Goal: Information Seeking & Learning: Compare options

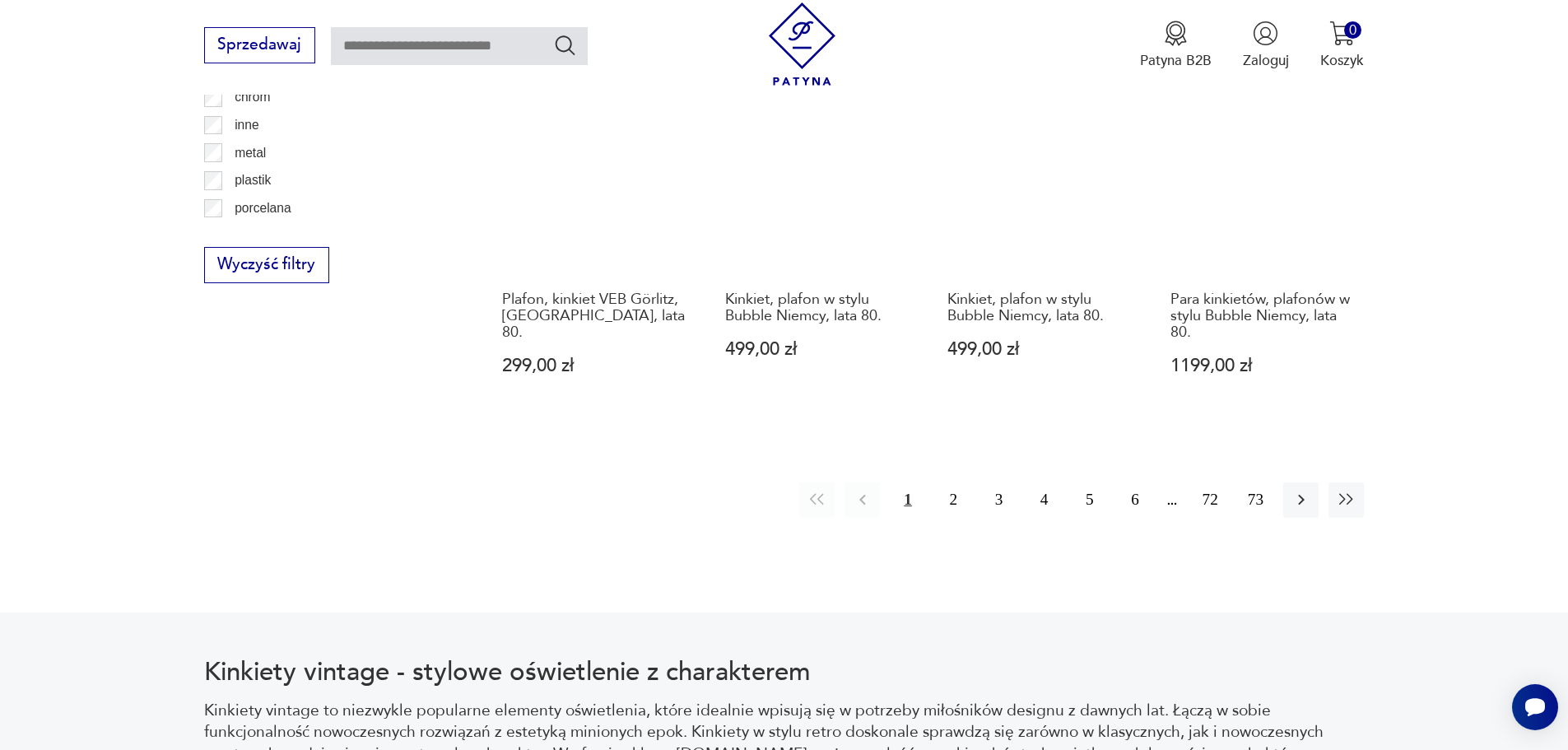
scroll to position [2029, 0]
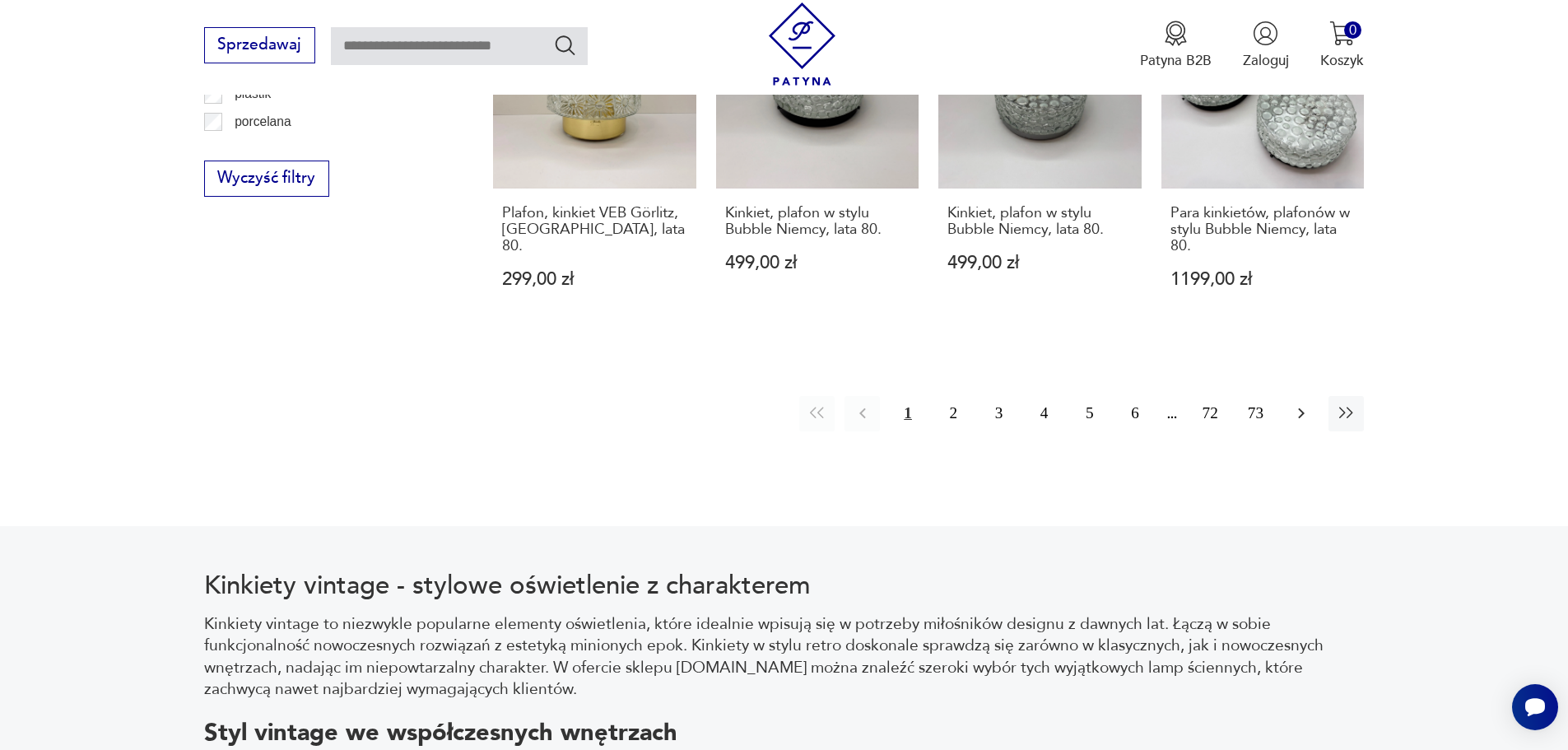
click at [1299, 403] on icon "button" at bounding box center [1301, 413] width 19 height 19
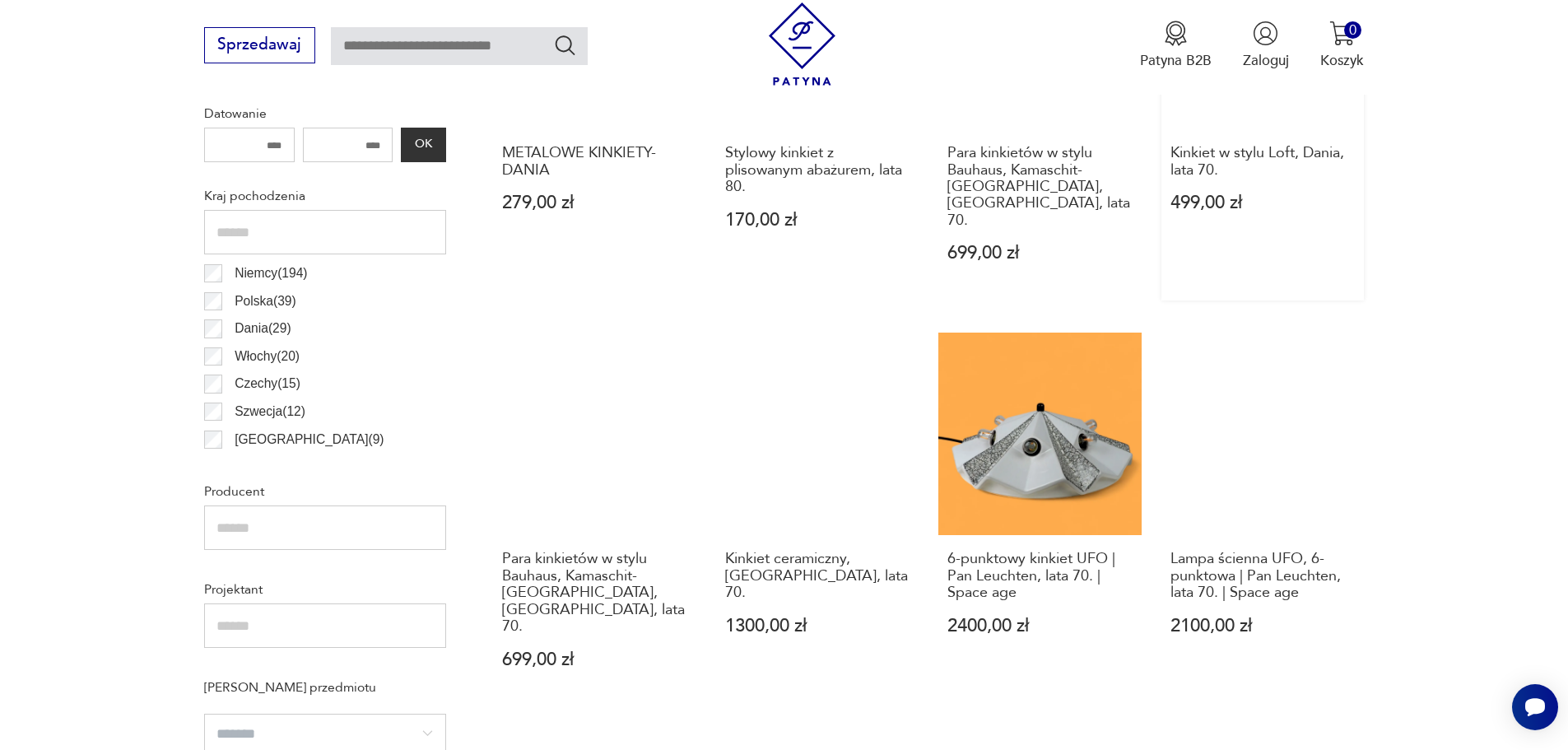
scroll to position [901, 0]
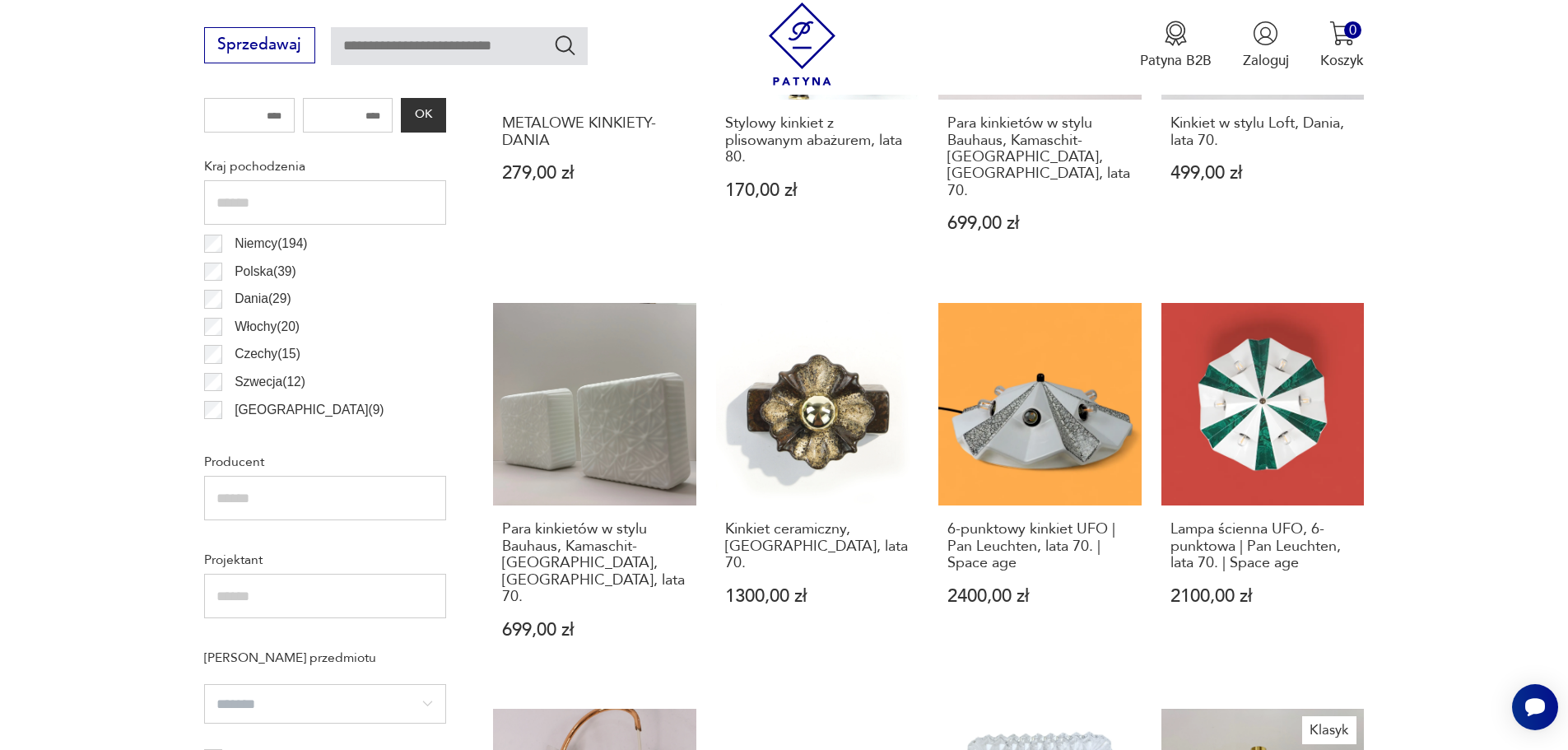
click at [1561, 272] on section "Filtruj produkty Cena MIN MAX OK Promocja Datowanie OK Kraj pochodzenia Niemcy …" at bounding box center [784, 753] width 1568 height 1835
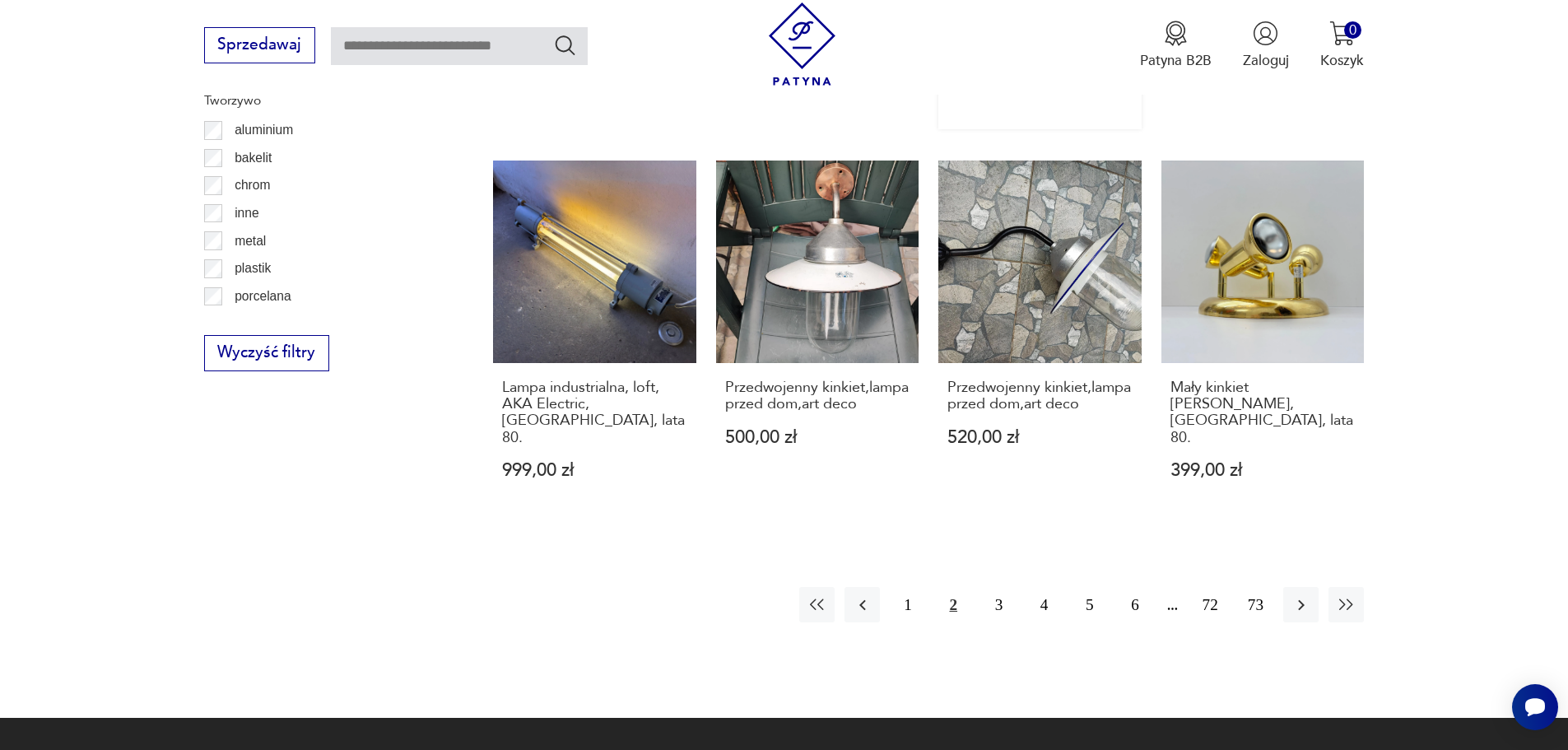
scroll to position [1889, 0]
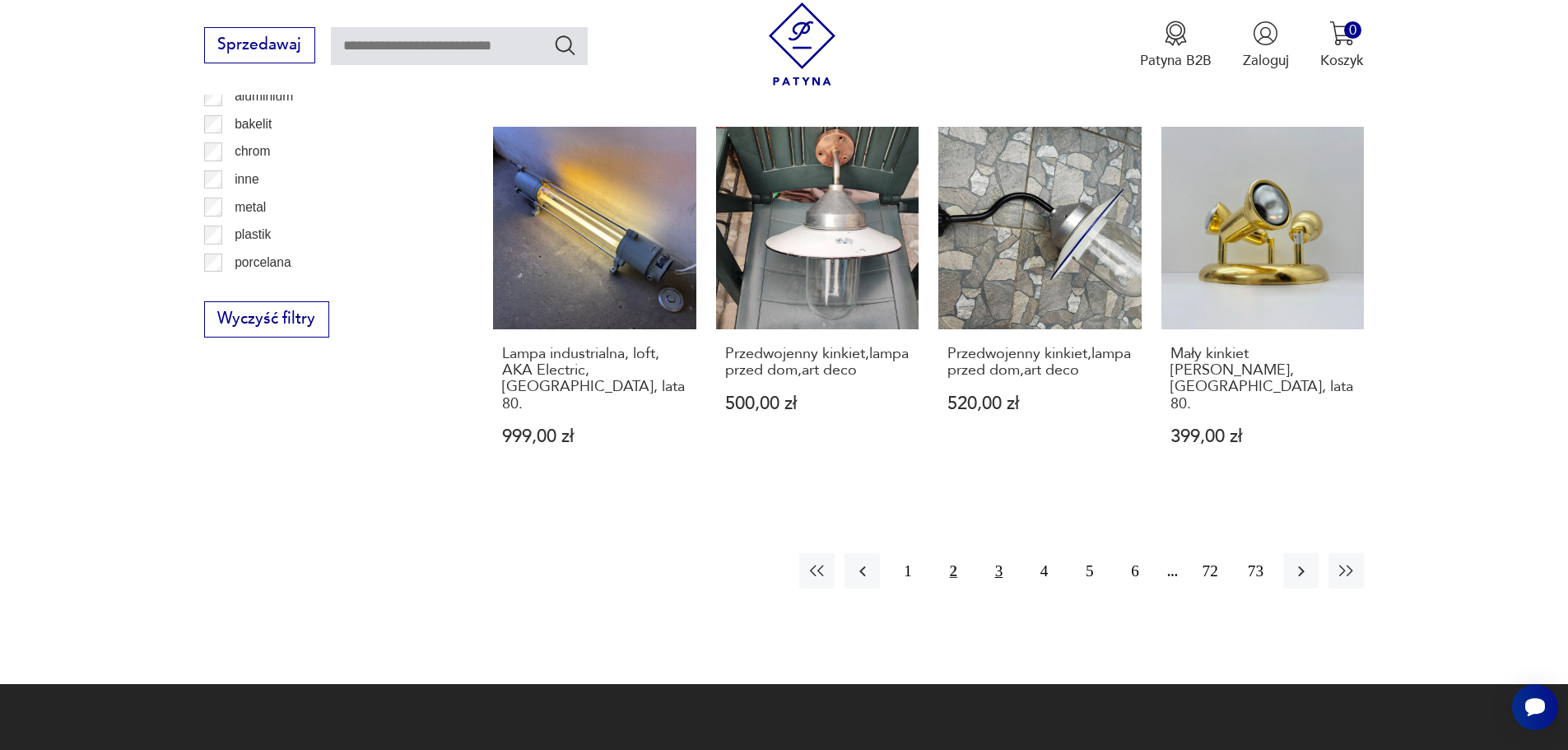
click at [1001, 553] on button "3" at bounding box center [999, 570] width 35 height 35
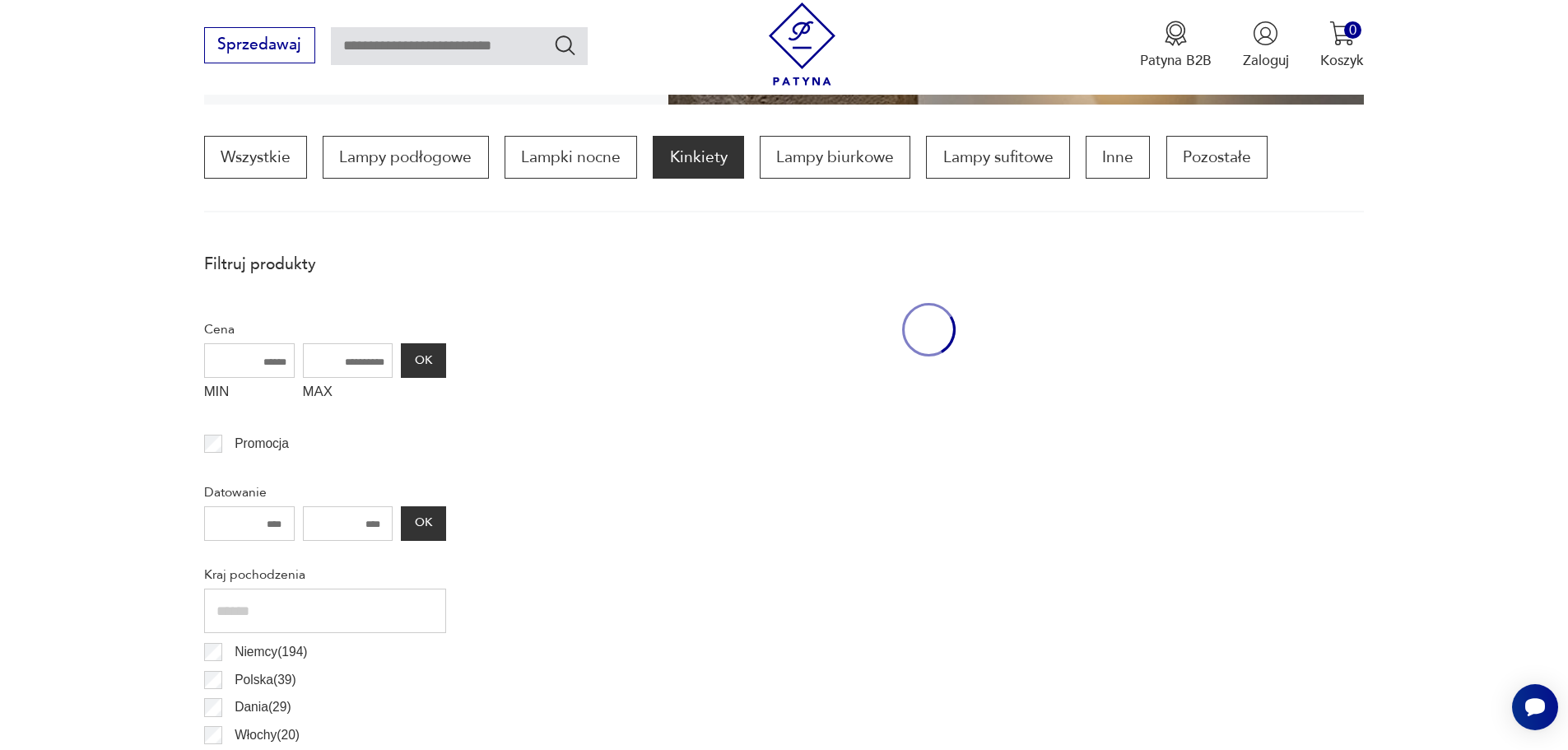
scroll to position [489, 0]
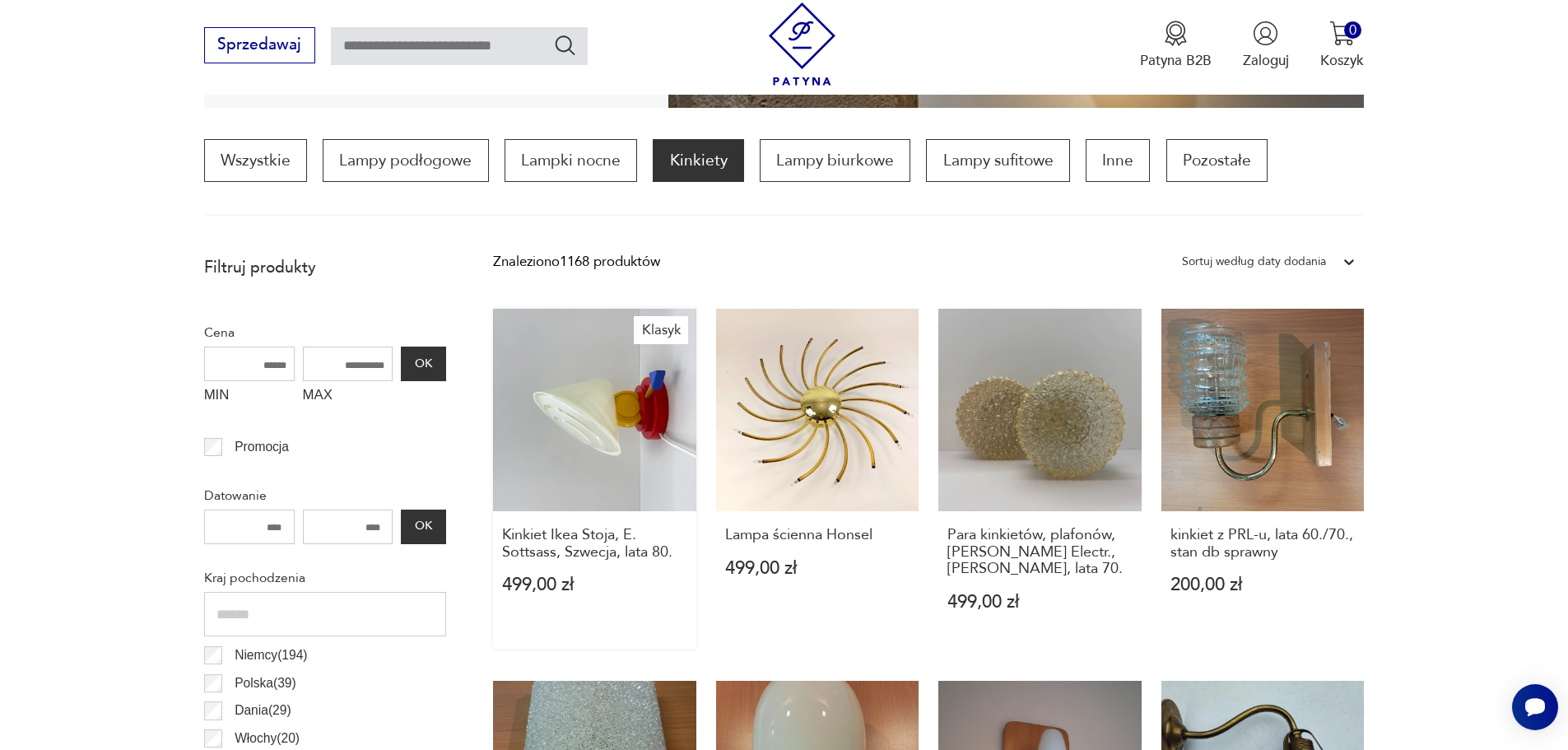
click at [616, 397] on link "Klasyk Kinkiet Ikea Stoja, E. Sottsass, Szwecja, lata 80. 499,00 zł" at bounding box center [595, 479] width 203 height 341
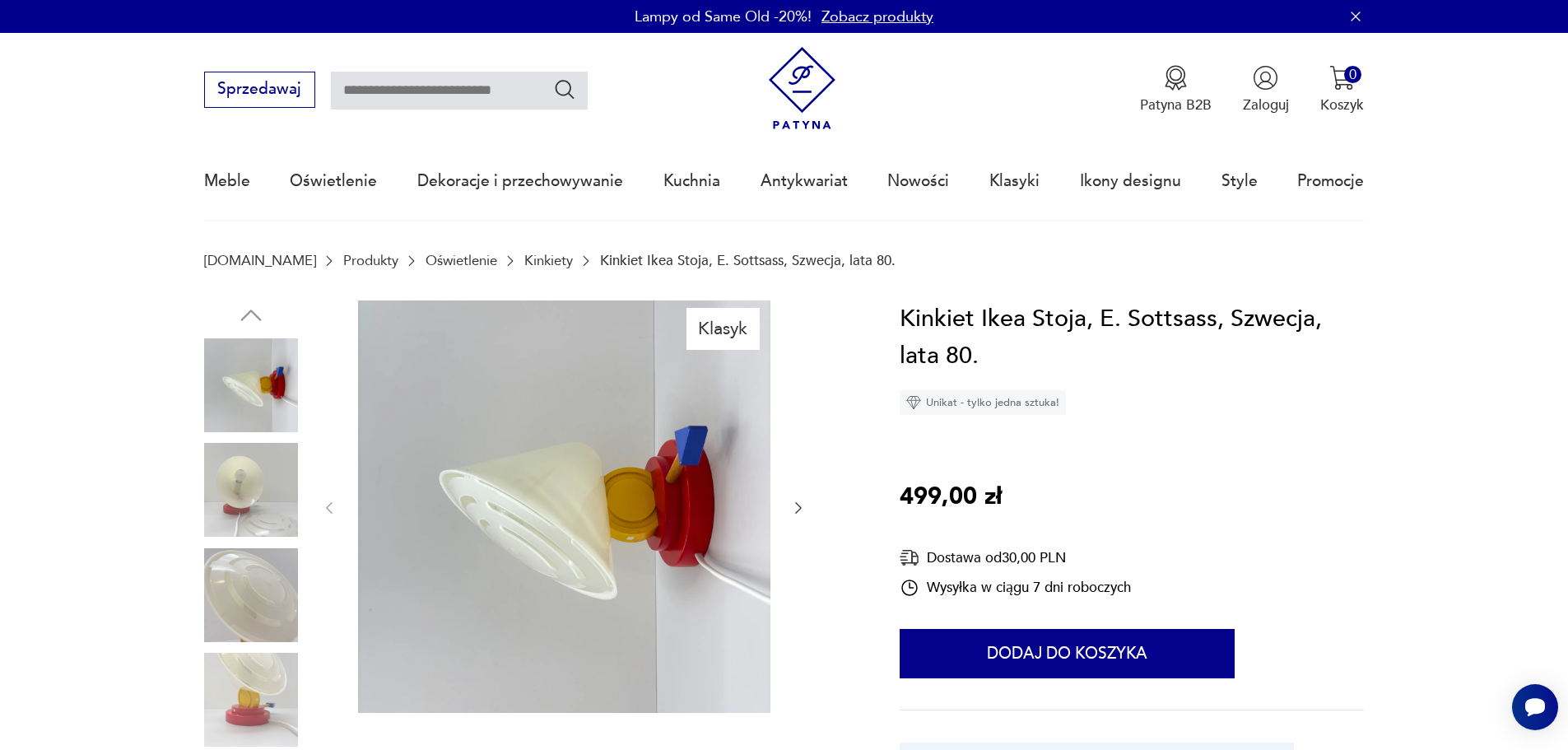
click at [229, 466] on img at bounding box center [251, 490] width 94 height 94
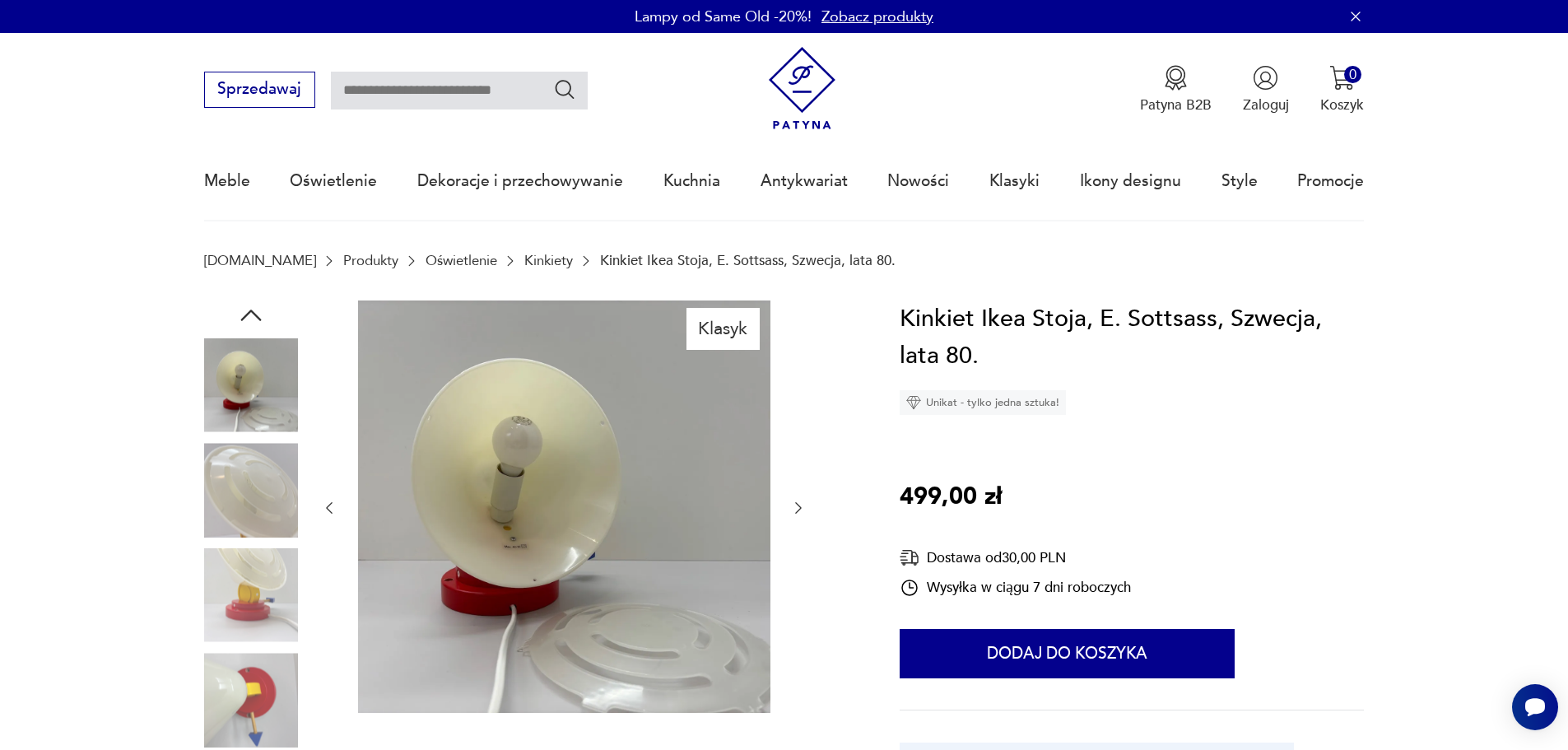
click at [231, 547] on div at bounding box center [251, 439] width 94 height 412
click at [233, 585] on img at bounding box center [251, 595] width 94 height 94
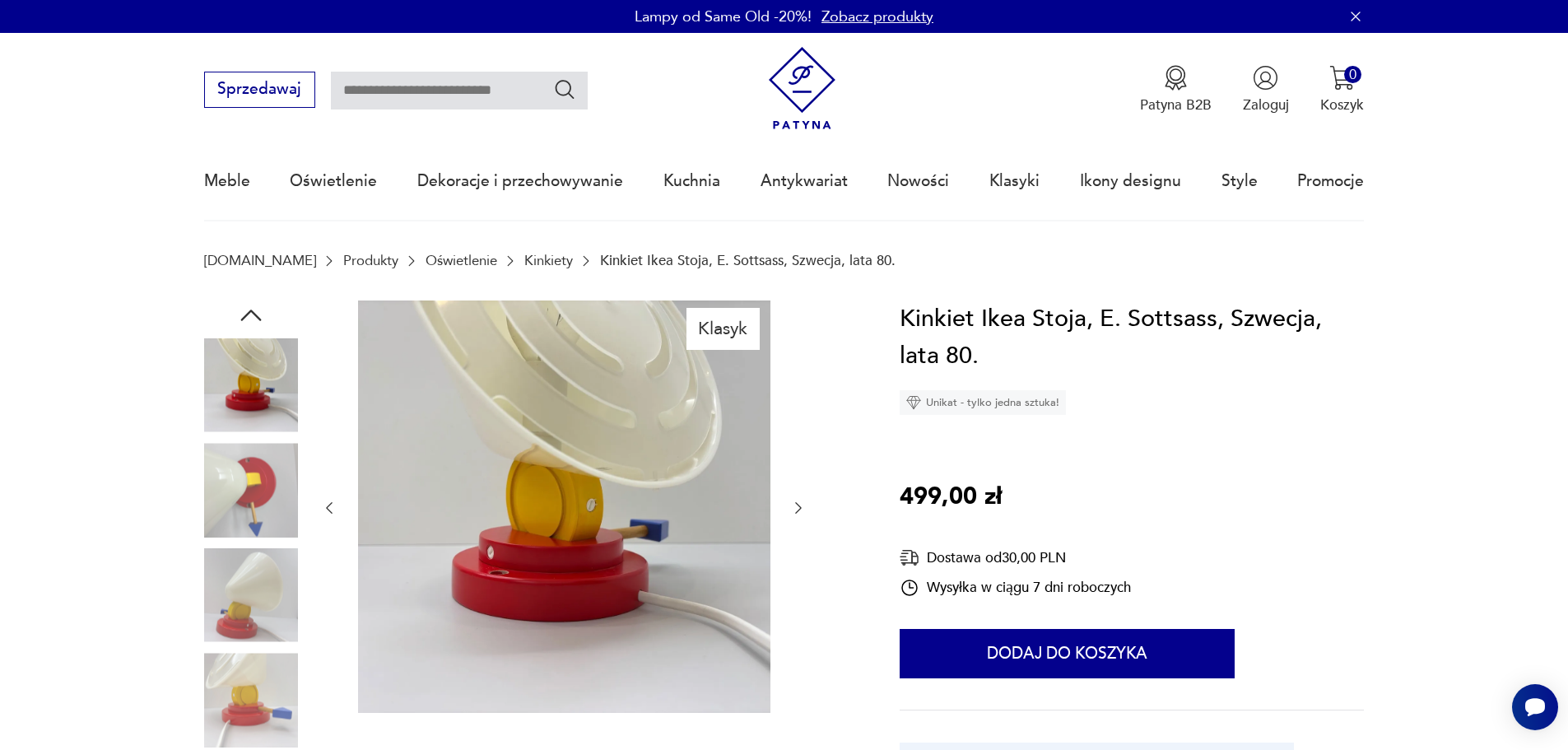
click at [234, 683] on img at bounding box center [251, 699] width 94 height 94
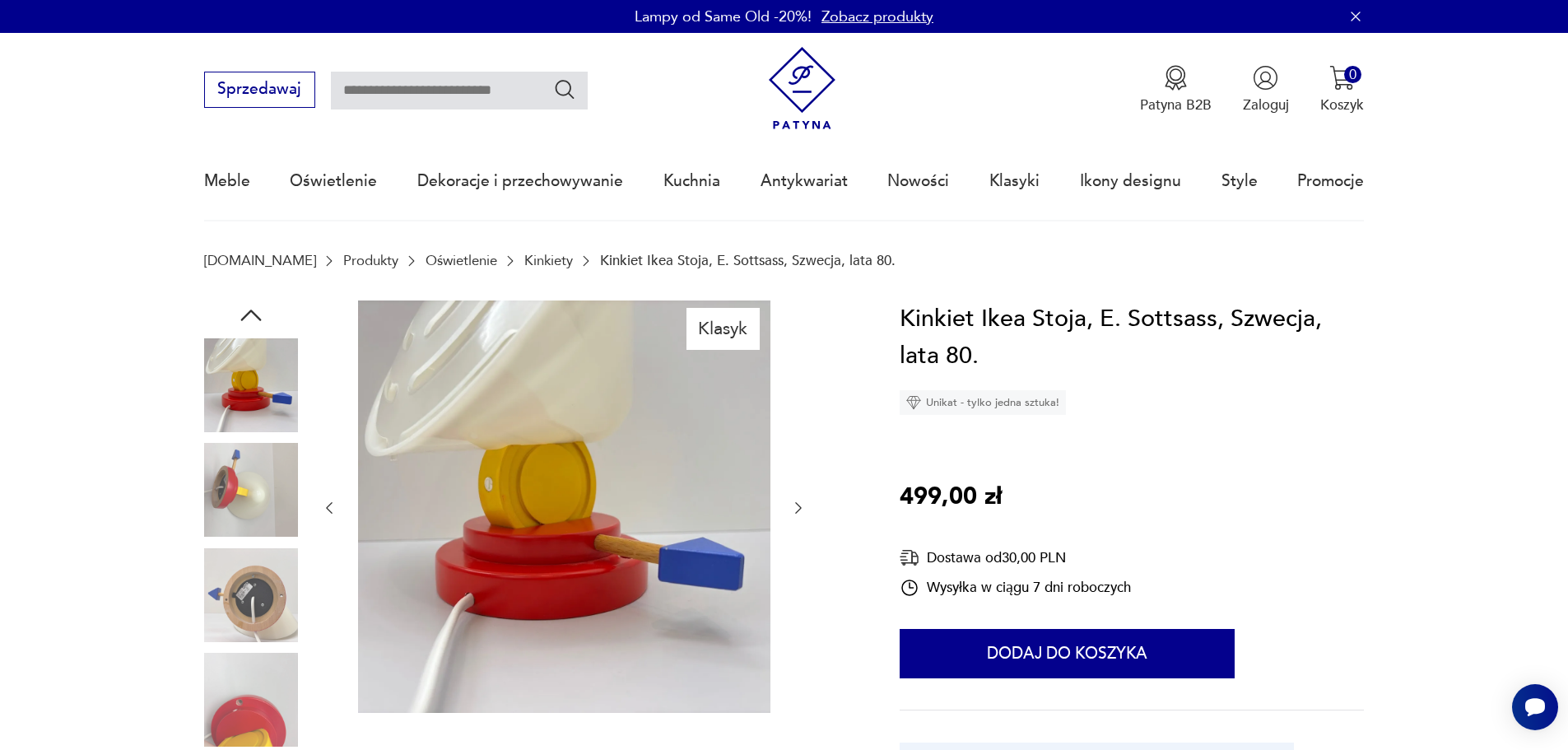
click at [251, 713] on img at bounding box center [251, 699] width 94 height 94
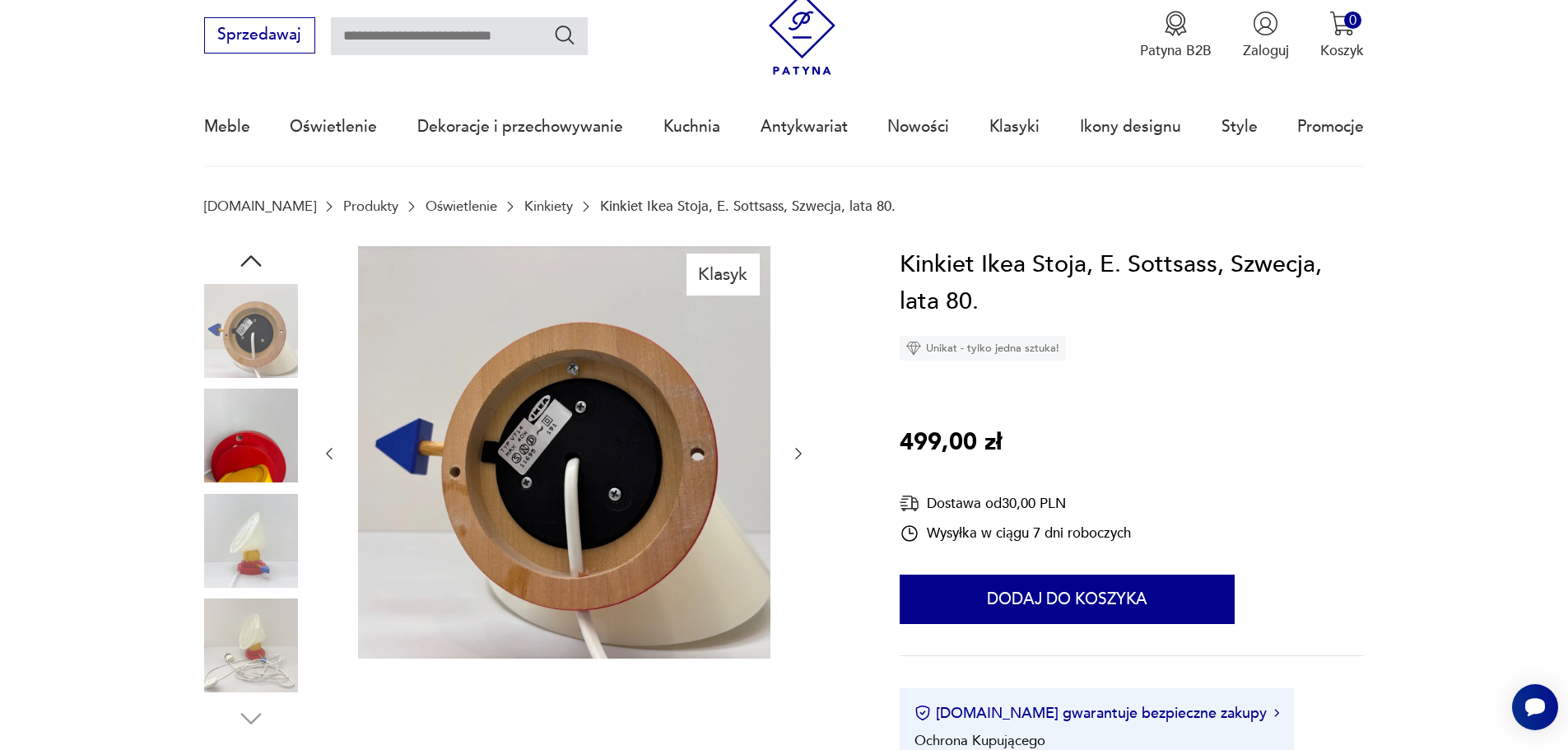
scroll to position [83, 0]
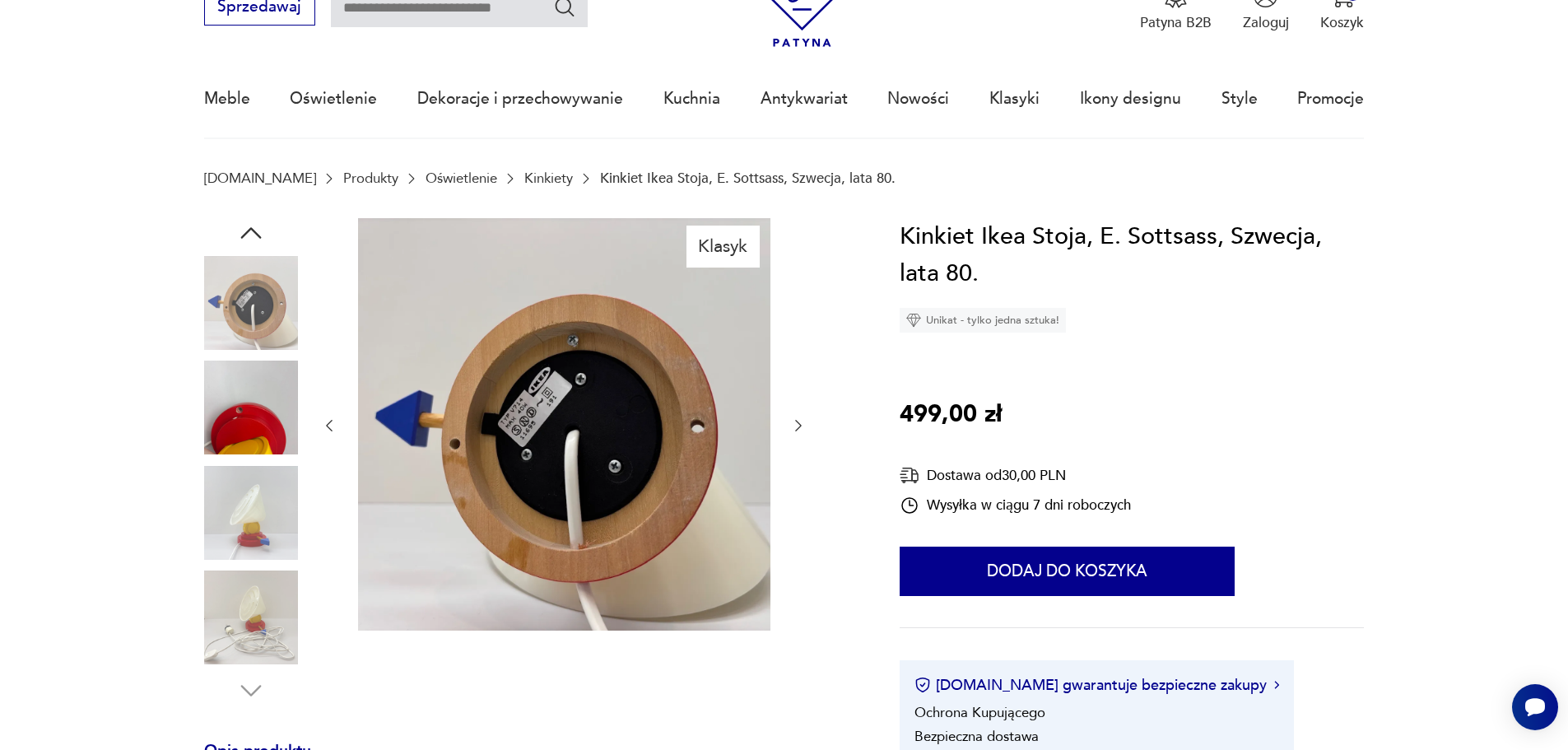
click at [798, 426] on icon "button" at bounding box center [798, 426] width 17 height 17
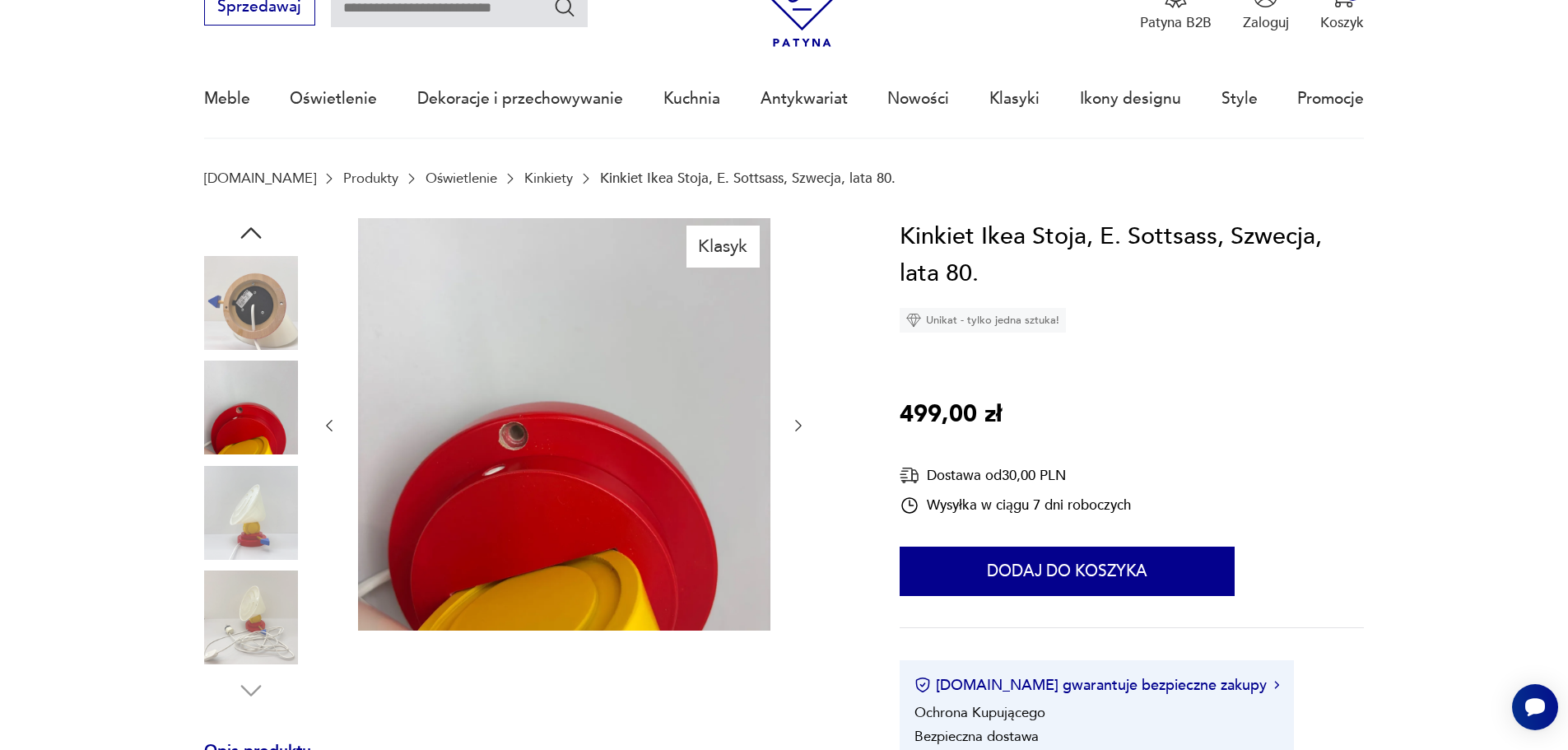
click at [798, 426] on icon "button" at bounding box center [798, 426] width 17 height 17
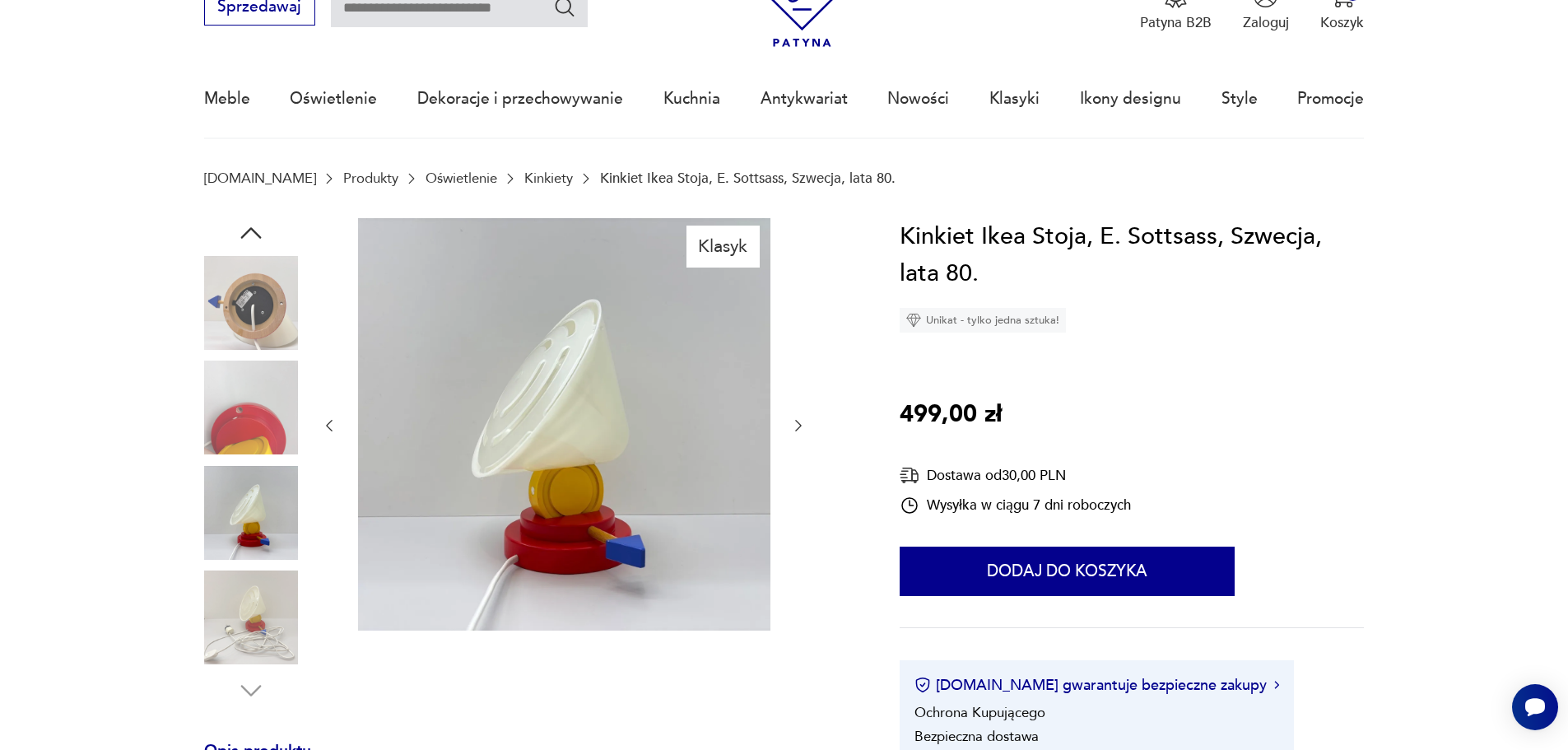
click at [798, 426] on icon "button" at bounding box center [798, 426] width 17 height 17
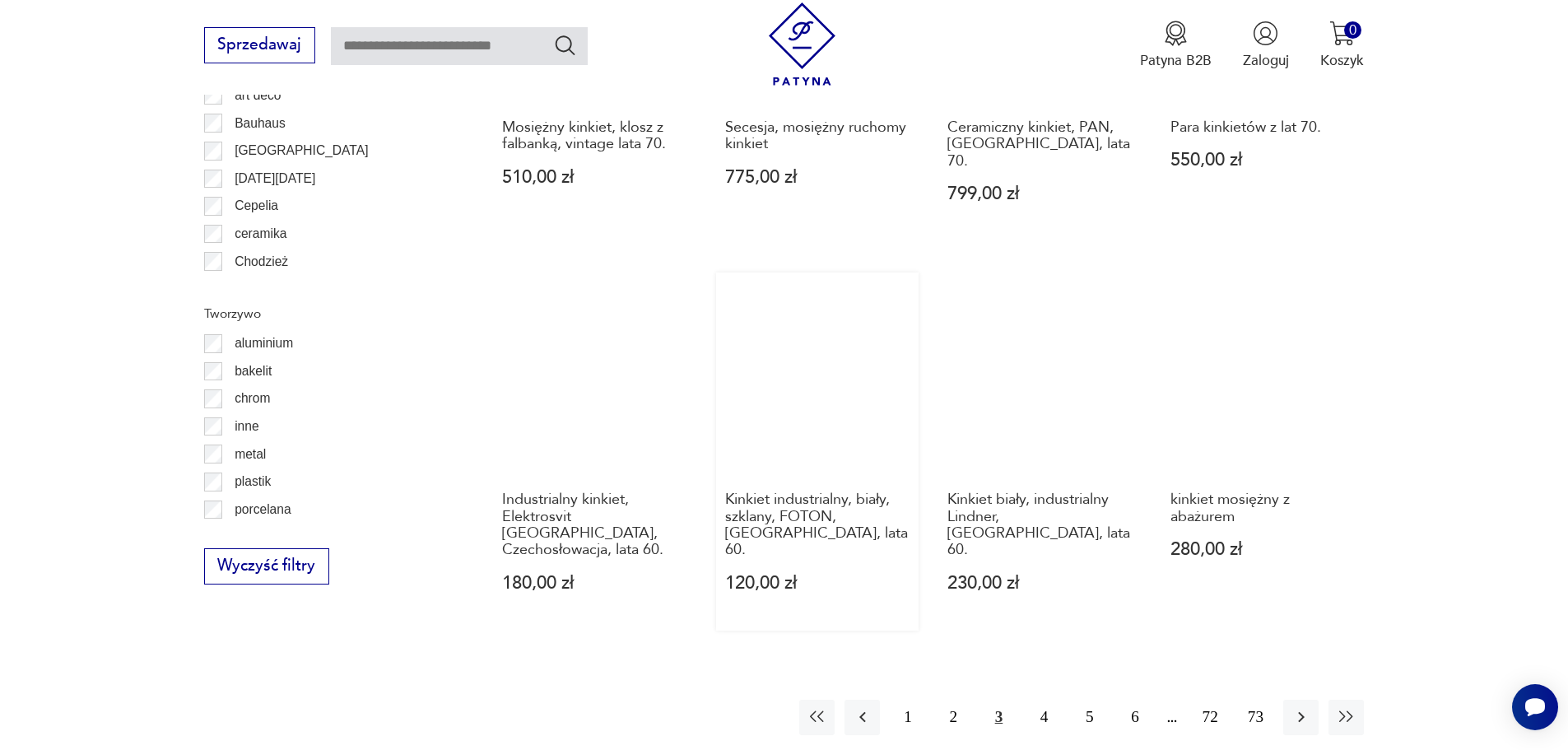
scroll to position [1723, 0]
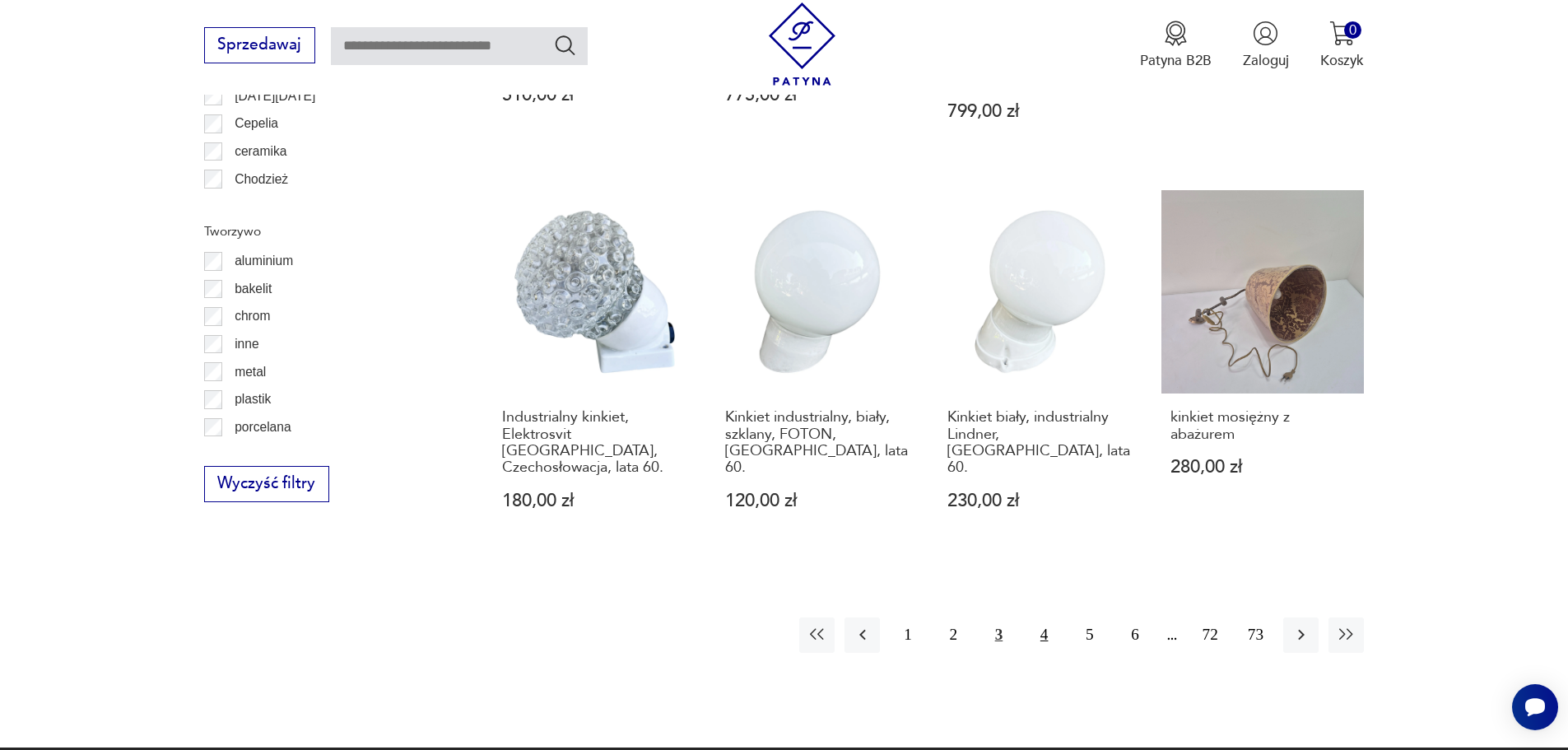
click at [1038, 617] on button "4" at bounding box center [1044, 634] width 35 height 35
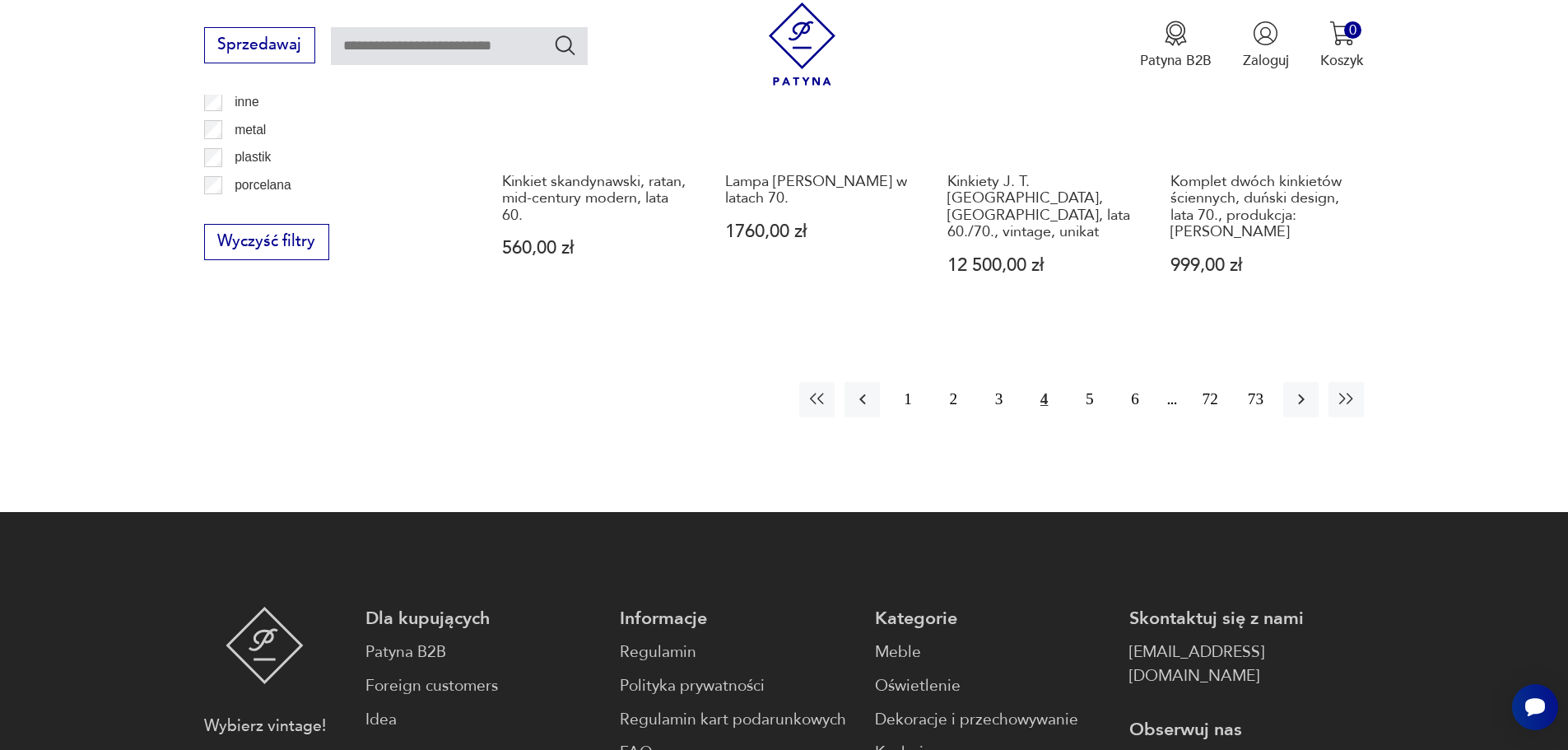
scroll to position [1970, 0]
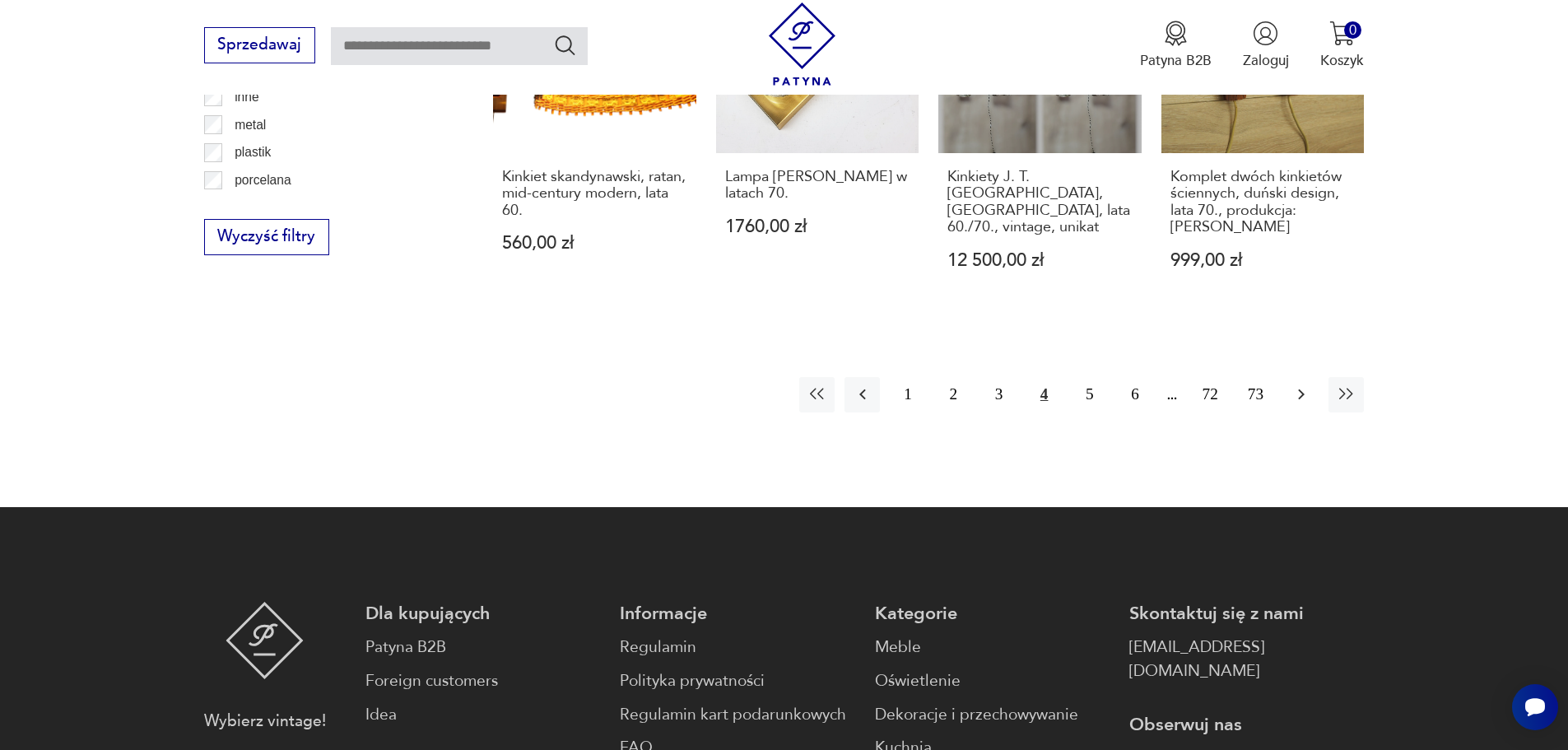
click at [1308, 385] on icon "button" at bounding box center [1301, 394] width 19 height 19
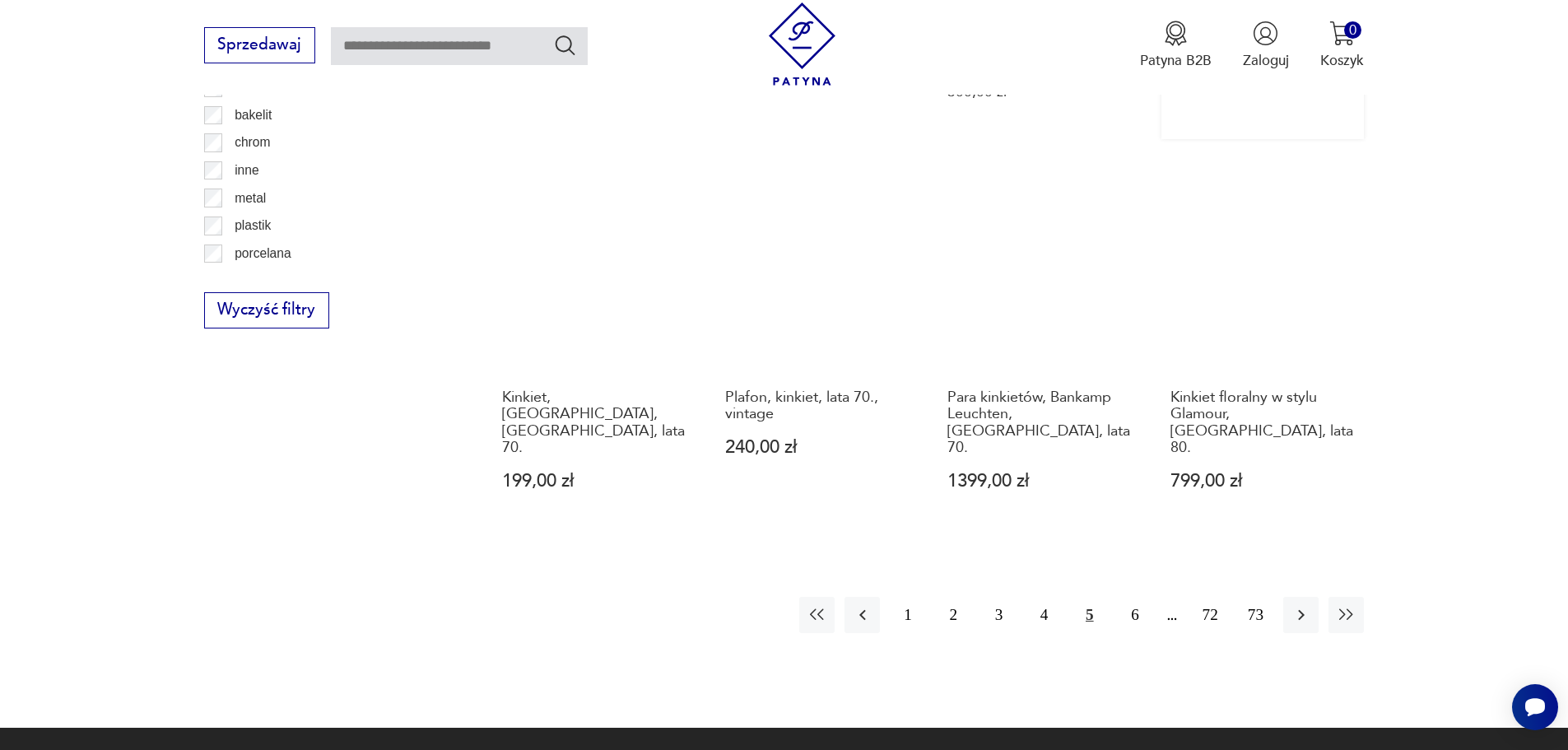
scroll to position [1970, 0]
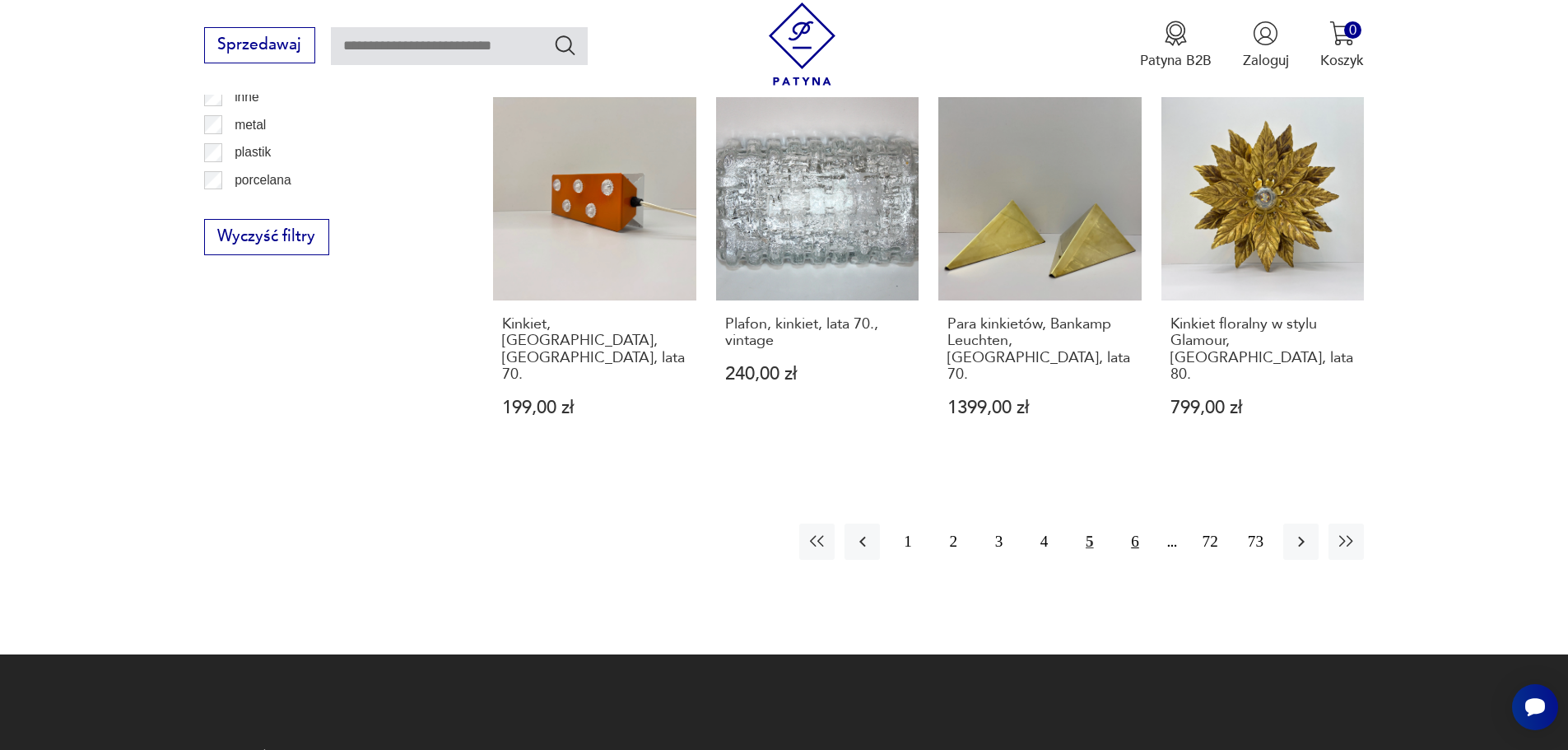
click at [1137, 524] on button "6" at bounding box center [1135, 541] width 35 height 35
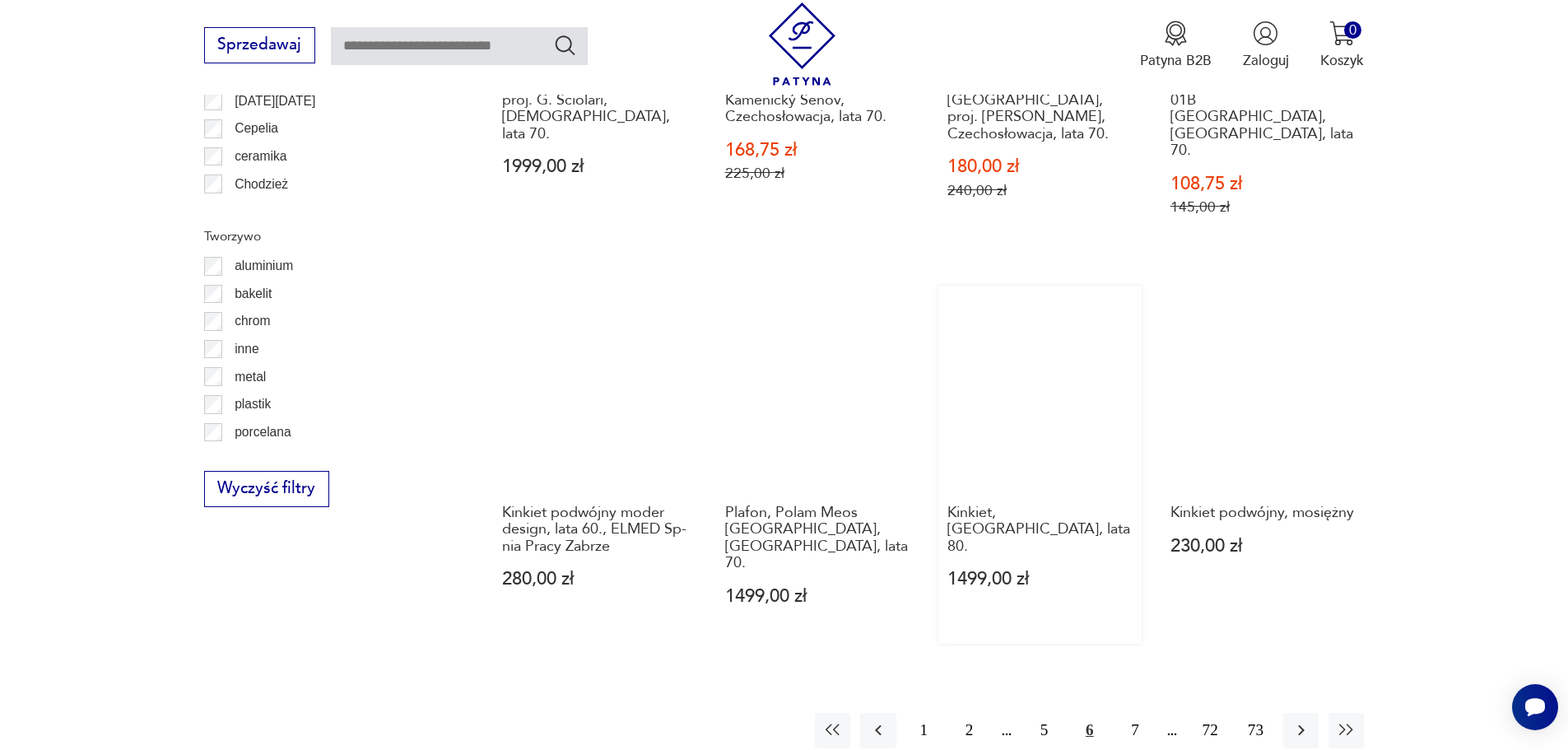
scroll to position [1806, 0]
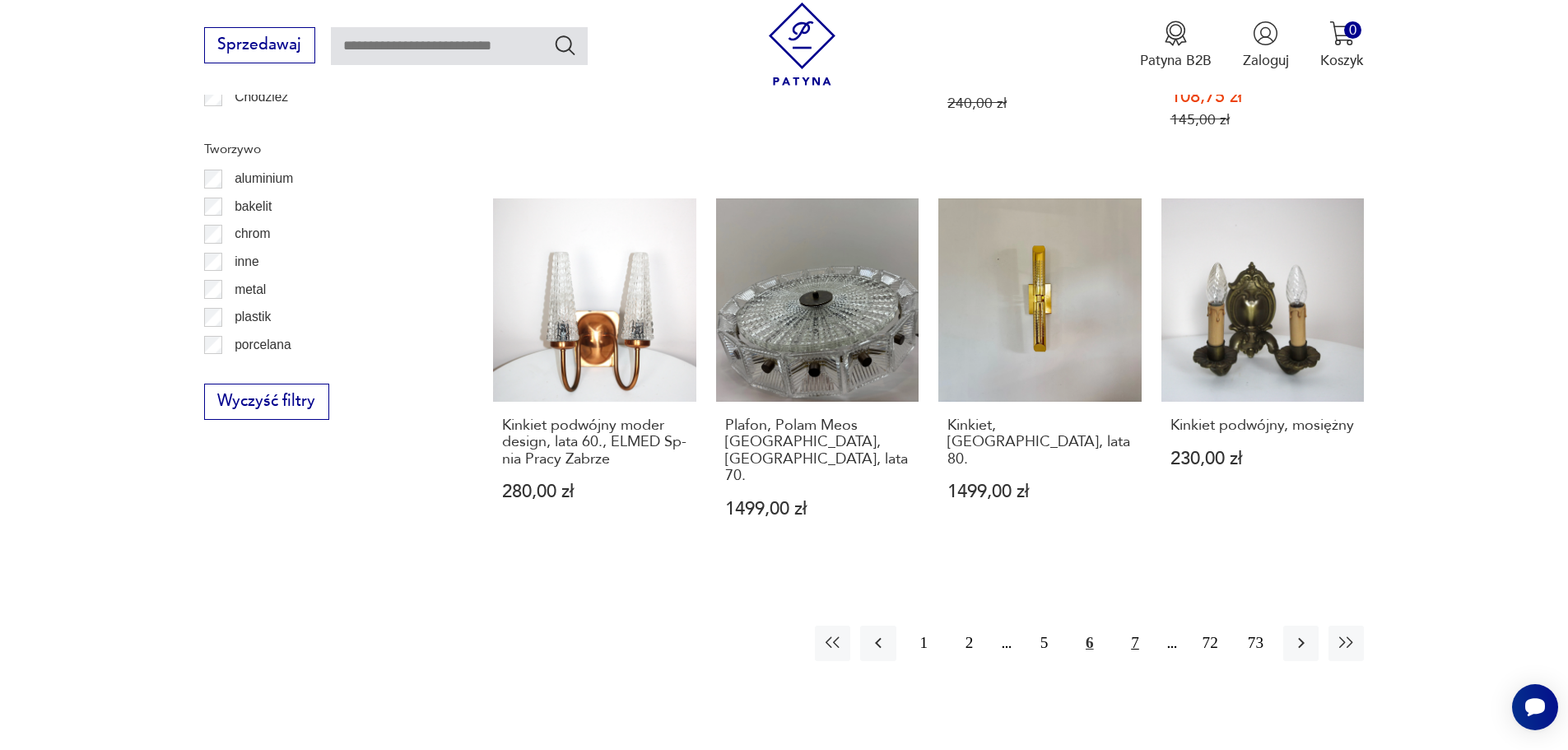
click at [1132, 626] on button "7" at bounding box center [1135, 643] width 35 height 35
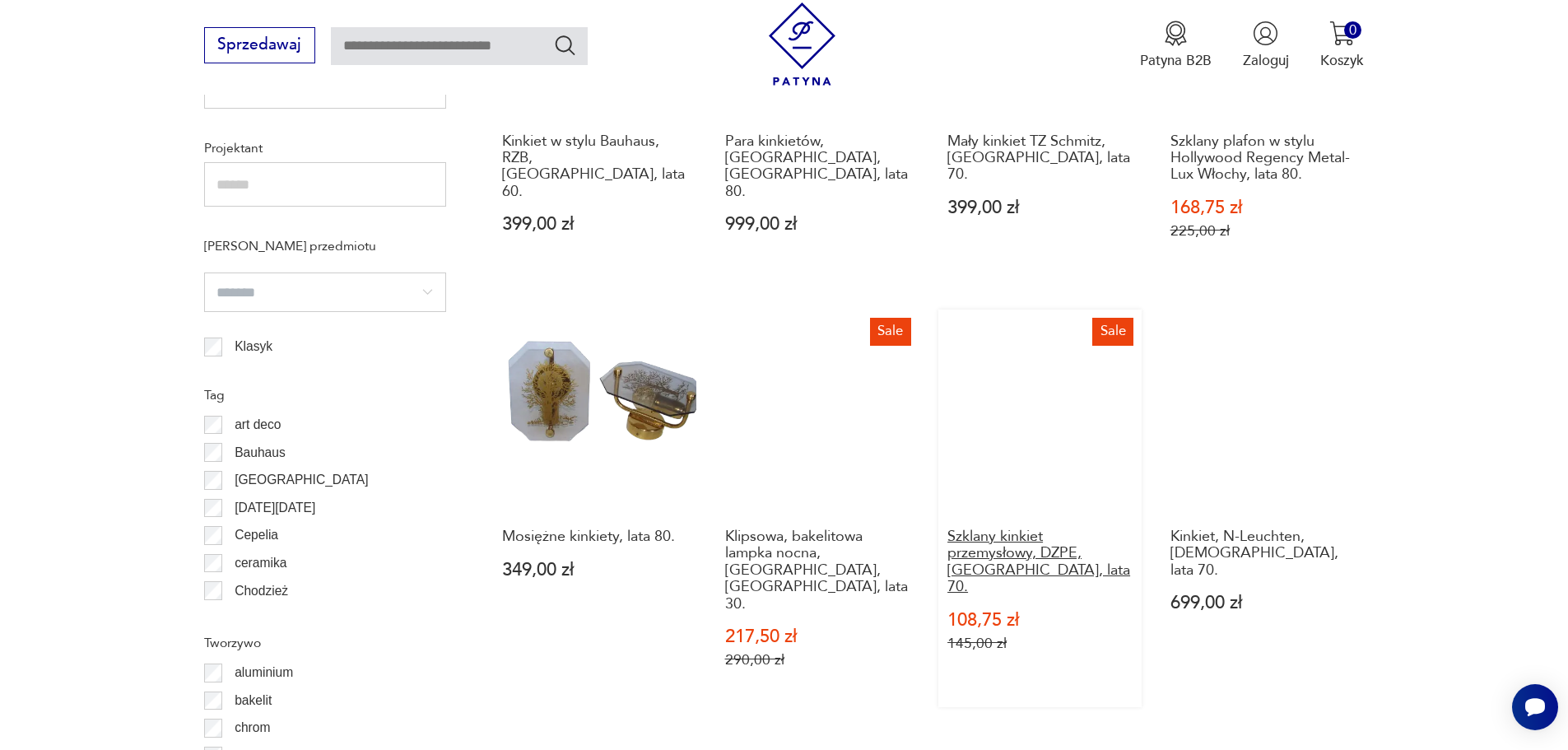
scroll to position [1806, 0]
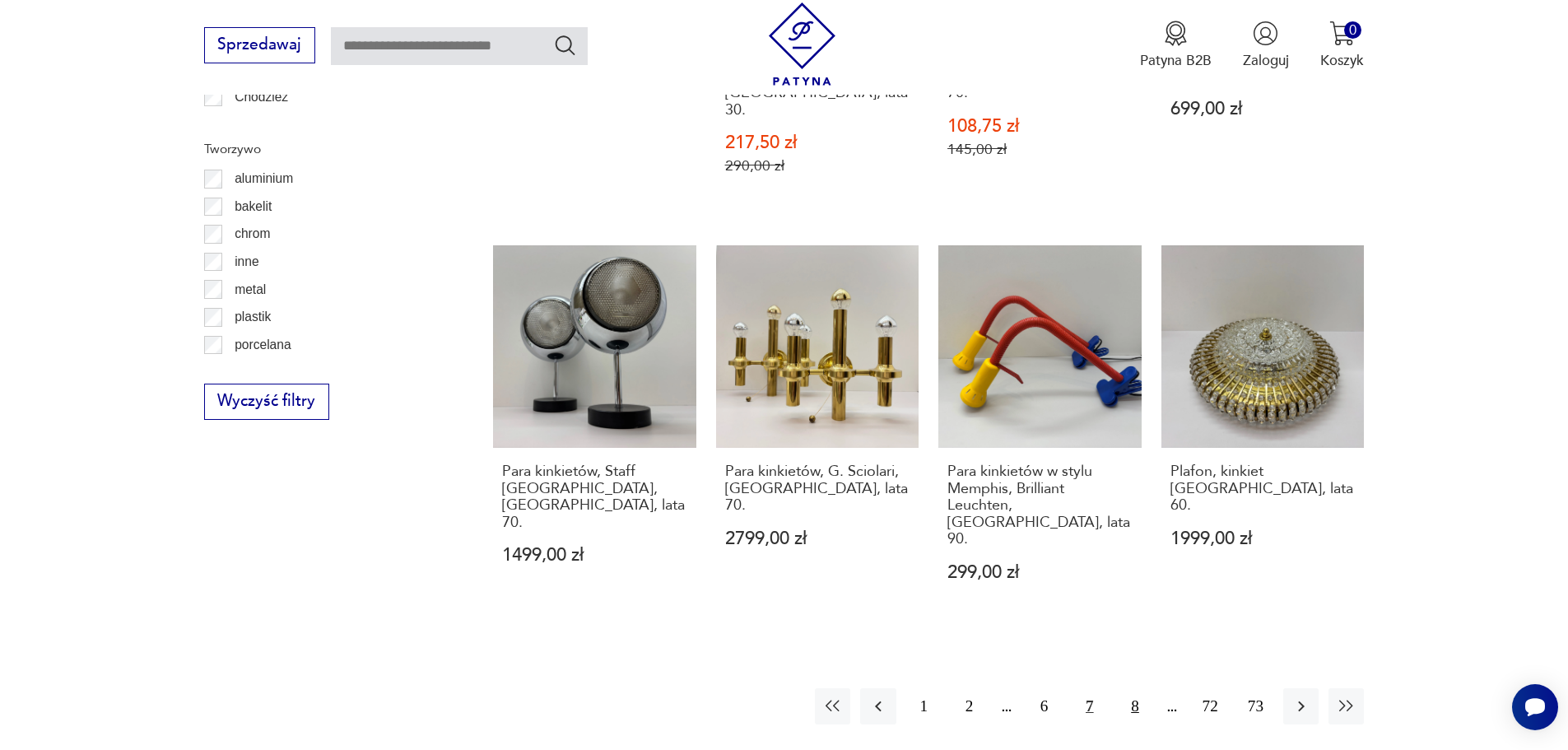
click at [1130, 688] on button "8" at bounding box center [1135, 705] width 35 height 35
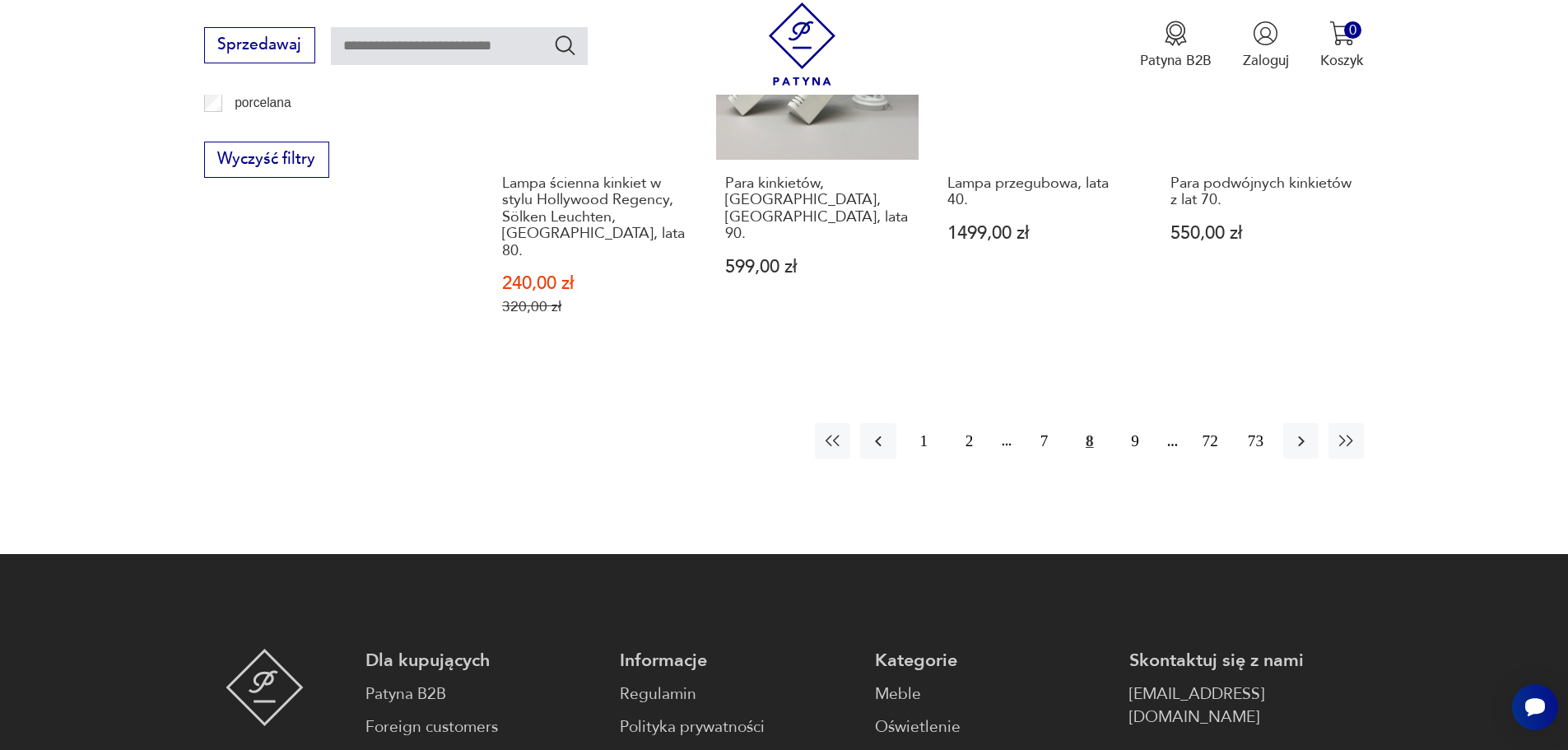
scroll to position [2053, 0]
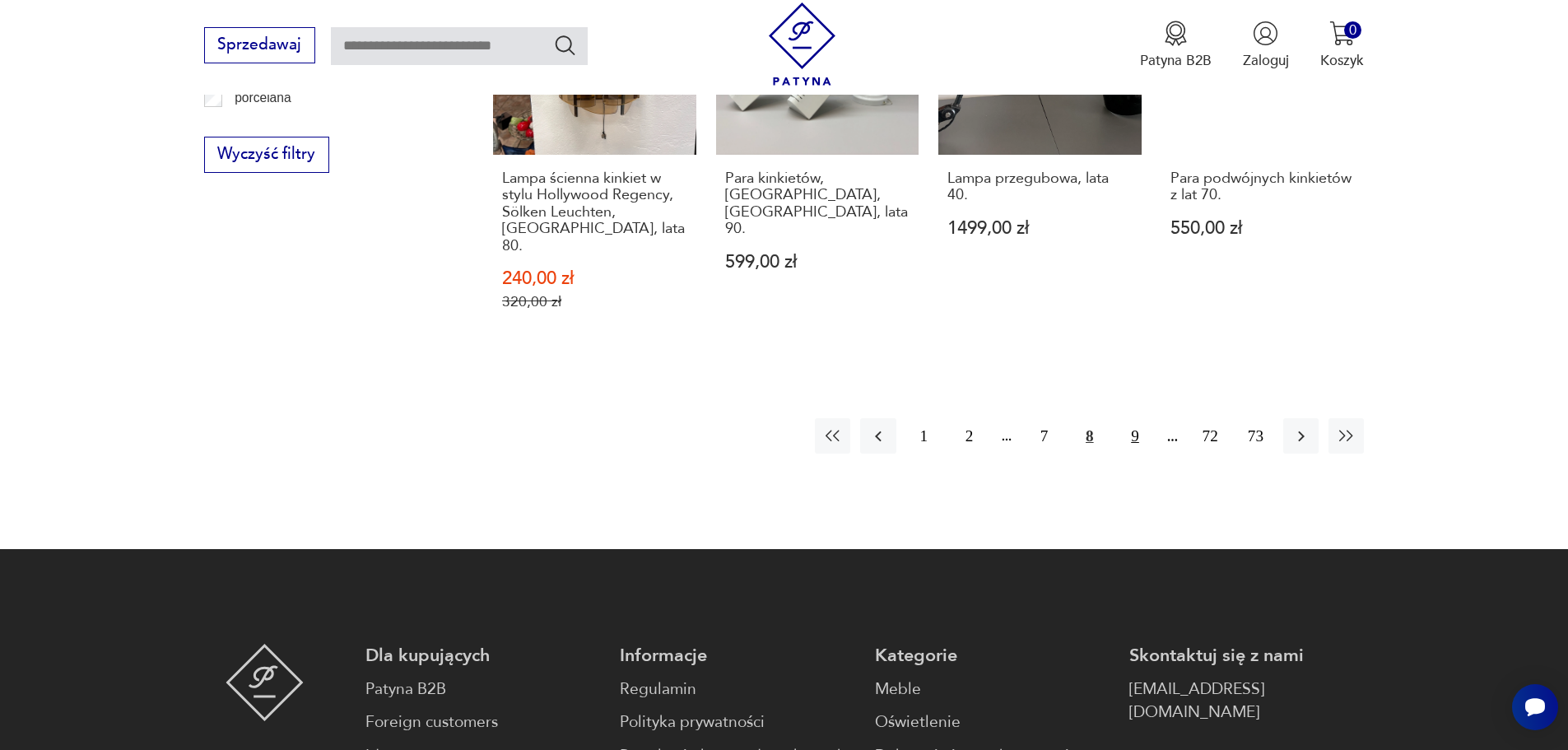
click at [1133, 418] on button "9" at bounding box center [1135, 435] width 35 height 35
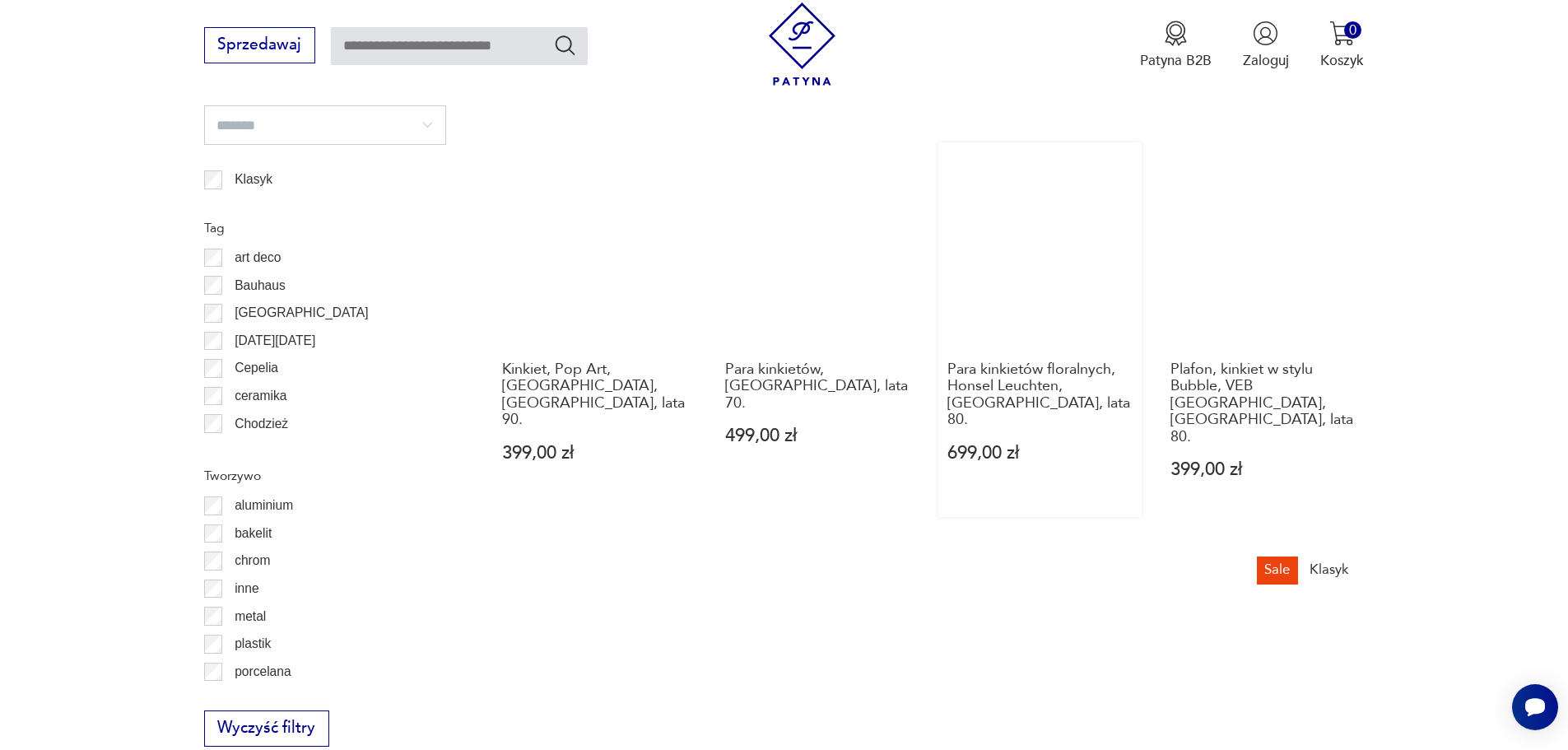
scroll to position [1806, 0]
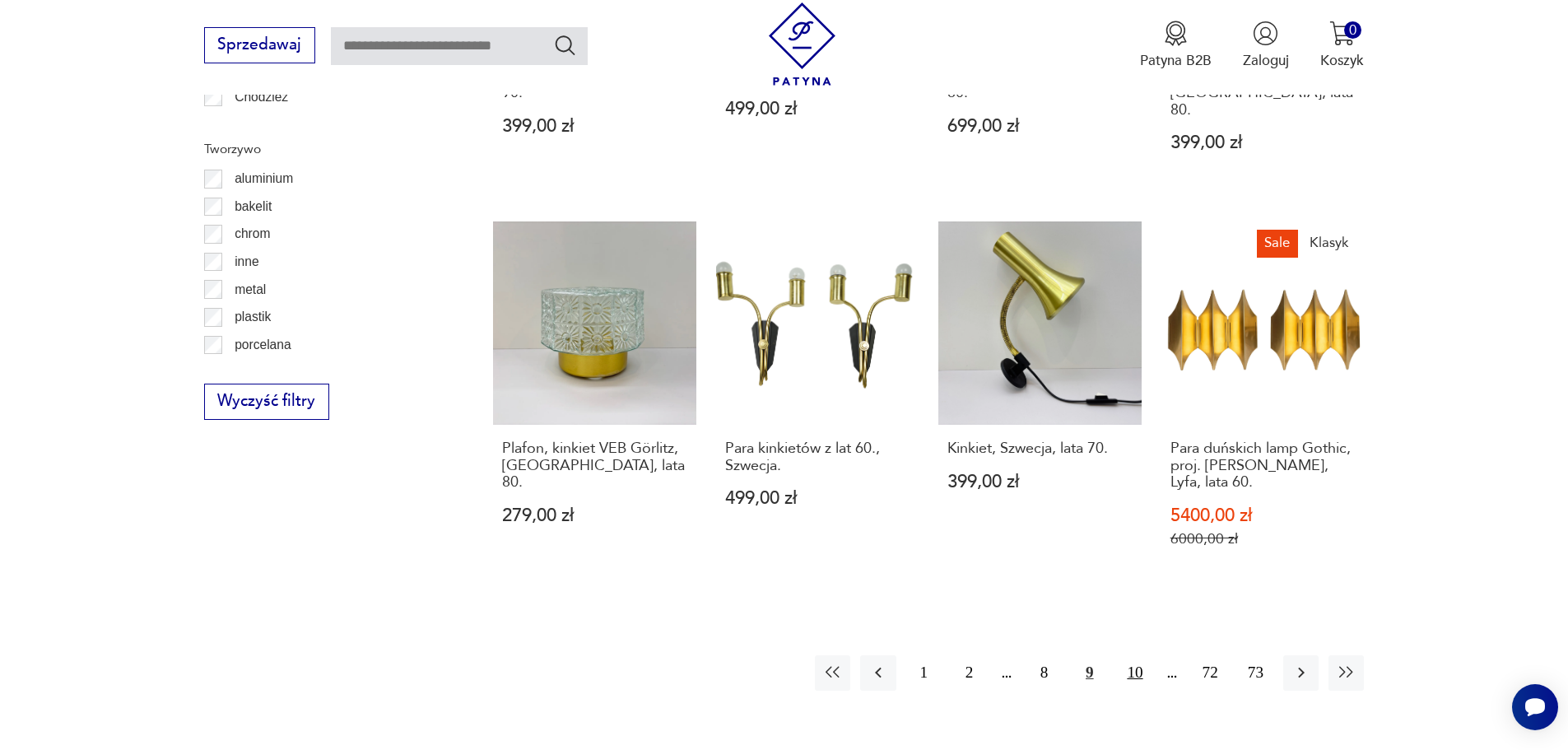
click at [1139, 655] on button "10" at bounding box center [1135, 672] width 35 height 35
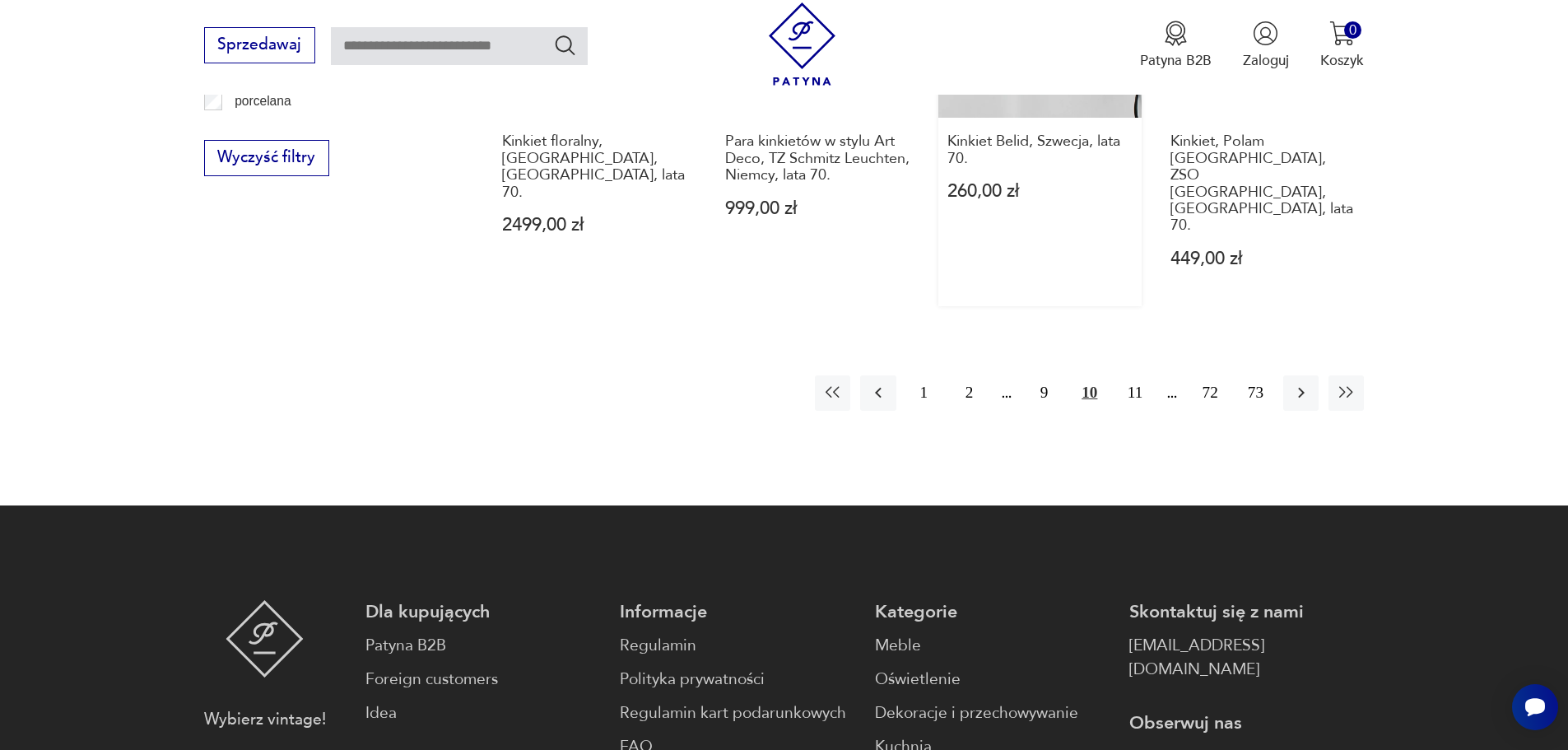
scroll to position [2053, 0]
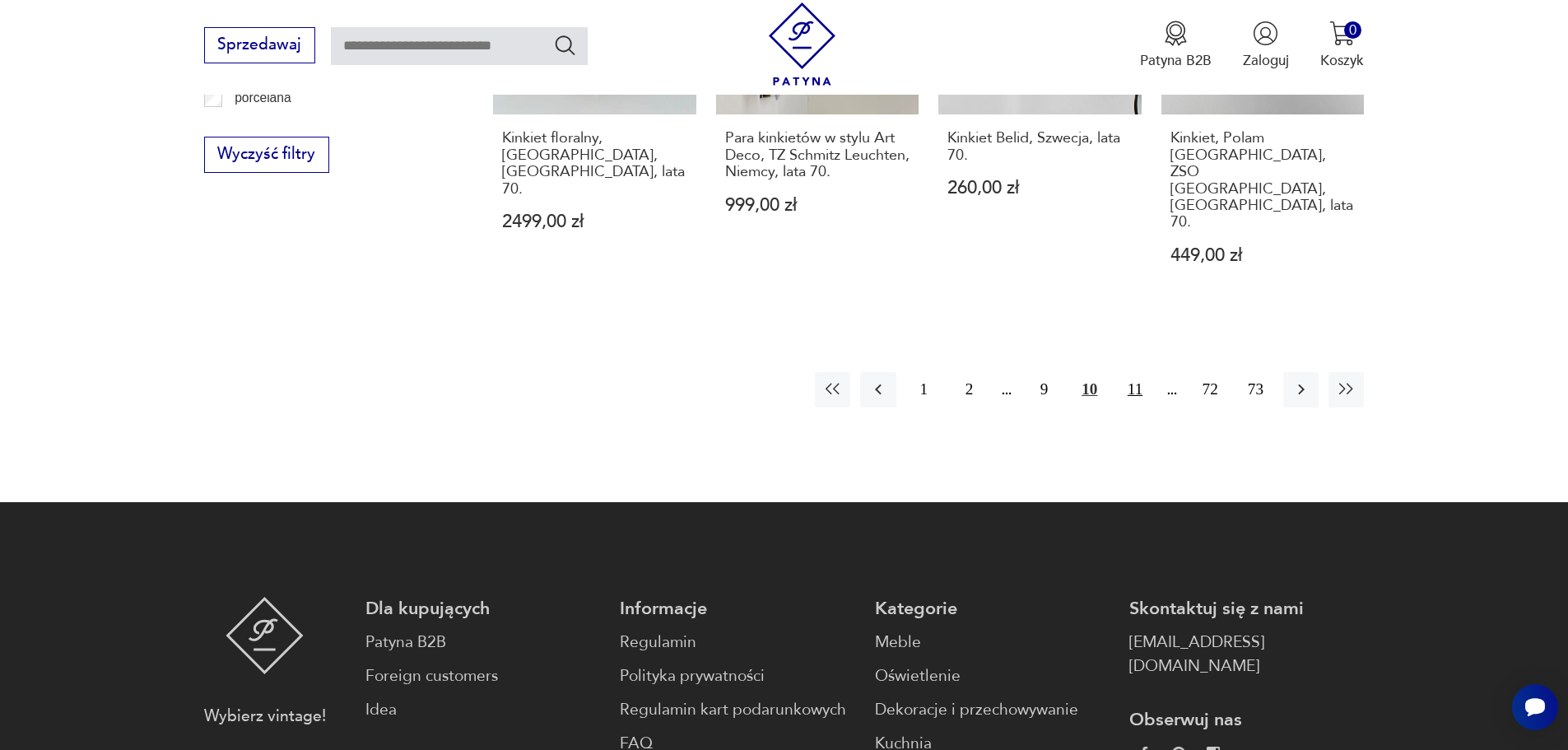
click at [1125, 372] on button "11" at bounding box center [1135, 390] width 35 height 35
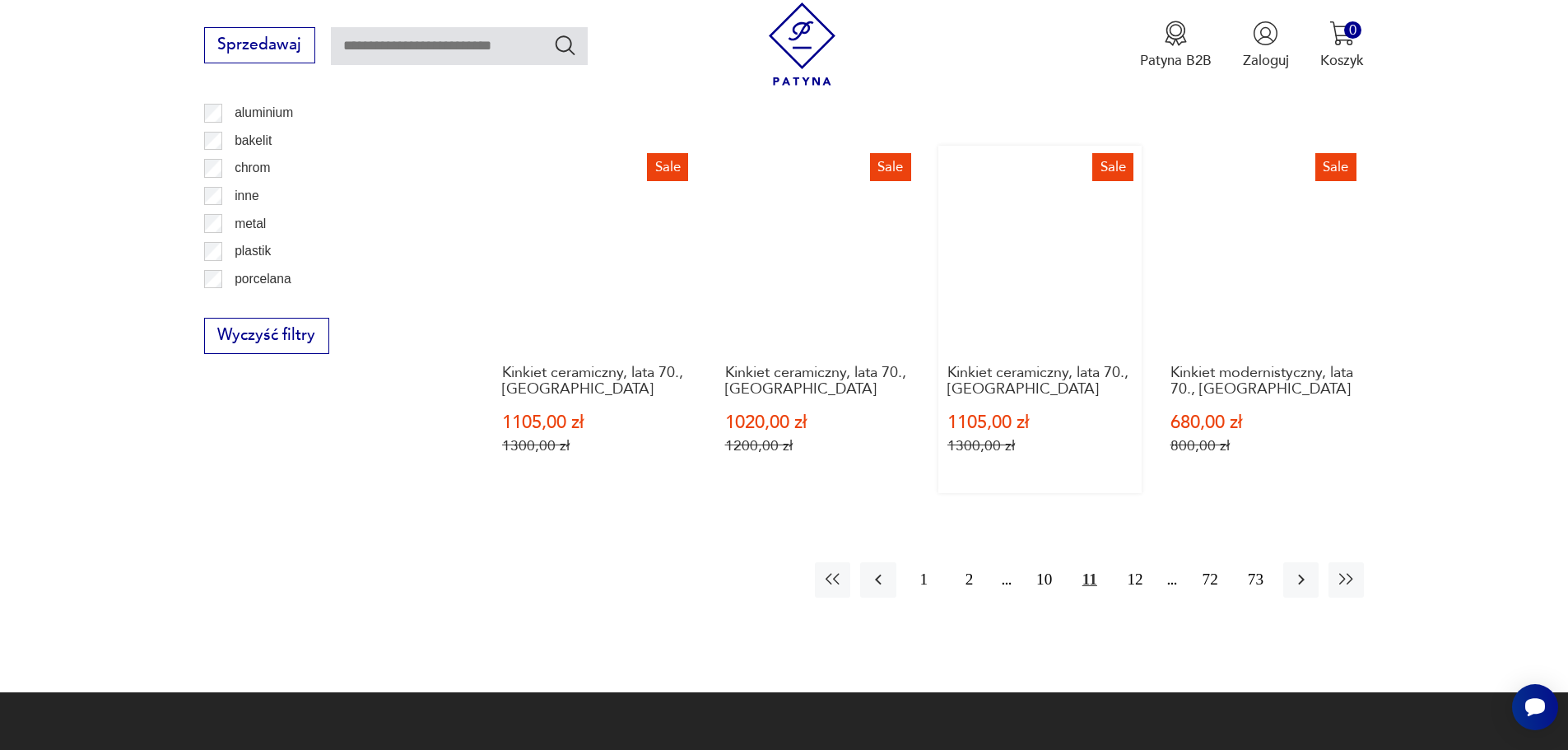
scroll to position [1889, 0]
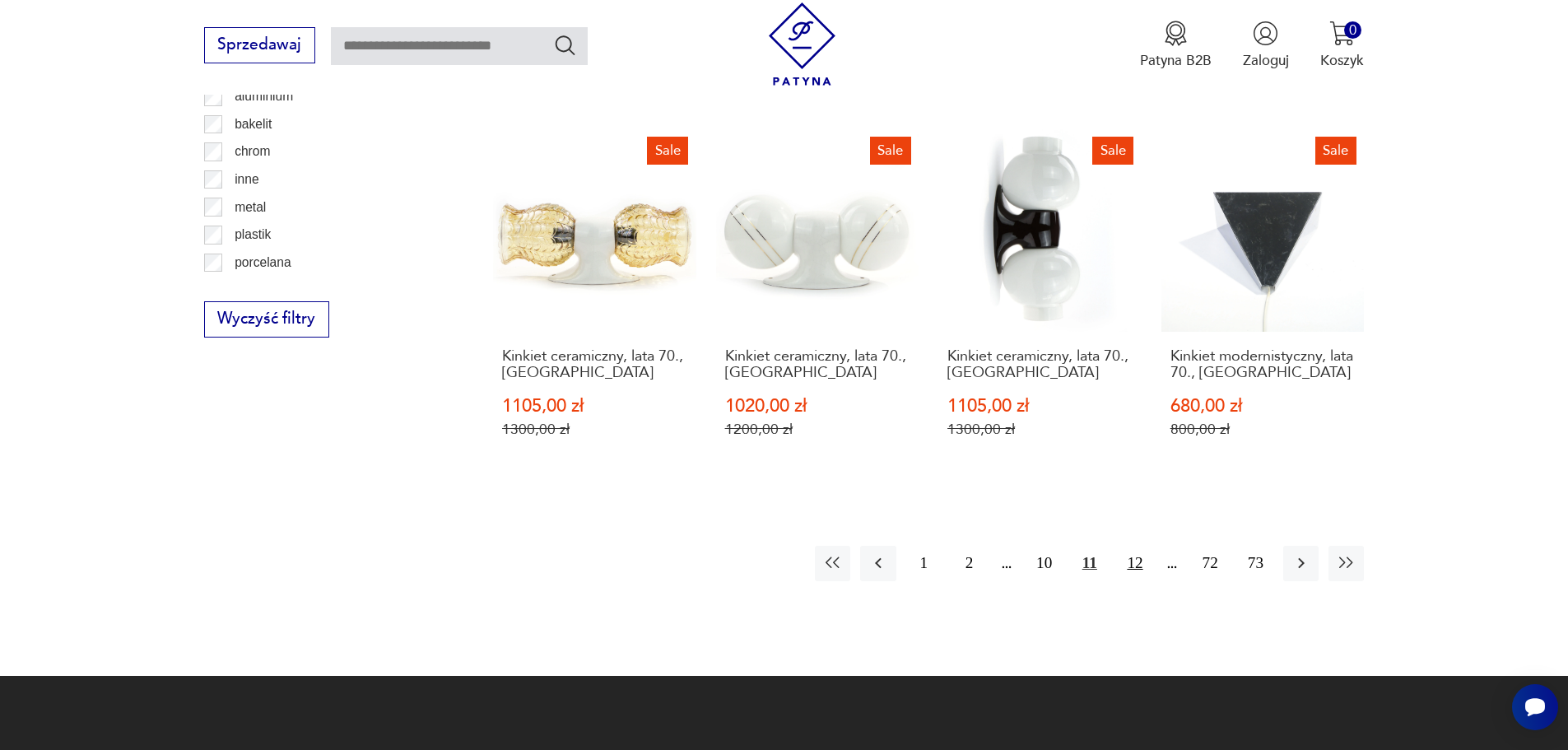
click at [1142, 546] on button "12" at bounding box center [1135, 563] width 35 height 35
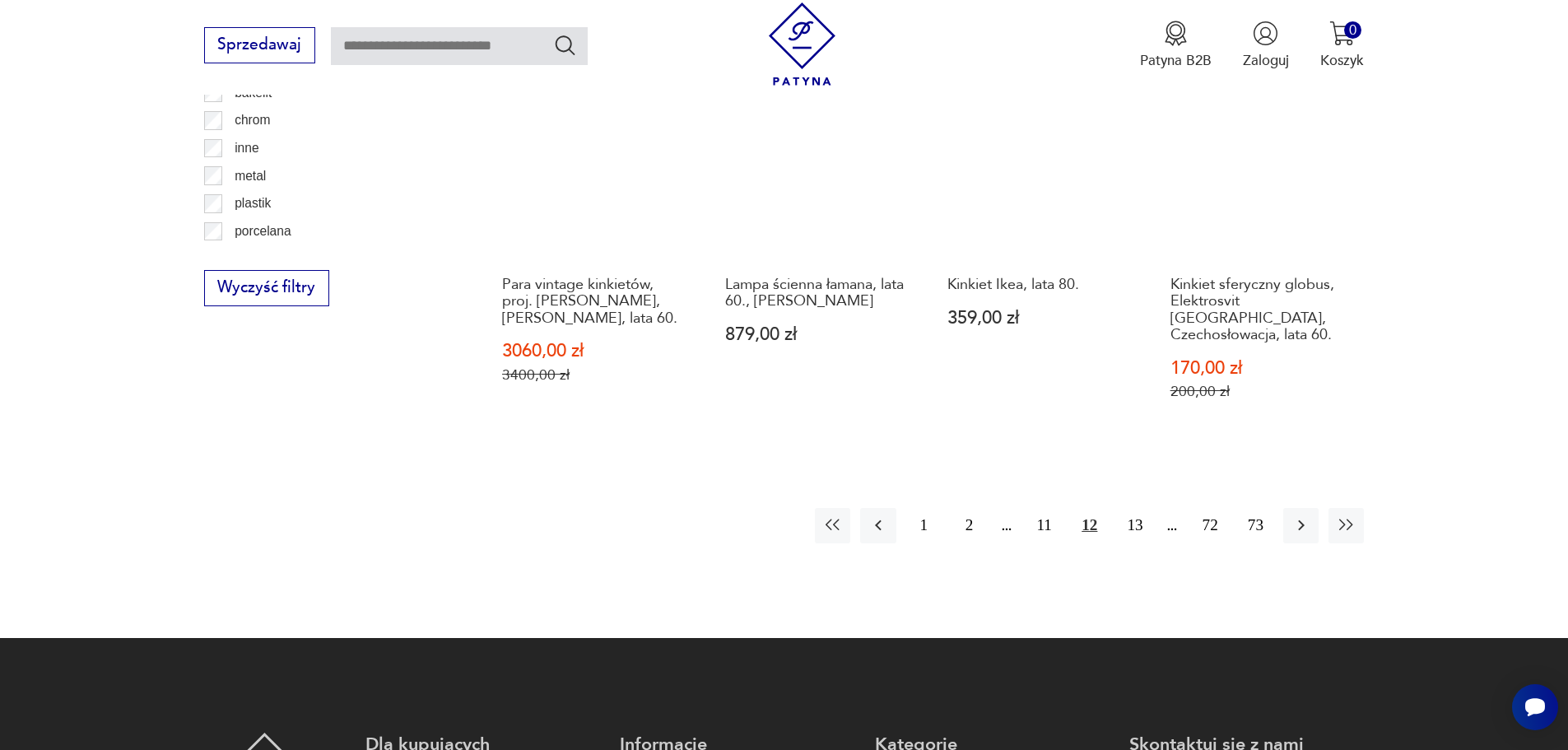
scroll to position [1970, 0]
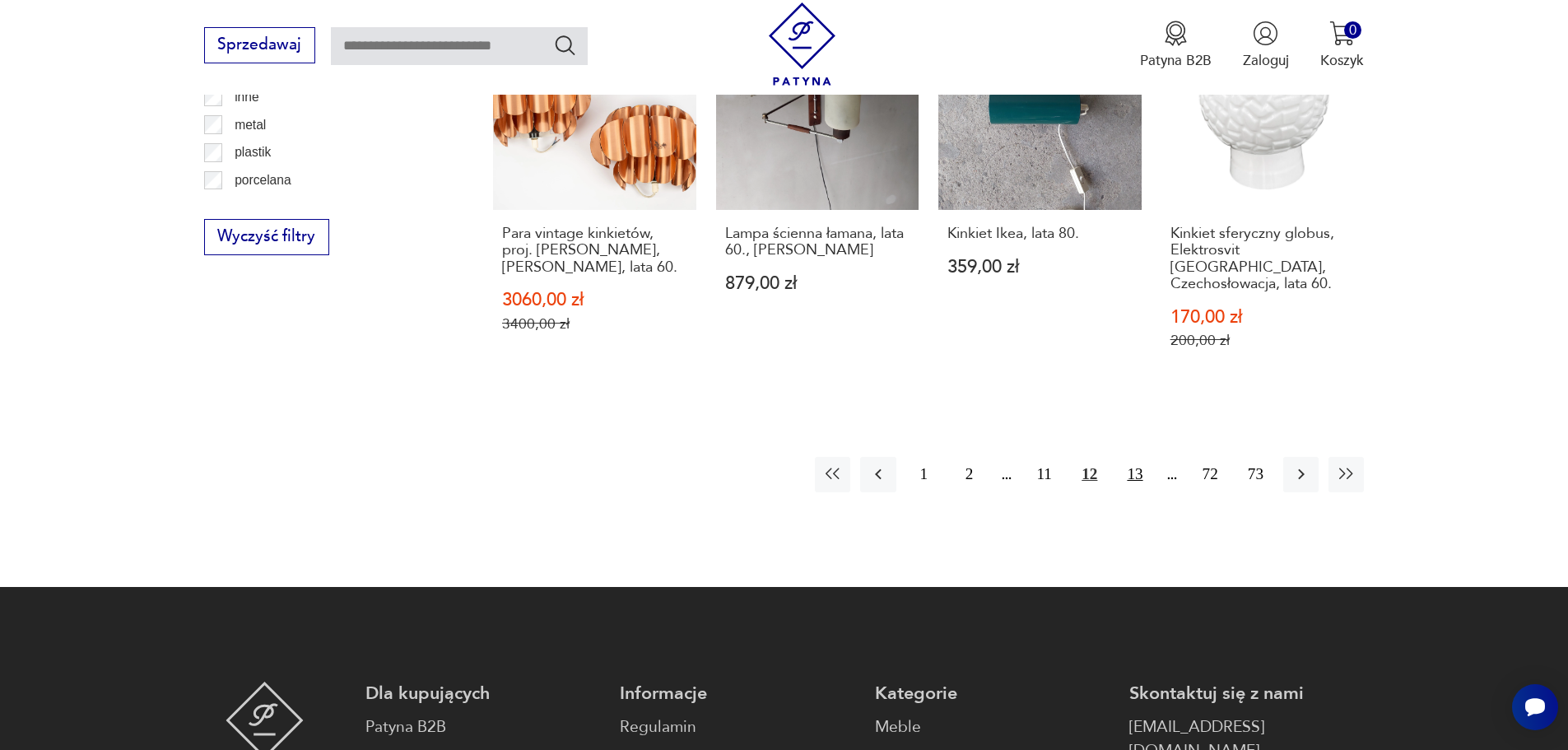
click at [1137, 479] on button "13" at bounding box center [1135, 474] width 35 height 35
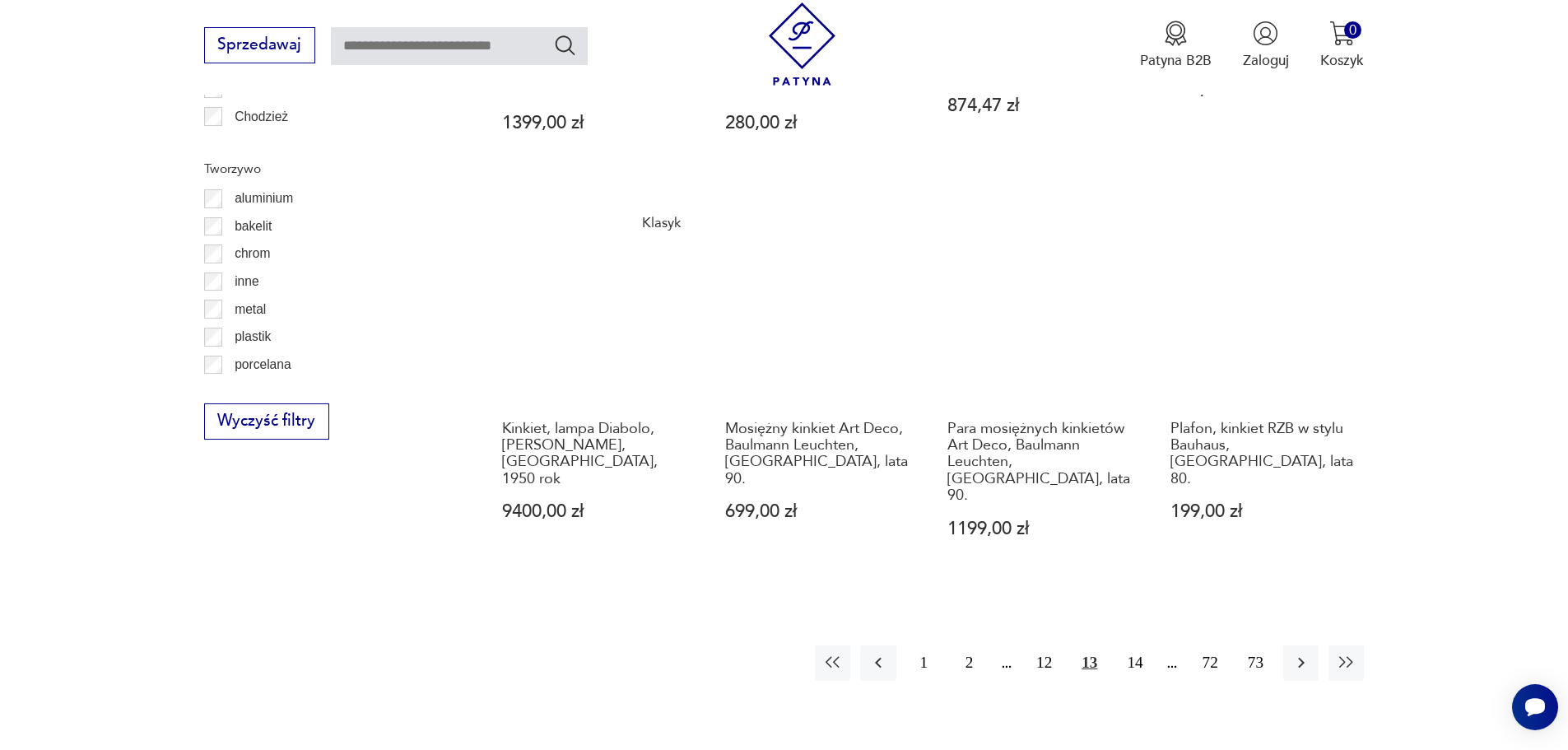
scroll to position [1806, 0]
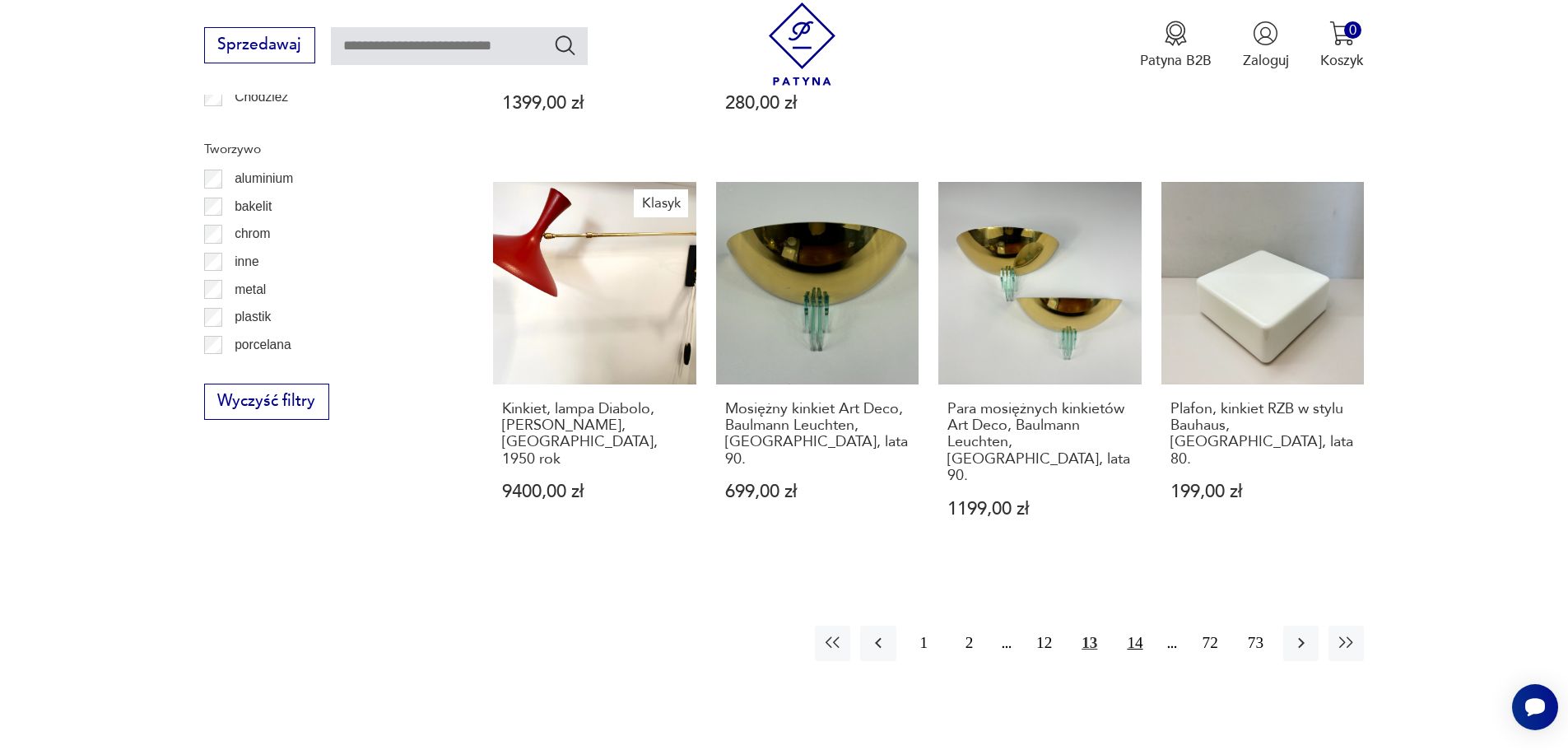
click at [1129, 626] on button "14" at bounding box center [1135, 643] width 35 height 35
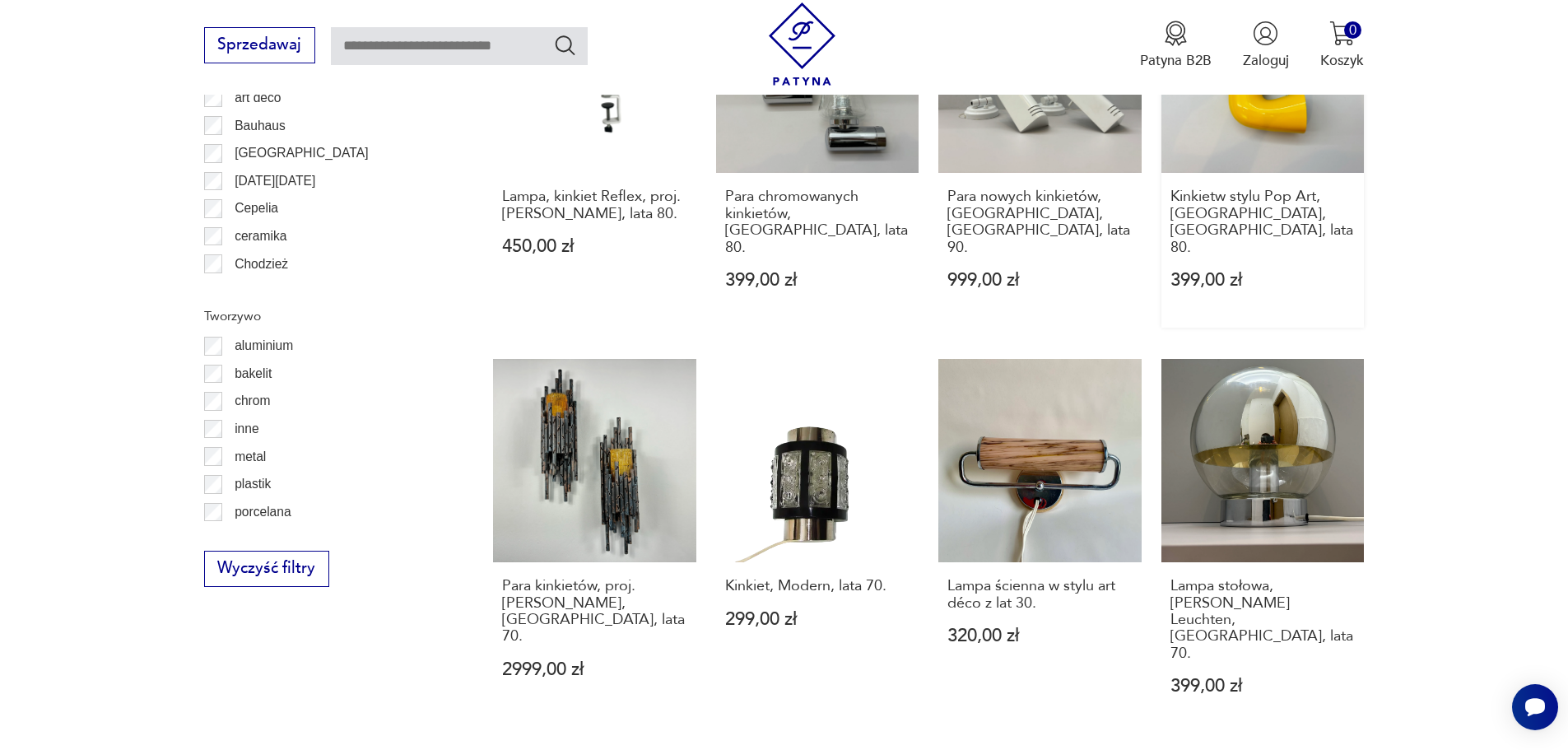
scroll to position [1723, 0]
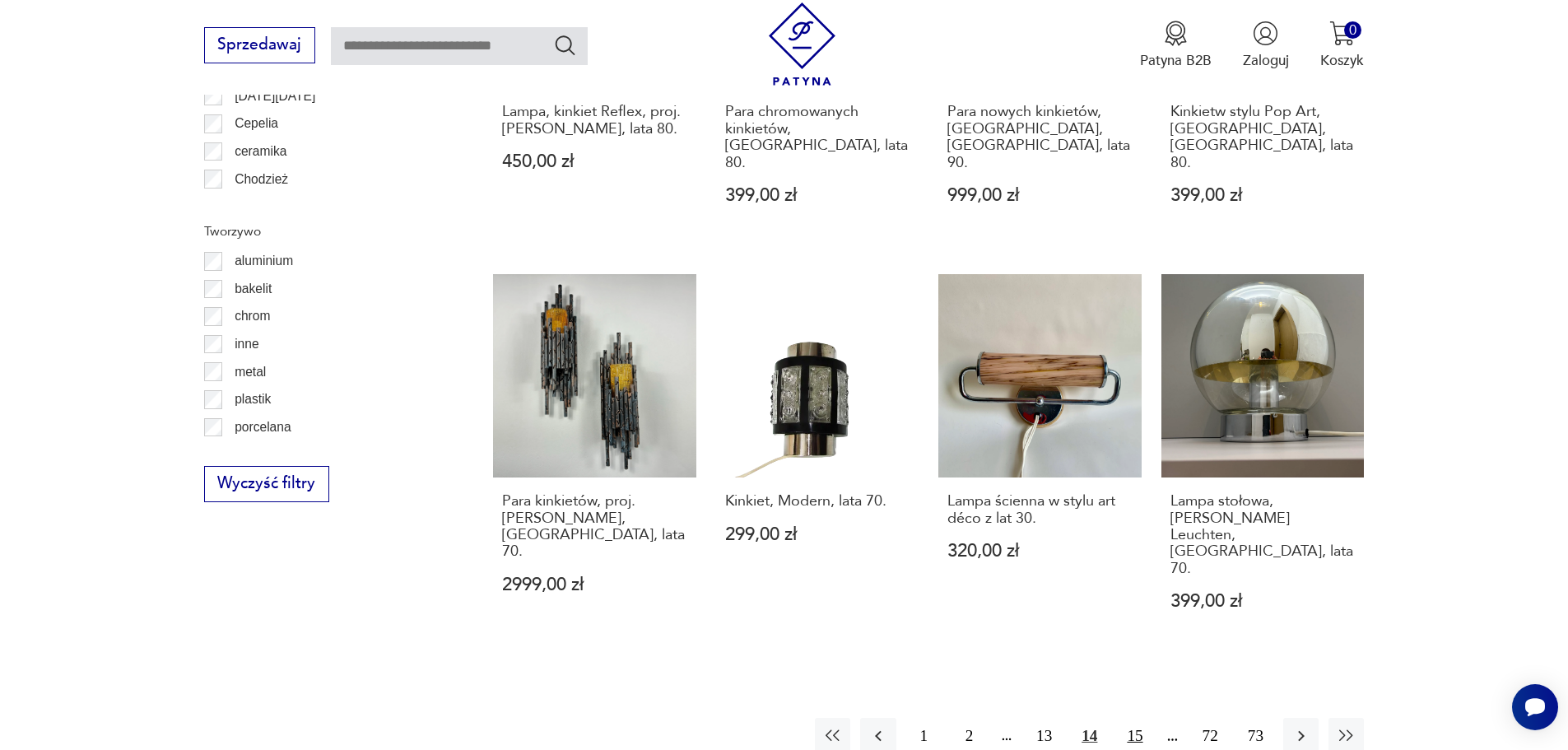
click at [1133, 718] on button "15" at bounding box center [1135, 735] width 35 height 35
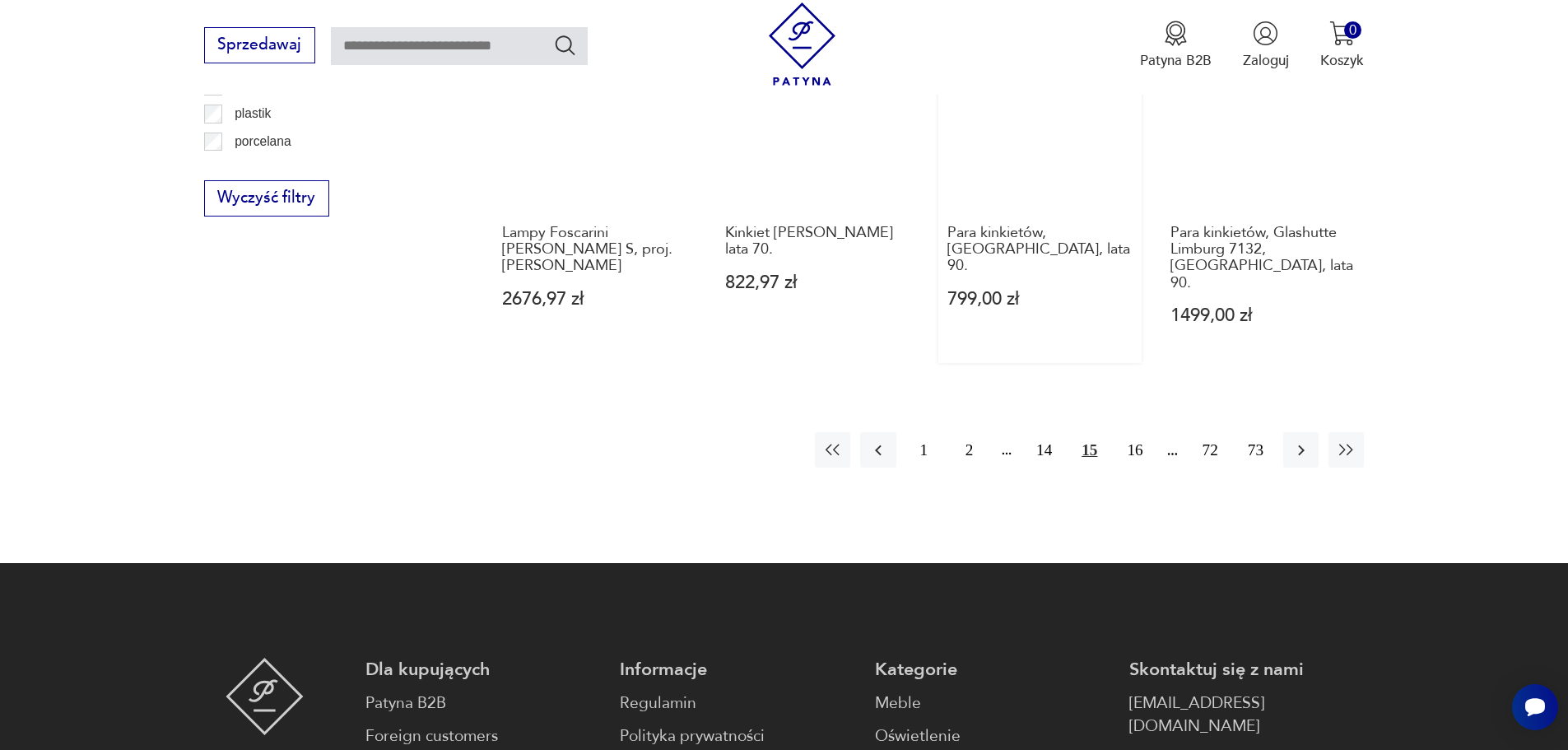
scroll to position [2053, 0]
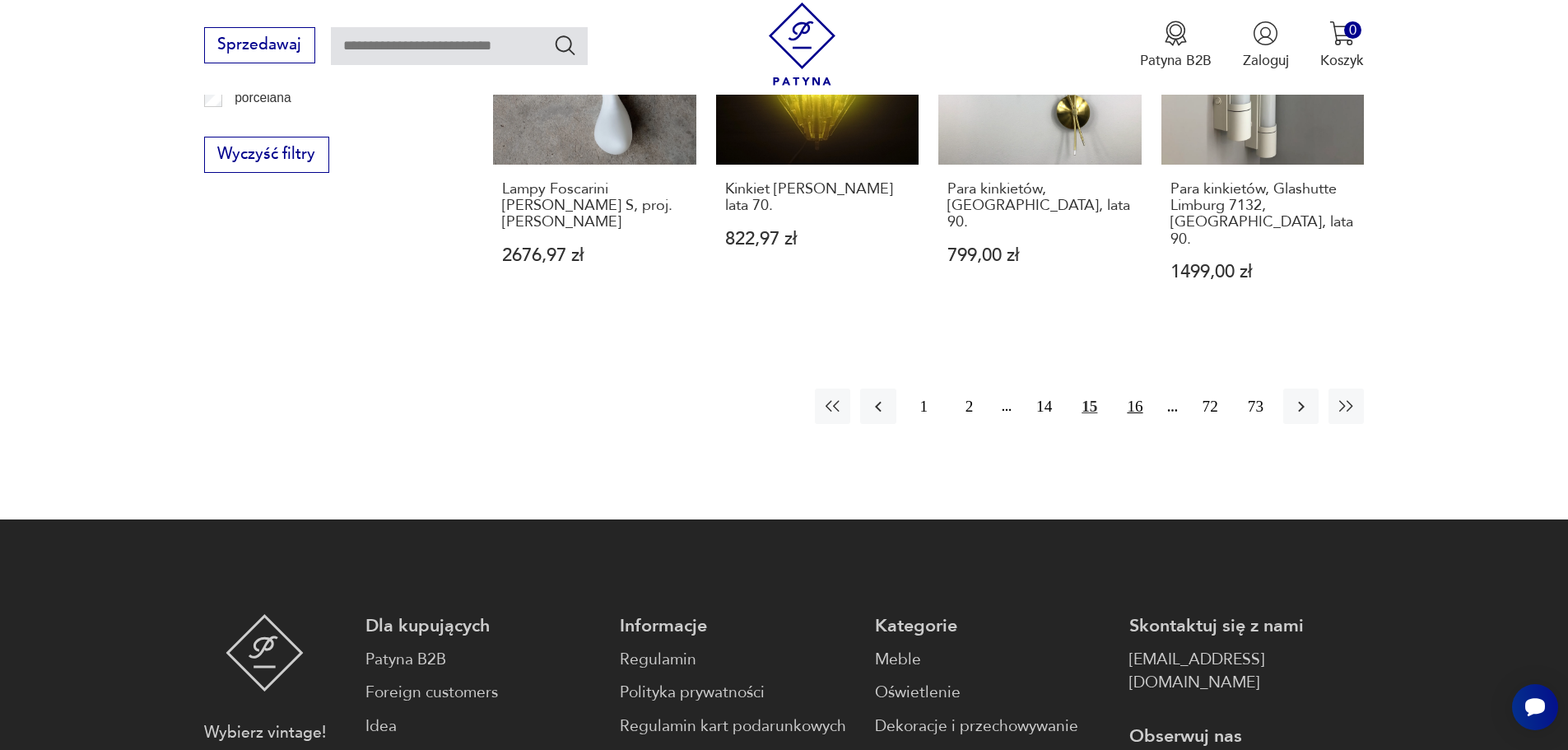
click at [1145, 389] on button "16" at bounding box center [1135, 406] width 35 height 35
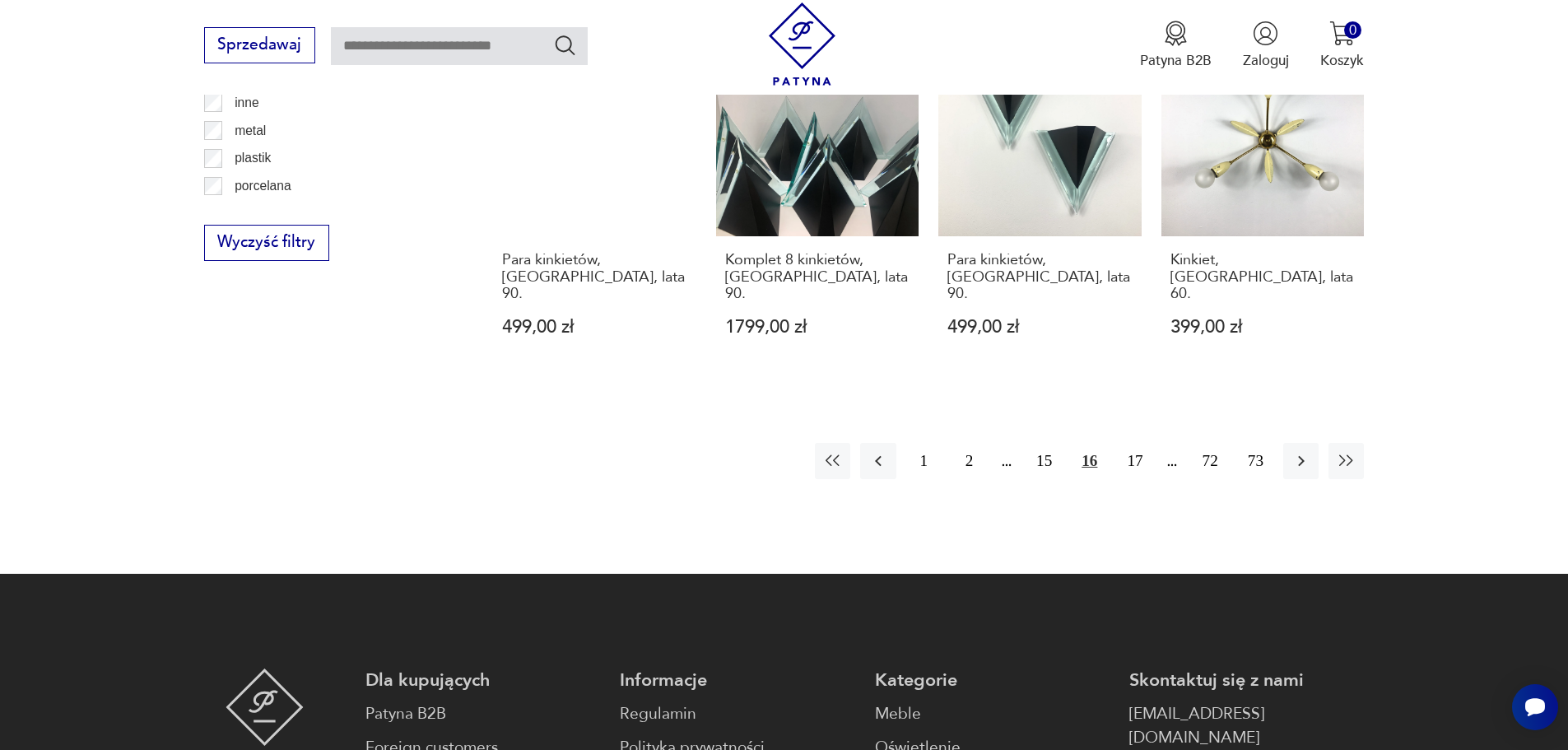
scroll to position [1970, 0]
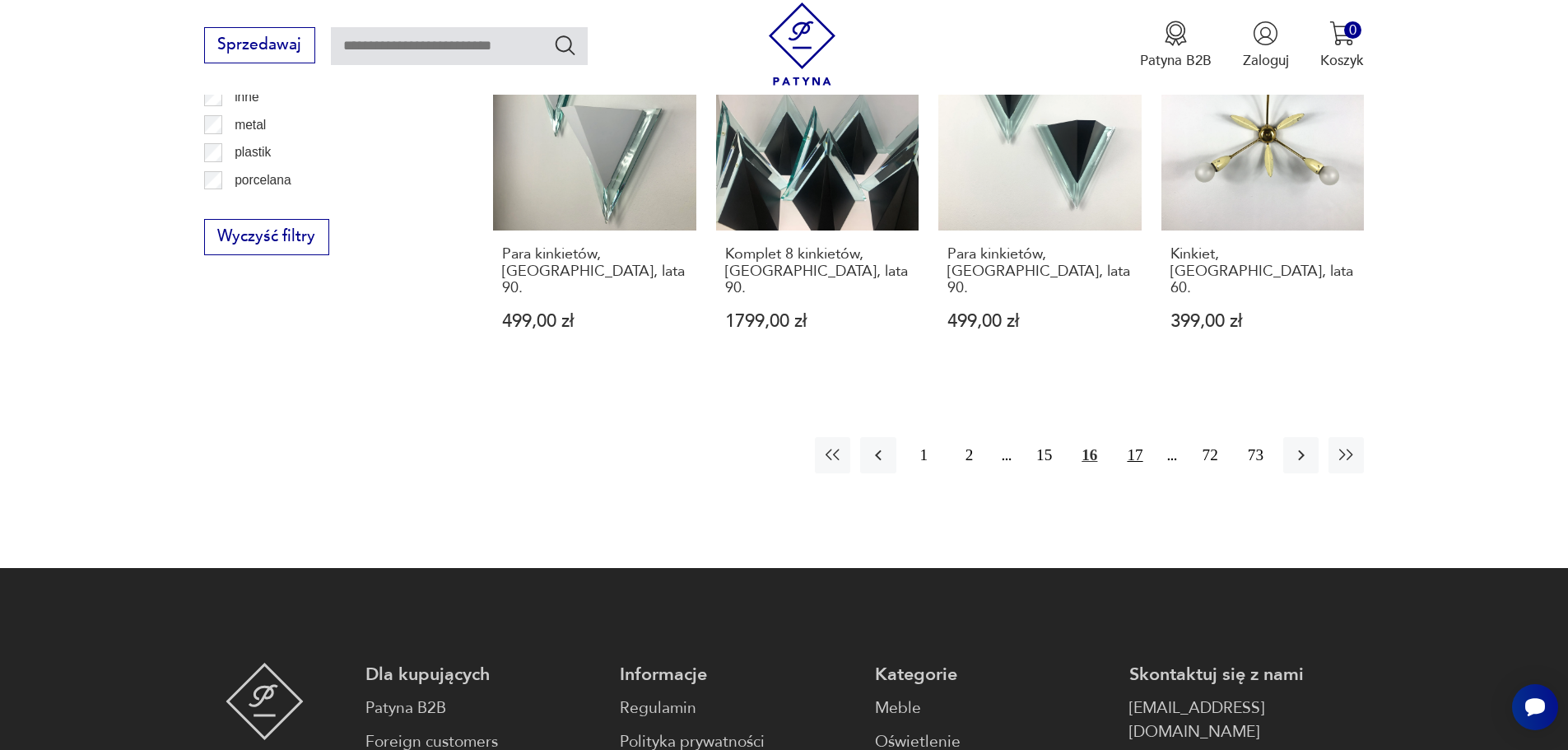
click at [1131, 437] on button "17" at bounding box center [1135, 455] width 35 height 35
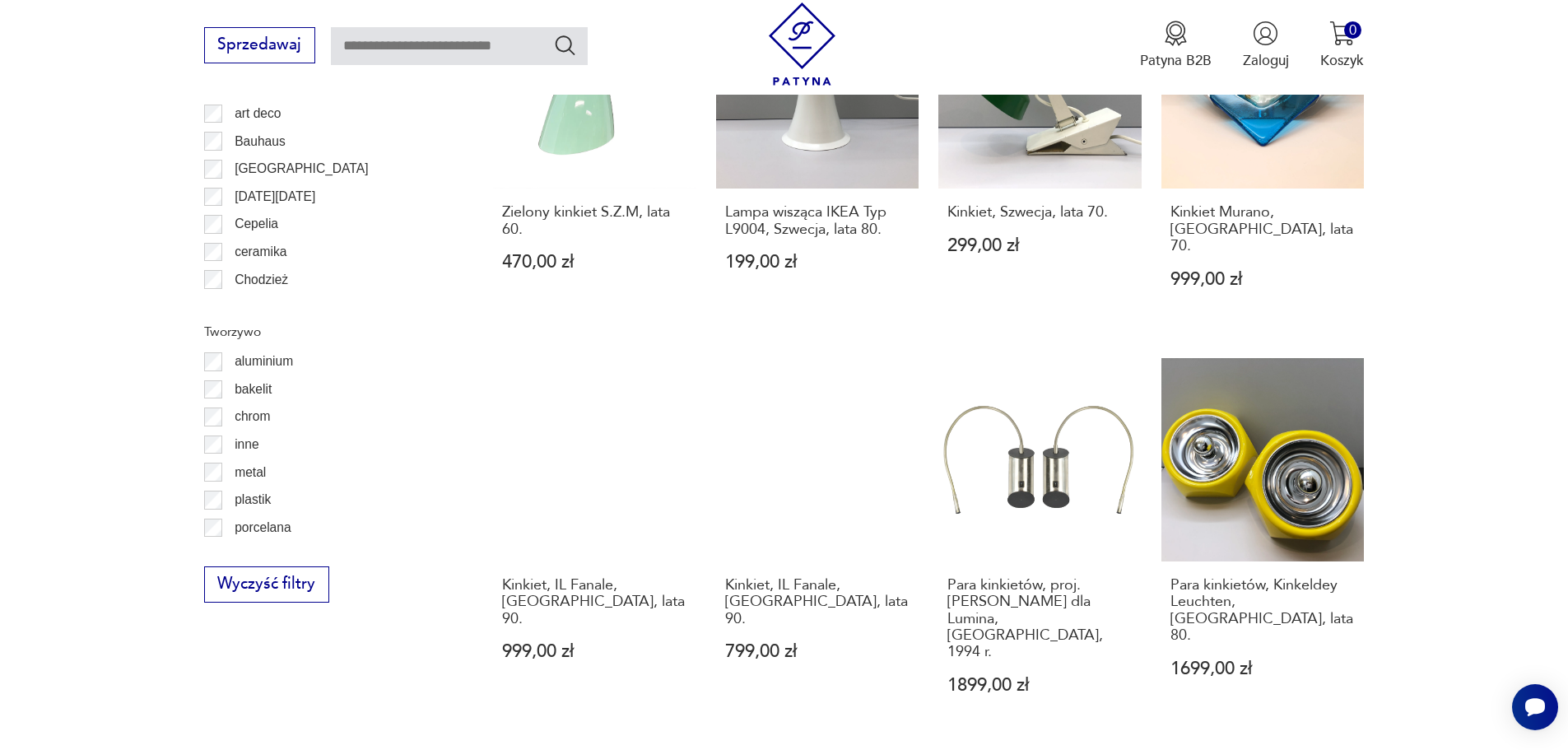
scroll to position [1642, 0]
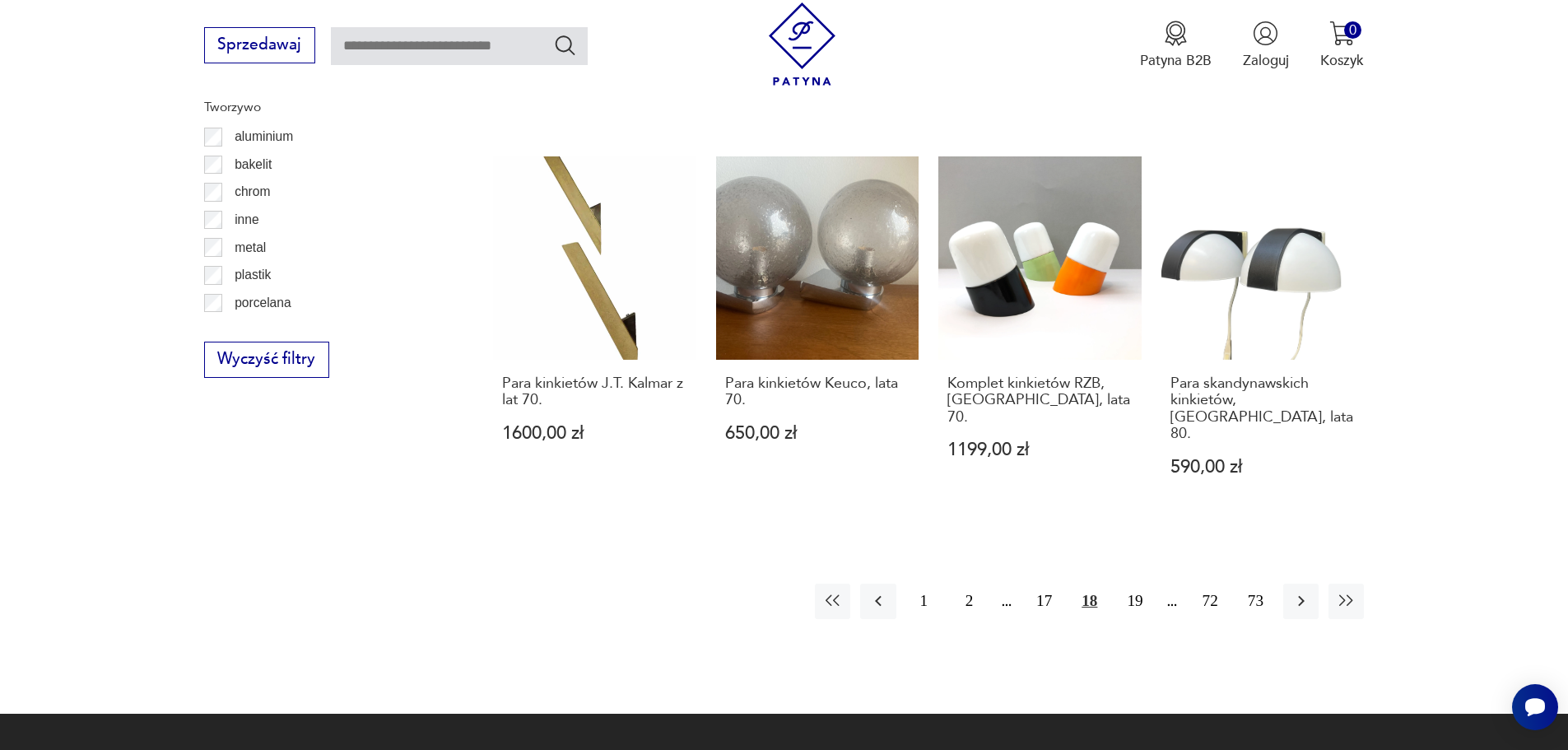
scroll to position [1970, 0]
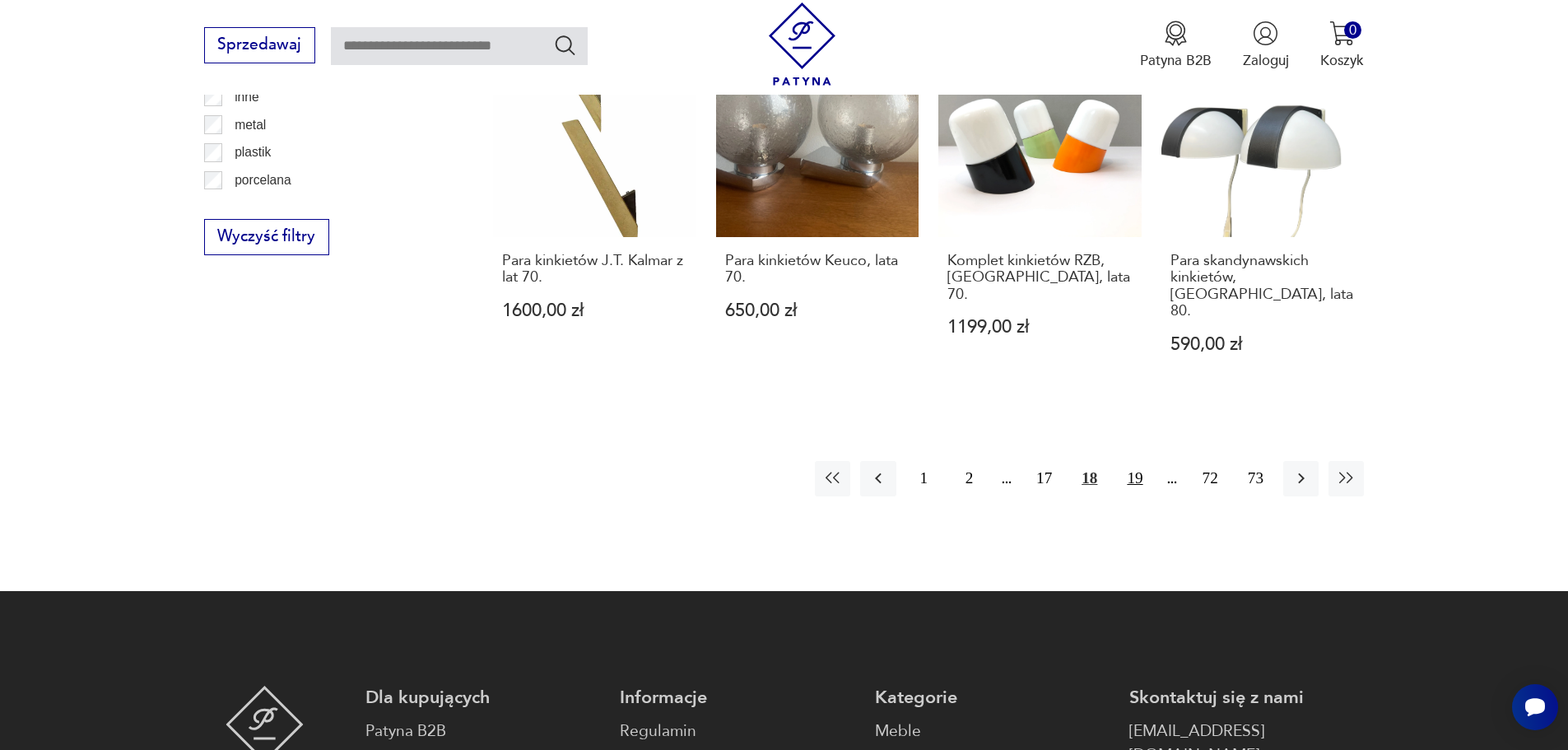
click at [1137, 460] on button "19" at bounding box center [1135, 478] width 35 height 35
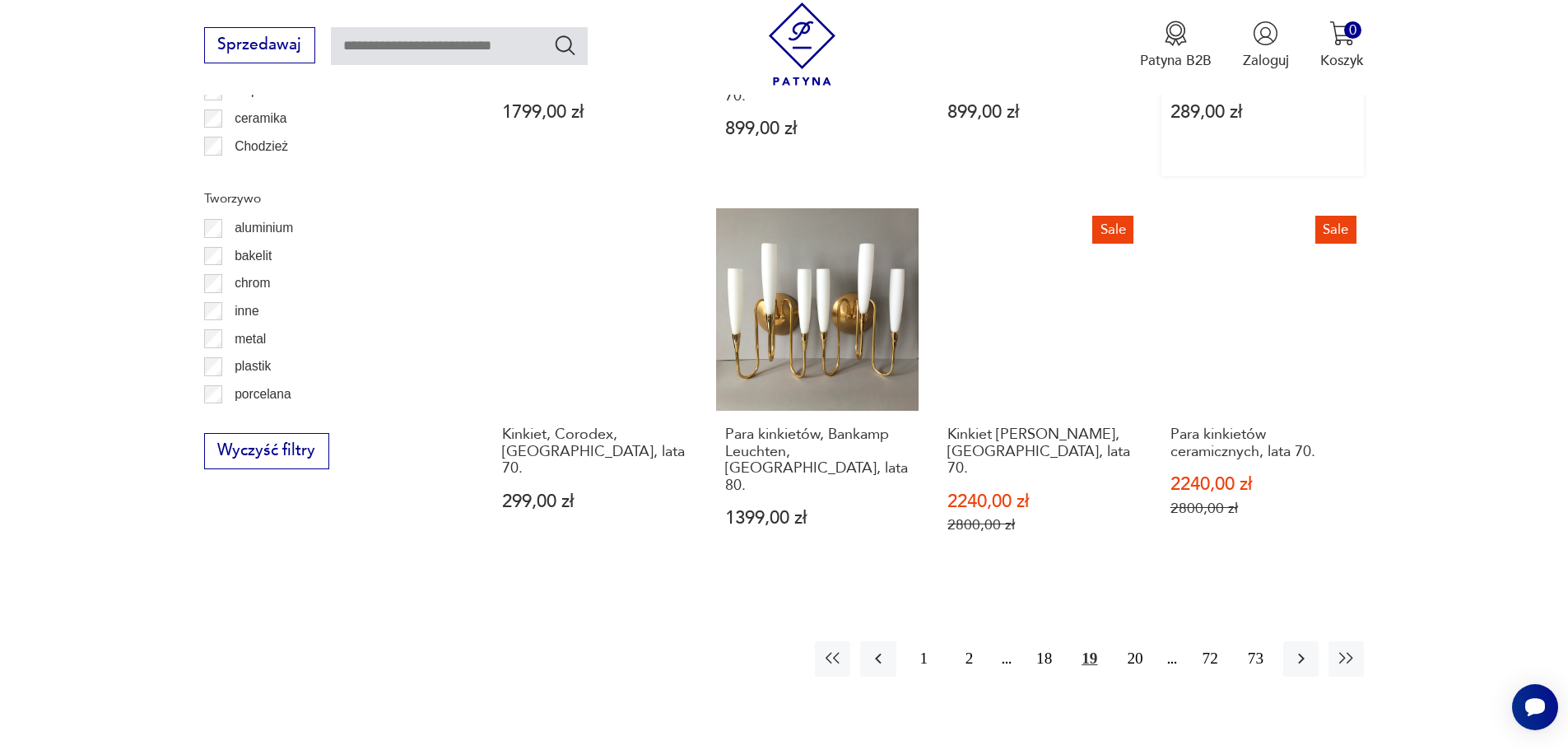
scroll to position [1806, 0]
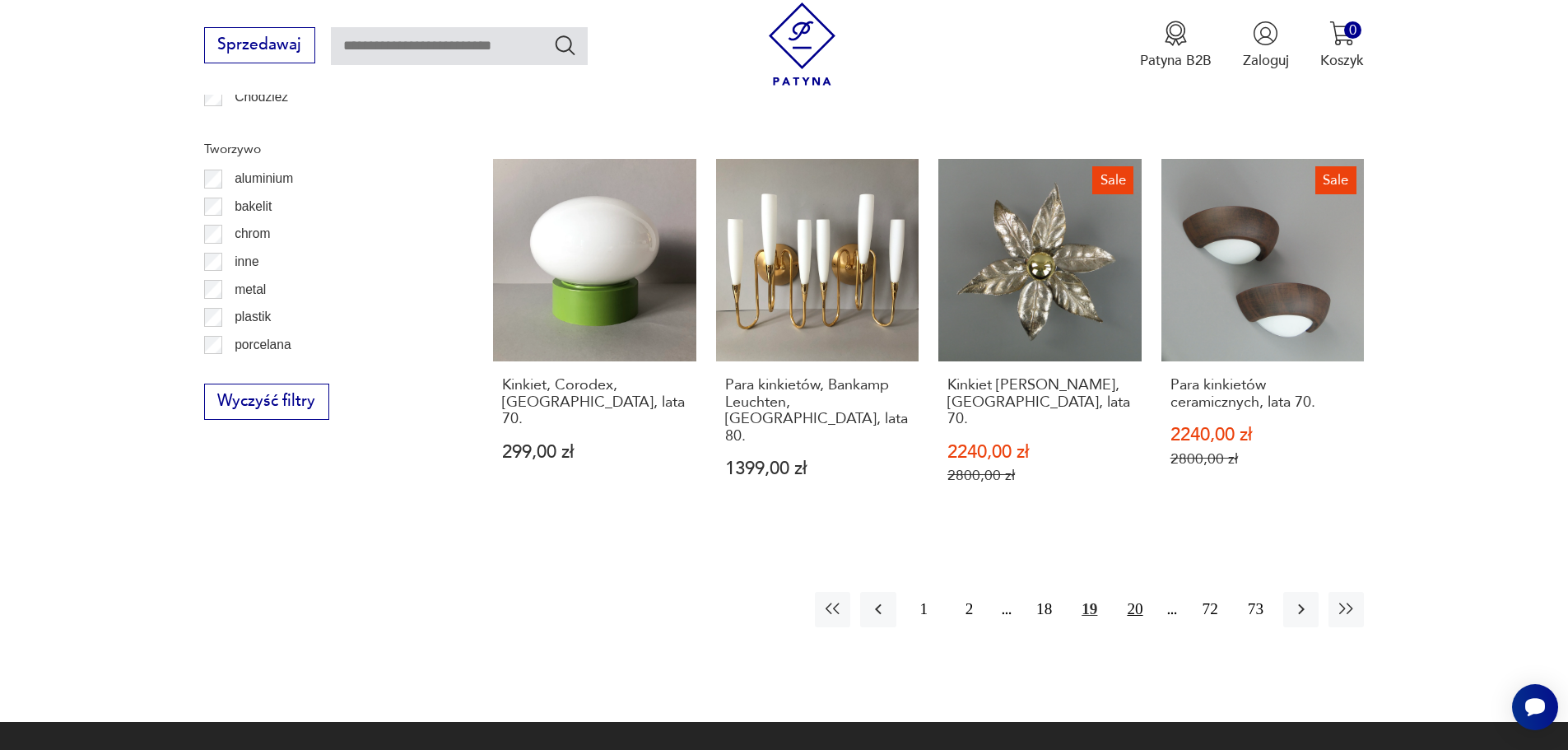
click at [1140, 592] on button "20" at bounding box center [1135, 609] width 35 height 35
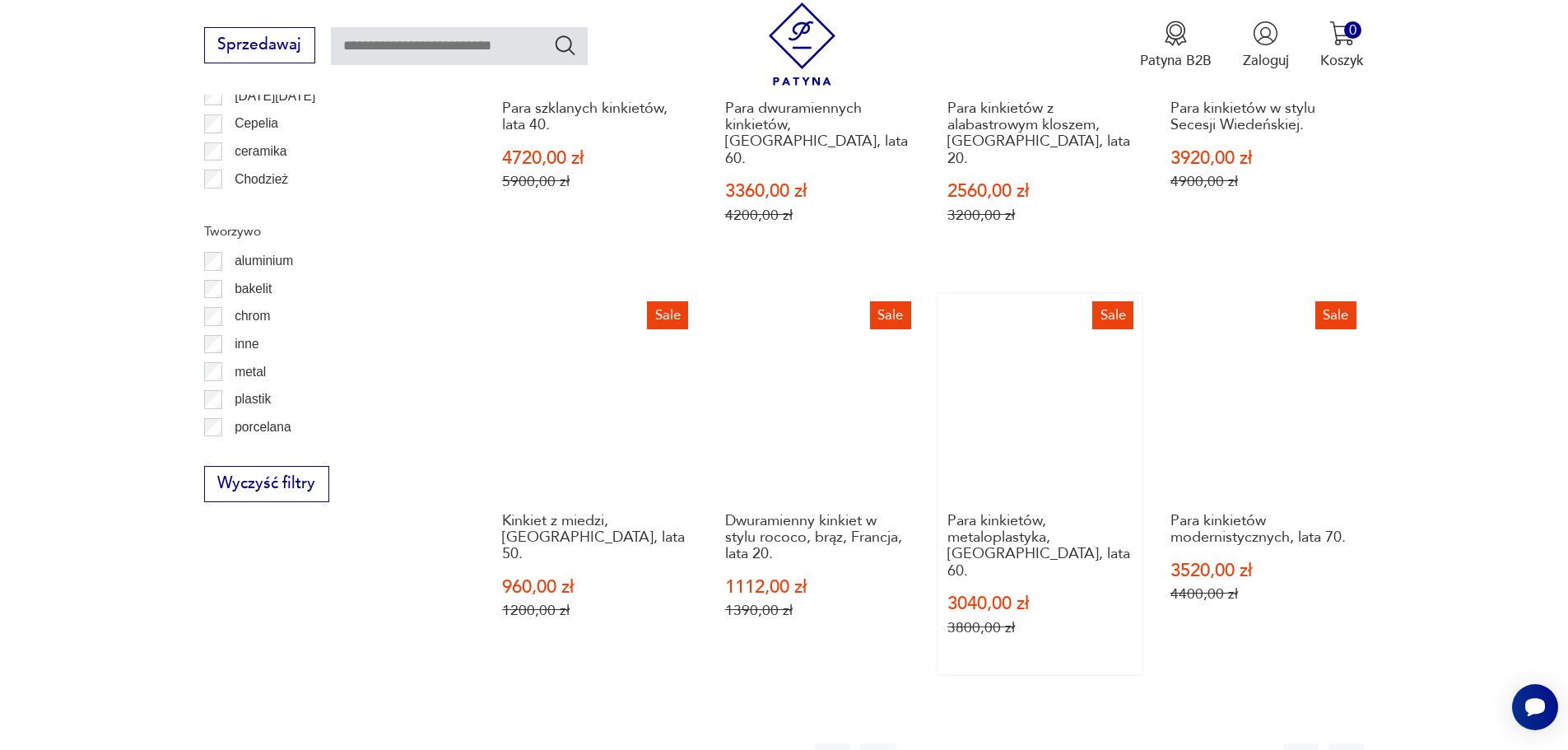
scroll to position [1806, 0]
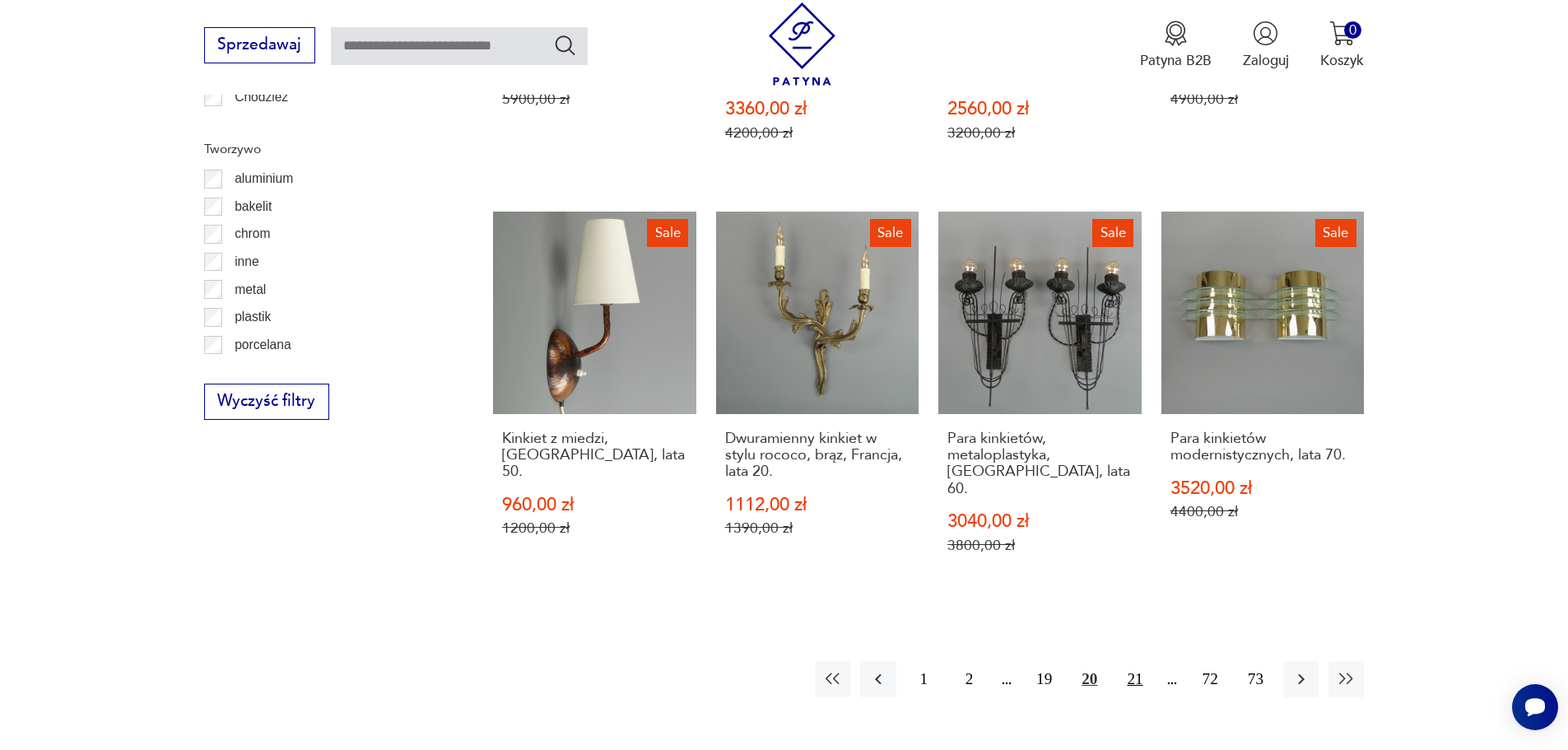
click at [1125, 661] on button "21" at bounding box center [1135, 678] width 35 height 35
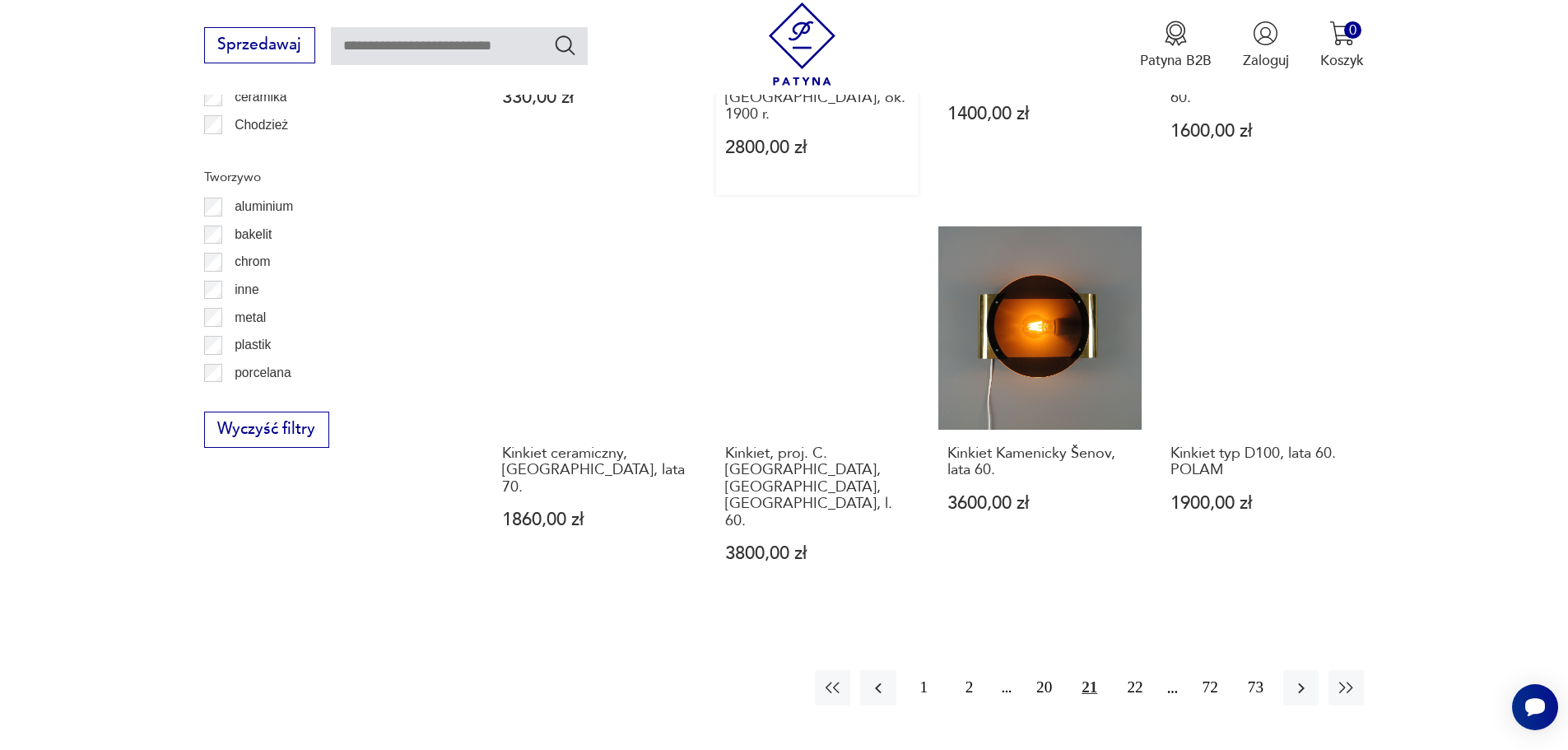
scroll to position [1806, 0]
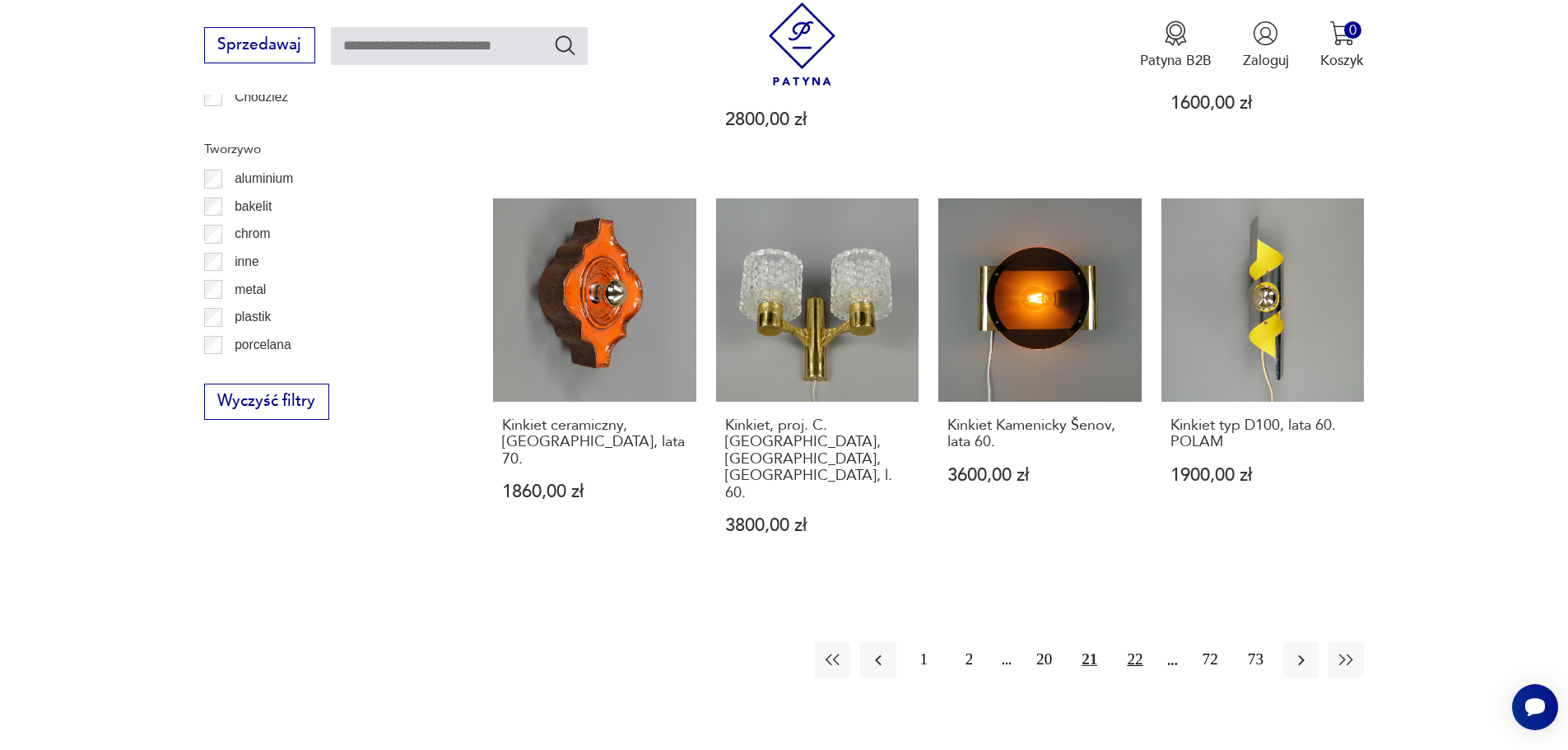
click at [1133, 642] on button "22" at bounding box center [1135, 660] width 35 height 35
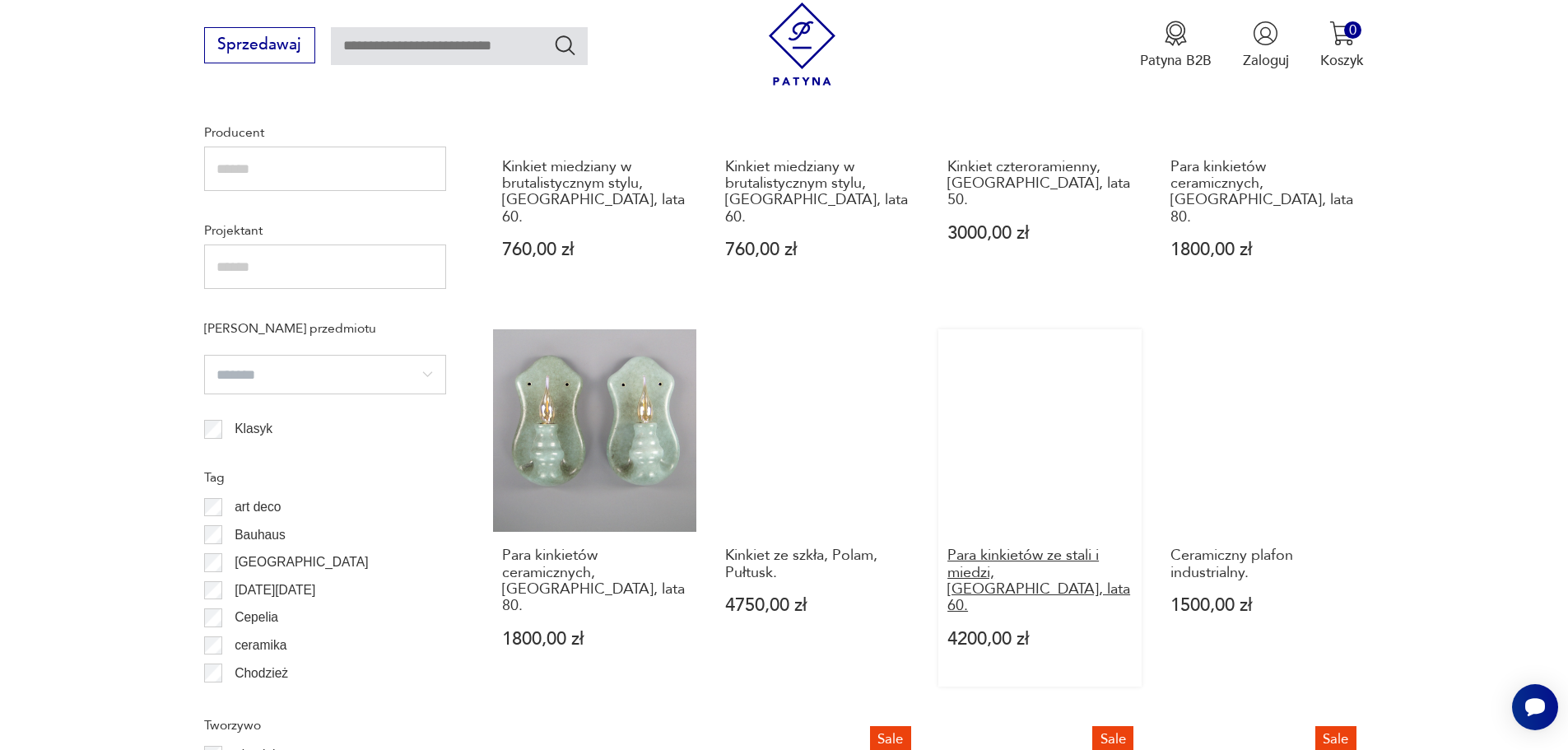
scroll to position [1642, 0]
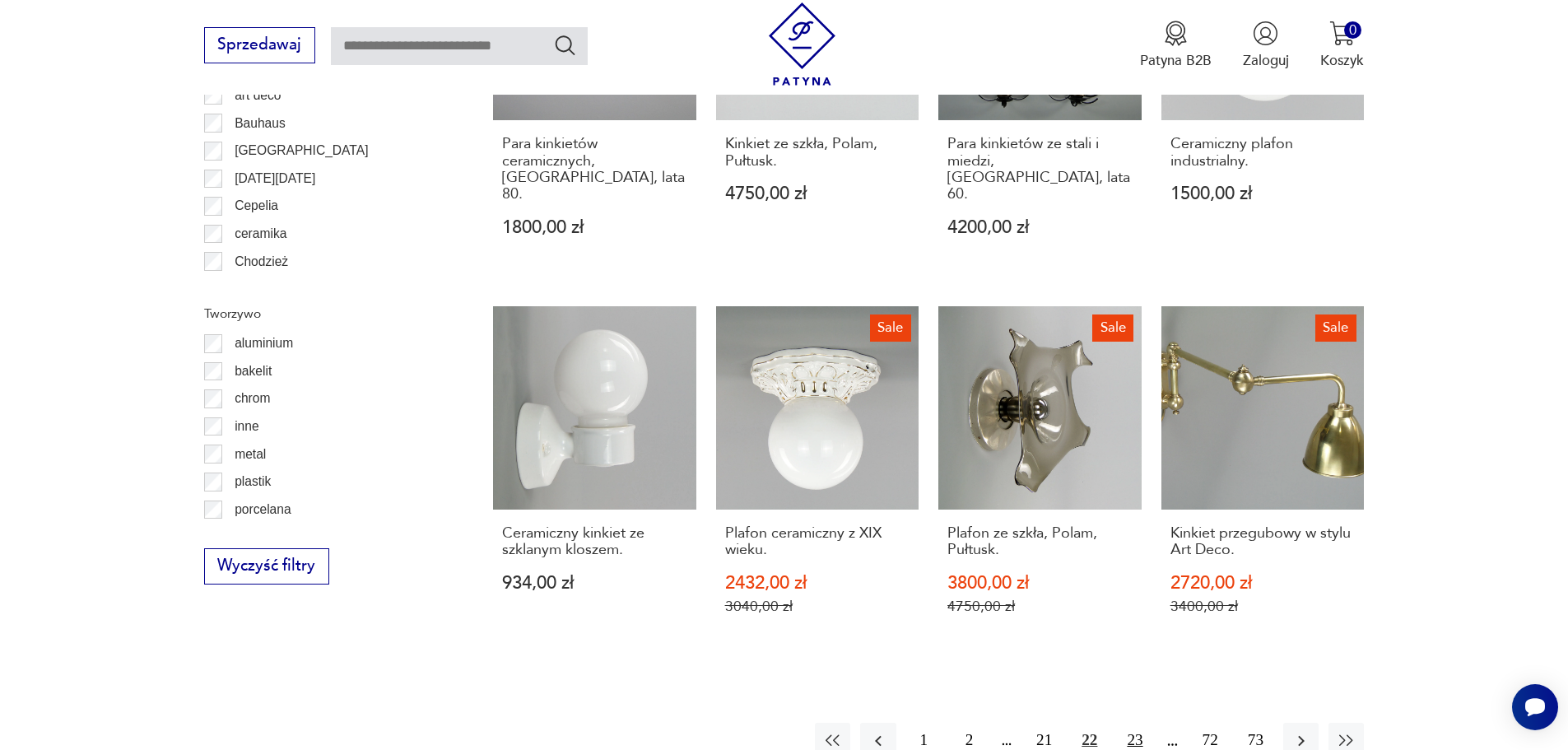
click at [1130, 723] on button "23" at bounding box center [1135, 740] width 35 height 35
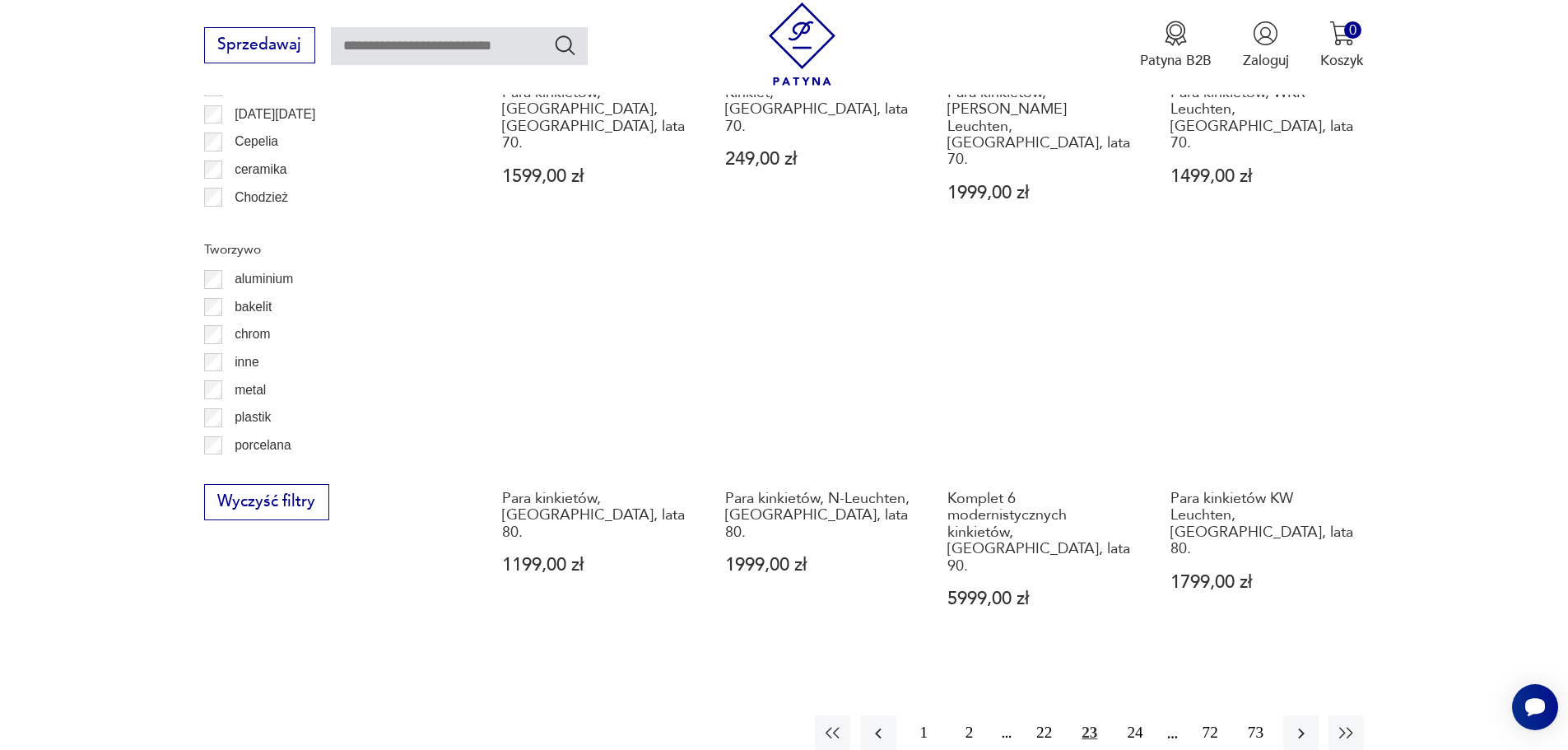
scroll to position [1723, 0]
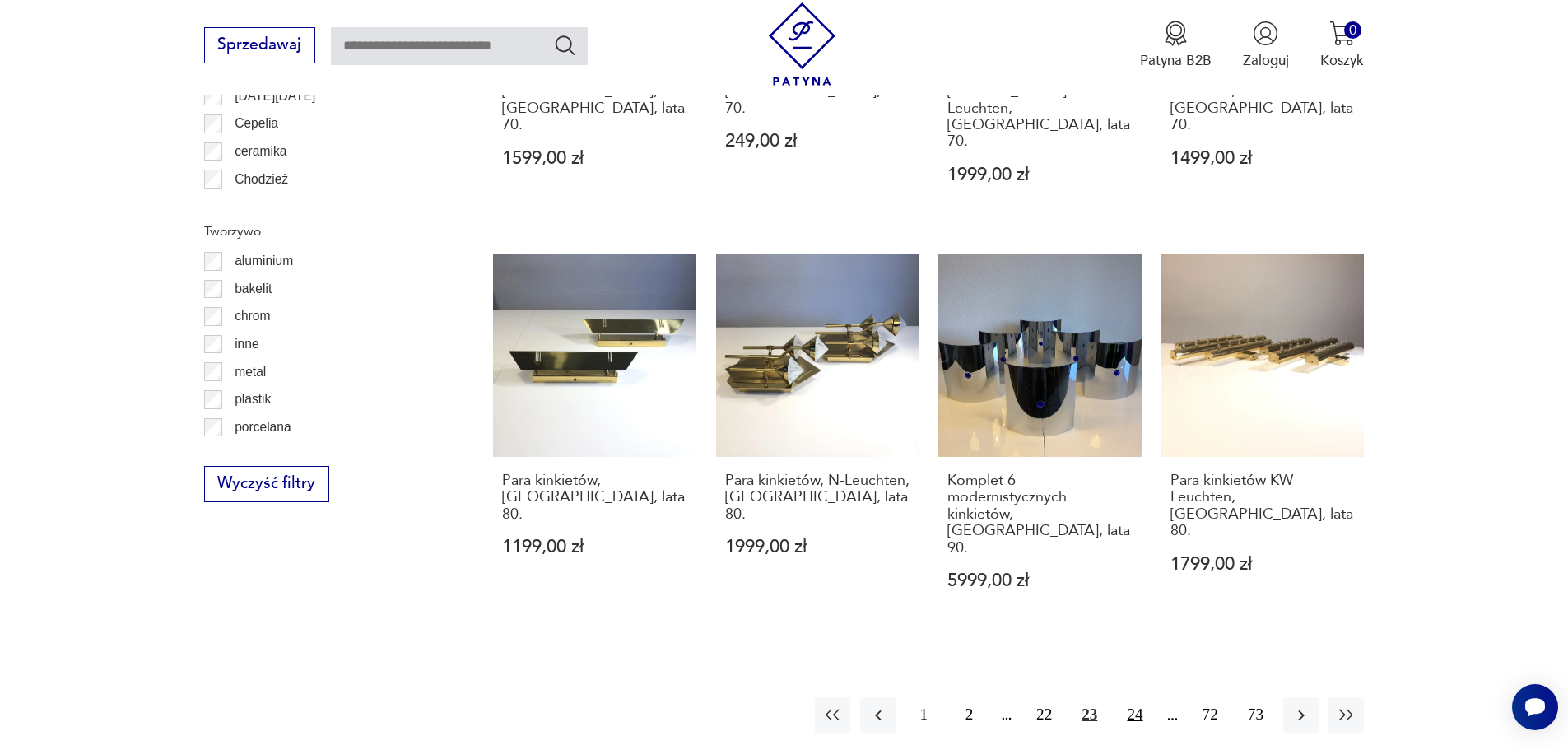
click at [1125, 698] on button "24" at bounding box center [1135, 715] width 35 height 35
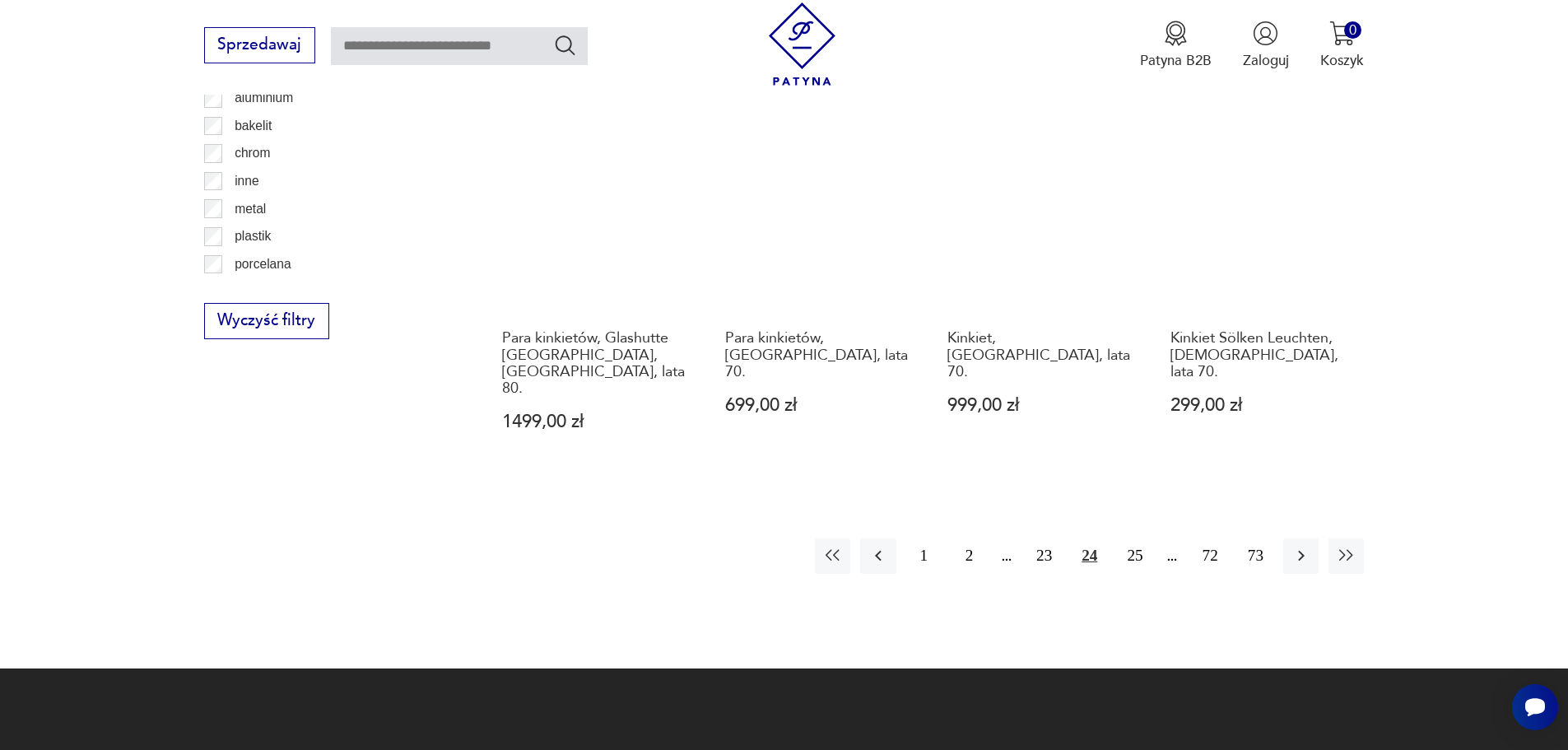
scroll to position [1889, 0]
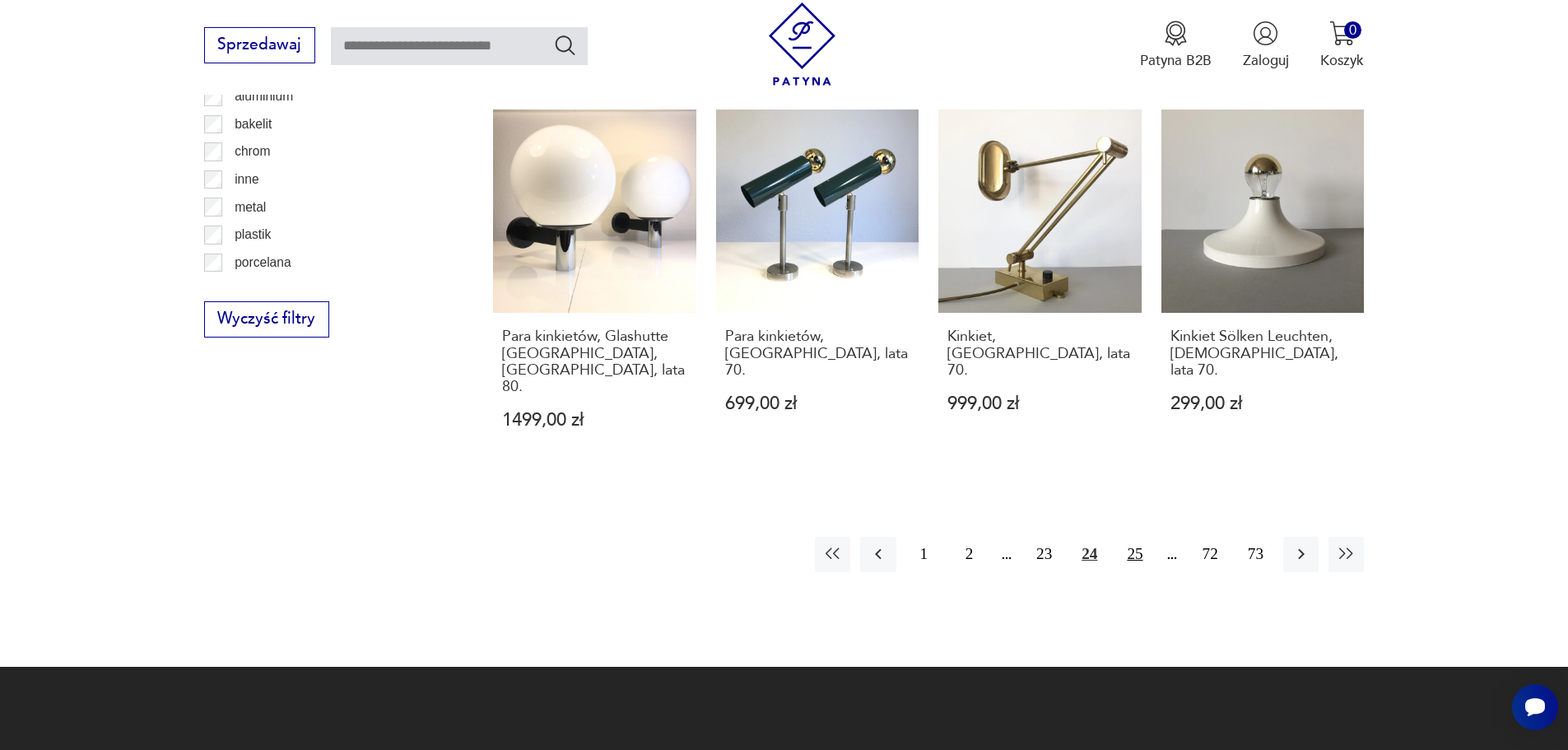
click at [1138, 536] on button "25" at bounding box center [1135, 554] width 35 height 35
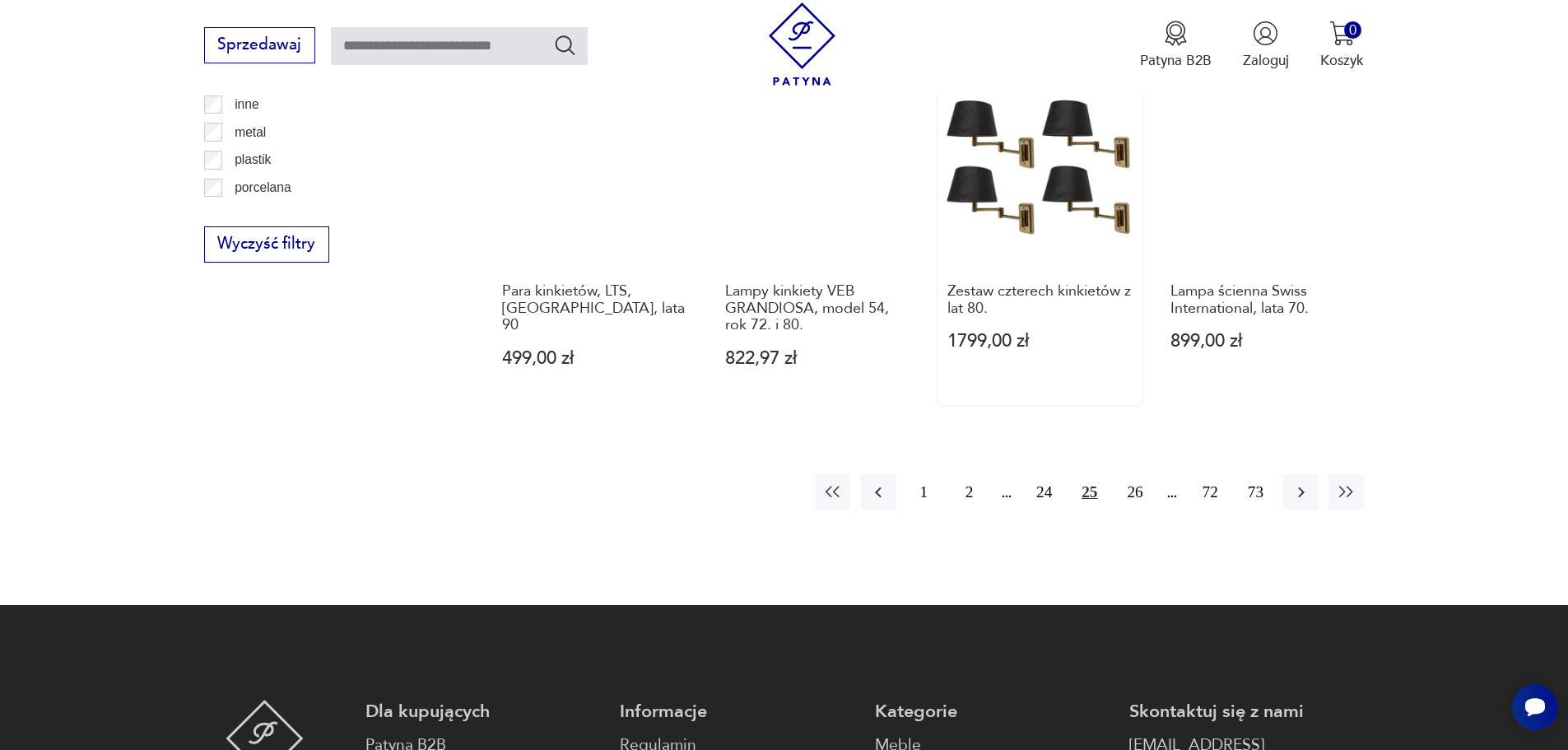
scroll to position [1970, 0]
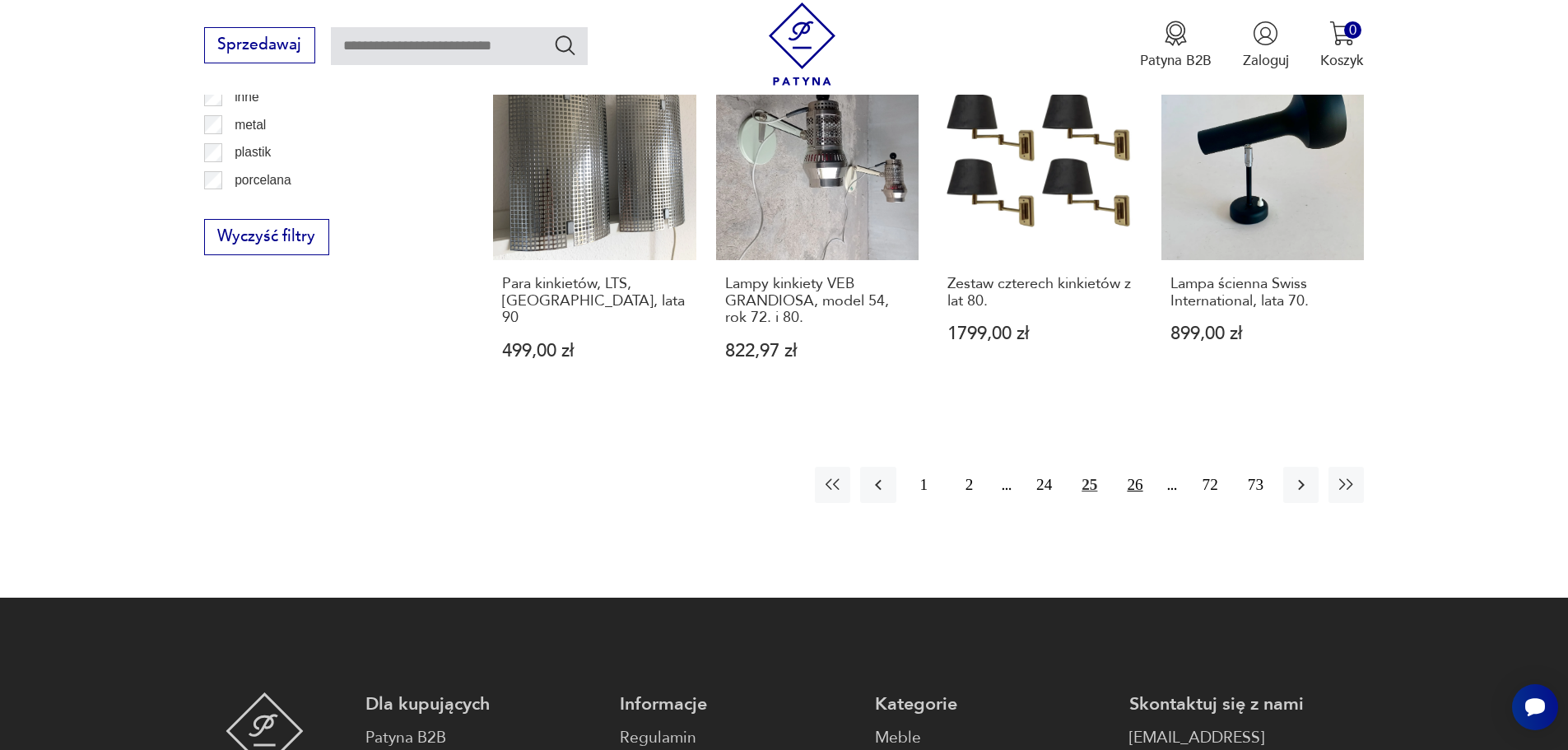
click at [1129, 466] on button "26" at bounding box center [1135, 484] width 35 height 35
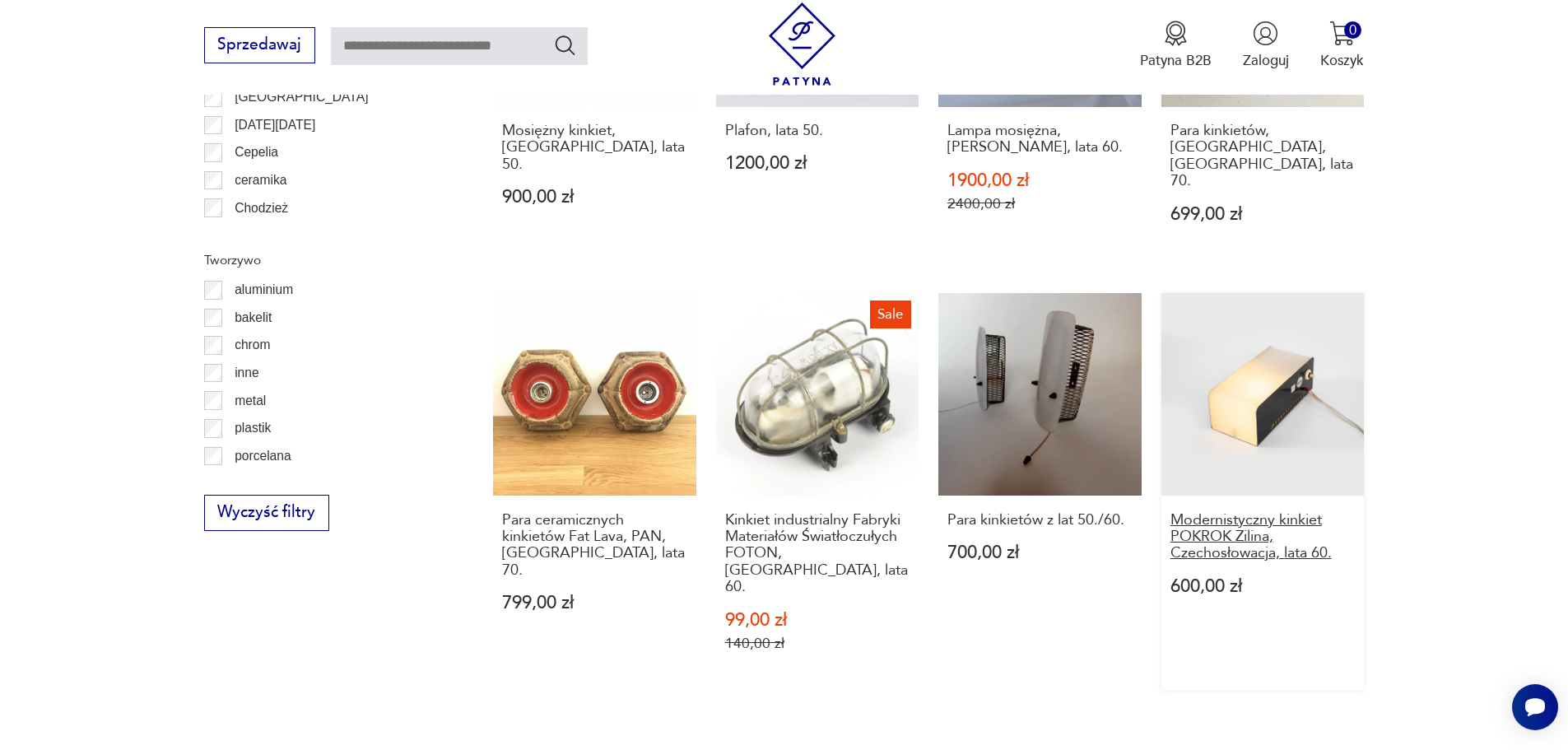
scroll to position [1723, 0]
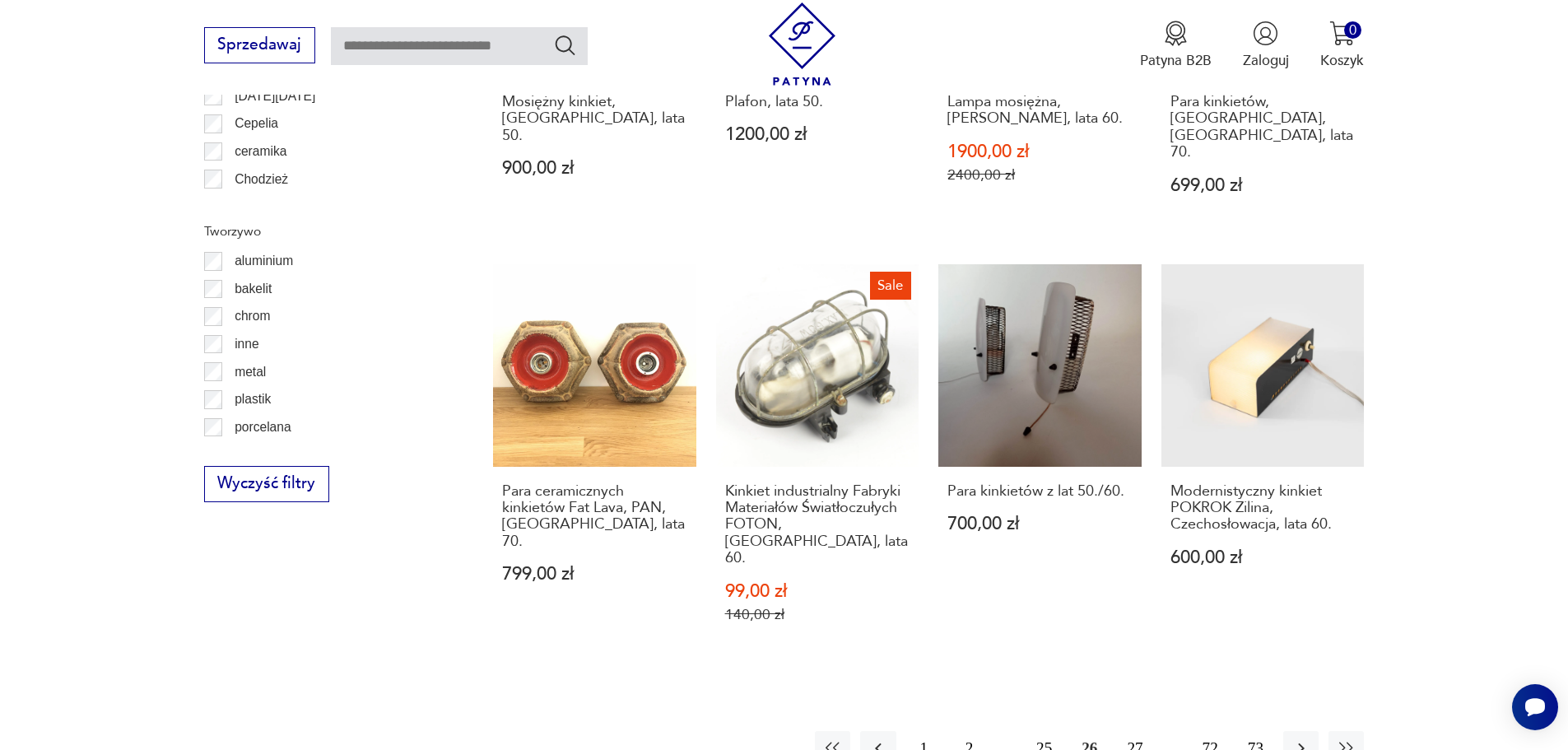
click at [1139, 731] on button "27" at bounding box center [1135, 748] width 35 height 35
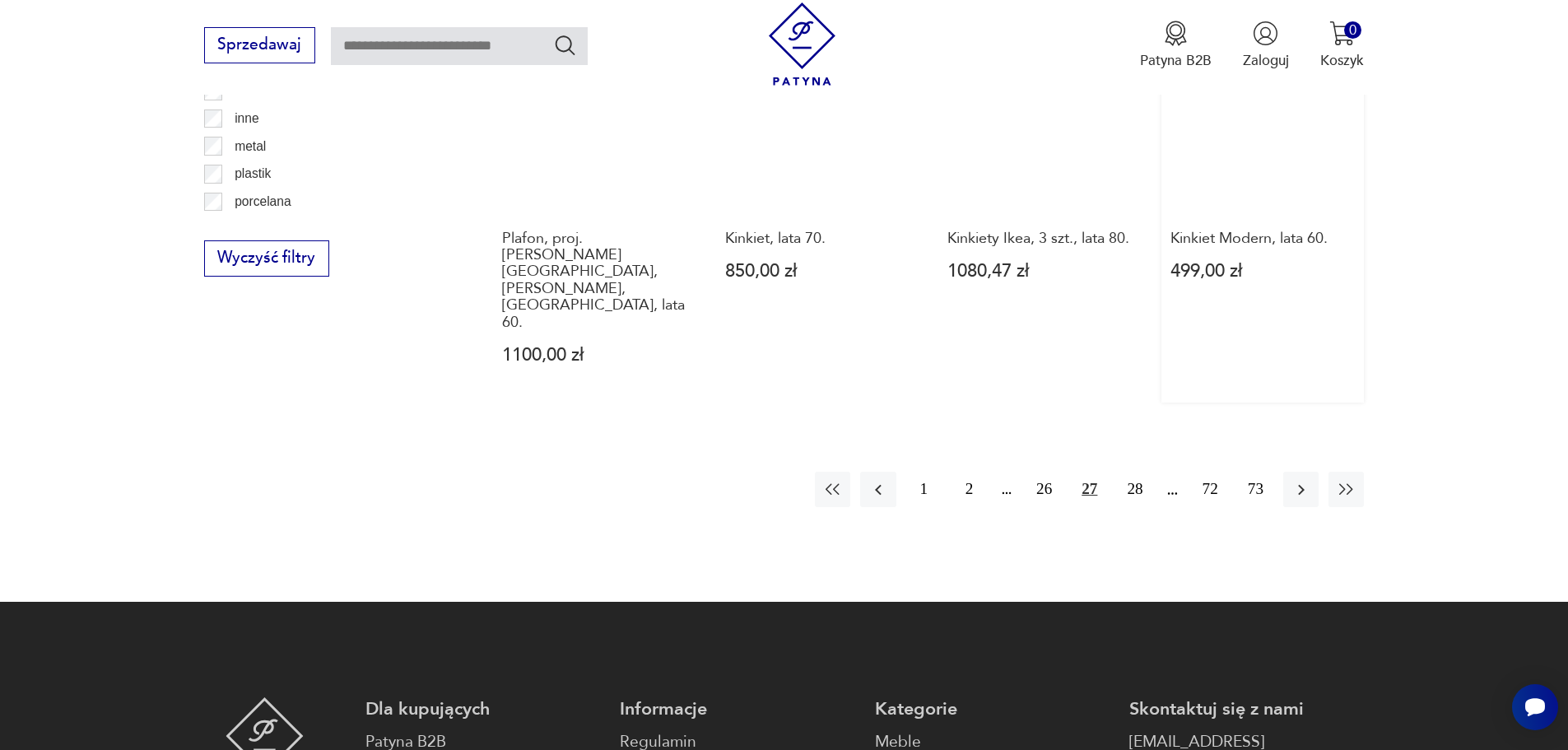
scroll to position [1970, 0]
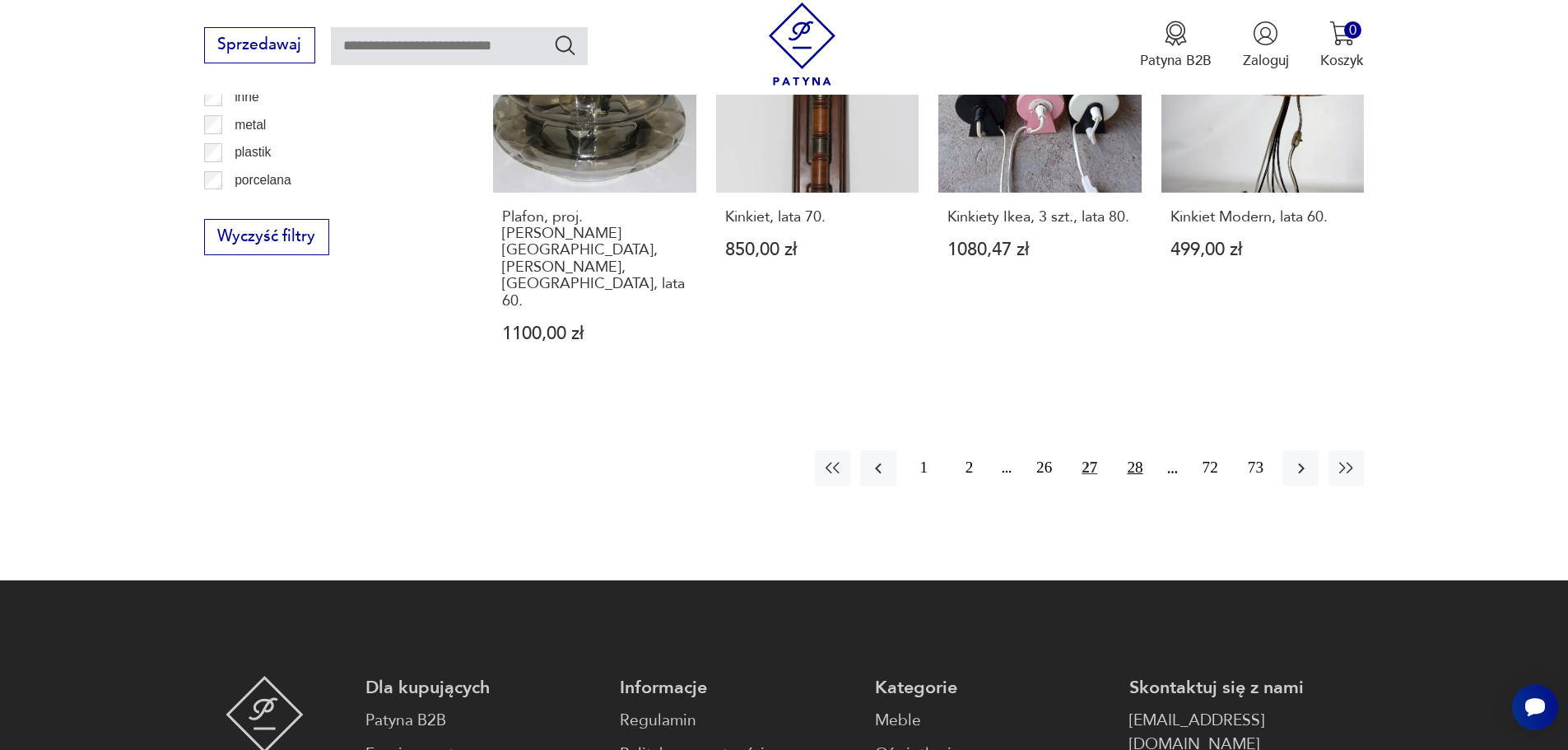
click at [1137, 450] on button "28" at bounding box center [1135, 467] width 35 height 35
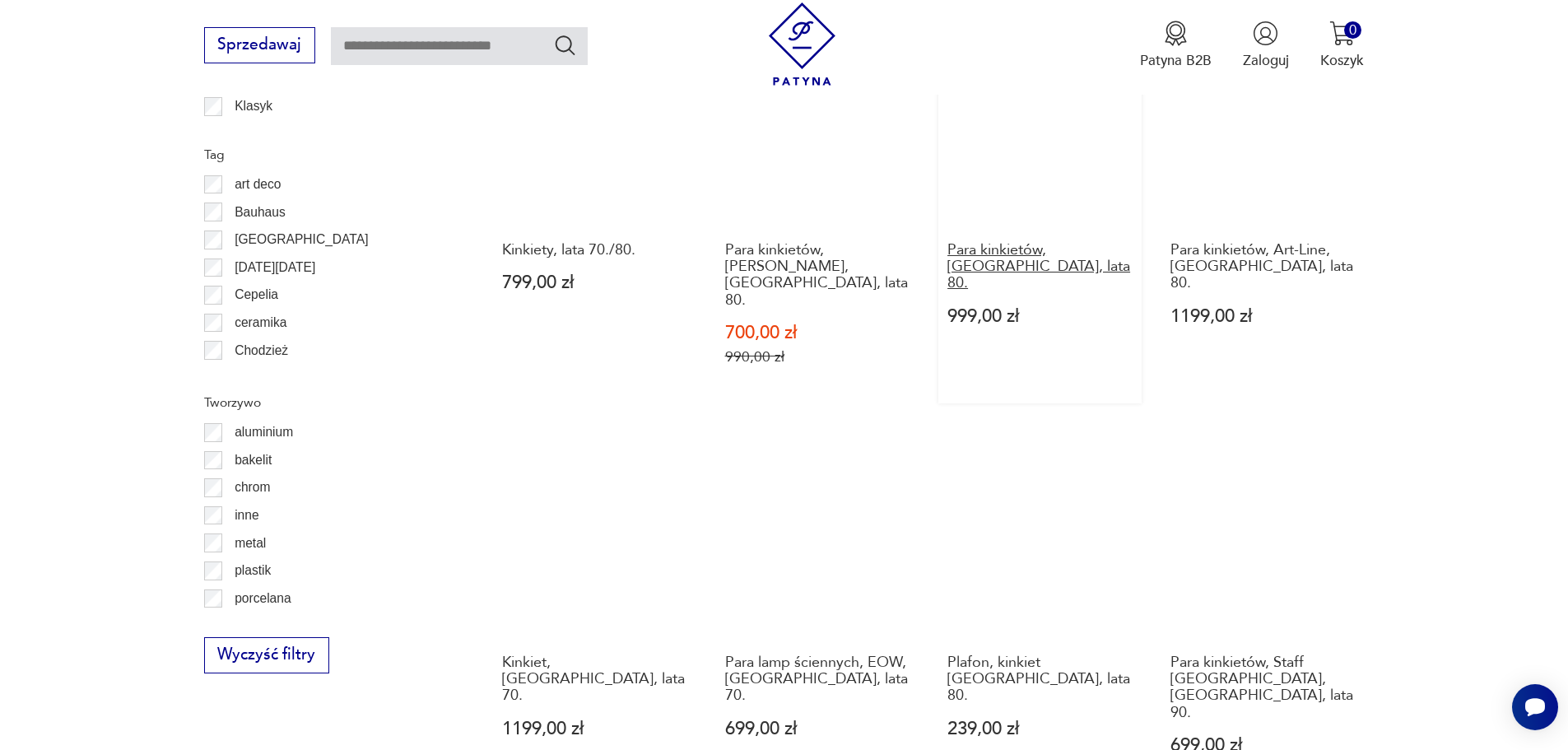
scroll to position [1806, 0]
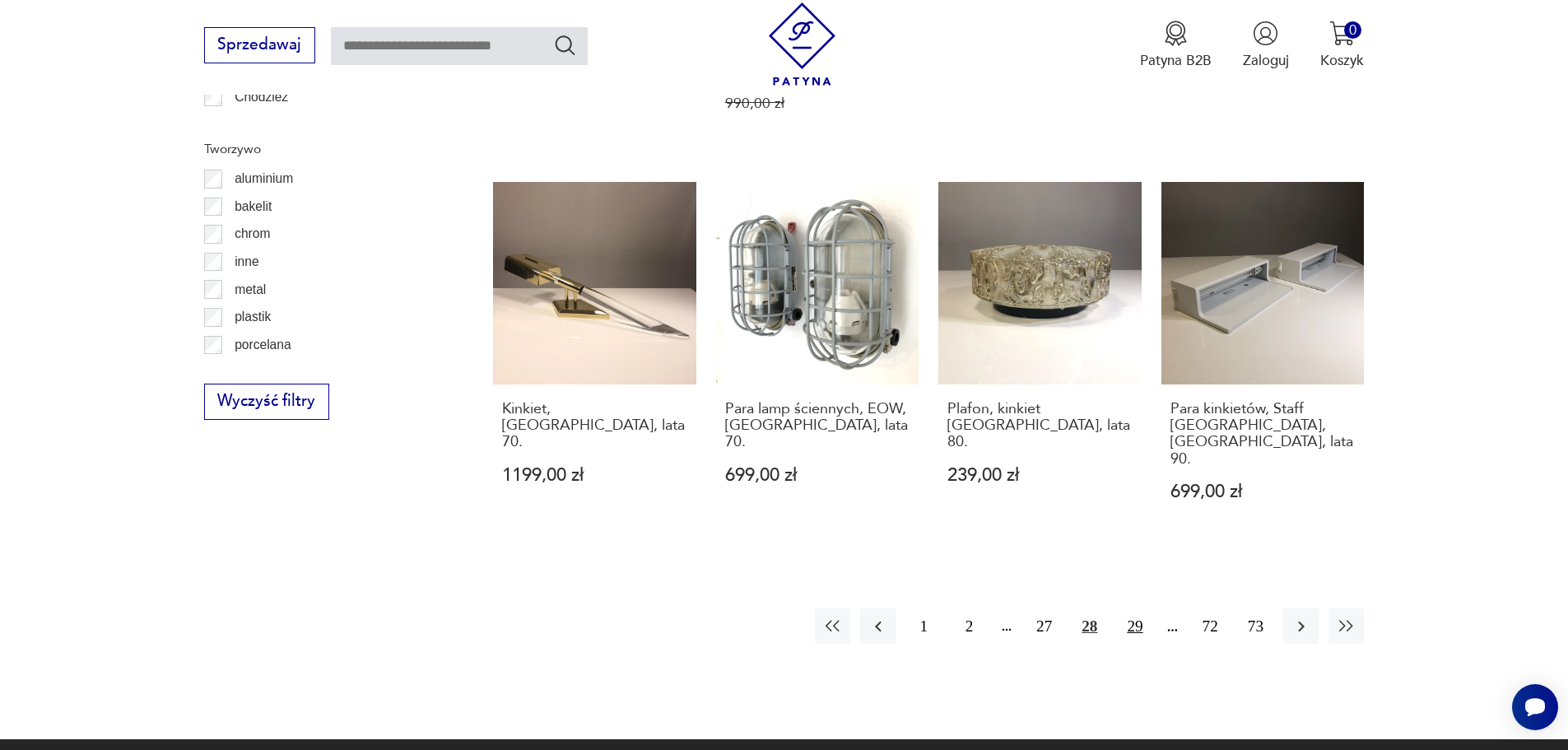
click at [1130, 608] on button "29" at bounding box center [1135, 626] width 35 height 35
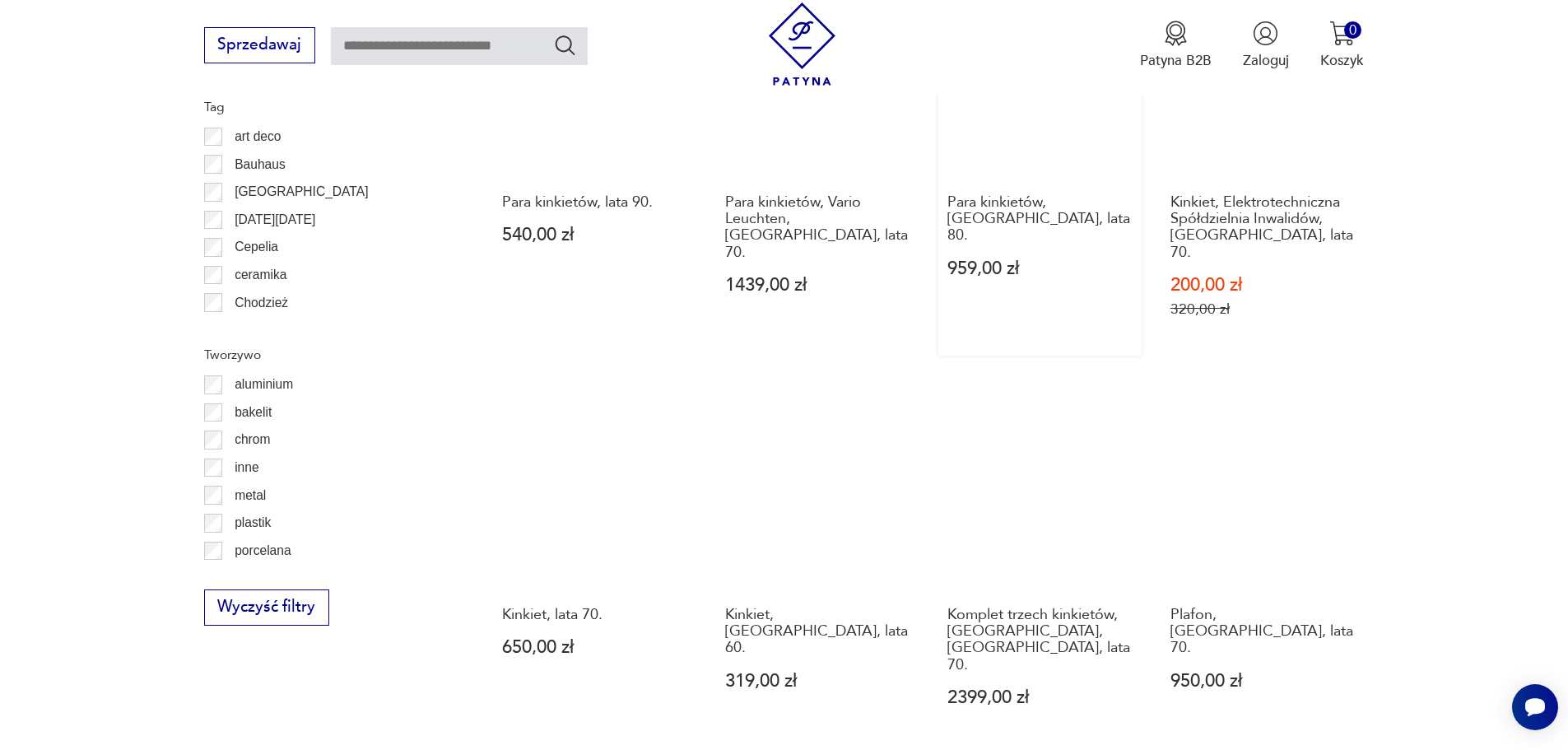
scroll to position [1642, 0]
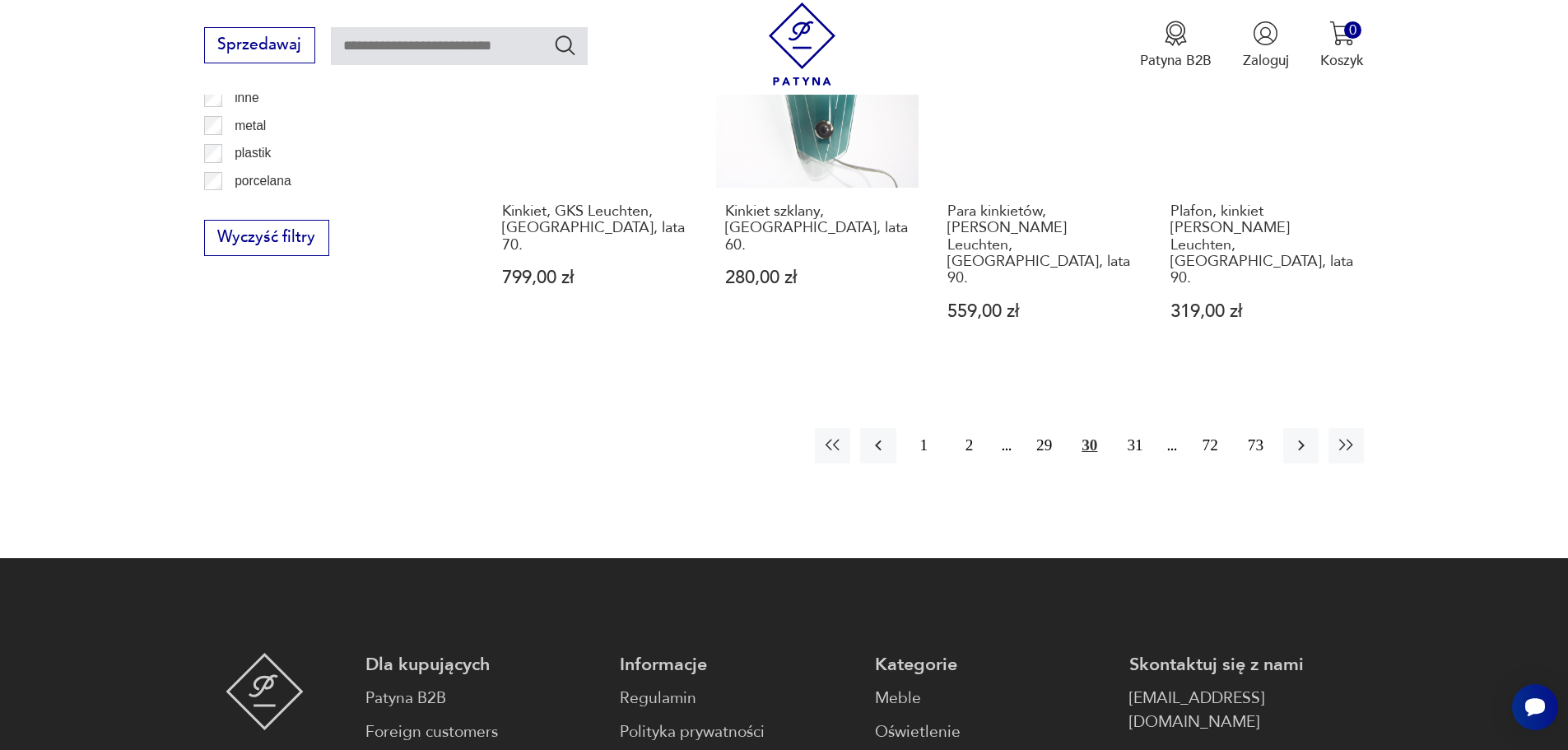
scroll to position [1970, 0]
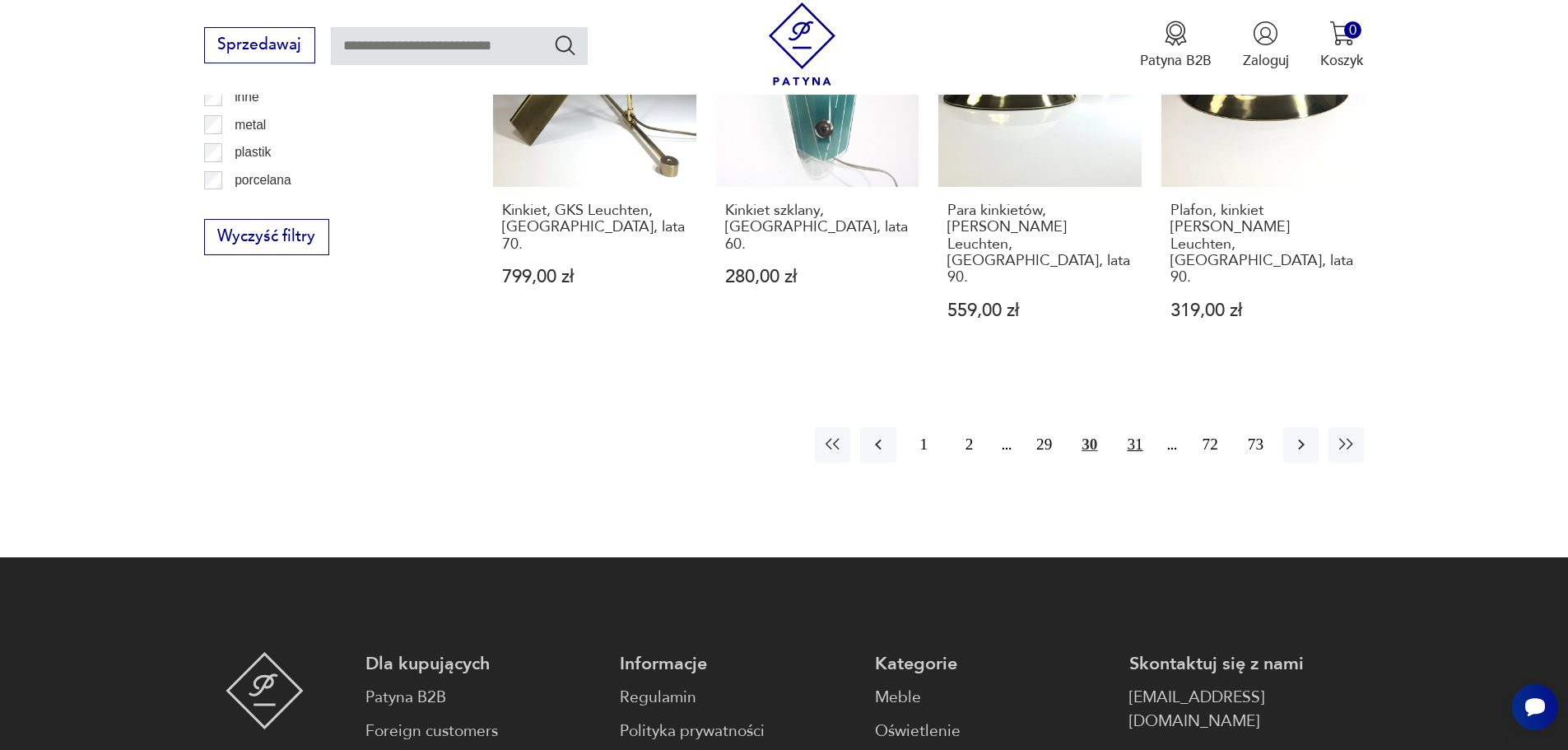
click at [1136, 427] on button "31" at bounding box center [1135, 445] width 35 height 35
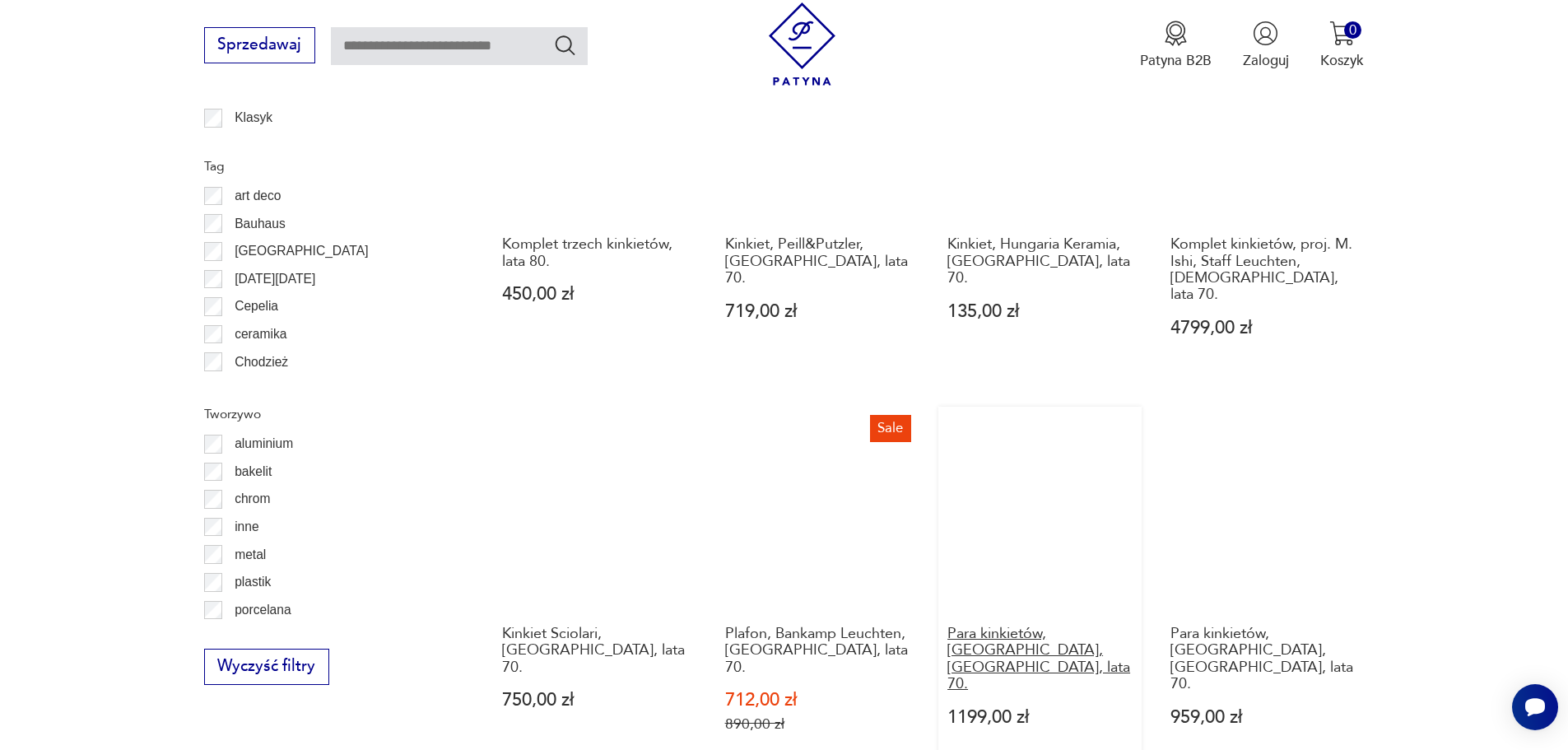
scroll to position [1806, 0]
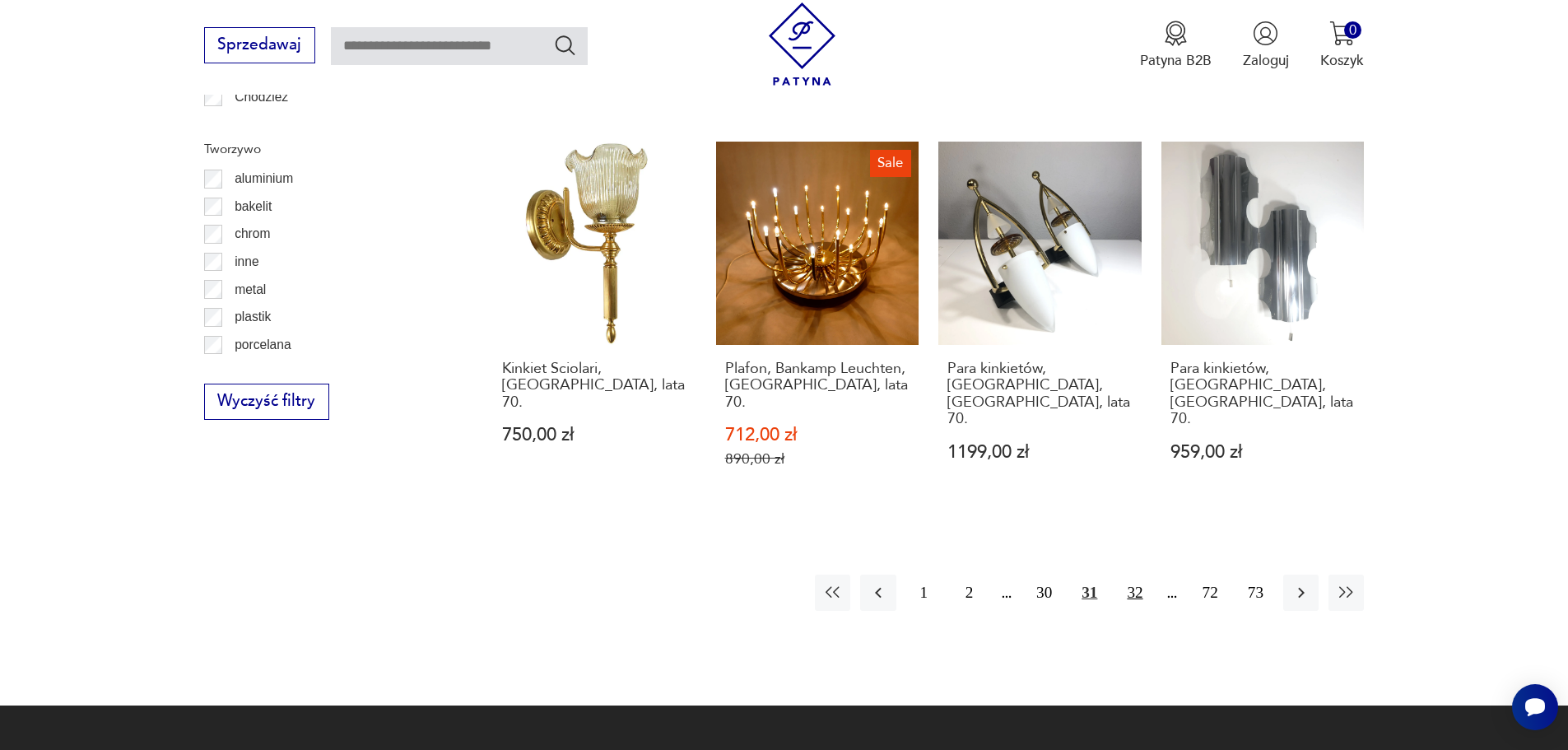
click at [1141, 574] on button "32" at bounding box center [1135, 592] width 35 height 35
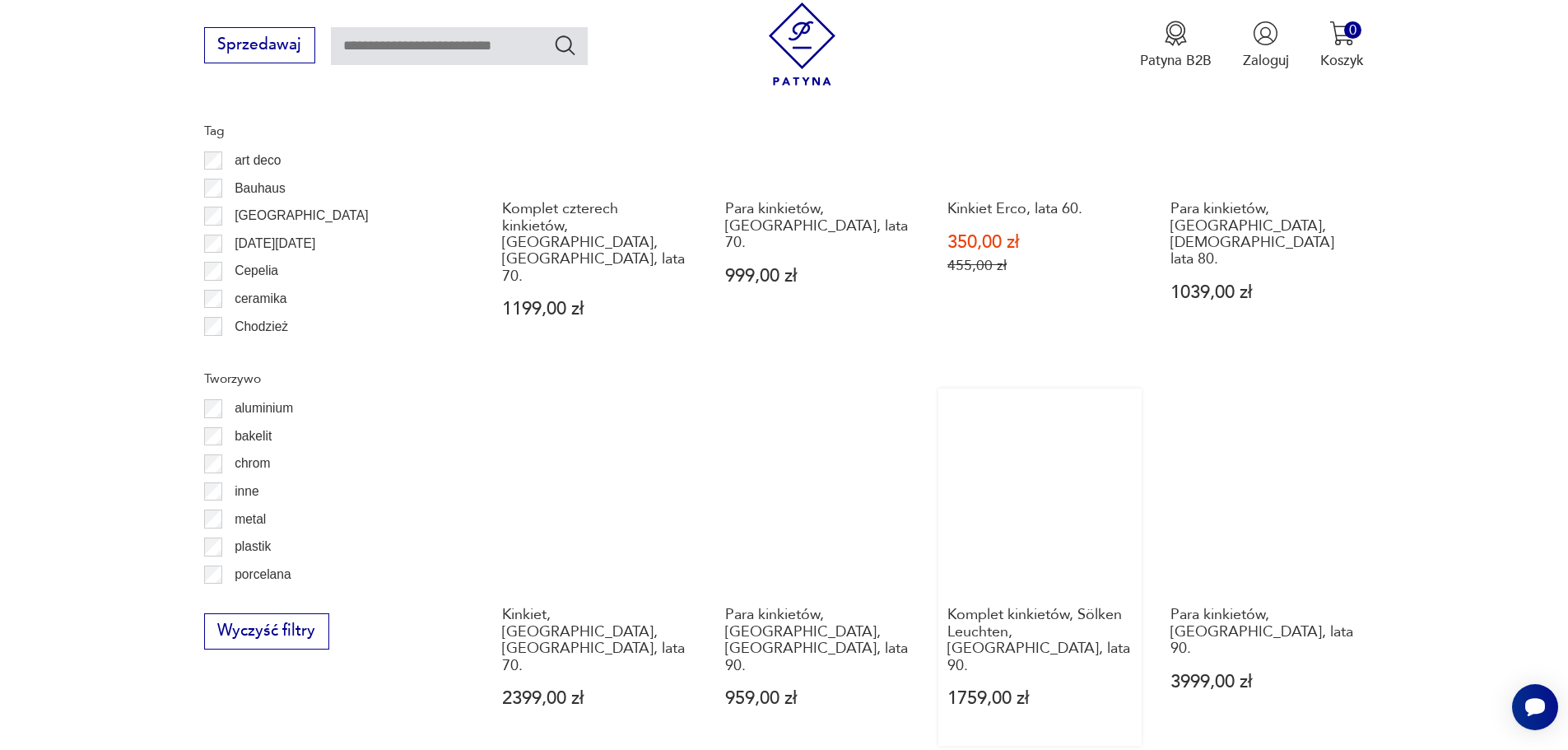
scroll to position [1889, 0]
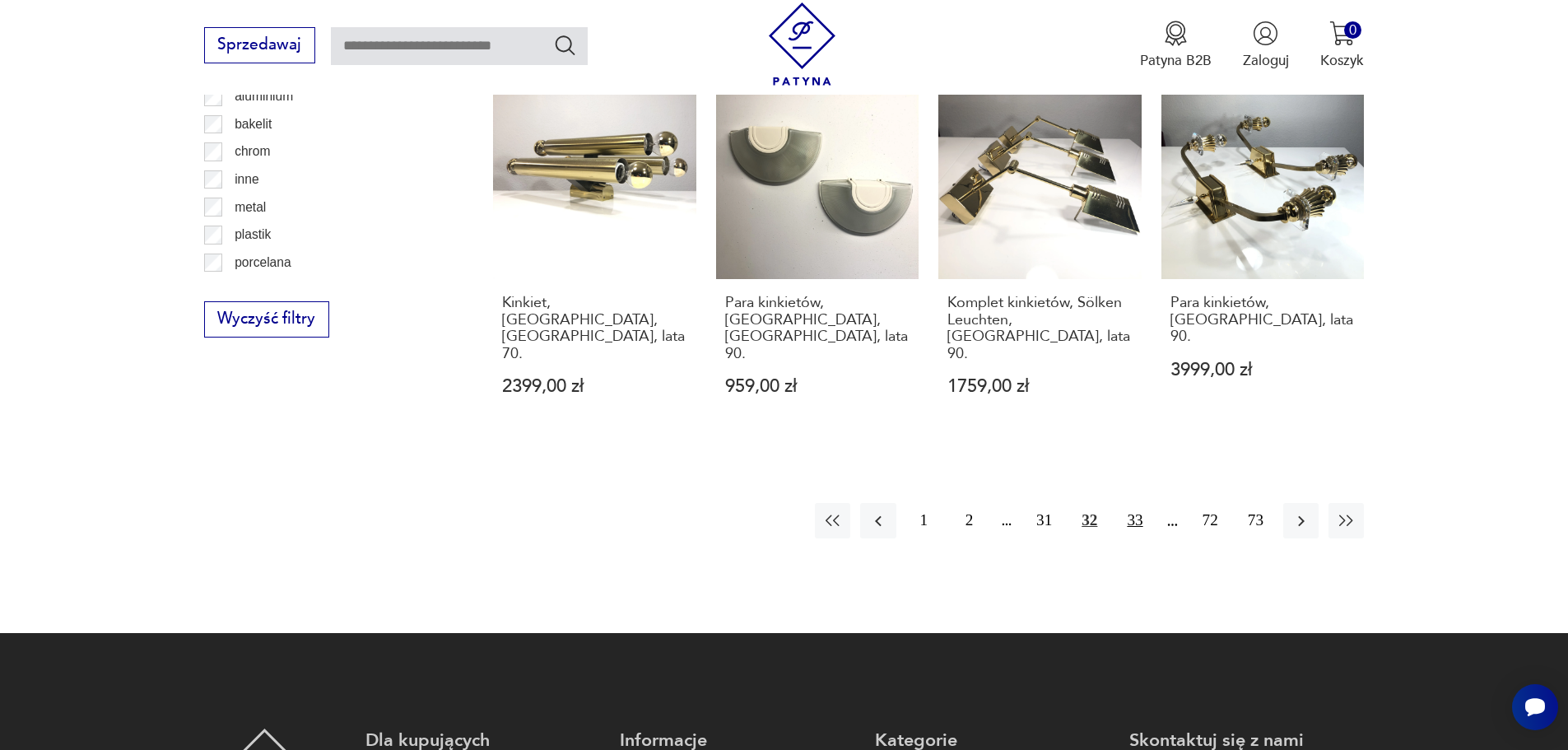
click at [1136, 503] on button "33" at bounding box center [1135, 521] width 35 height 35
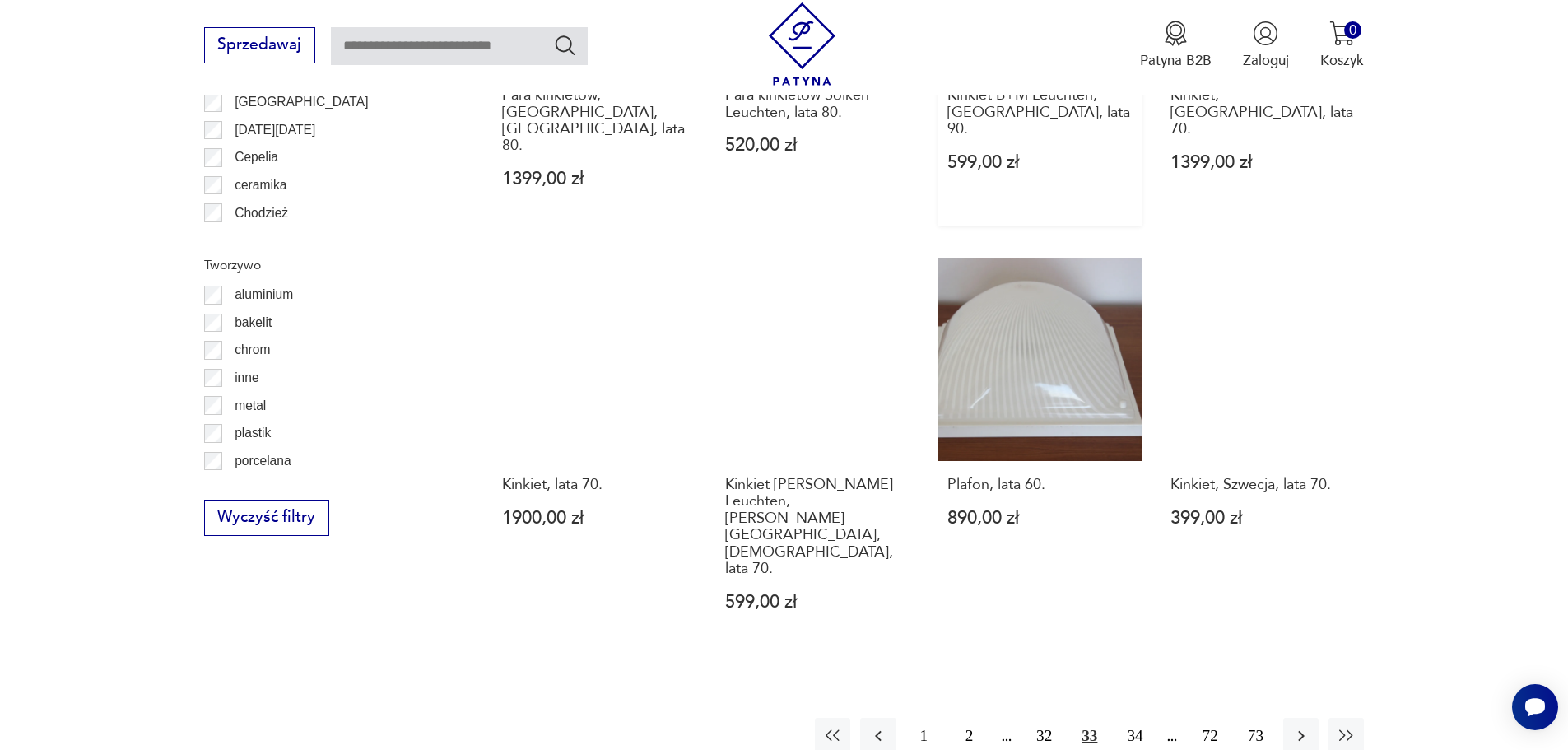
scroll to position [1723, 0]
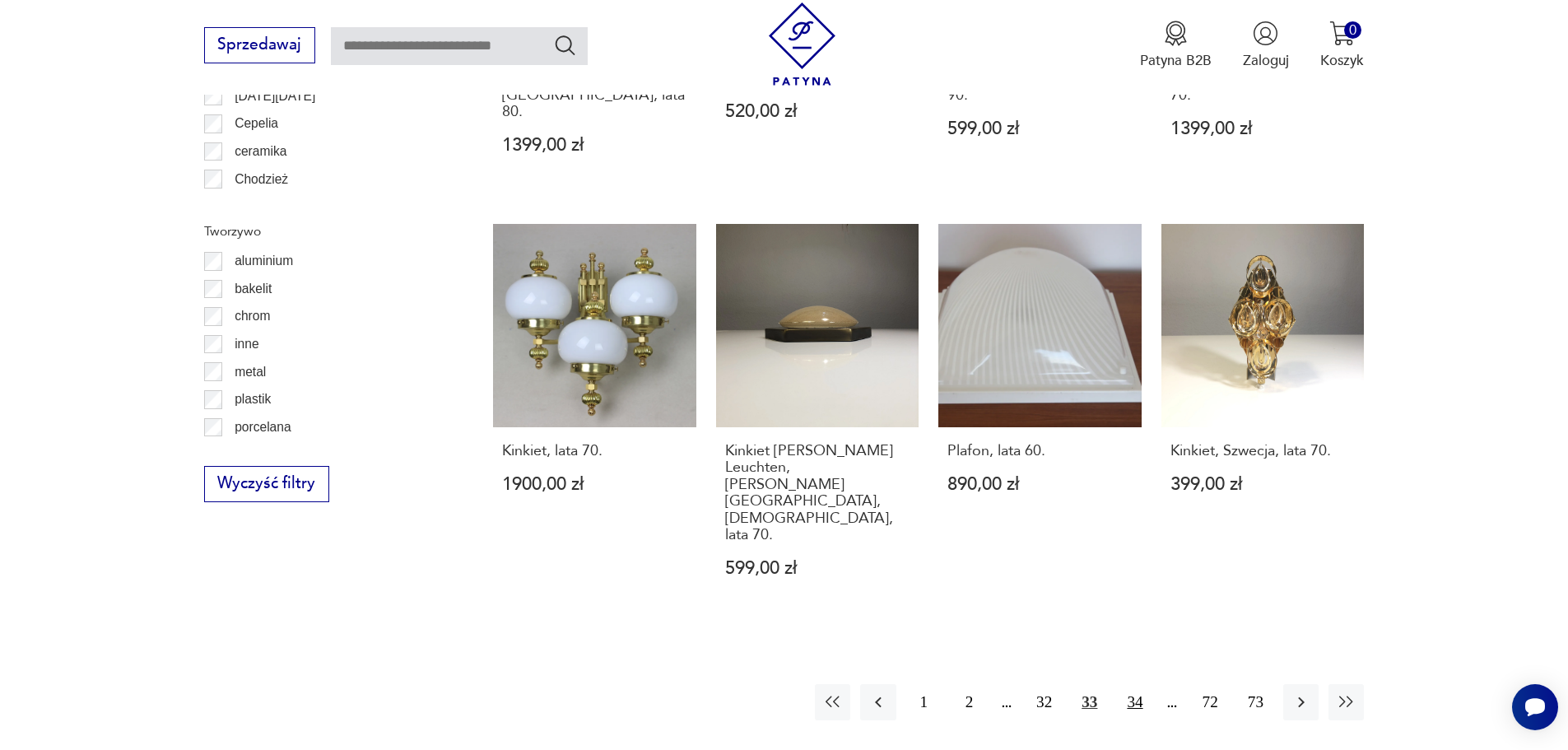
click at [1141, 684] on button "34" at bounding box center [1135, 701] width 35 height 35
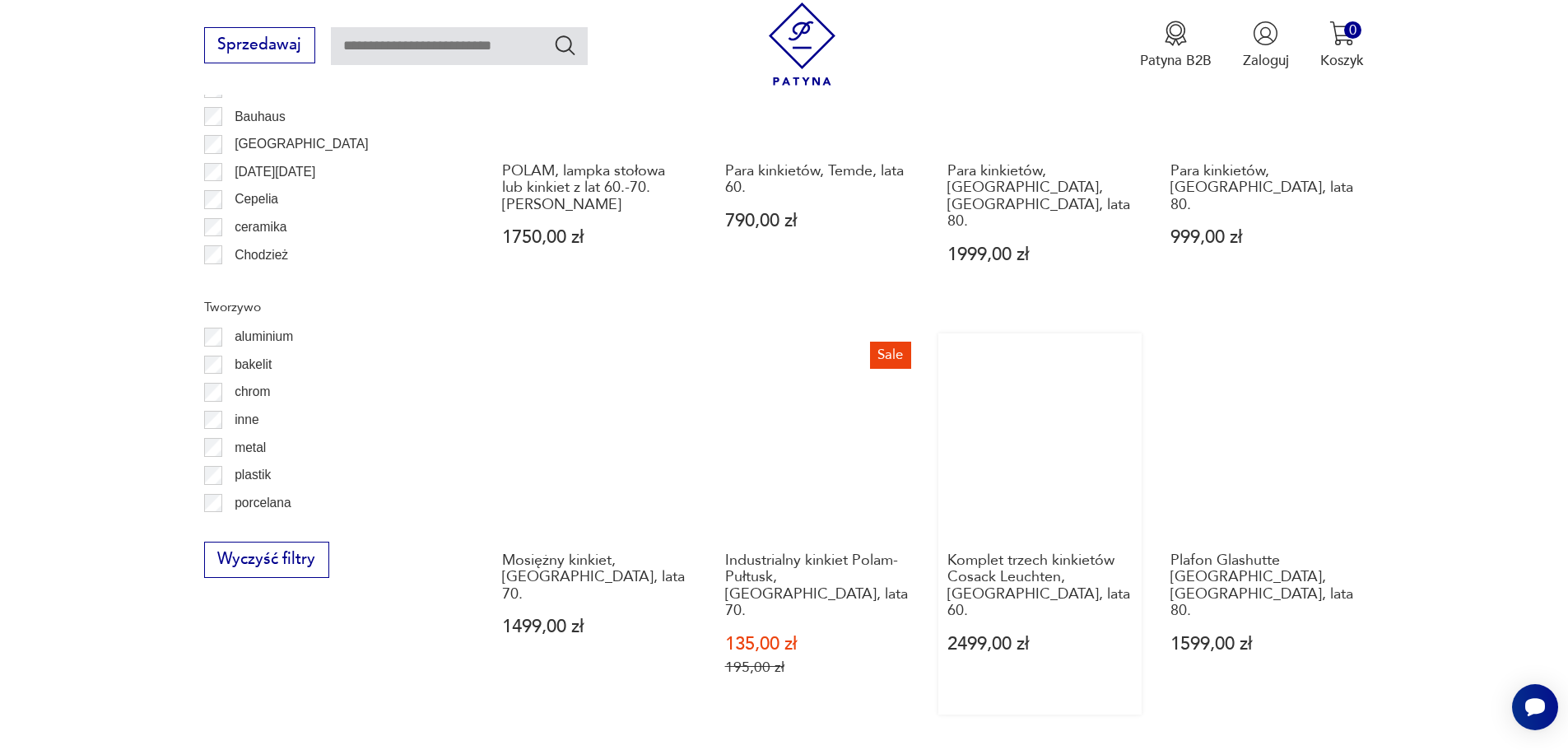
scroll to position [1806, 0]
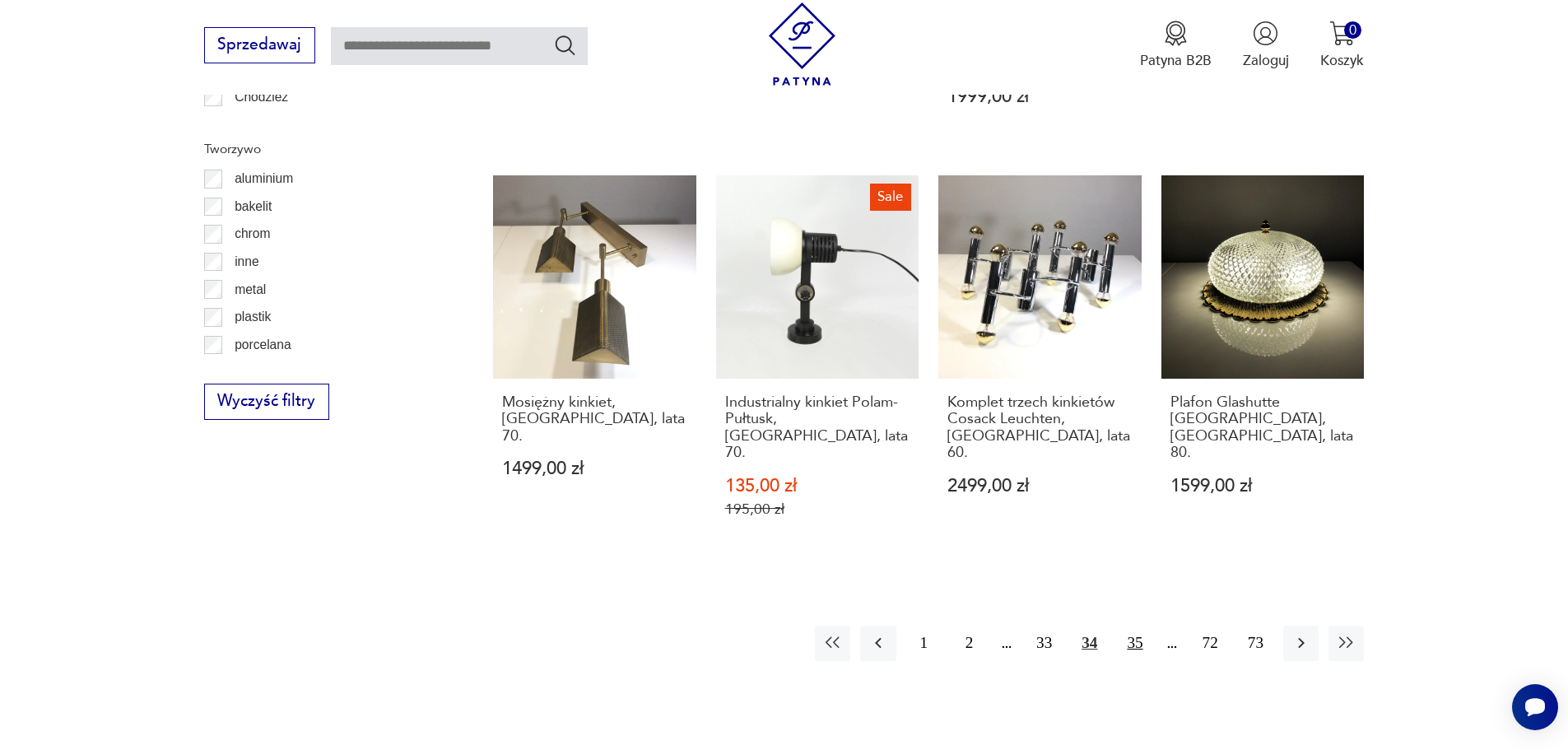
click at [1135, 626] on button "35" at bounding box center [1135, 643] width 35 height 35
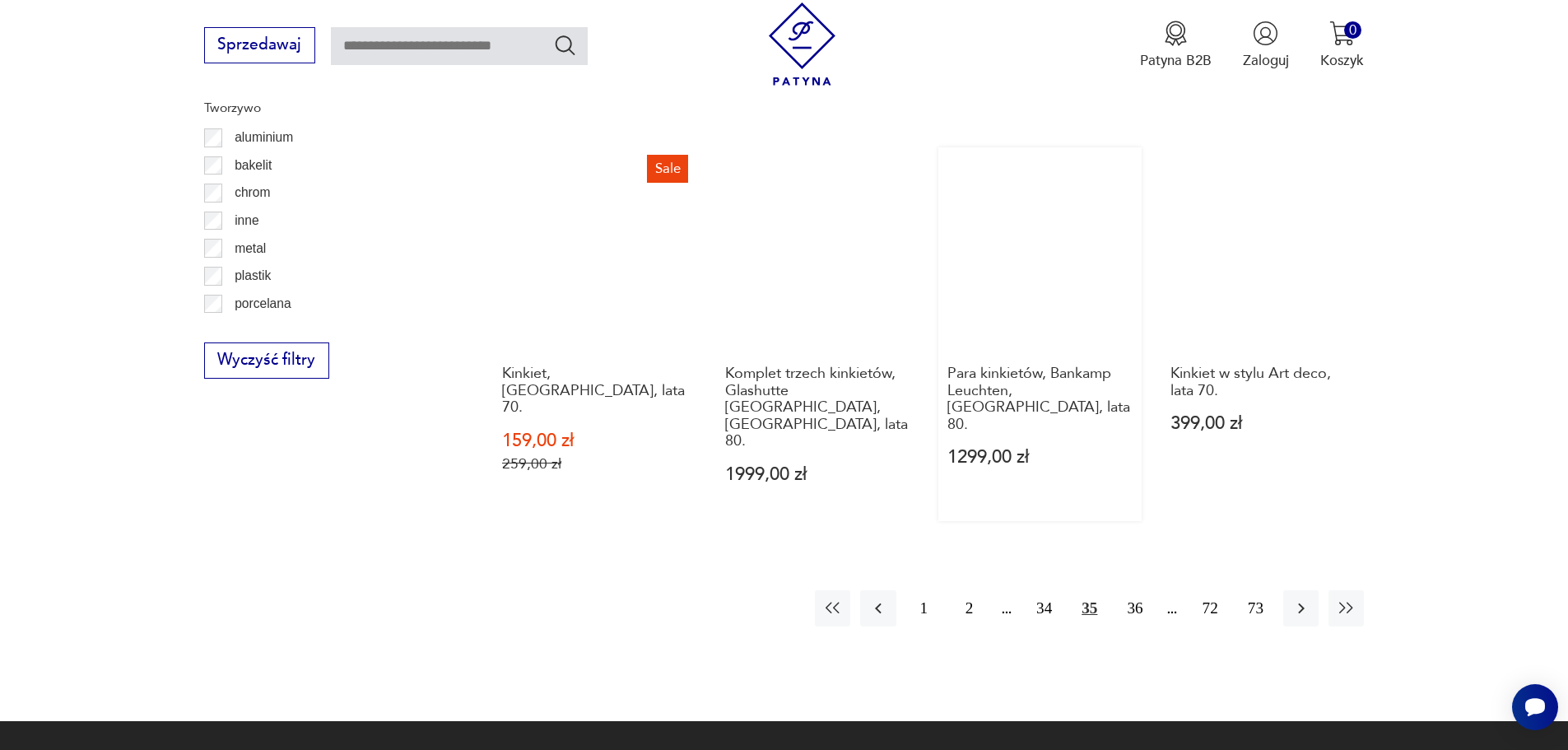
scroll to position [2053, 0]
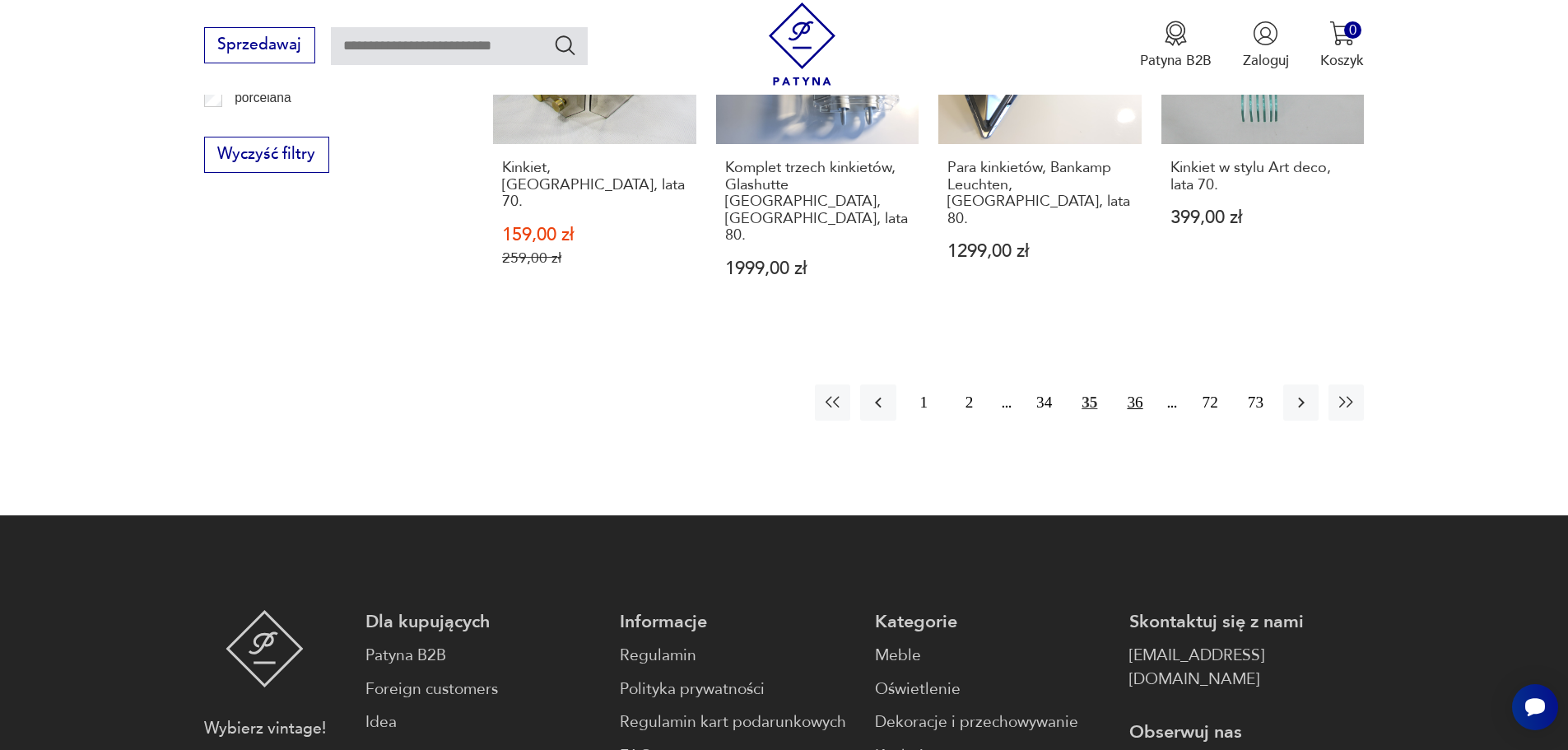
click at [1141, 385] on button "36" at bounding box center [1135, 402] width 35 height 35
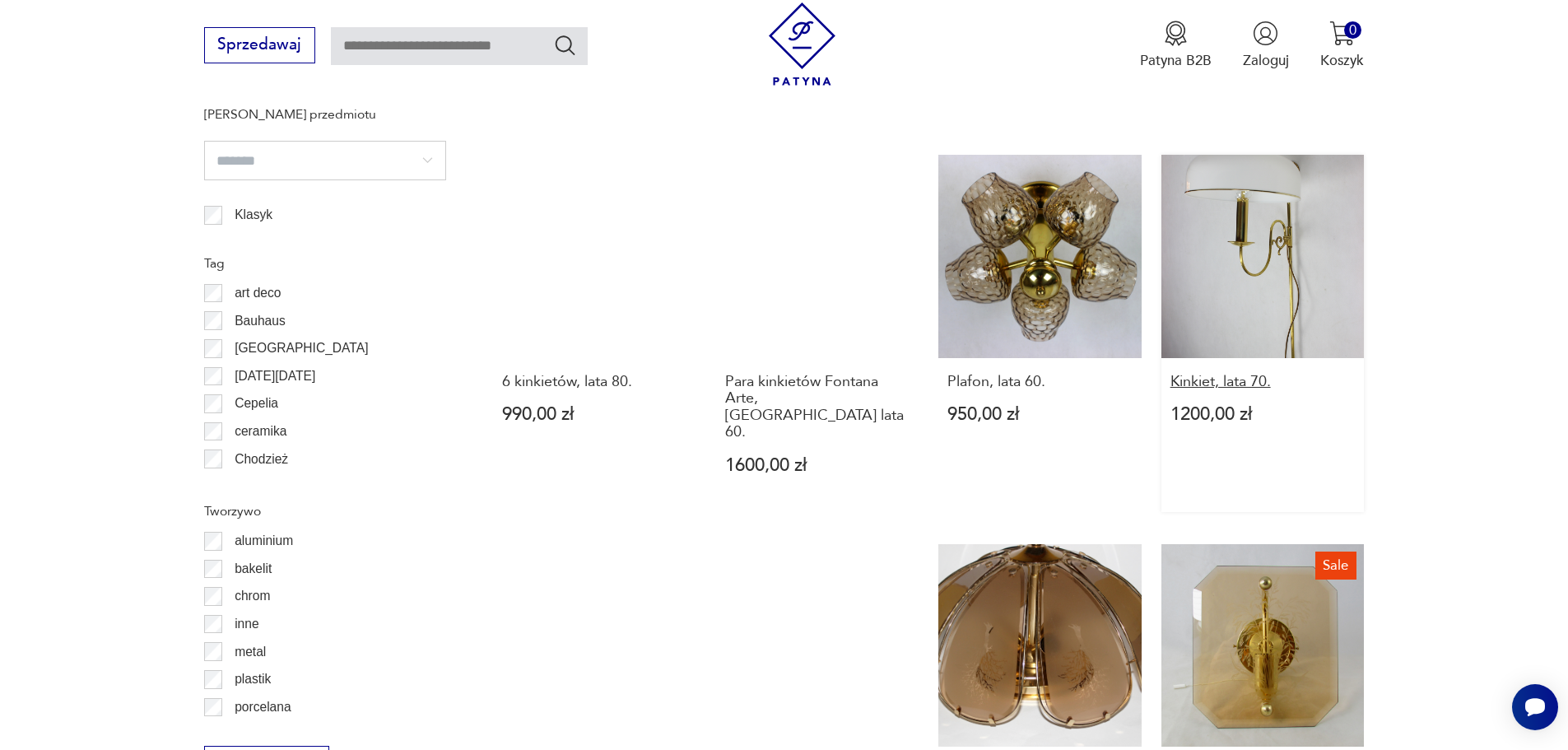
scroll to position [1806, 0]
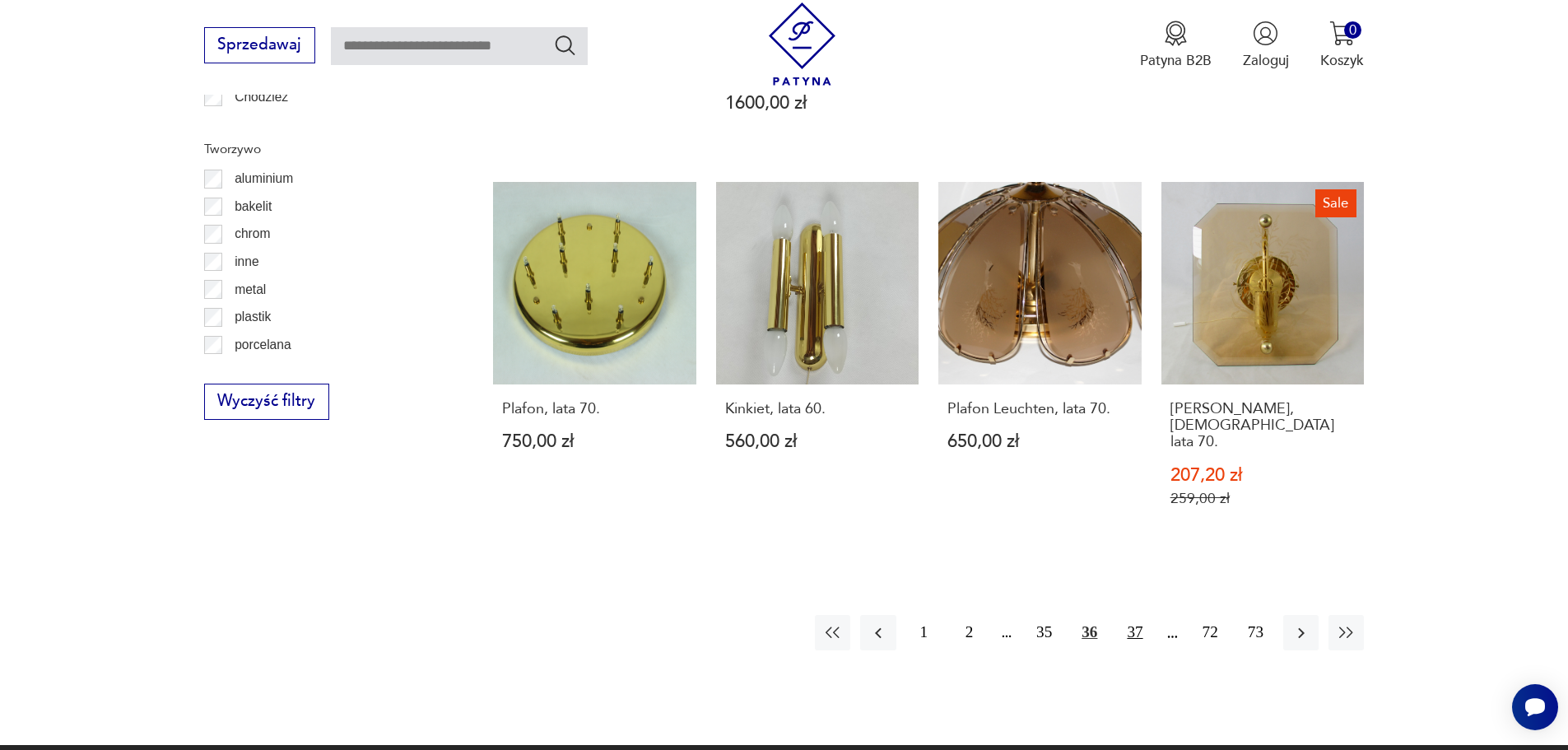
click at [1135, 615] on button "37" at bounding box center [1135, 632] width 35 height 35
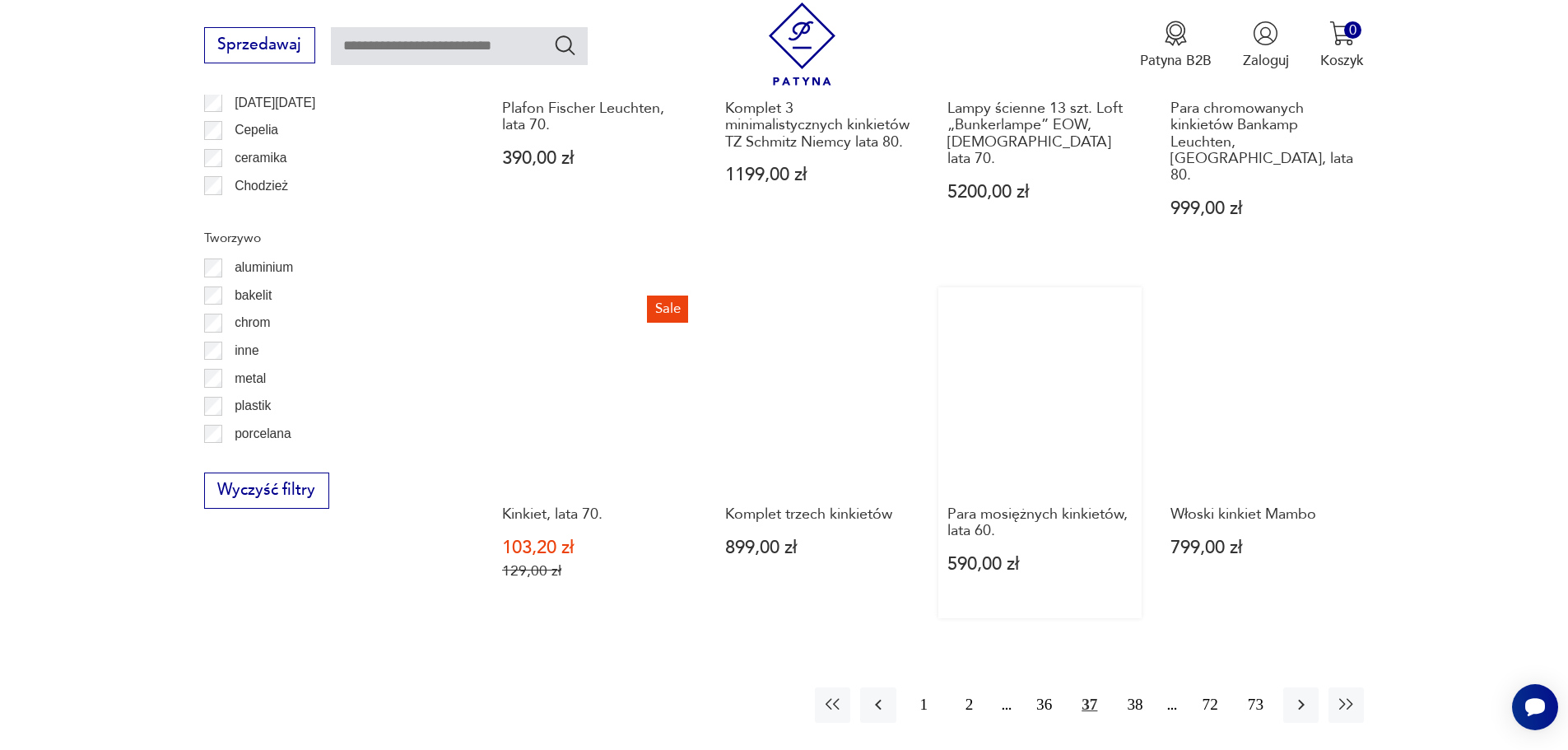
scroll to position [1889, 0]
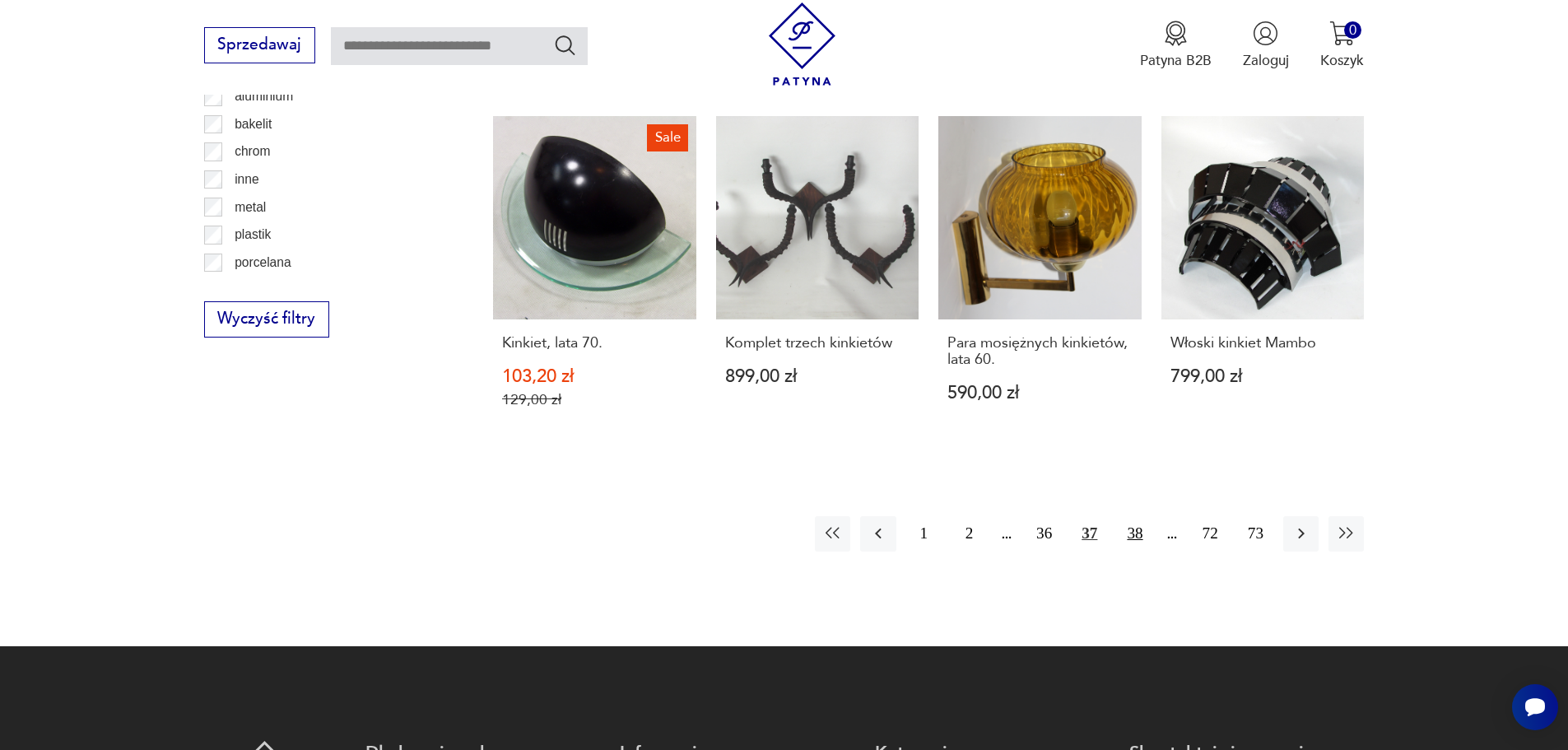
click at [1133, 516] on button "38" at bounding box center [1135, 533] width 35 height 35
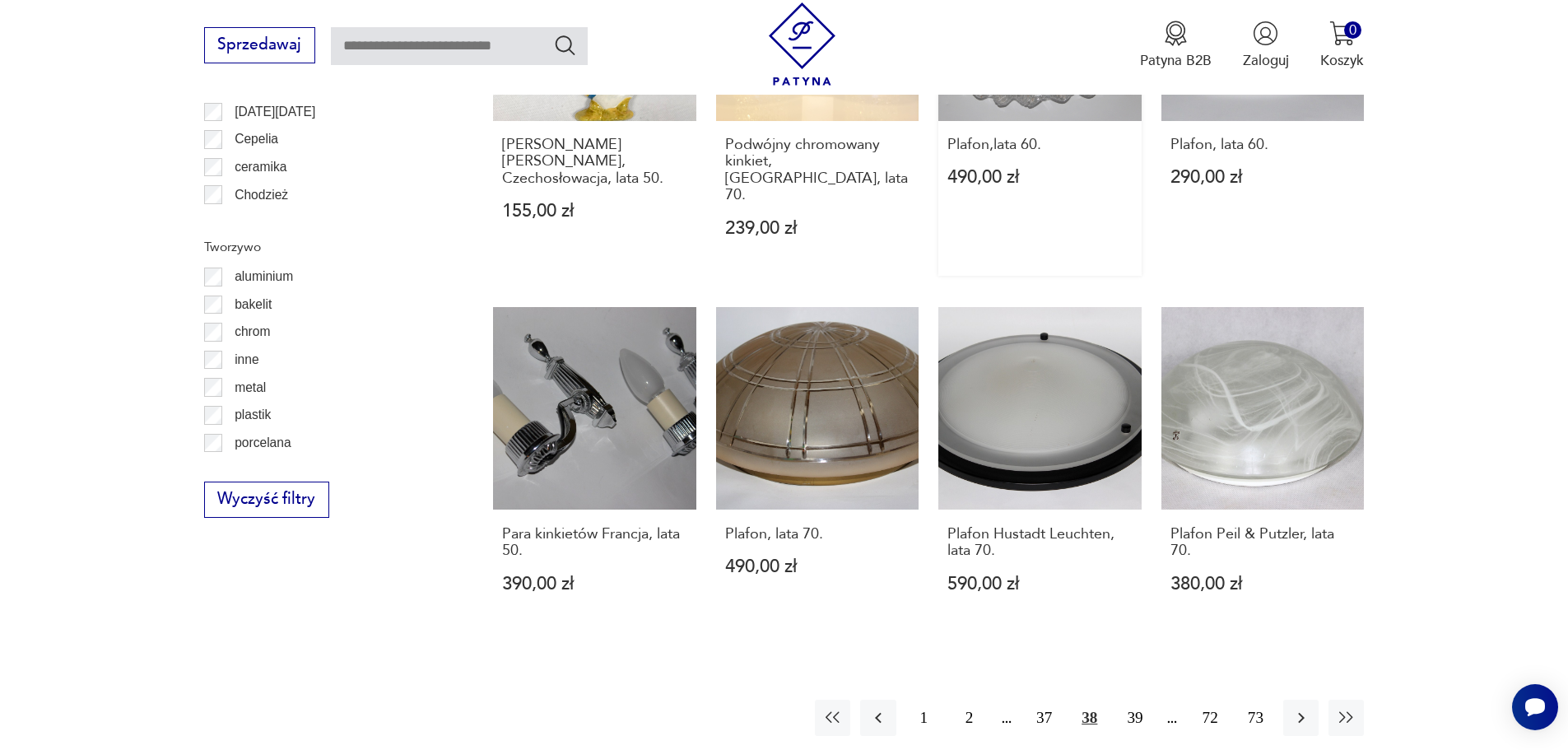
scroll to position [1723, 0]
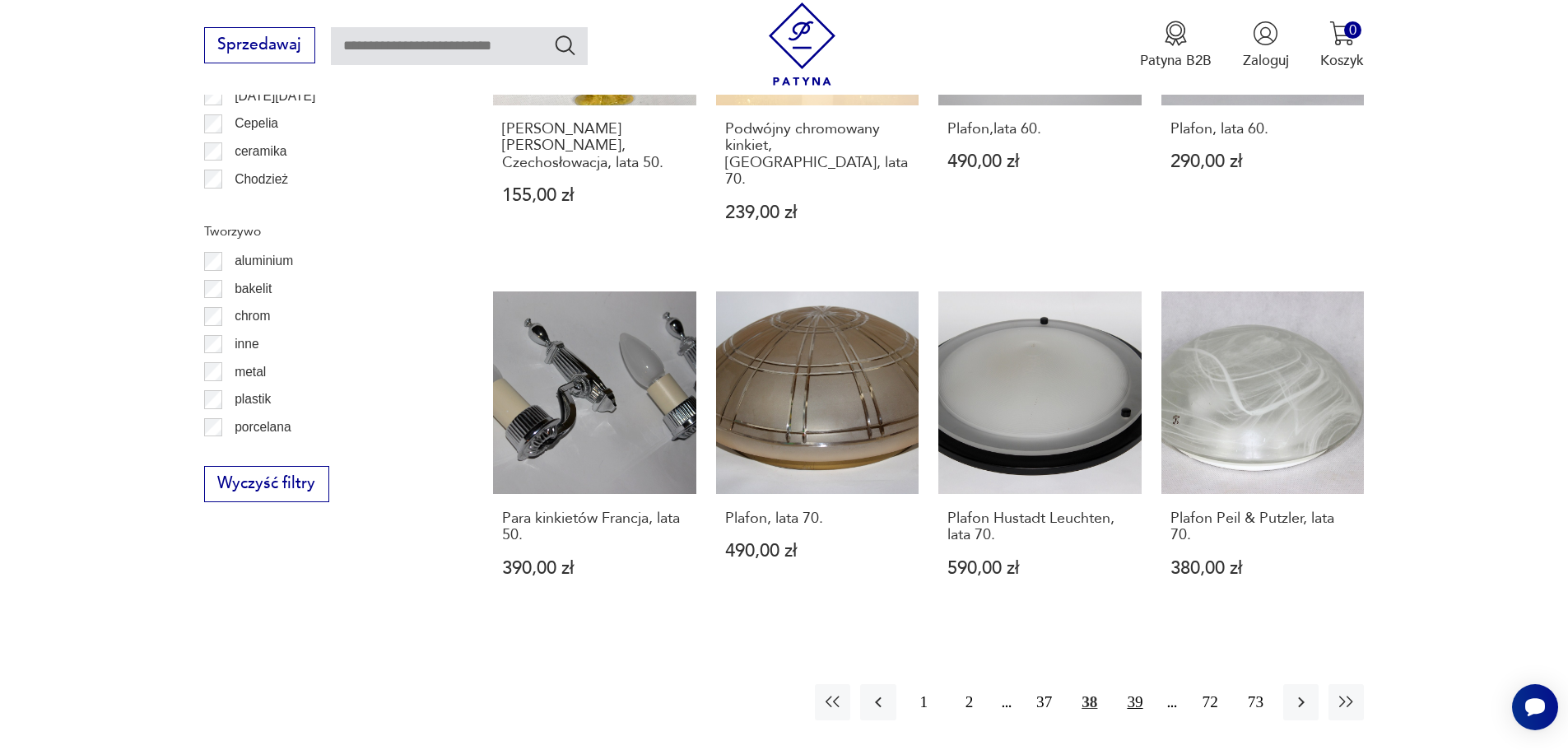
click at [1137, 684] on button "39" at bounding box center [1135, 701] width 35 height 35
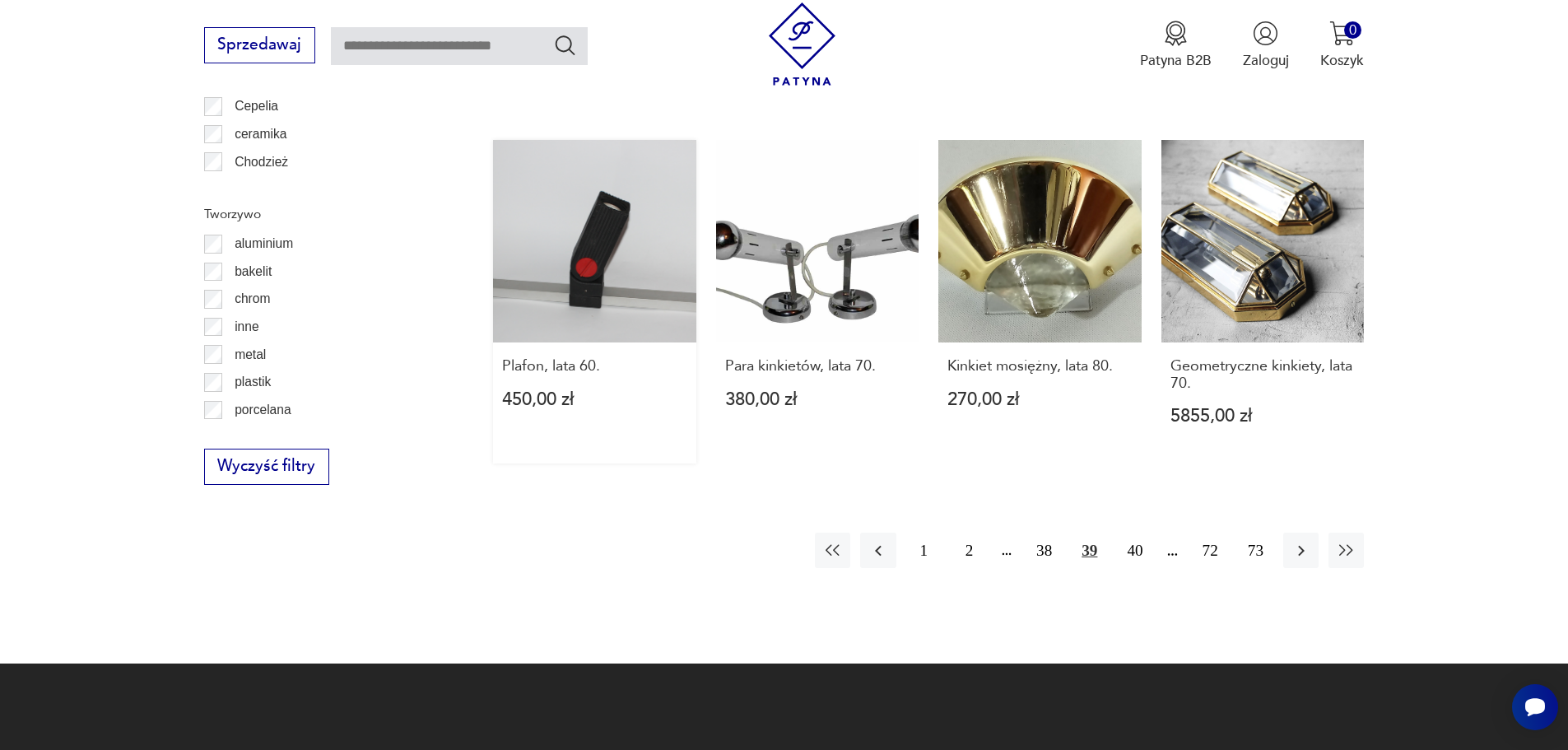
scroll to position [1806, 0]
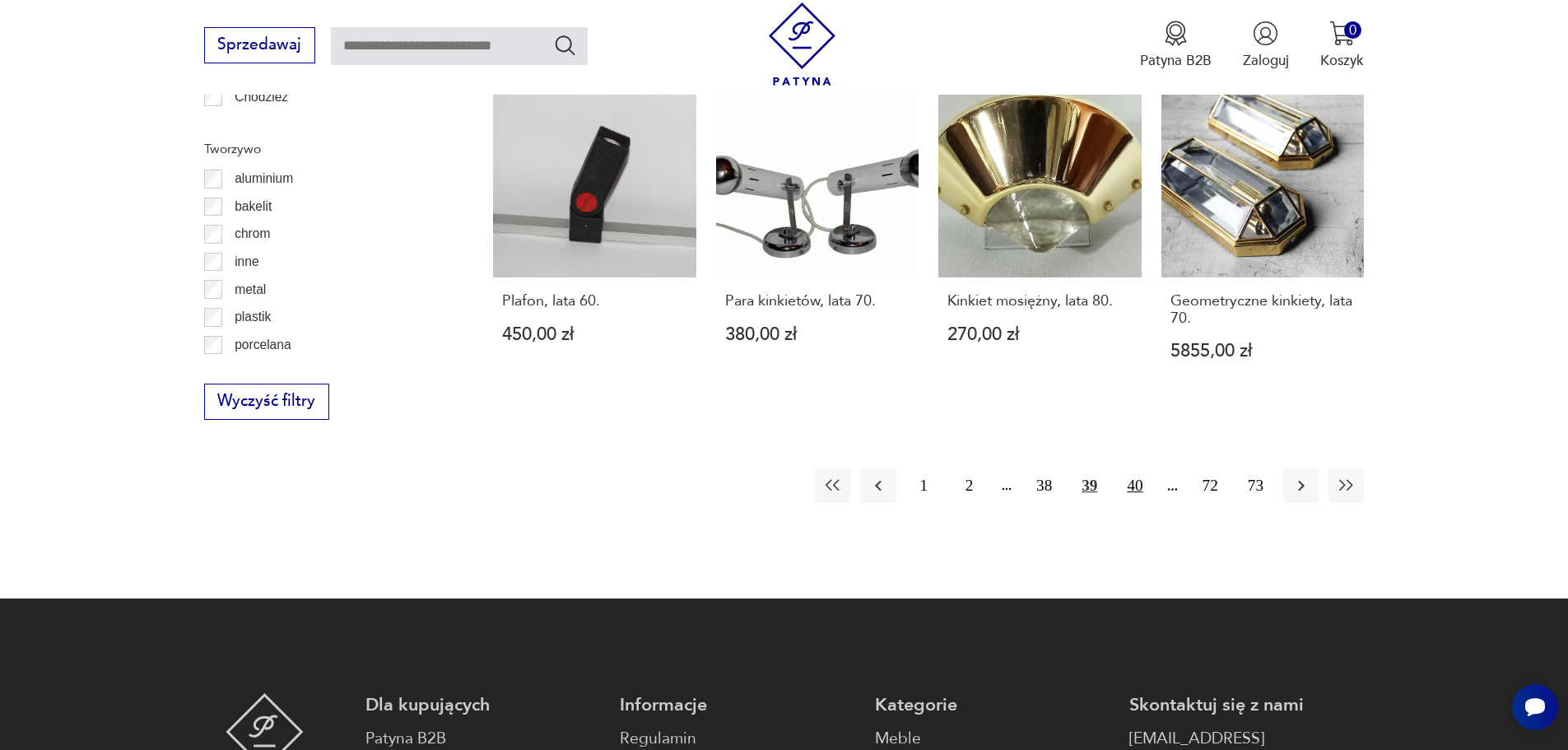
click at [1140, 471] on button "40" at bounding box center [1135, 485] width 35 height 35
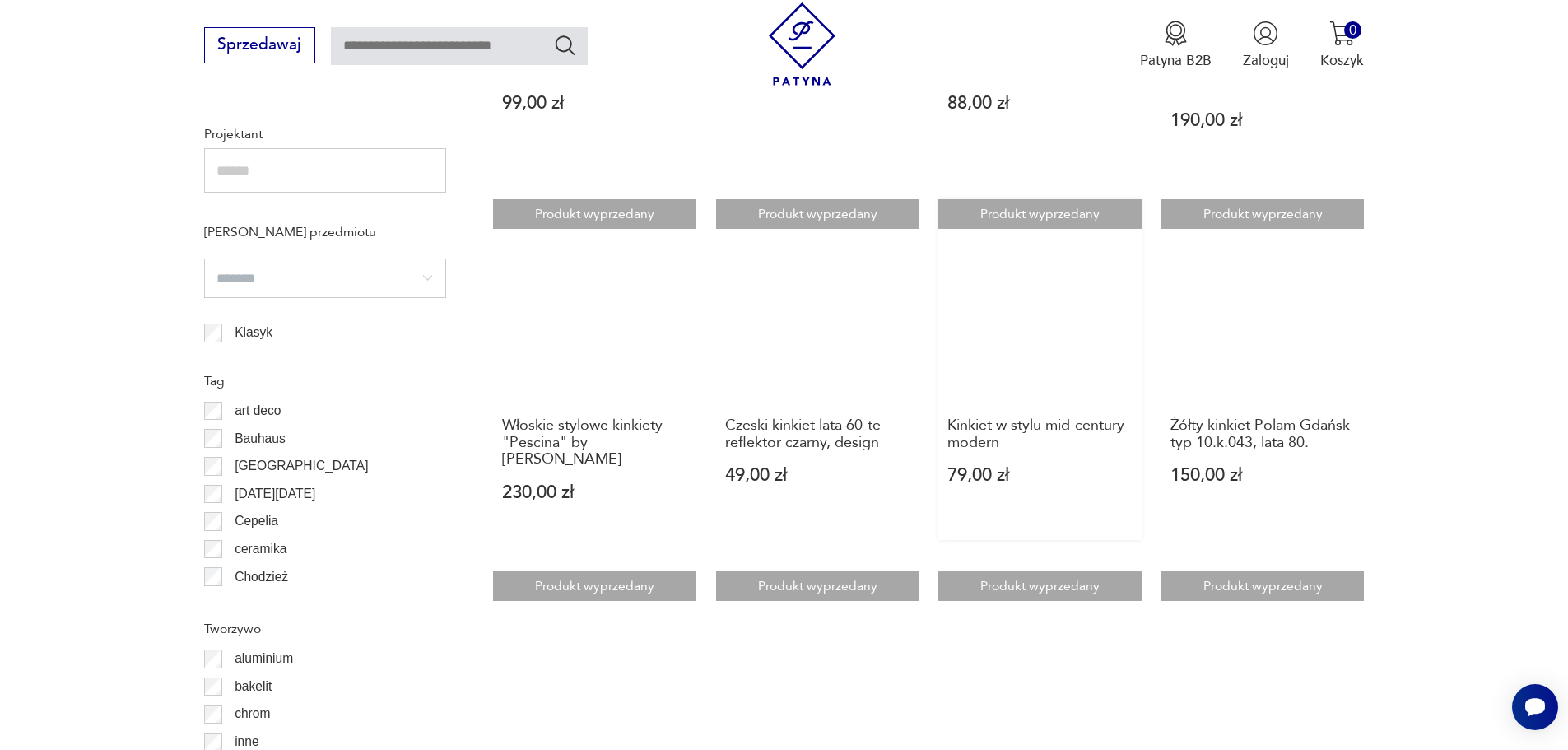
scroll to position [1642, 0]
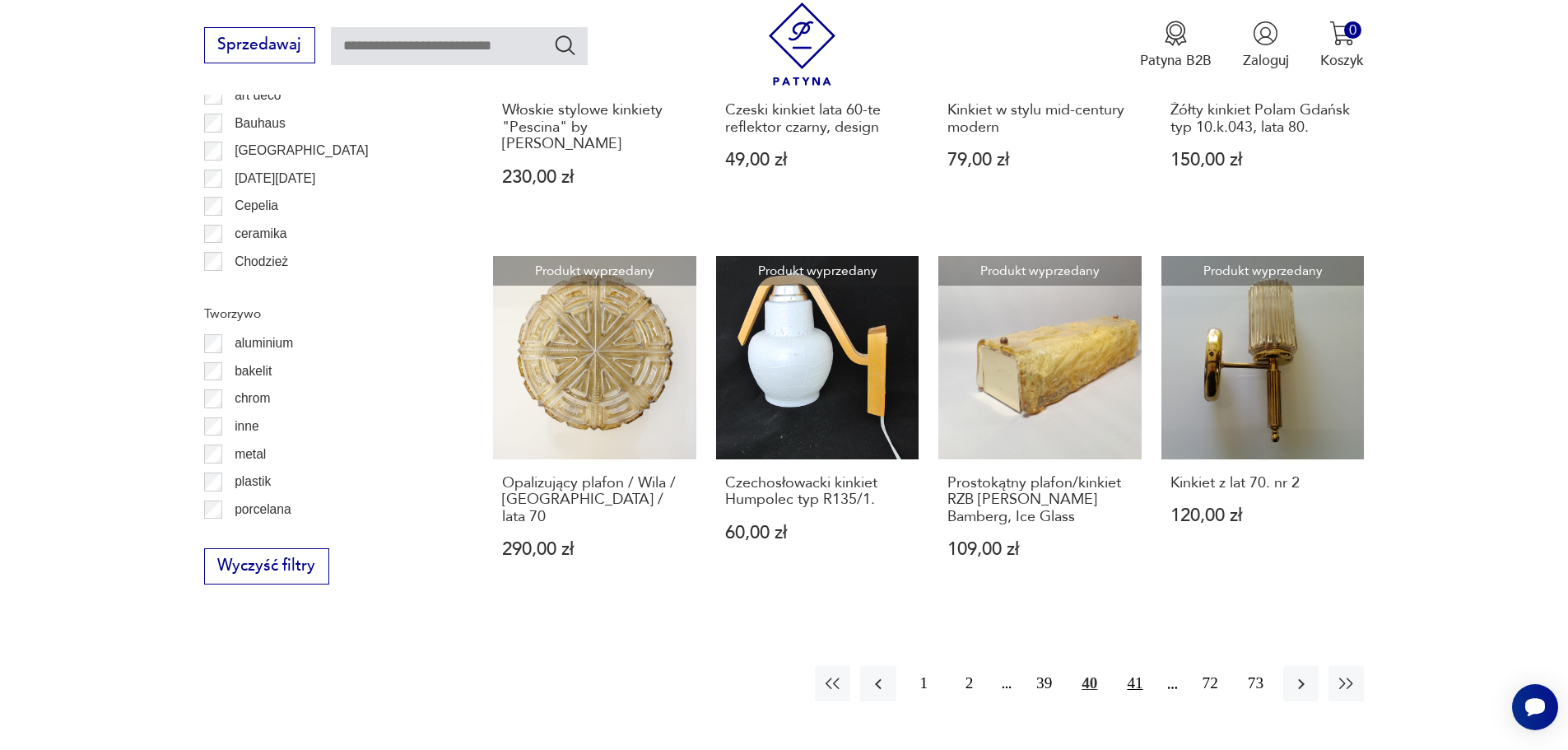
click at [1131, 688] on button "41" at bounding box center [1135, 683] width 35 height 35
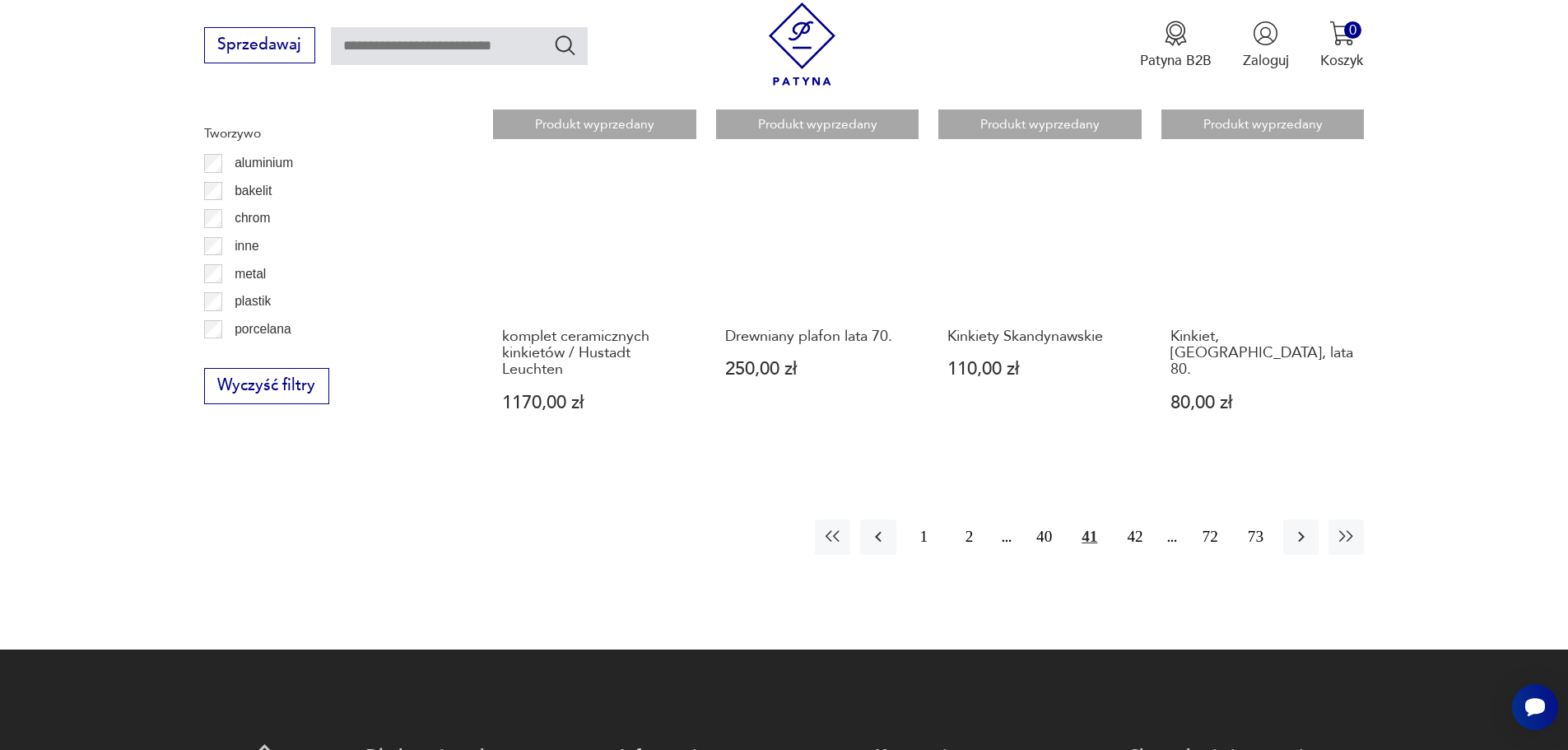
scroll to position [1889, 0]
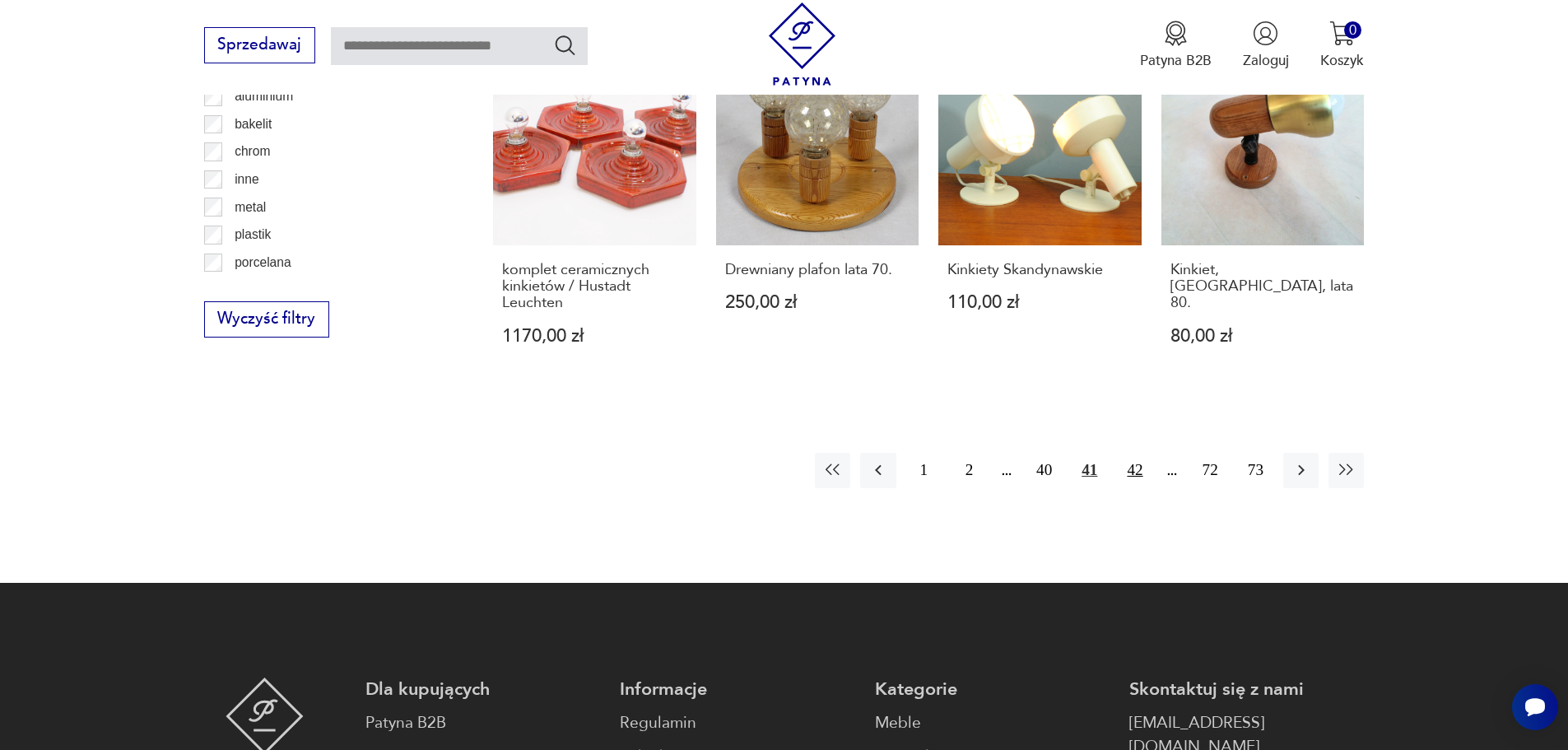
click at [1140, 479] on button "42" at bounding box center [1135, 470] width 35 height 35
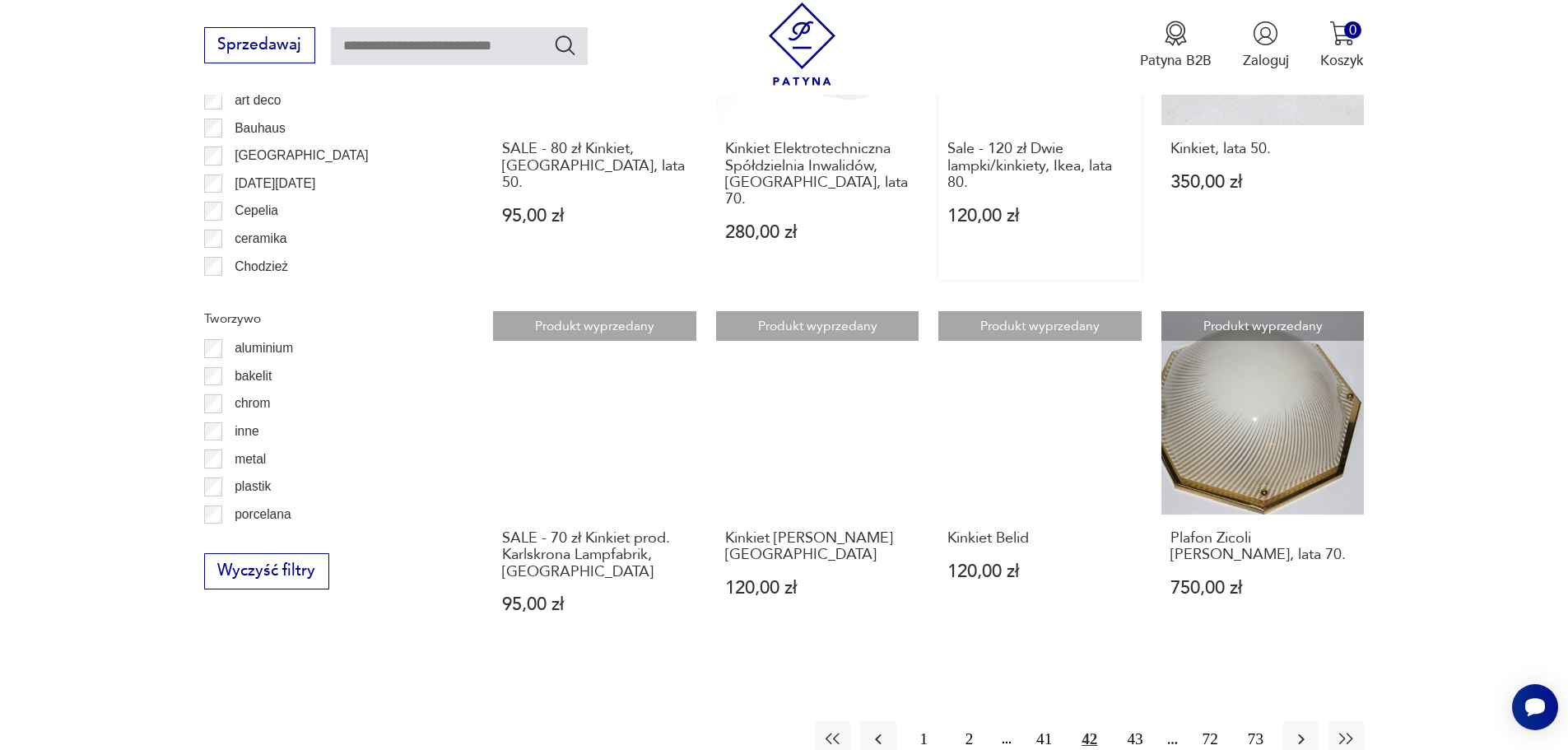
scroll to position [1642, 0]
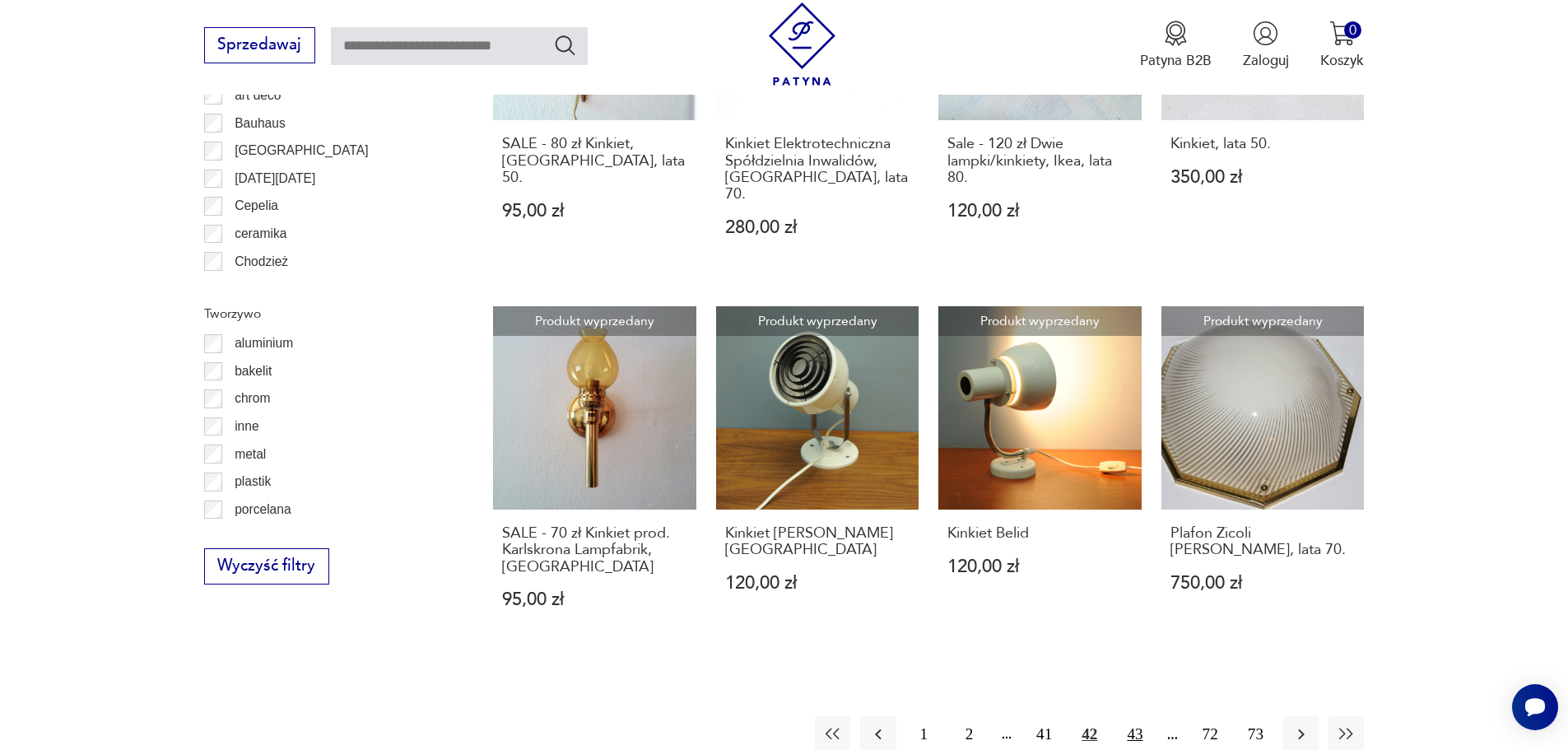
click at [1128, 716] on button "43" at bounding box center [1135, 733] width 35 height 35
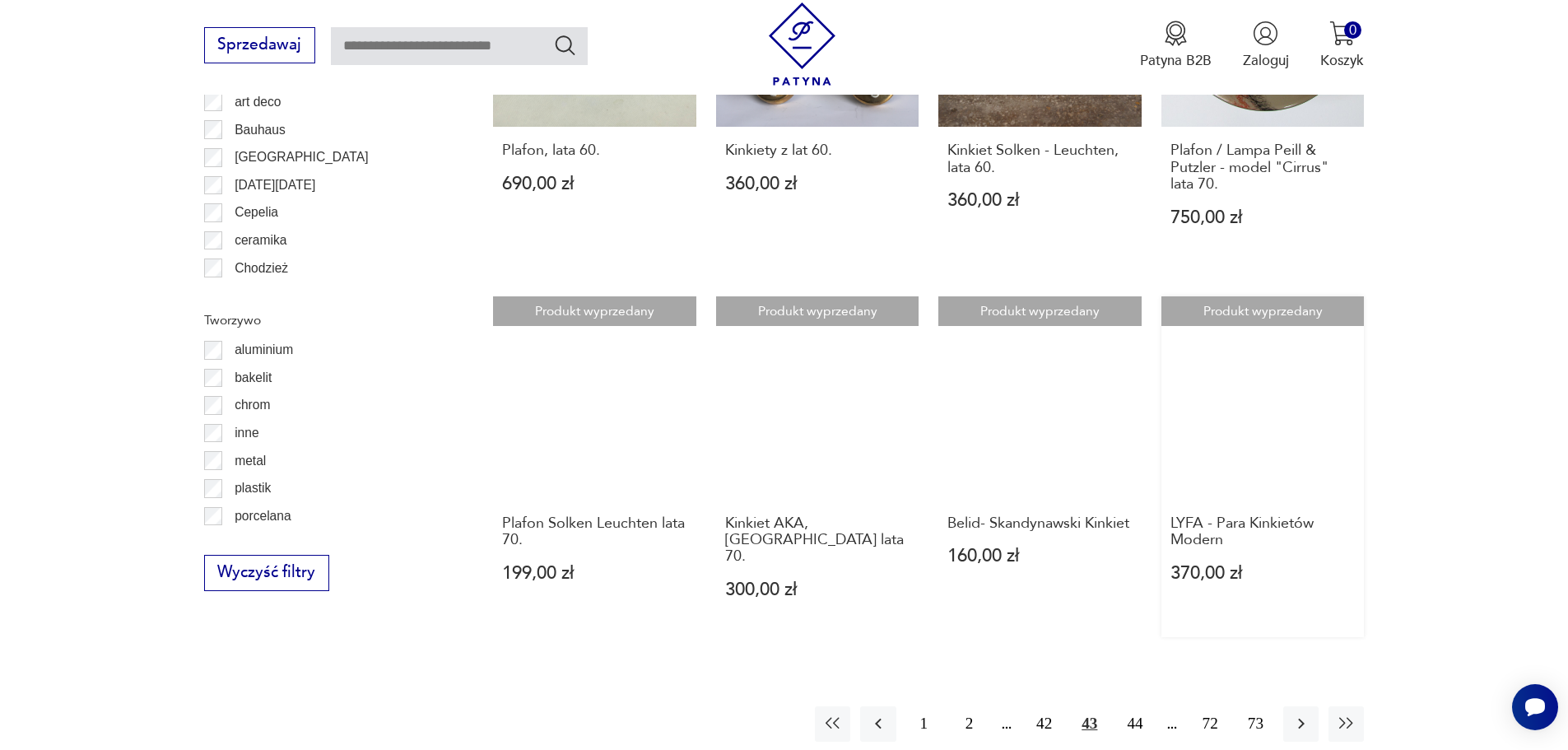
scroll to position [1642, 0]
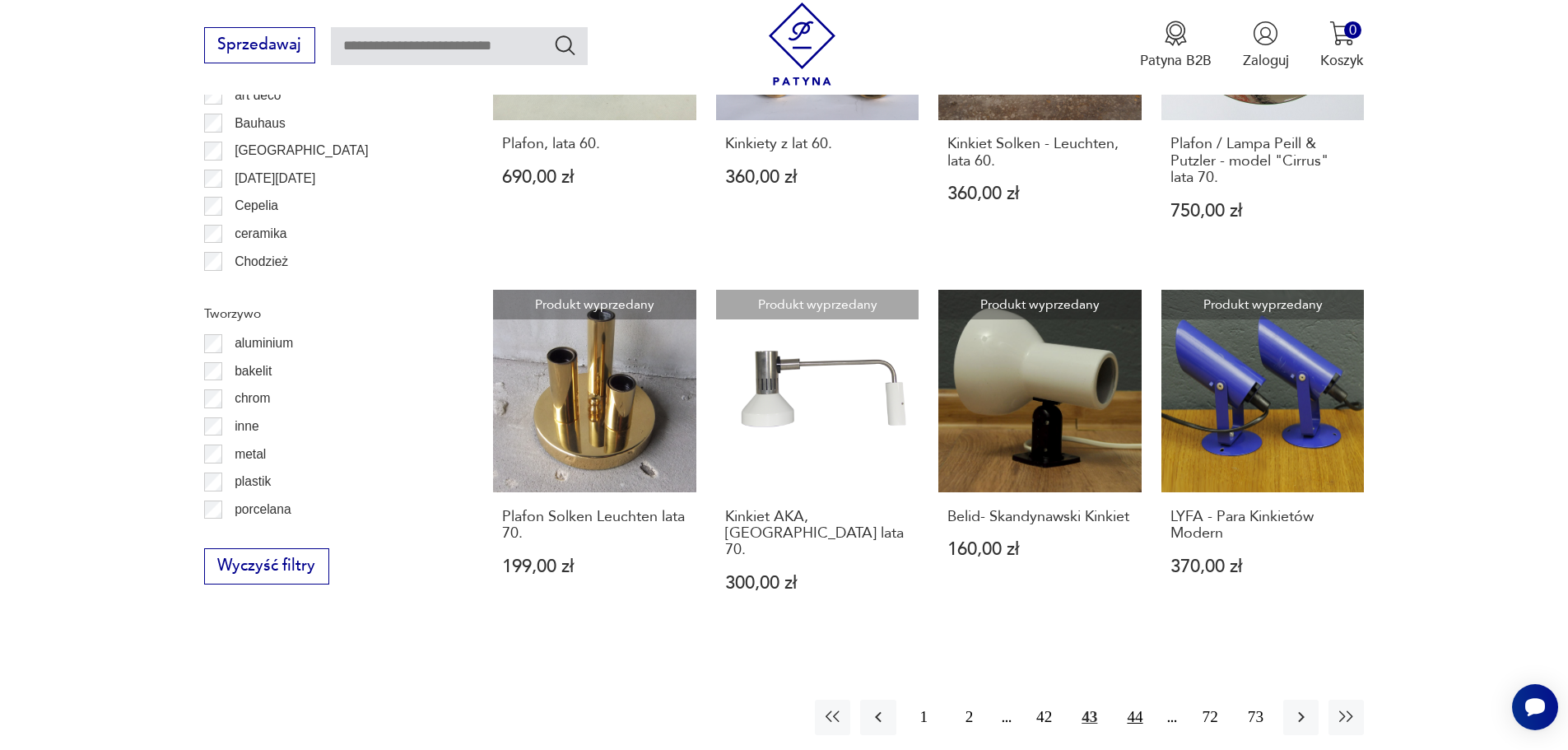
click at [1138, 699] on button "44" at bounding box center [1135, 717] width 35 height 35
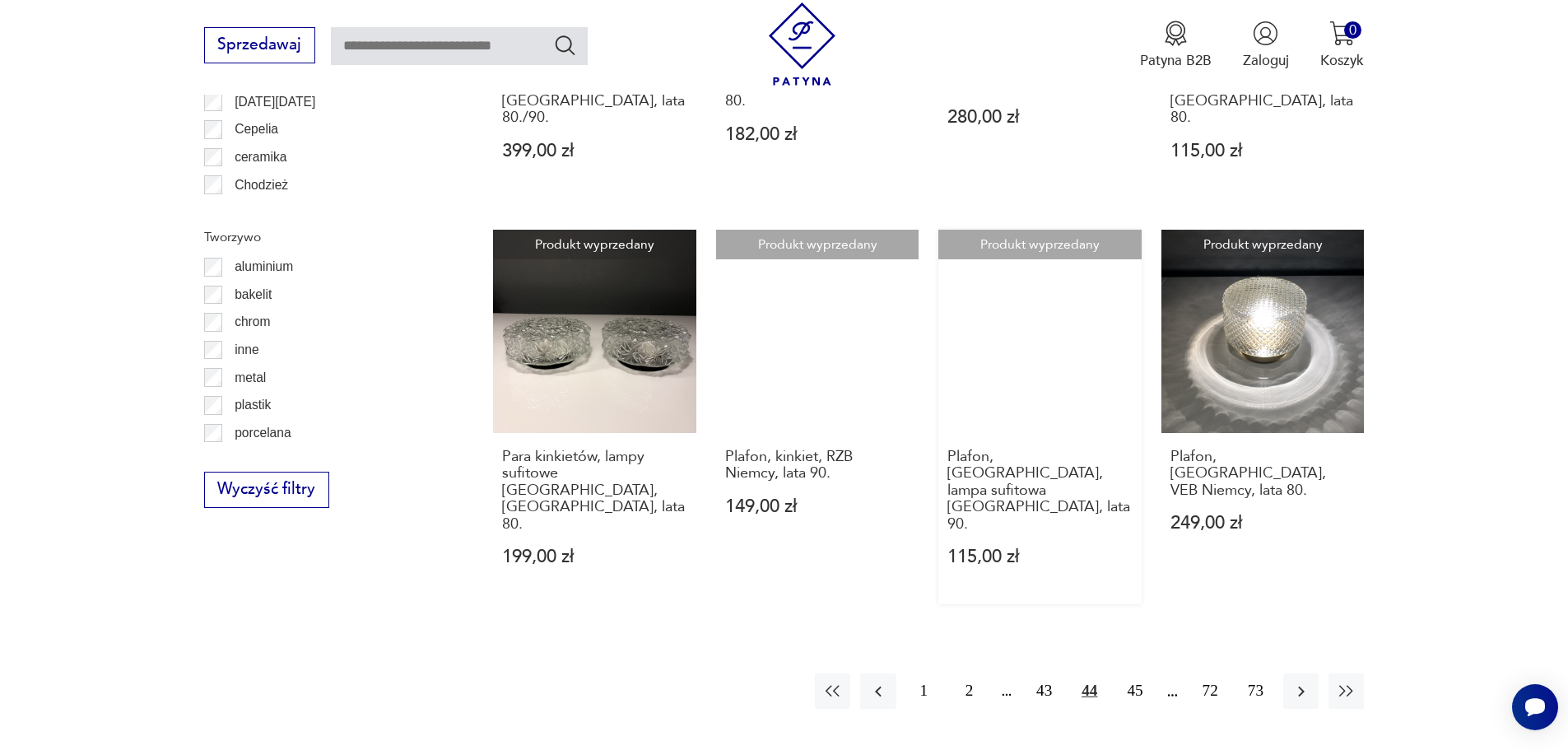
scroll to position [1723, 0]
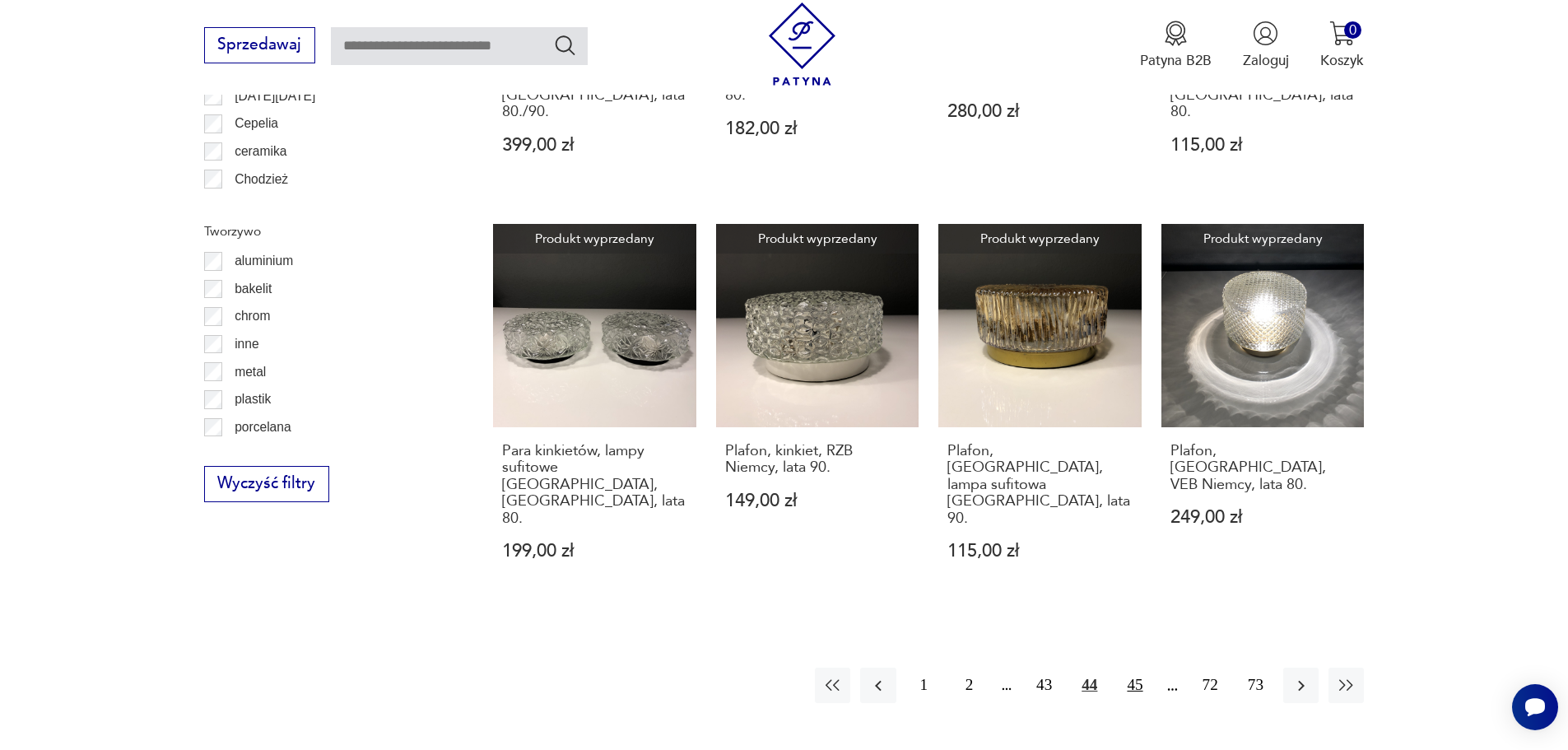
click at [1142, 667] on button "45" at bounding box center [1135, 685] width 35 height 35
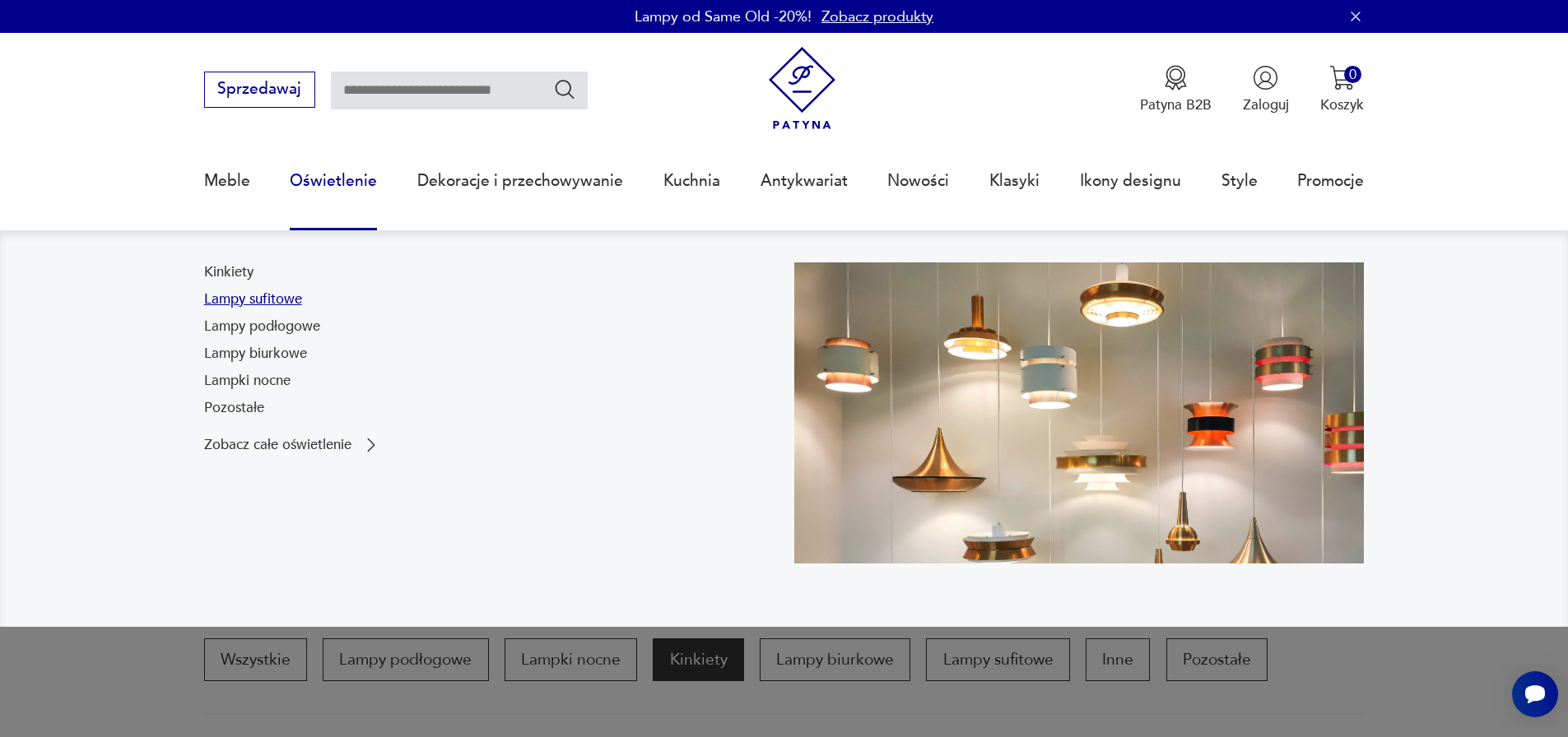
click at [283, 295] on link "Lampy sufitowe" at bounding box center [253, 299] width 98 height 19
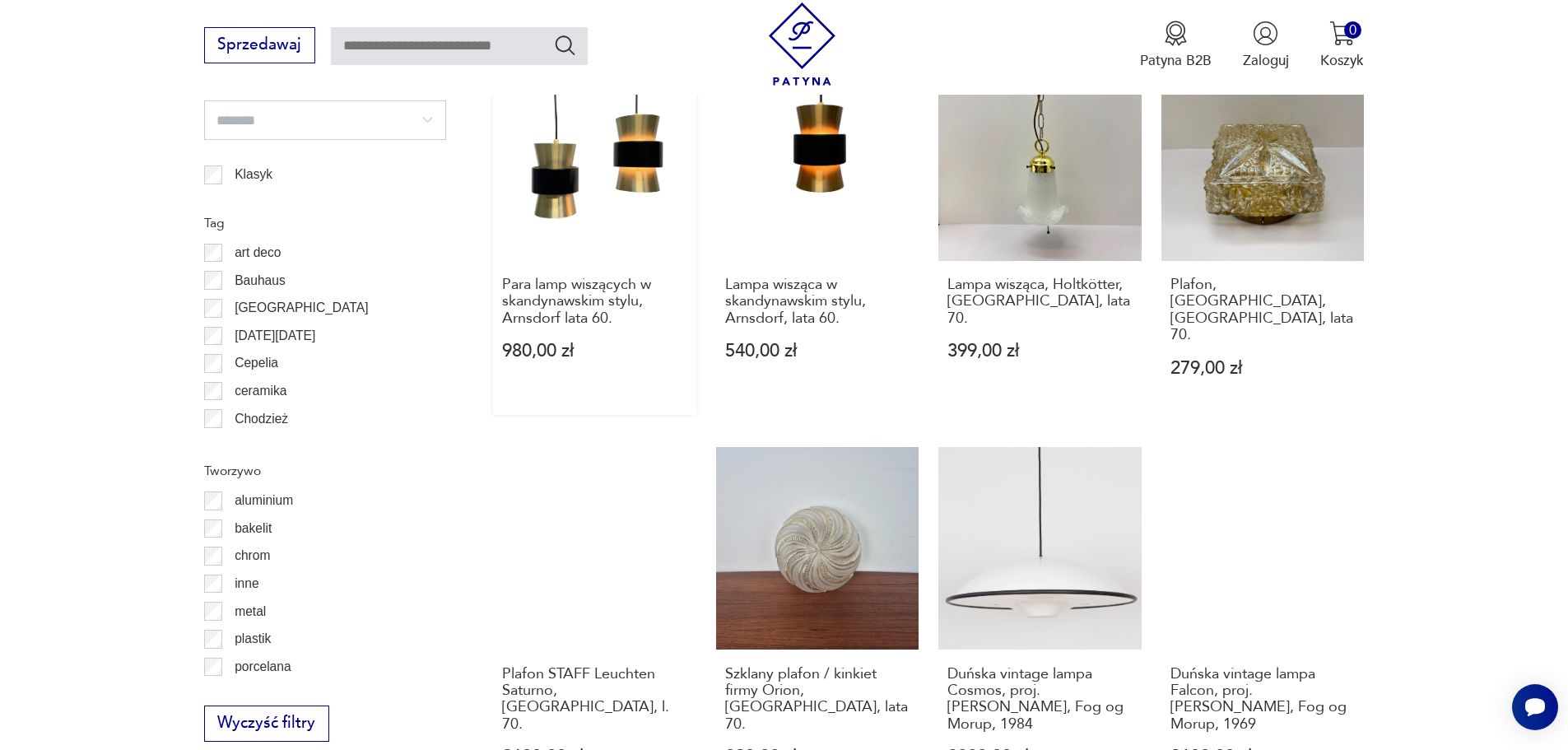
scroll to position [1723, 0]
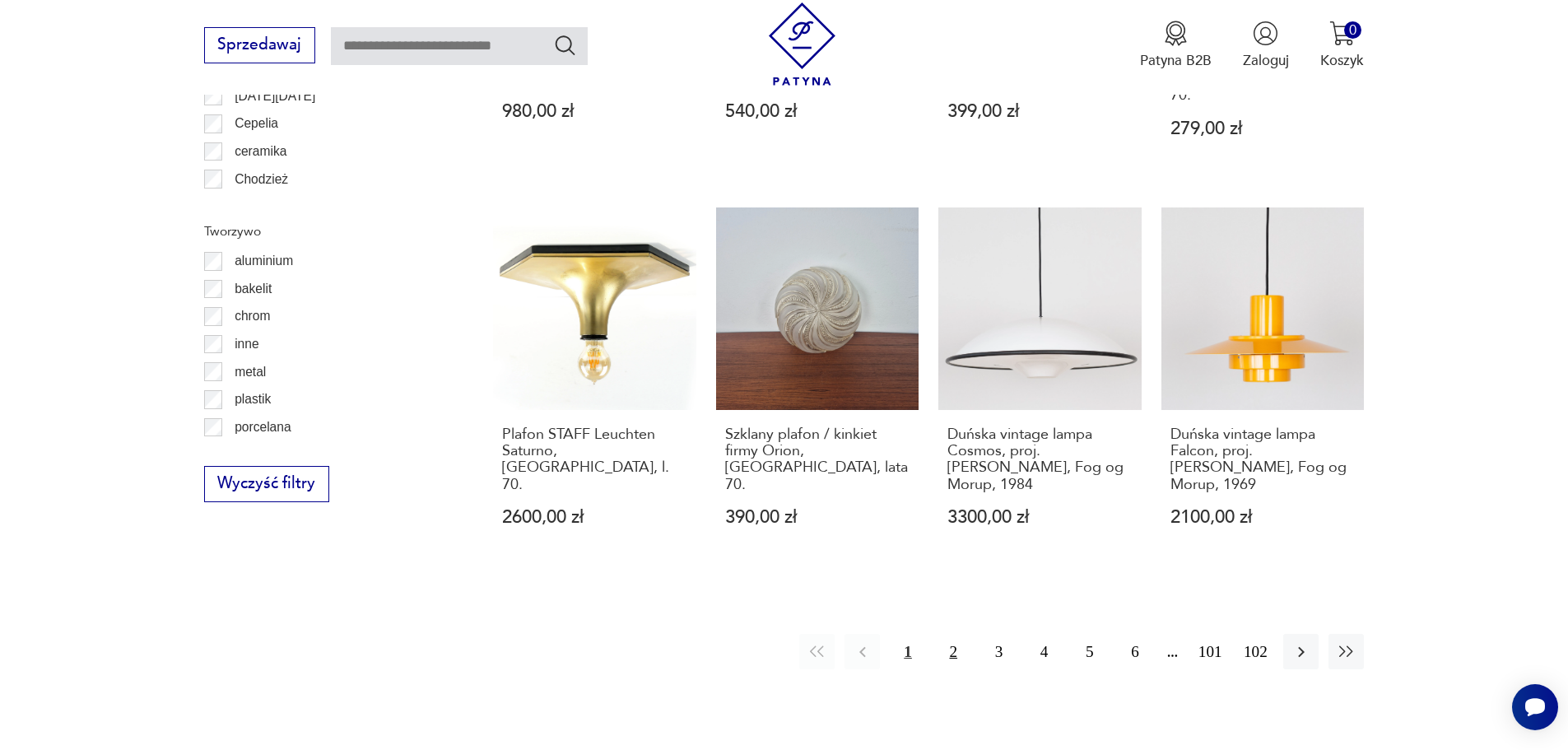
click at [959, 641] on button "2" at bounding box center [953, 651] width 35 height 35
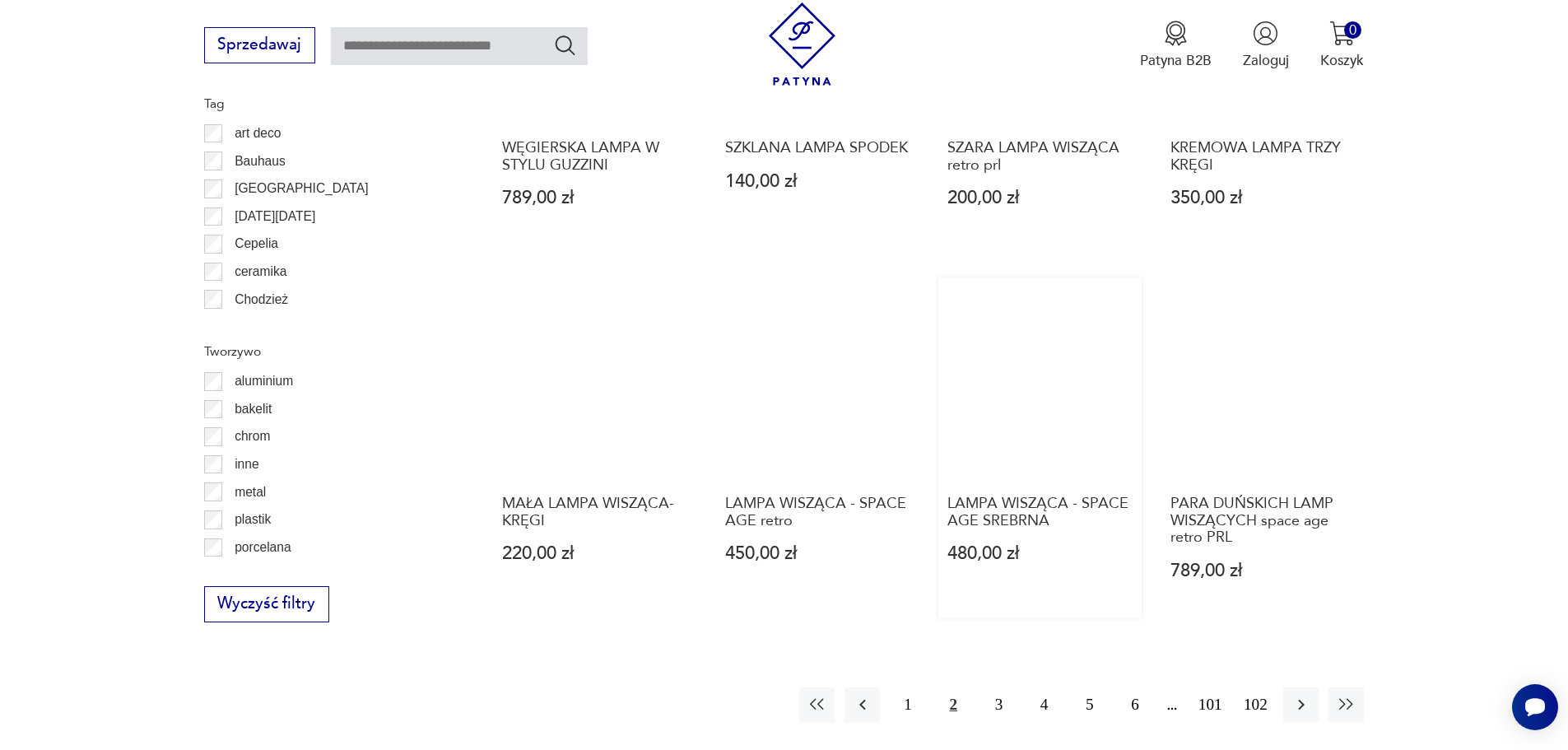
scroll to position [1642, 0]
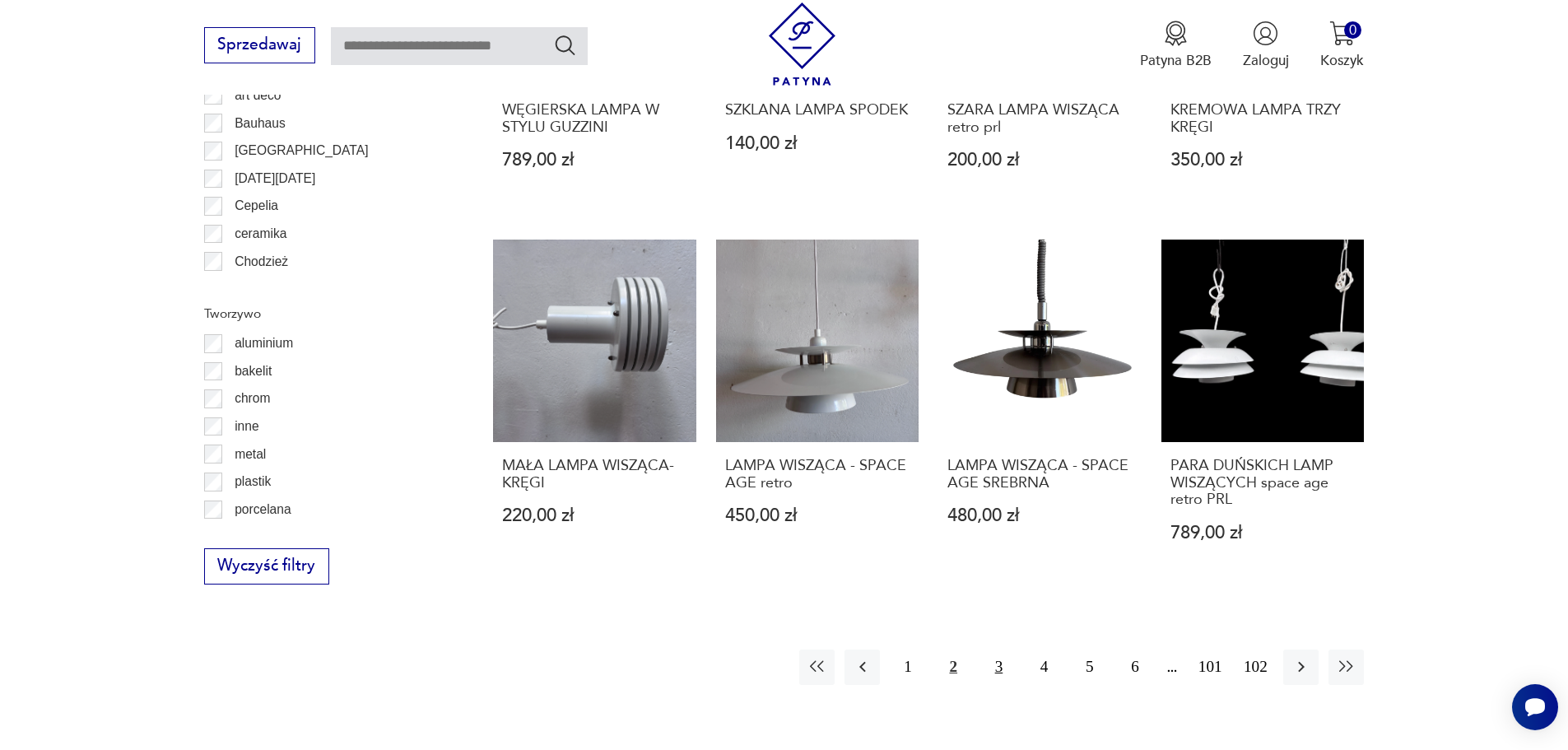
click at [1004, 671] on button "3" at bounding box center [999, 667] width 35 height 35
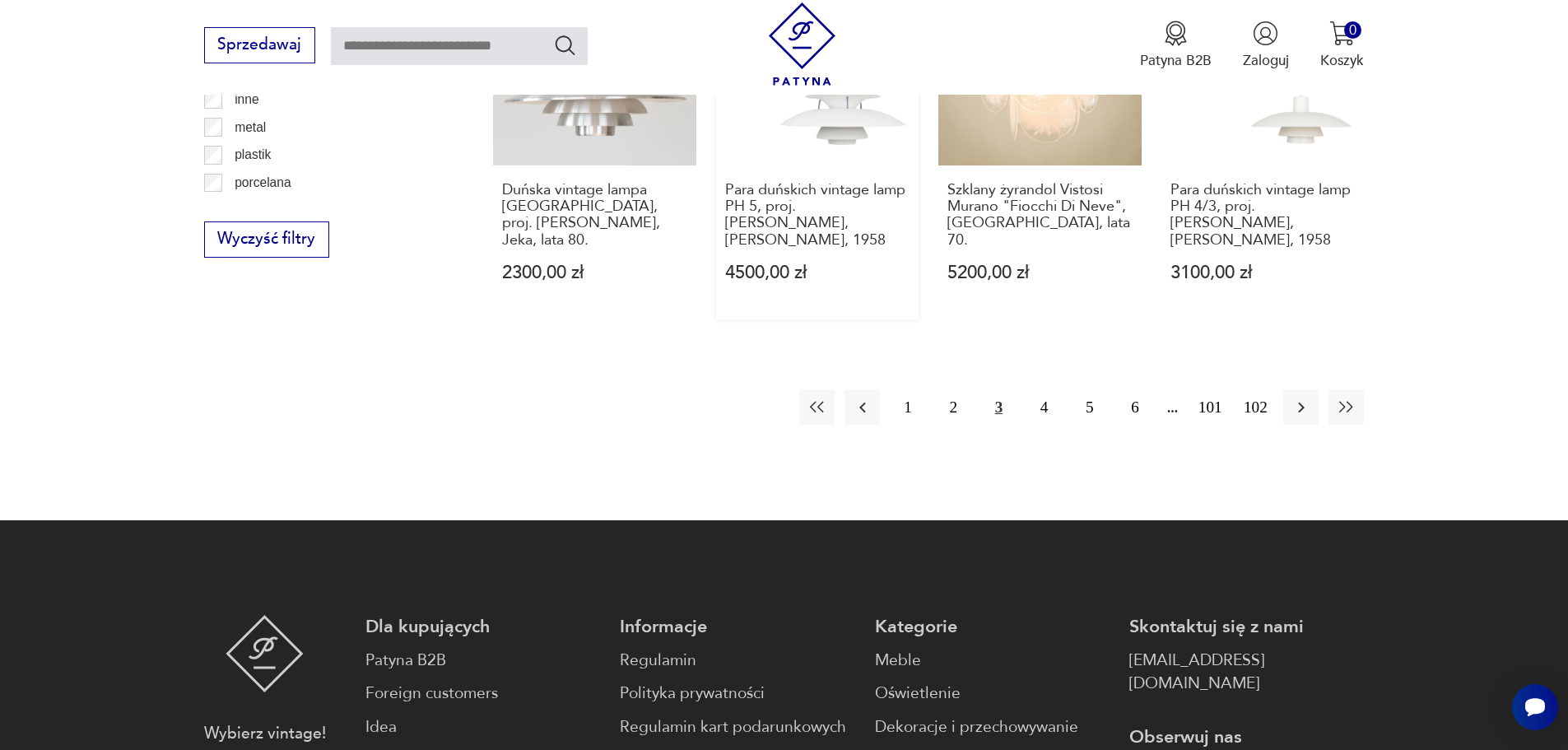
scroll to position [1970, 0]
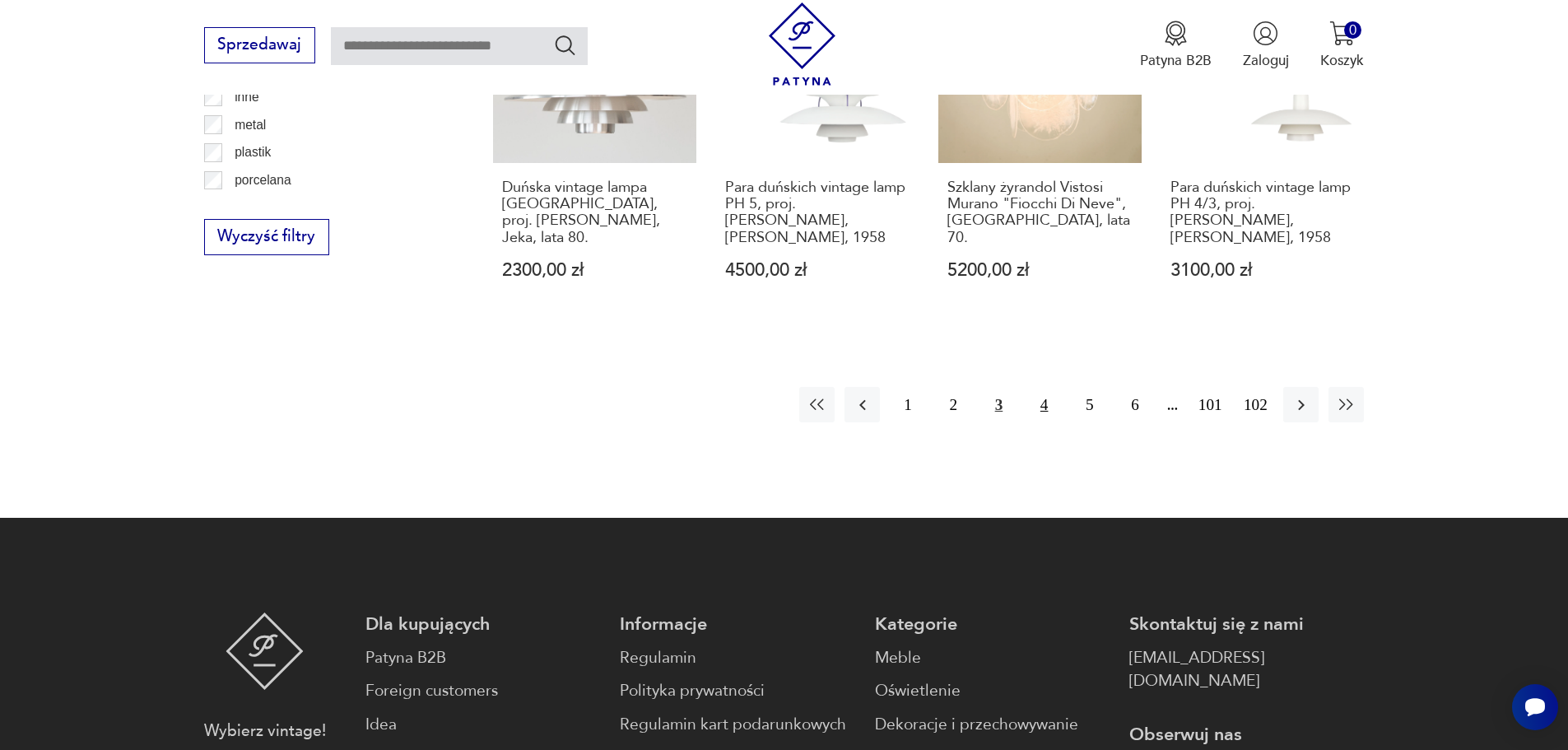
click at [1038, 399] on button "4" at bounding box center [1044, 404] width 35 height 35
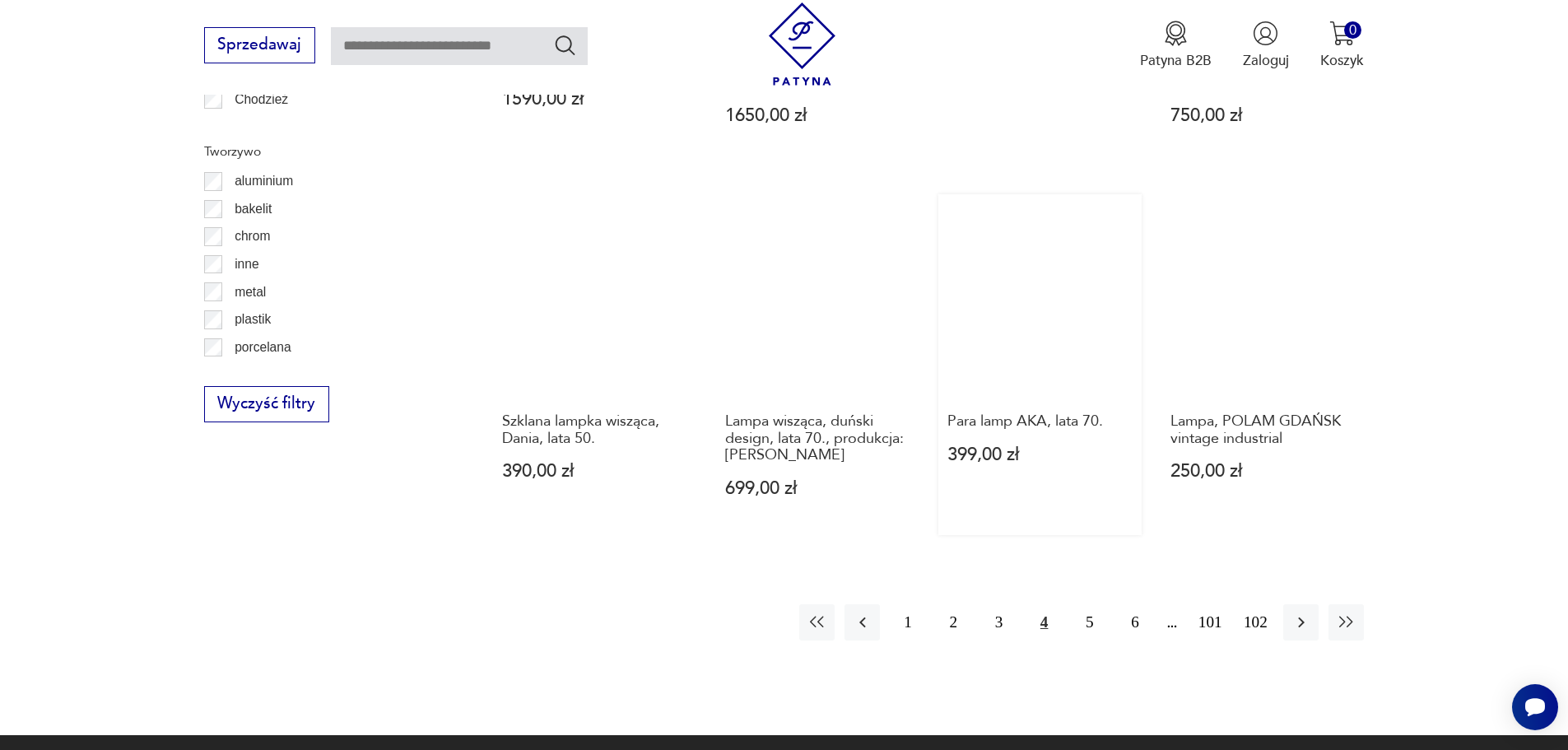
scroll to position [1806, 0]
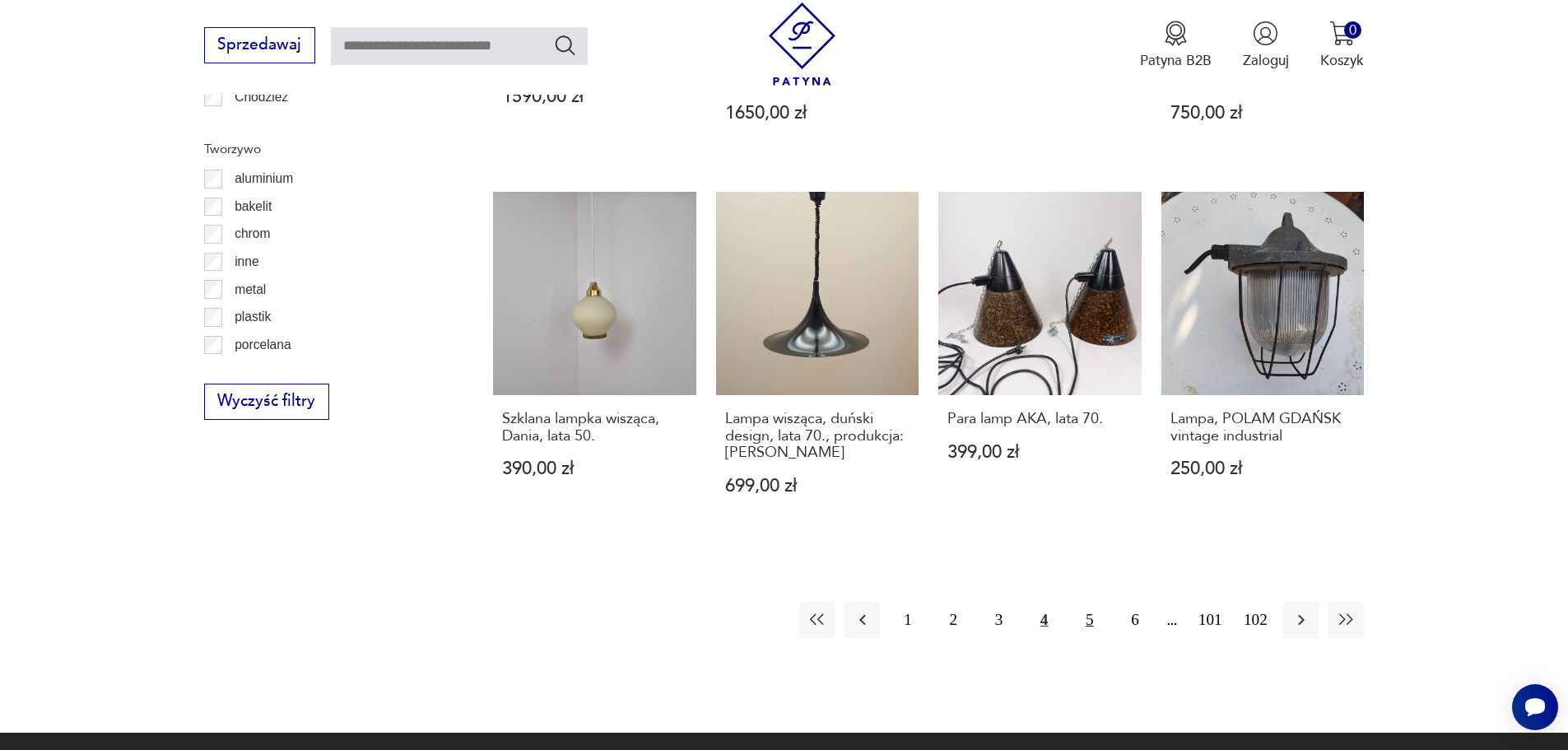
click at [1084, 601] on button "5" at bounding box center [1089, 619] width 35 height 35
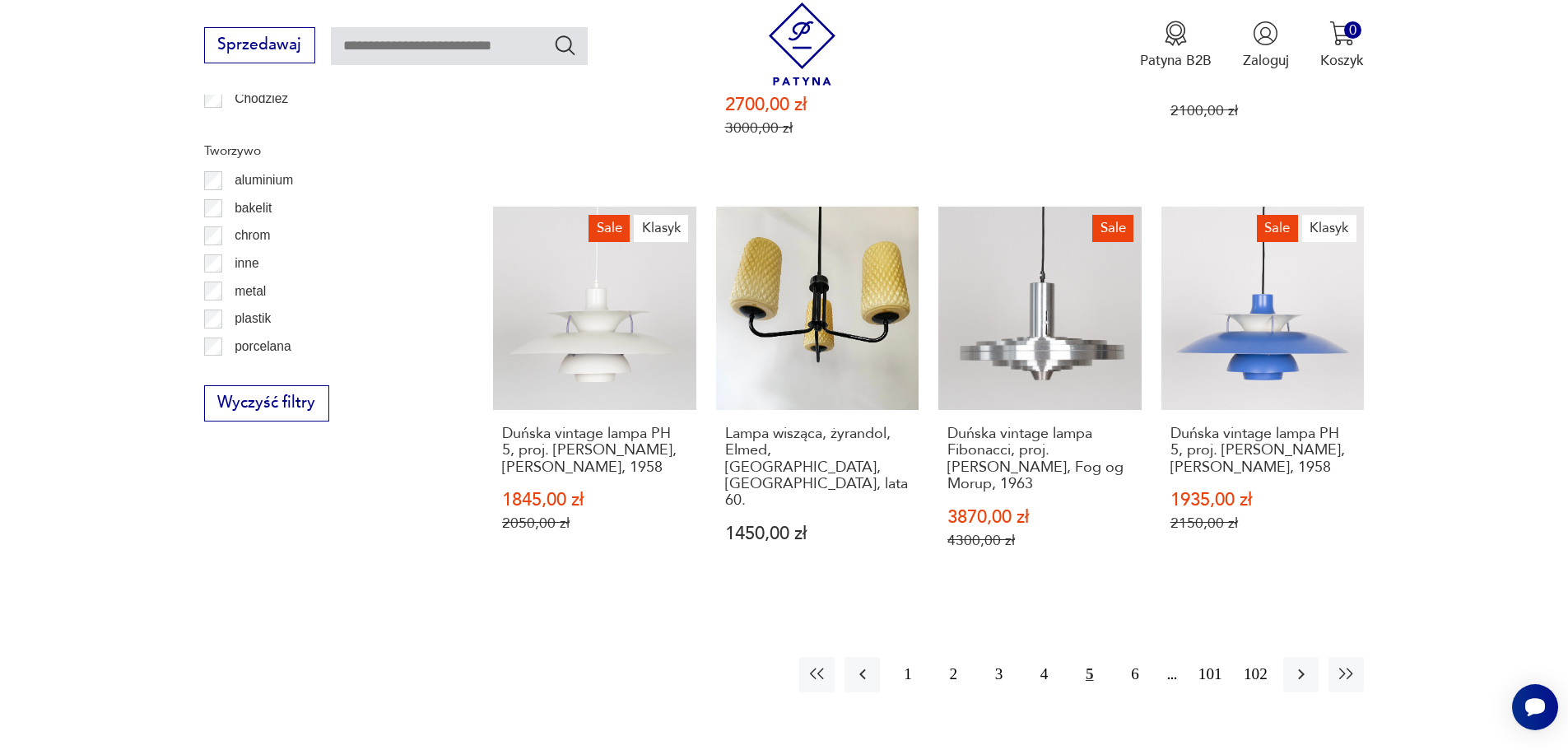
scroll to position [1806, 0]
click at [1131, 655] on button "6" at bounding box center [1135, 672] width 35 height 35
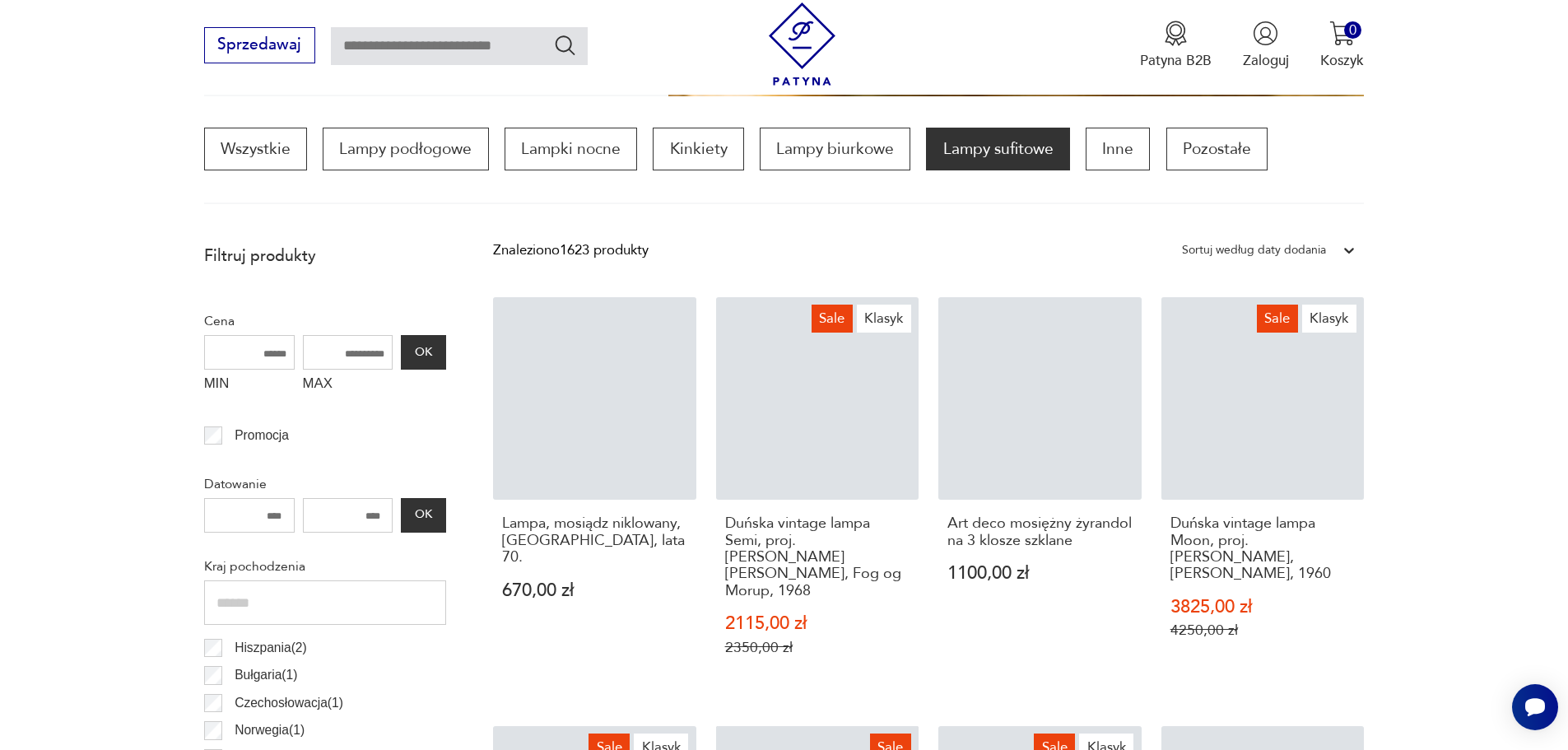
scroll to position [489, 0]
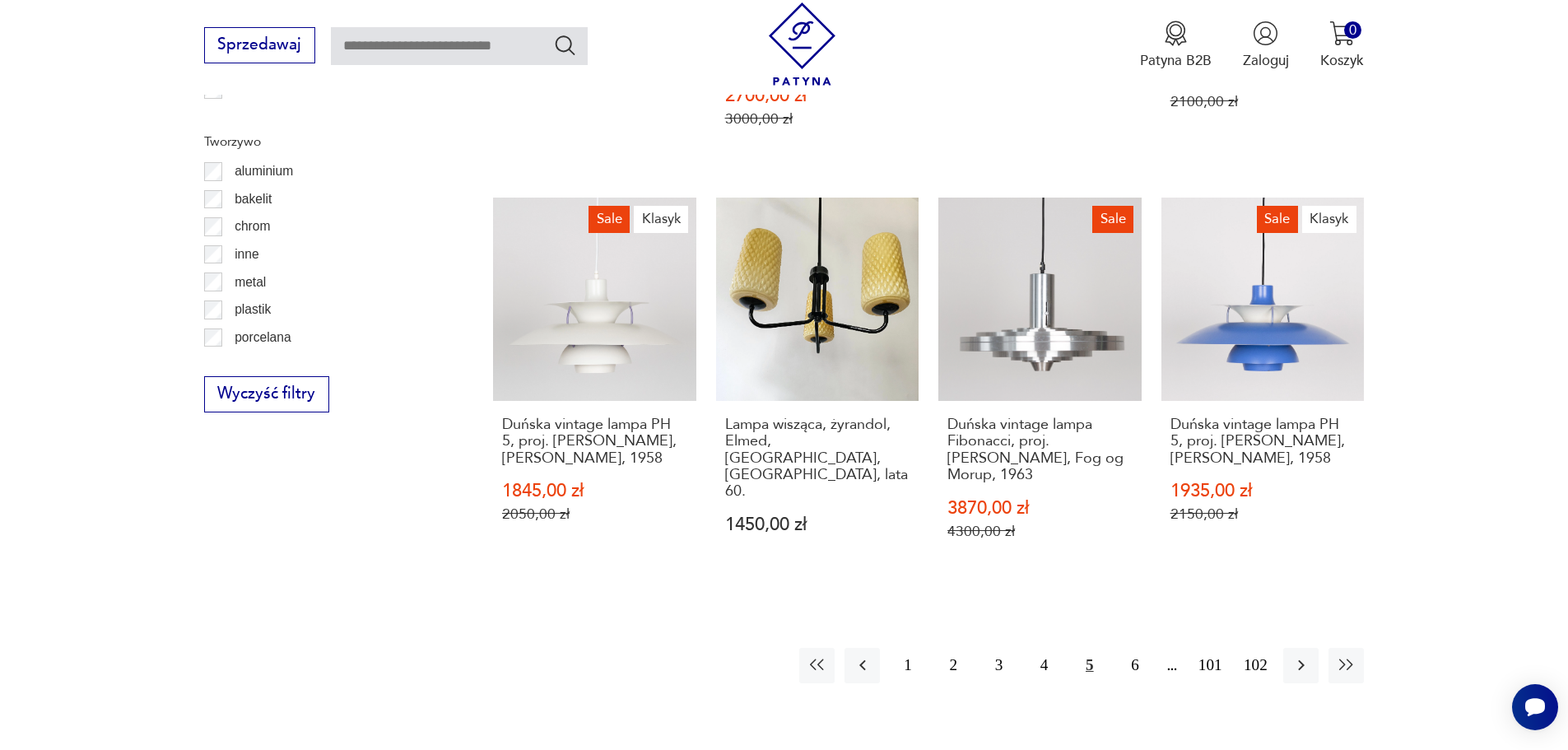
scroll to position [1806, 0]
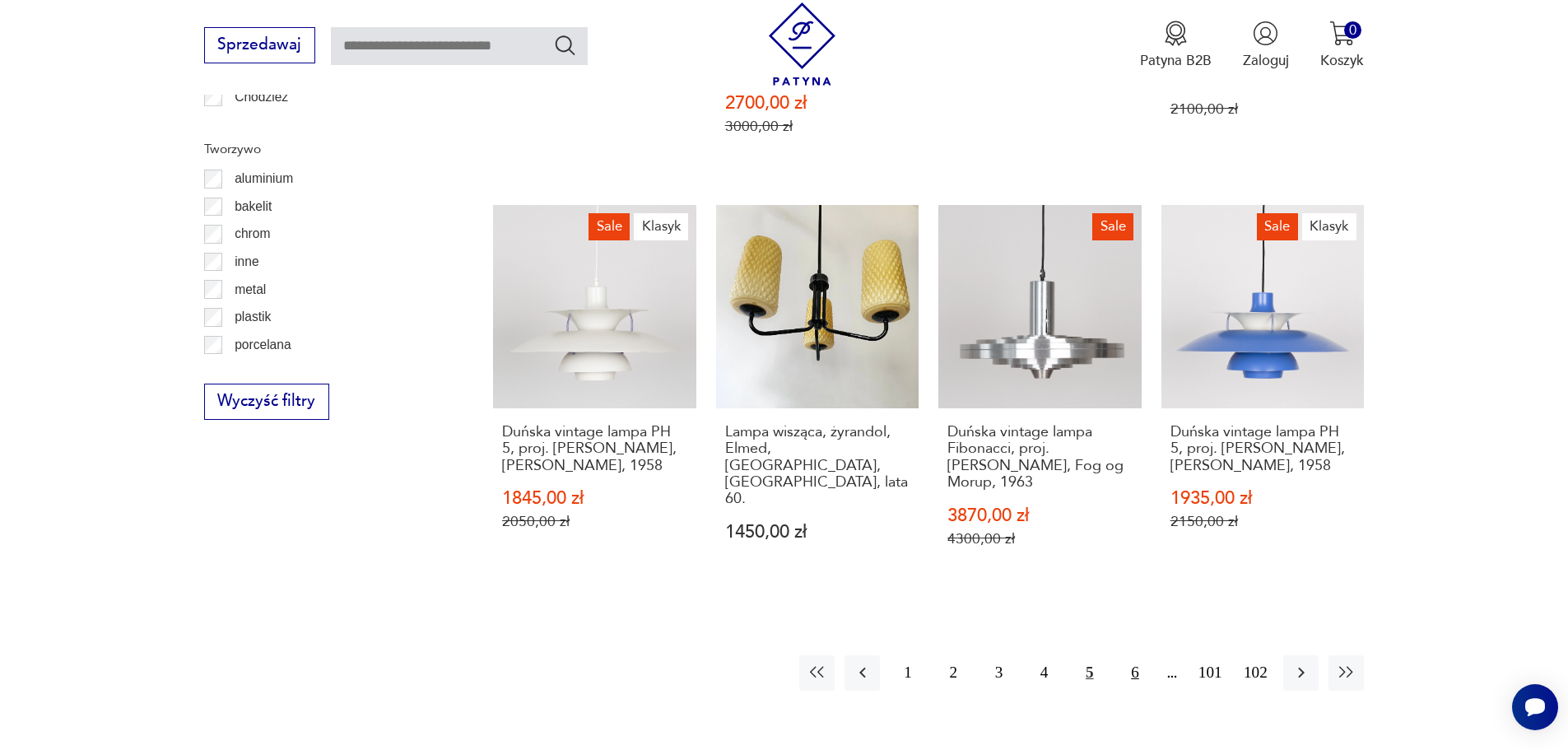
click at [1130, 655] on button "6" at bounding box center [1135, 672] width 35 height 35
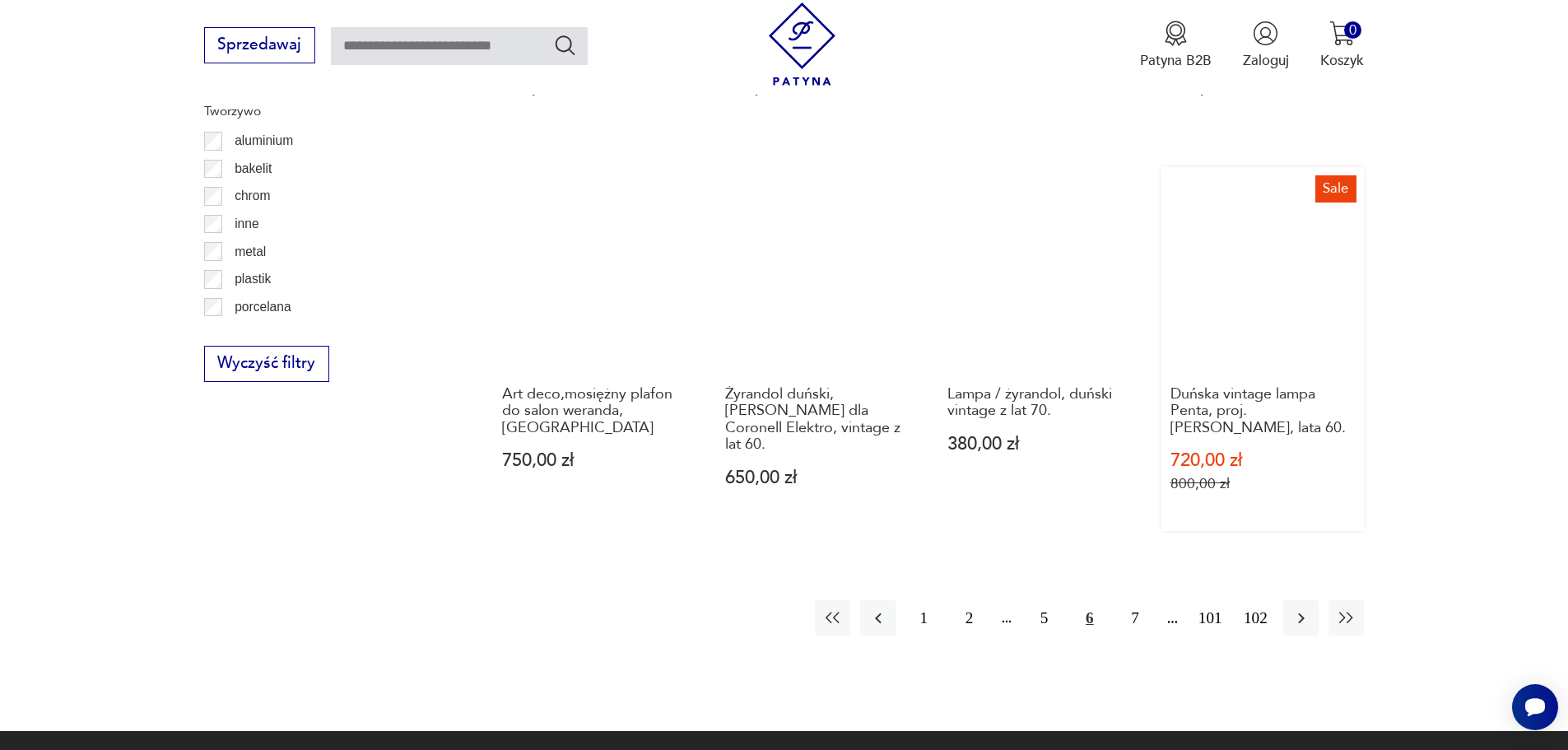
scroll to position [2053, 0]
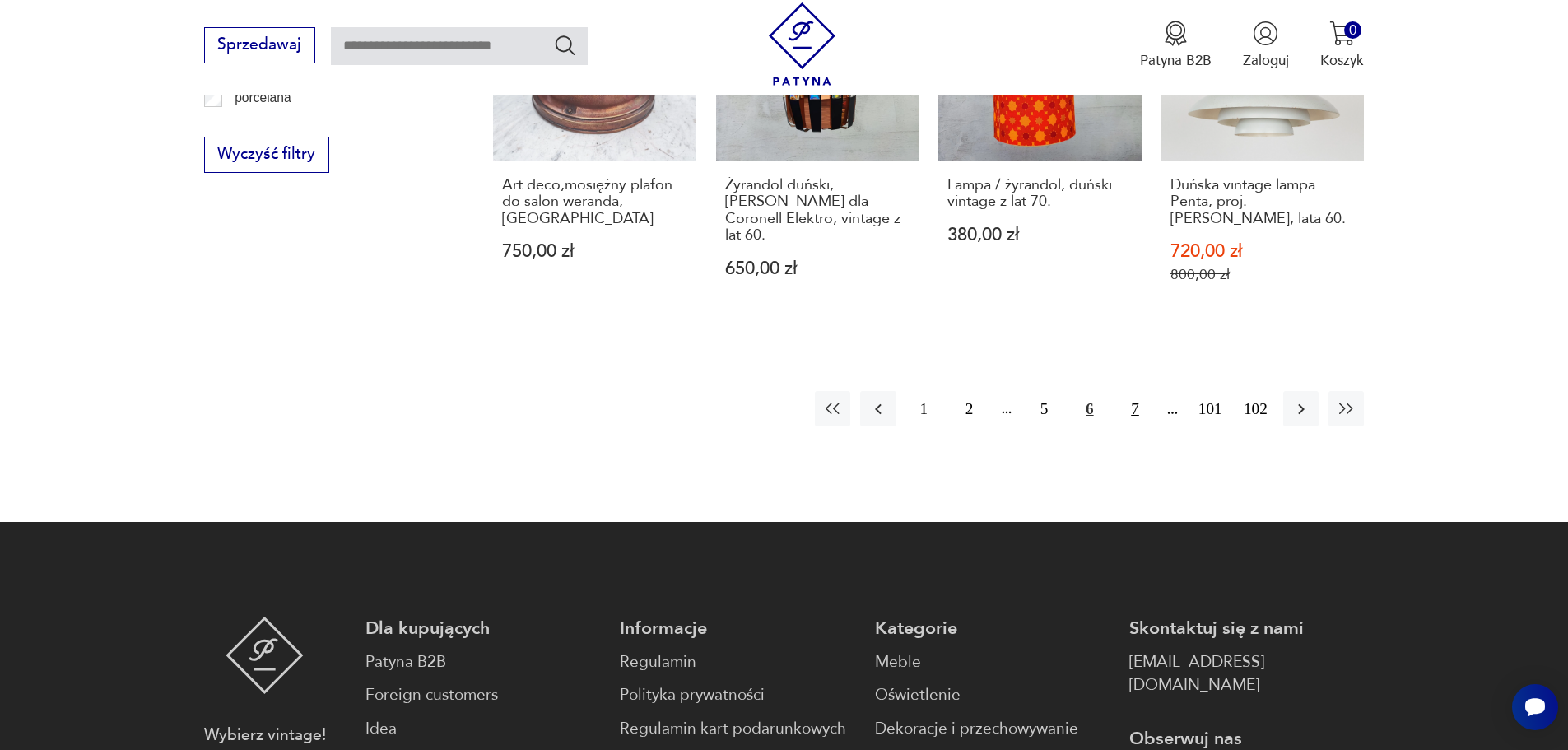
click at [1129, 391] on button "7" at bounding box center [1135, 408] width 35 height 35
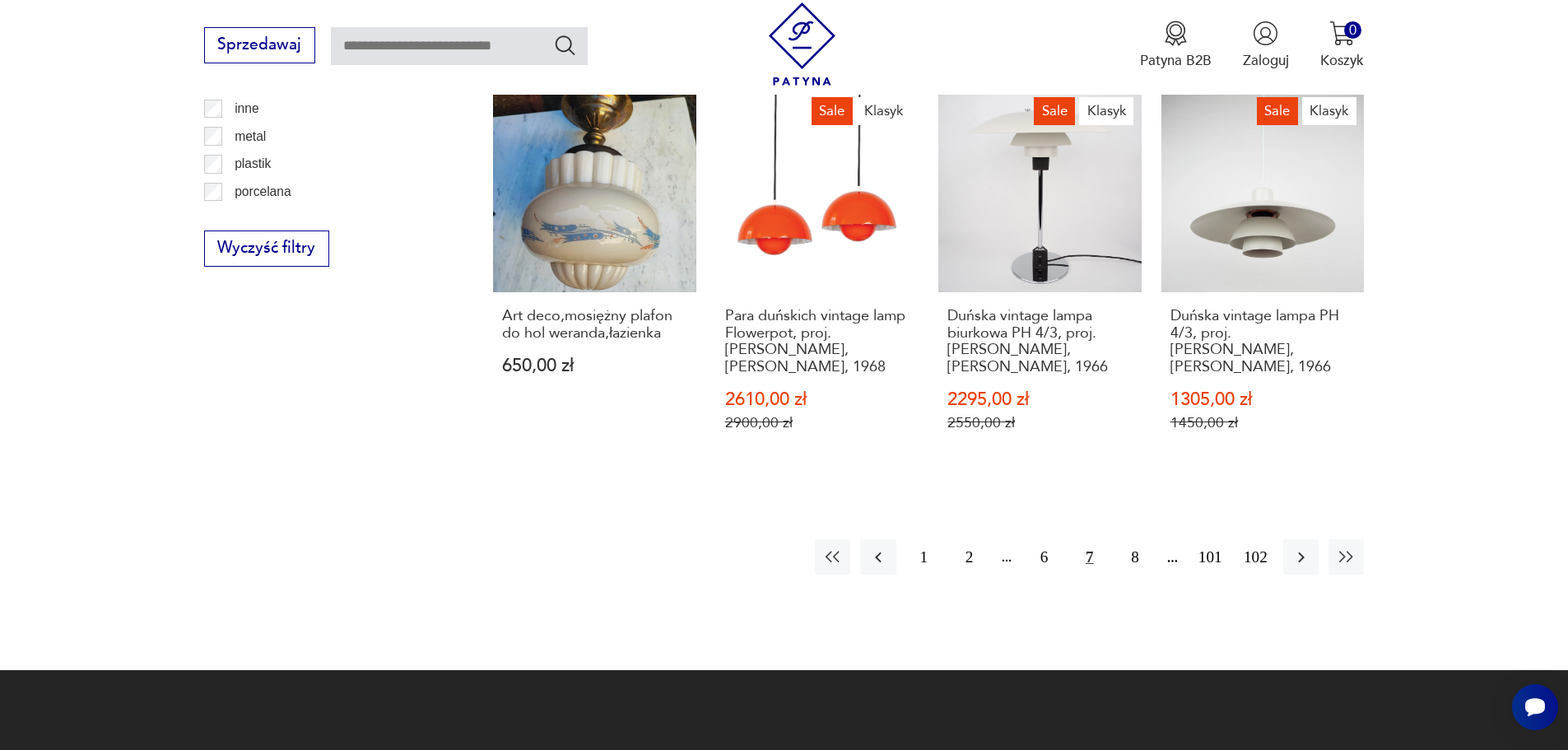
scroll to position [1970, 0]
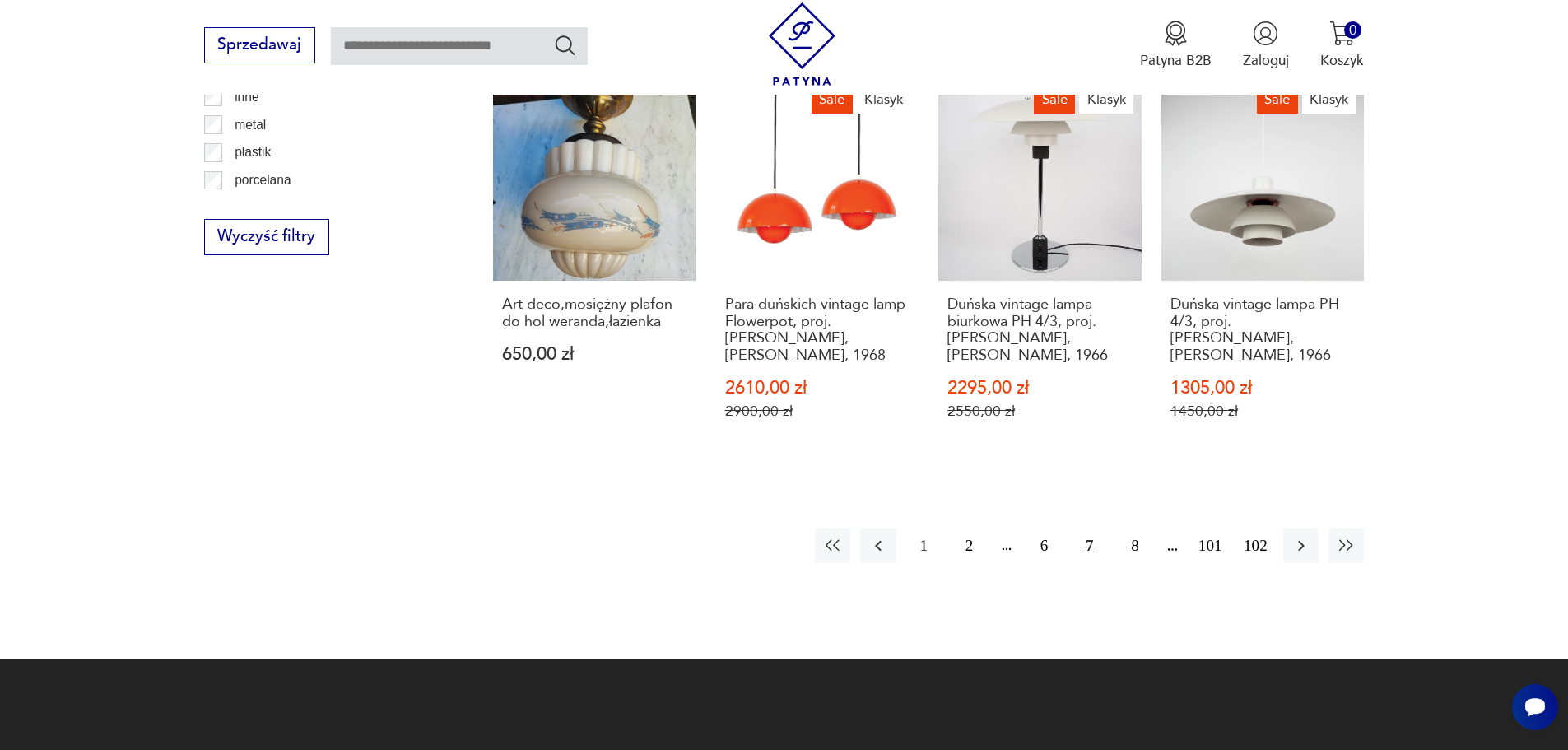
click at [1133, 528] on button "8" at bounding box center [1135, 545] width 35 height 35
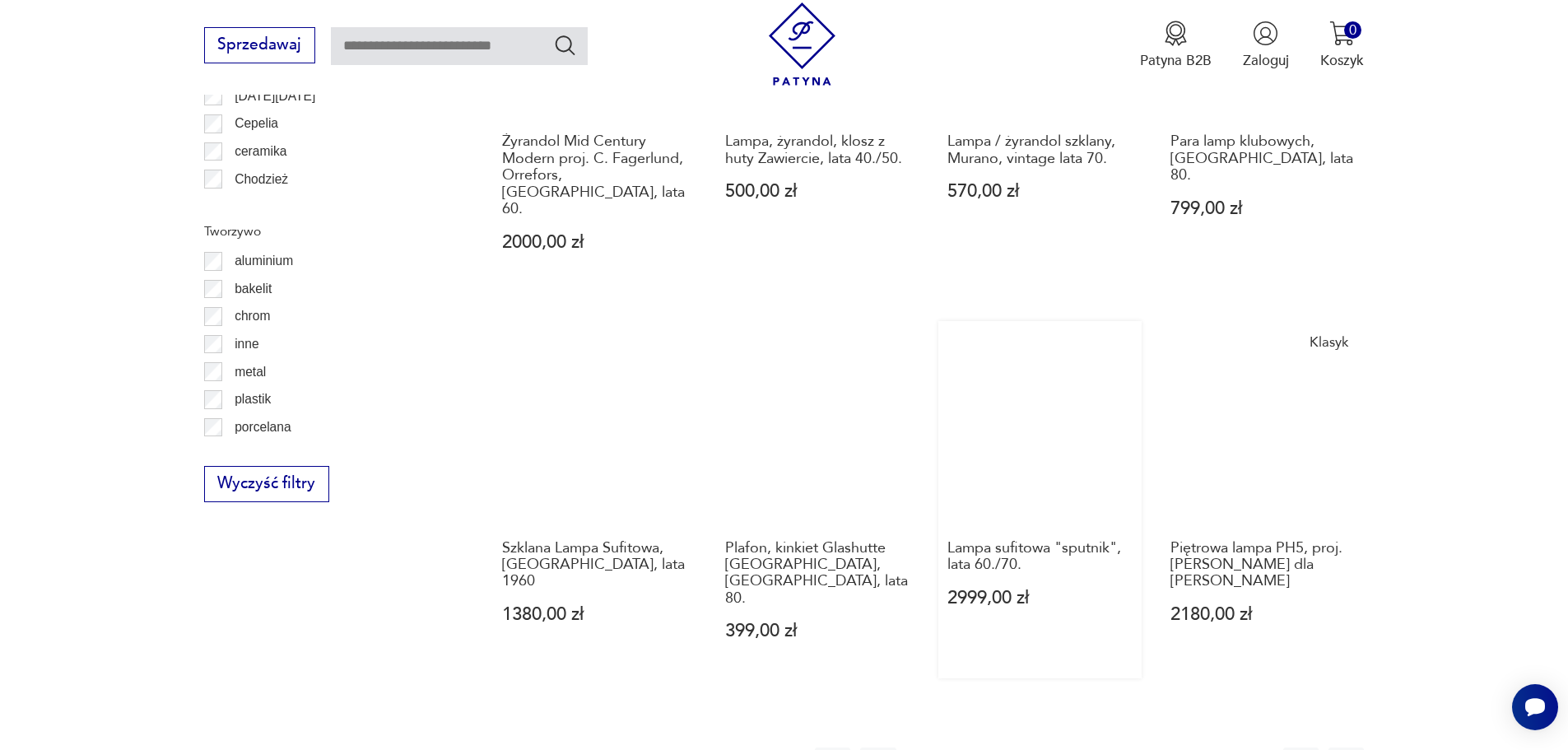
scroll to position [1806, 0]
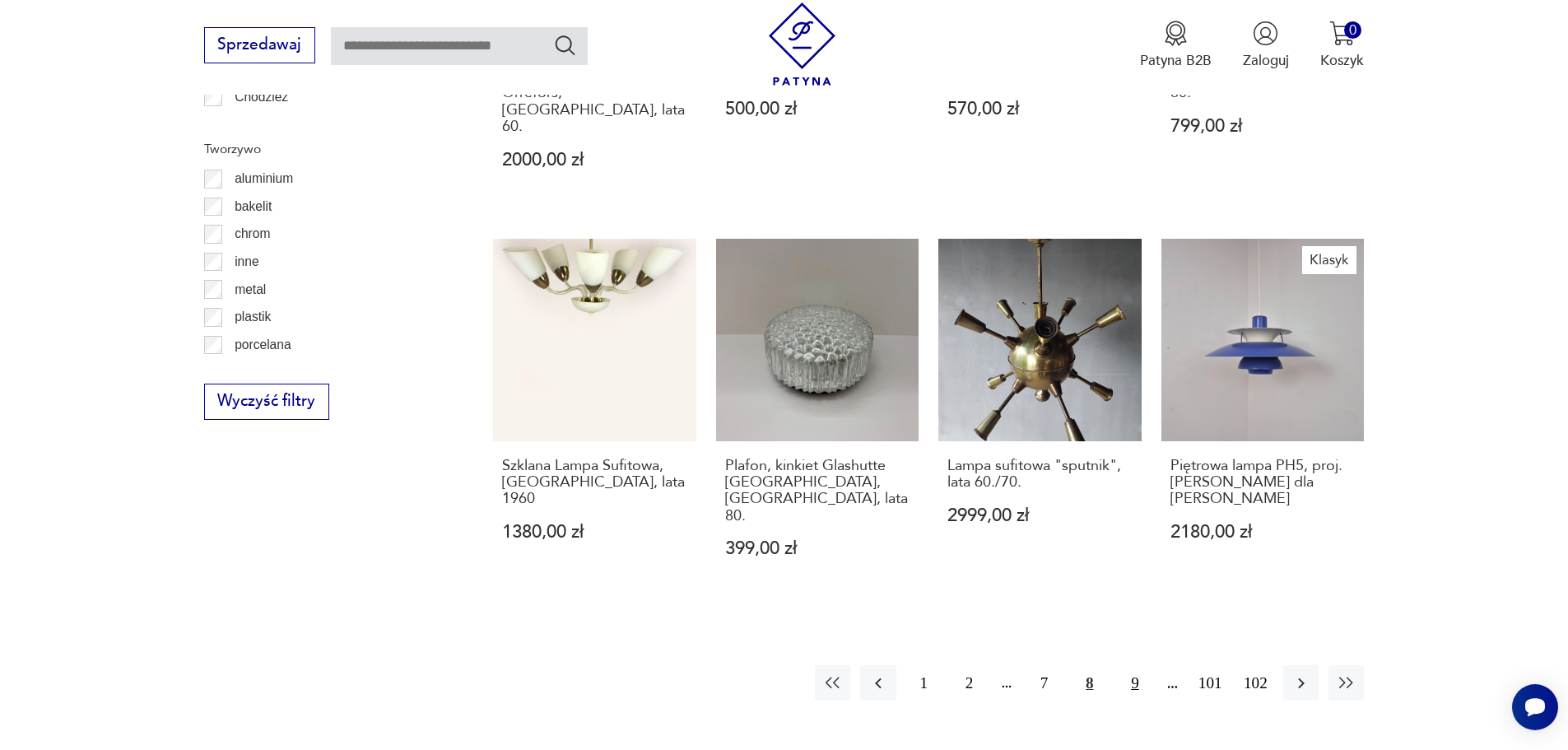
click at [1131, 665] on button "9" at bounding box center [1135, 683] width 35 height 35
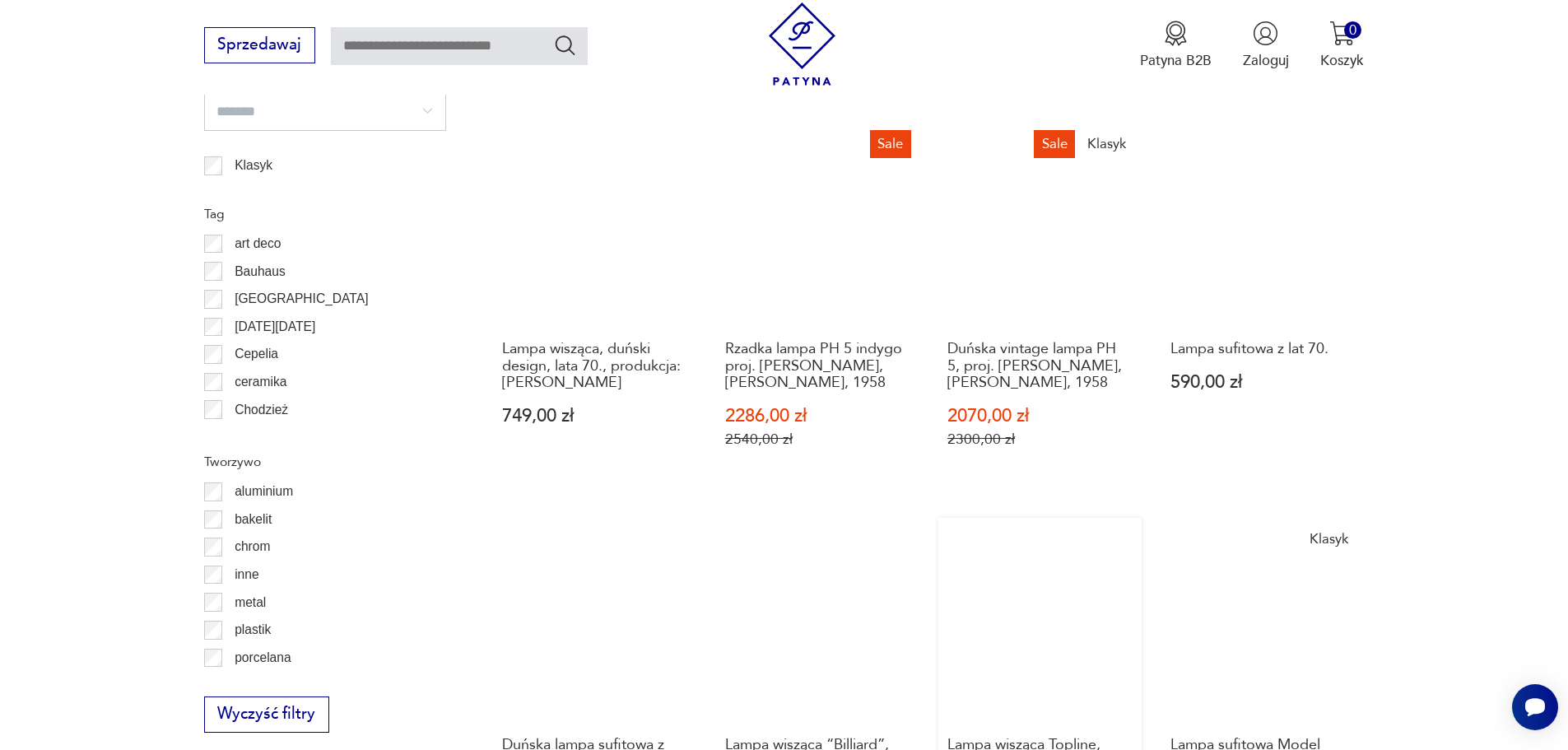
scroll to position [1889, 0]
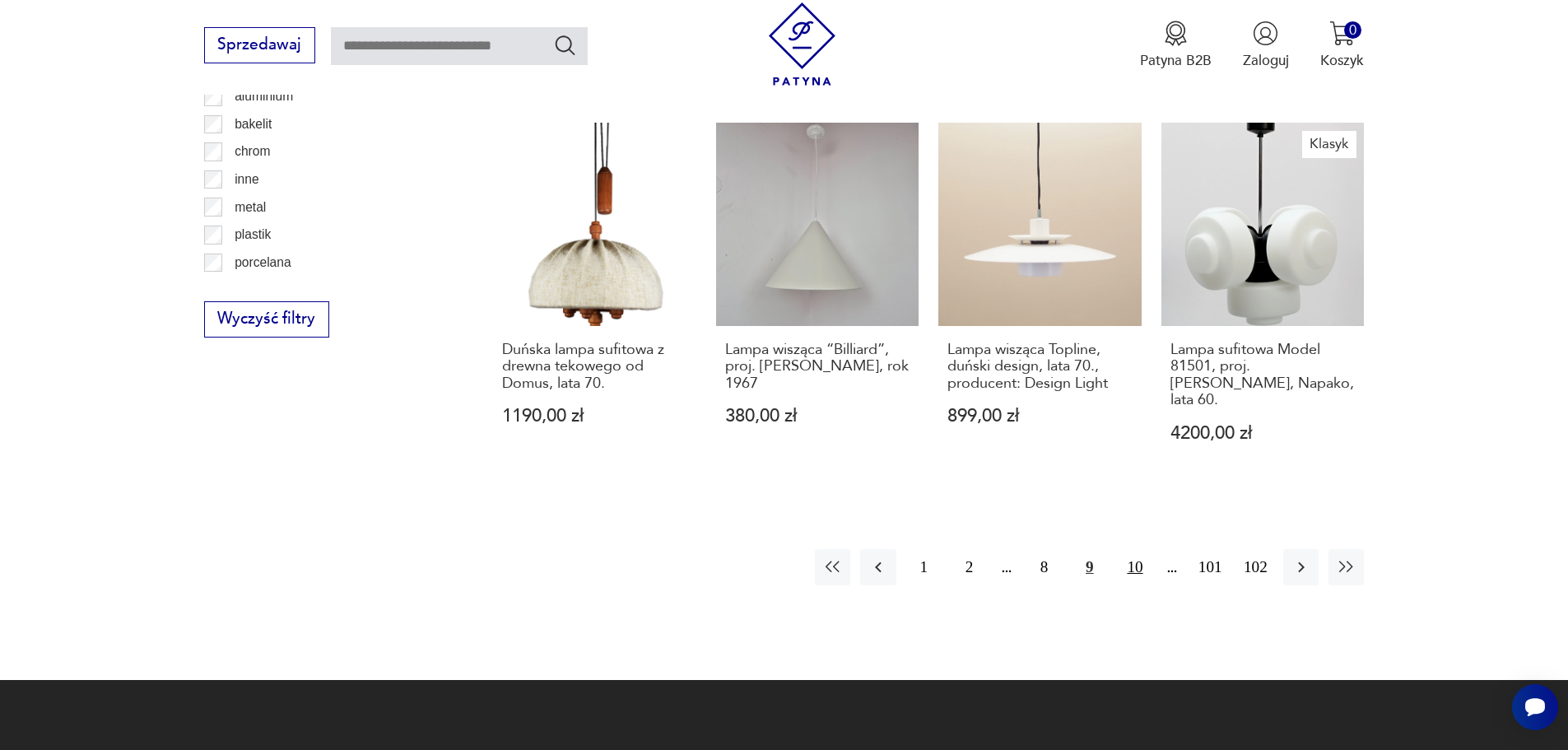
click at [1142, 549] on button "10" at bounding box center [1135, 566] width 35 height 35
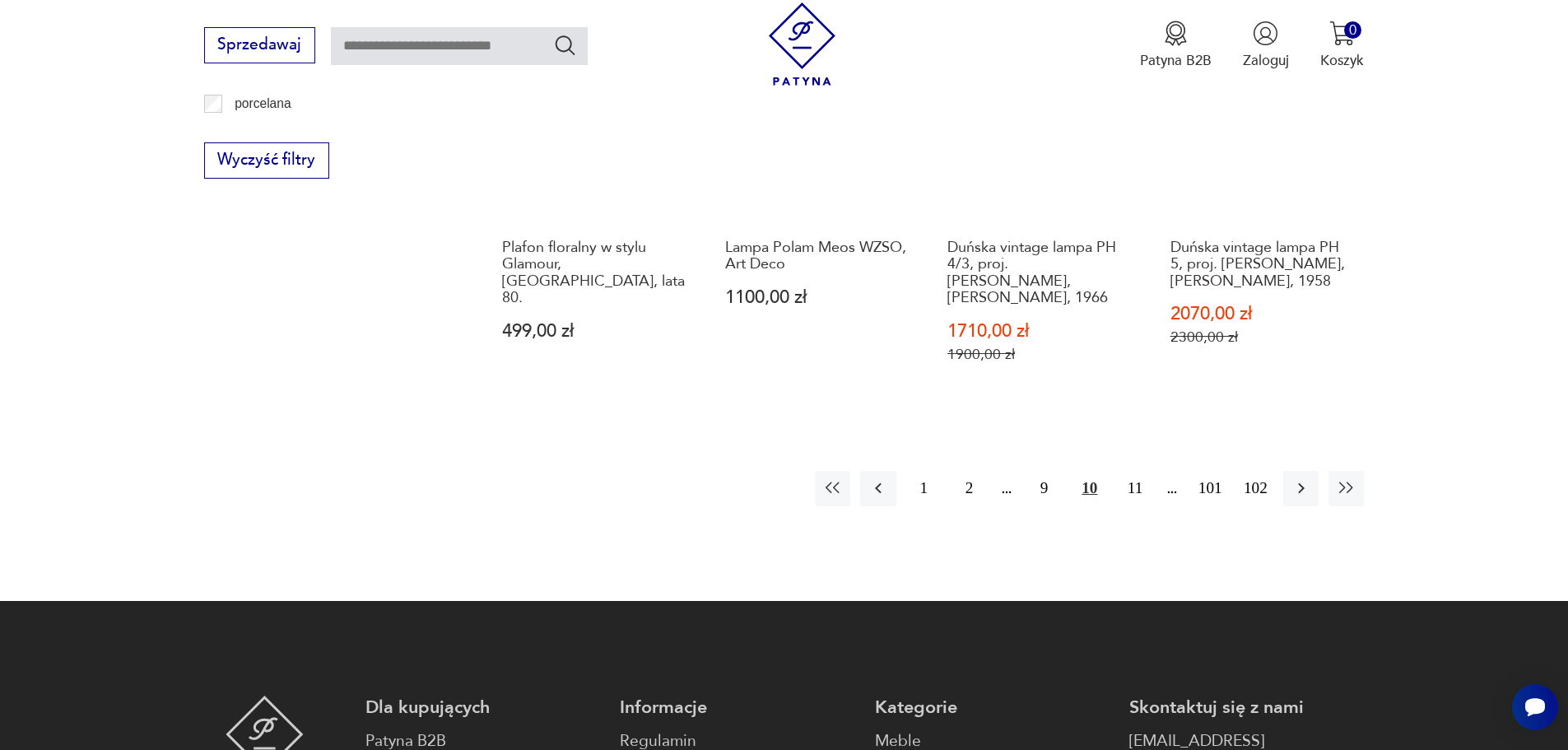
scroll to position [2135, 0]
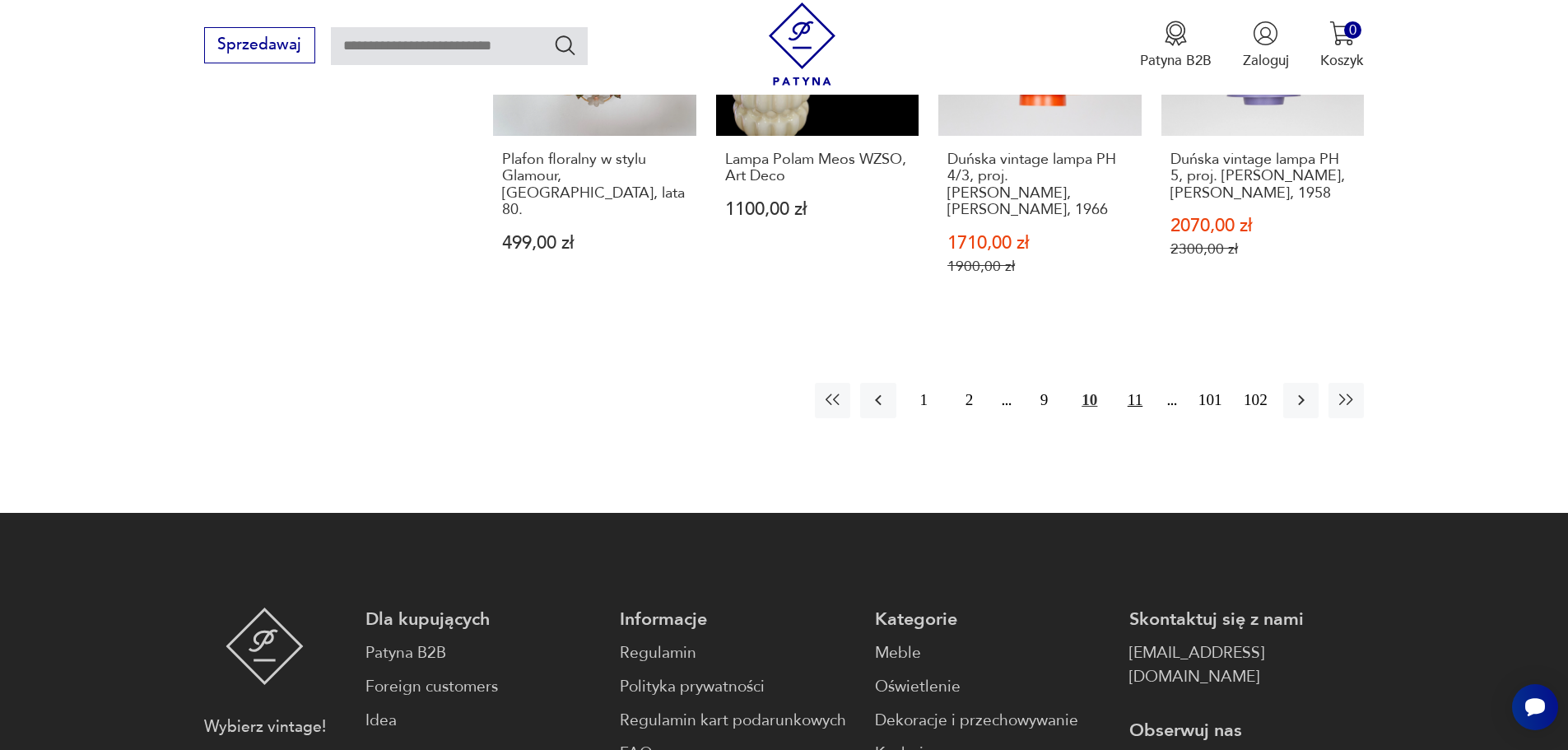
click at [1131, 383] on button "11" at bounding box center [1135, 400] width 35 height 35
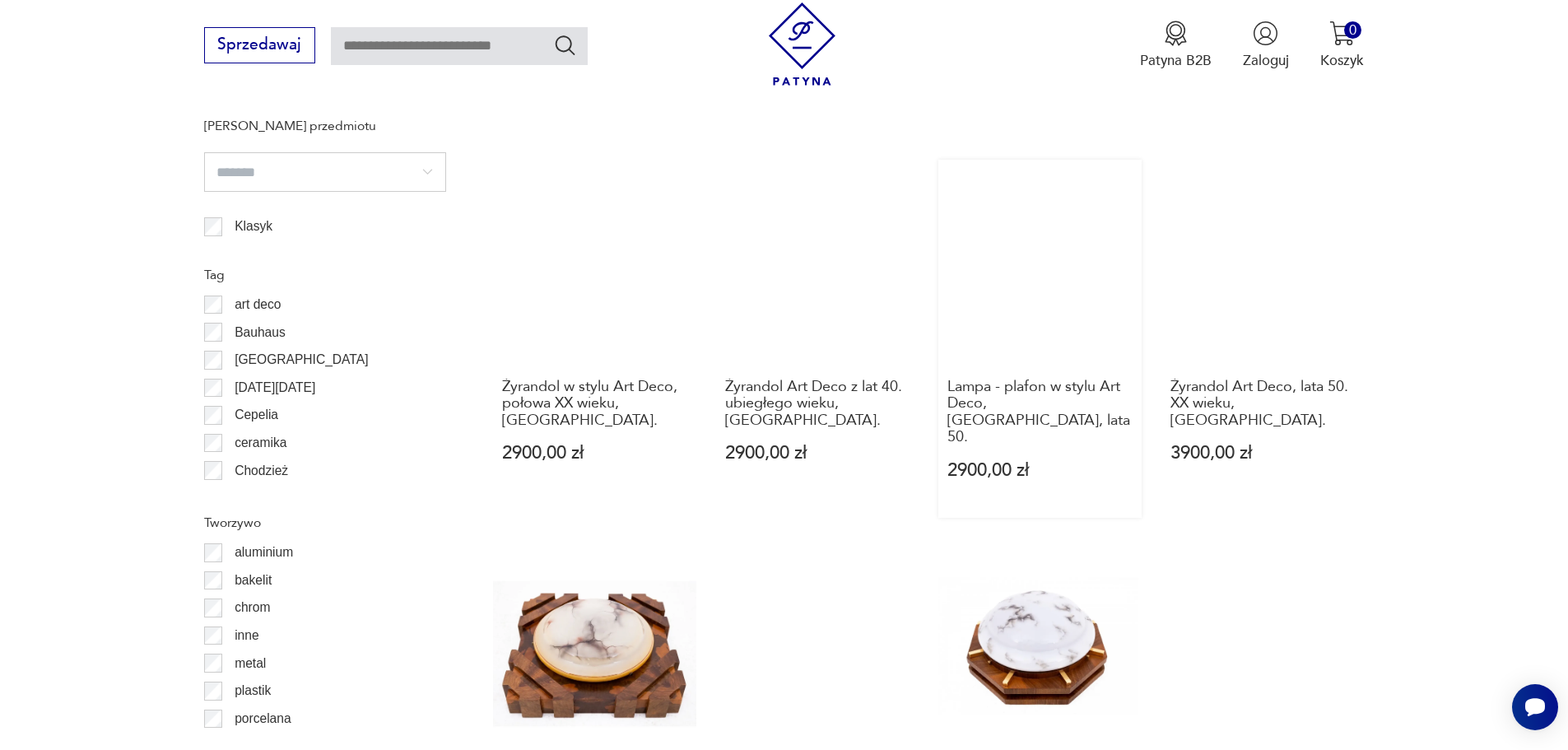
scroll to position [1642, 0]
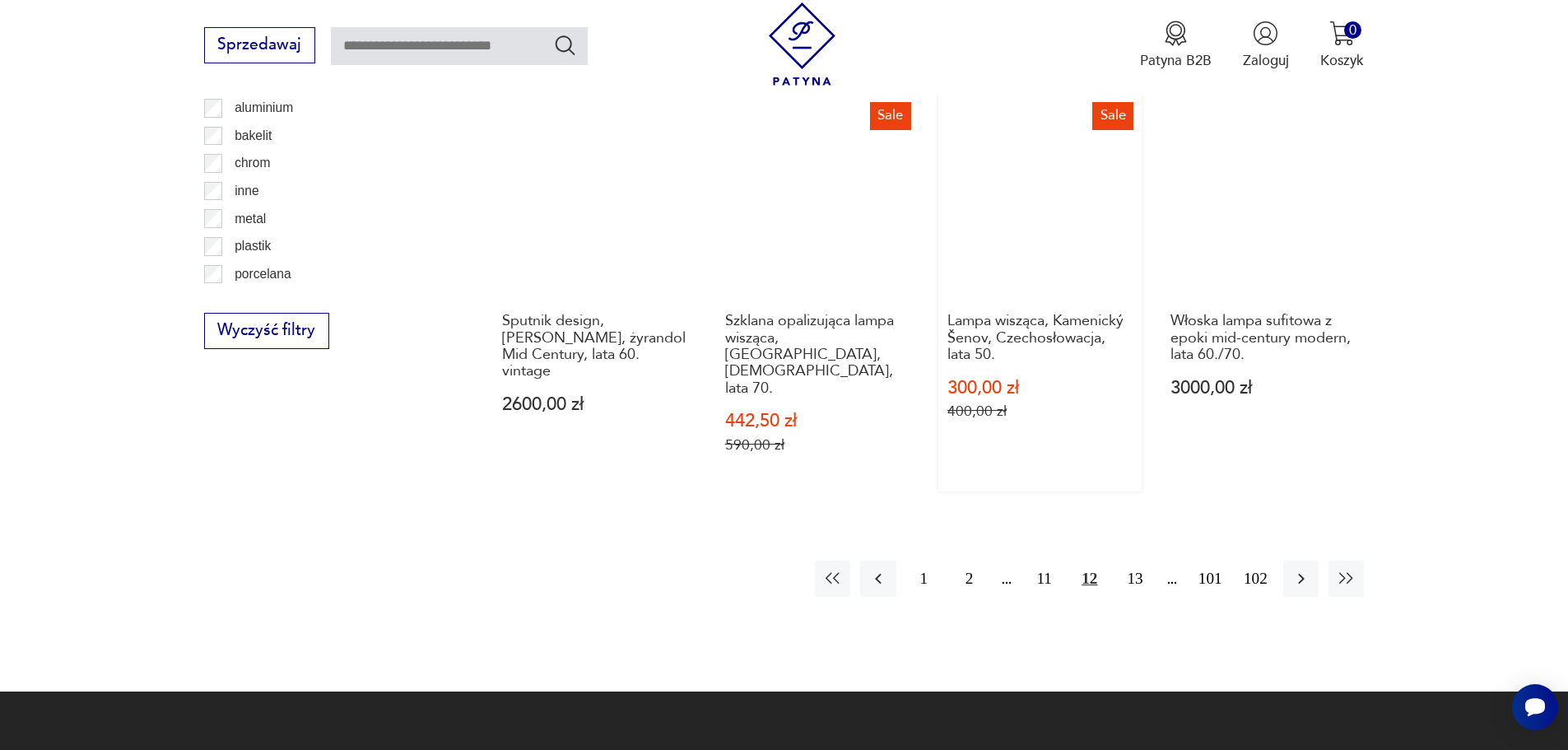
scroll to position [1889, 0]
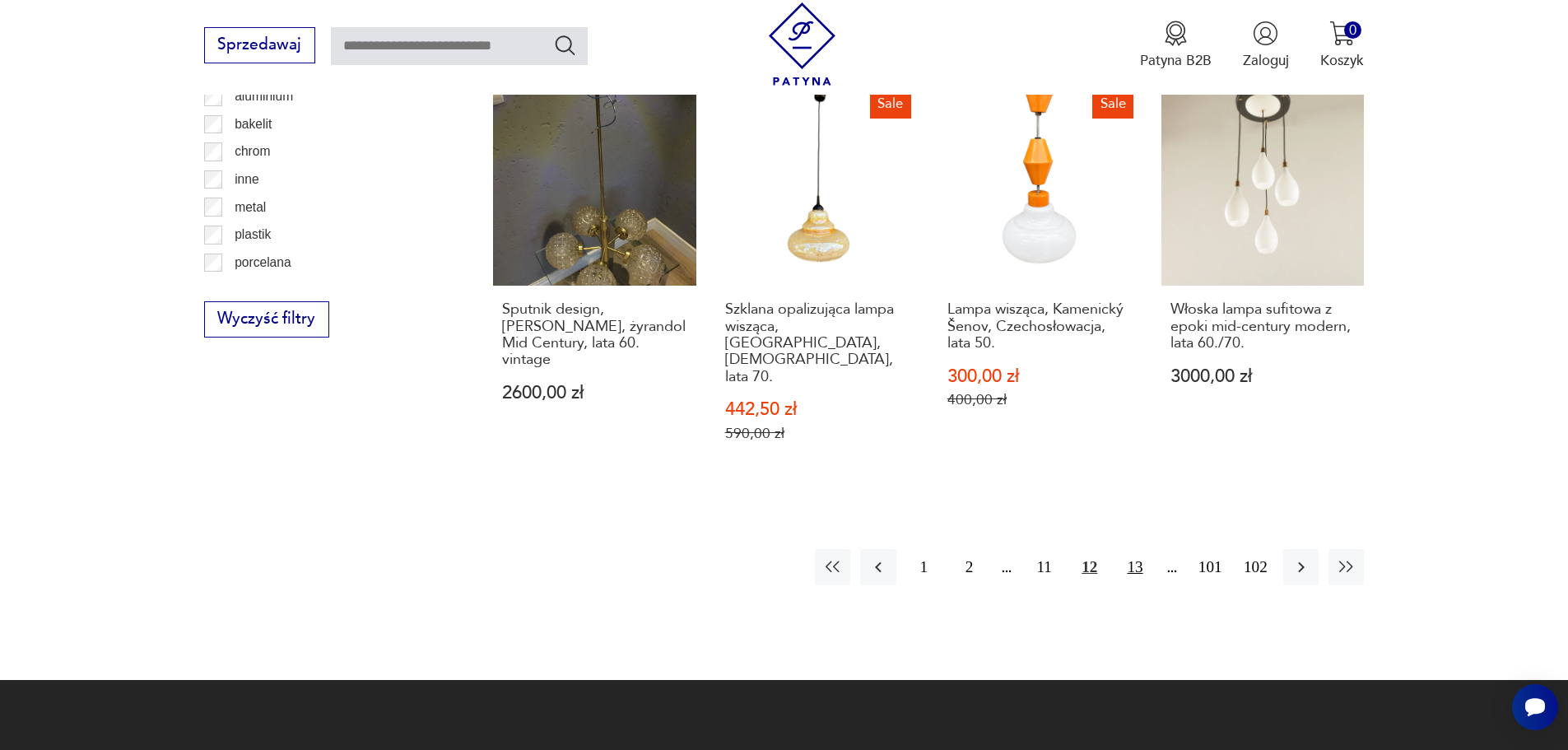
click at [1127, 549] on button "13" at bounding box center [1135, 566] width 35 height 35
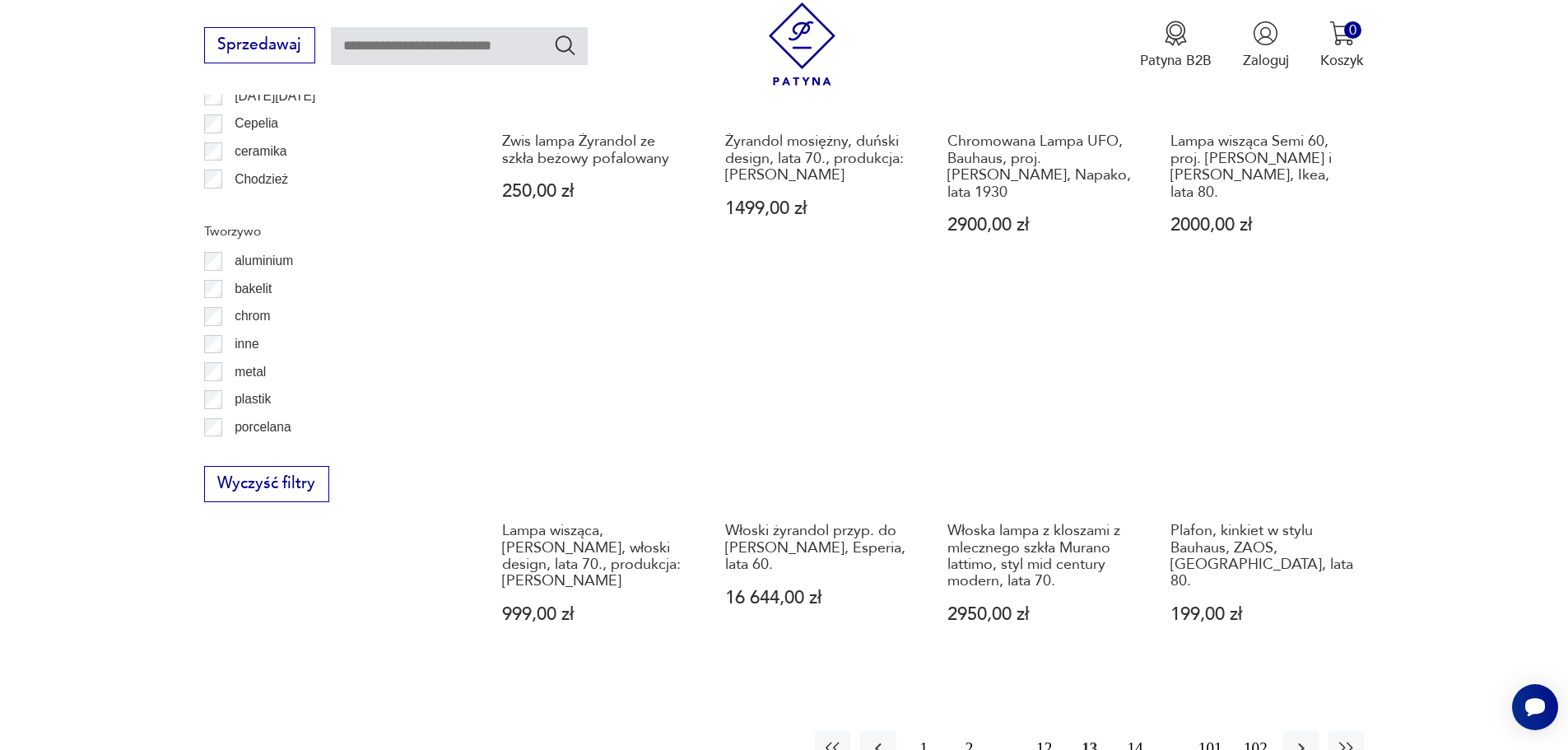
scroll to position [1970, 0]
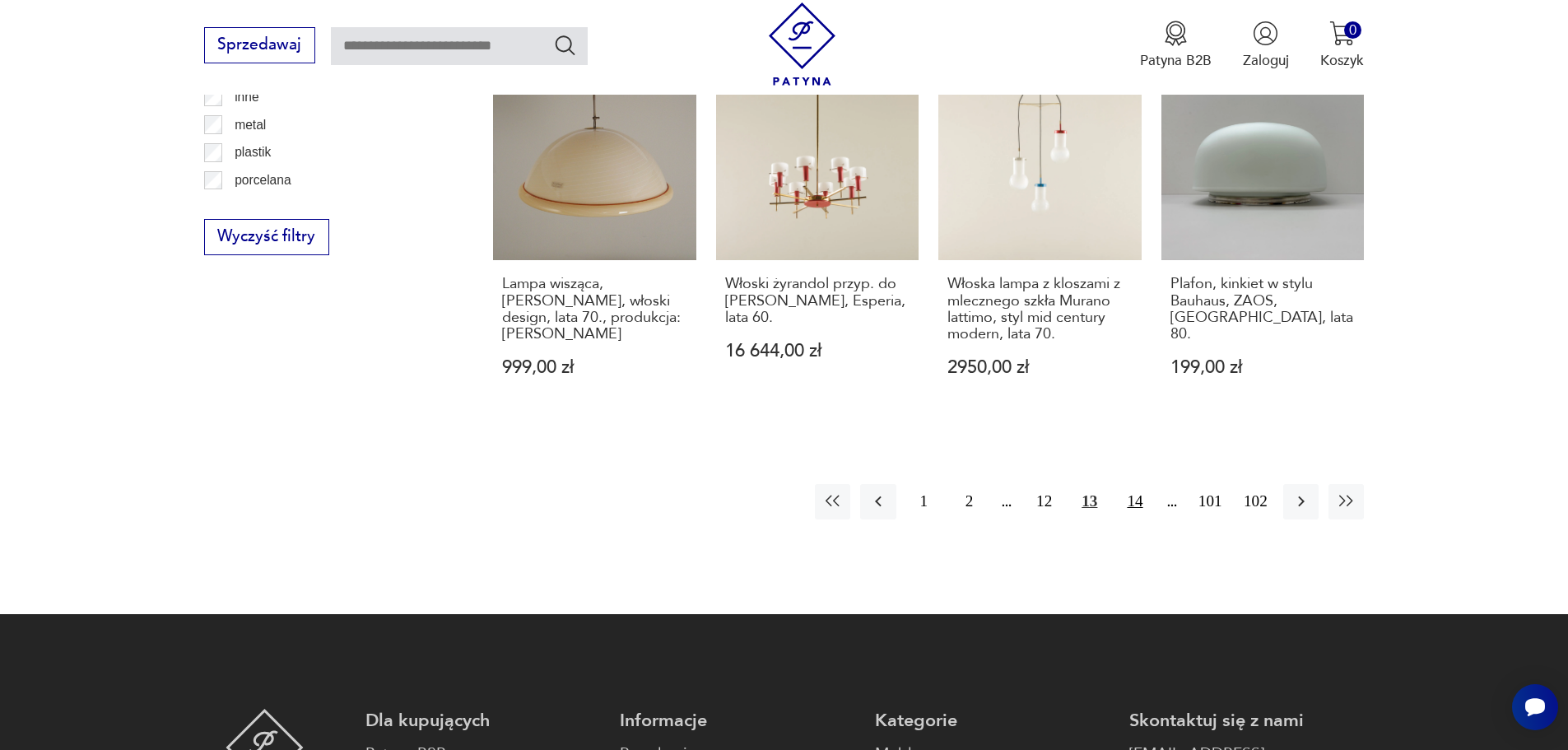
click at [1150, 484] on button "14" at bounding box center [1135, 501] width 35 height 35
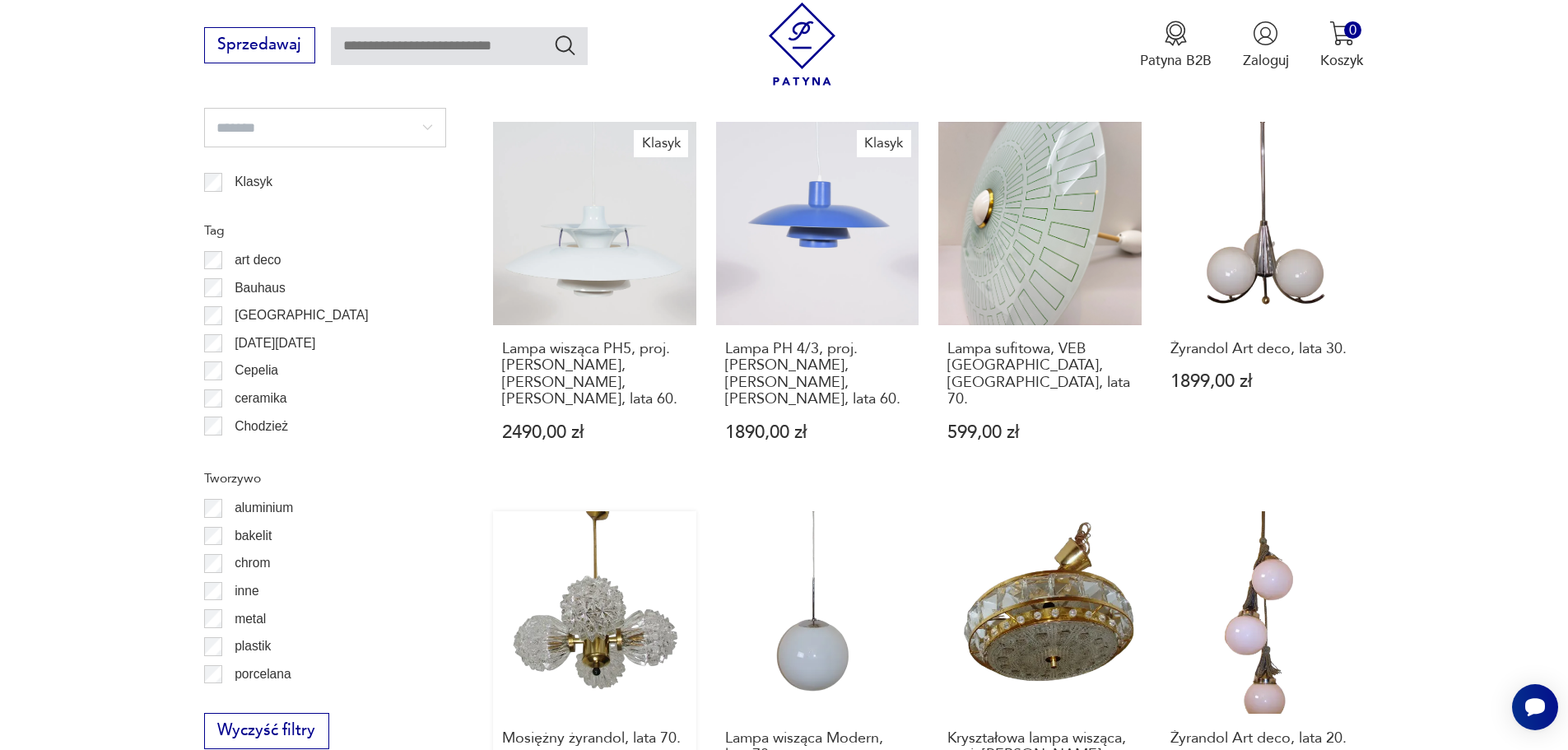
scroll to position [1889, 0]
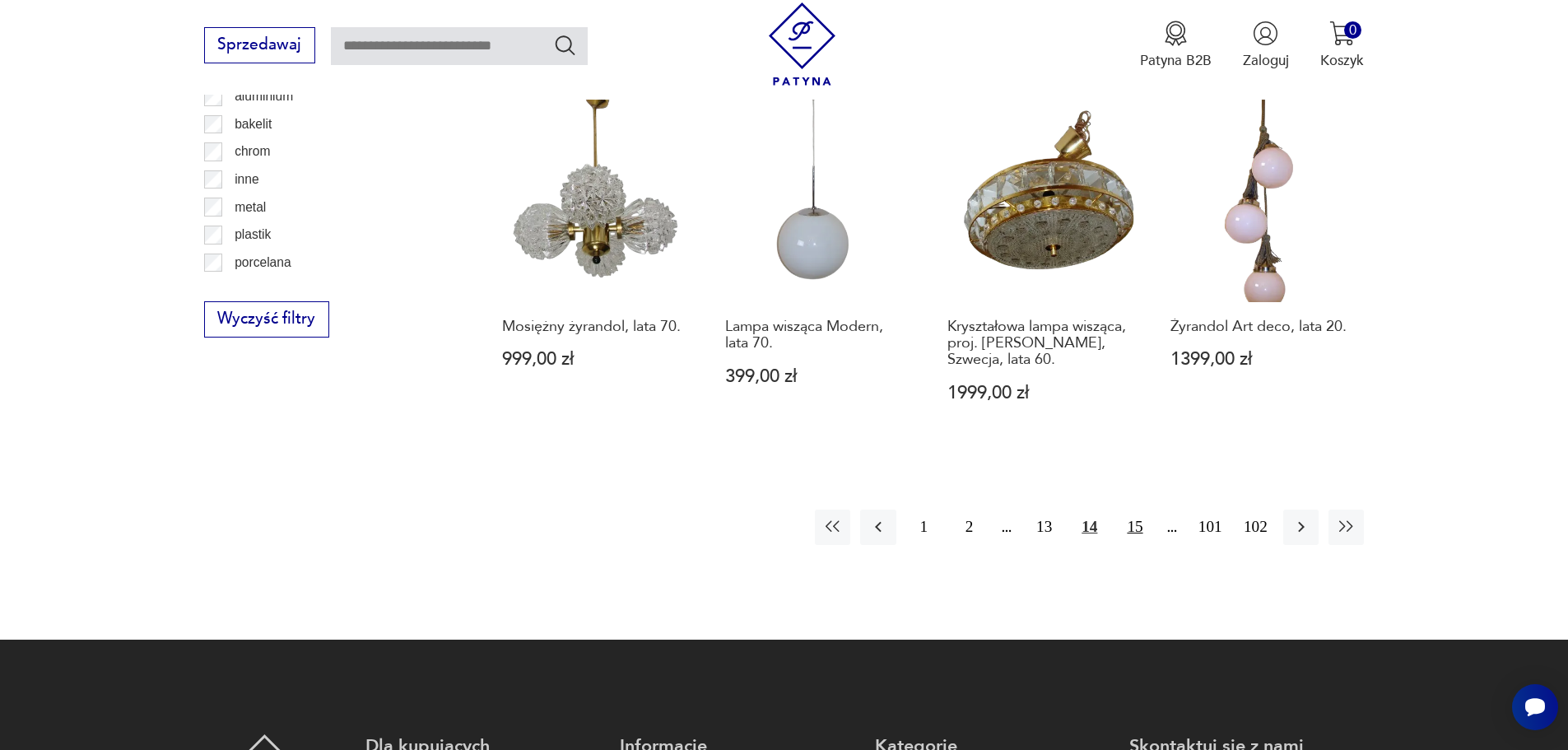
click at [1136, 509] on button "15" at bounding box center [1135, 527] width 35 height 35
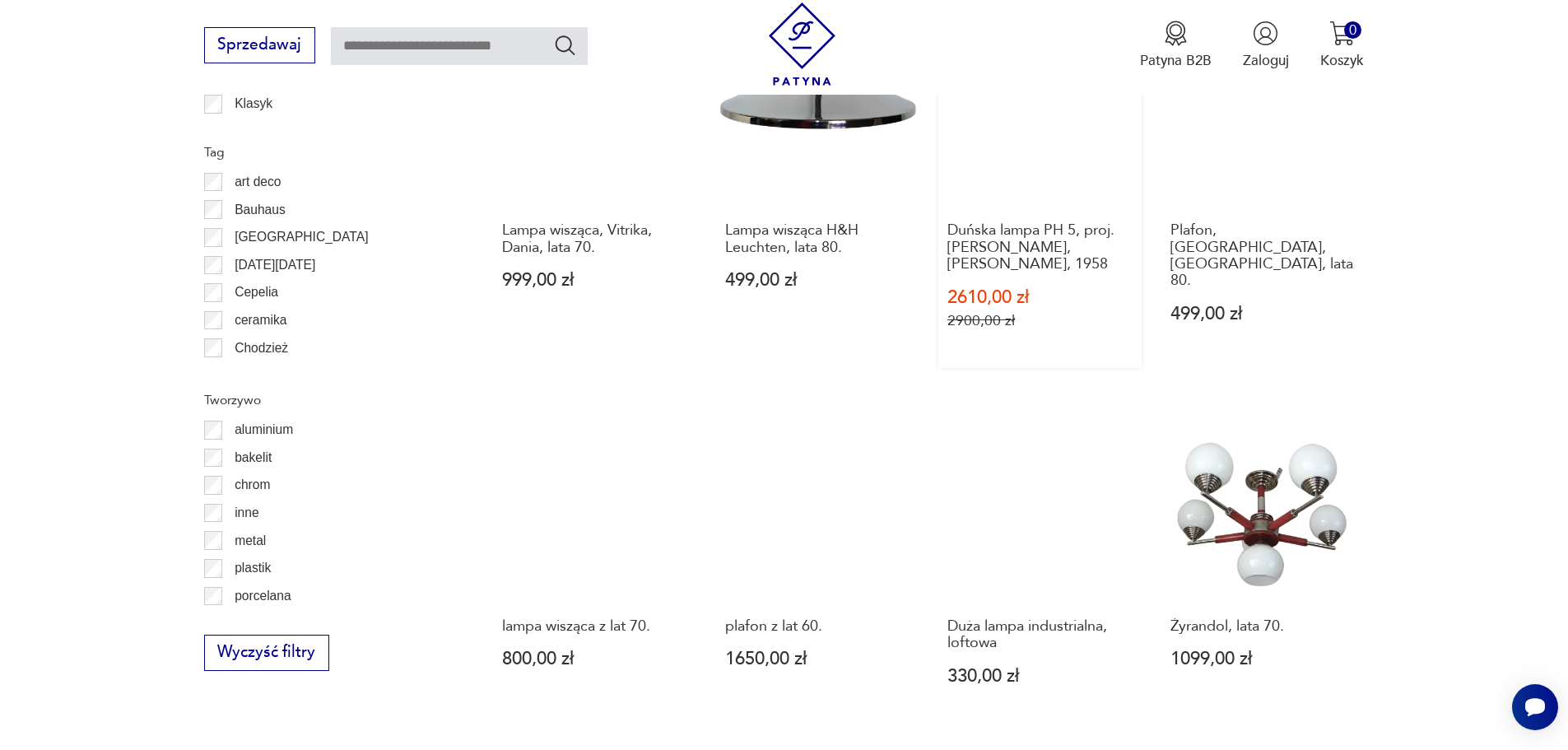
scroll to position [1806, 0]
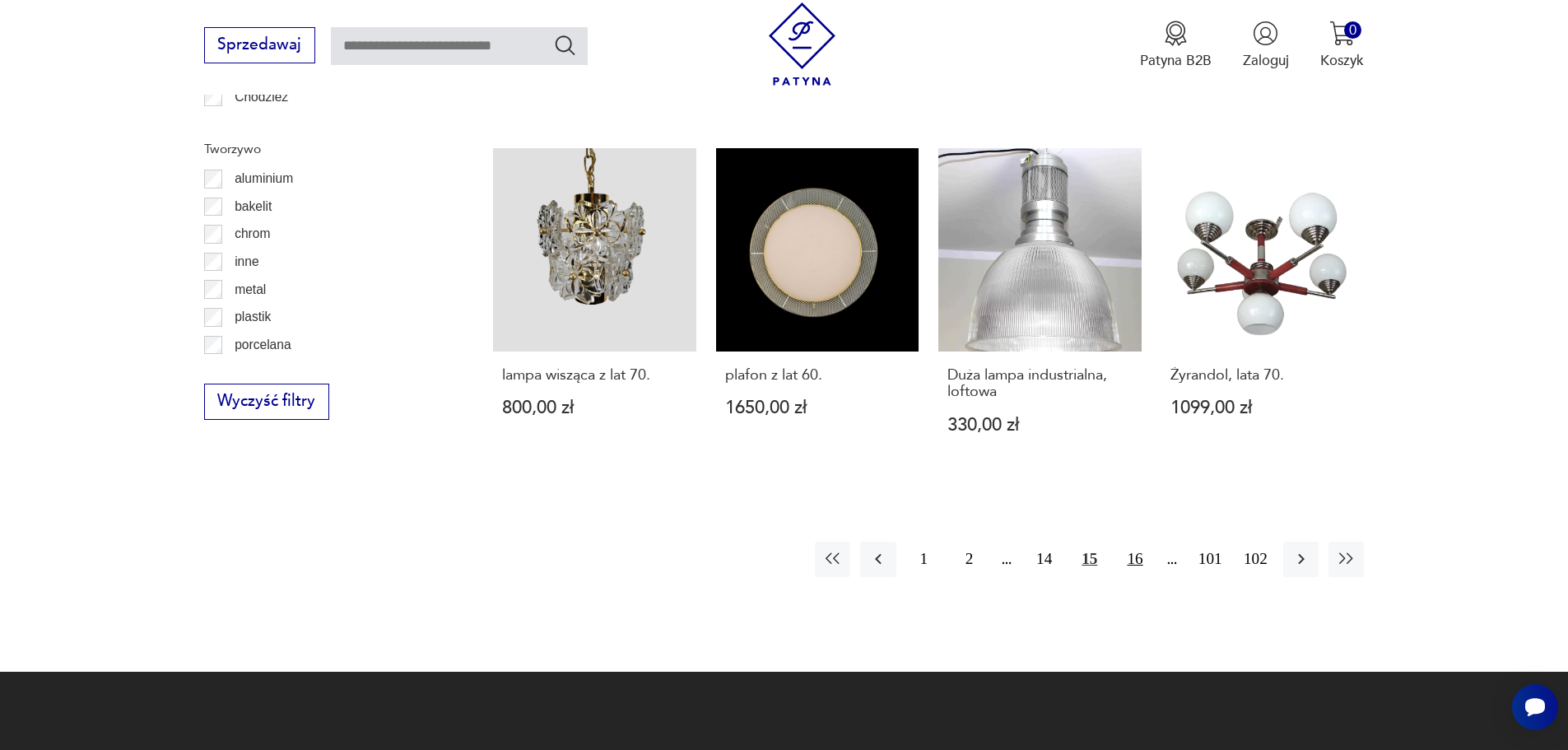
click at [1142, 542] on button "16" at bounding box center [1135, 560] width 35 height 35
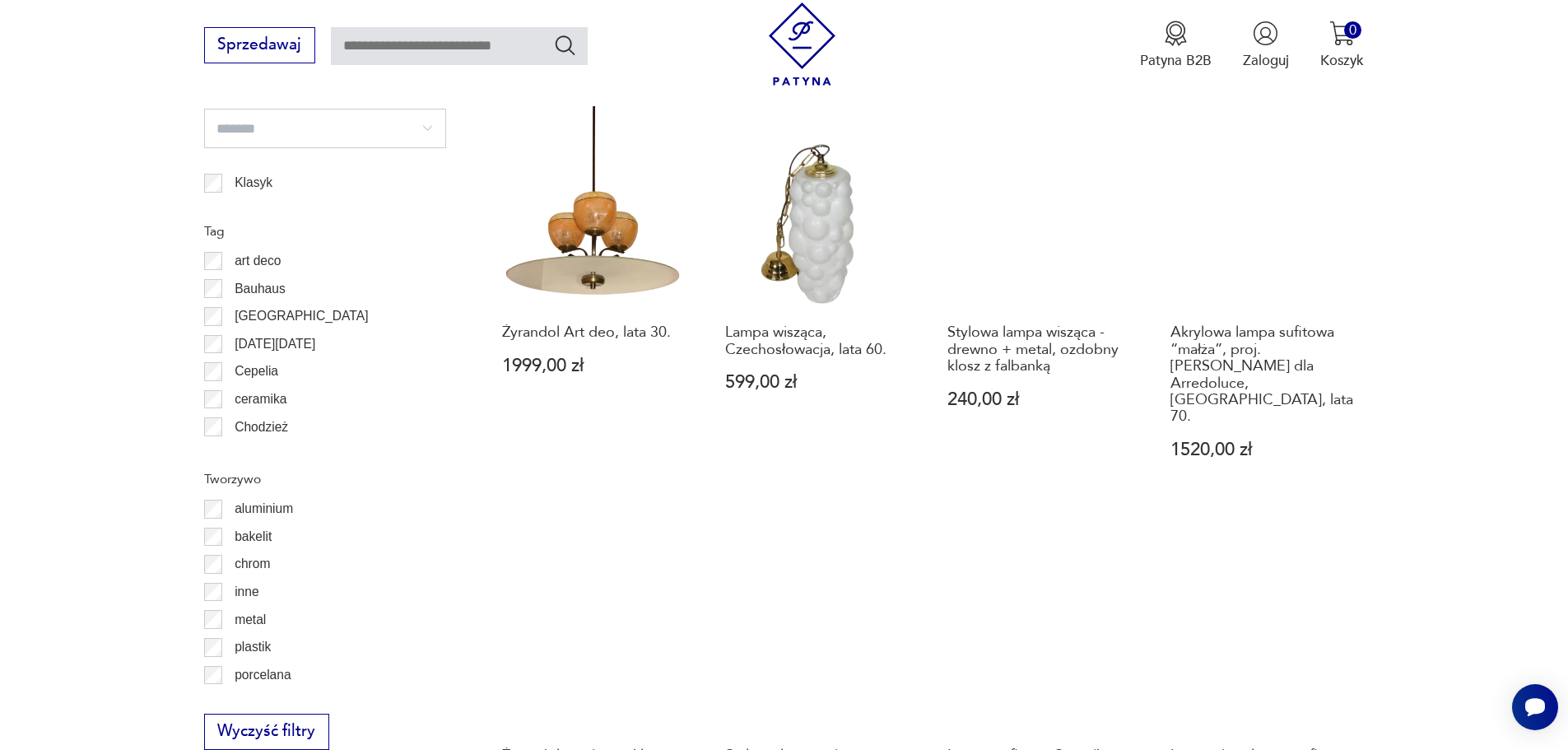
scroll to position [1723, 0]
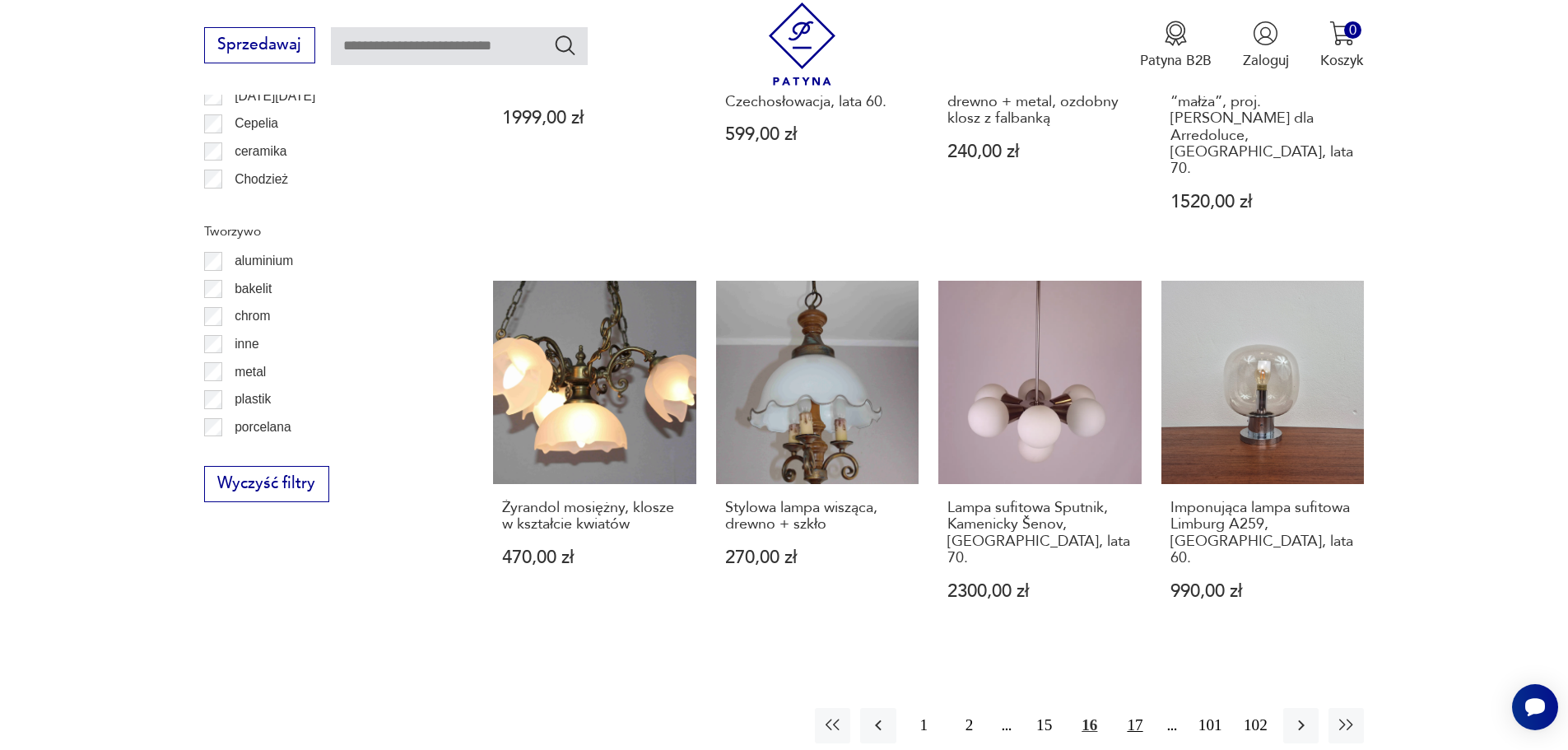
click at [1137, 708] on button "17" at bounding box center [1135, 726] width 35 height 35
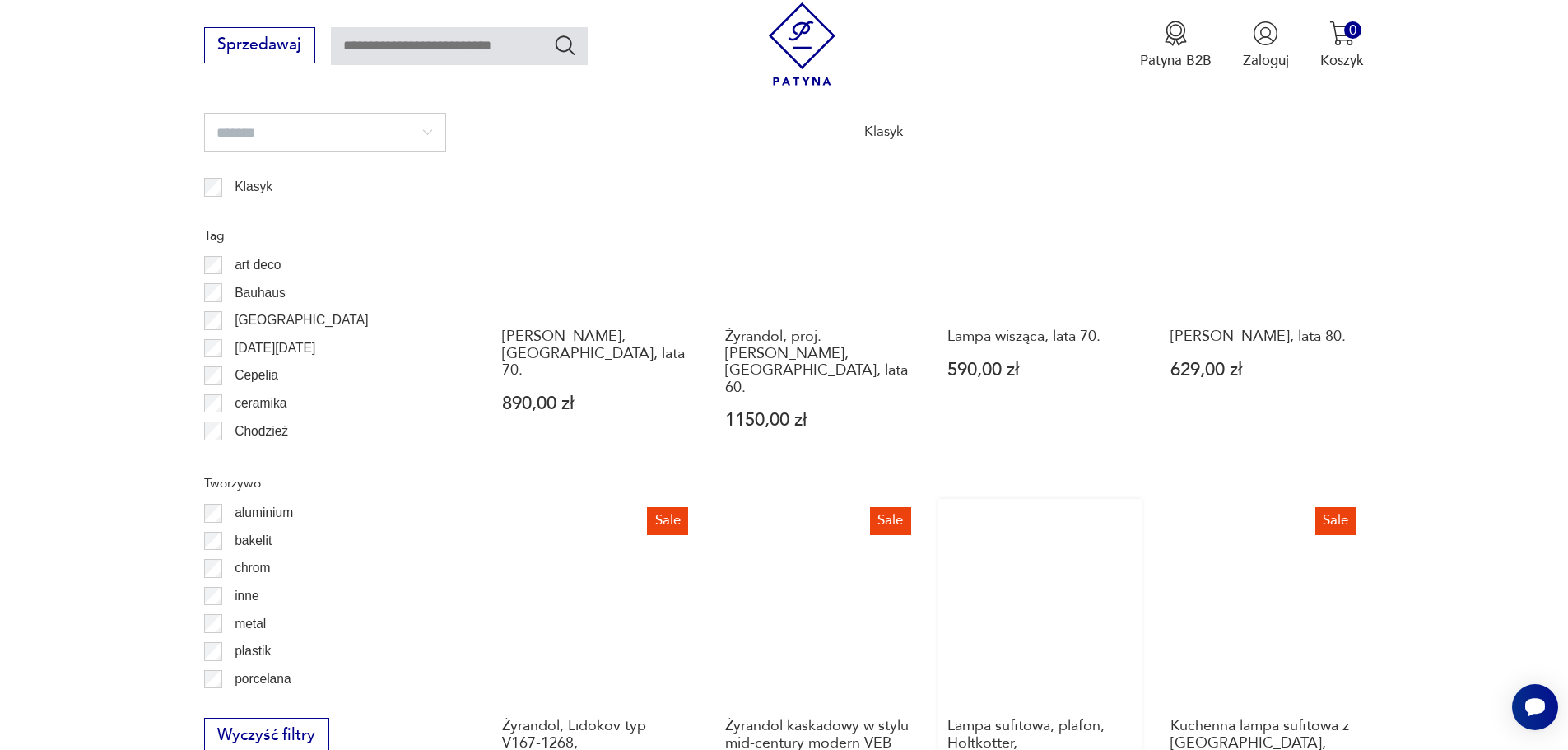
scroll to position [1806, 0]
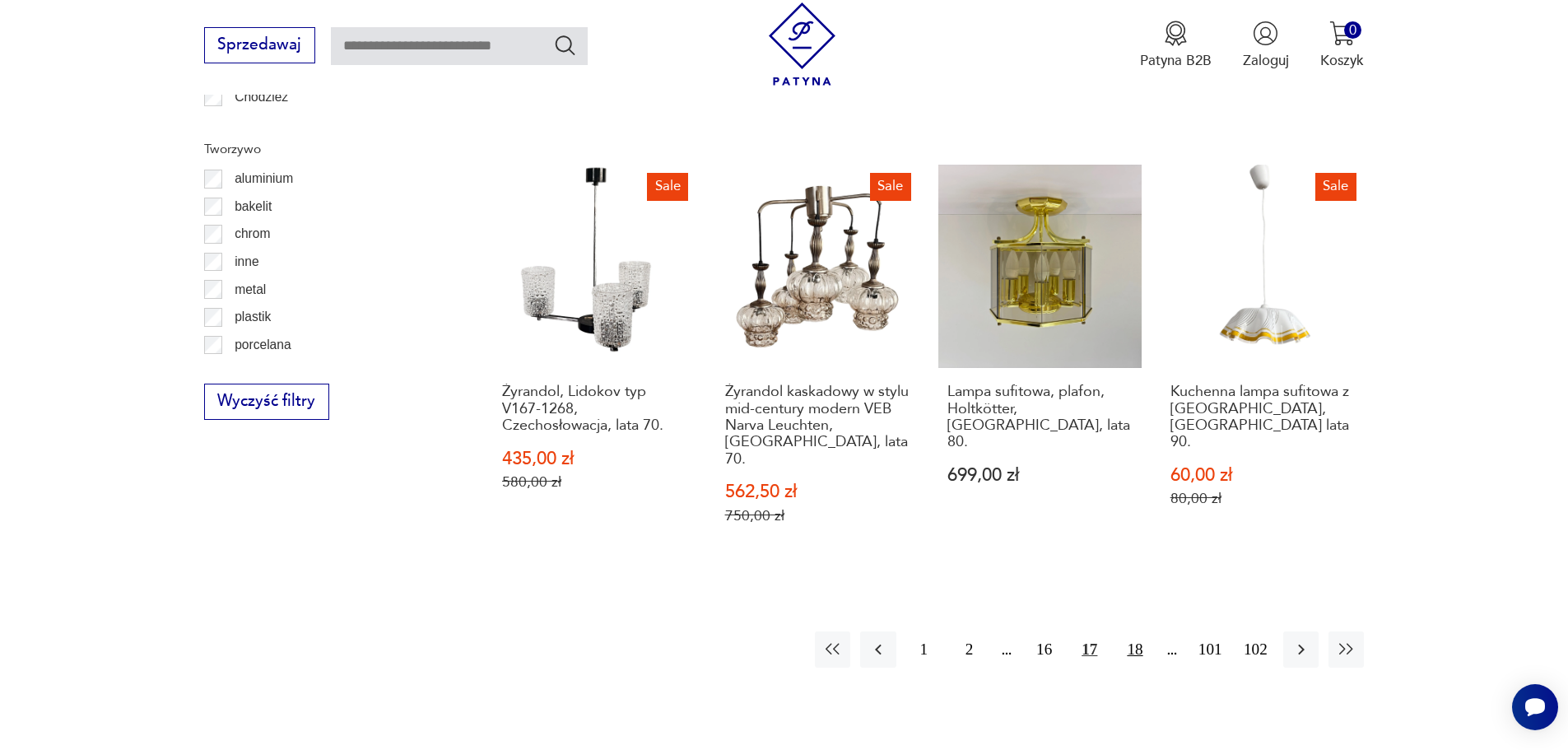
click at [1127, 631] on button "18" at bounding box center [1135, 649] width 35 height 35
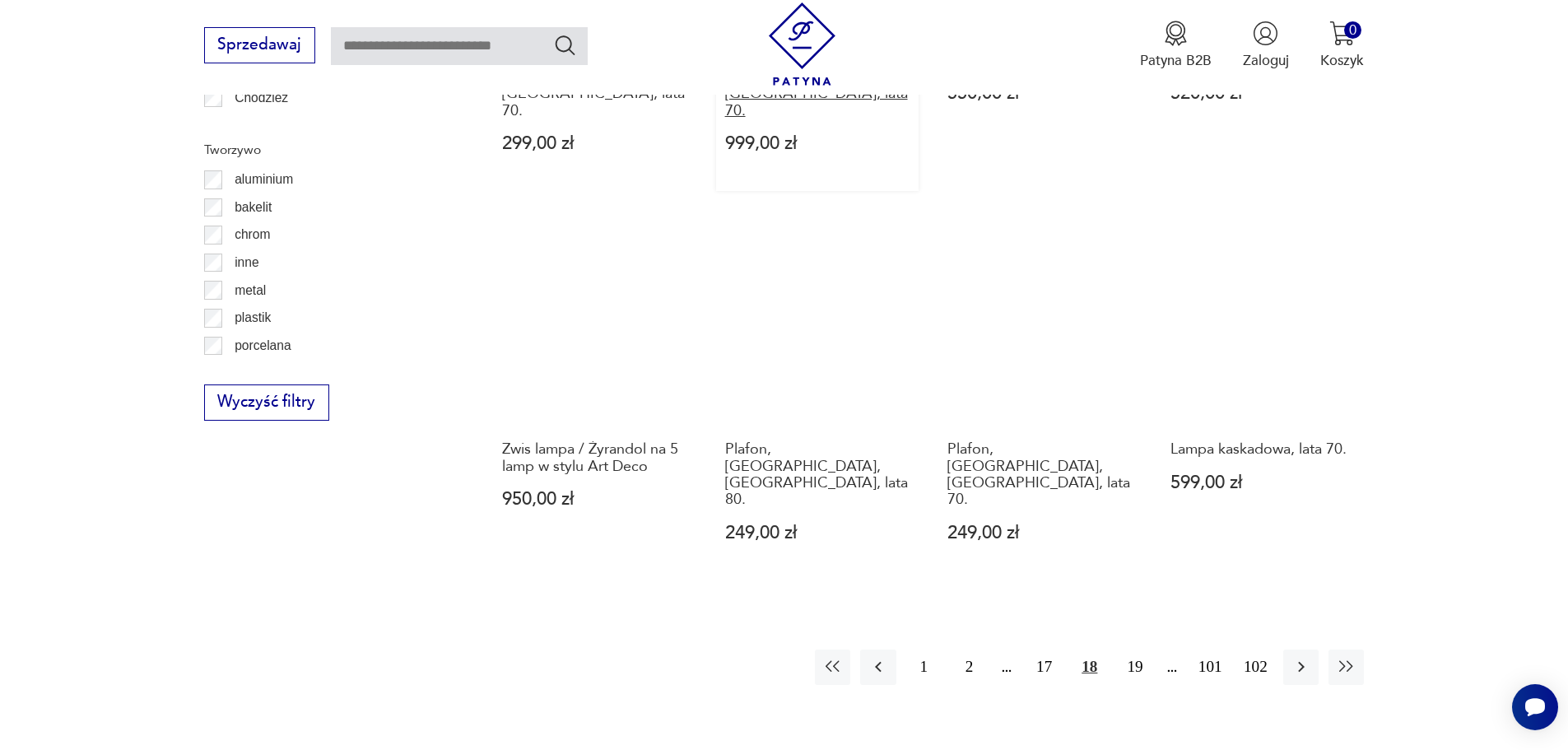
scroll to position [1806, 0]
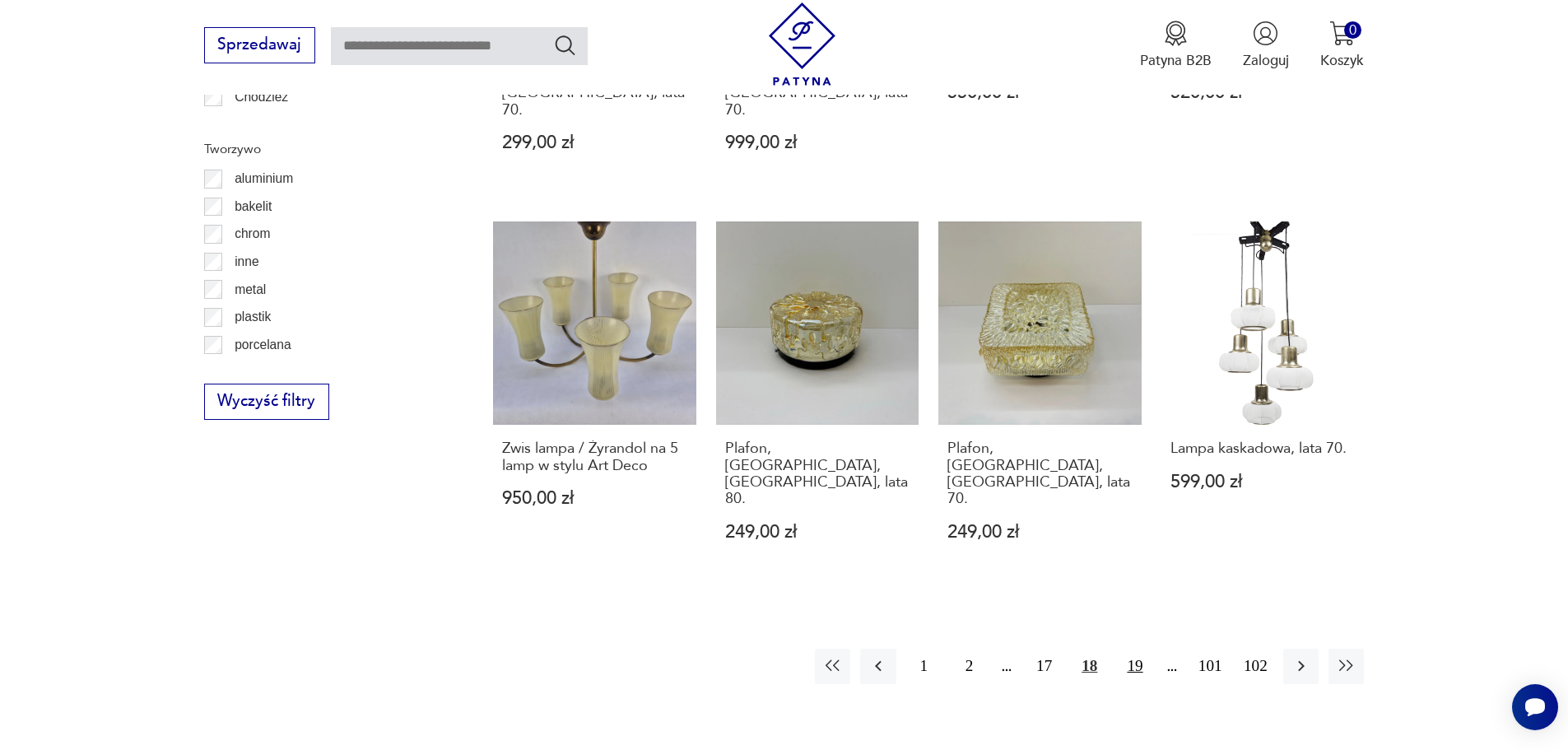
click at [1141, 649] on button "19" at bounding box center [1135, 666] width 35 height 35
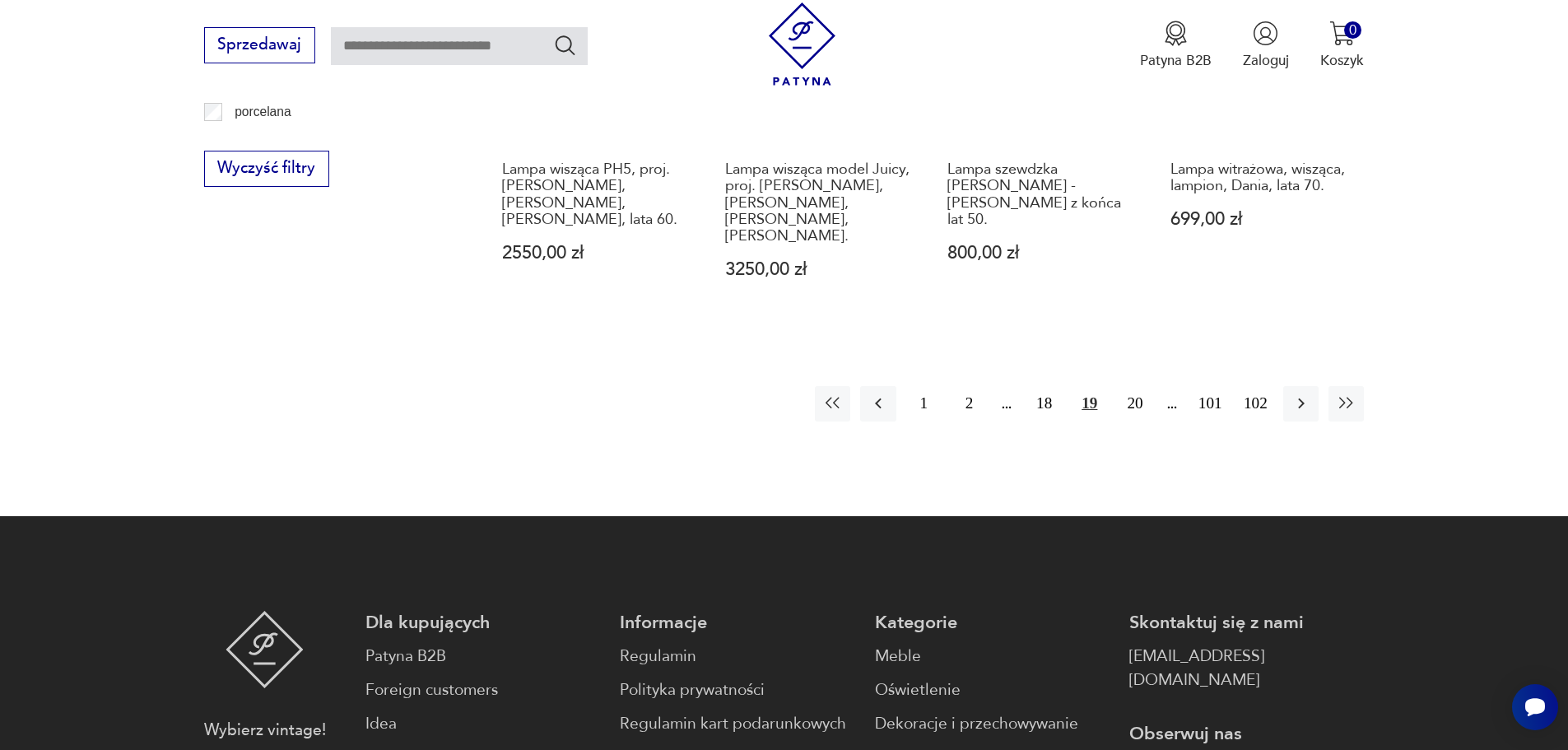
scroll to position [2053, 0]
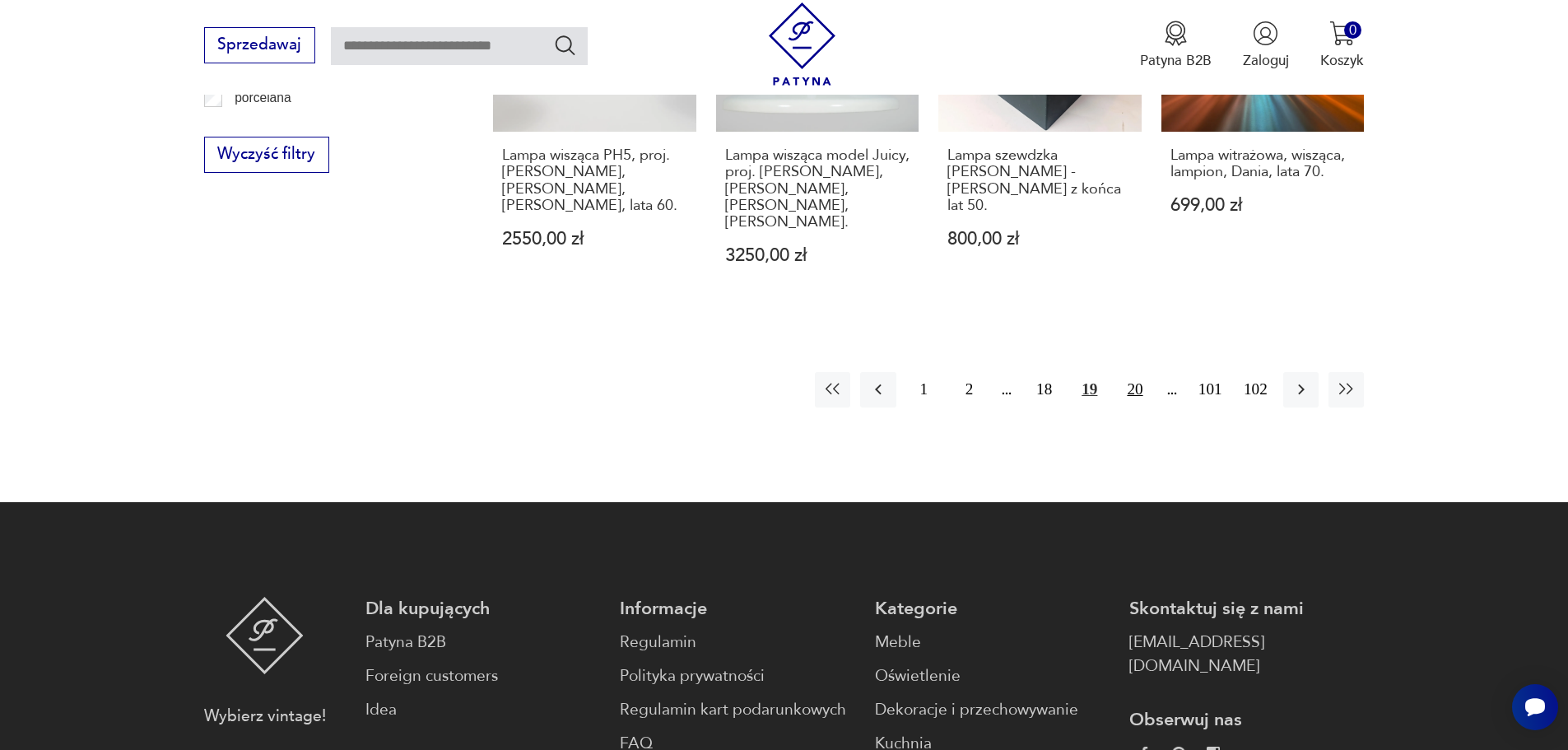
click at [1145, 372] on button "20" at bounding box center [1135, 390] width 35 height 35
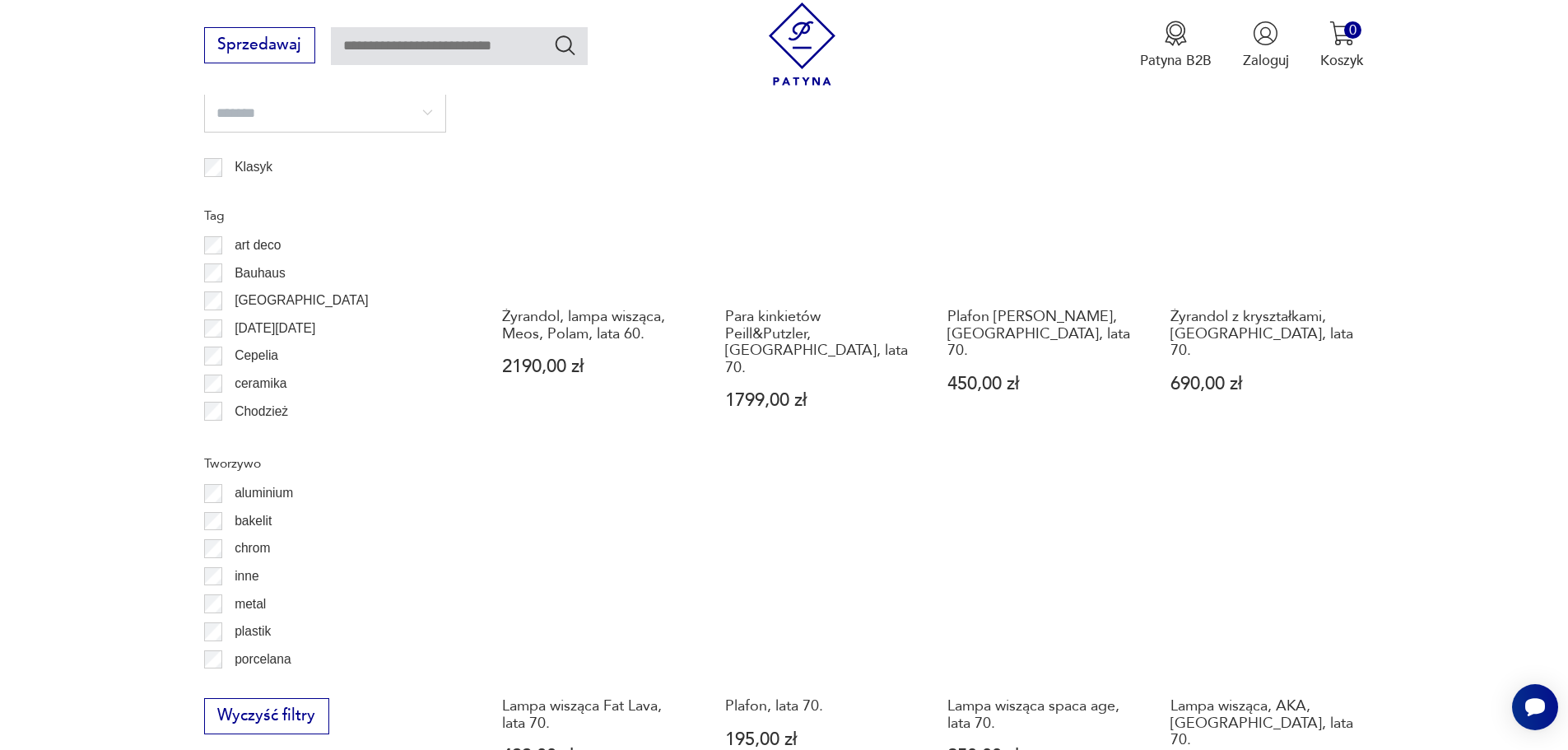
scroll to position [1723, 0]
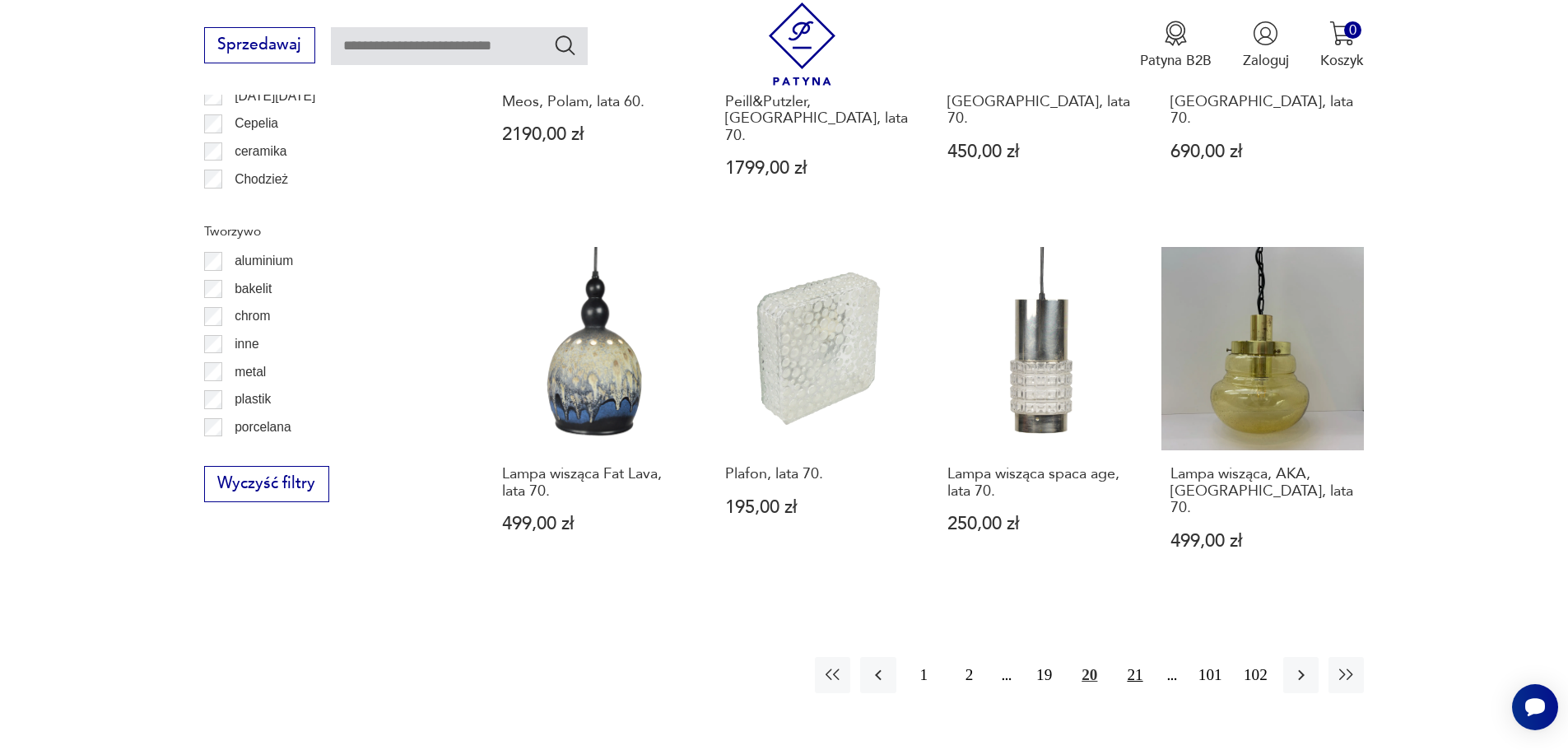
click at [1145, 657] on button "21" at bounding box center [1135, 674] width 35 height 35
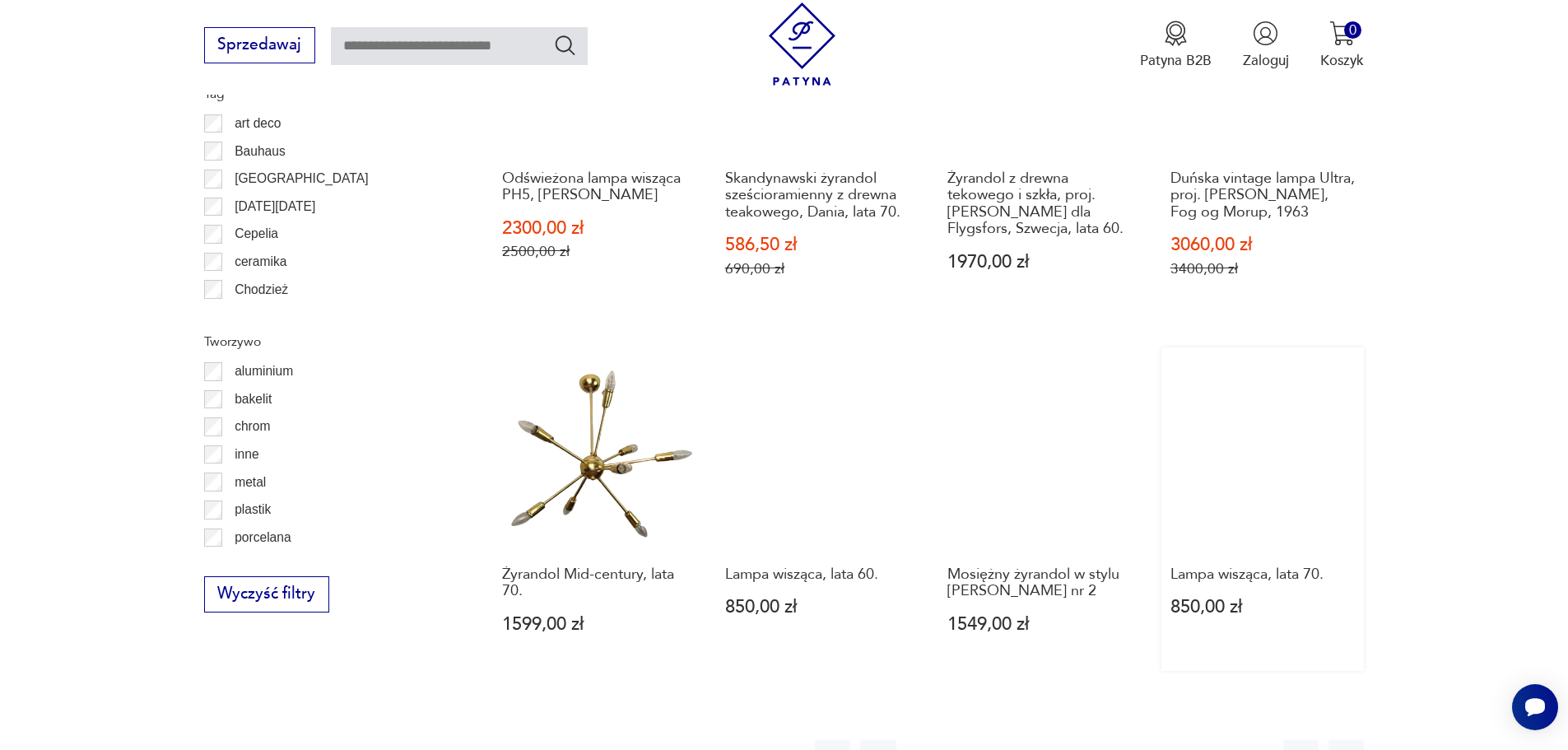
scroll to position [2053, 0]
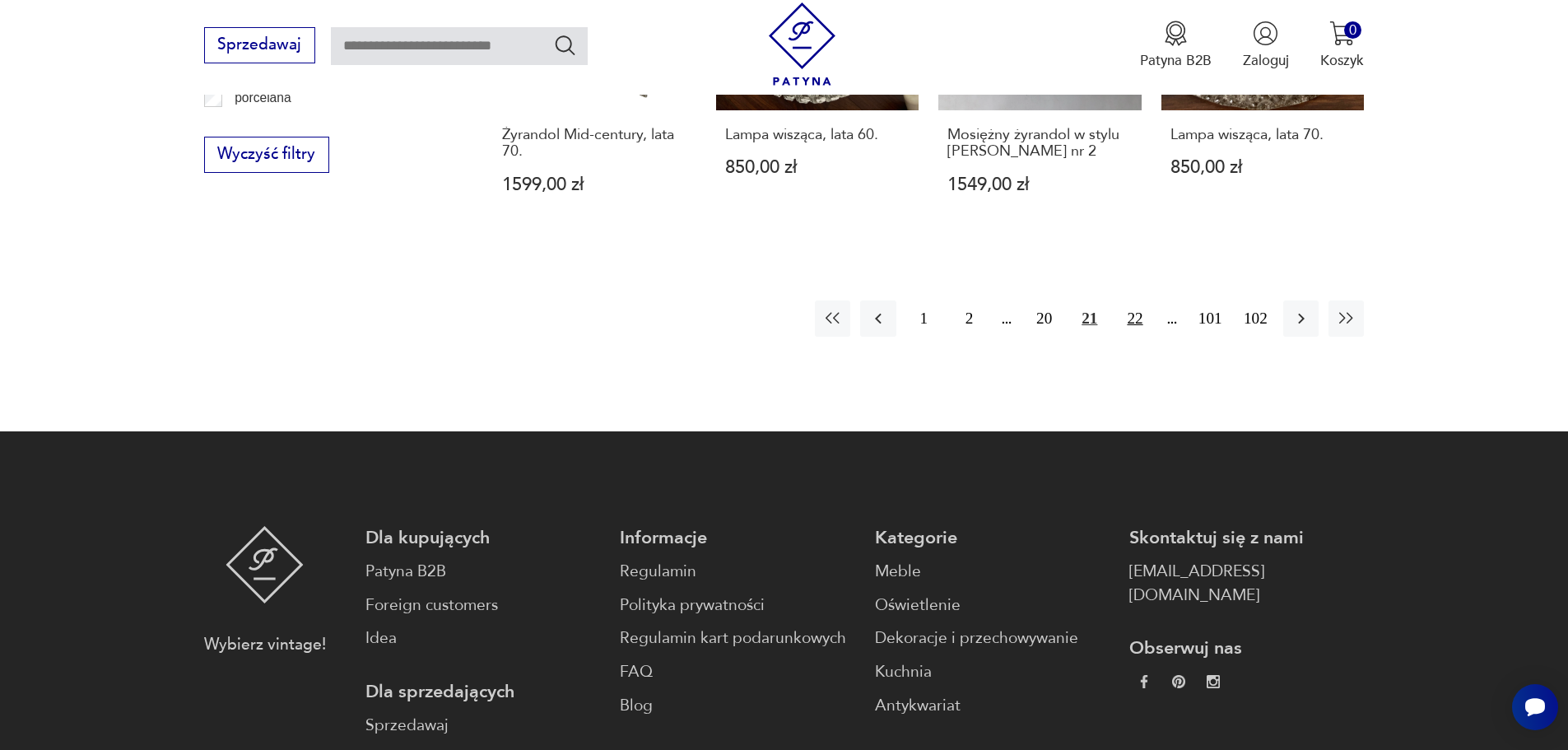
click at [1124, 310] on button "22" at bounding box center [1135, 318] width 35 height 35
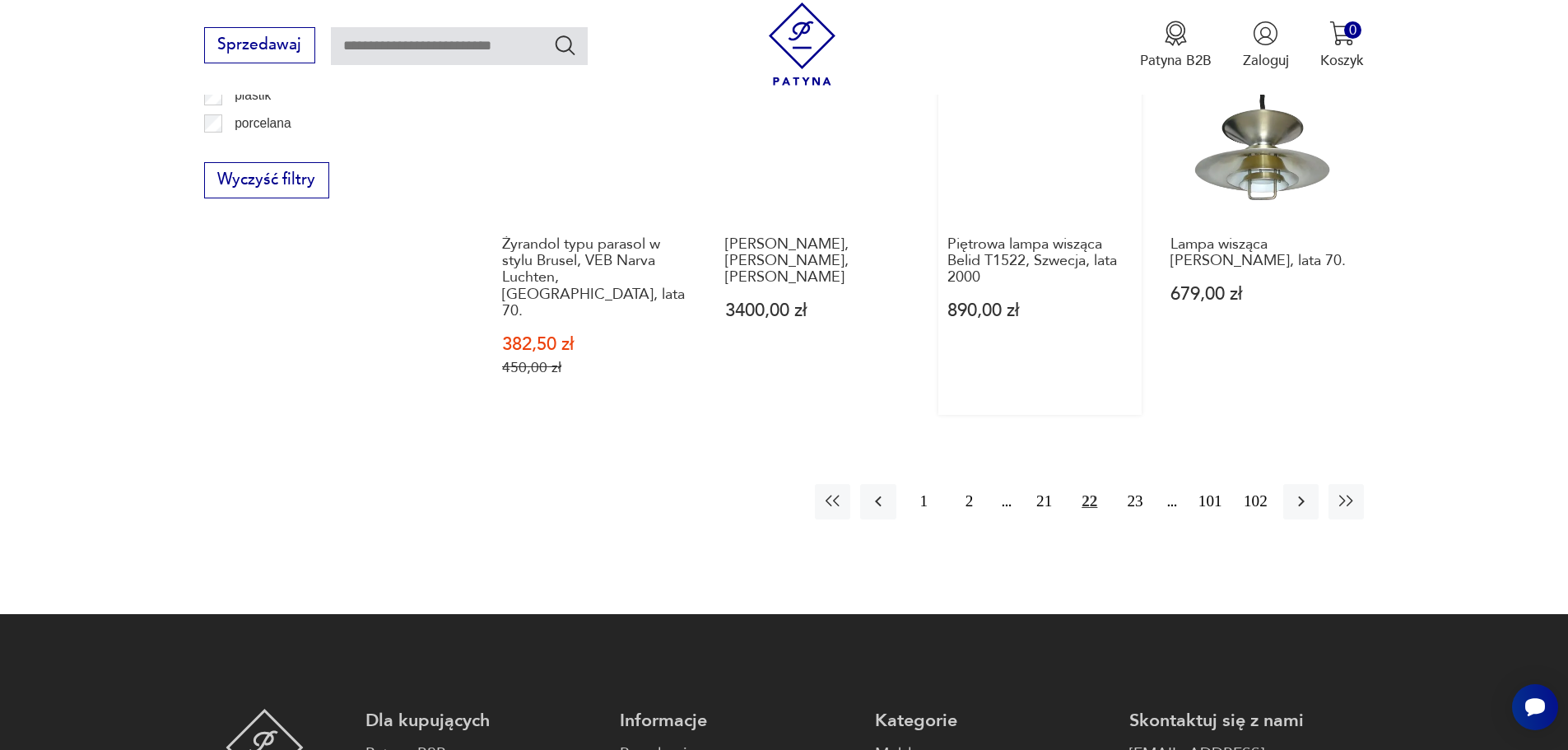
scroll to position [2053, 0]
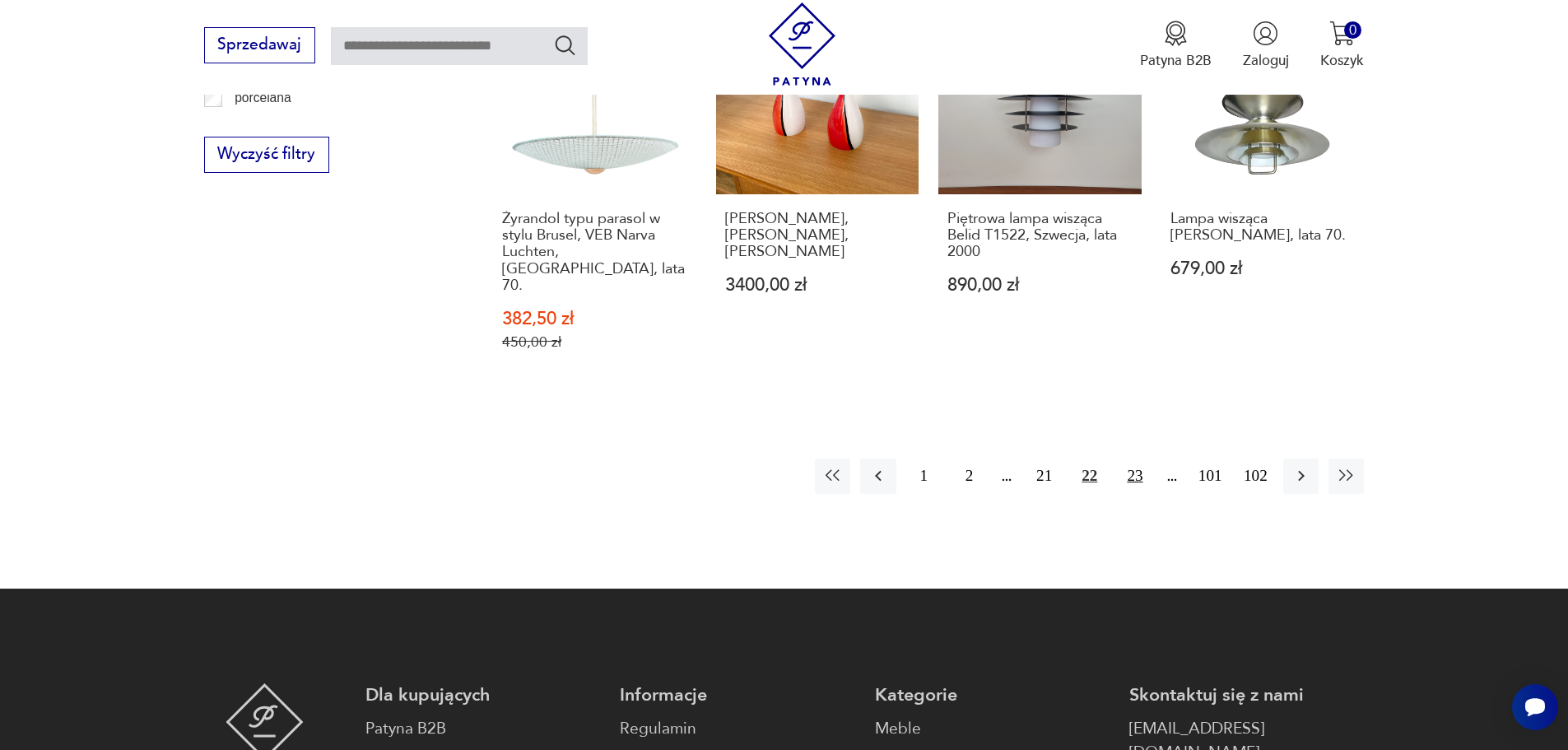
click at [1132, 459] on button "23" at bounding box center [1135, 476] width 35 height 35
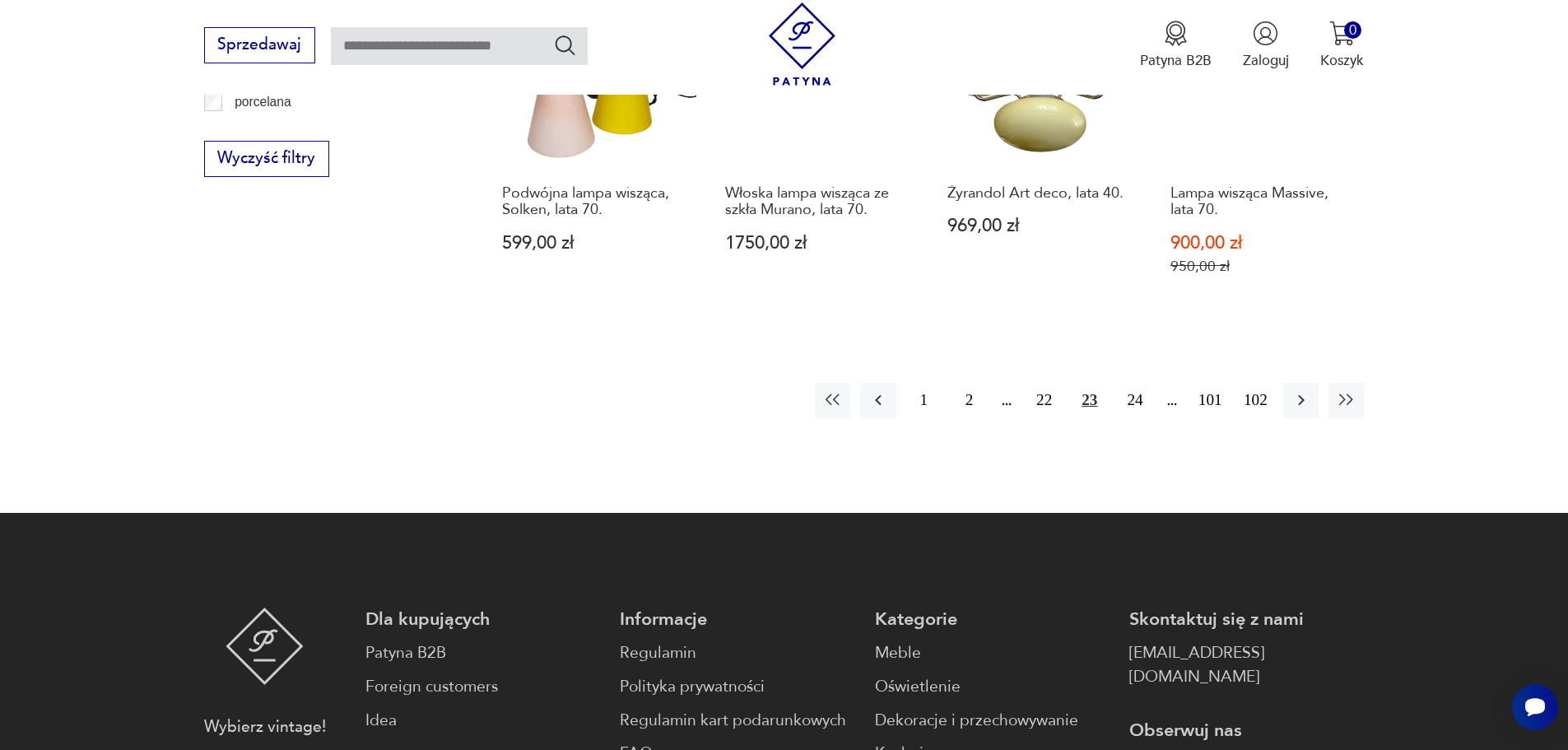
scroll to position [2053, 0]
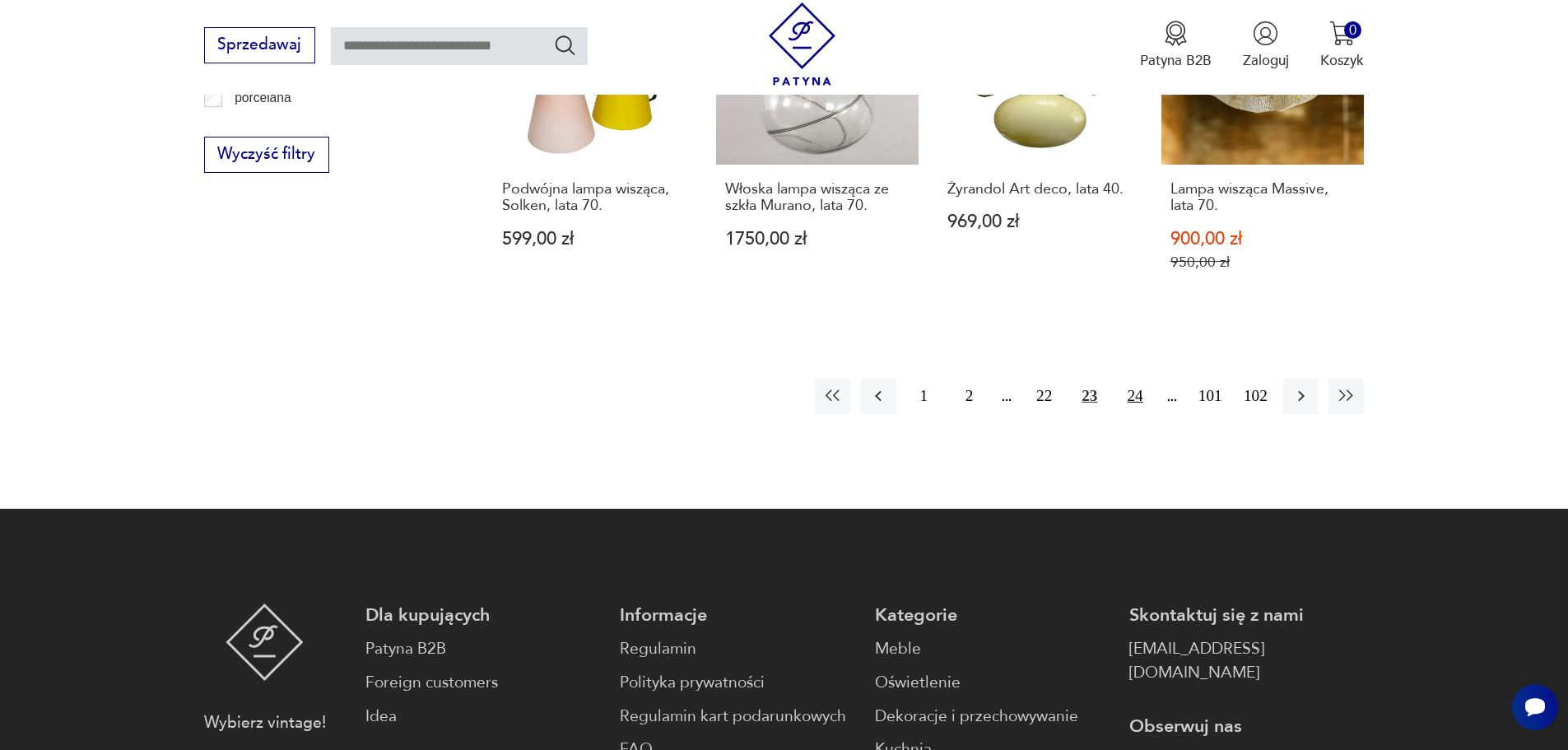
click at [1130, 379] on button "24" at bounding box center [1135, 396] width 35 height 35
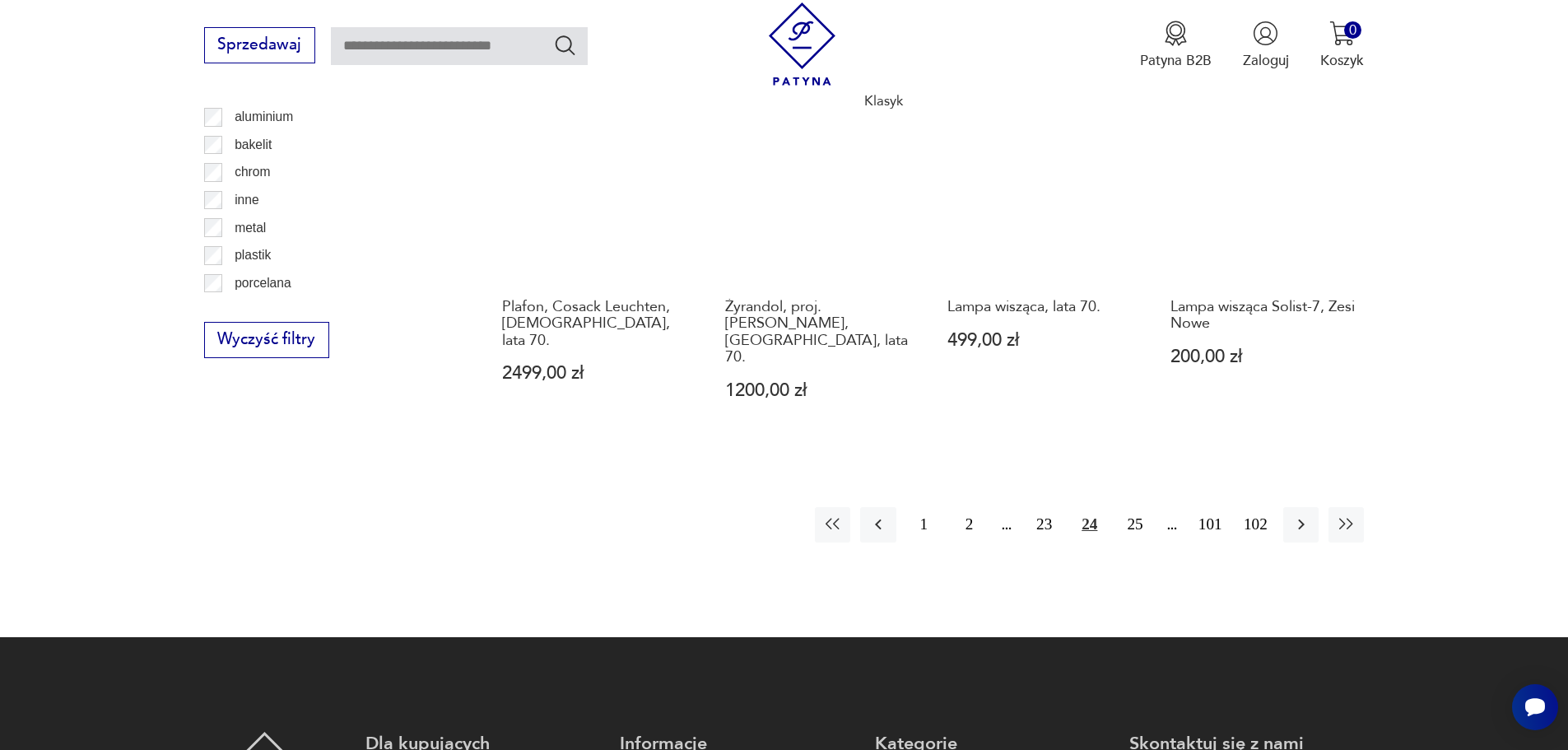
scroll to position [1889, 0]
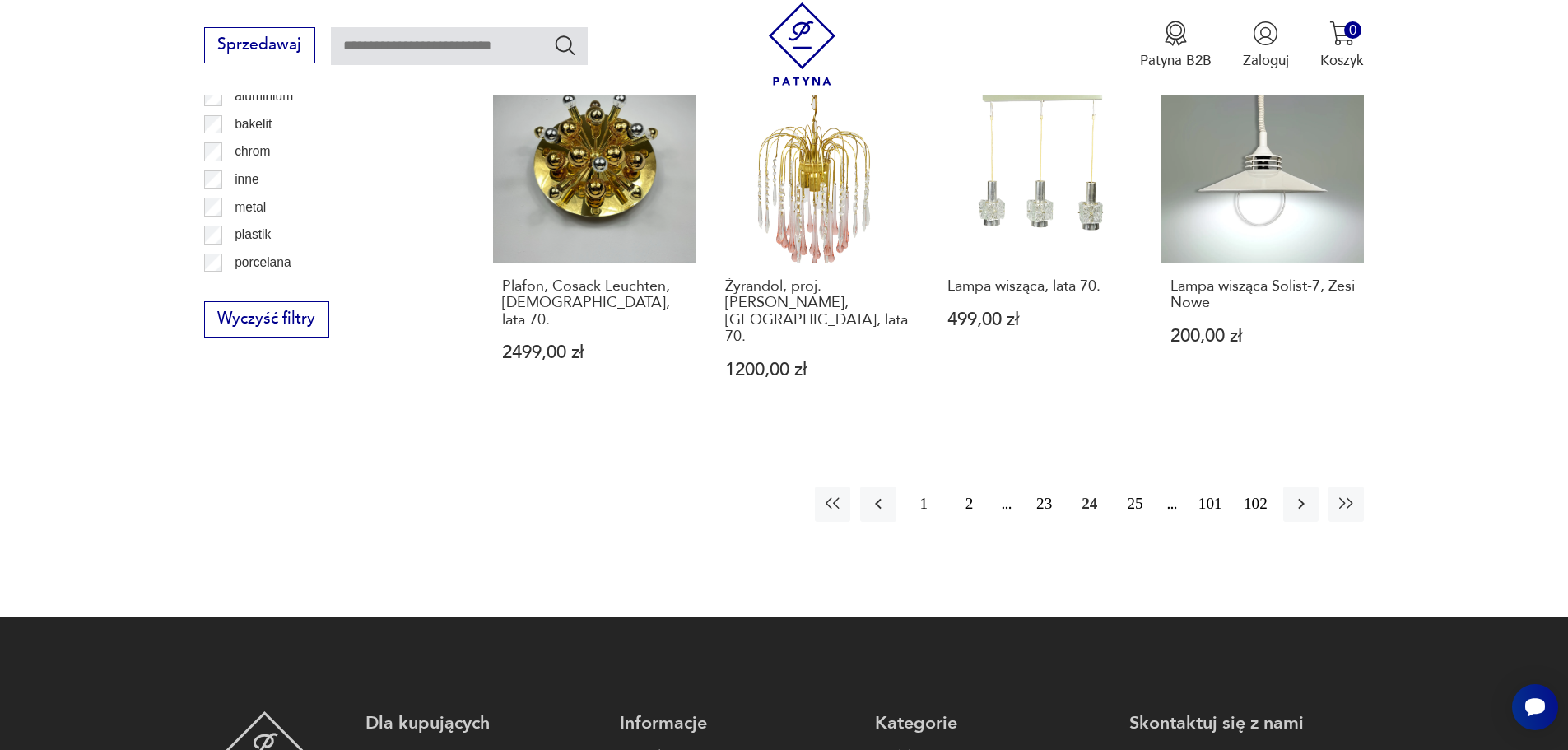
click at [1135, 487] on button "25" at bounding box center [1135, 504] width 35 height 35
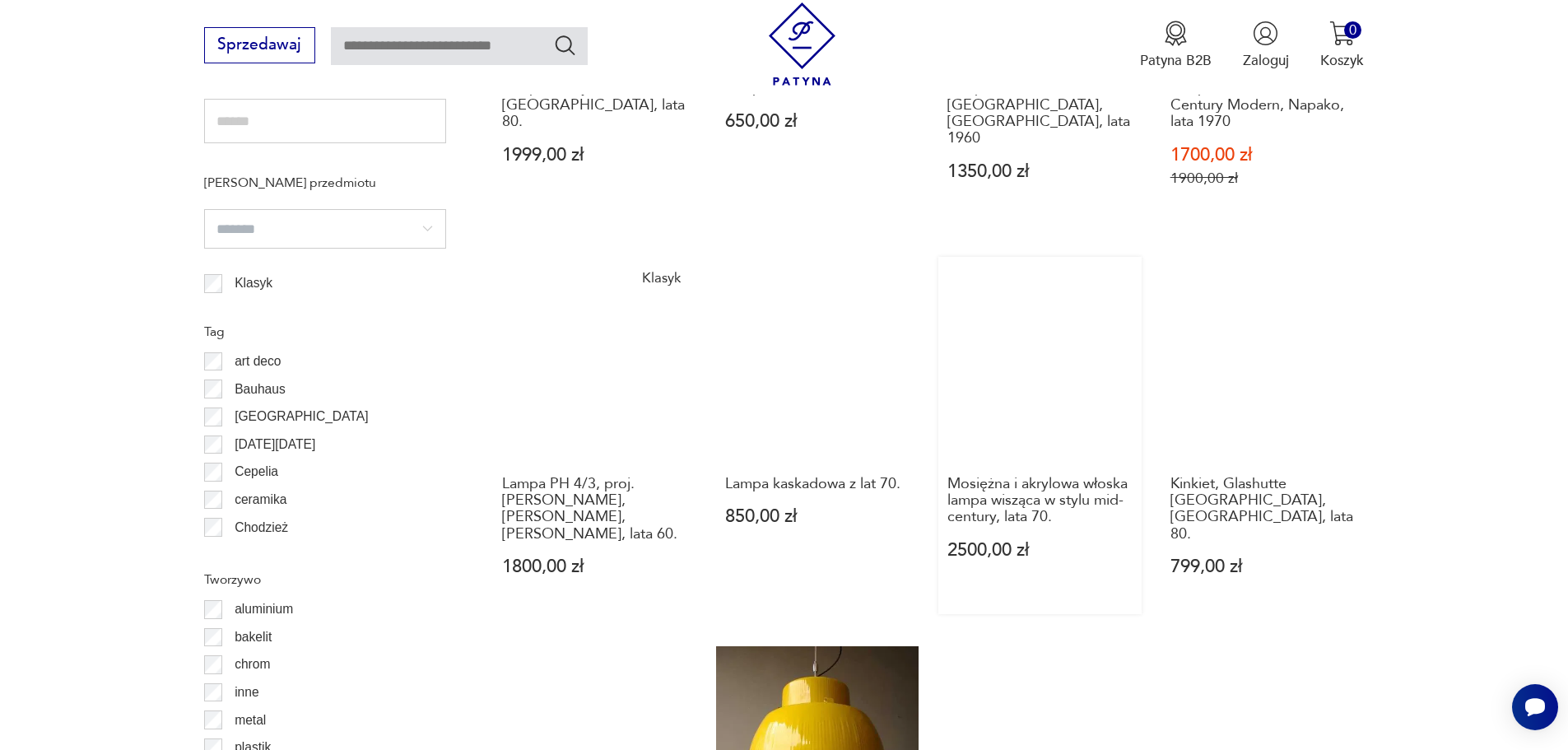
scroll to position [1806, 0]
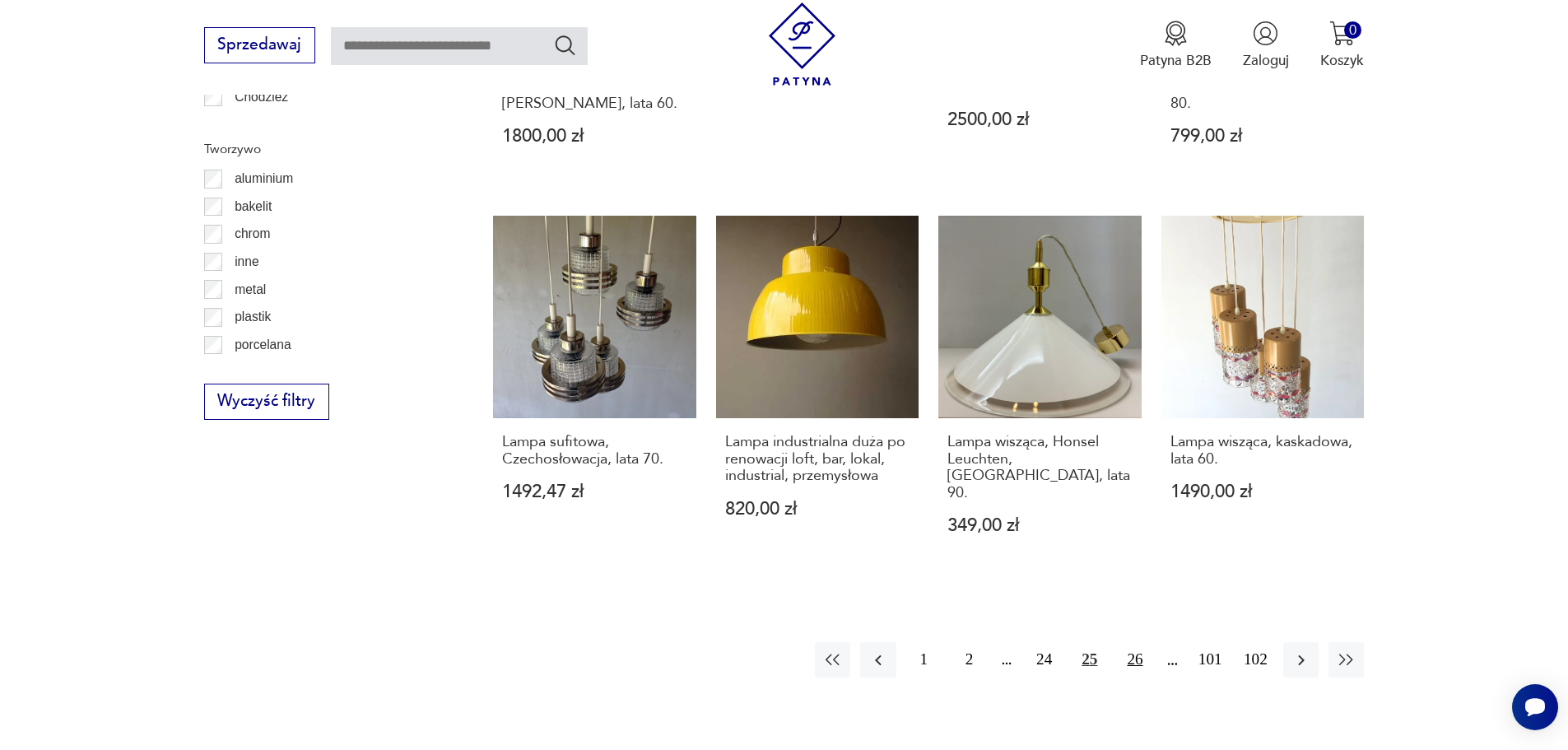
click at [1131, 642] on button "26" at bounding box center [1135, 660] width 35 height 35
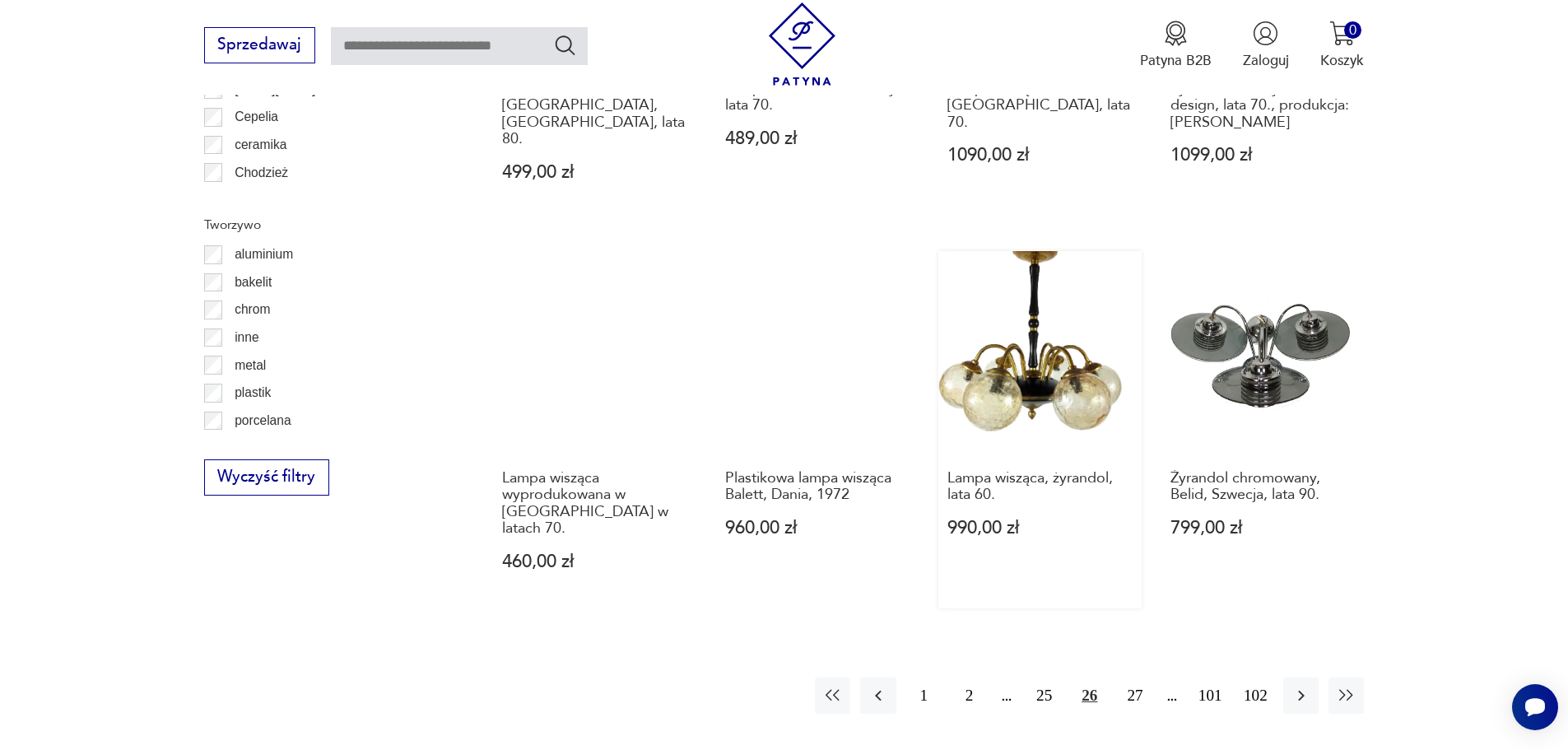
scroll to position [1970, 0]
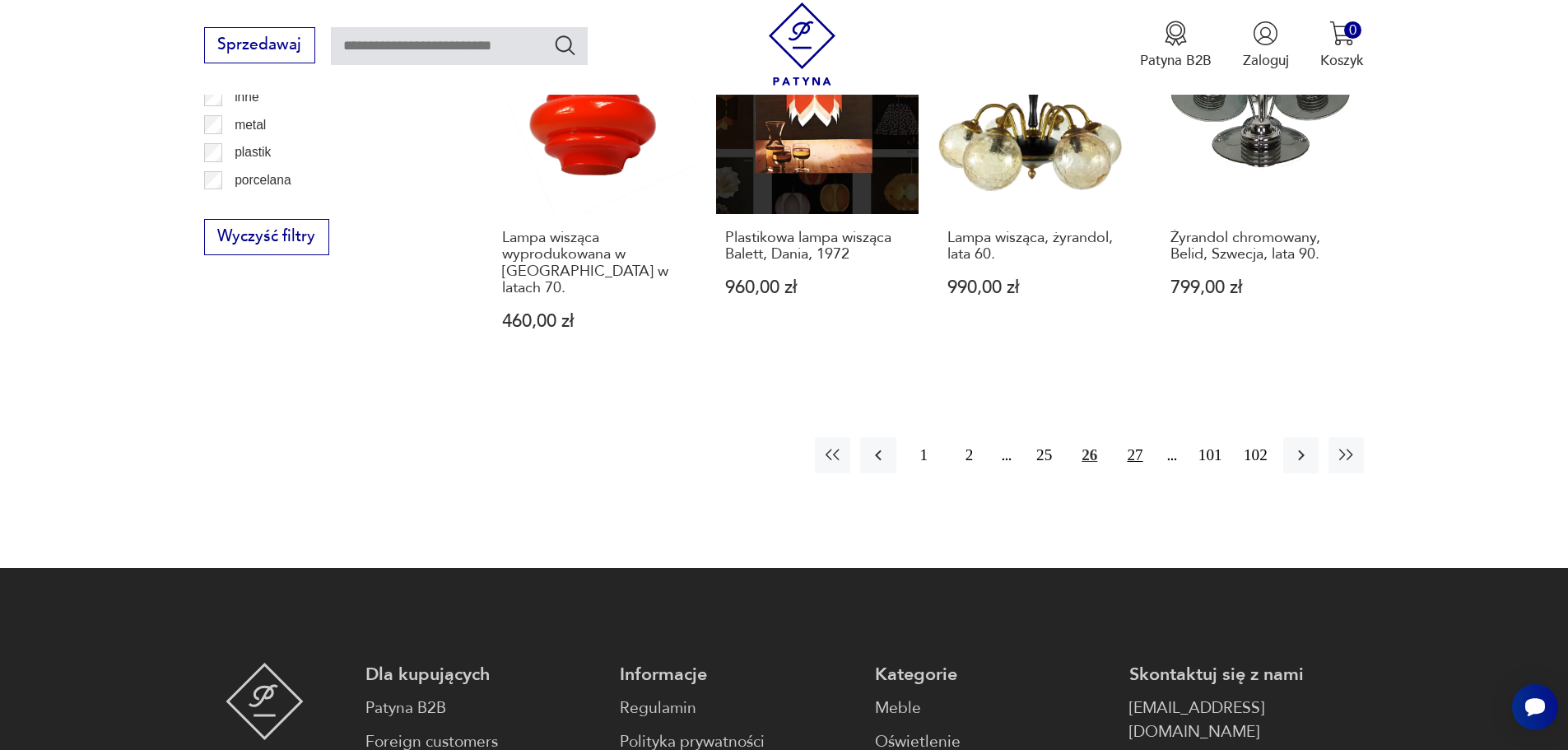
click at [1135, 437] on button "27" at bounding box center [1135, 455] width 35 height 35
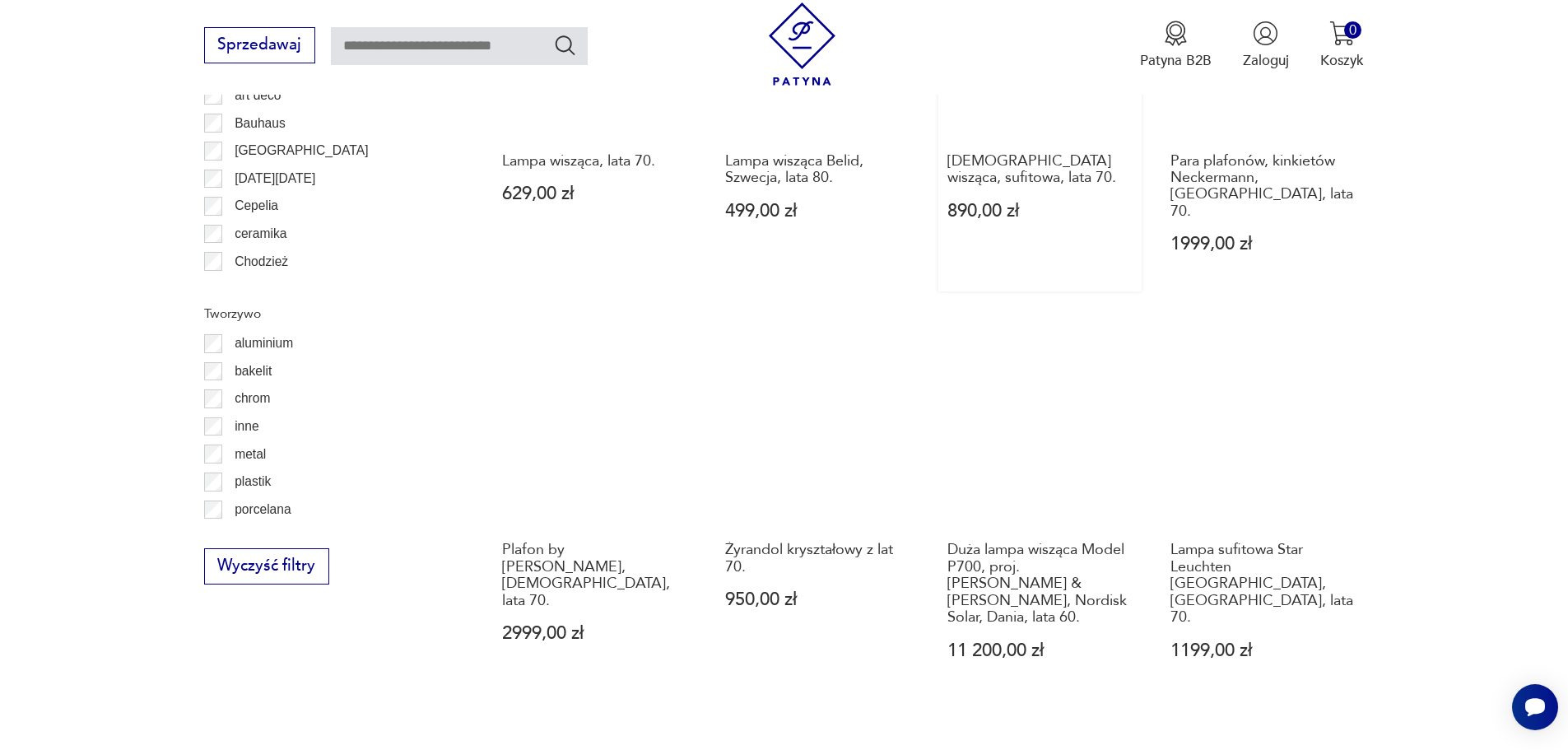
scroll to position [2135, 0]
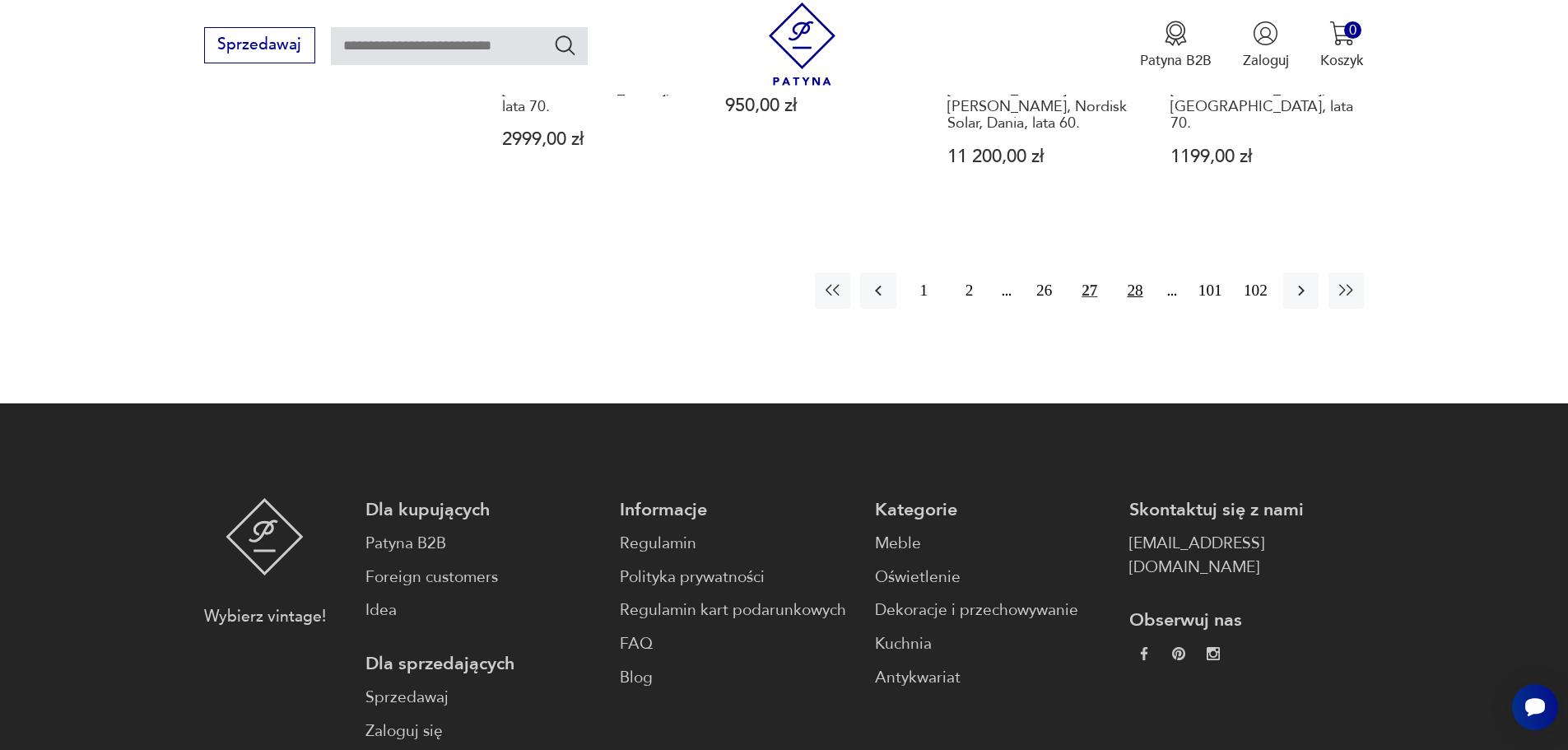
click at [1142, 272] on button "28" at bounding box center [1135, 290] width 35 height 35
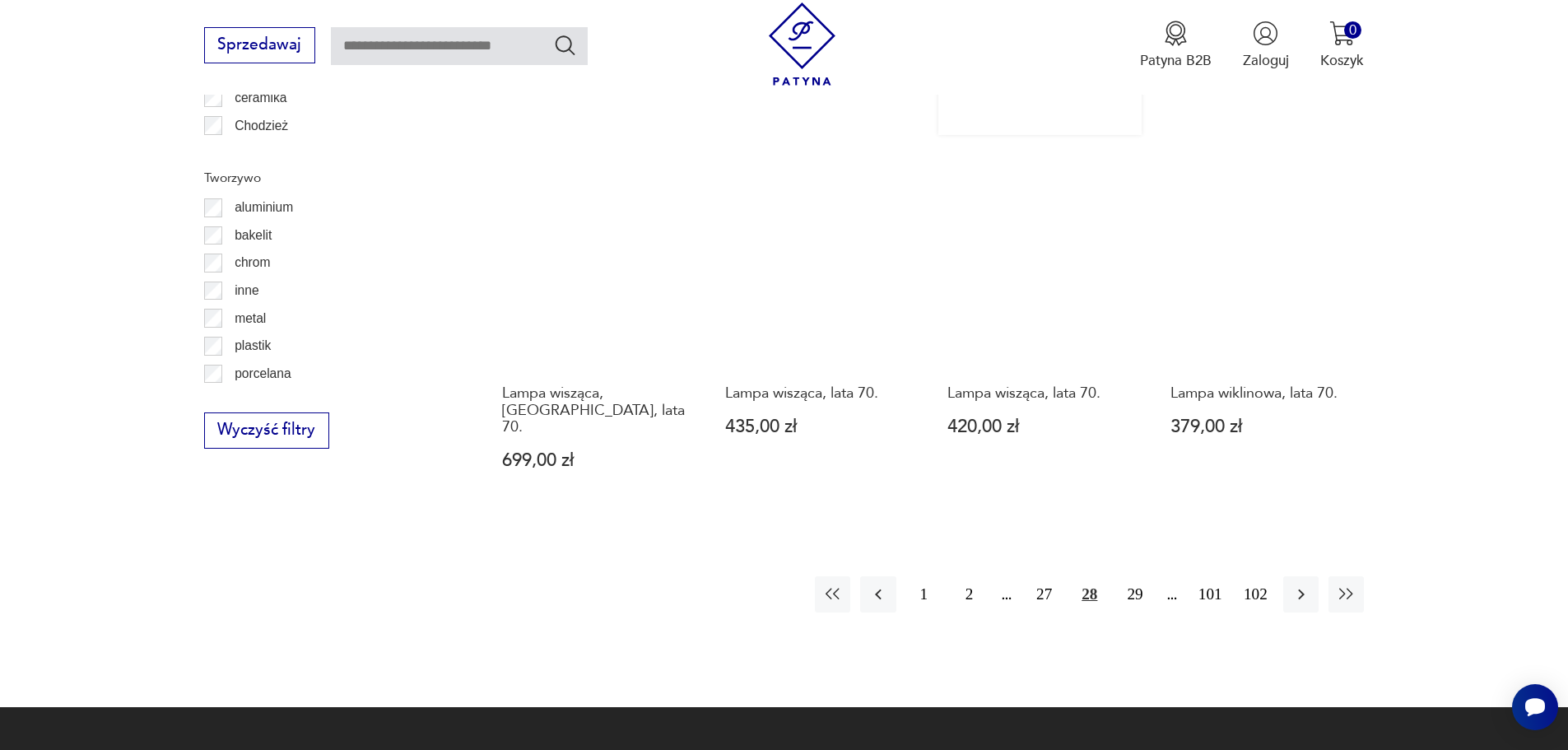
scroll to position [1806, 0]
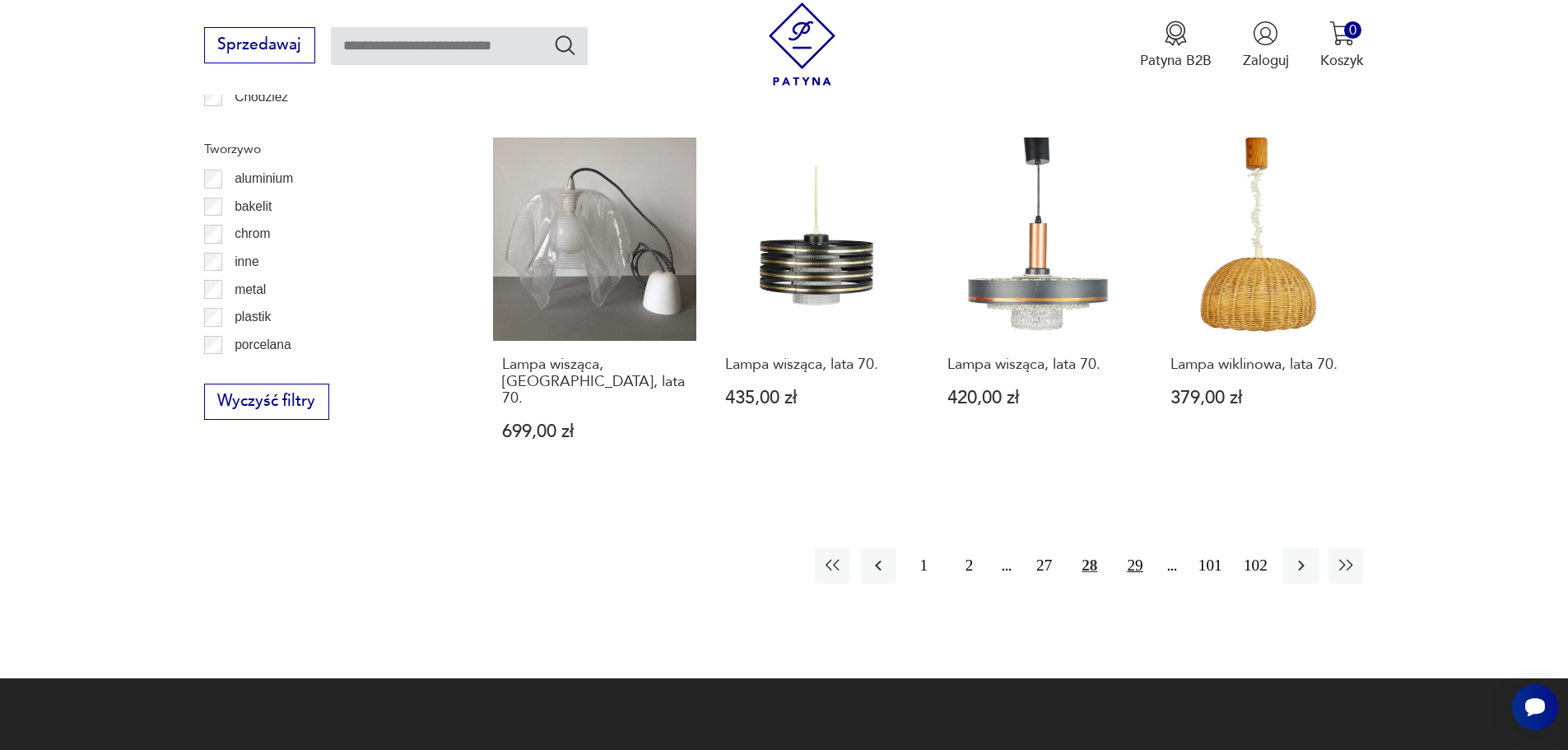
click at [1129, 547] on button "29" at bounding box center [1135, 564] width 35 height 35
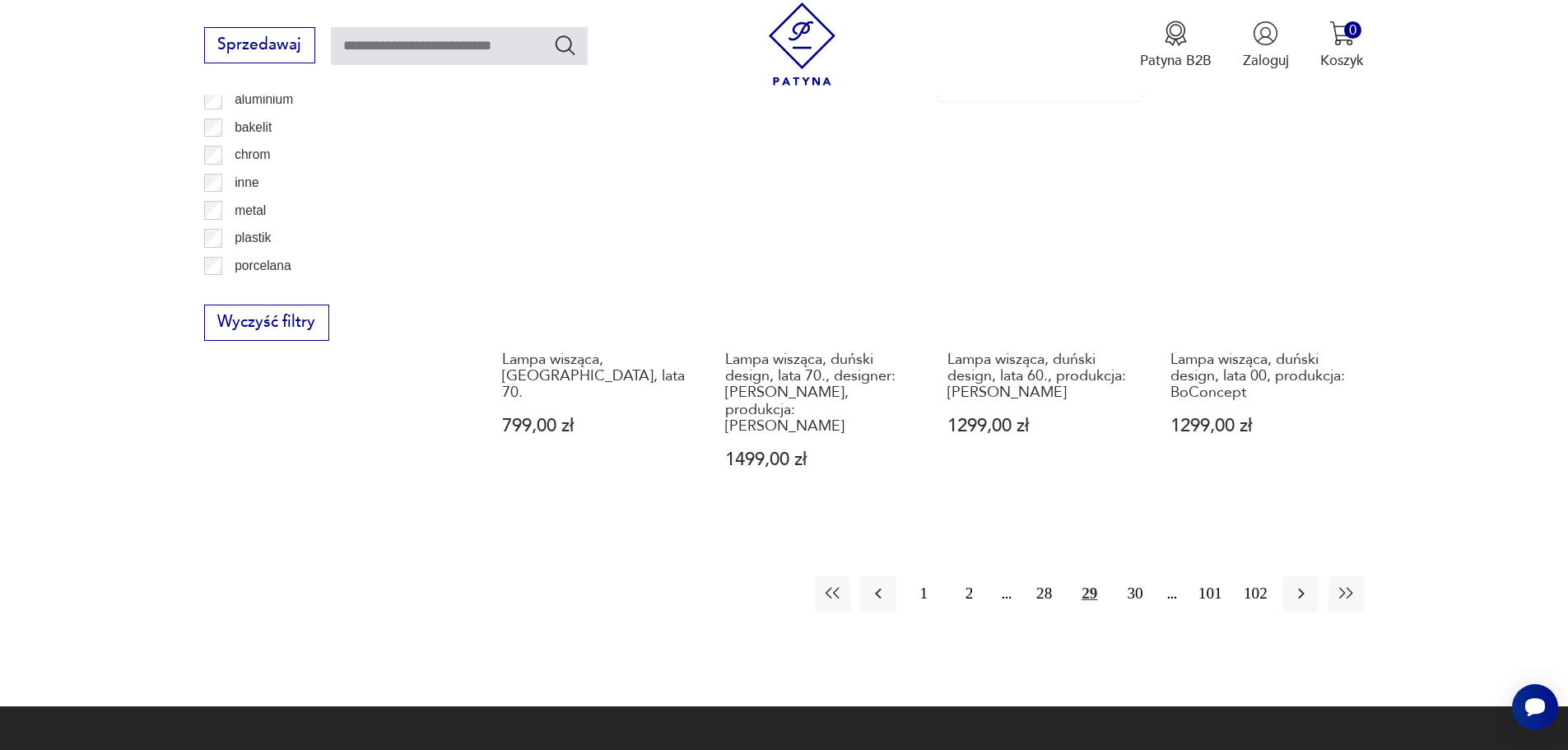
scroll to position [1889, 0]
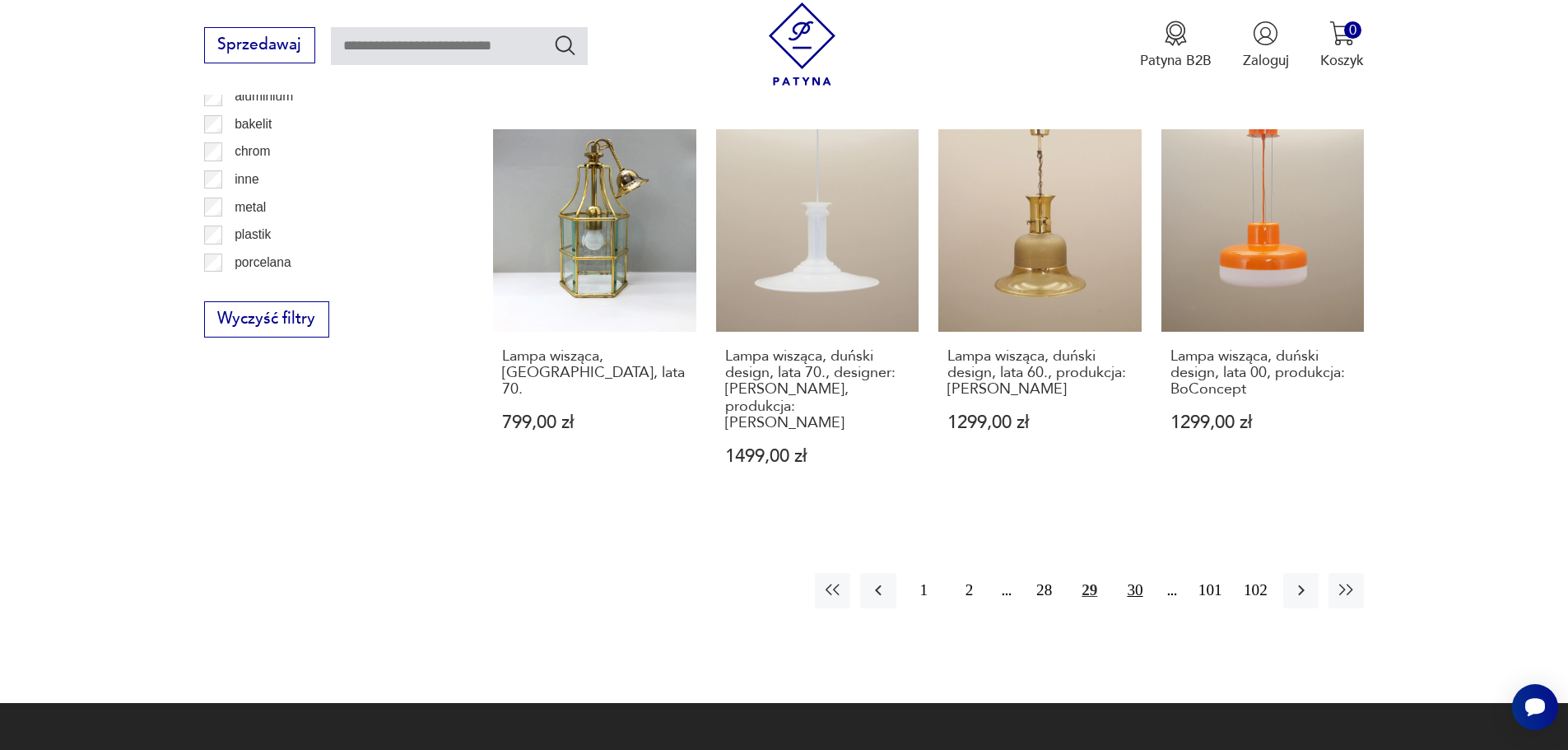
click at [1140, 573] on button "30" at bounding box center [1135, 591] width 35 height 35
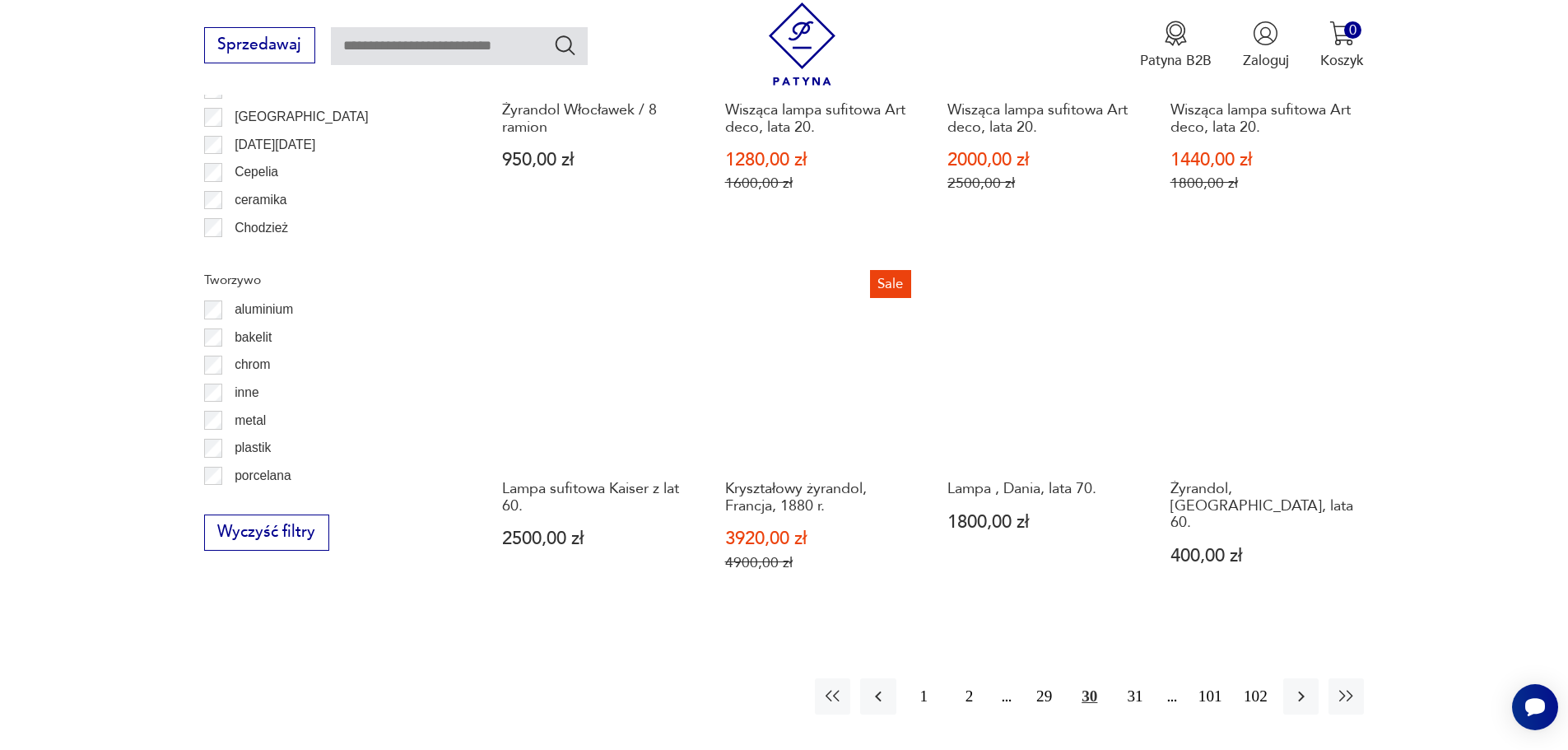
scroll to position [1889, 0]
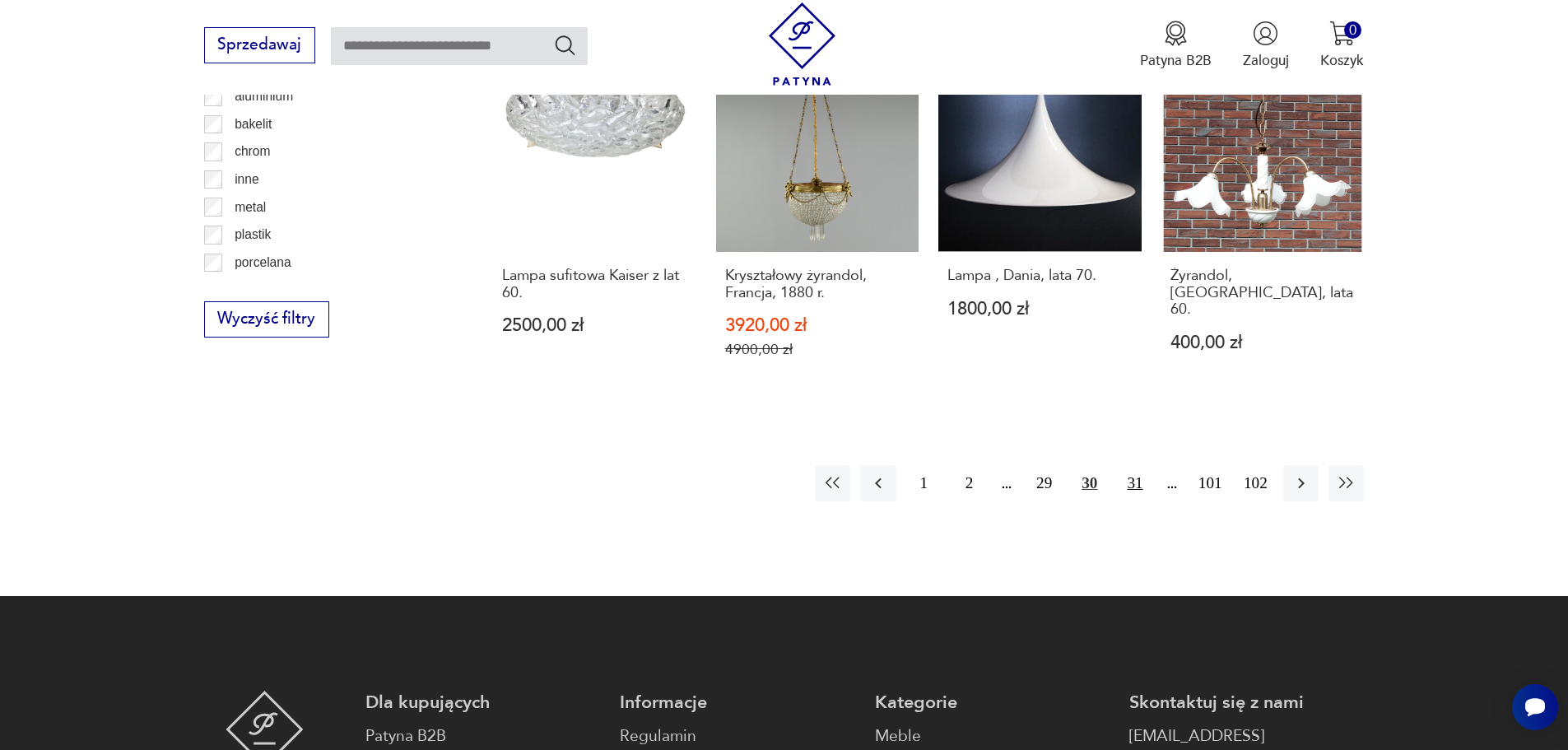
click at [1139, 465] on button "31" at bounding box center [1135, 483] width 35 height 35
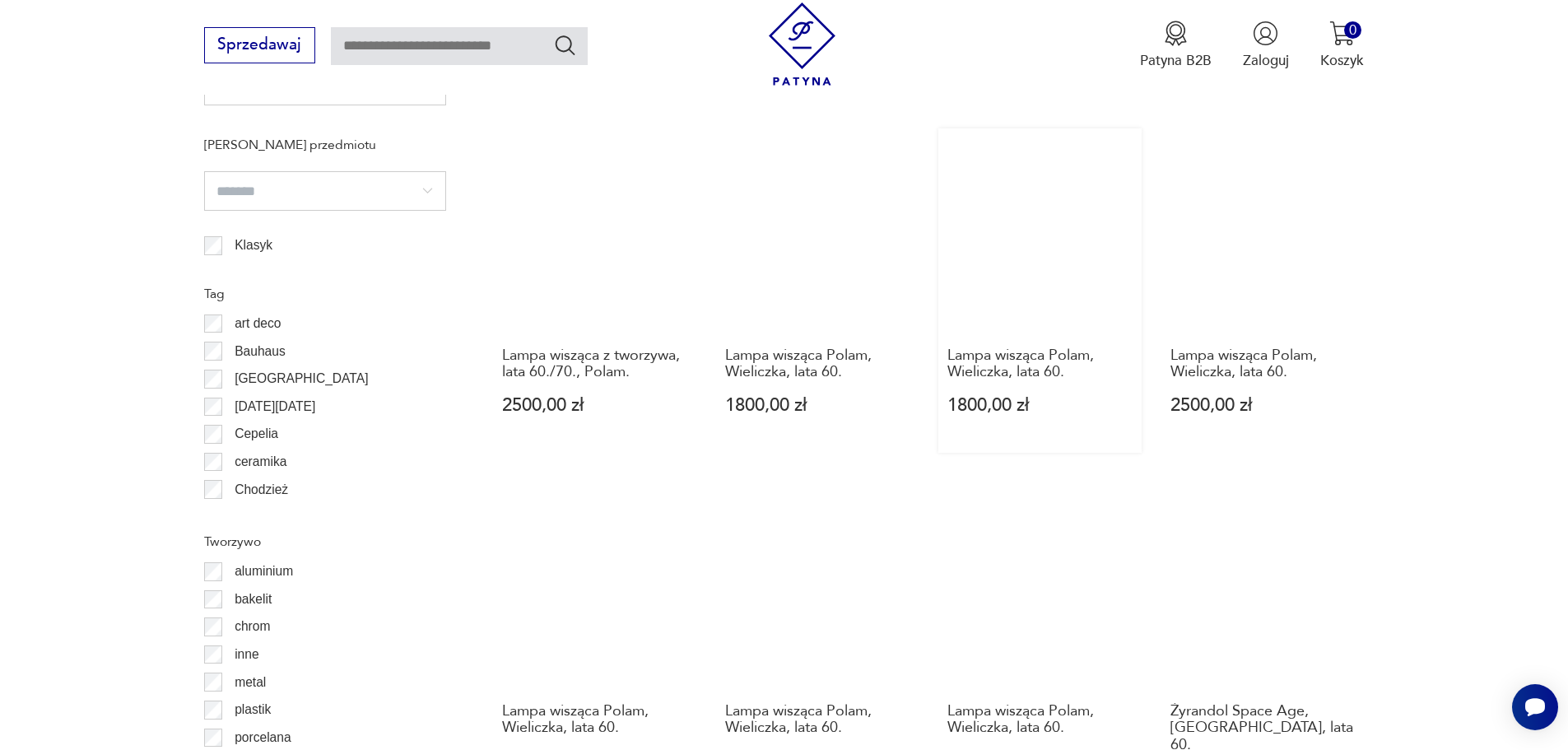
scroll to position [1642, 0]
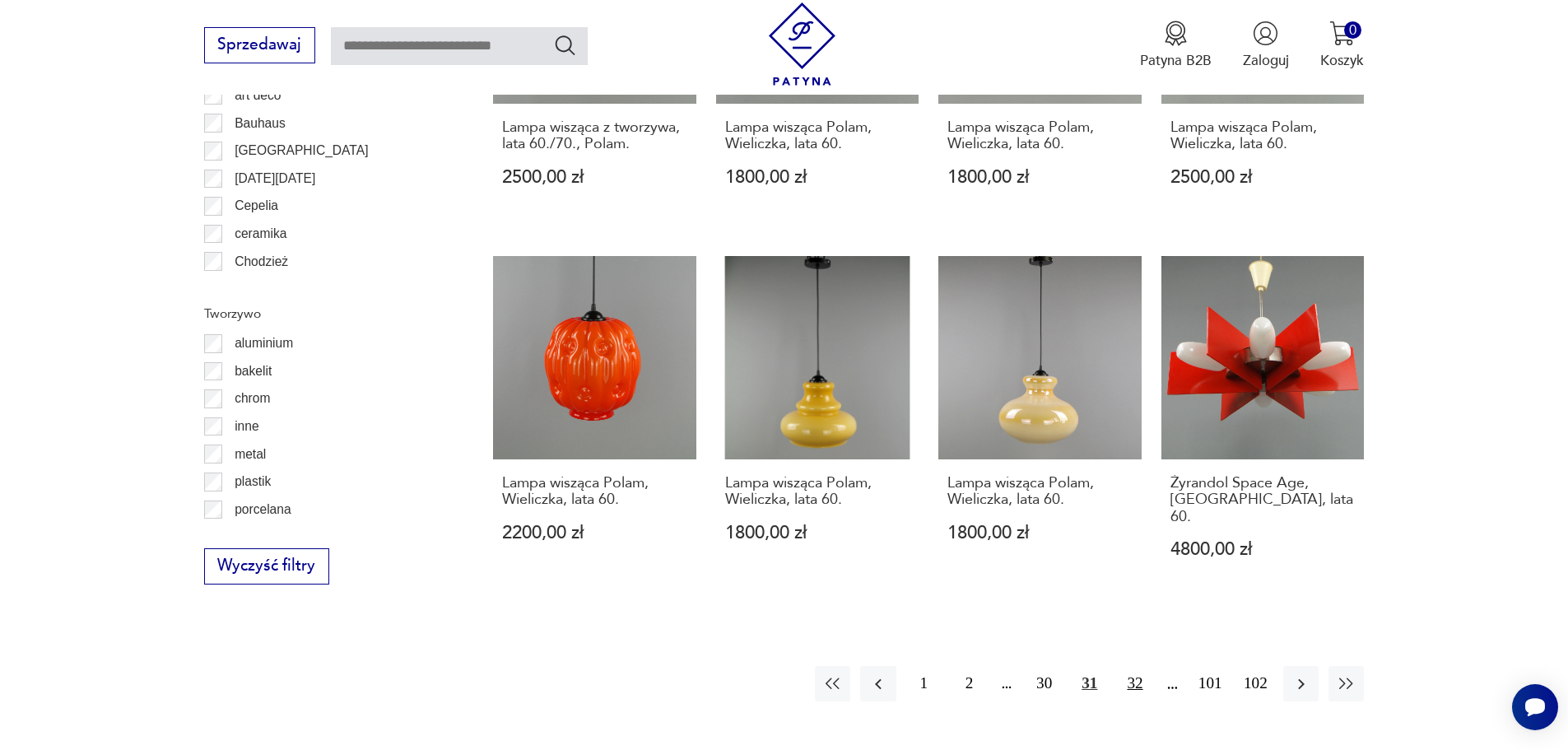
click at [1139, 665] on button "32" at bounding box center [1135, 683] width 35 height 35
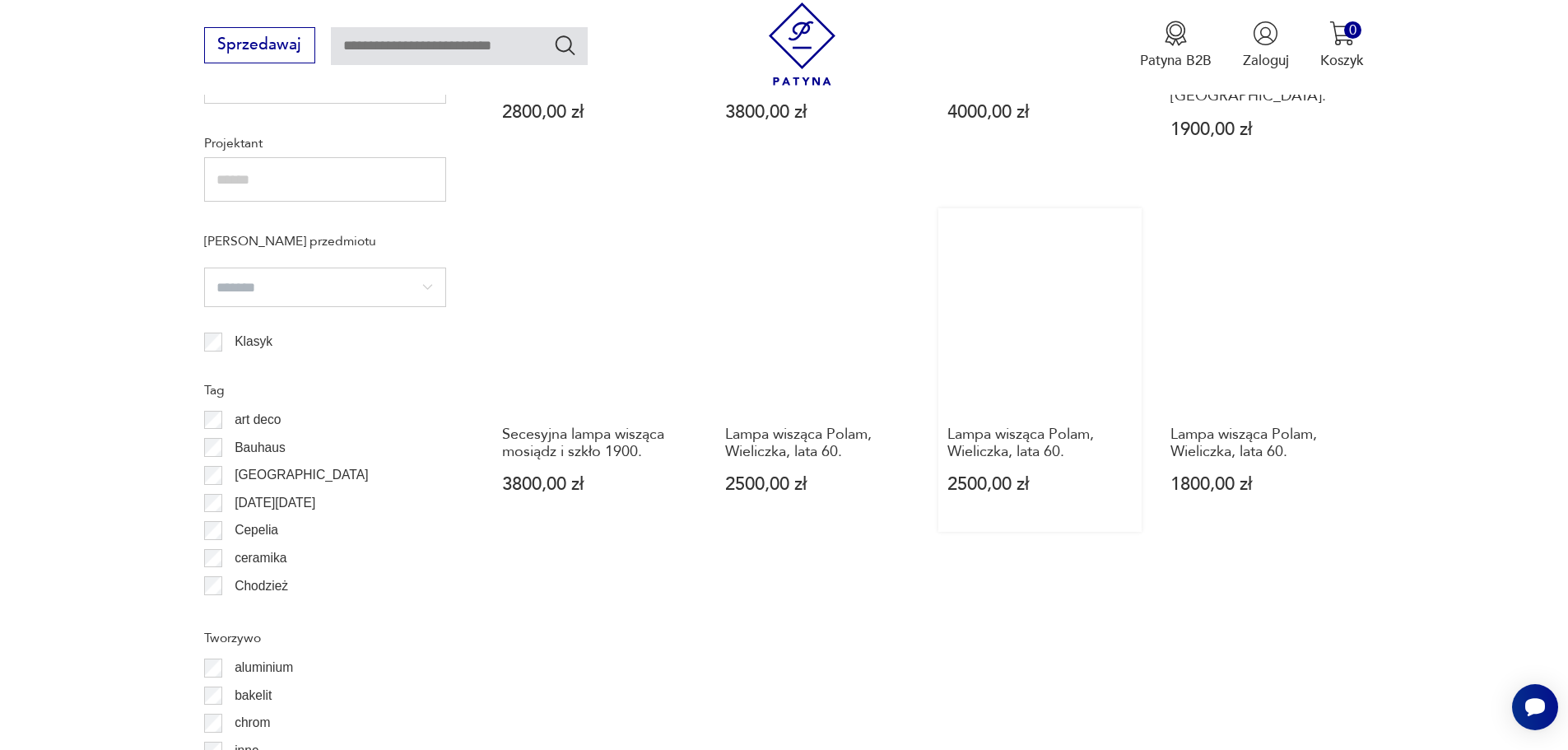
scroll to position [1642, 0]
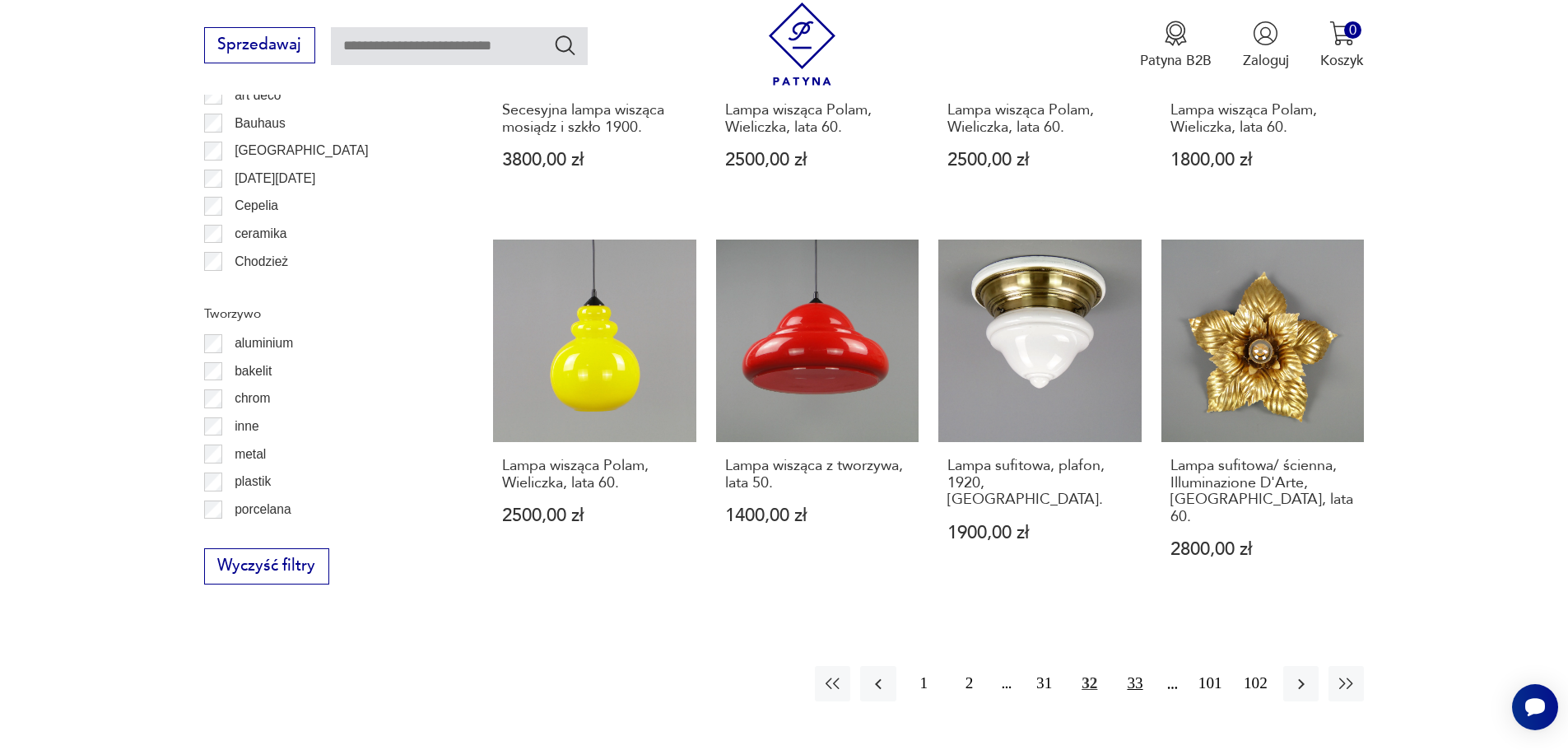
click at [1142, 665] on button "33" at bounding box center [1135, 683] width 35 height 35
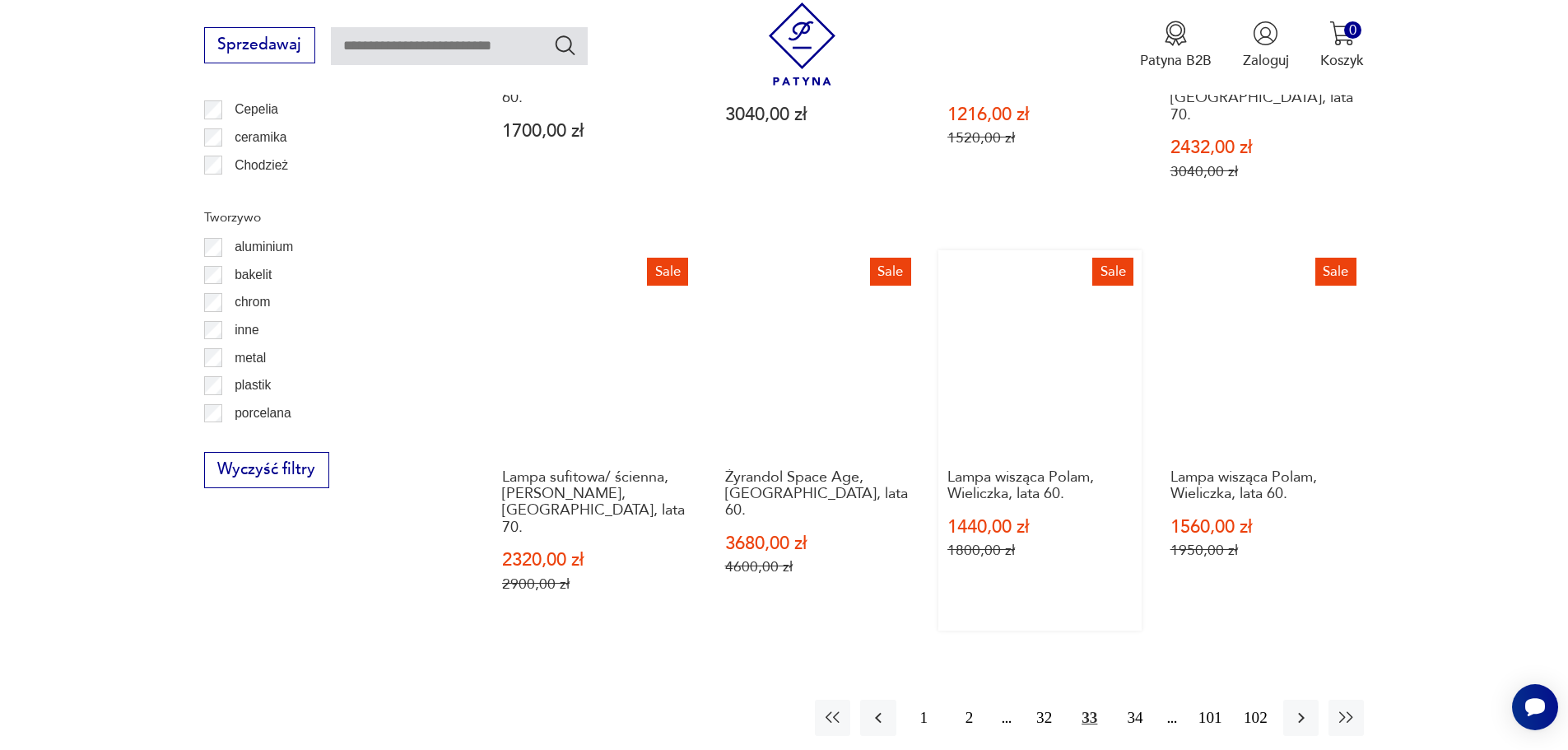
scroll to position [2053, 0]
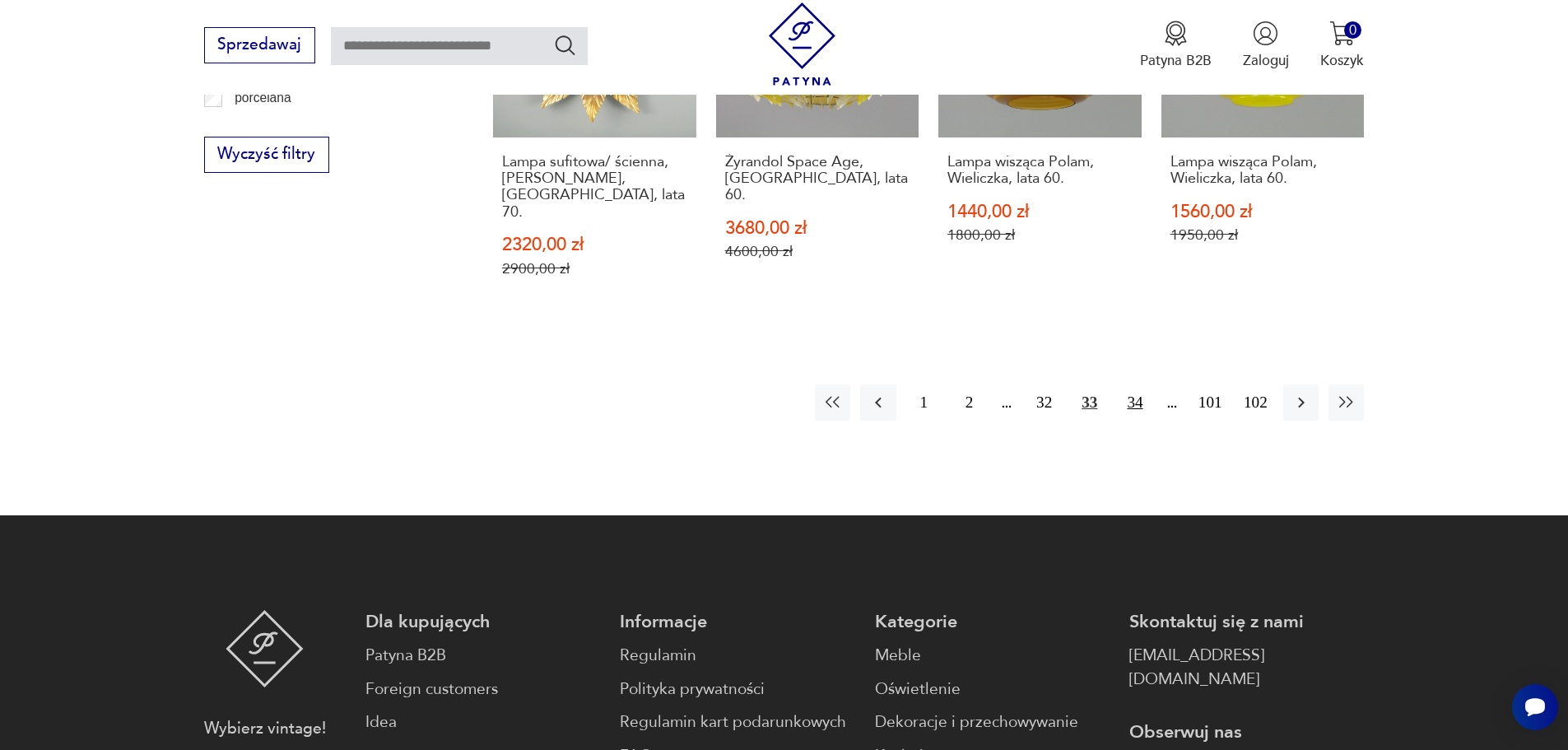
click at [1142, 385] on button "34" at bounding box center [1135, 402] width 35 height 35
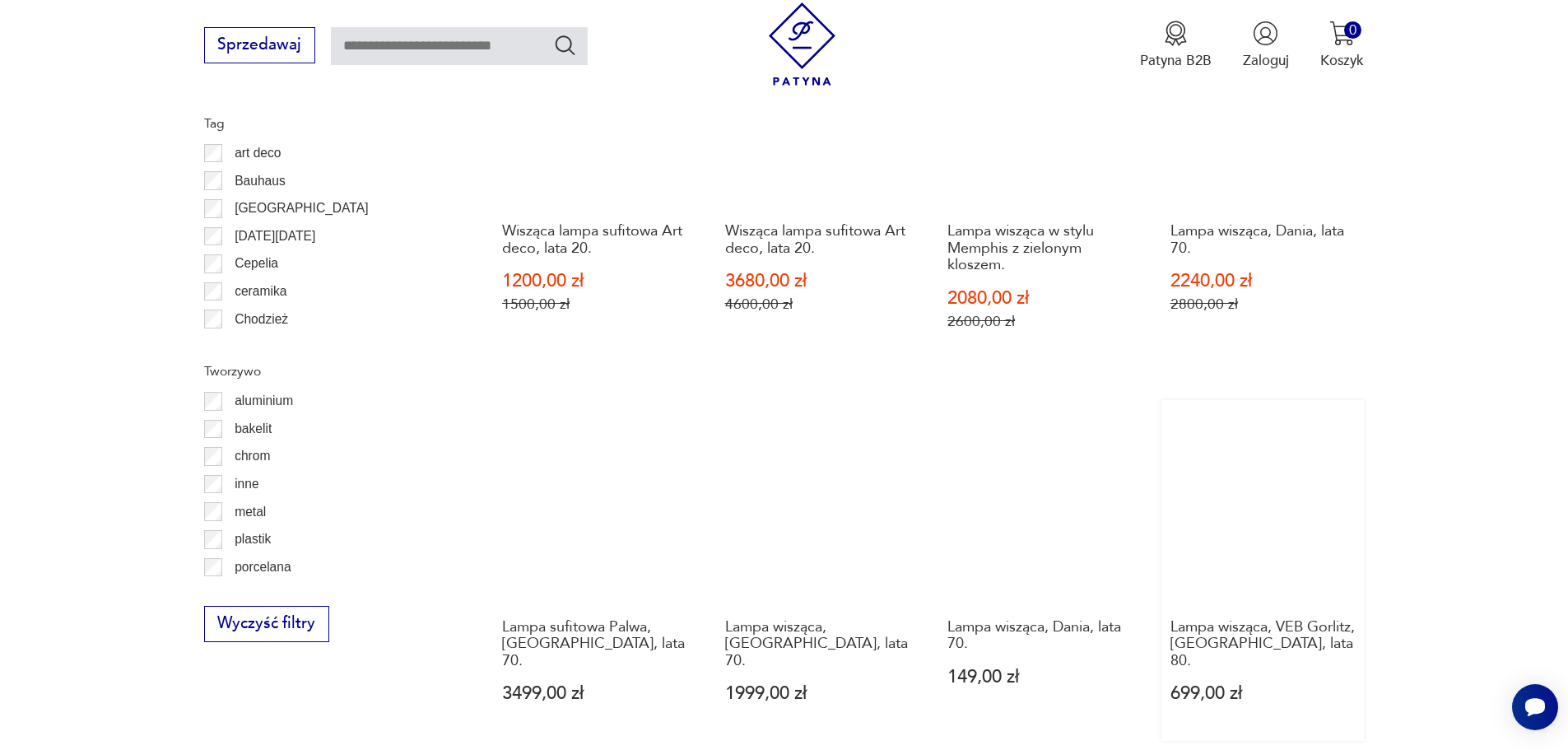
scroll to position [1970, 0]
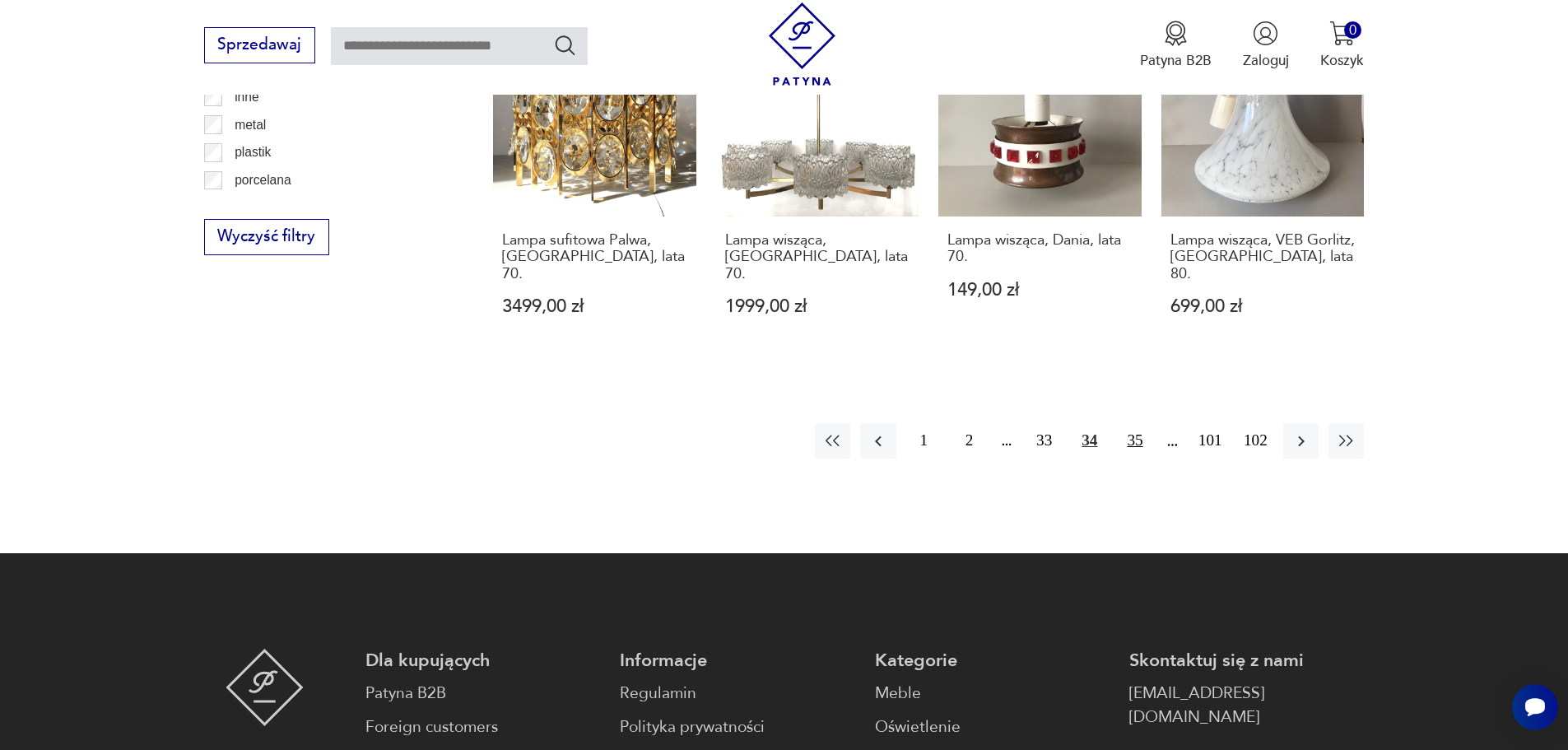
click at [1145, 424] on button "35" at bounding box center [1135, 441] width 35 height 35
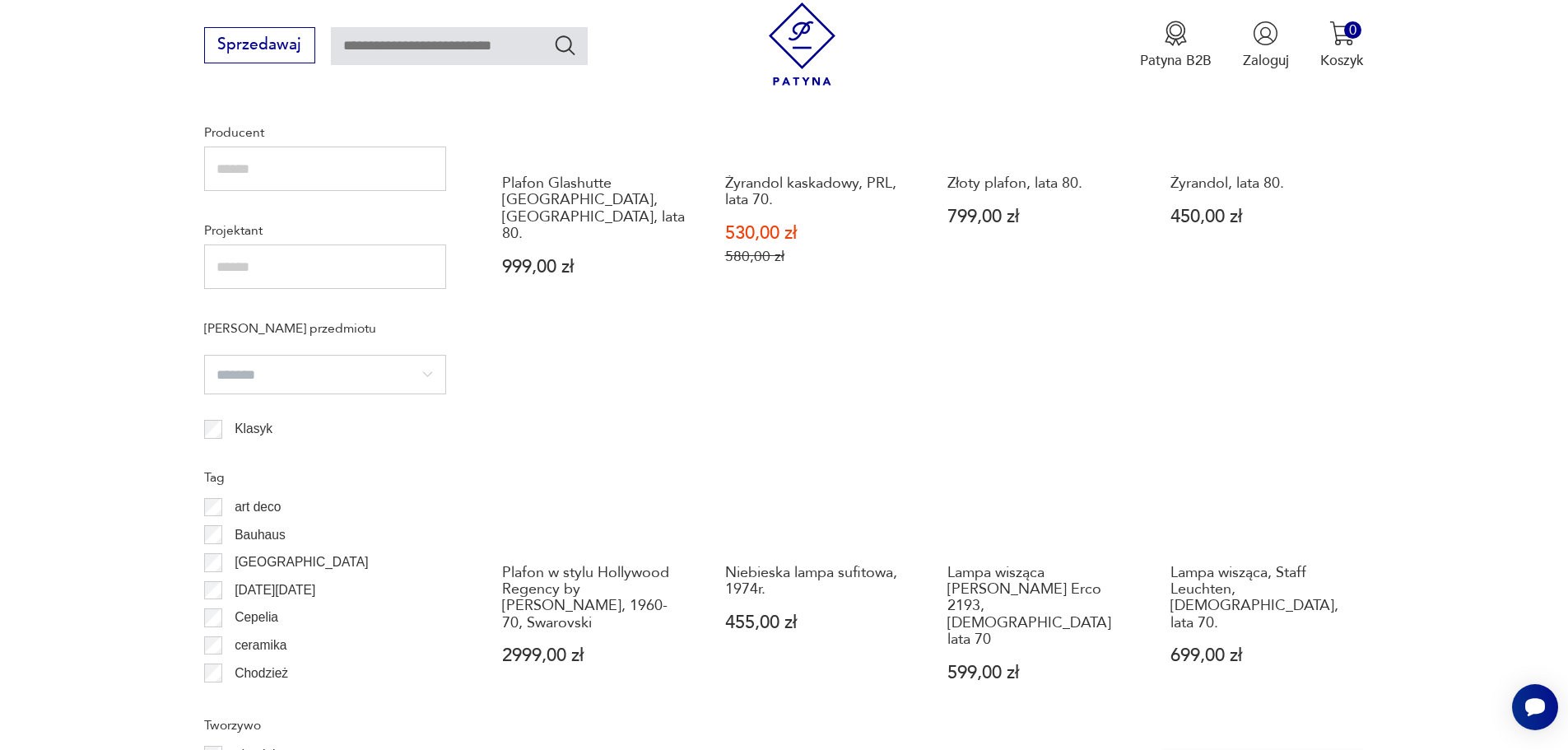
scroll to position [1723, 0]
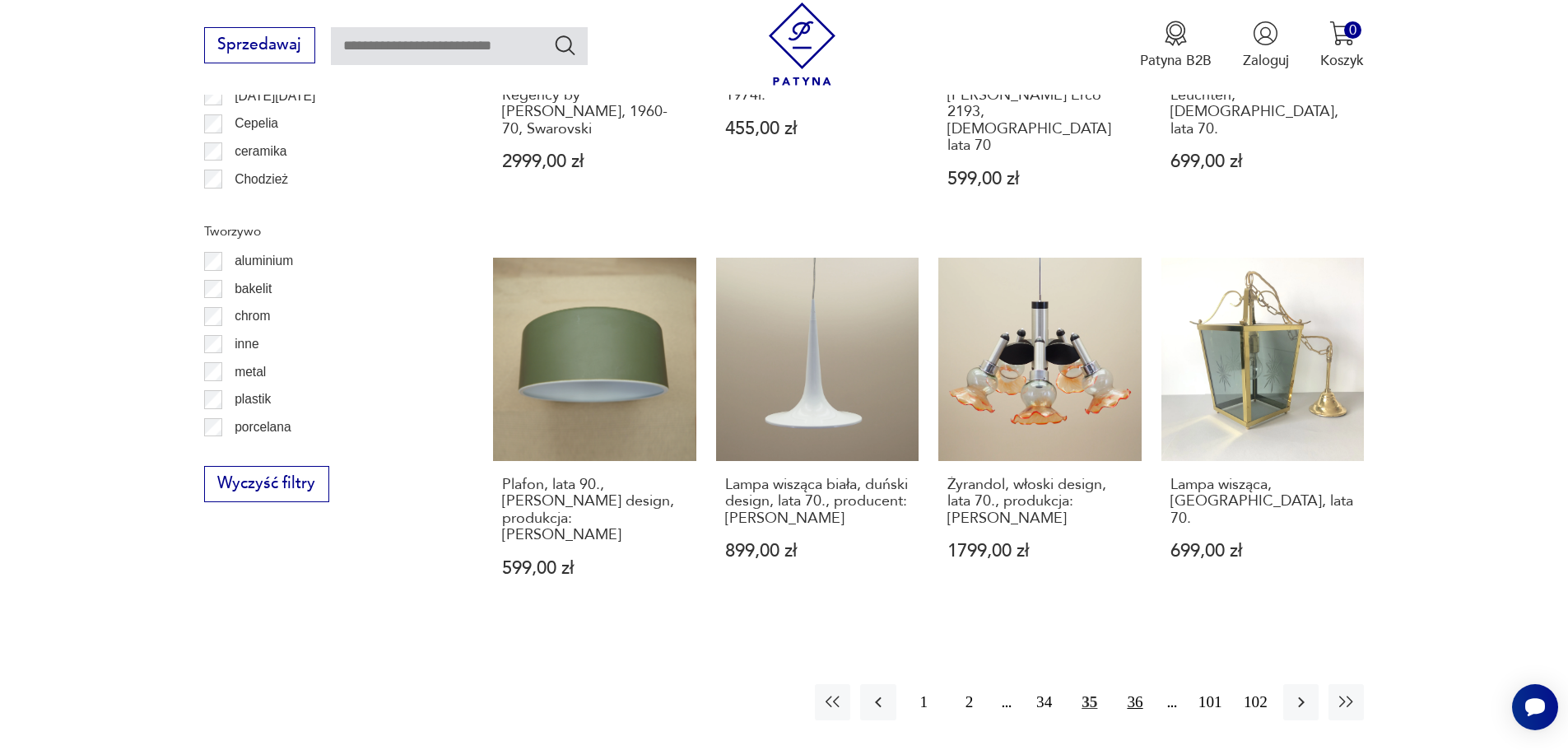
click at [1148, 684] on button "36" at bounding box center [1135, 701] width 35 height 35
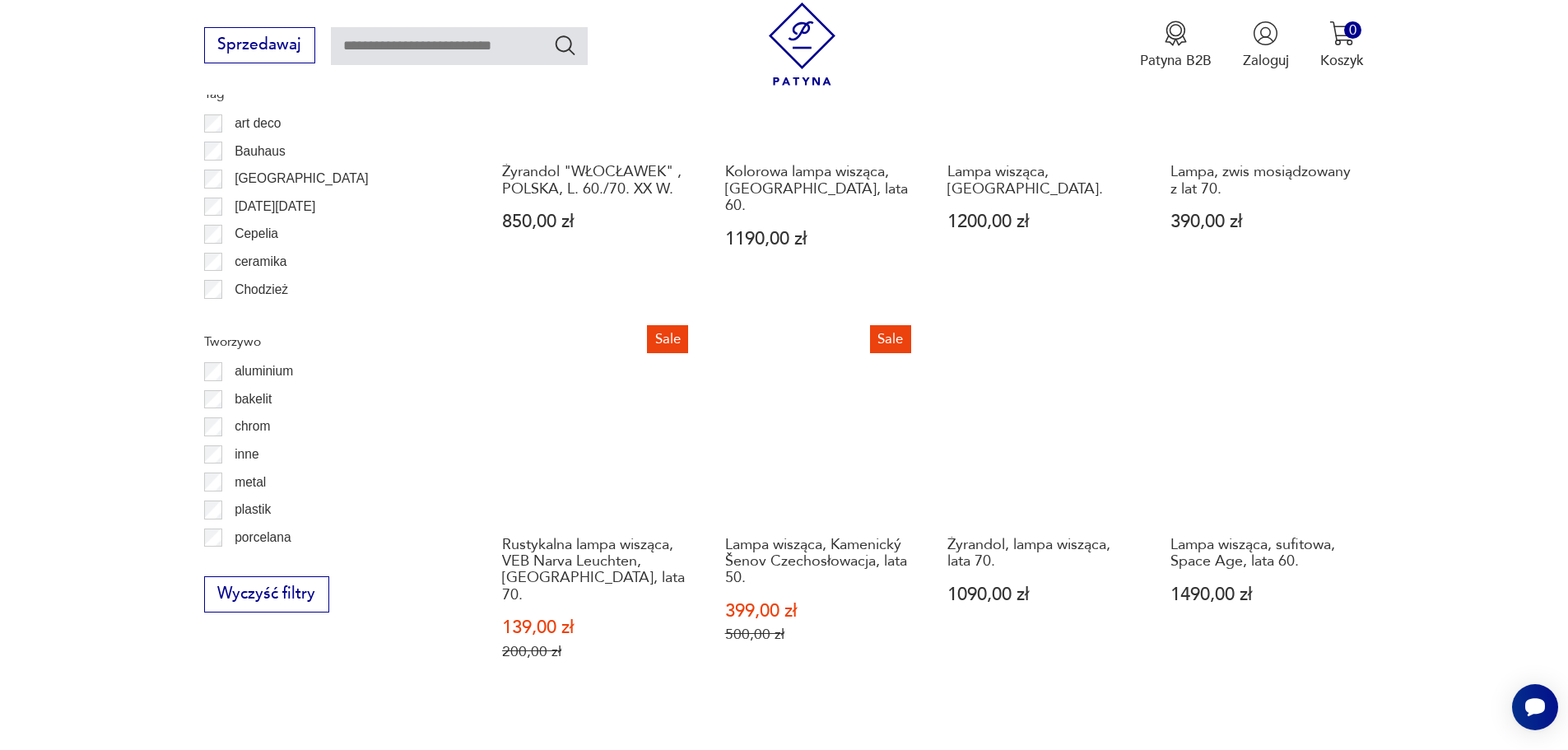
scroll to position [1889, 0]
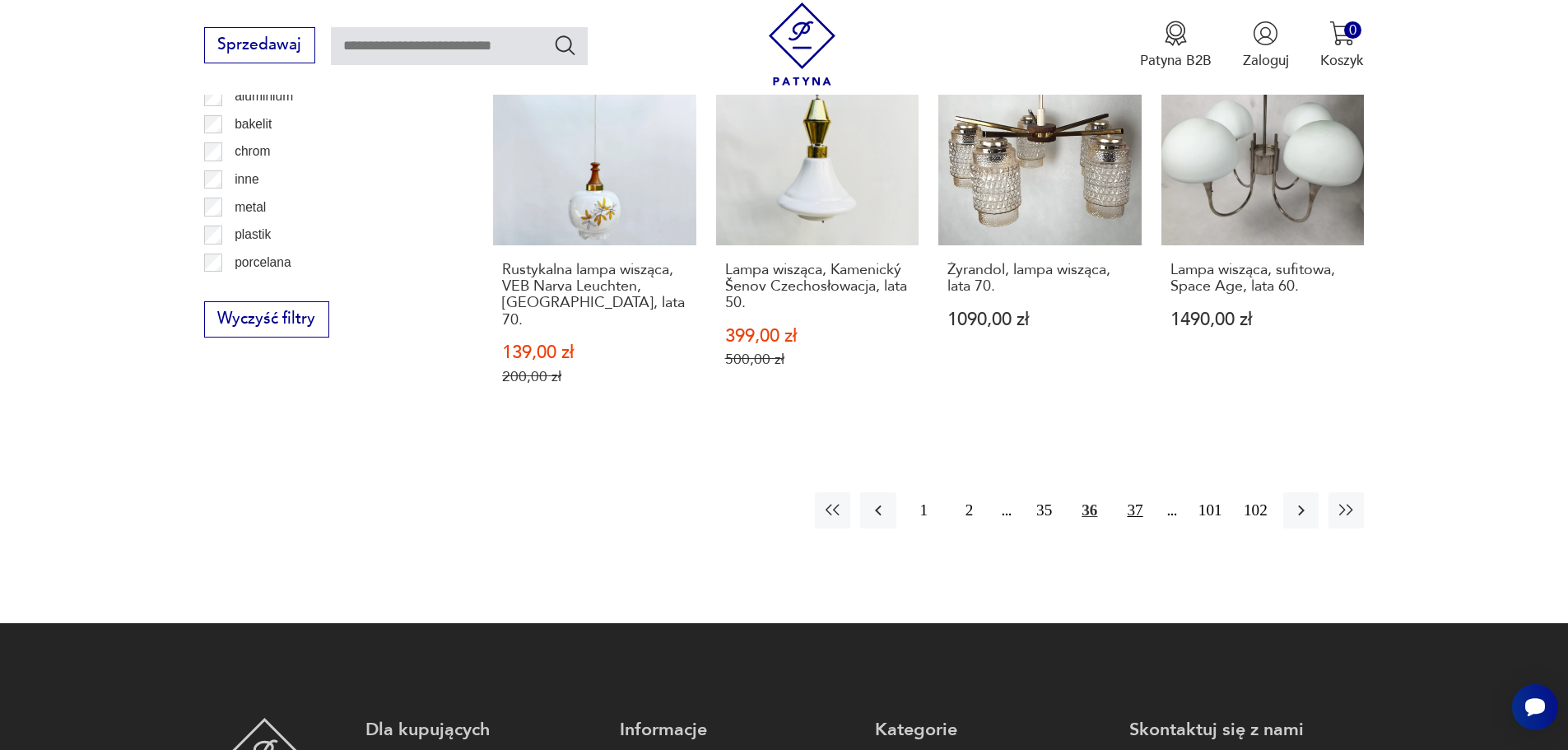
click at [1130, 493] on button "37" at bounding box center [1135, 510] width 35 height 35
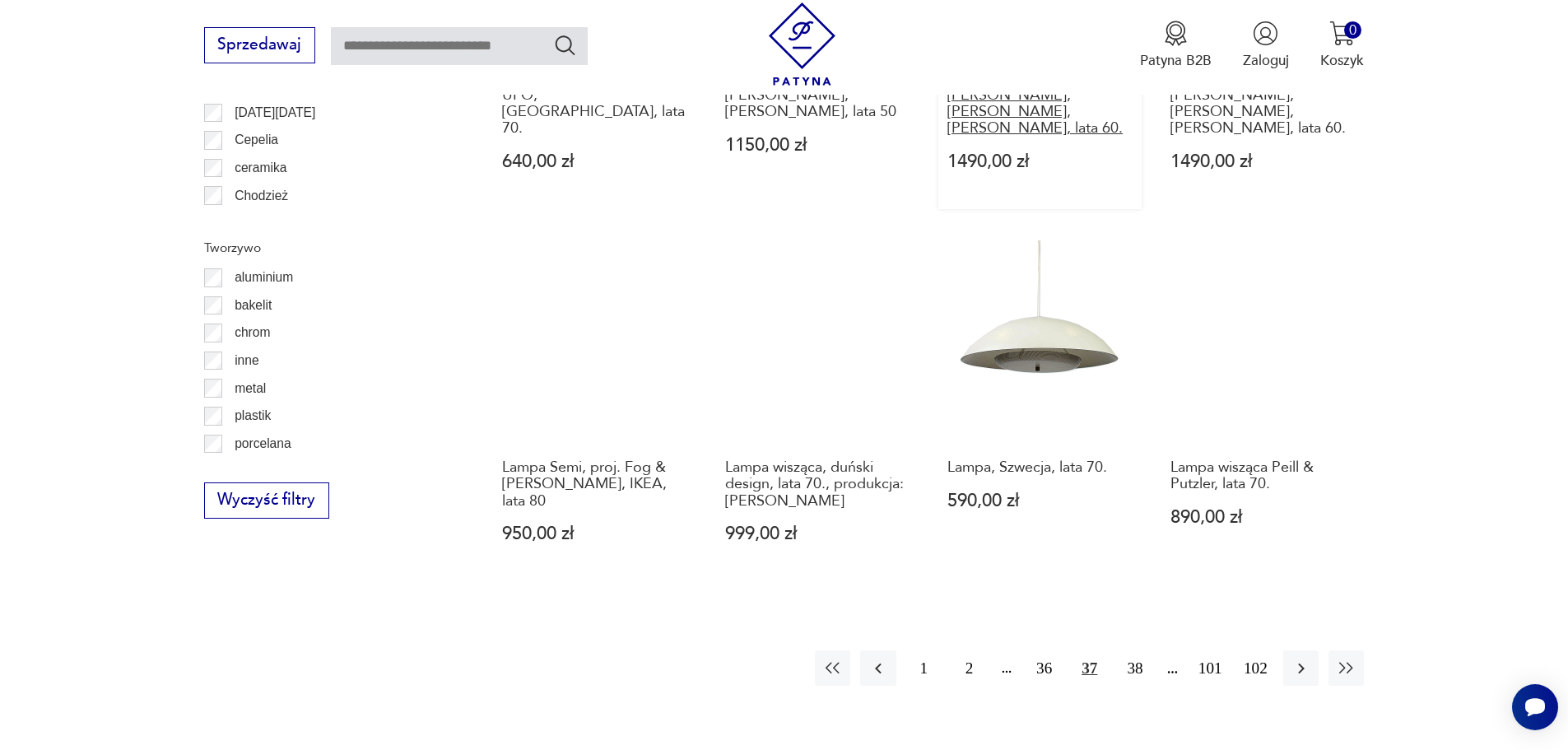
scroll to position [1723, 0]
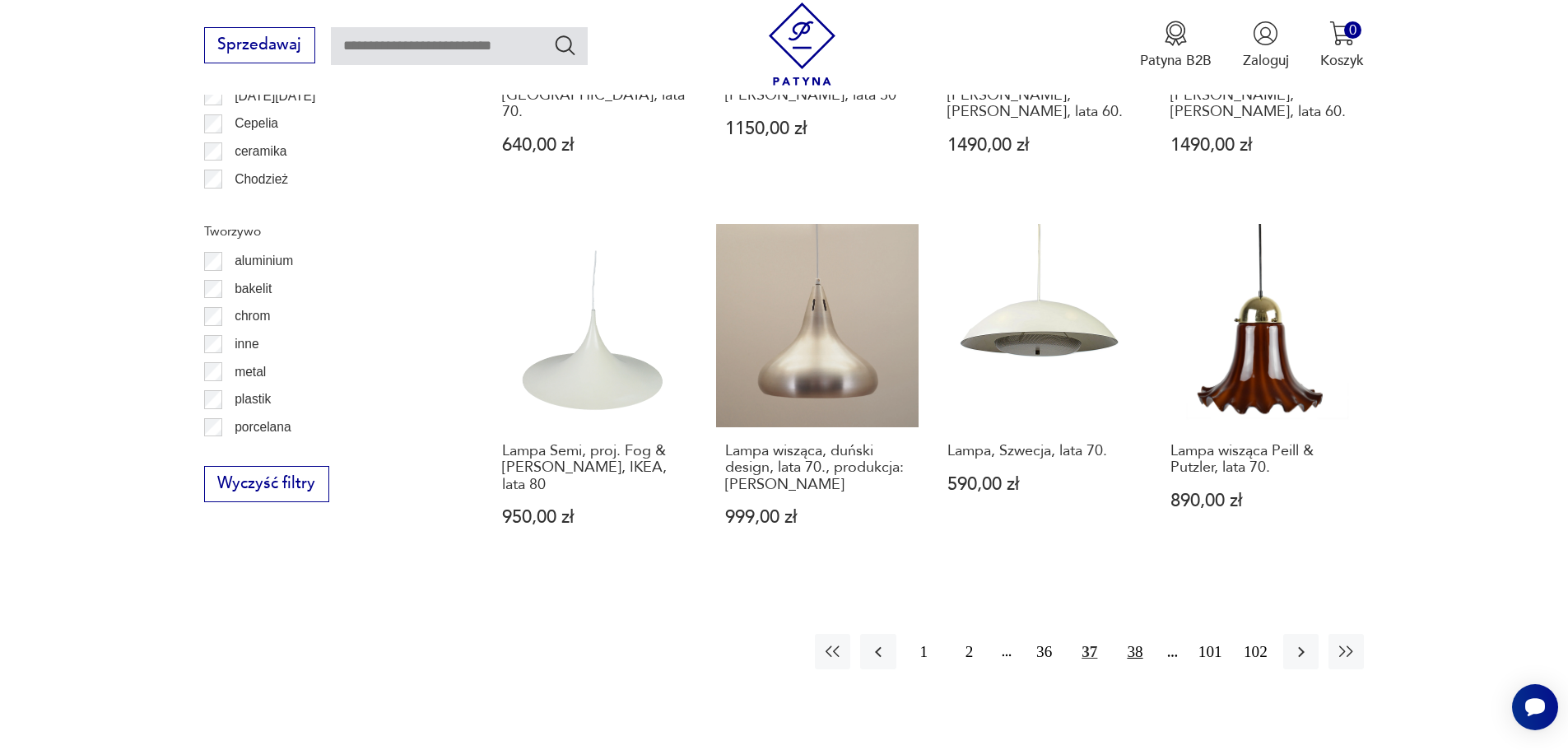
click at [1142, 633] on button "38" at bounding box center [1135, 651] width 35 height 35
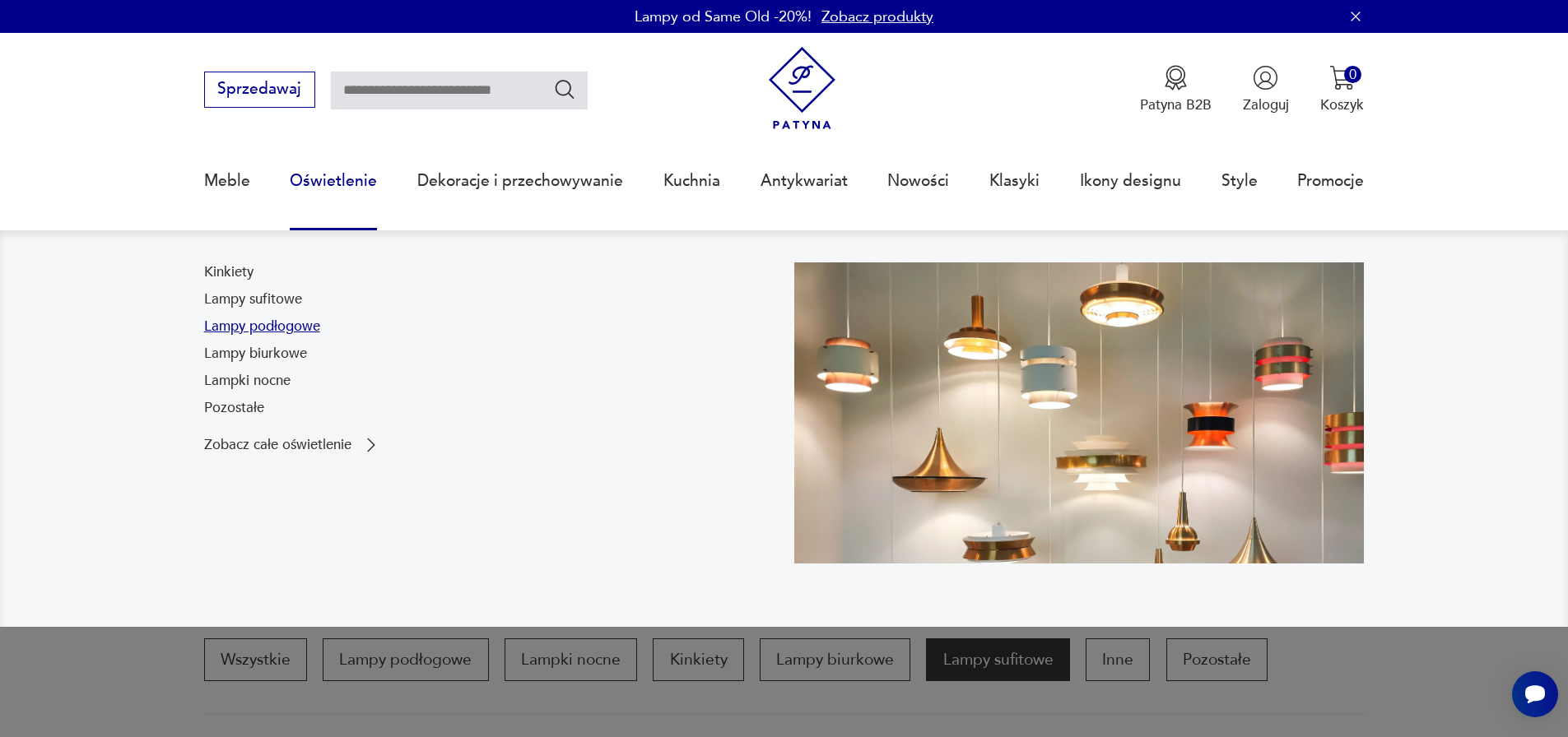
click at [292, 325] on link "Lampy podłogowe" at bounding box center [261, 326] width 116 height 19
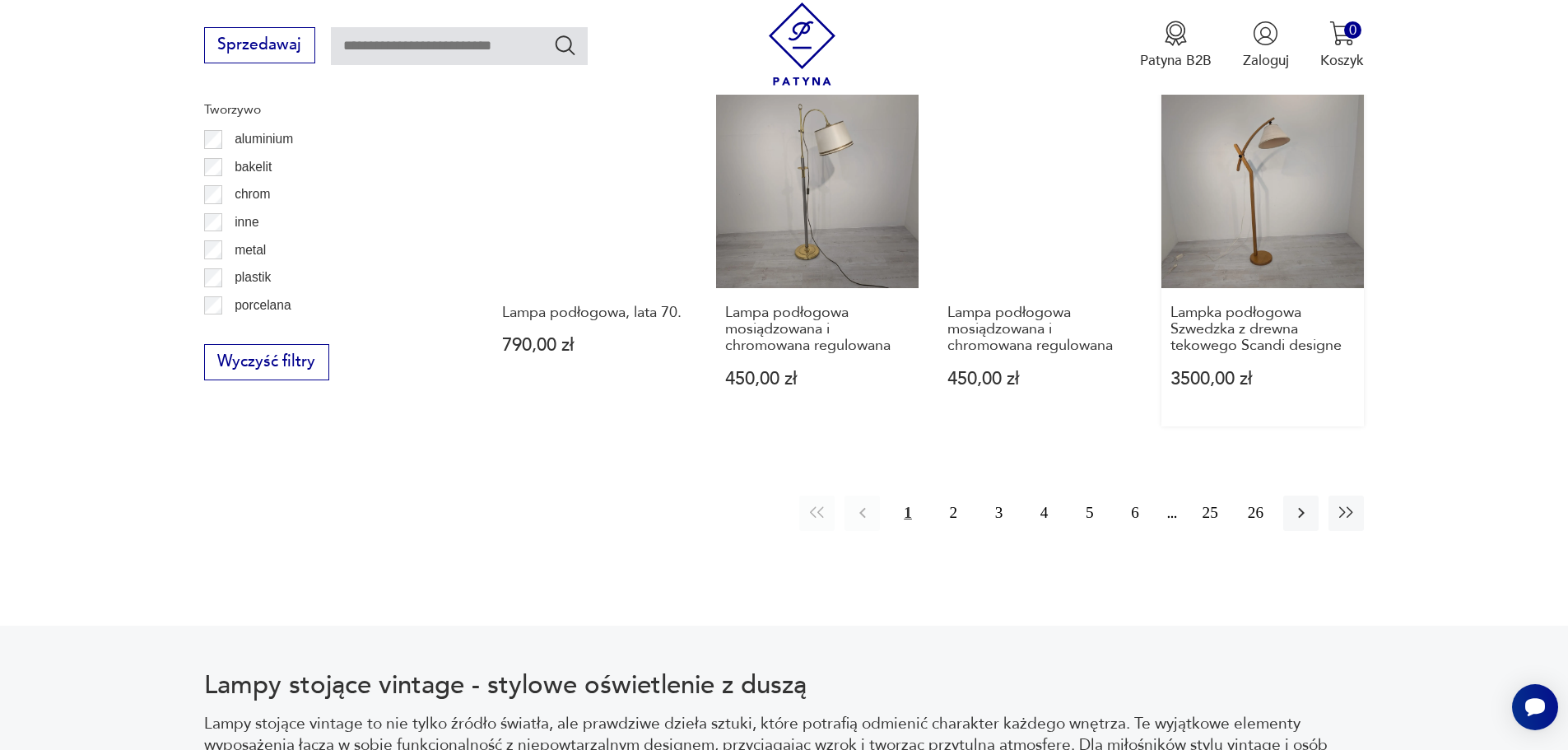
scroll to position [1970, 0]
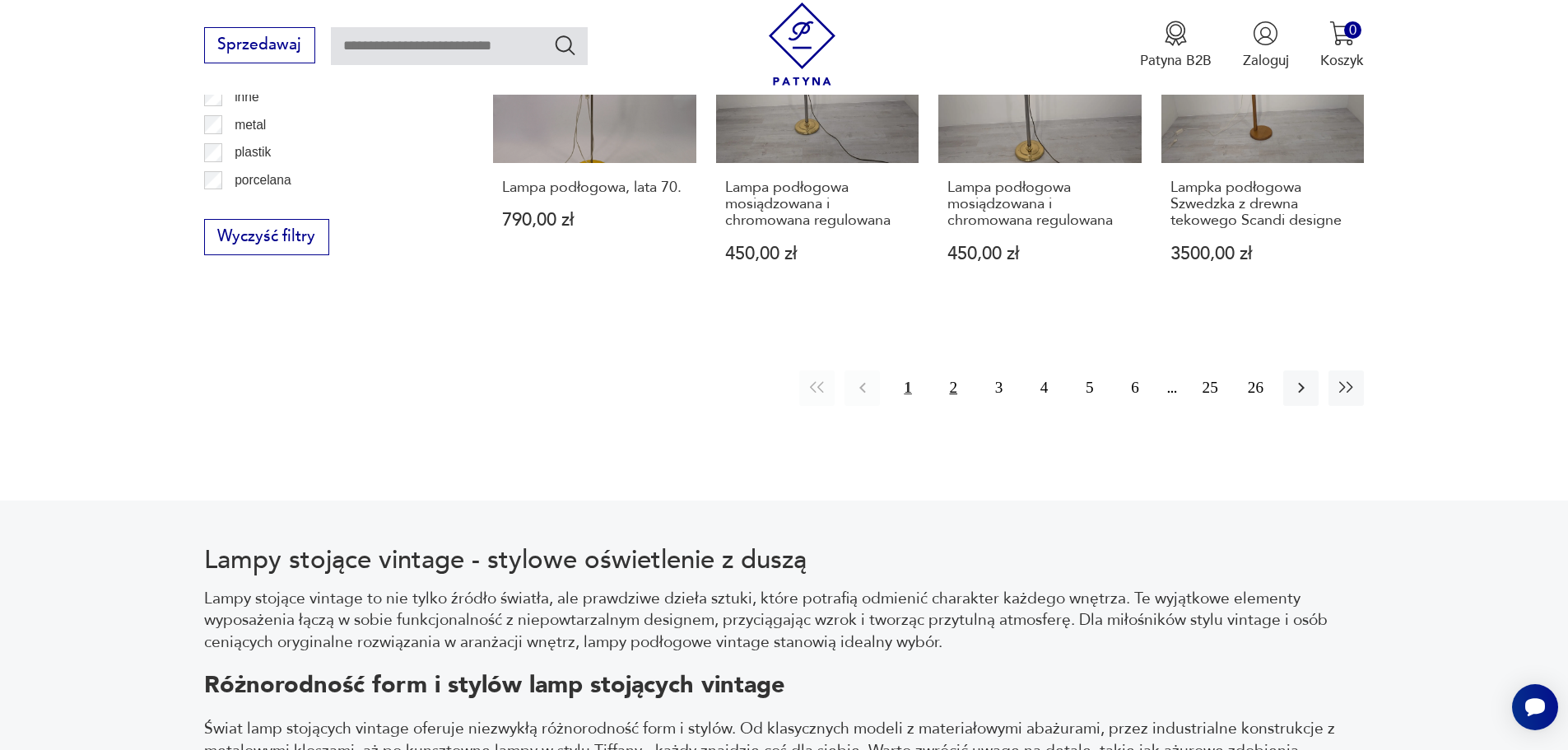
click at [954, 374] on button "2" at bounding box center [953, 388] width 35 height 35
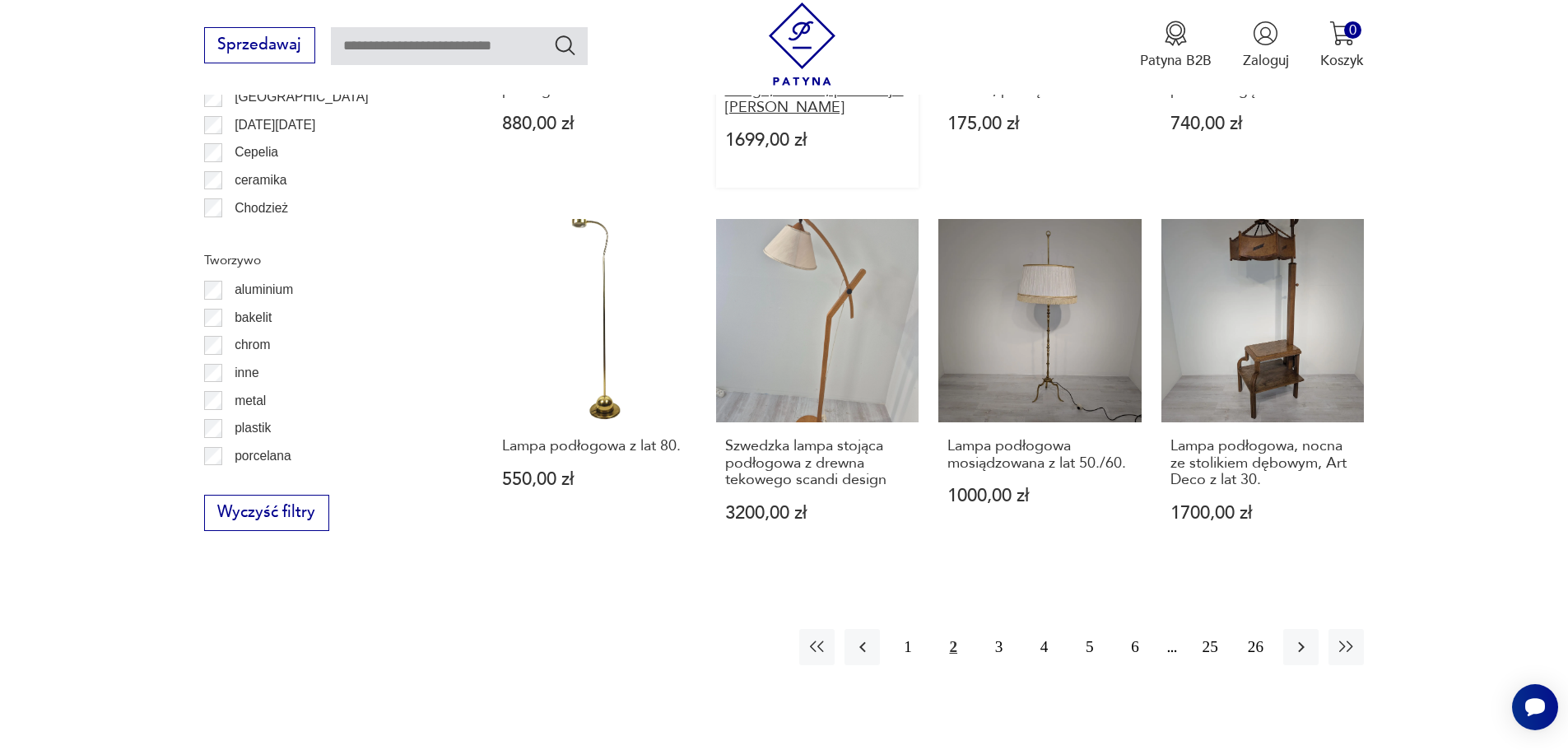
scroll to position [1723, 0]
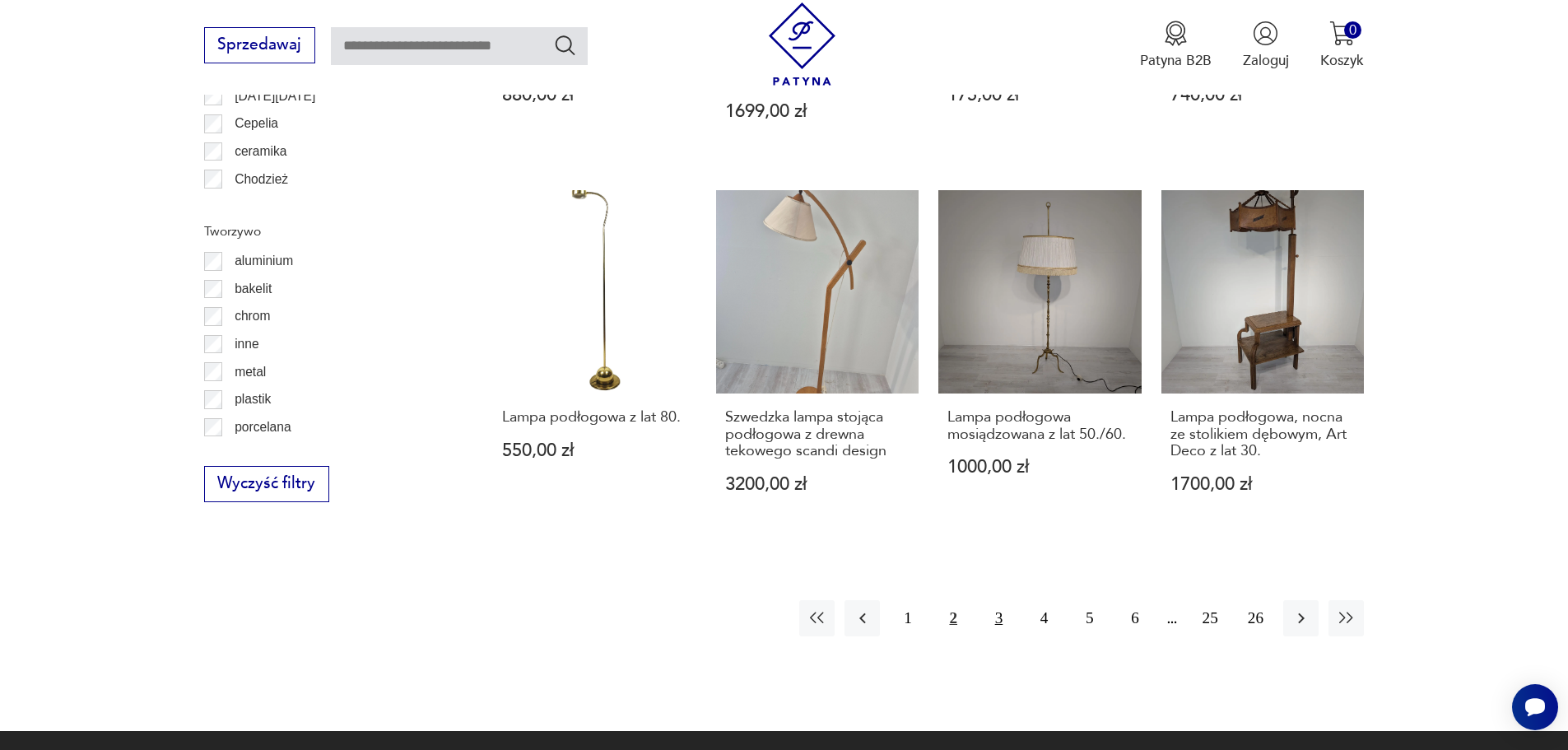
click at [1000, 606] on button "3" at bounding box center [999, 618] width 35 height 35
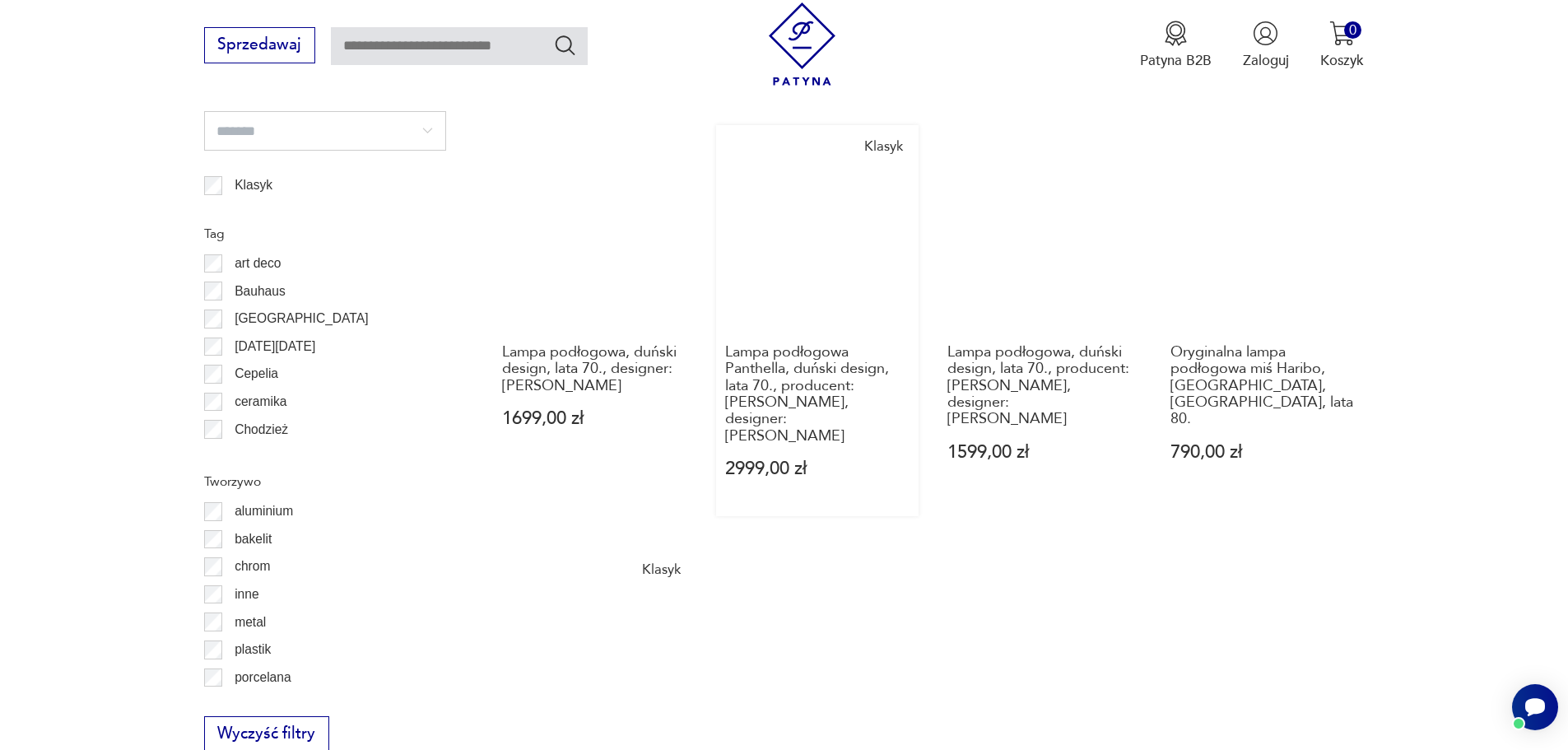
scroll to position [1477, 0]
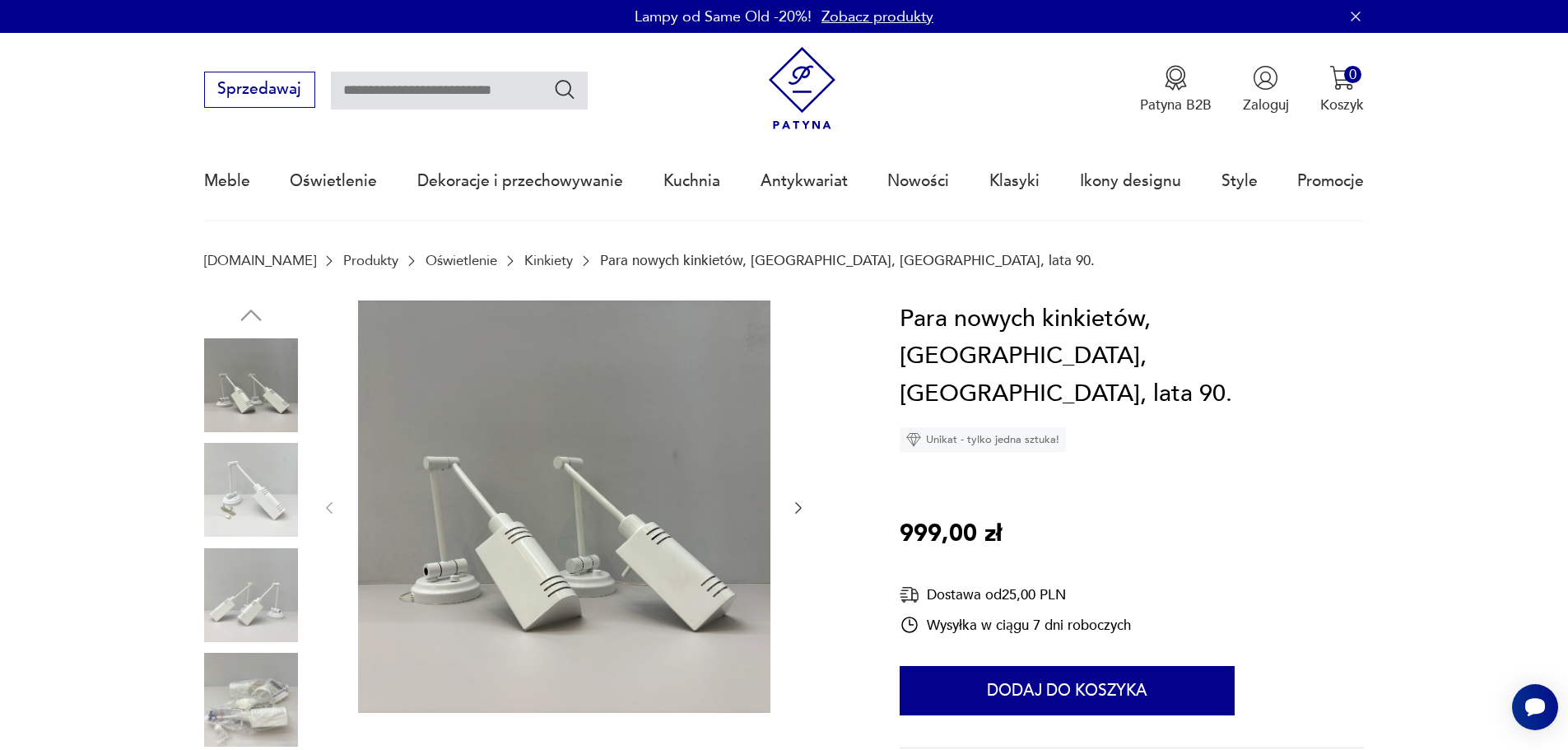
click at [790, 507] on icon "button" at bounding box center [798, 507] width 17 height 17
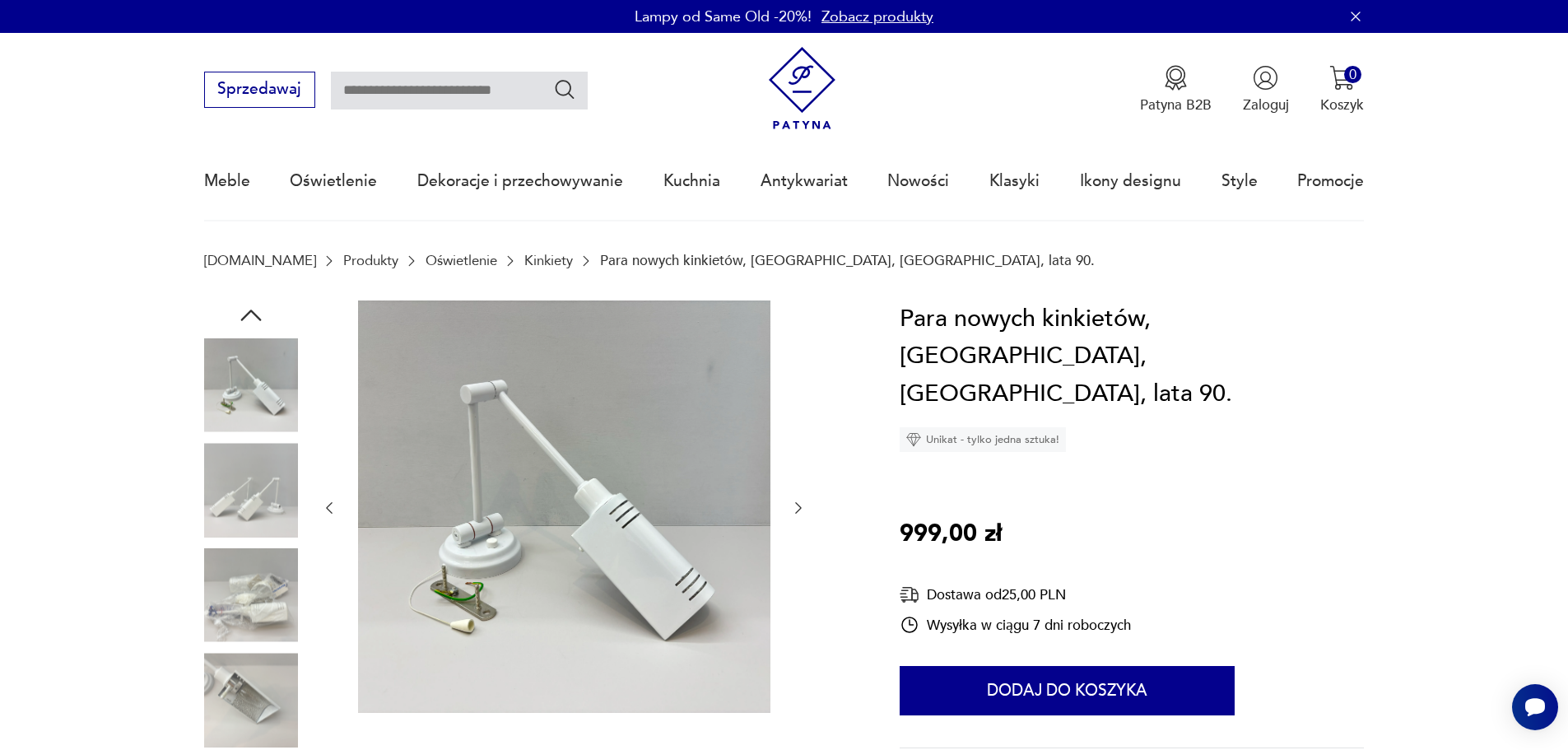
click at [796, 506] on icon "button" at bounding box center [798, 507] width 17 height 17
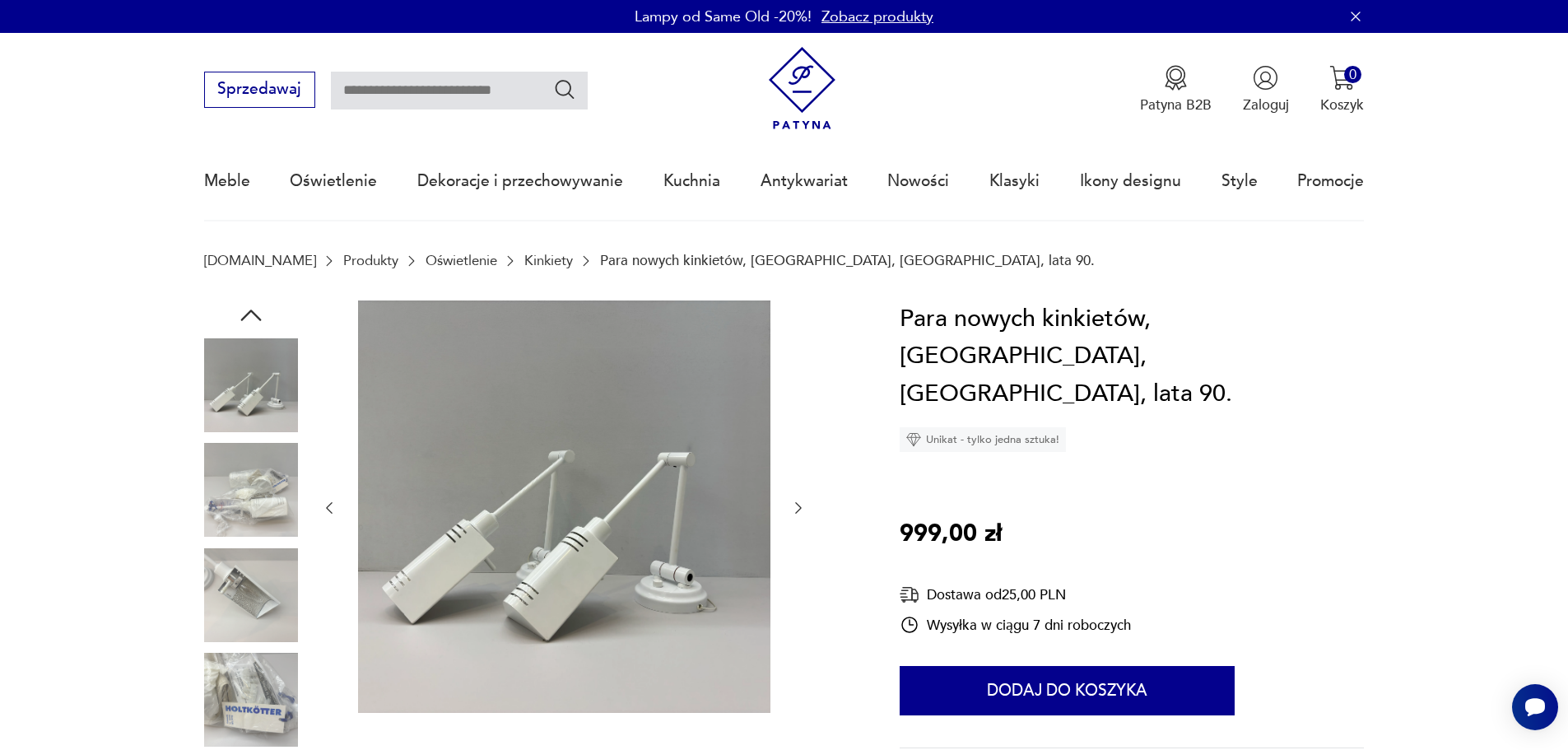
click at [796, 506] on icon "button" at bounding box center [798, 507] width 17 height 17
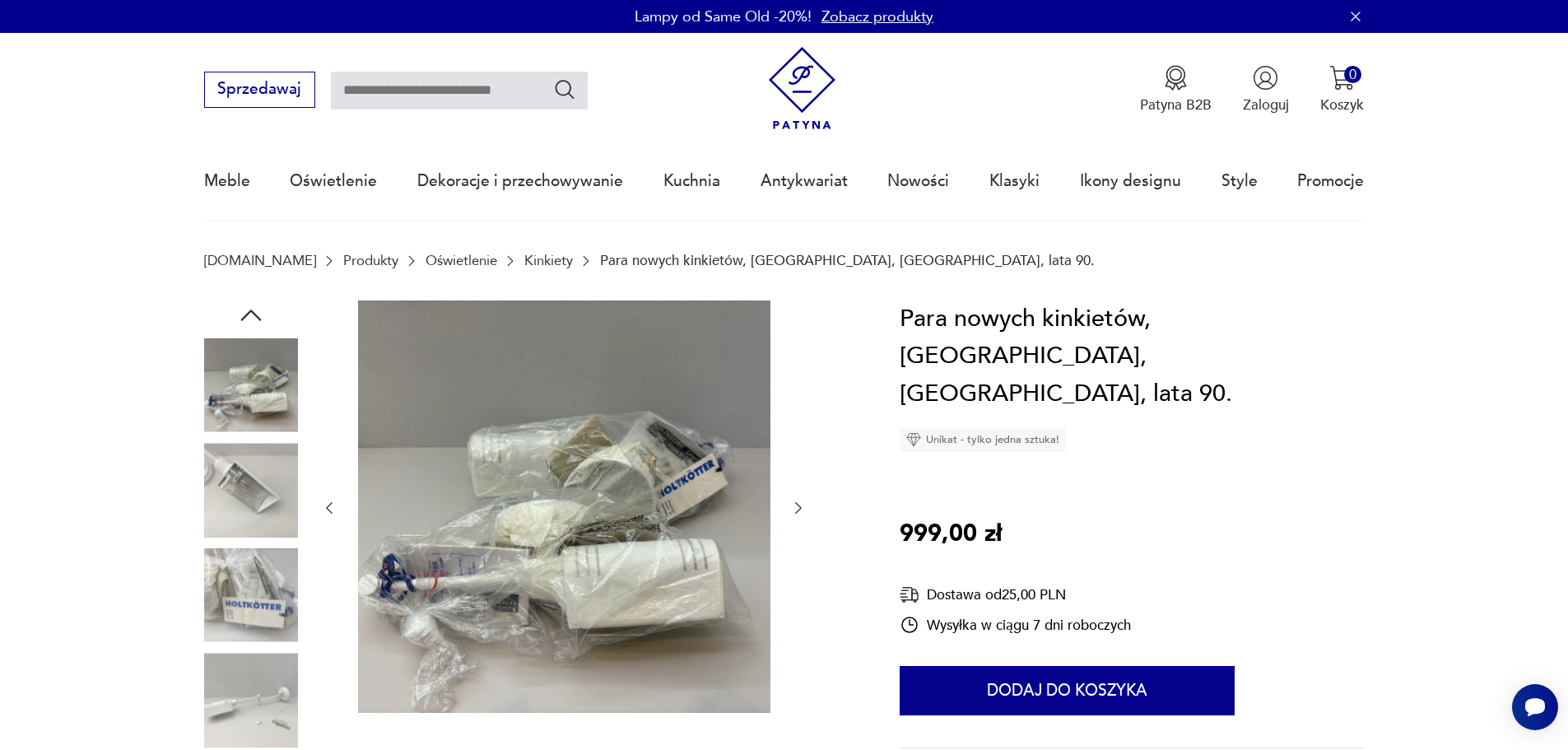
click at [797, 506] on icon "button" at bounding box center [798, 507] width 17 height 17
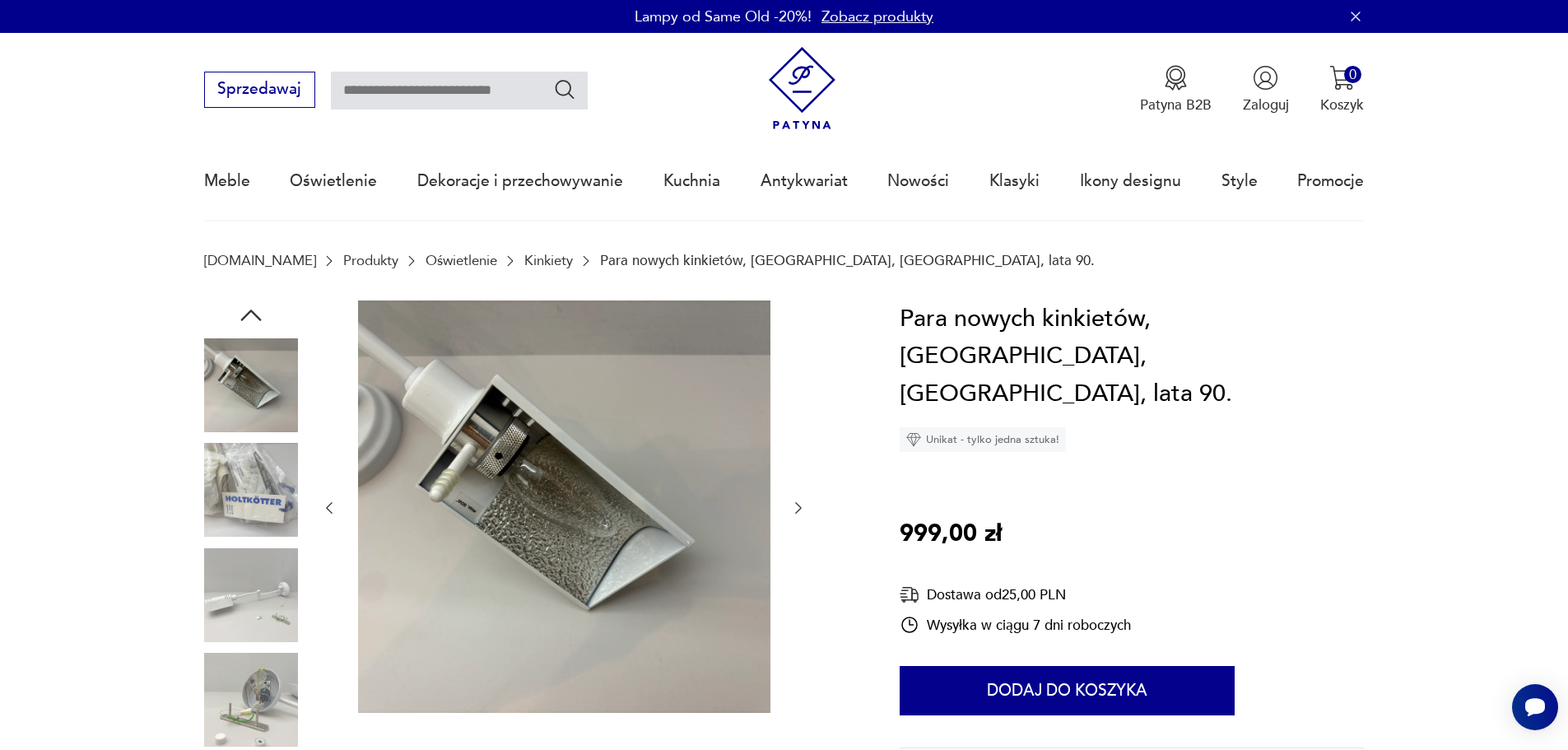
click at [798, 510] on icon "button" at bounding box center [798, 507] width 17 height 17
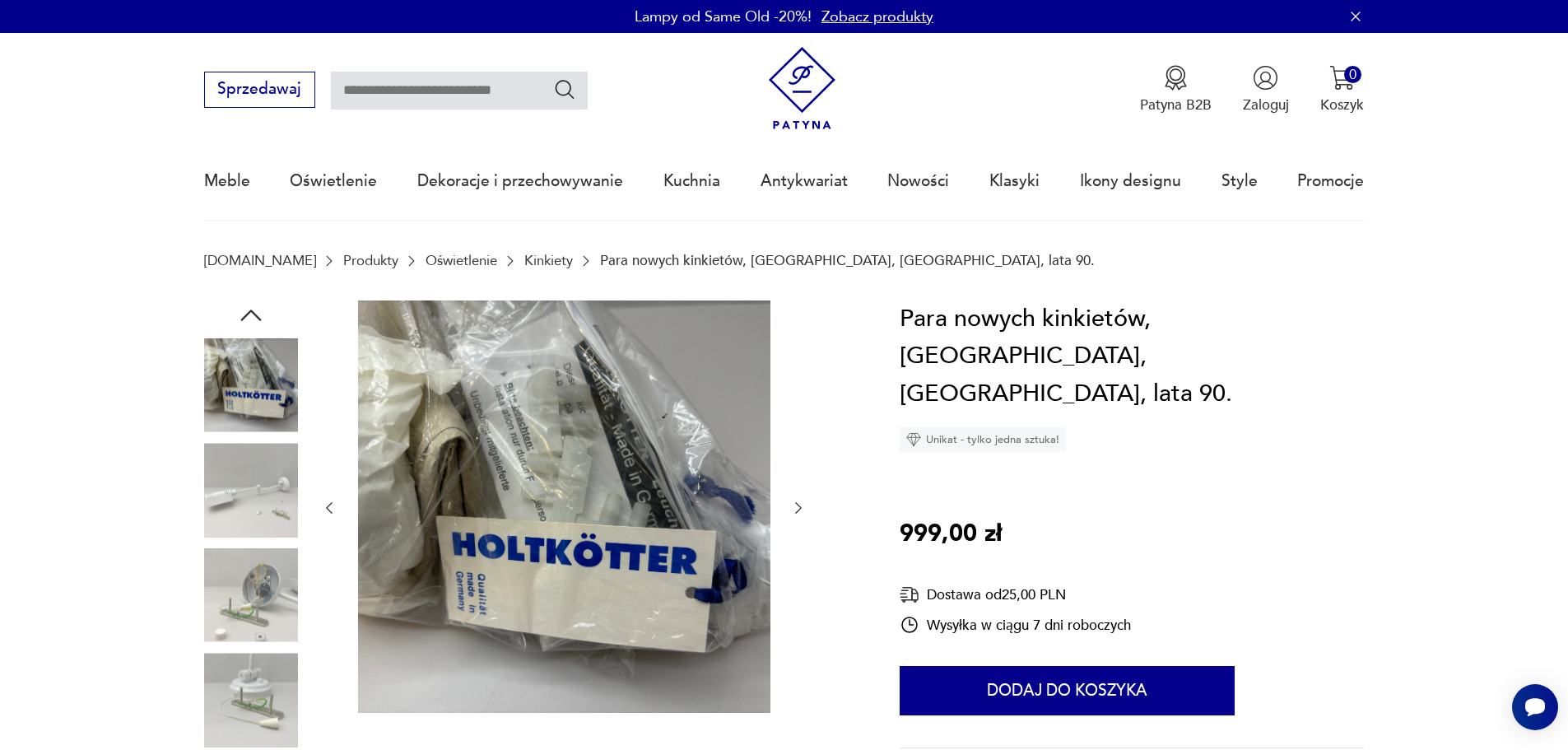
click at [798, 510] on icon "button" at bounding box center [798, 507] width 17 height 17
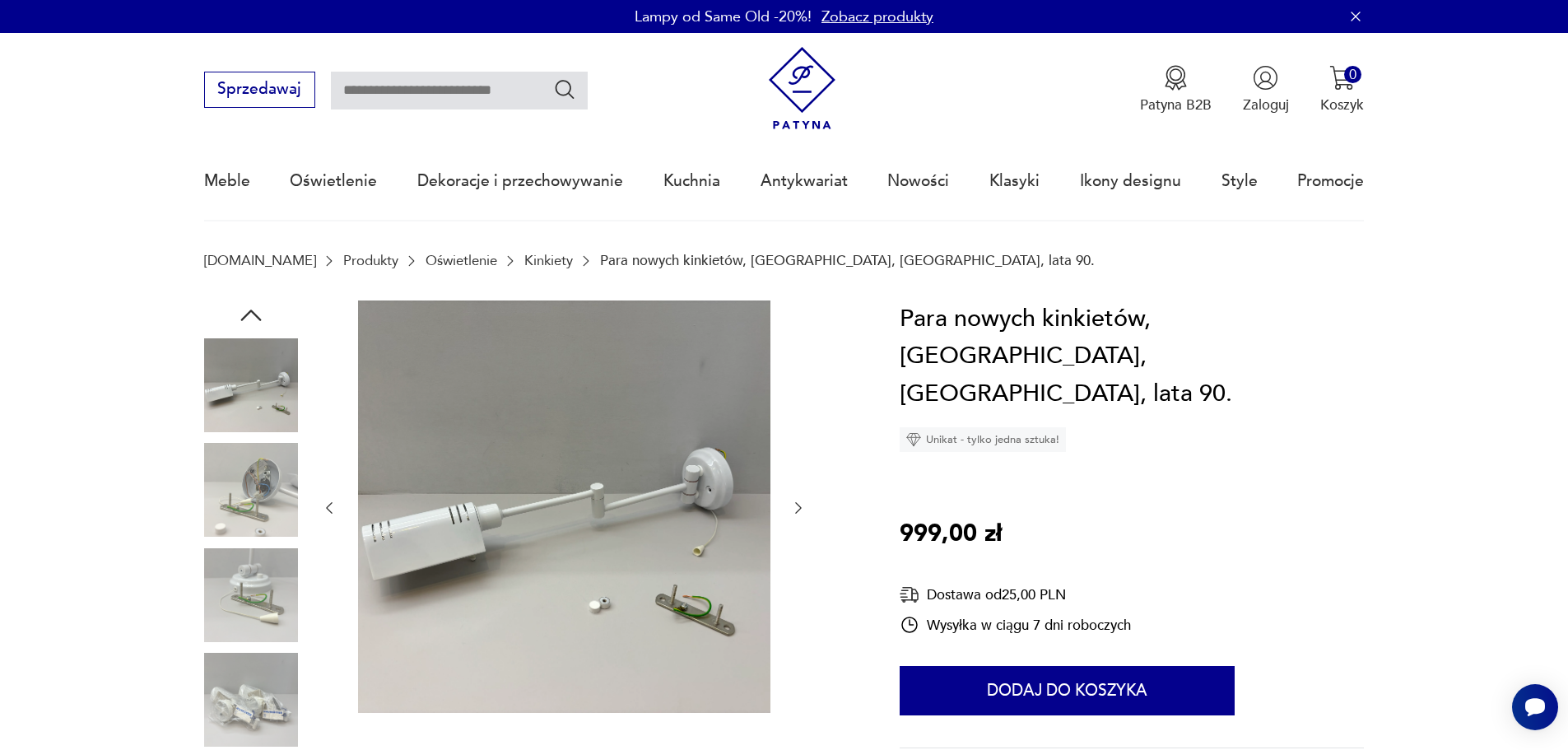
click at [798, 509] on icon "button" at bounding box center [798, 507] width 17 height 17
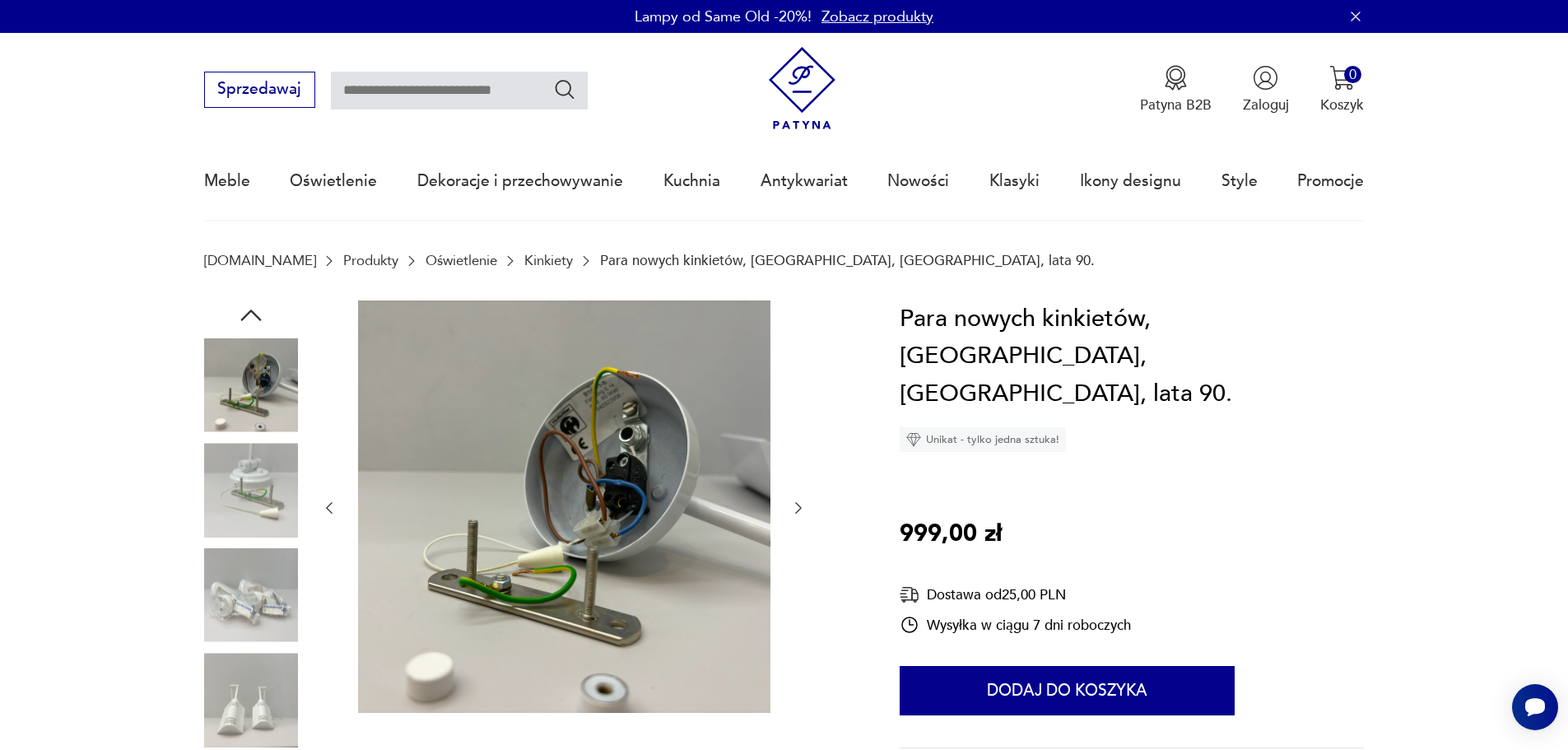
click at [798, 503] on icon "button" at bounding box center [798, 507] width 17 height 17
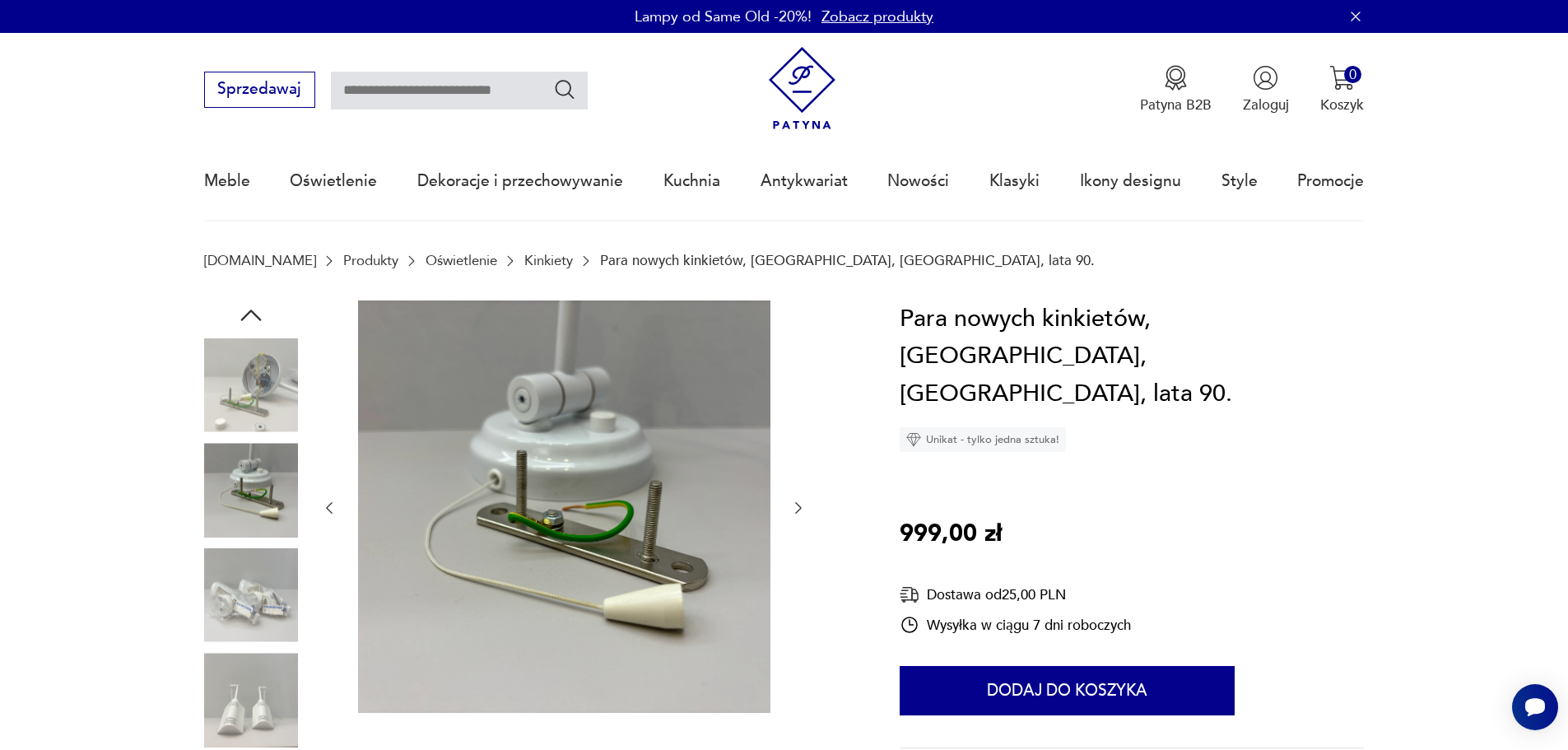
click at [798, 503] on icon "button" at bounding box center [798, 507] width 17 height 17
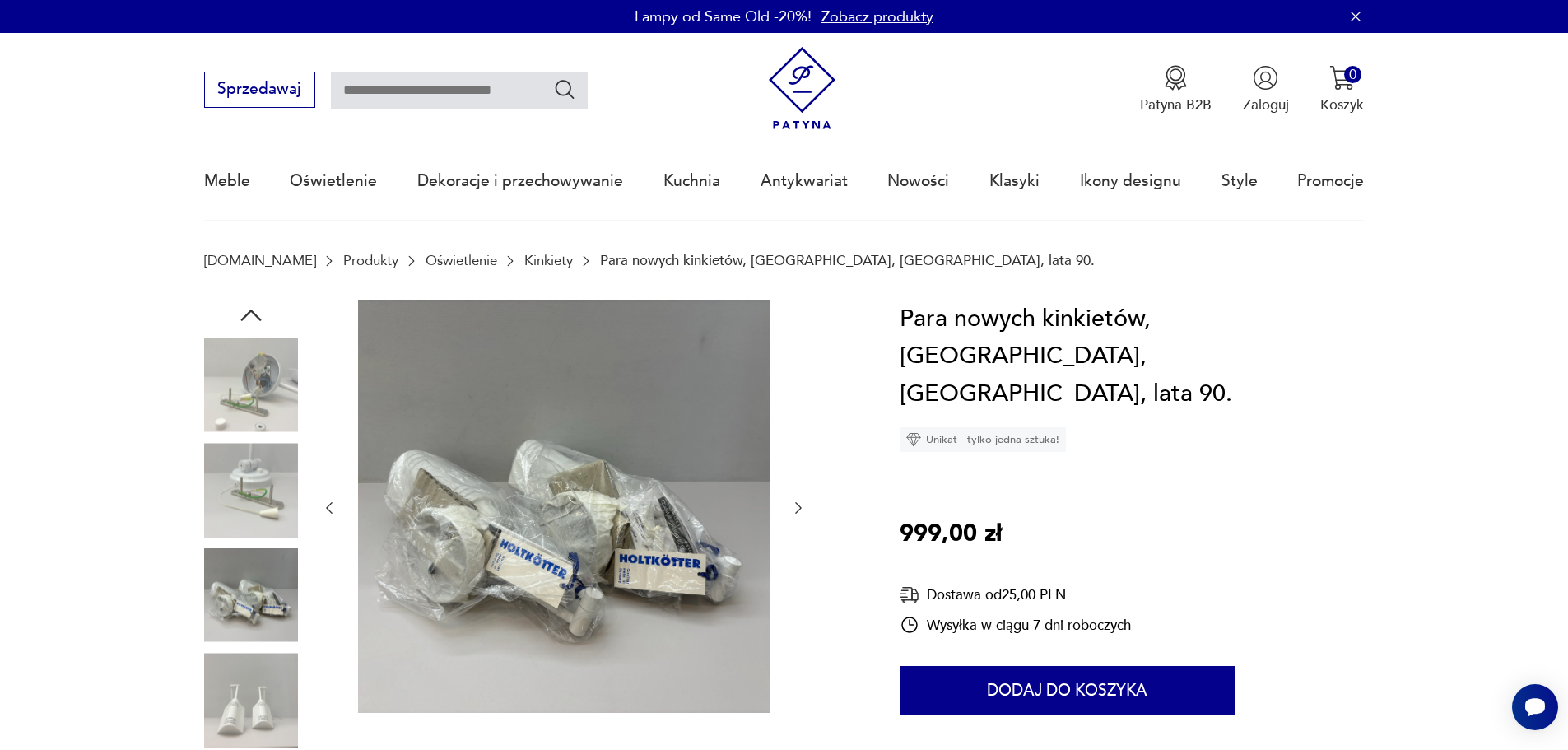
click at [271, 463] on img at bounding box center [251, 490] width 94 height 94
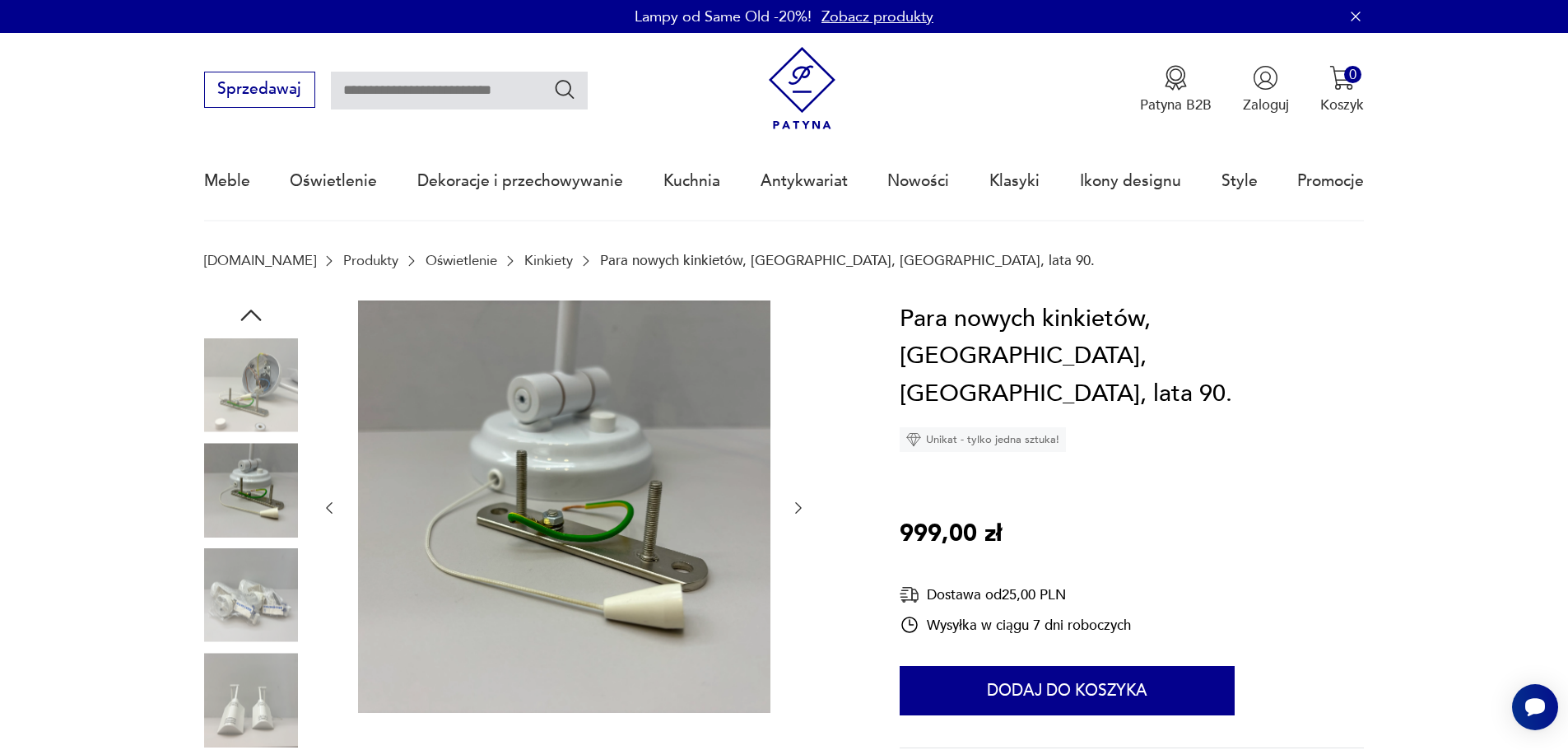
click at [250, 562] on img at bounding box center [251, 595] width 94 height 94
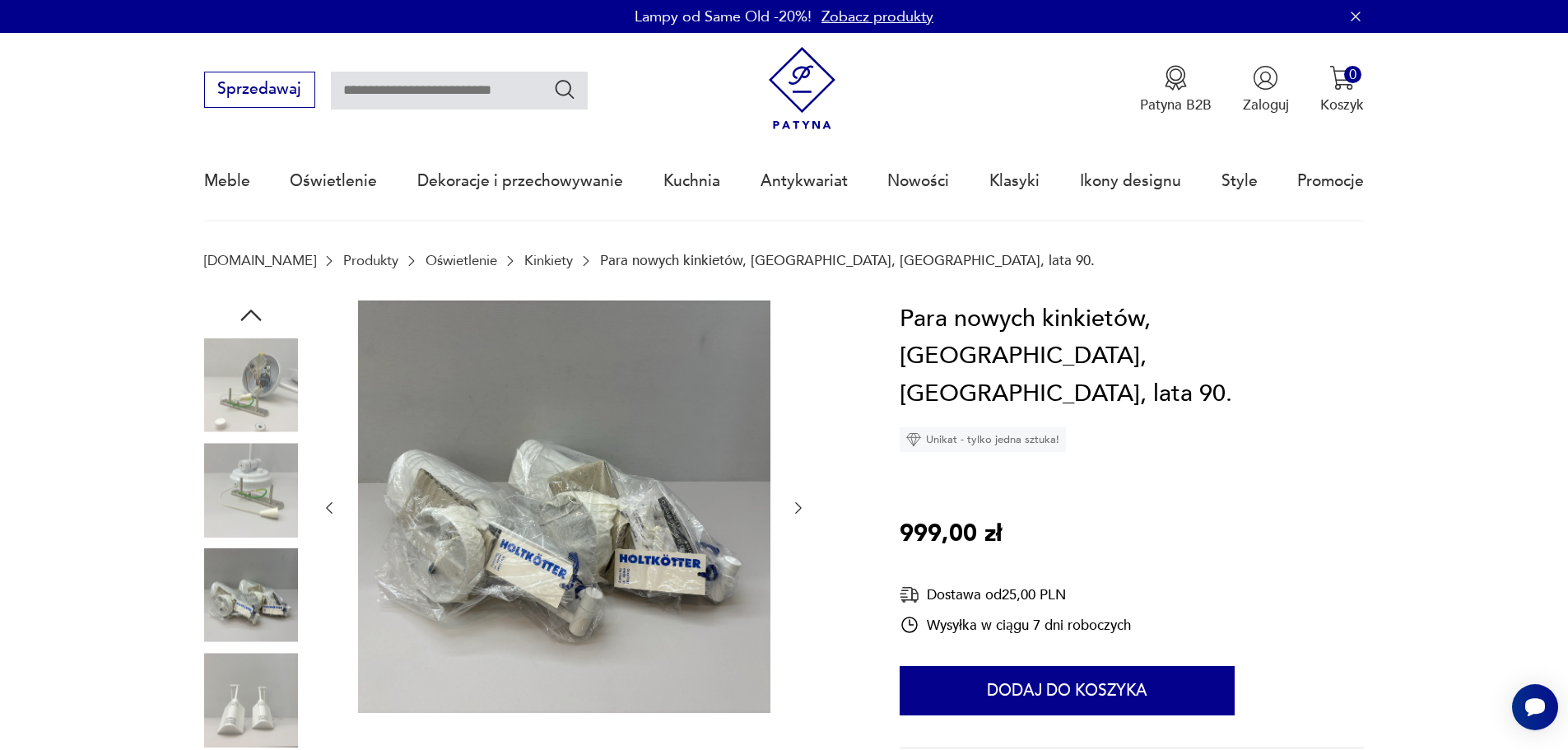
click at [241, 644] on div at bounding box center [251, 597] width 94 height 97
click at [245, 724] on img at bounding box center [251, 699] width 94 height 94
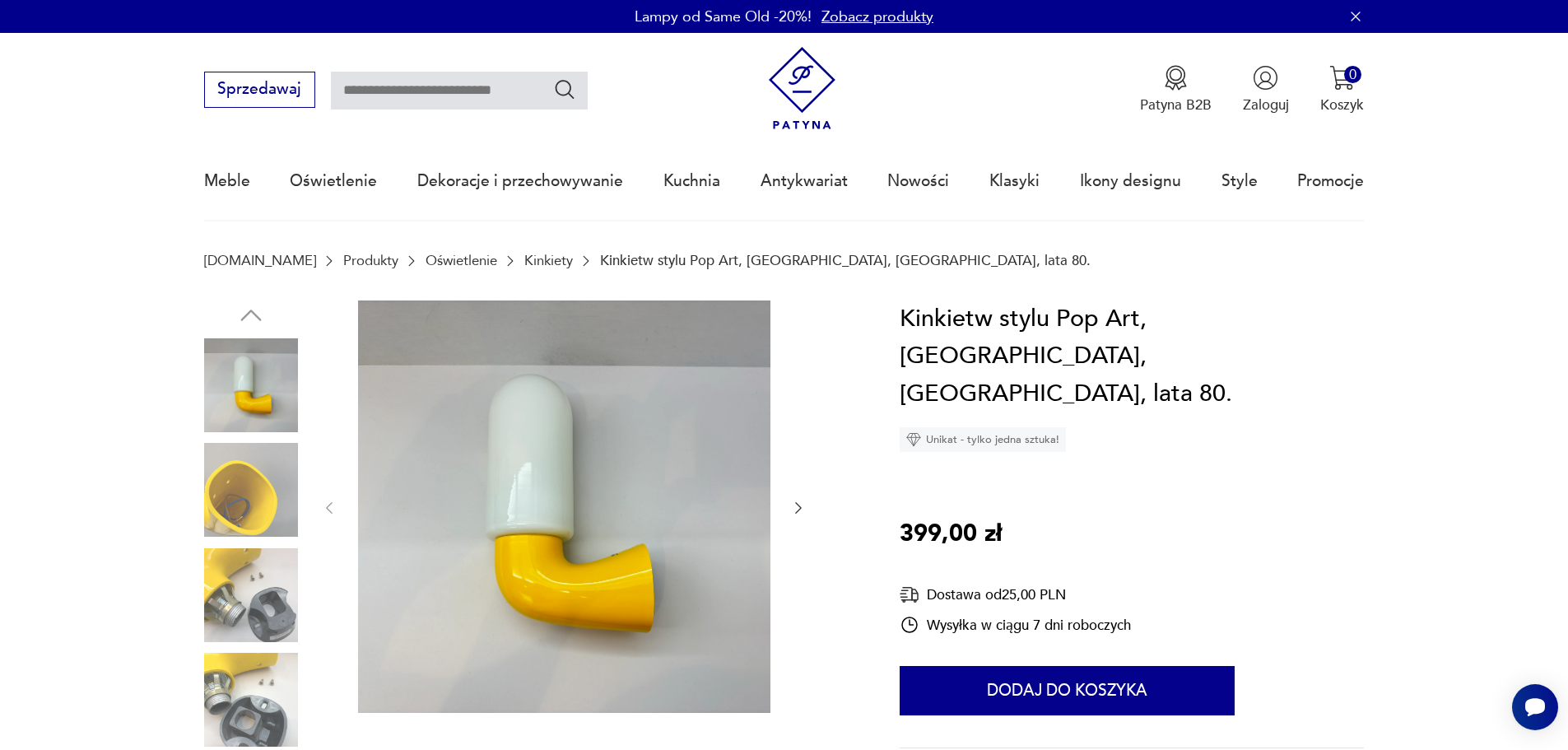
click at [799, 510] on icon "button" at bounding box center [798, 508] width 7 height 12
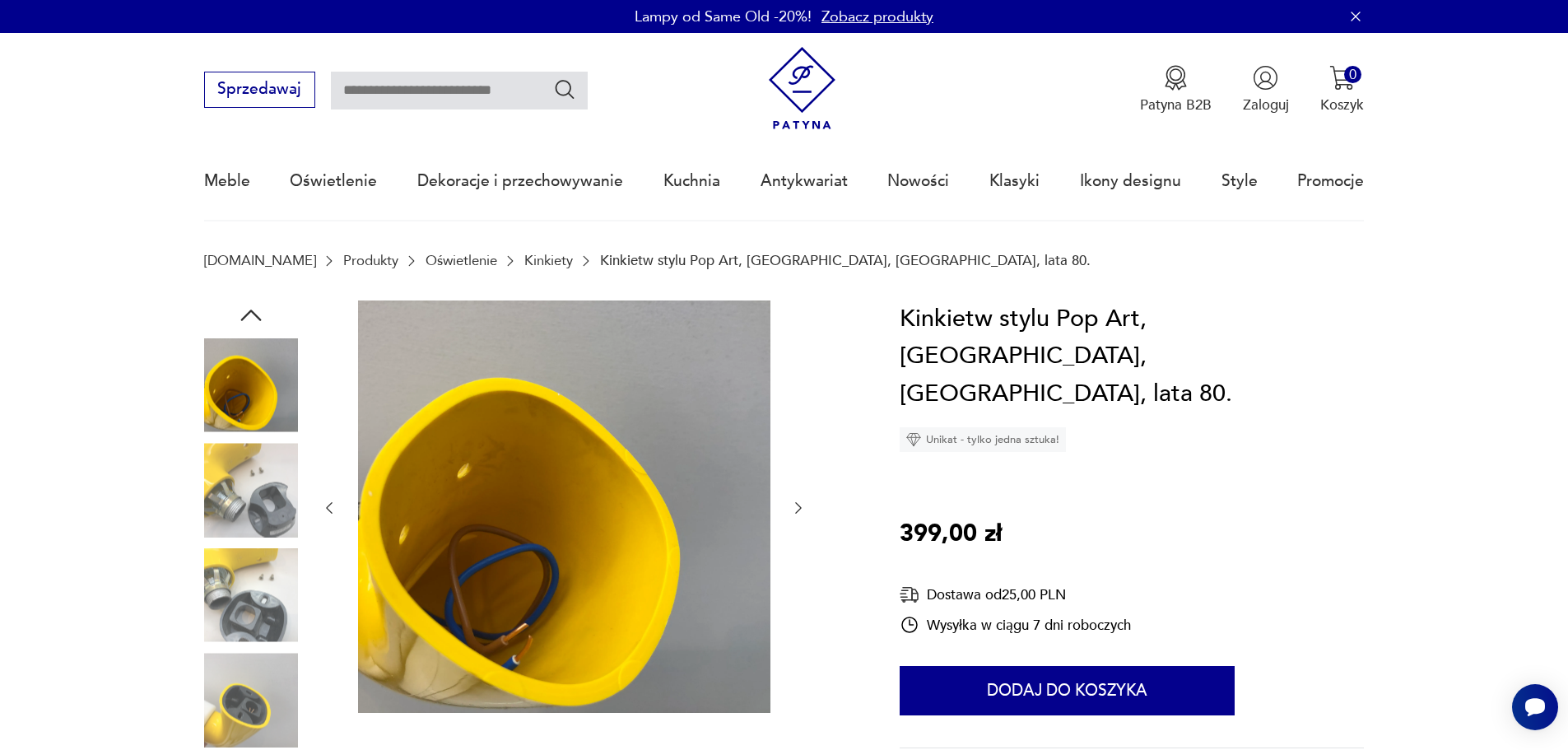
click at [799, 509] on icon "button" at bounding box center [798, 507] width 17 height 17
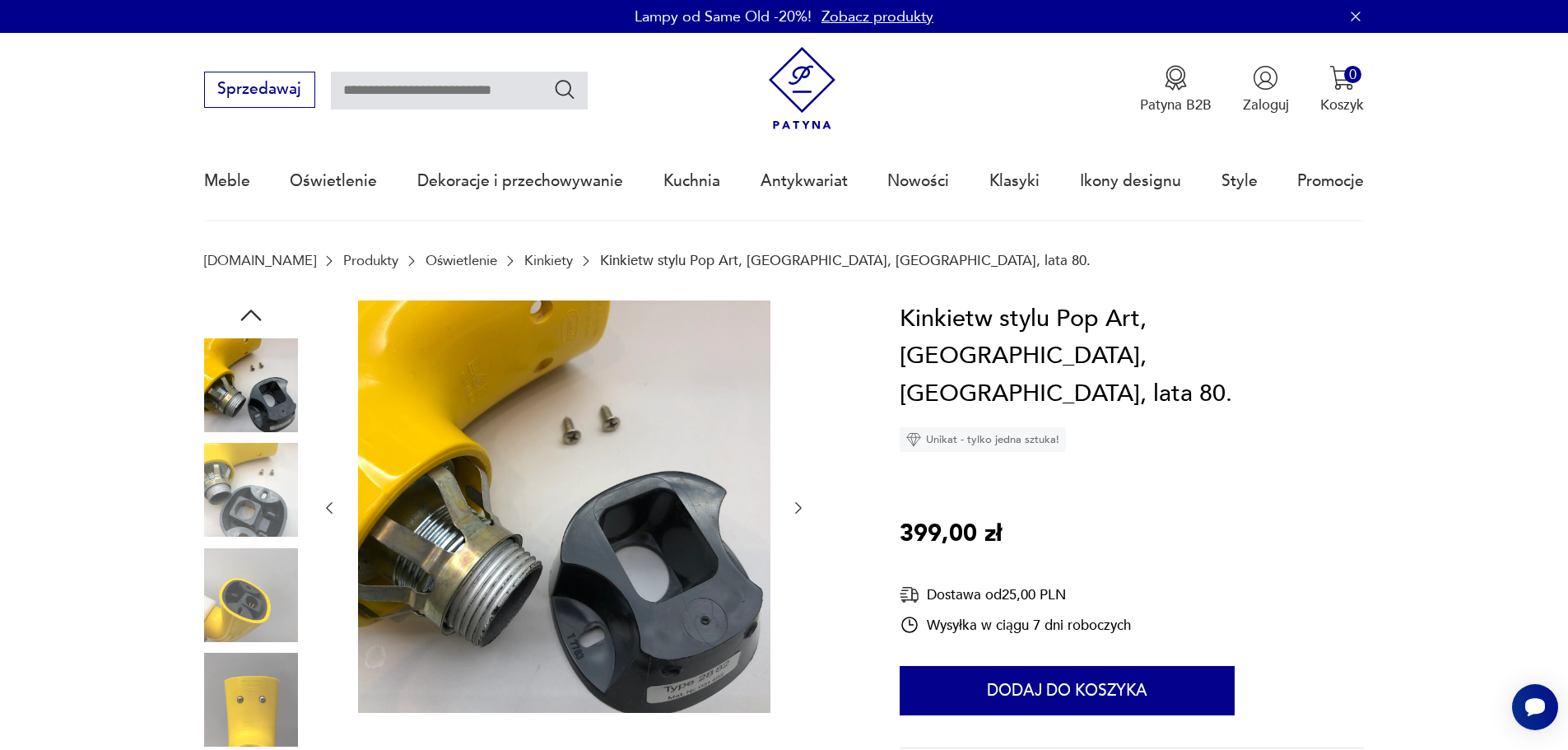
click at [799, 508] on icon "button" at bounding box center [798, 507] width 17 height 17
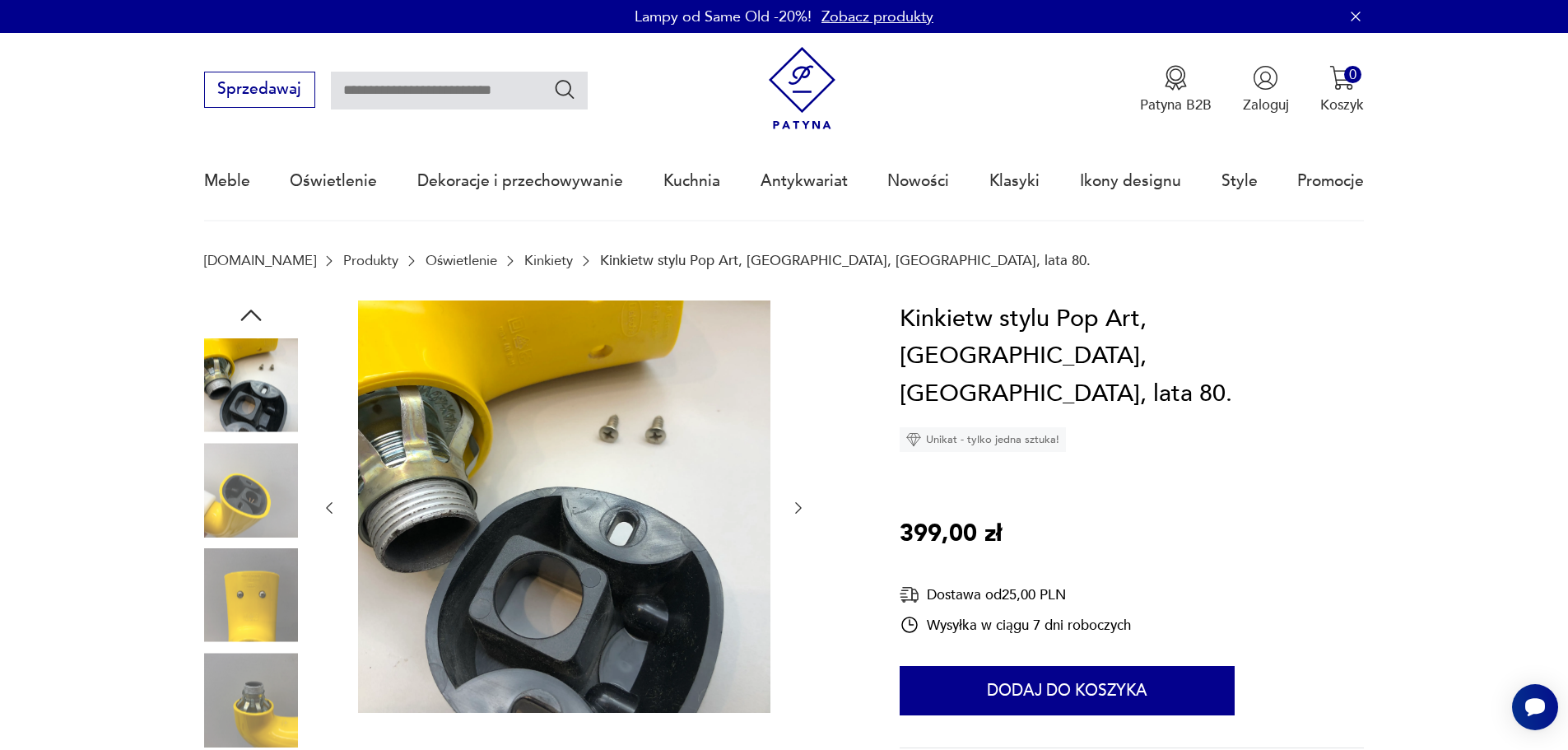
click at [799, 508] on icon "button" at bounding box center [798, 507] width 17 height 17
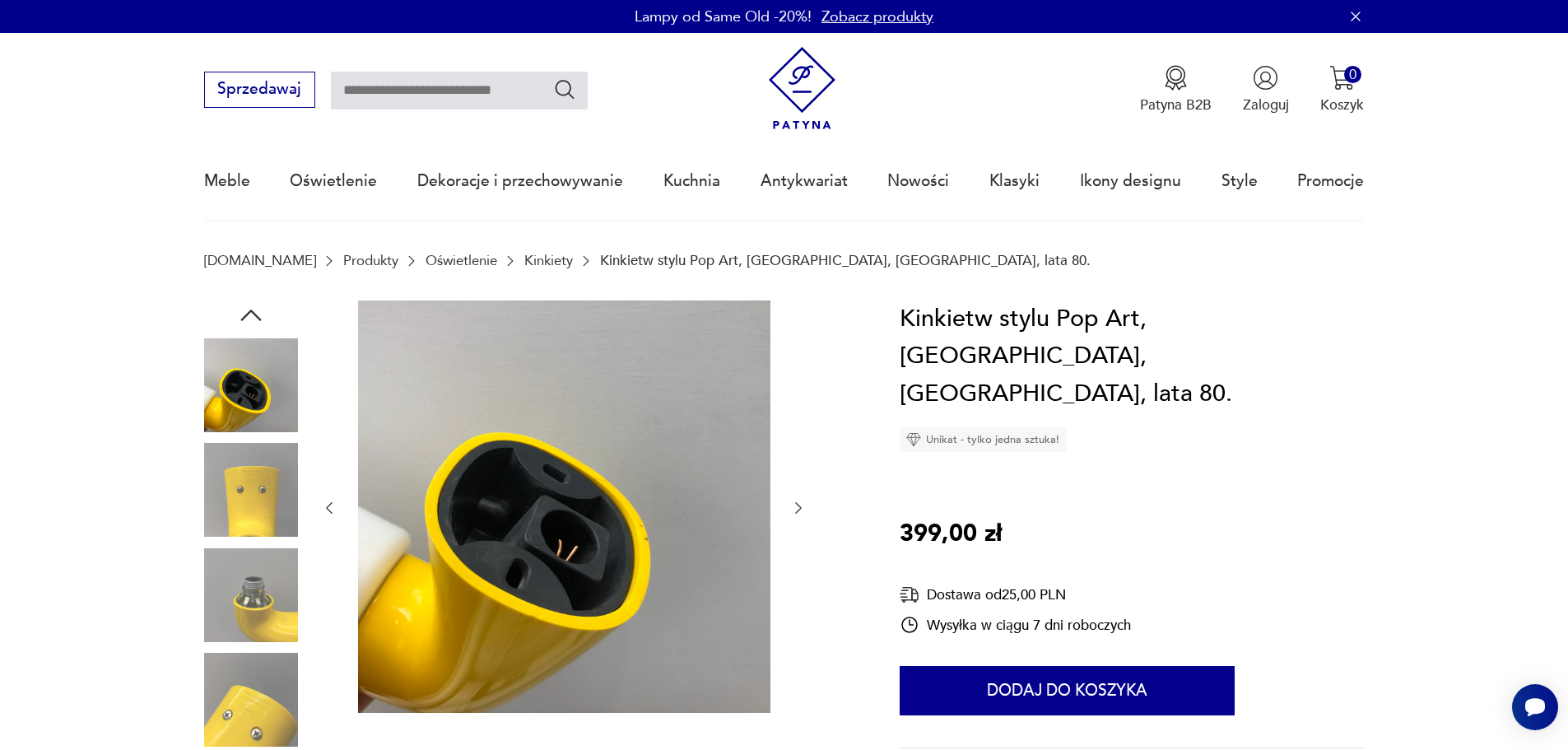
click at [799, 508] on icon "button" at bounding box center [798, 507] width 17 height 17
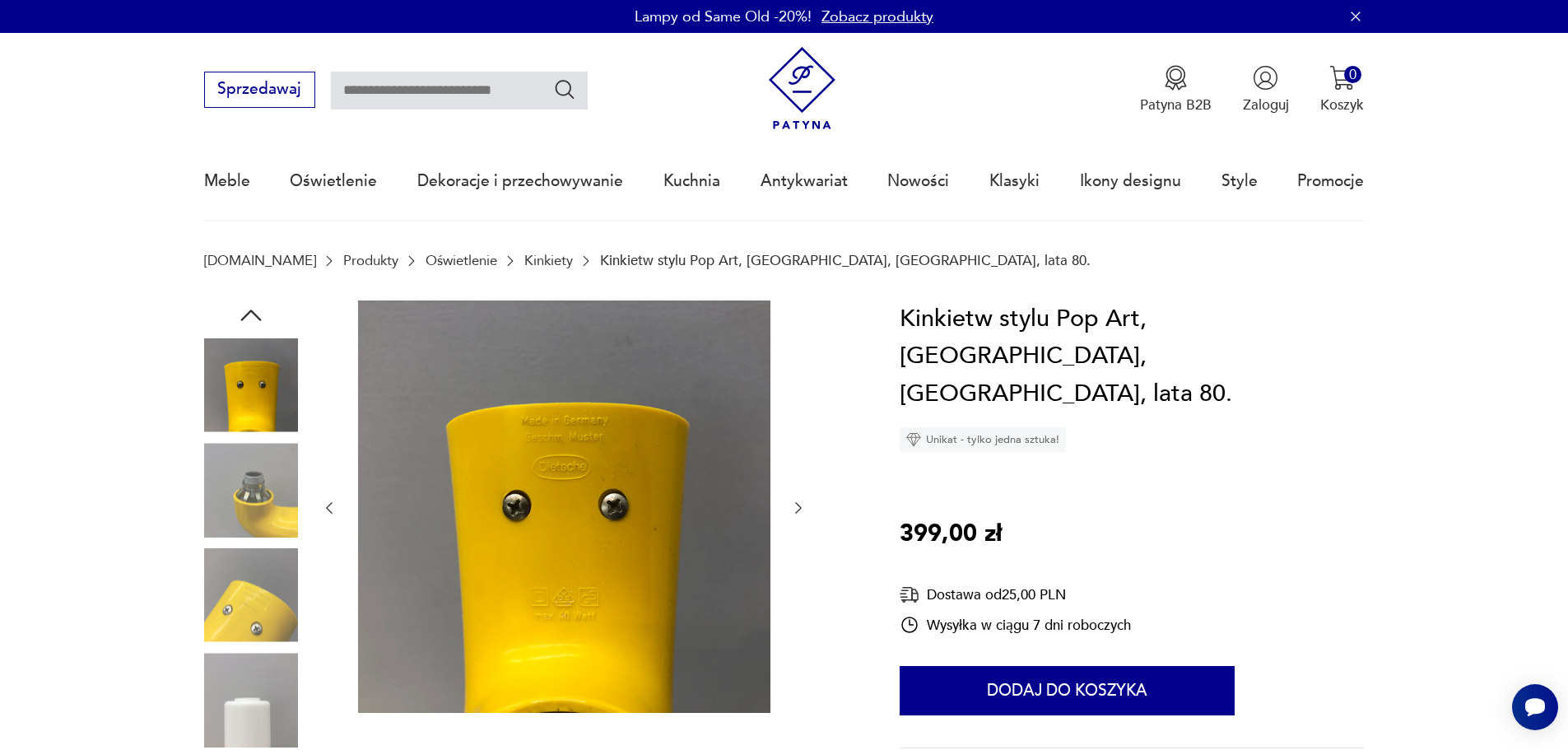
click at [799, 508] on icon "button" at bounding box center [798, 507] width 17 height 17
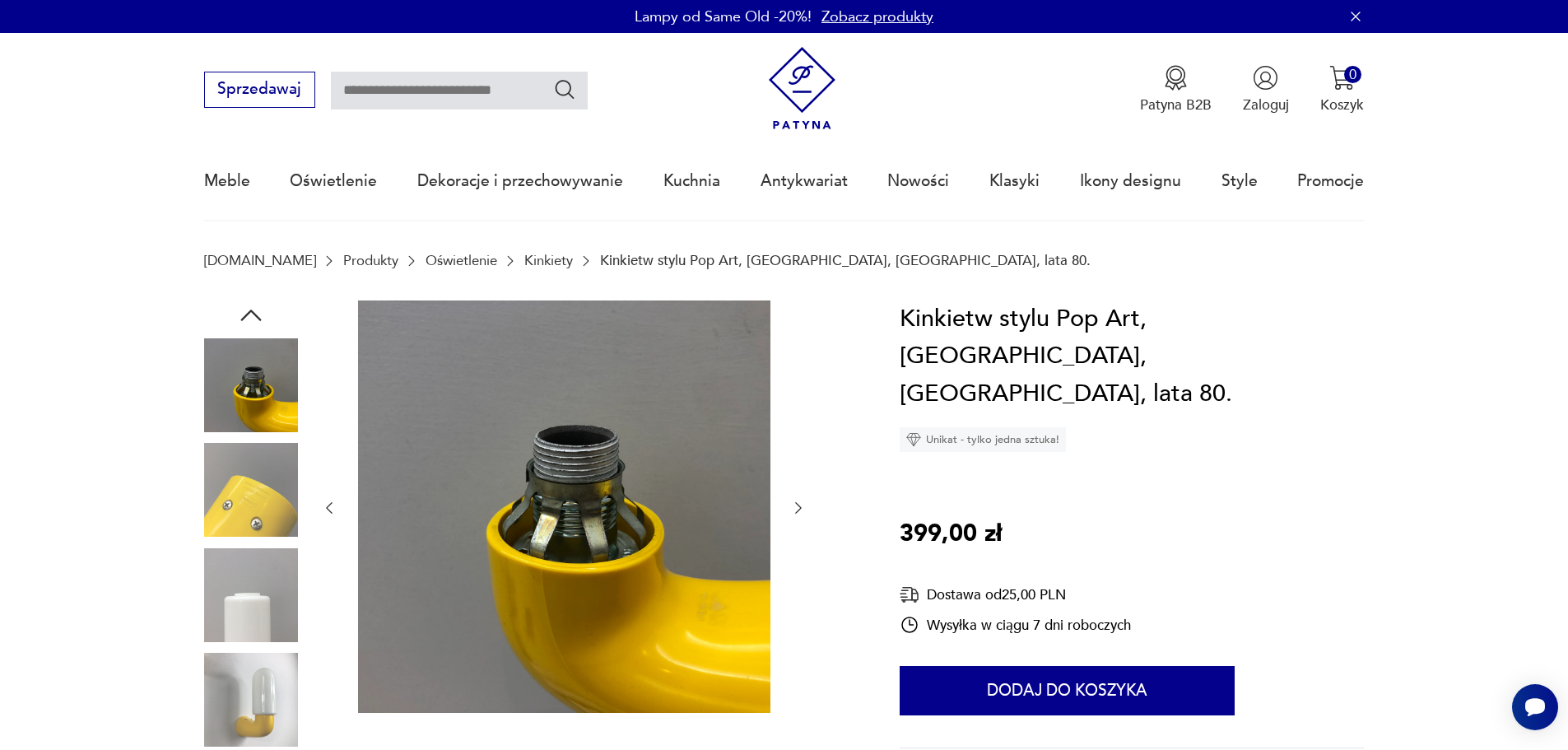
click at [799, 508] on icon "button" at bounding box center [798, 507] width 17 height 17
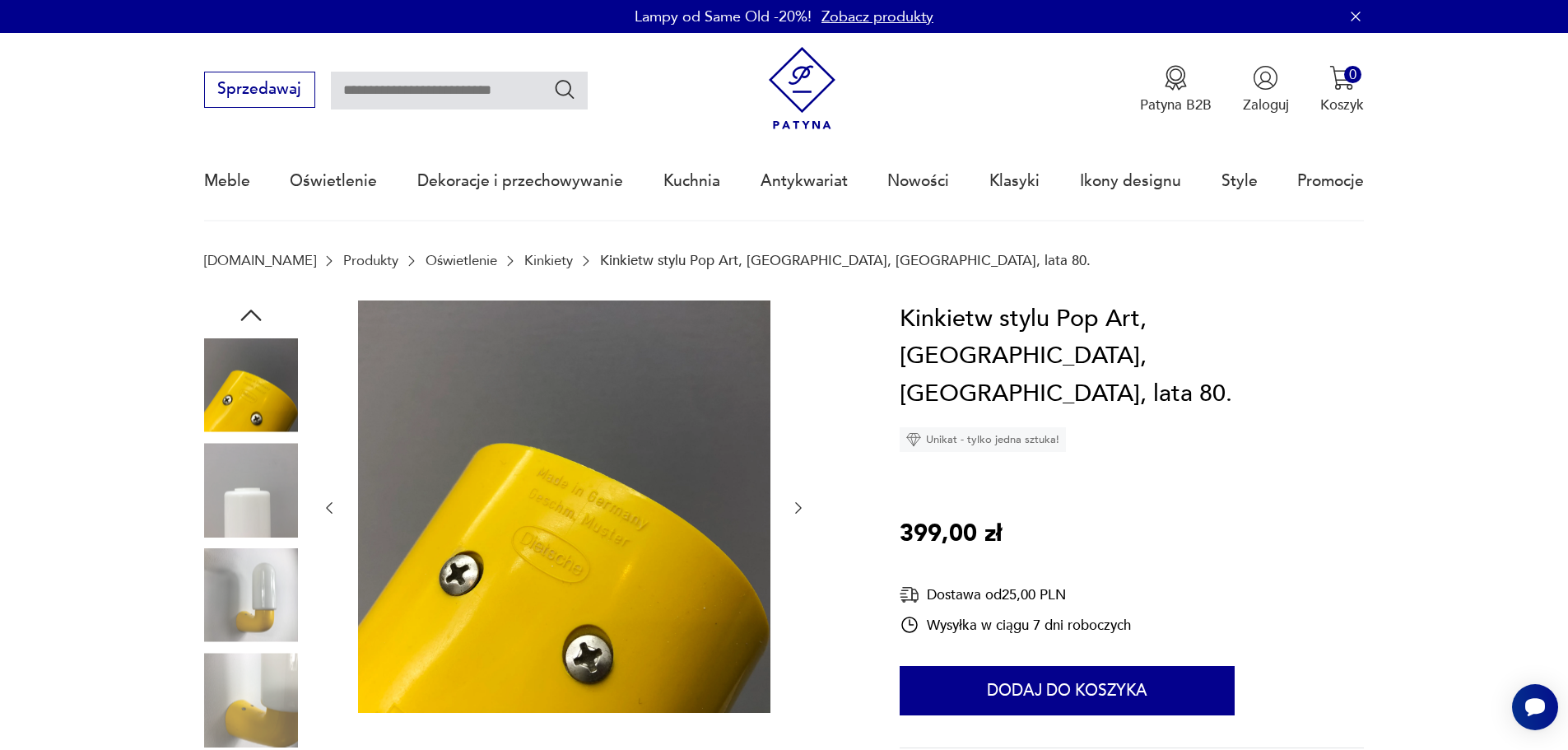
click at [799, 508] on icon "button" at bounding box center [798, 507] width 17 height 17
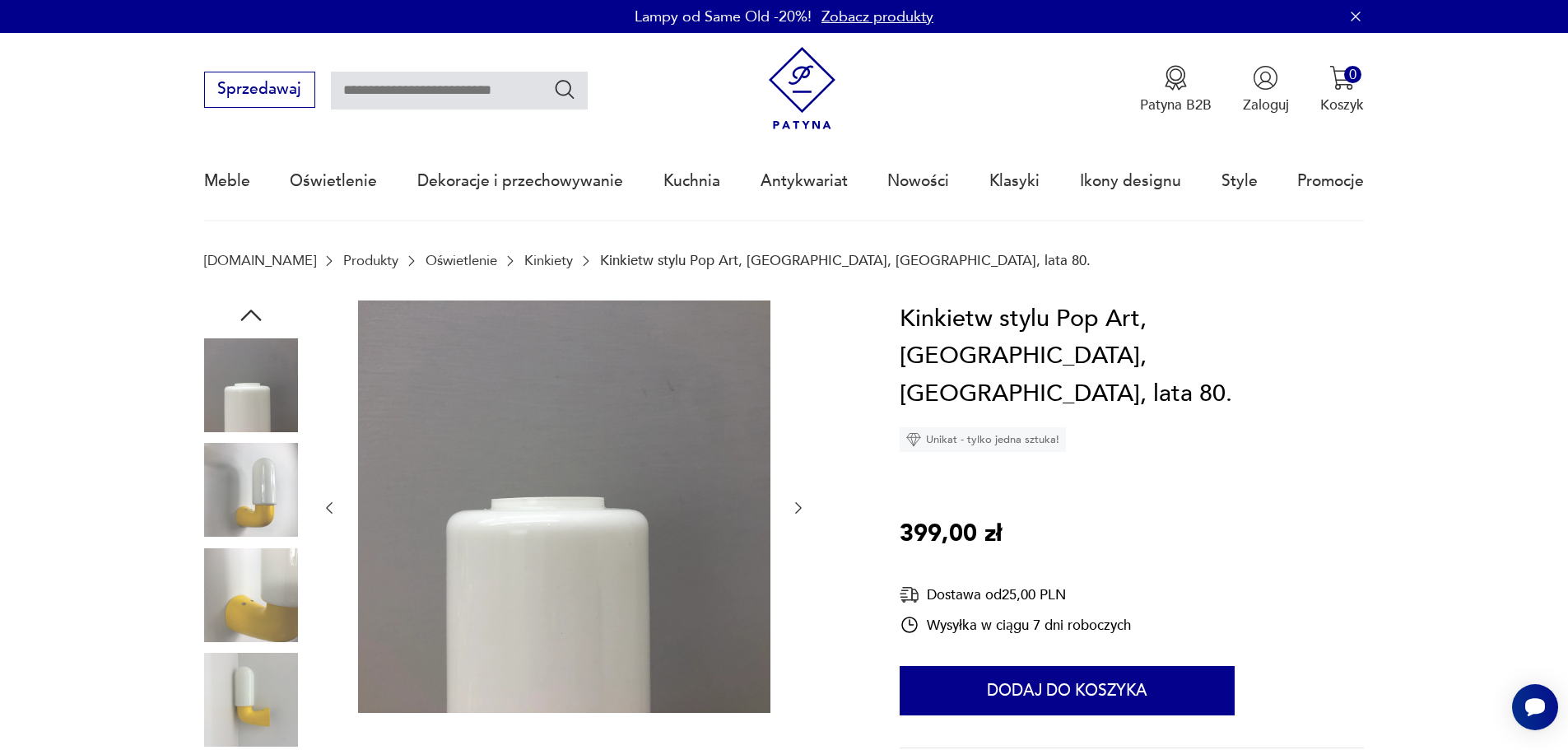
click at [799, 508] on icon "button" at bounding box center [798, 507] width 17 height 17
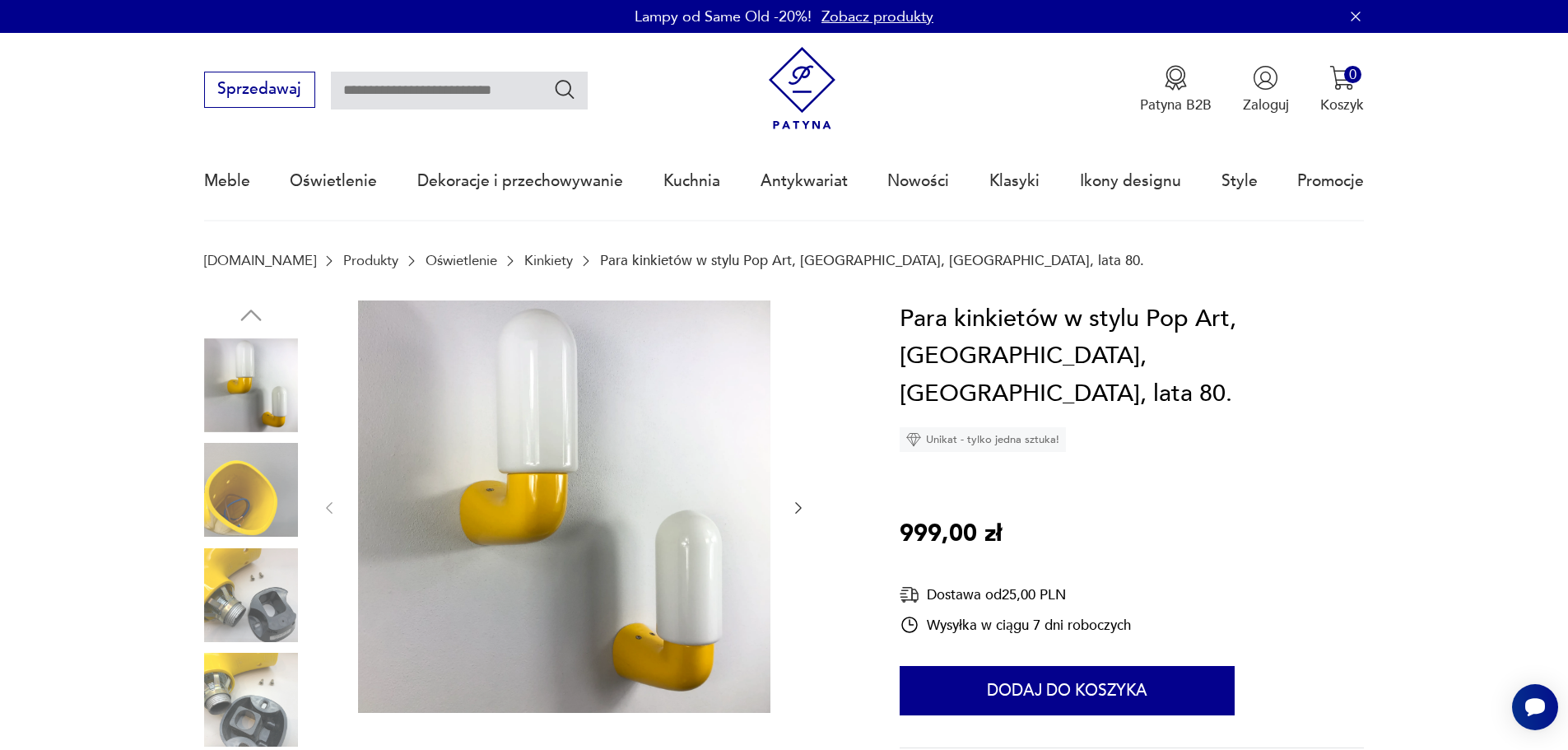
click at [224, 504] on img at bounding box center [251, 490] width 94 height 94
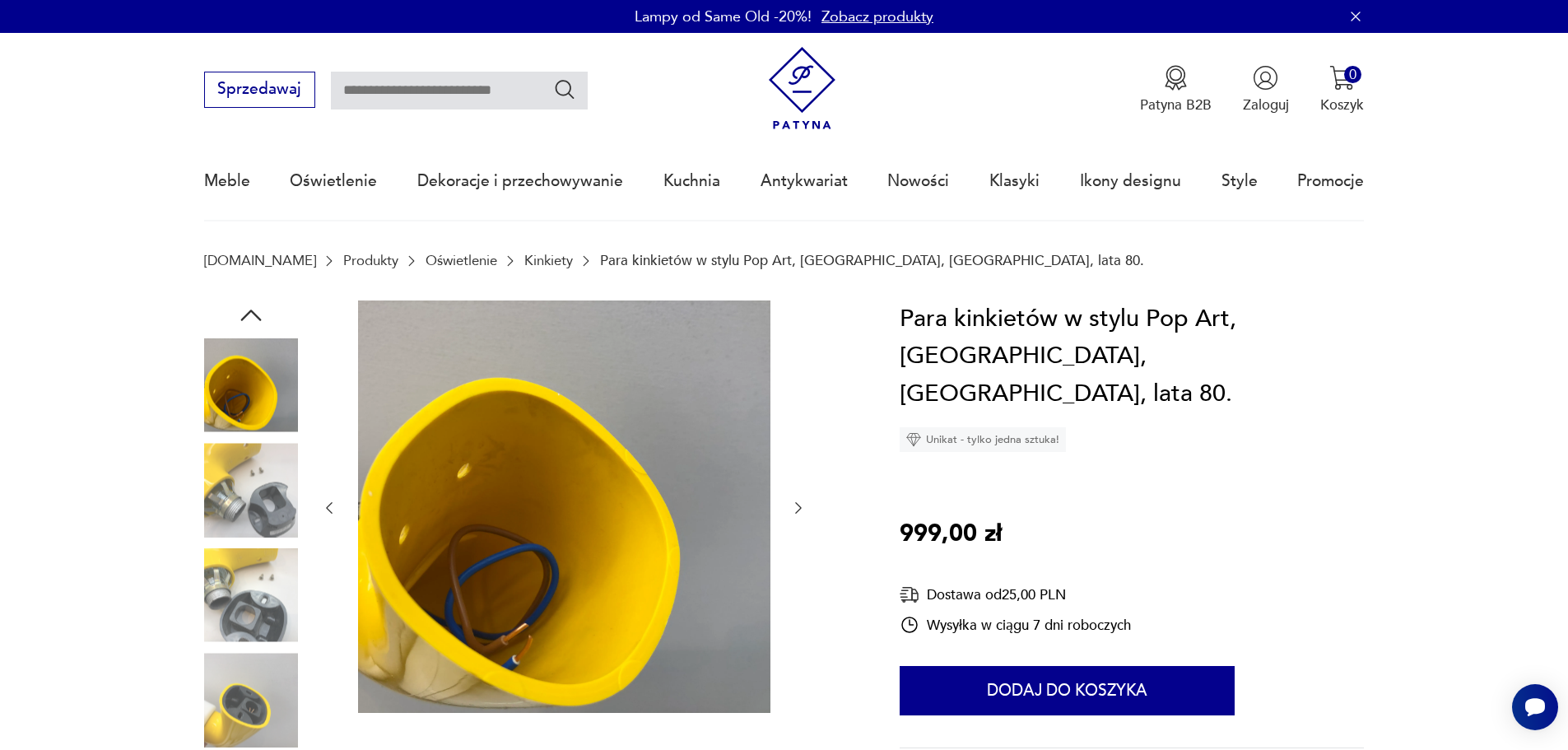
click at [234, 591] on img at bounding box center [251, 595] width 94 height 94
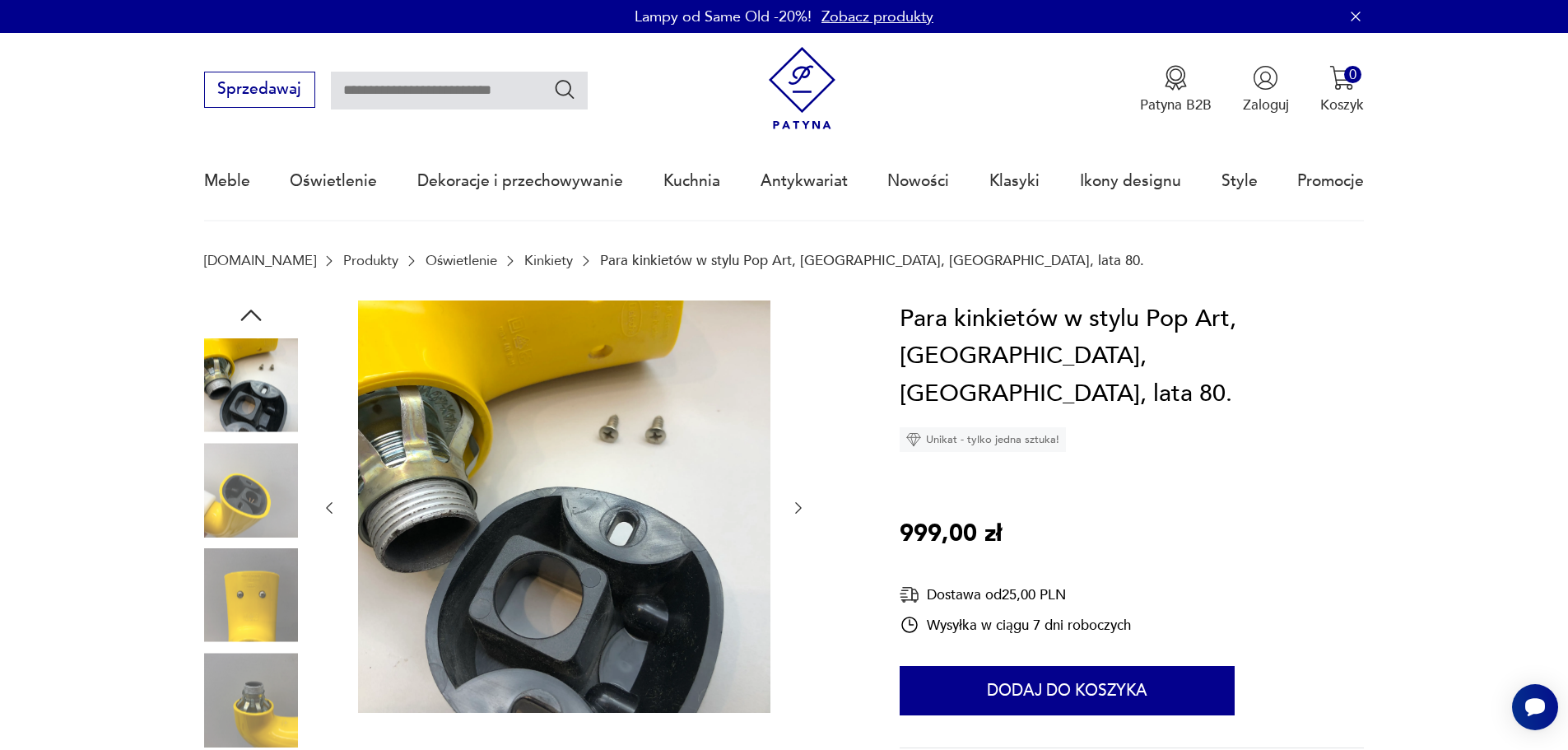
click at [247, 597] on img at bounding box center [251, 595] width 94 height 94
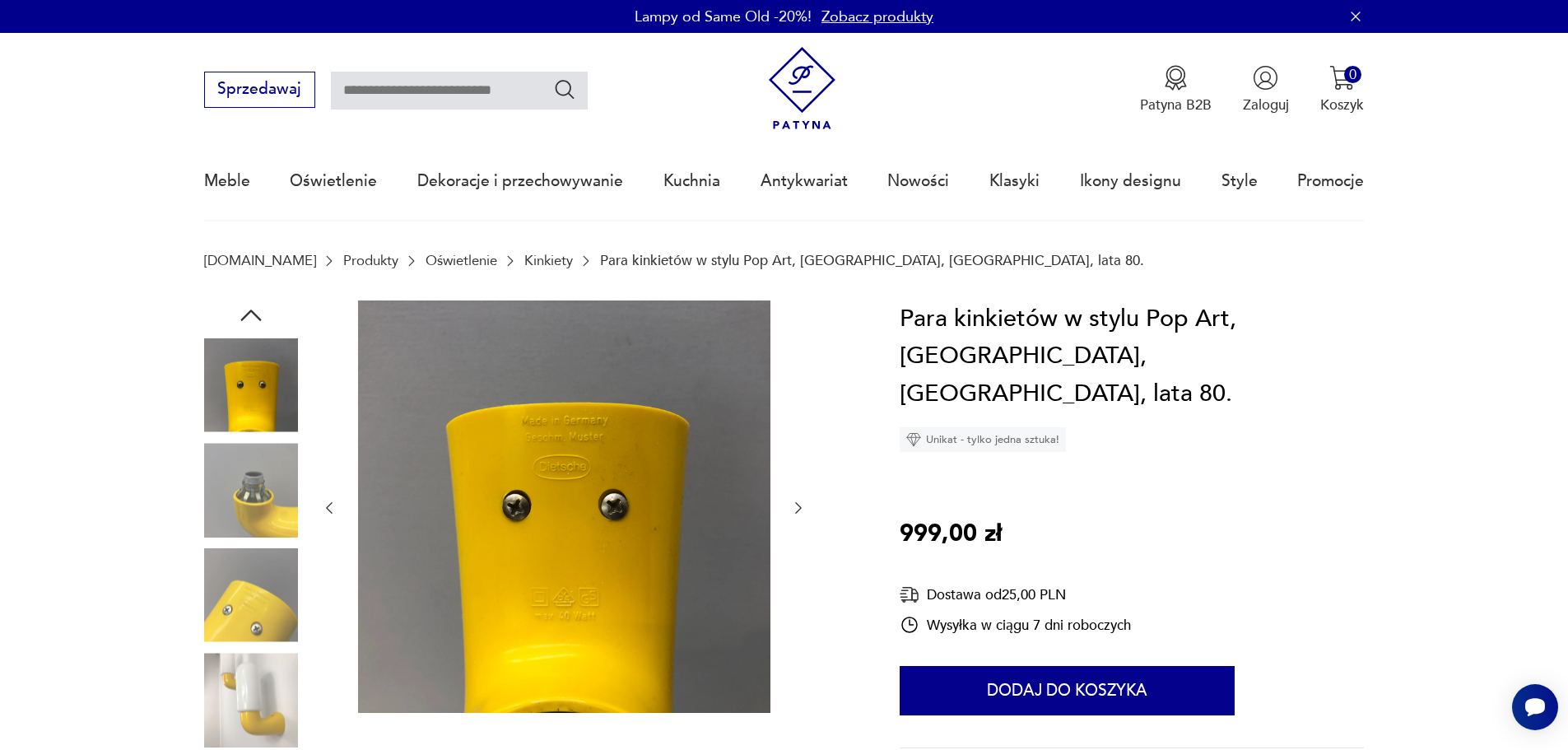
click at [256, 663] on img at bounding box center [251, 699] width 94 height 94
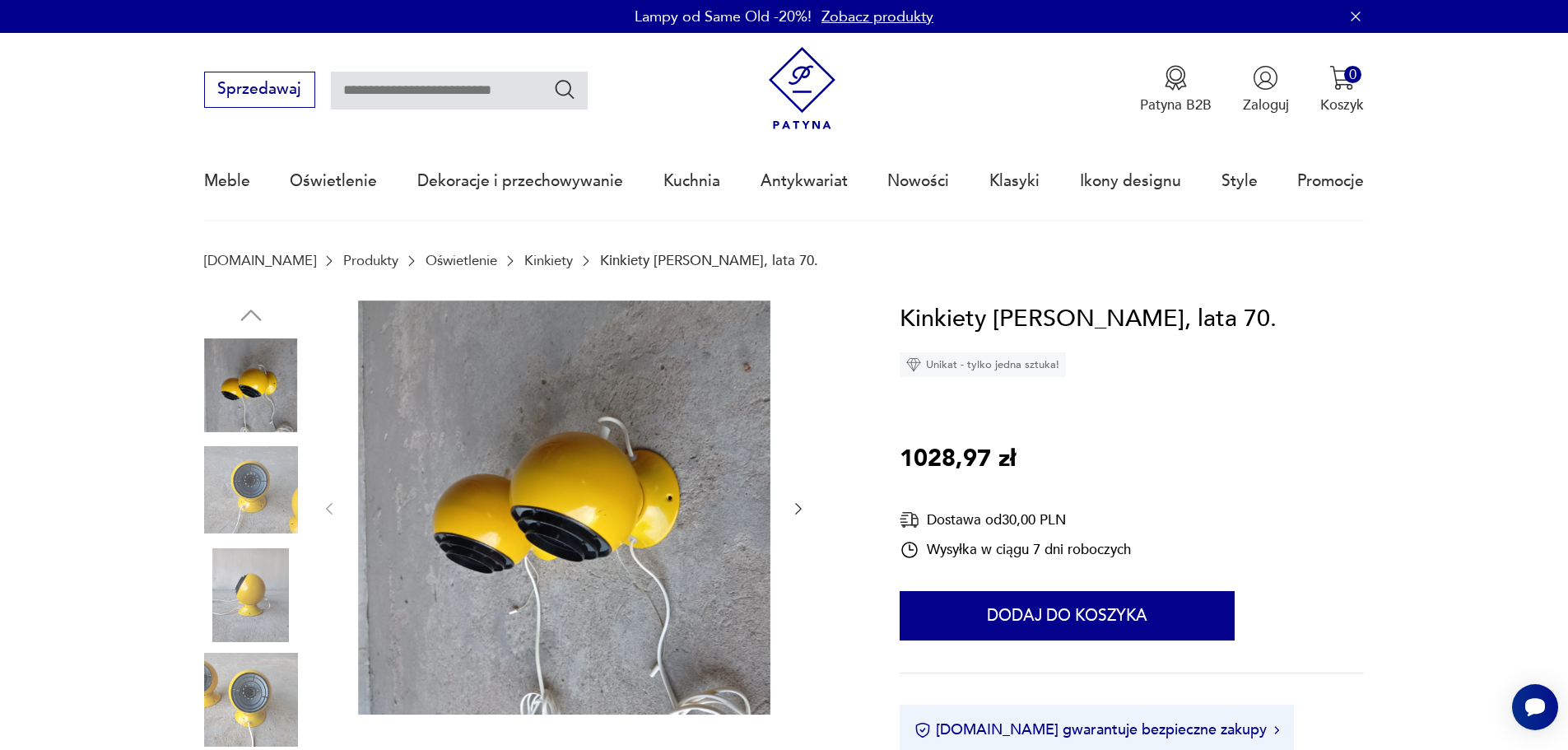
click at [800, 505] on icon "button" at bounding box center [798, 508] width 17 height 17
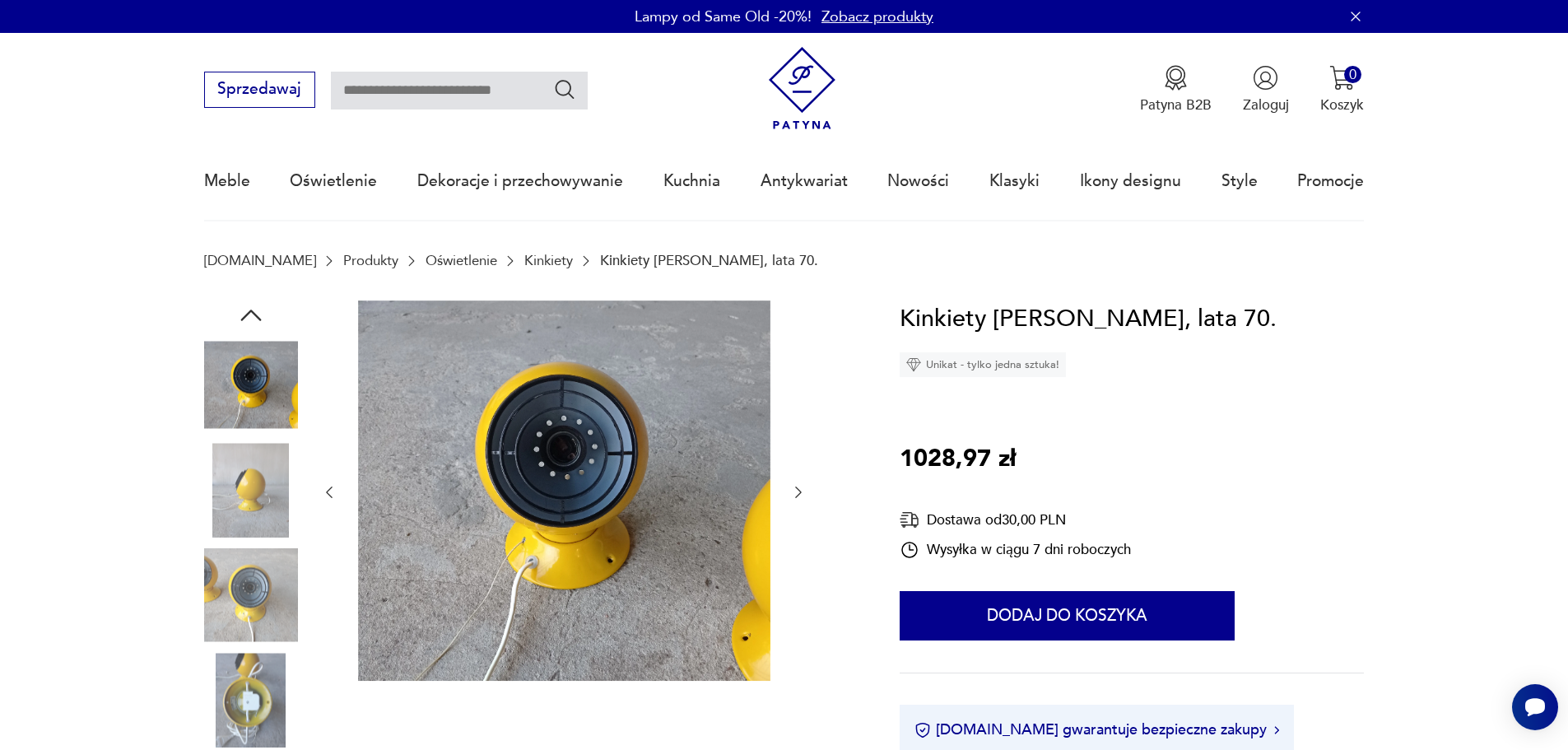
click at [800, 505] on div at bounding box center [563, 493] width 486 height 385
click at [795, 480] on div at bounding box center [563, 493] width 486 height 385
click at [795, 492] on icon "button" at bounding box center [798, 492] width 17 height 17
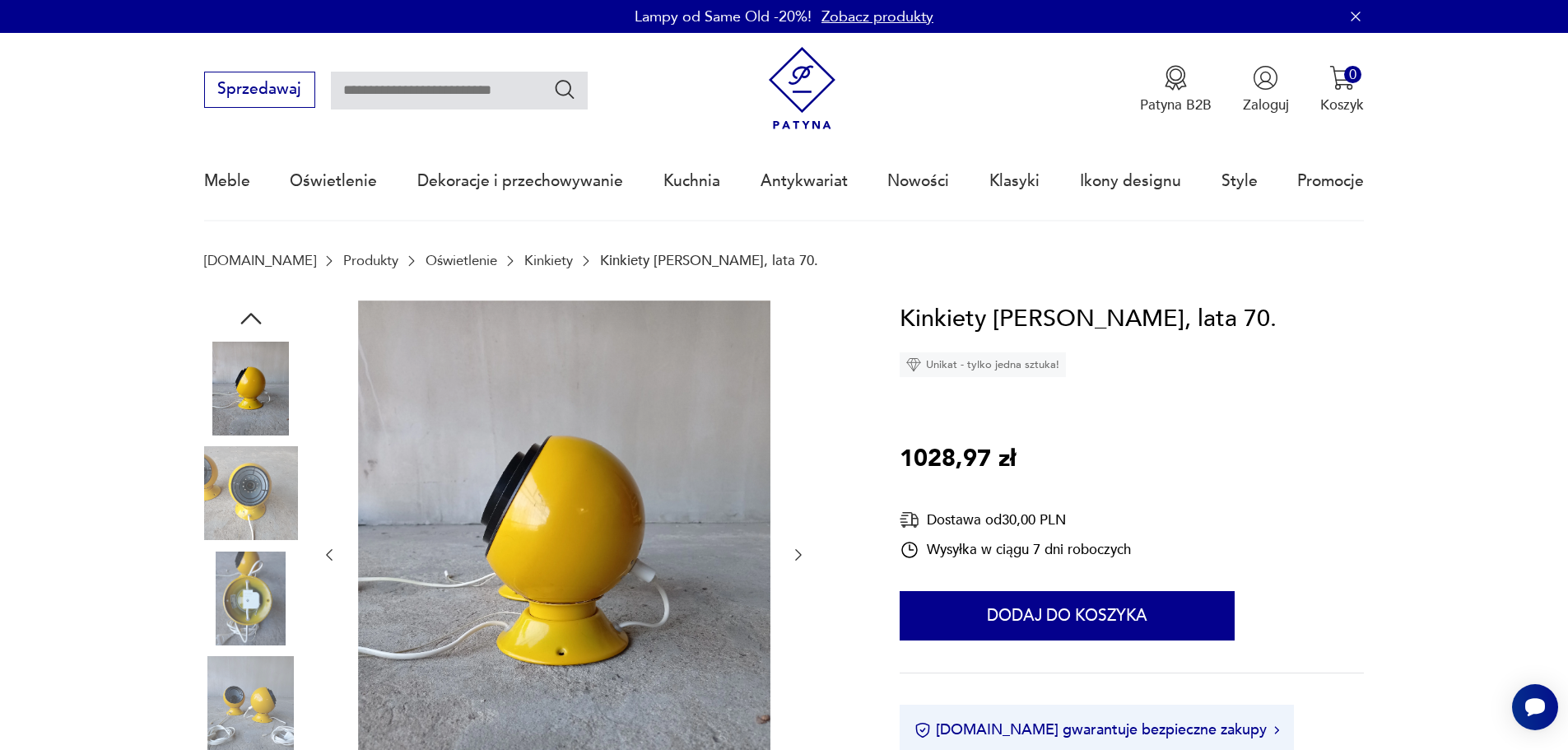
click at [795, 492] on div at bounding box center [563, 555] width 486 height 509
click at [801, 553] on icon "button" at bounding box center [798, 555] width 17 height 17
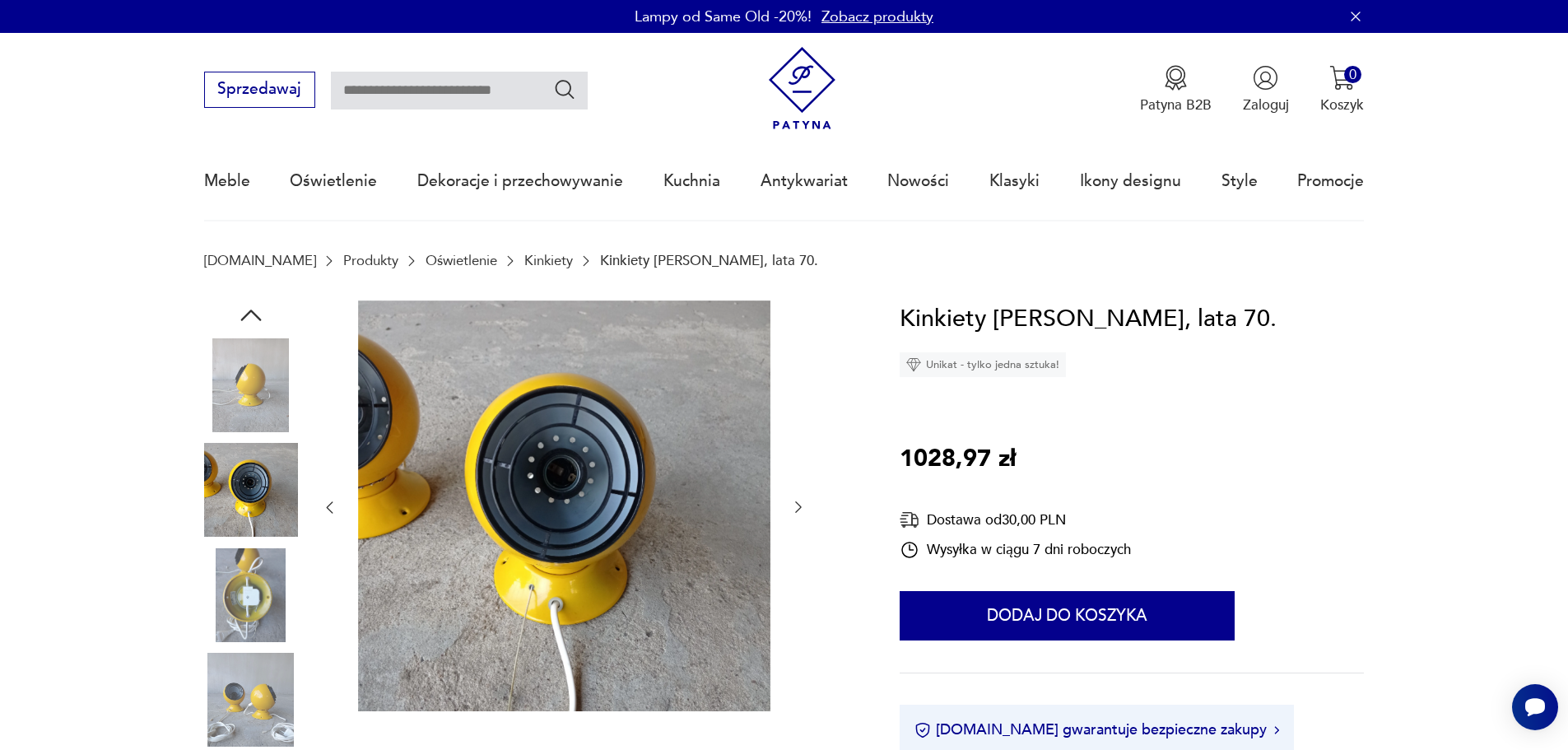
click at [801, 553] on div at bounding box center [563, 507] width 486 height 415
click at [797, 507] on icon "button" at bounding box center [798, 506] width 17 height 17
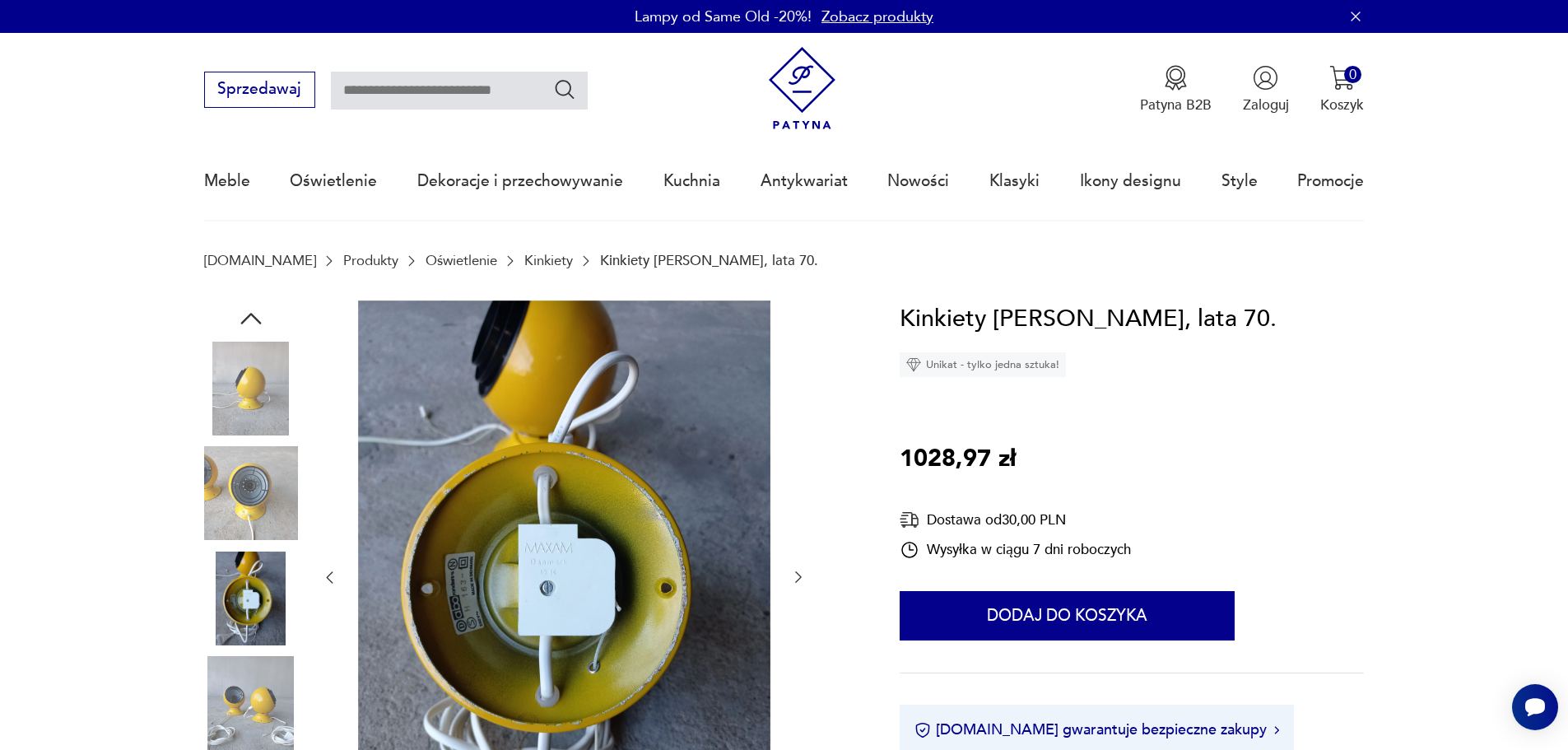
click at [793, 575] on icon "button" at bounding box center [798, 576] width 17 height 17
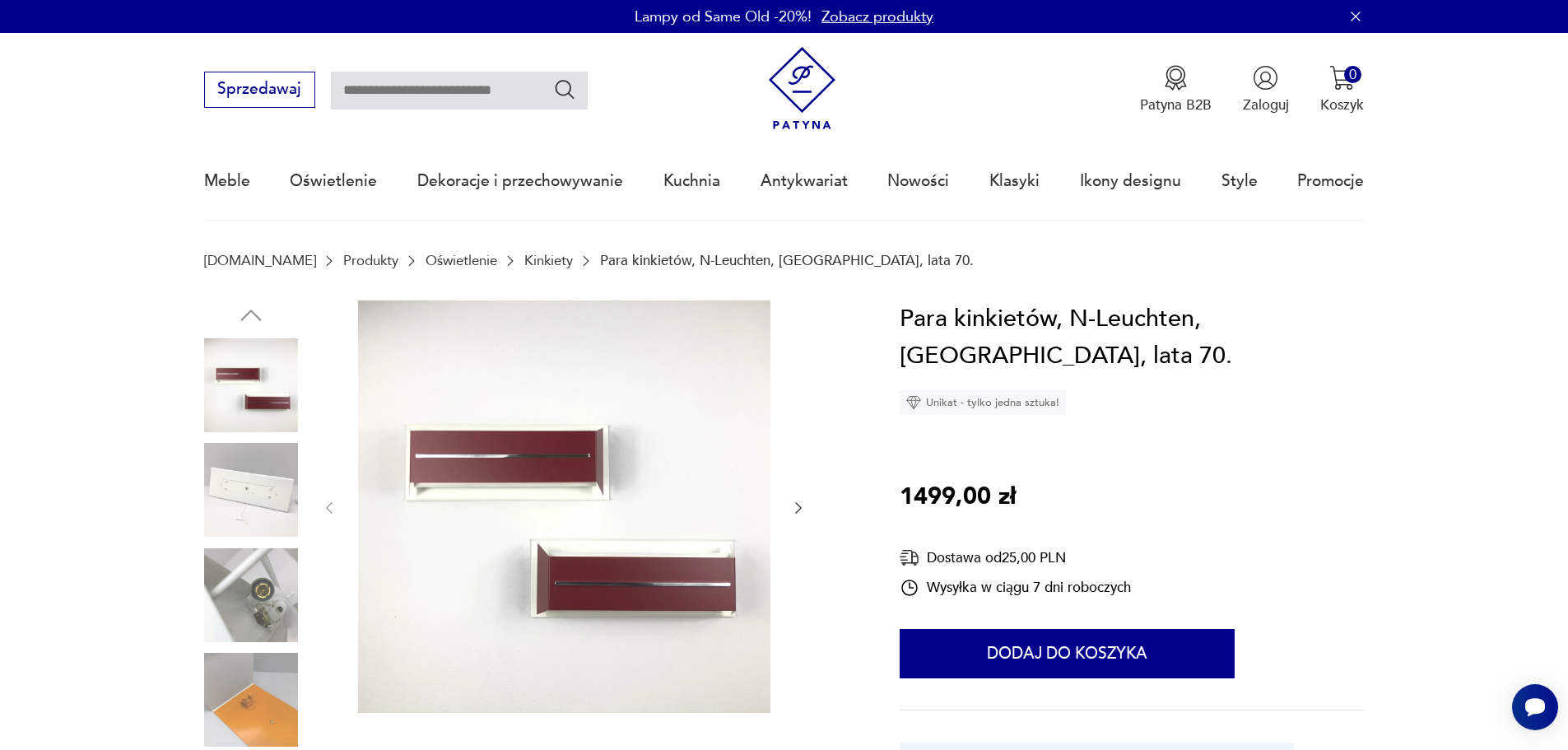
click at [801, 508] on icon "button" at bounding box center [798, 508] width 7 height 12
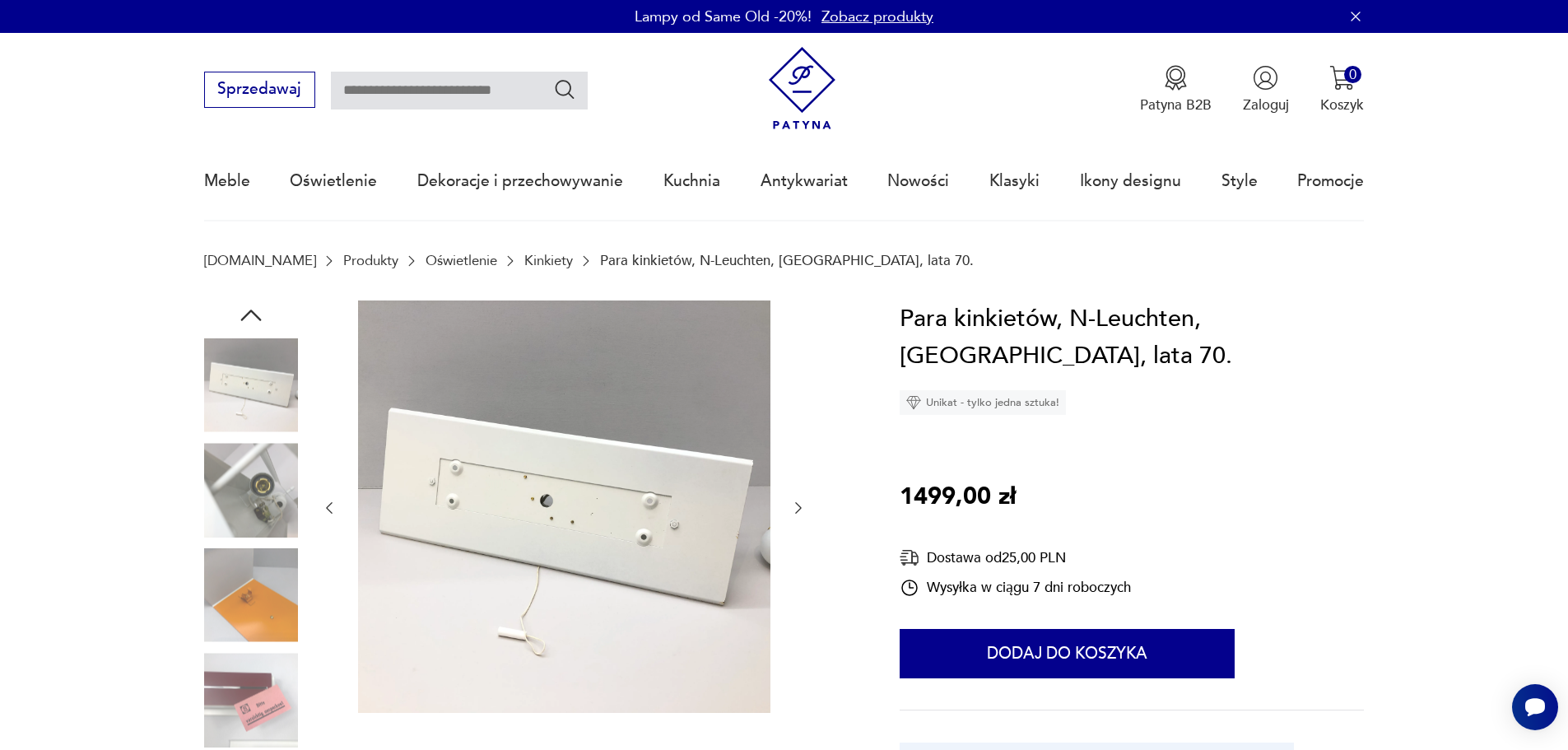
click at [801, 508] on icon "button" at bounding box center [798, 508] width 7 height 12
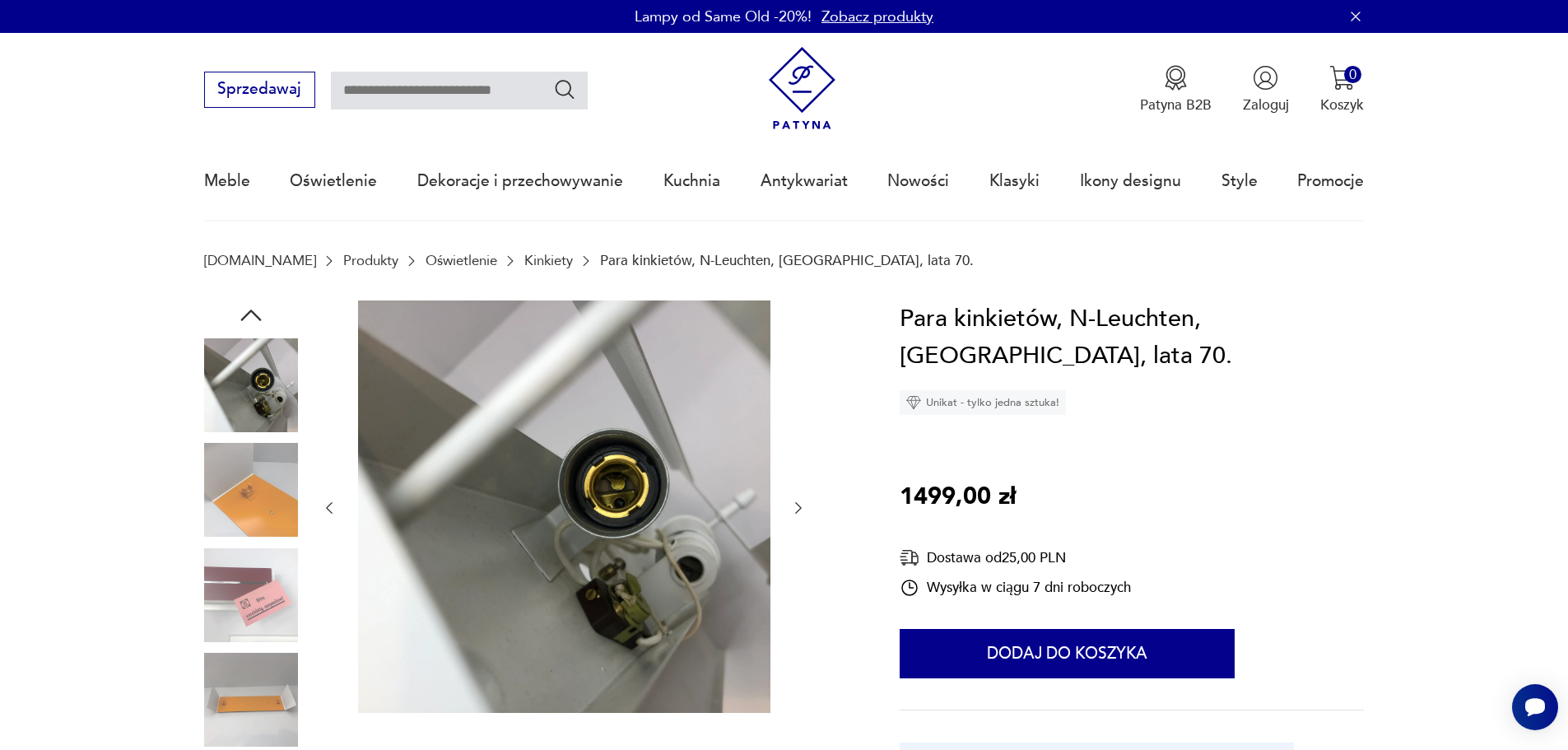
click at [801, 508] on icon "button" at bounding box center [798, 508] width 7 height 12
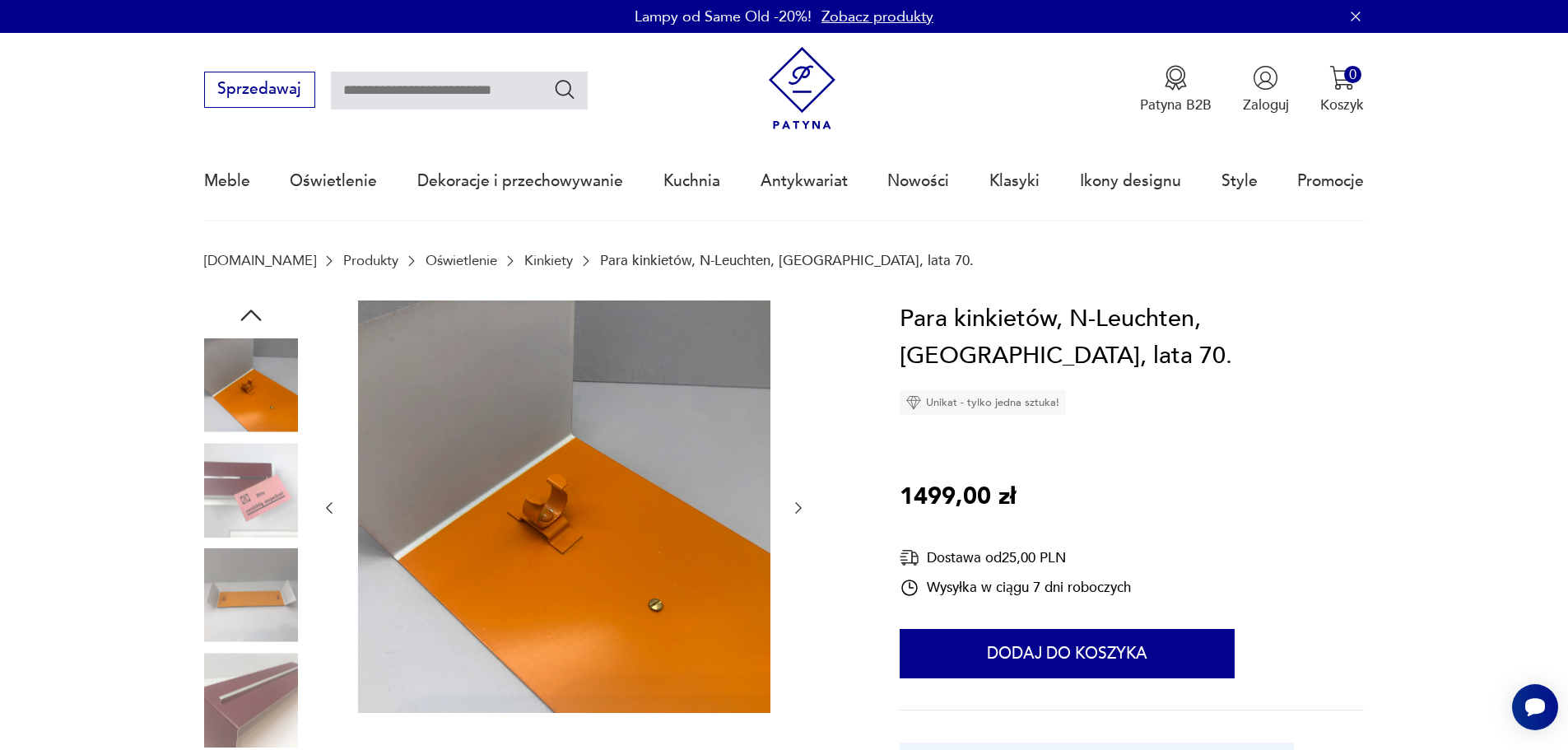
click at [801, 508] on icon "button" at bounding box center [798, 508] width 7 height 12
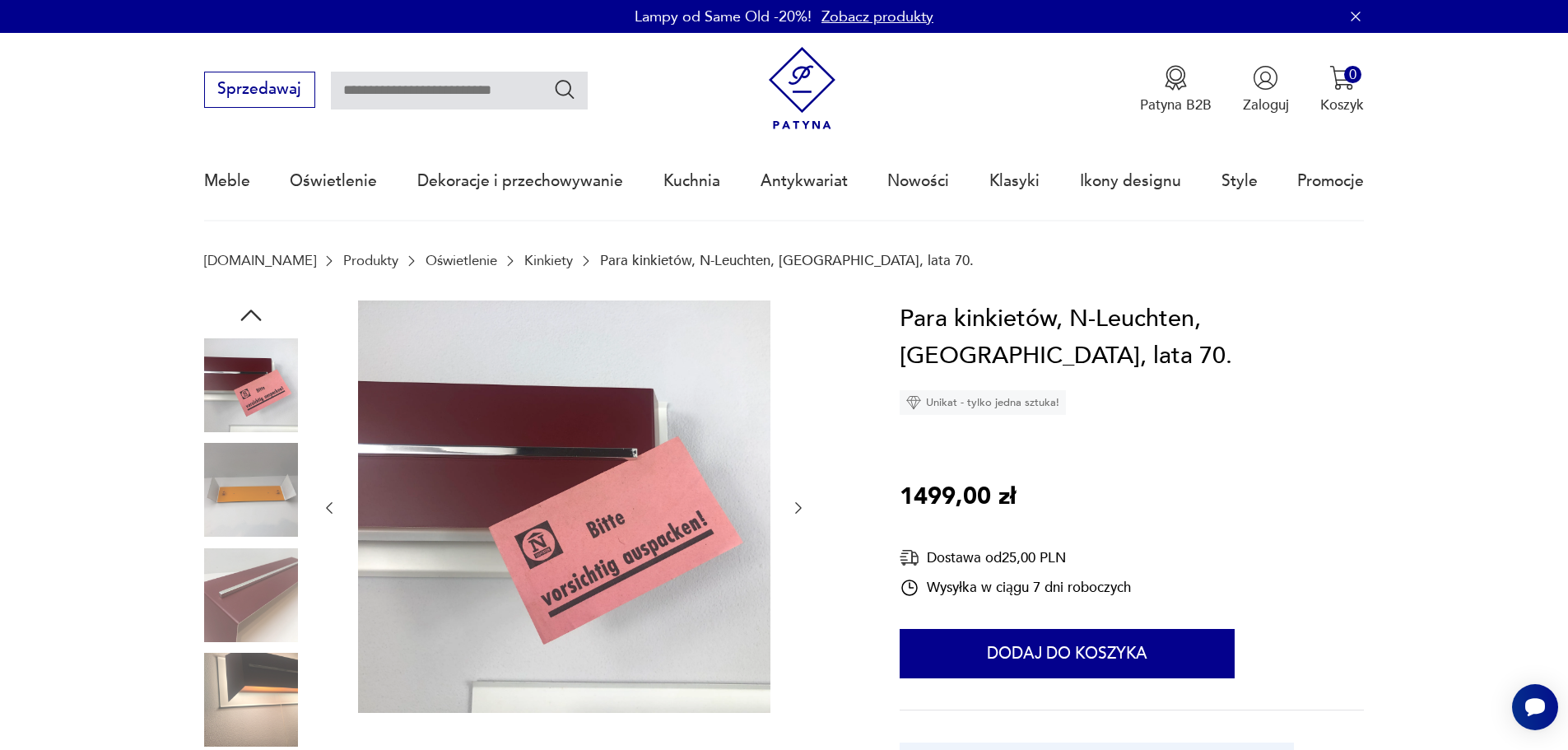
click at [801, 508] on icon "button" at bounding box center [798, 508] width 7 height 12
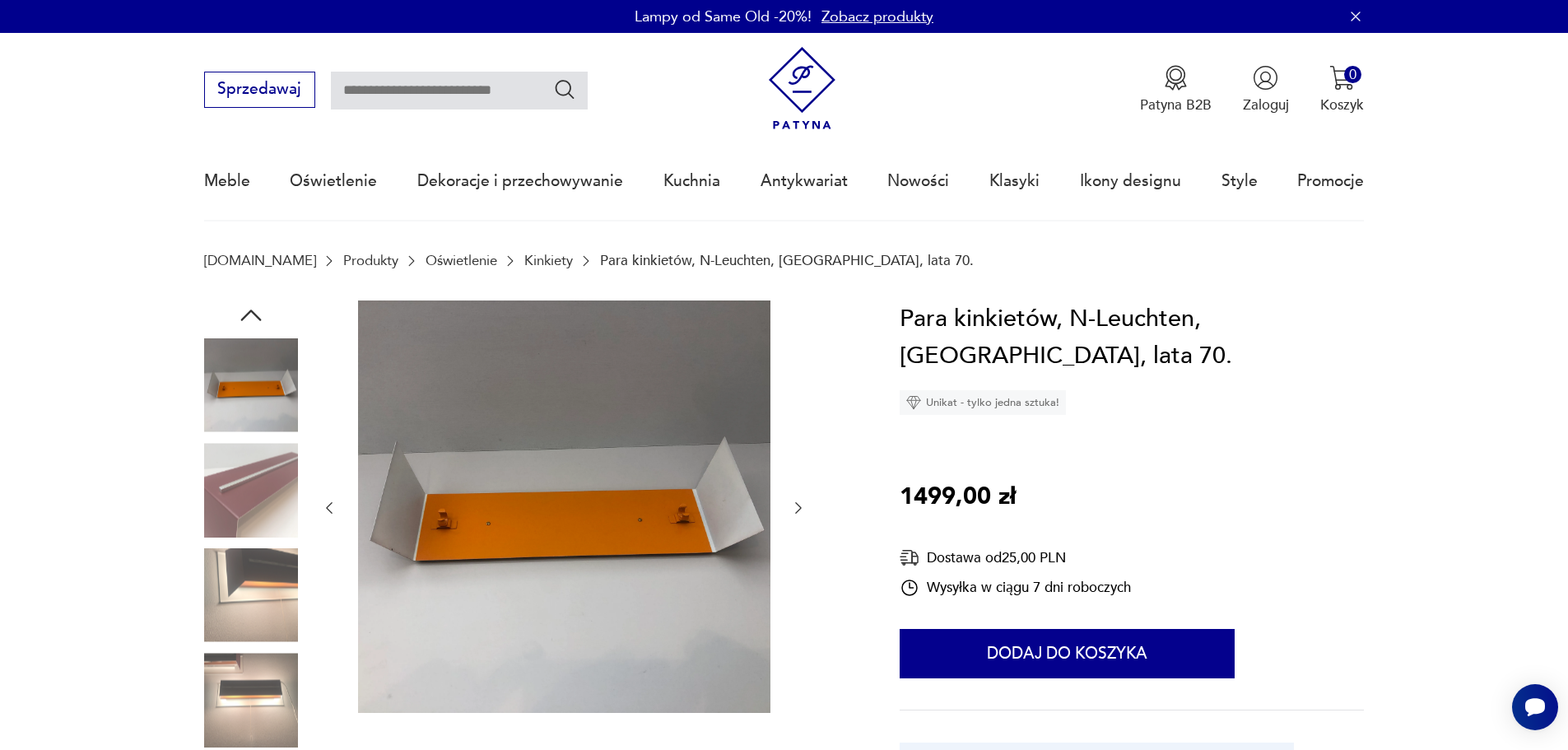
click at [801, 508] on icon "button" at bounding box center [798, 508] width 7 height 12
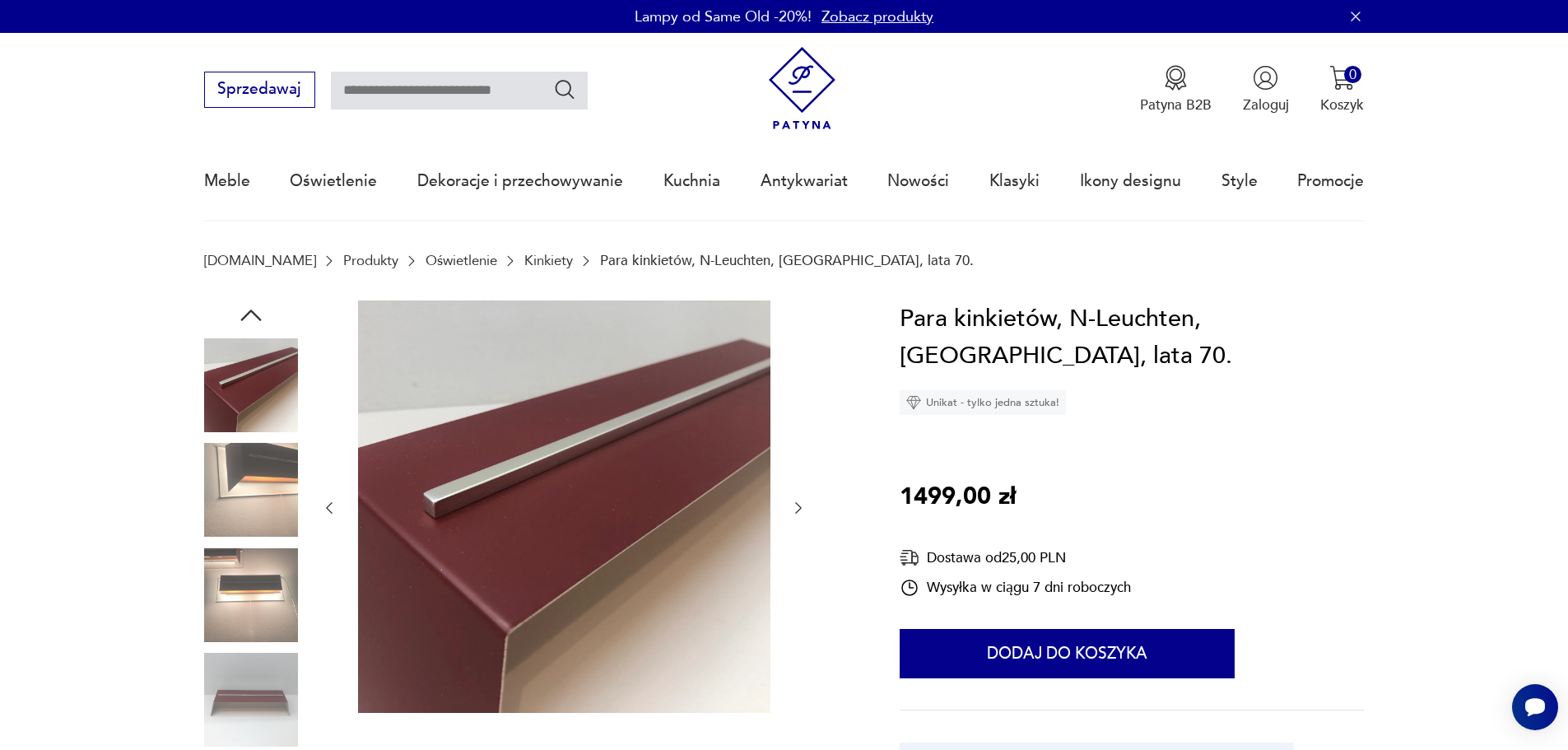
click at [801, 508] on icon "button" at bounding box center [798, 508] width 7 height 12
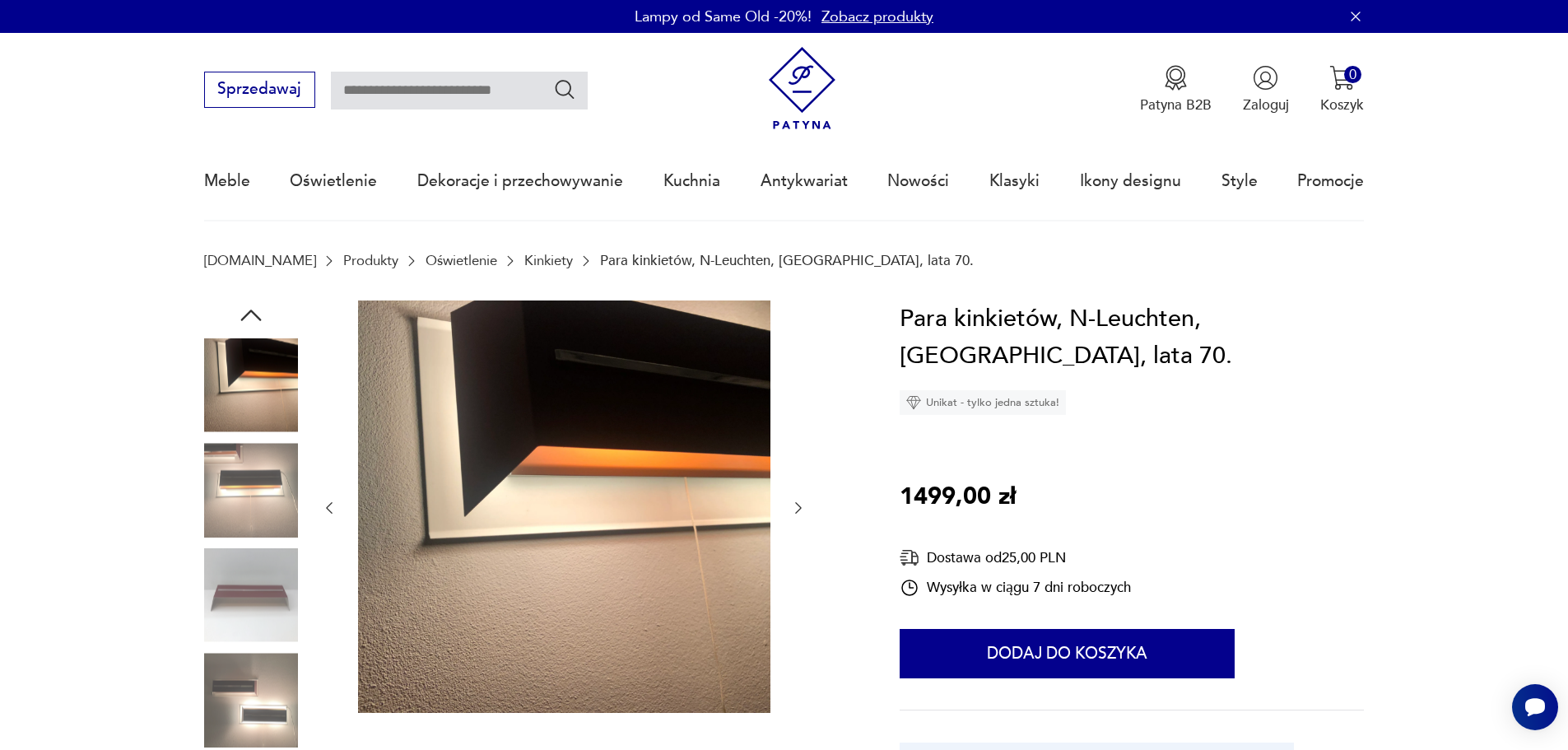
click at [801, 508] on icon "button" at bounding box center [798, 508] width 7 height 12
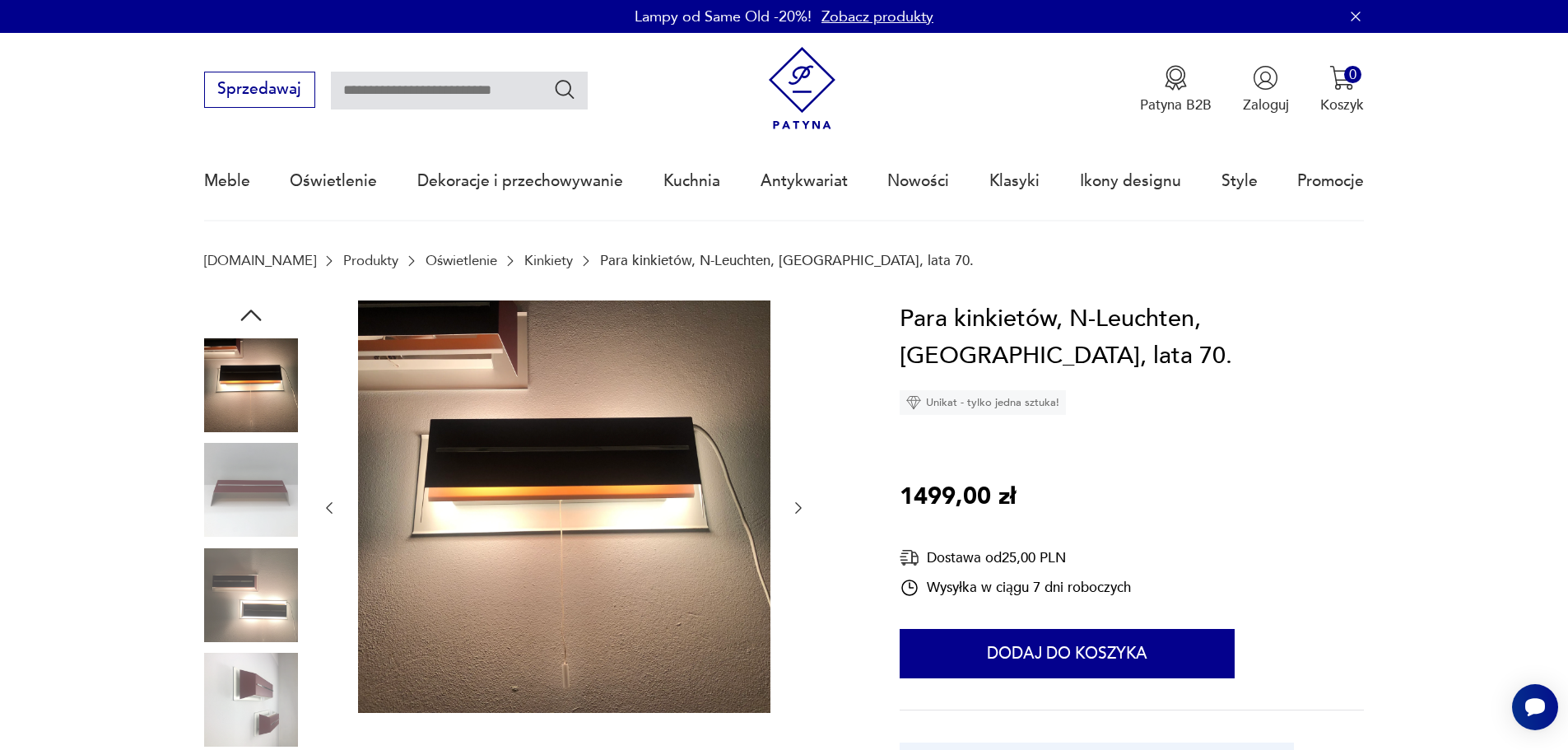
click at [801, 508] on icon "button" at bounding box center [798, 508] width 7 height 12
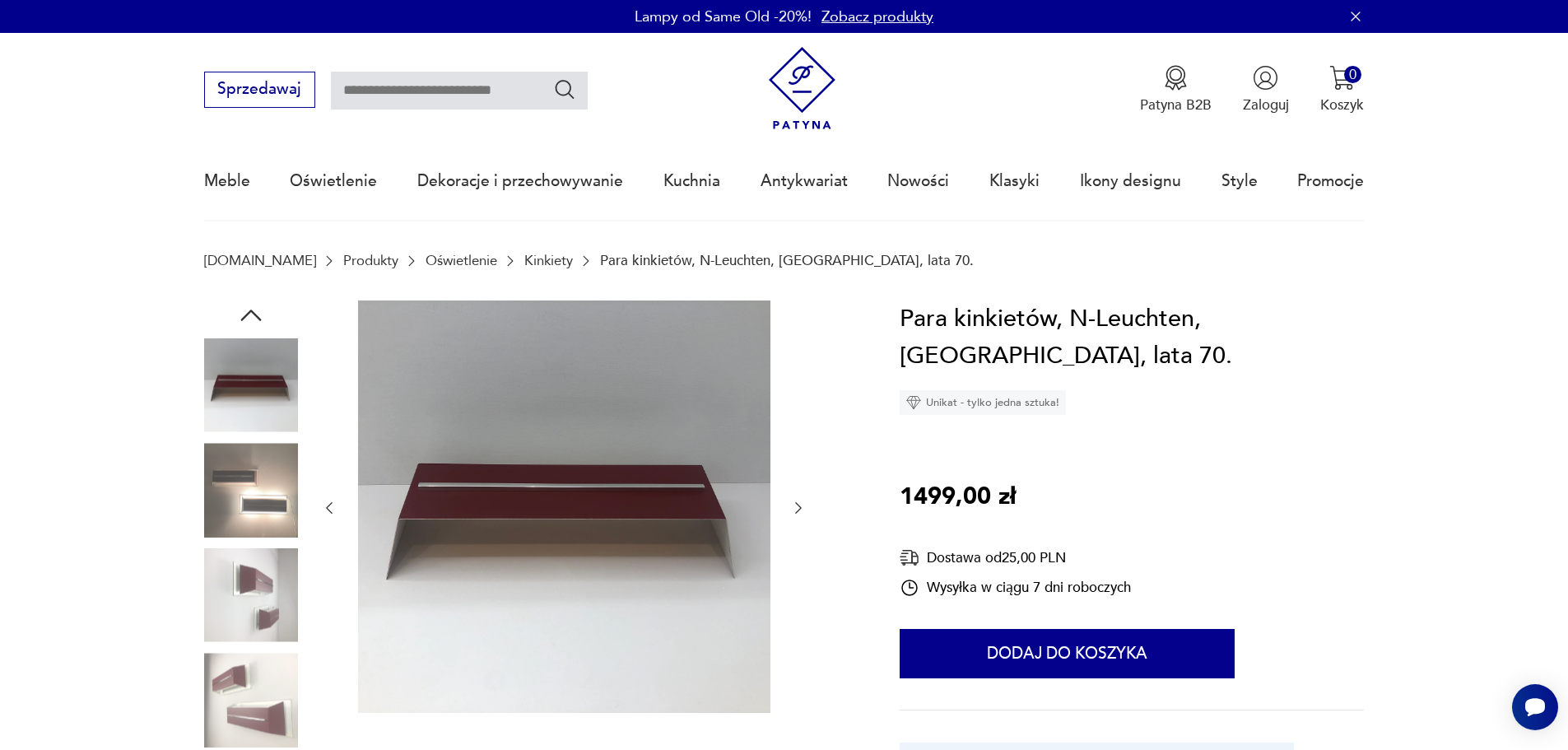
click at [801, 507] on icon "button" at bounding box center [798, 507] width 17 height 17
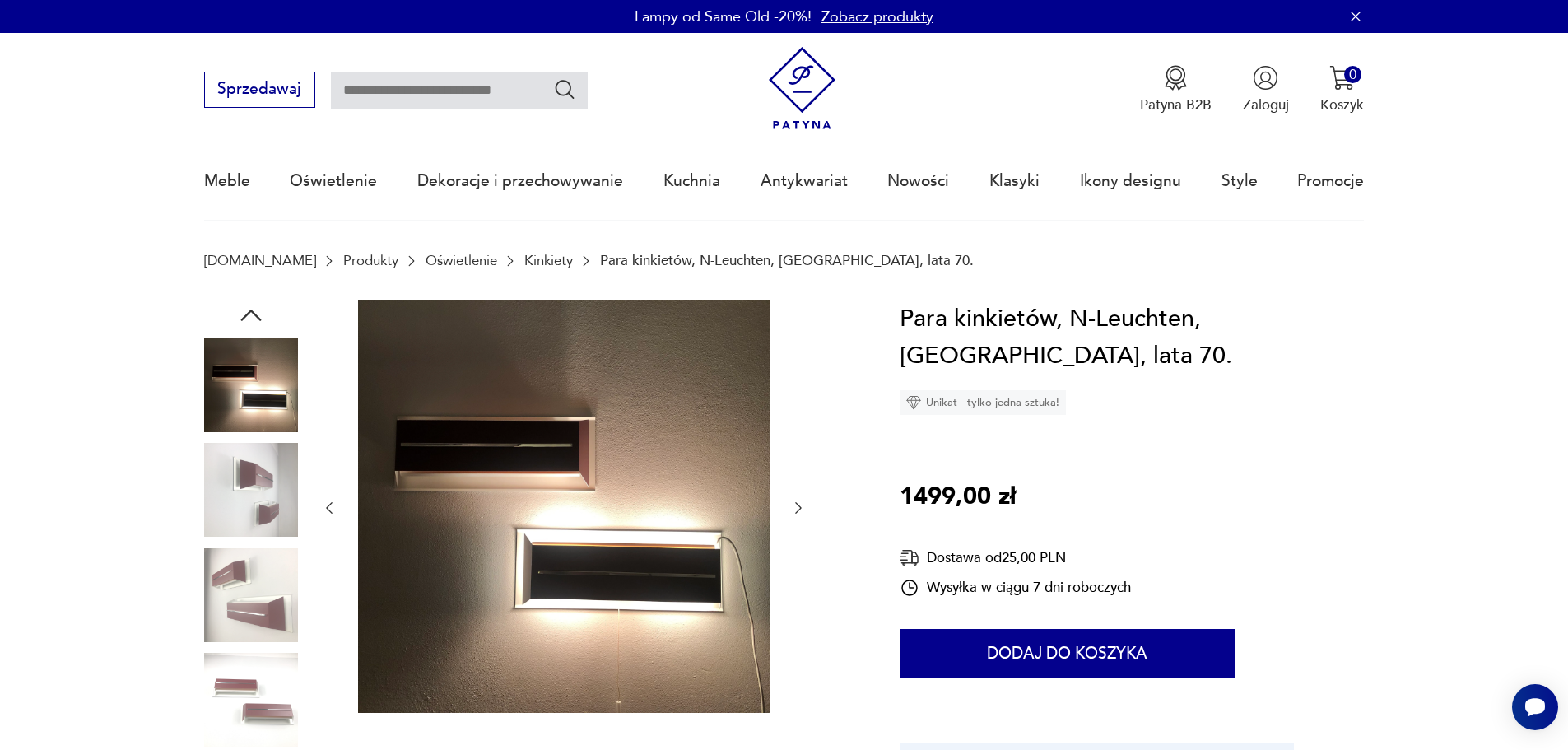
click at [801, 507] on icon "button" at bounding box center [798, 507] width 17 height 17
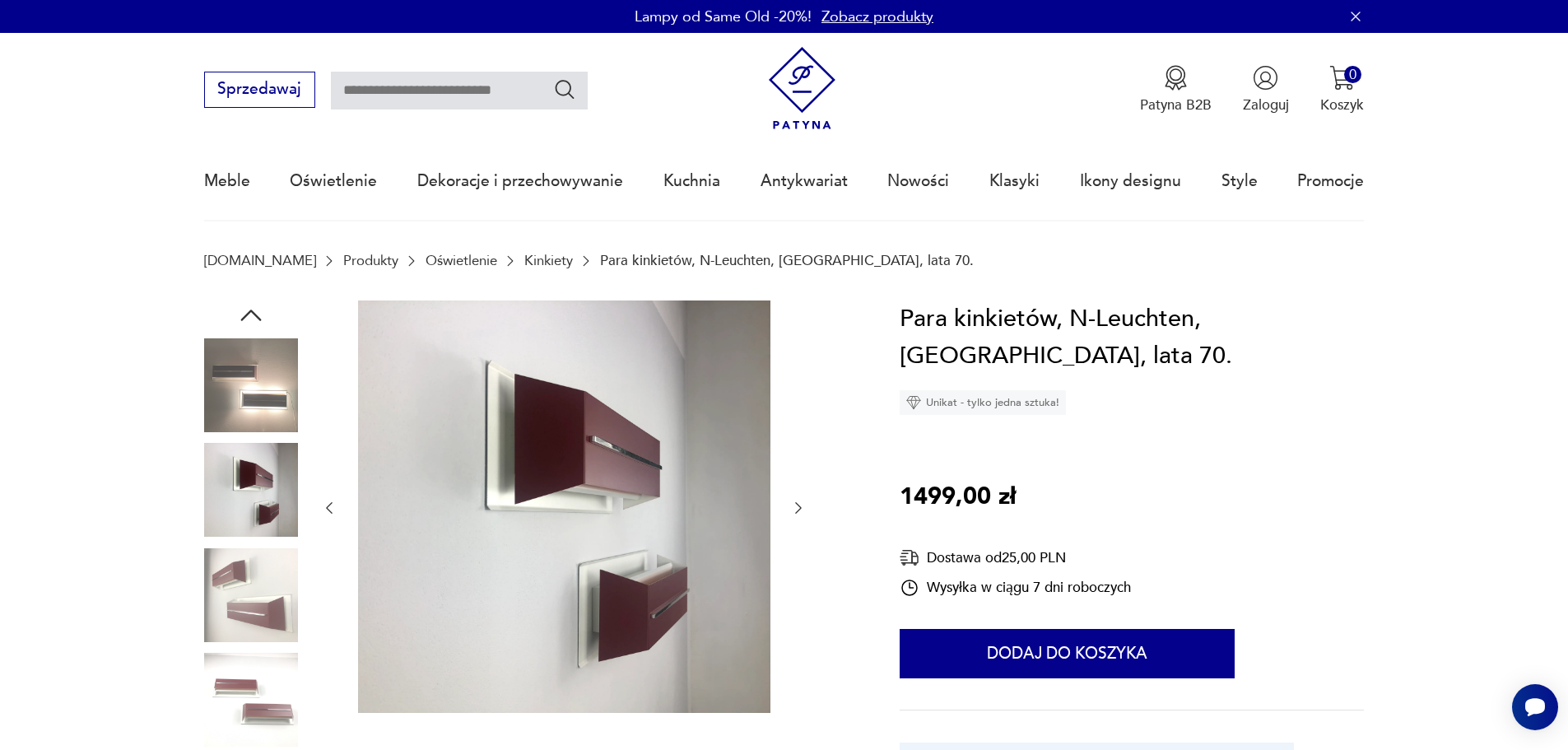
click at [802, 507] on icon "button" at bounding box center [798, 507] width 17 height 17
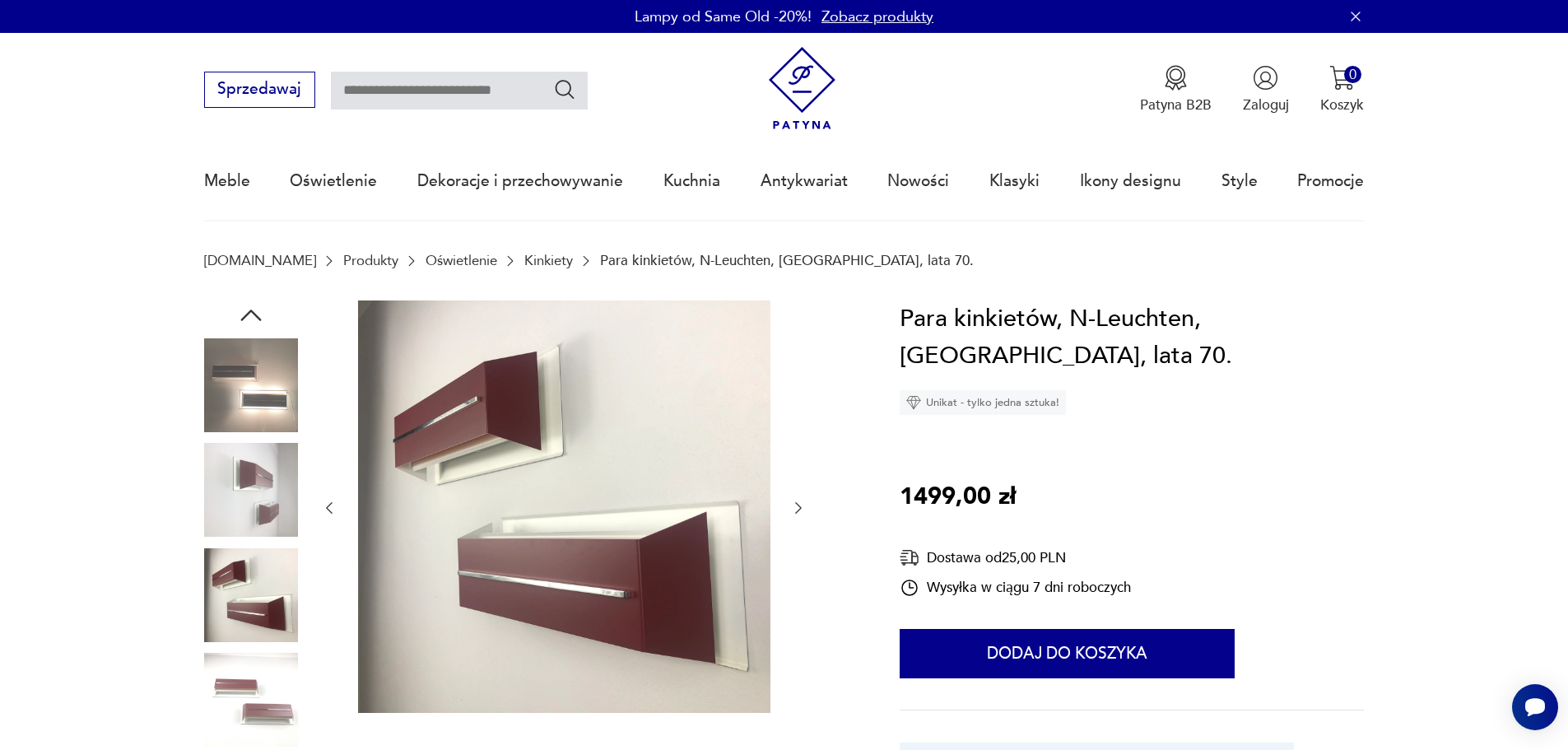
click at [802, 507] on icon "button" at bounding box center [798, 507] width 17 height 17
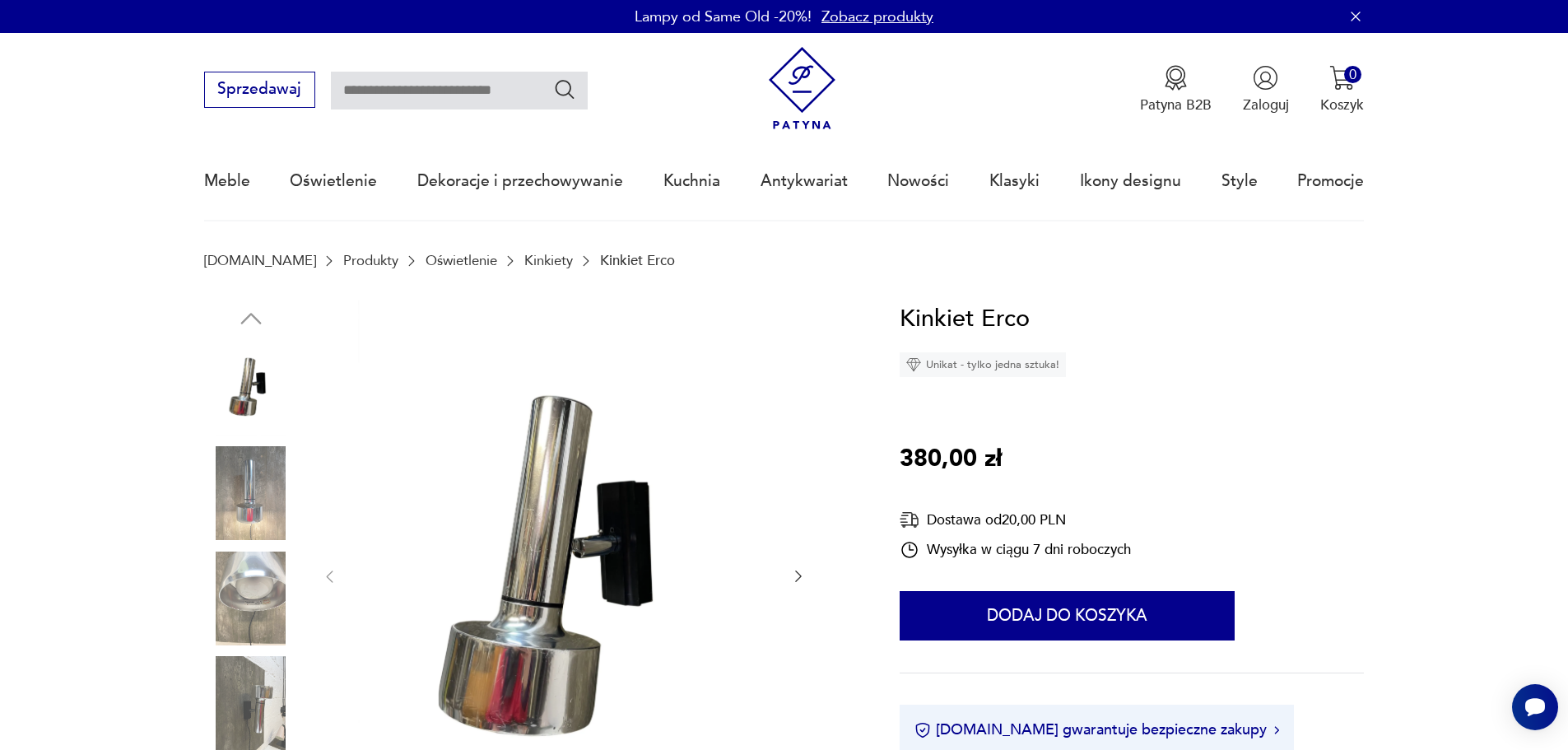
click at [252, 486] on img at bounding box center [251, 493] width 94 height 94
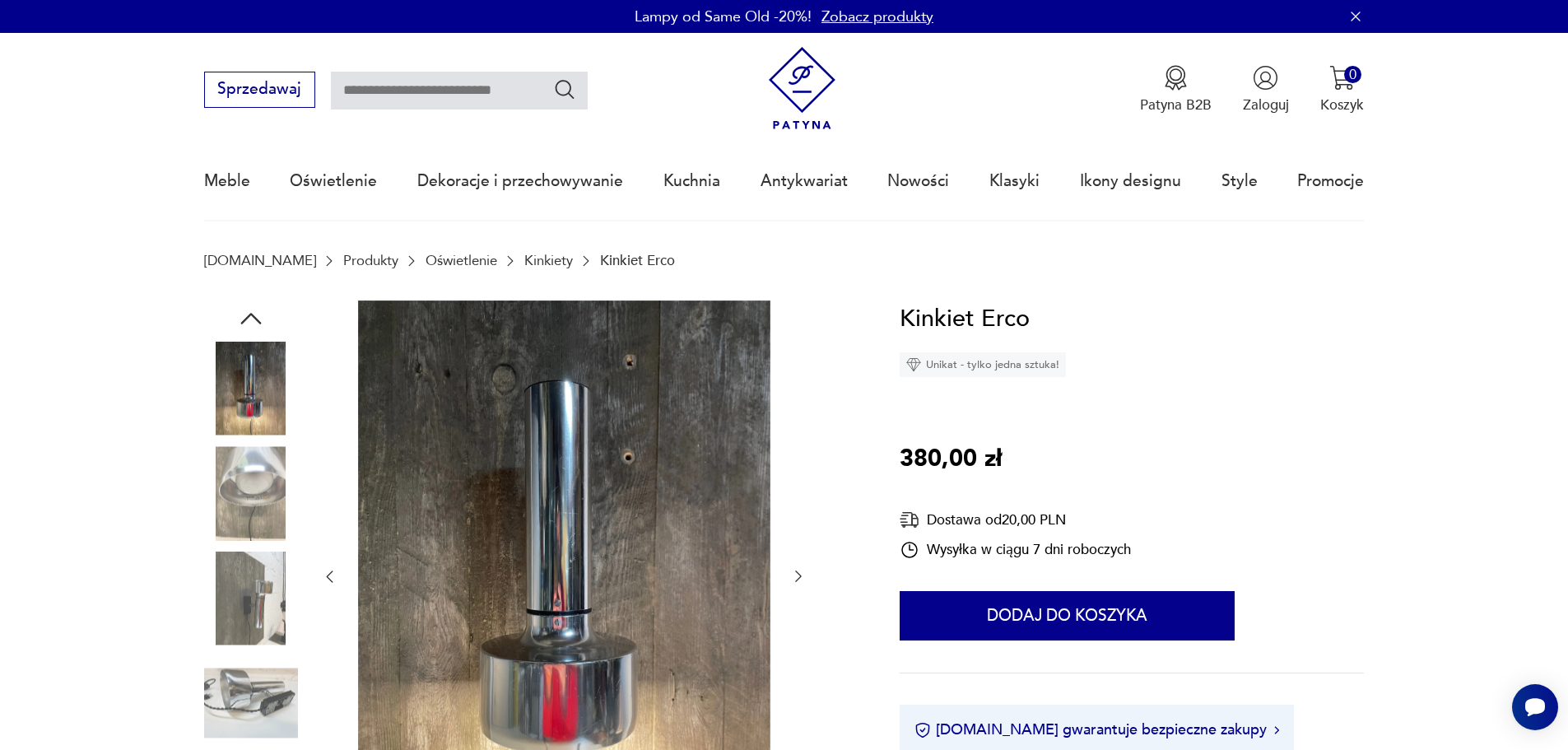
click at [233, 558] on img at bounding box center [251, 598] width 94 height 94
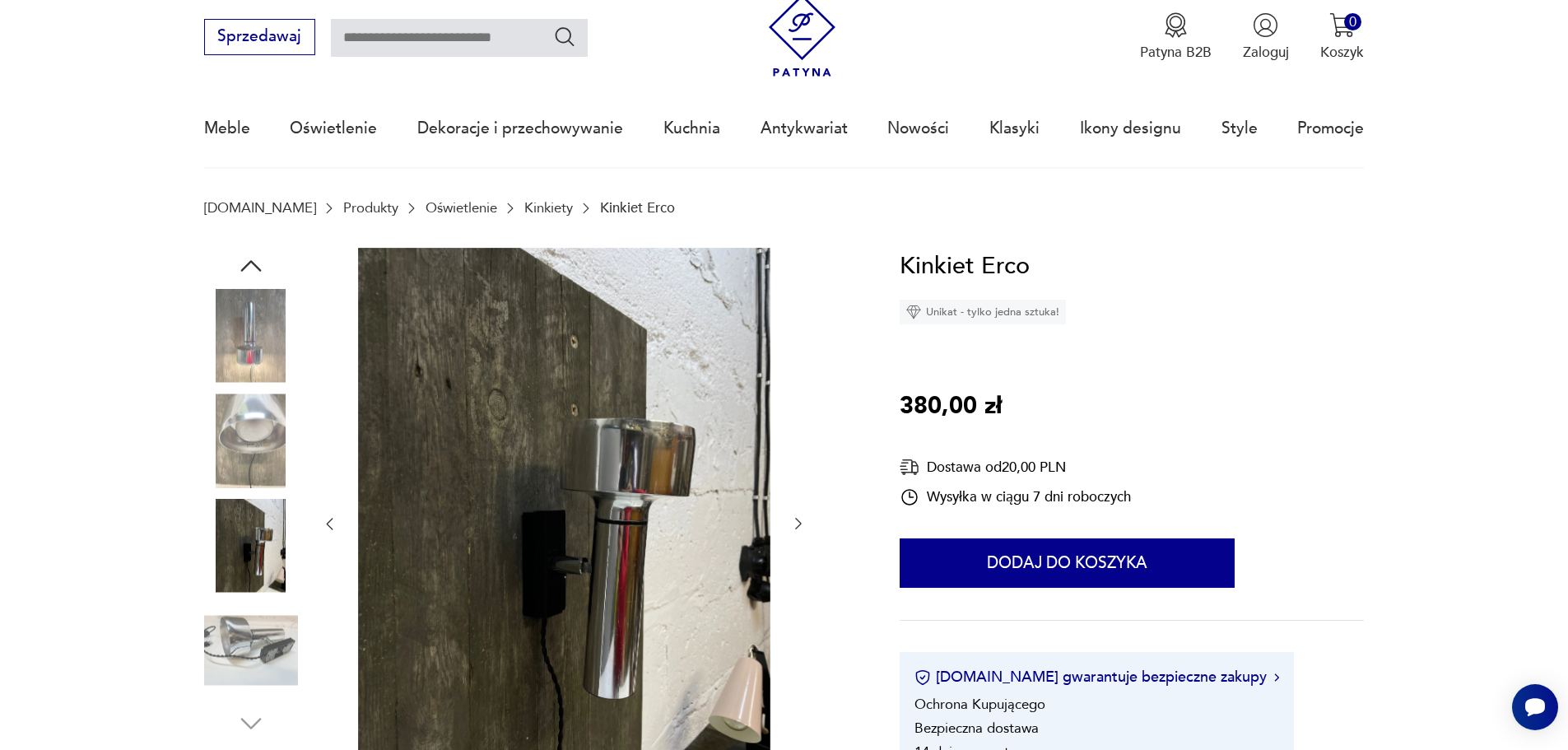
scroll to position [83, 0]
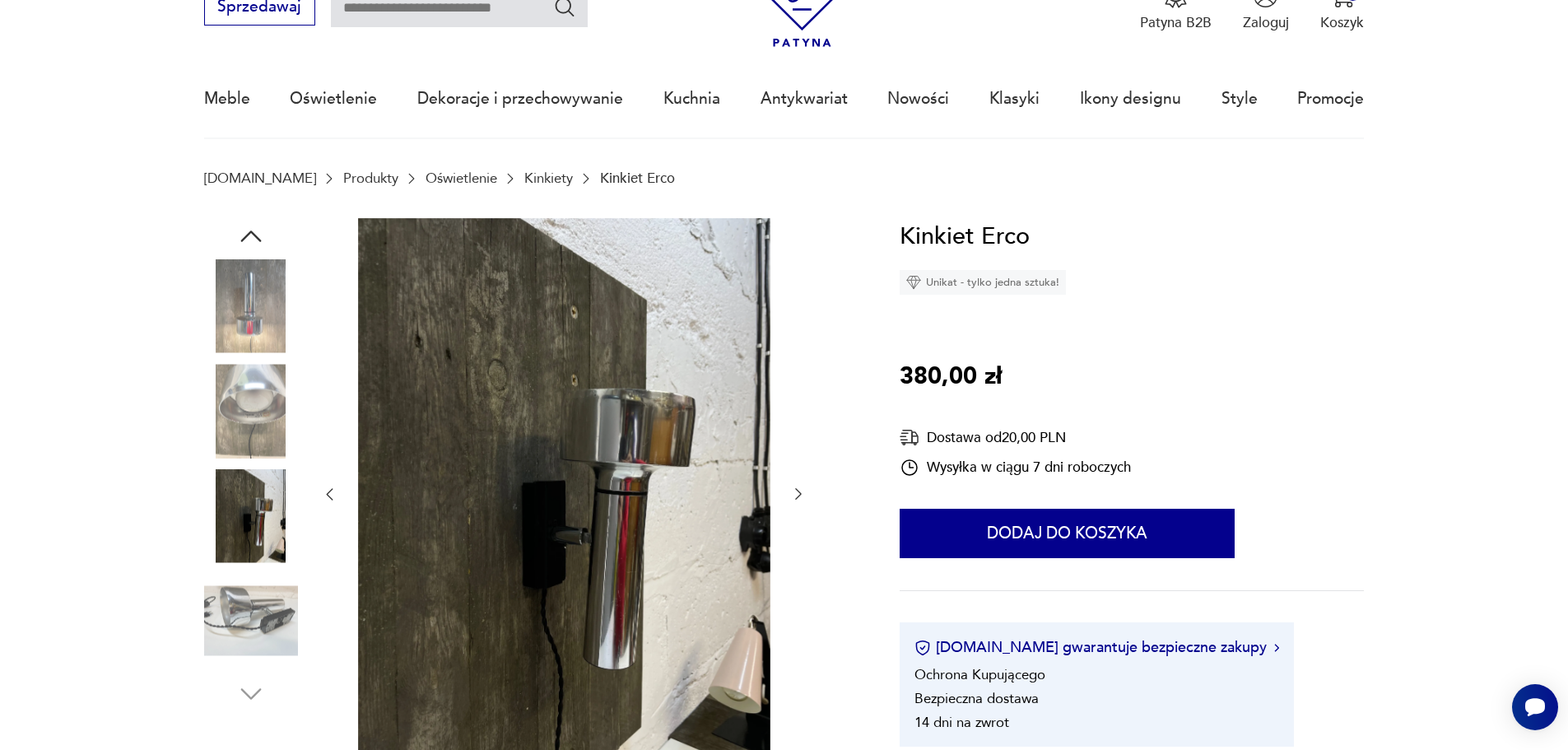
click at [258, 515] on img at bounding box center [251, 516] width 94 height 94
click at [256, 633] on img at bounding box center [251, 621] width 94 height 94
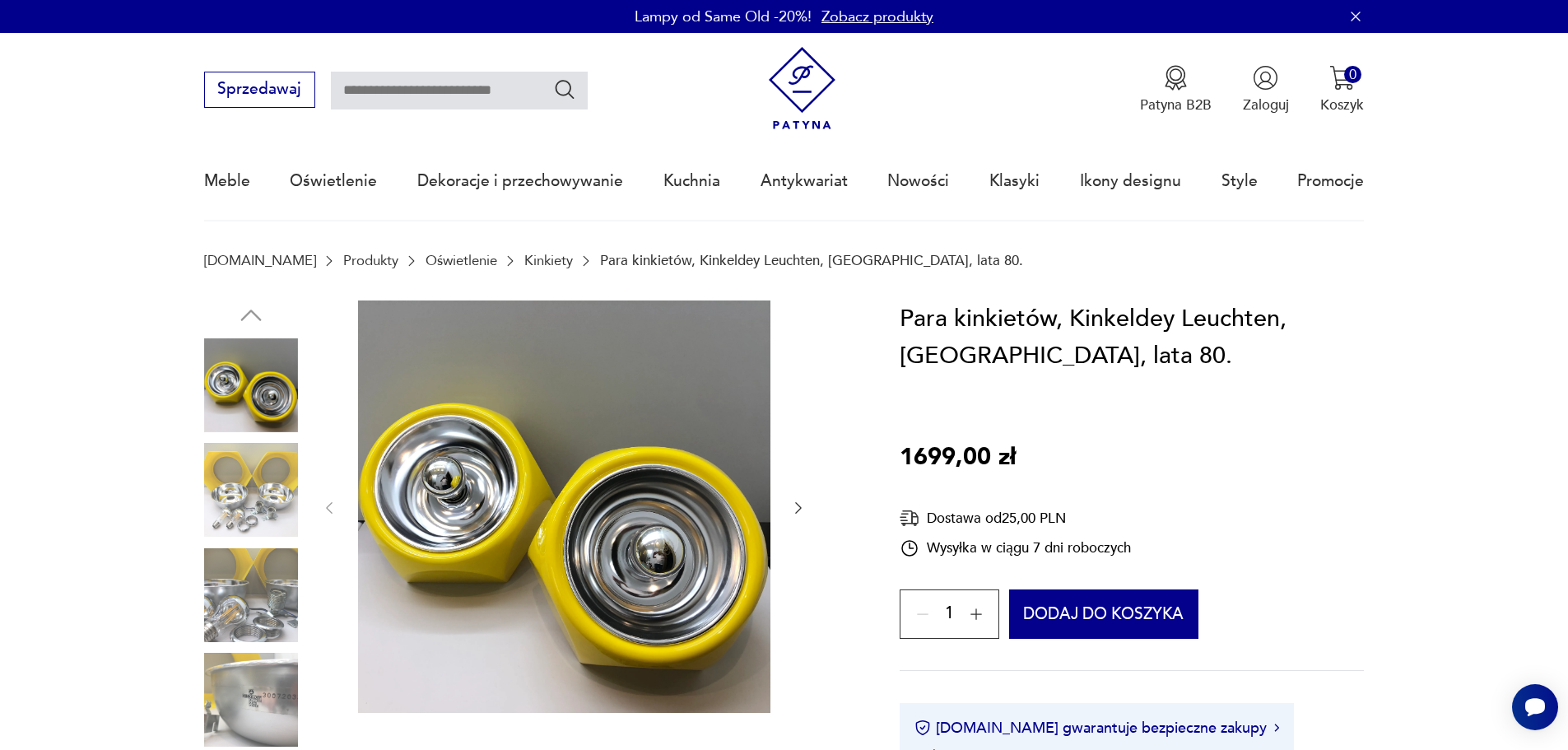
click at [281, 496] on img at bounding box center [251, 490] width 94 height 94
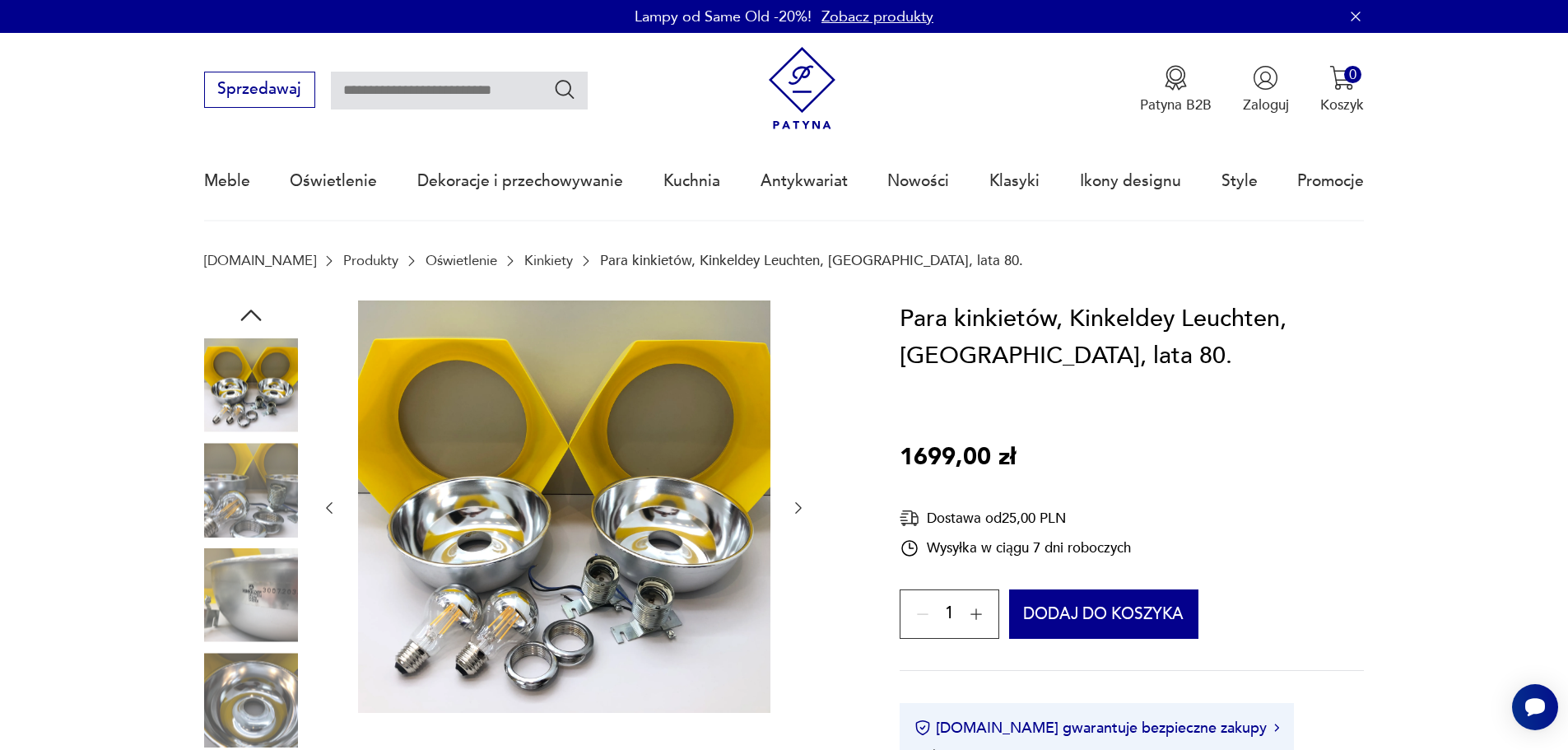
click at [251, 517] on img at bounding box center [251, 490] width 94 height 94
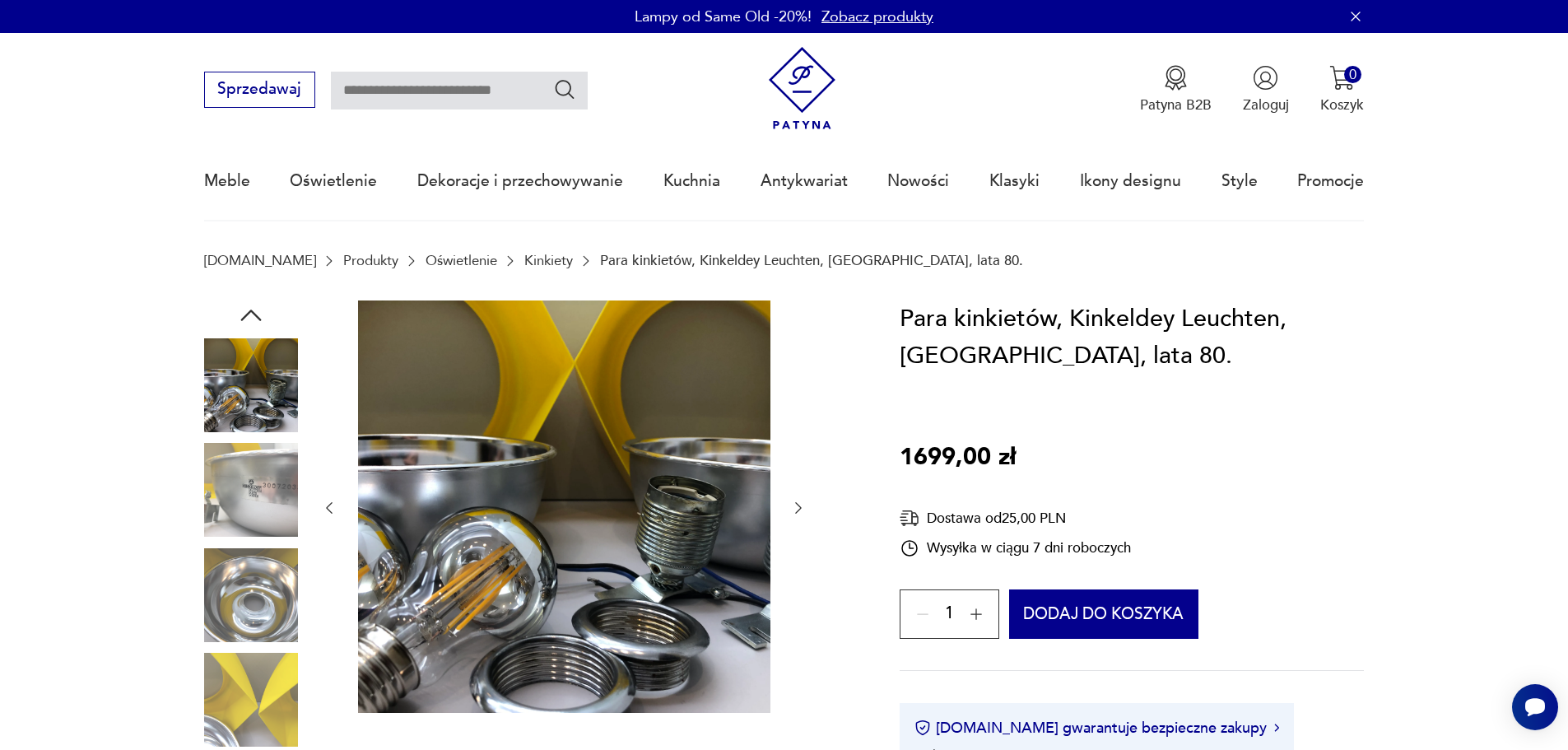
click at [255, 549] on img at bounding box center [251, 595] width 94 height 94
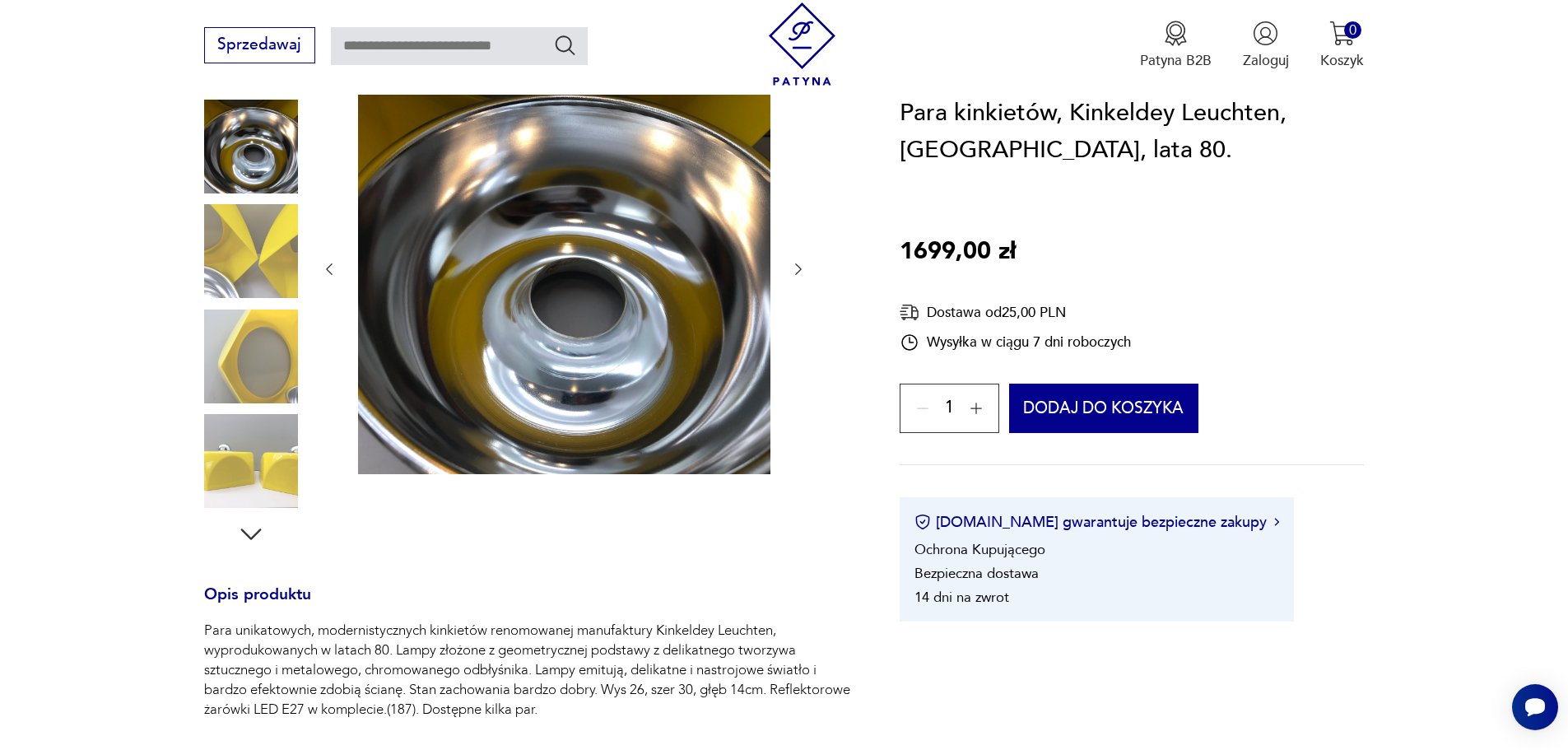
scroll to position [247, 0]
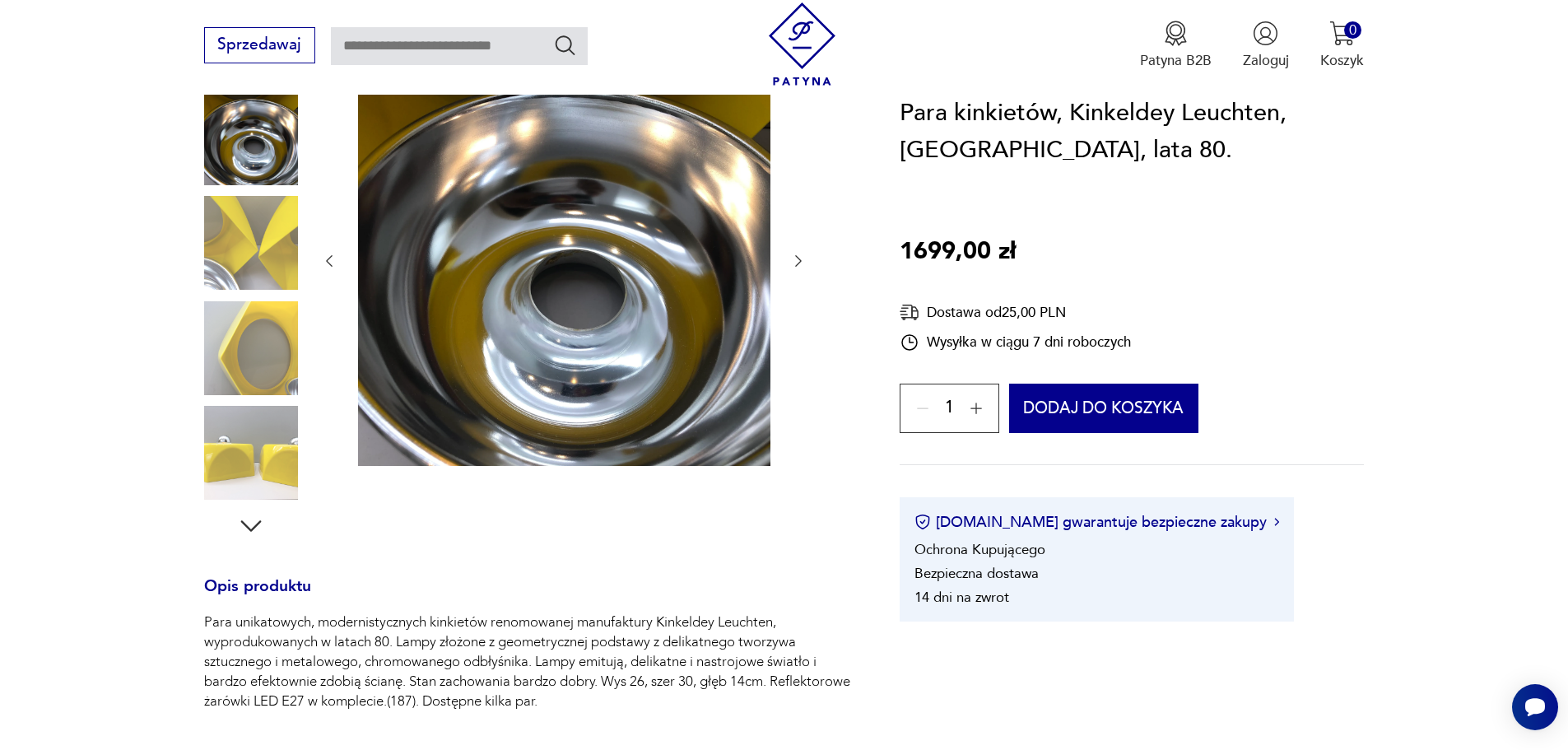
click at [256, 427] on img at bounding box center [251, 453] width 94 height 94
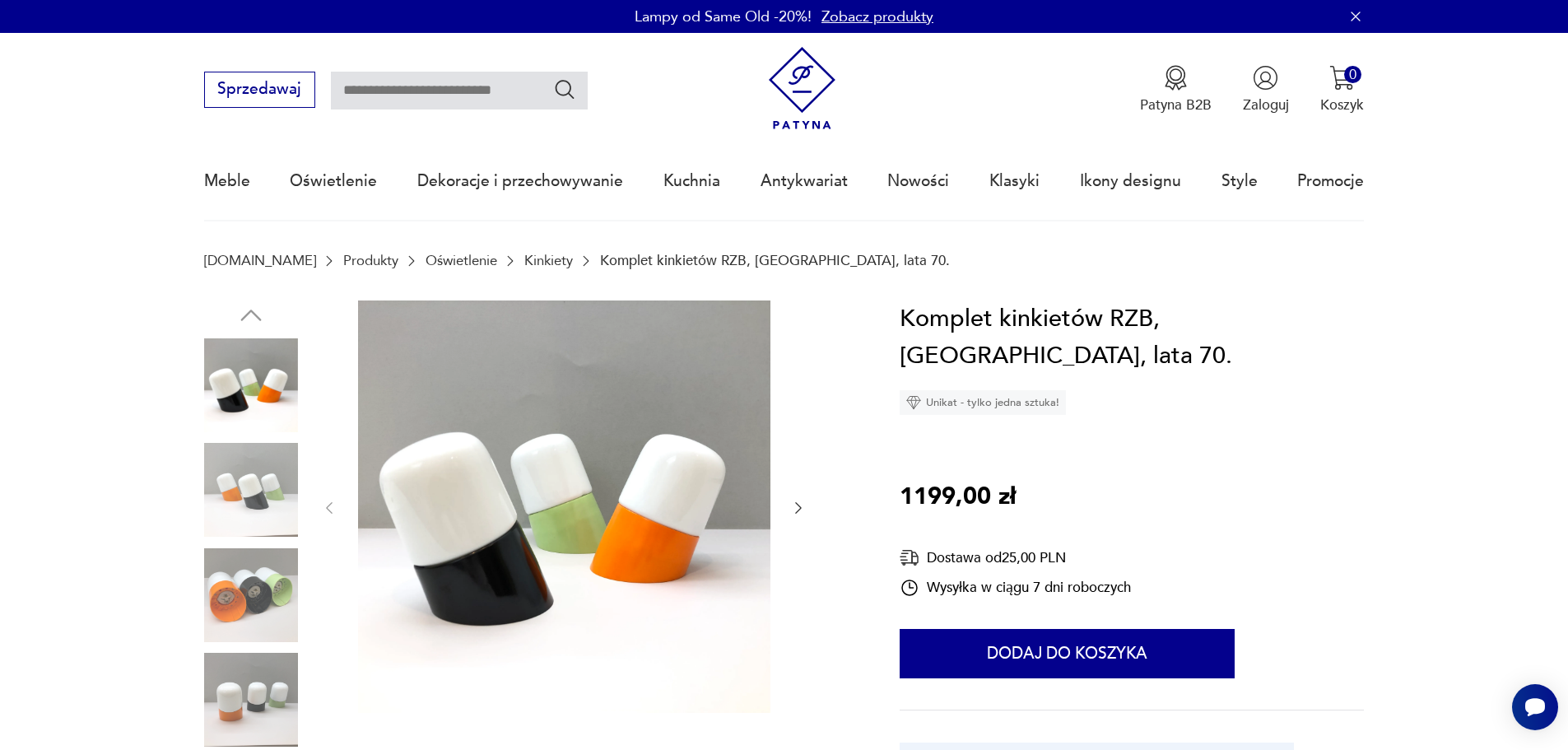
click at [803, 509] on icon "button" at bounding box center [798, 507] width 17 height 17
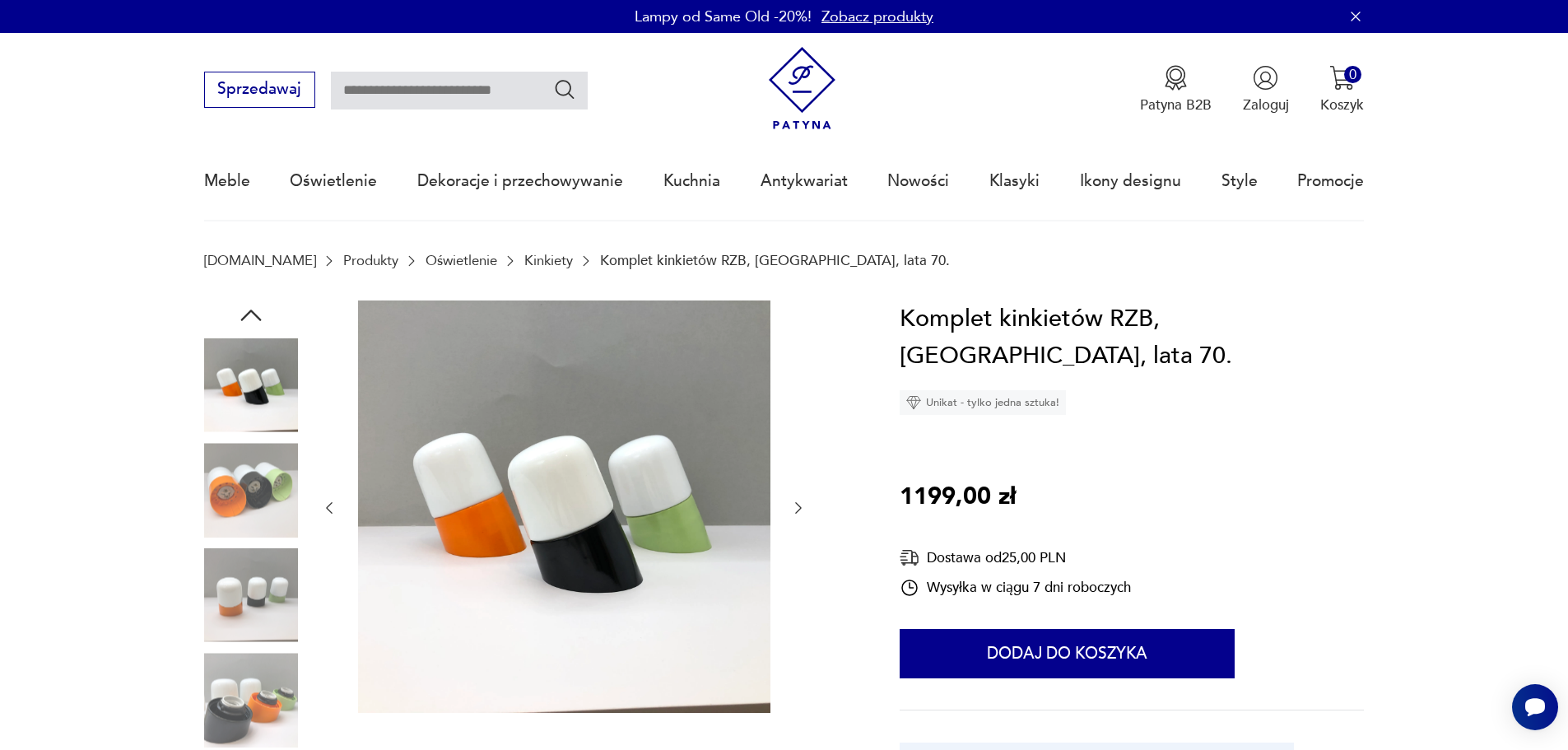
click at [803, 509] on icon "button" at bounding box center [798, 507] width 17 height 17
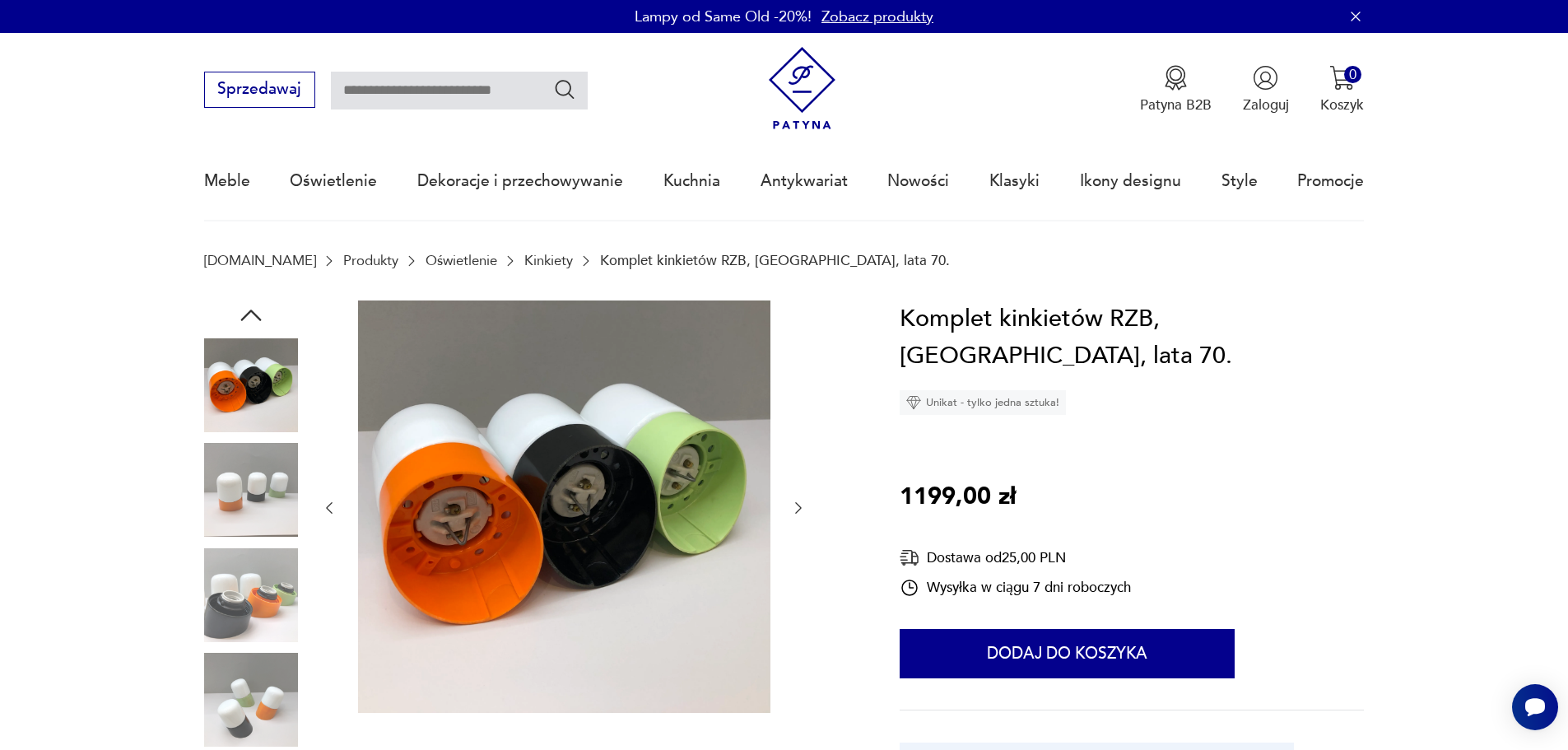
click at [802, 506] on icon "button" at bounding box center [798, 507] width 17 height 17
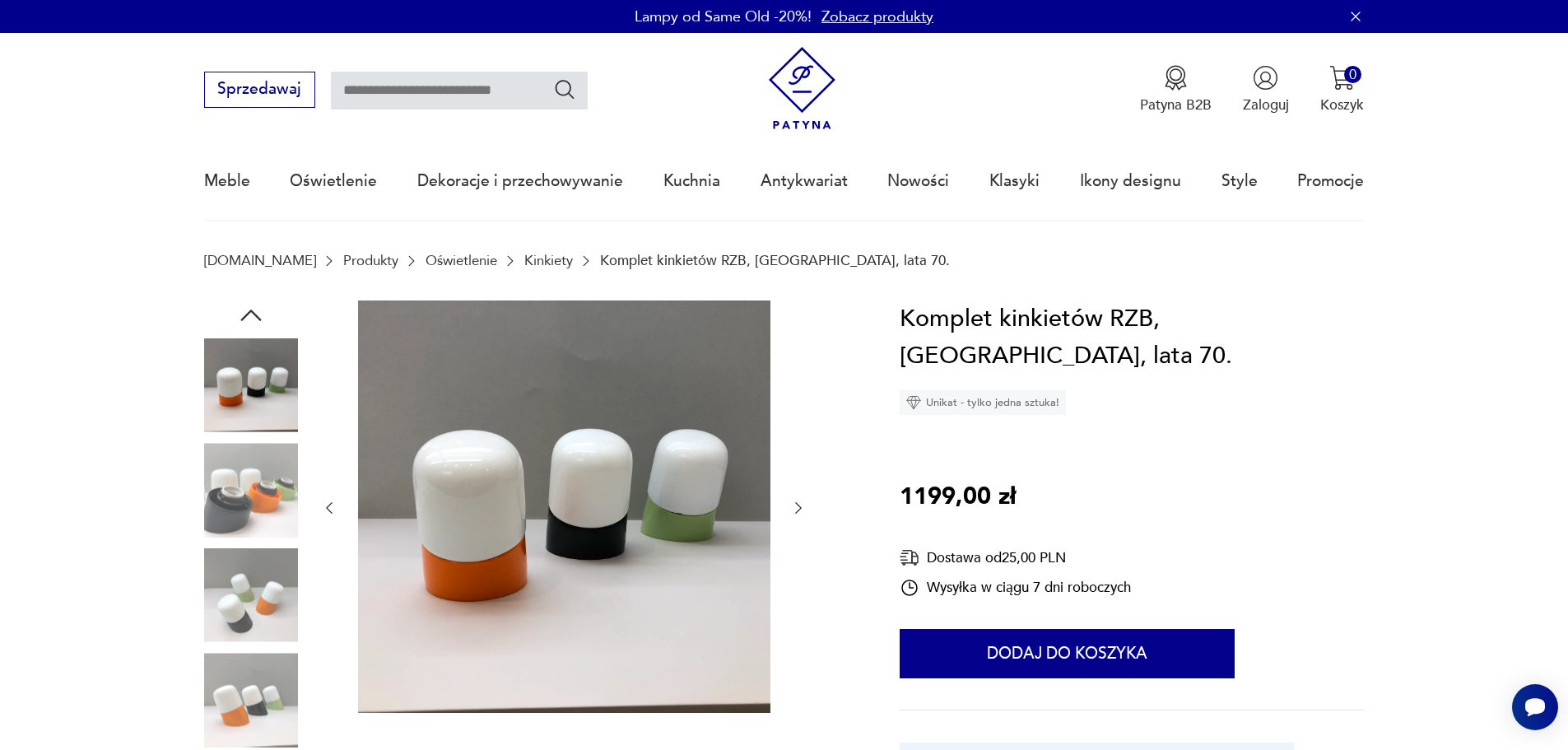
click at [802, 506] on icon "button" at bounding box center [798, 507] width 17 height 17
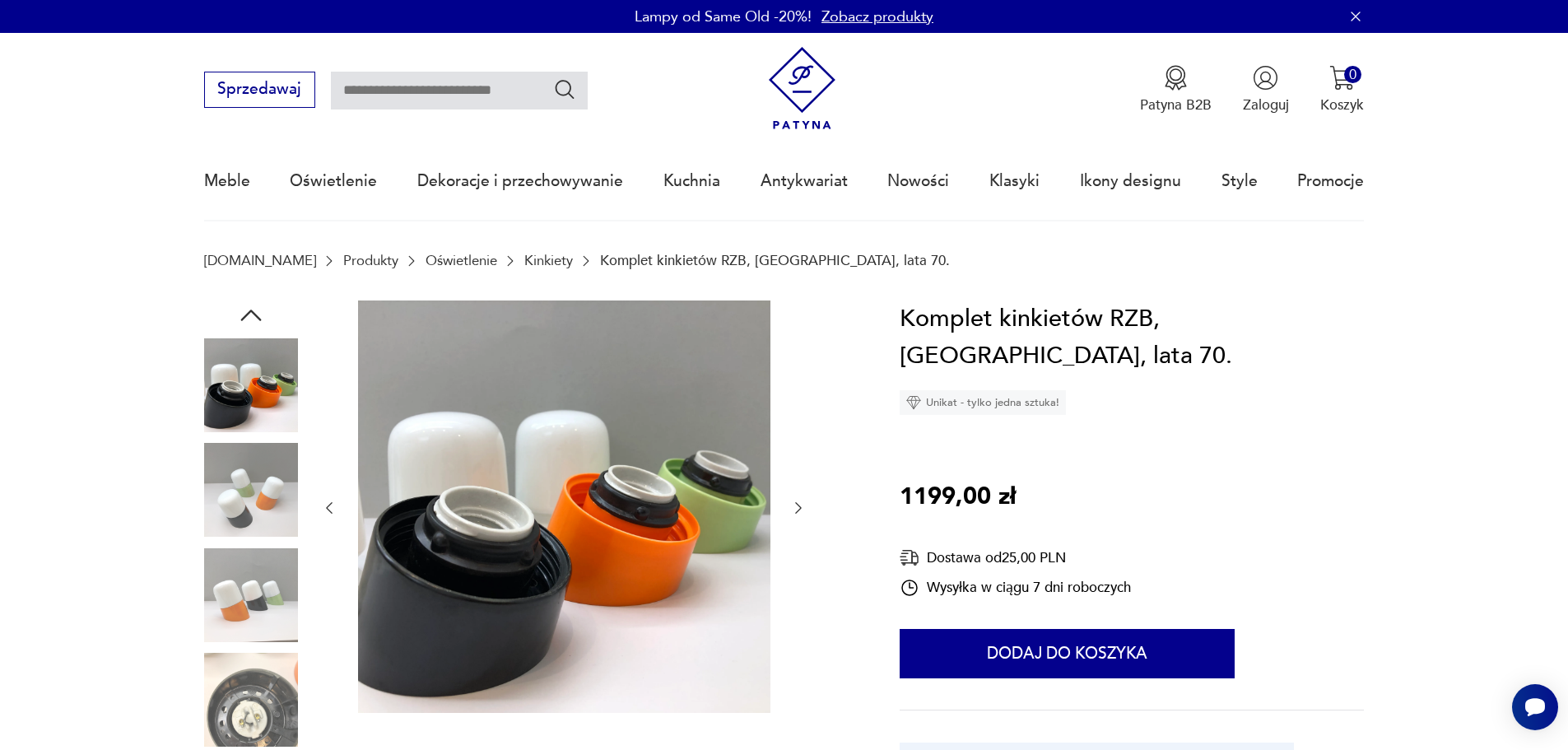
click at [802, 506] on icon "button" at bounding box center [798, 507] width 17 height 17
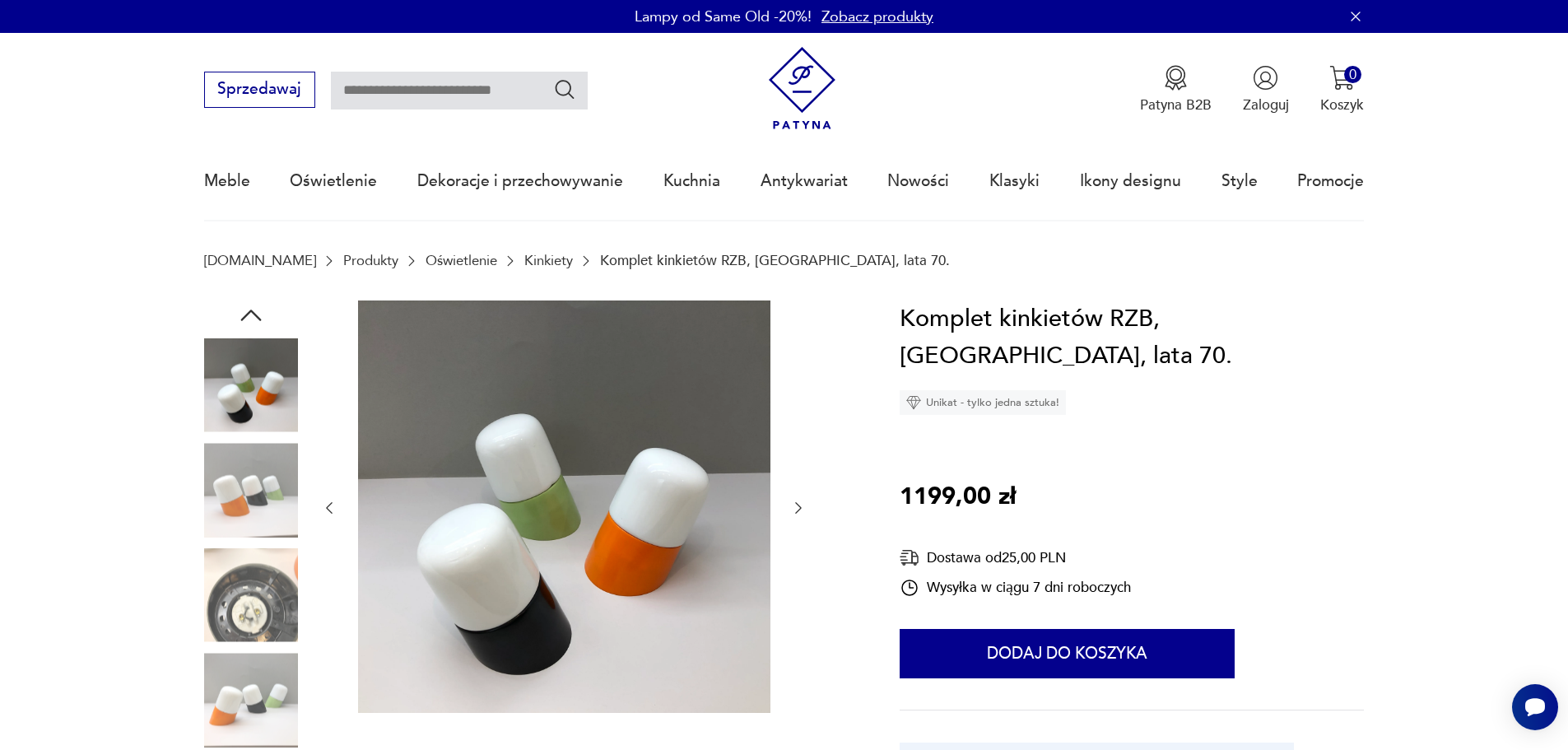
click at [802, 506] on icon "button" at bounding box center [798, 507] width 17 height 17
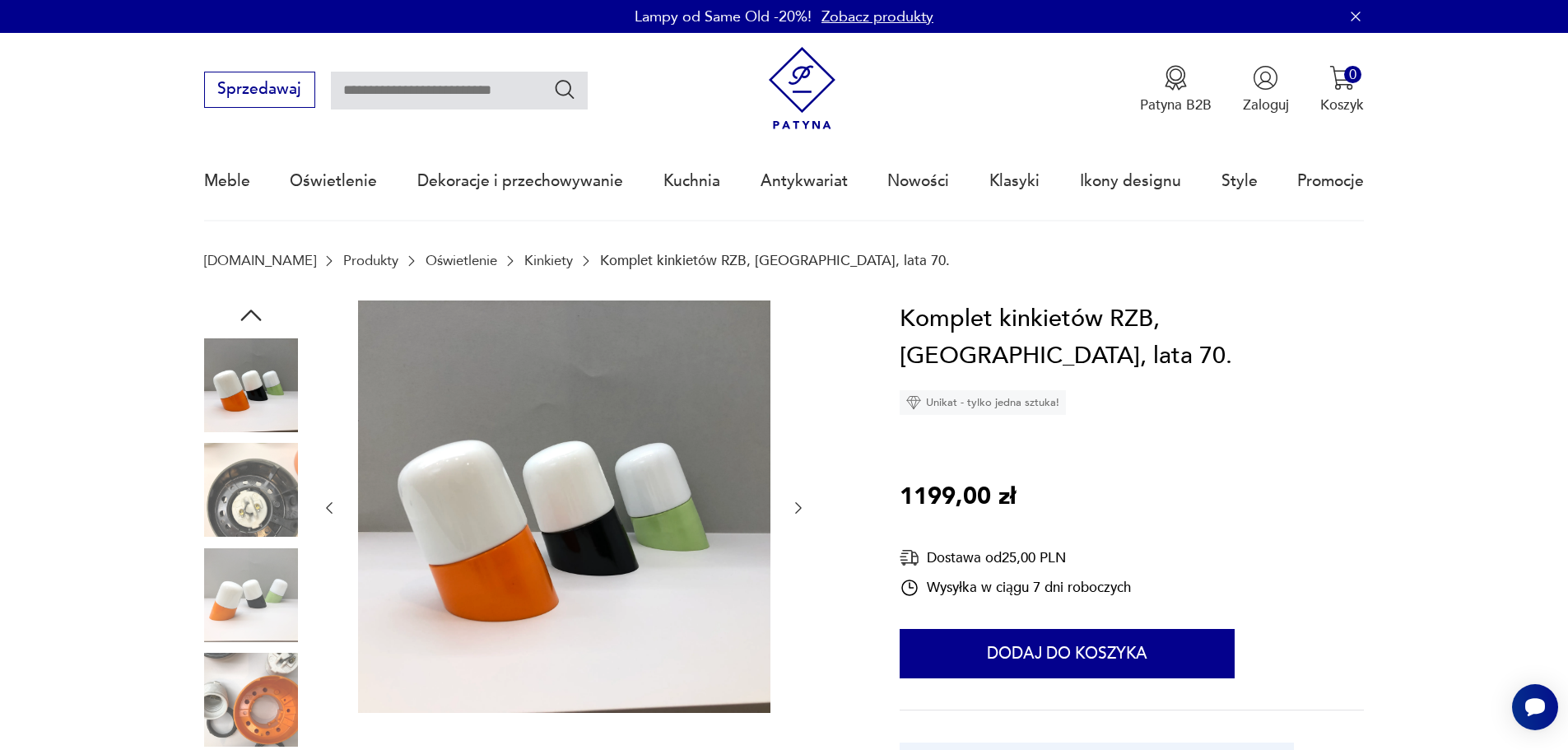
click at [802, 504] on icon "button" at bounding box center [798, 507] width 17 height 17
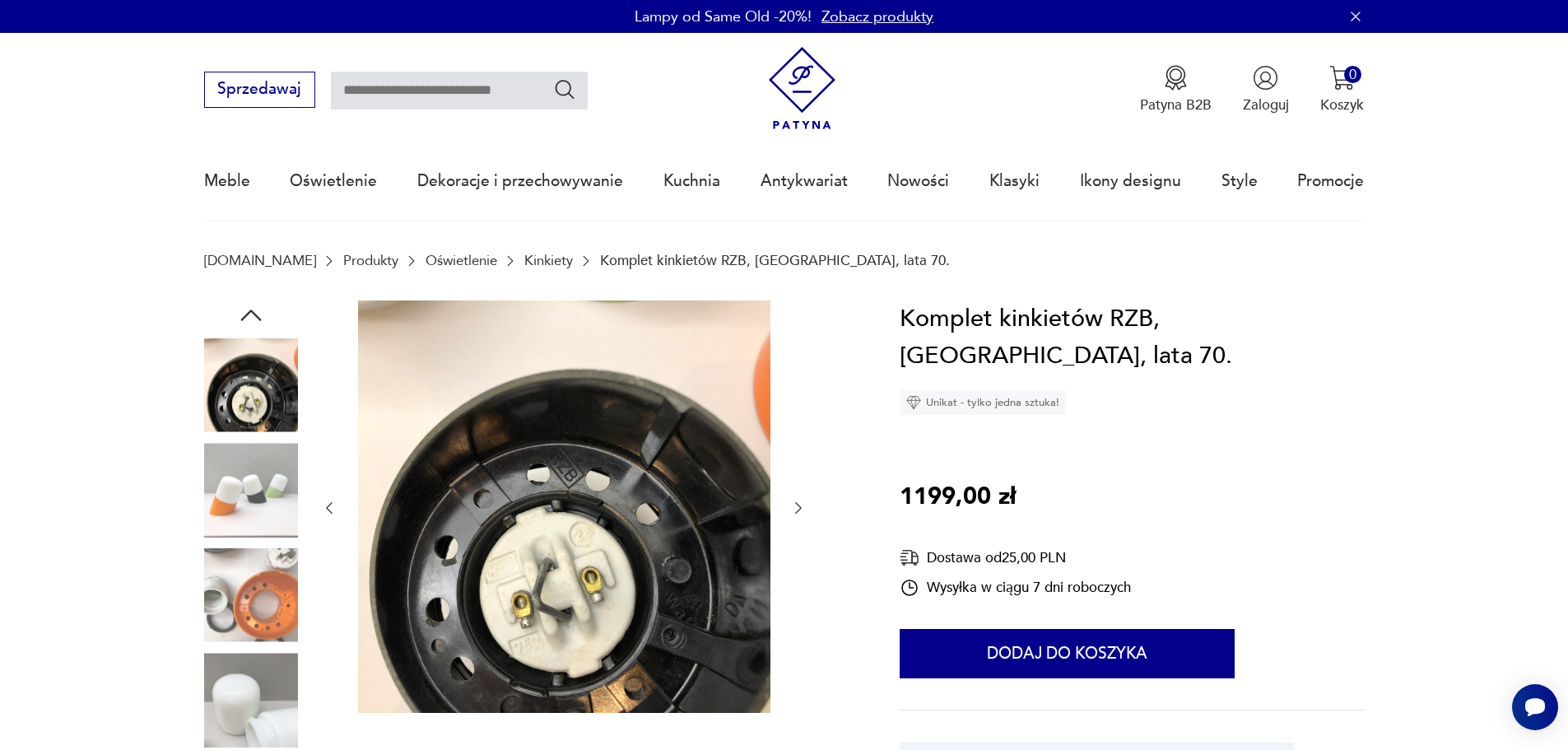
click at [802, 504] on icon "button" at bounding box center [798, 507] width 17 height 17
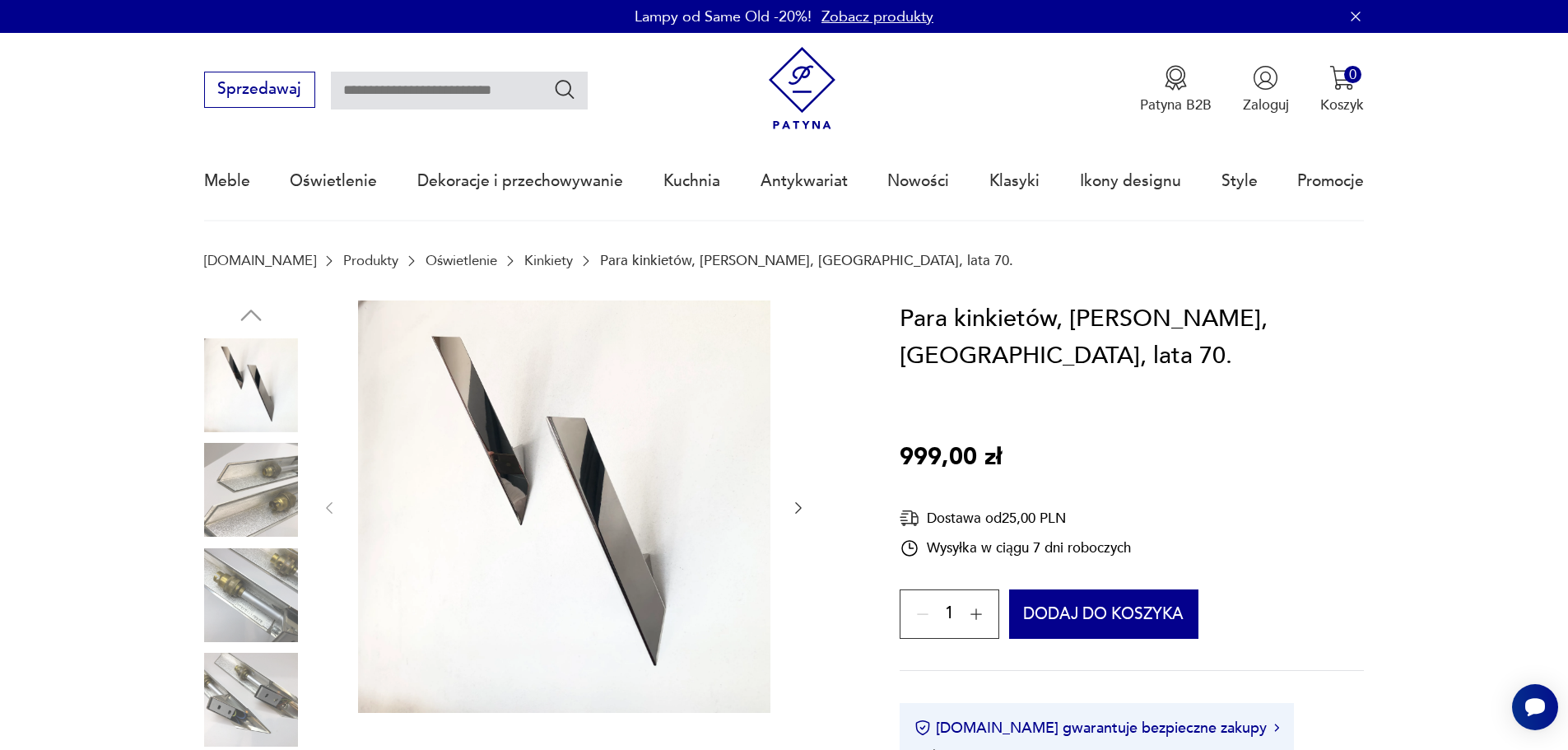
click at [801, 498] on button "button" at bounding box center [798, 508] width 17 height 19
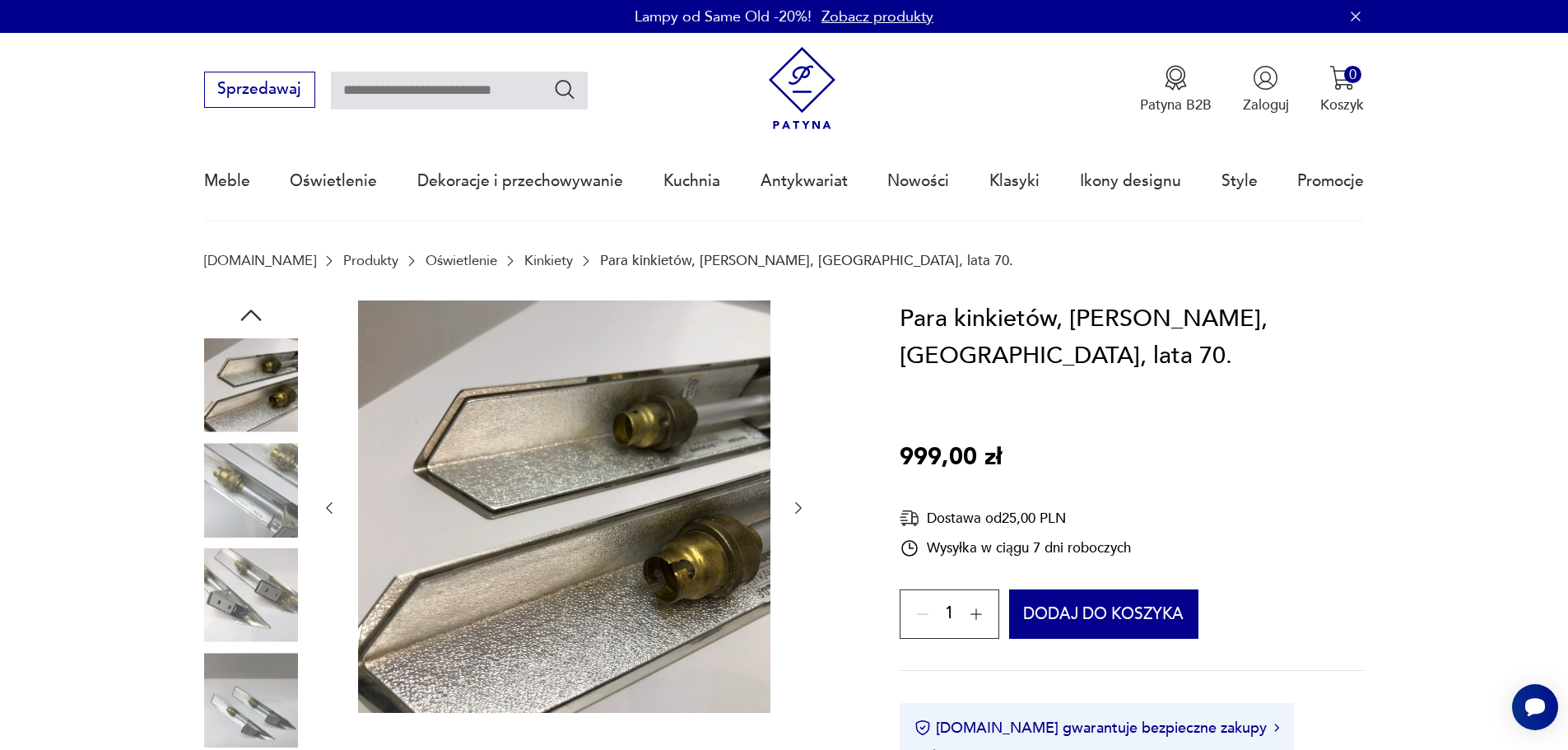
click at [801, 498] on button "button" at bounding box center [798, 508] width 17 height 19
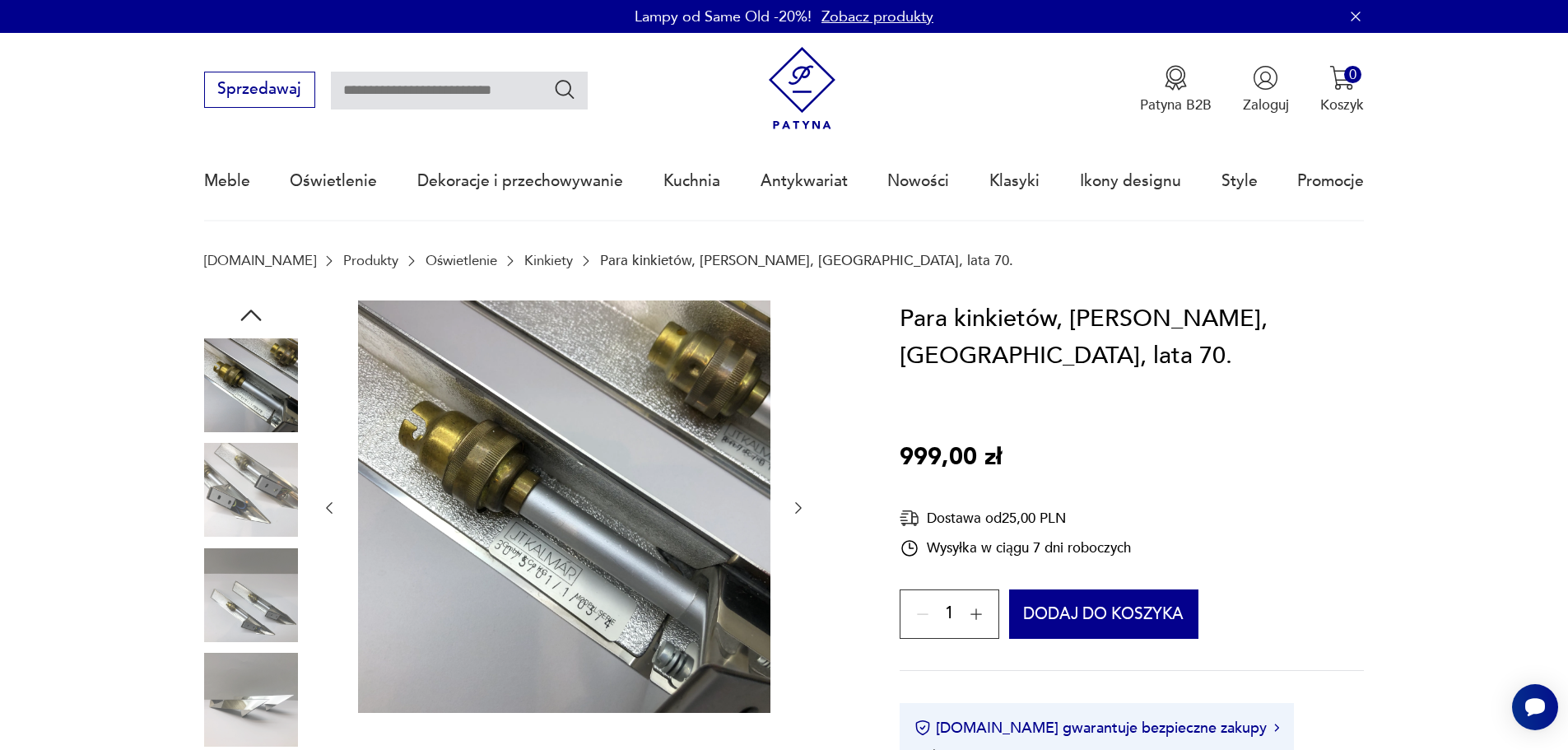
click at [801, 507] on icon "button" at bounding box center [798, 508] width 7 height 12
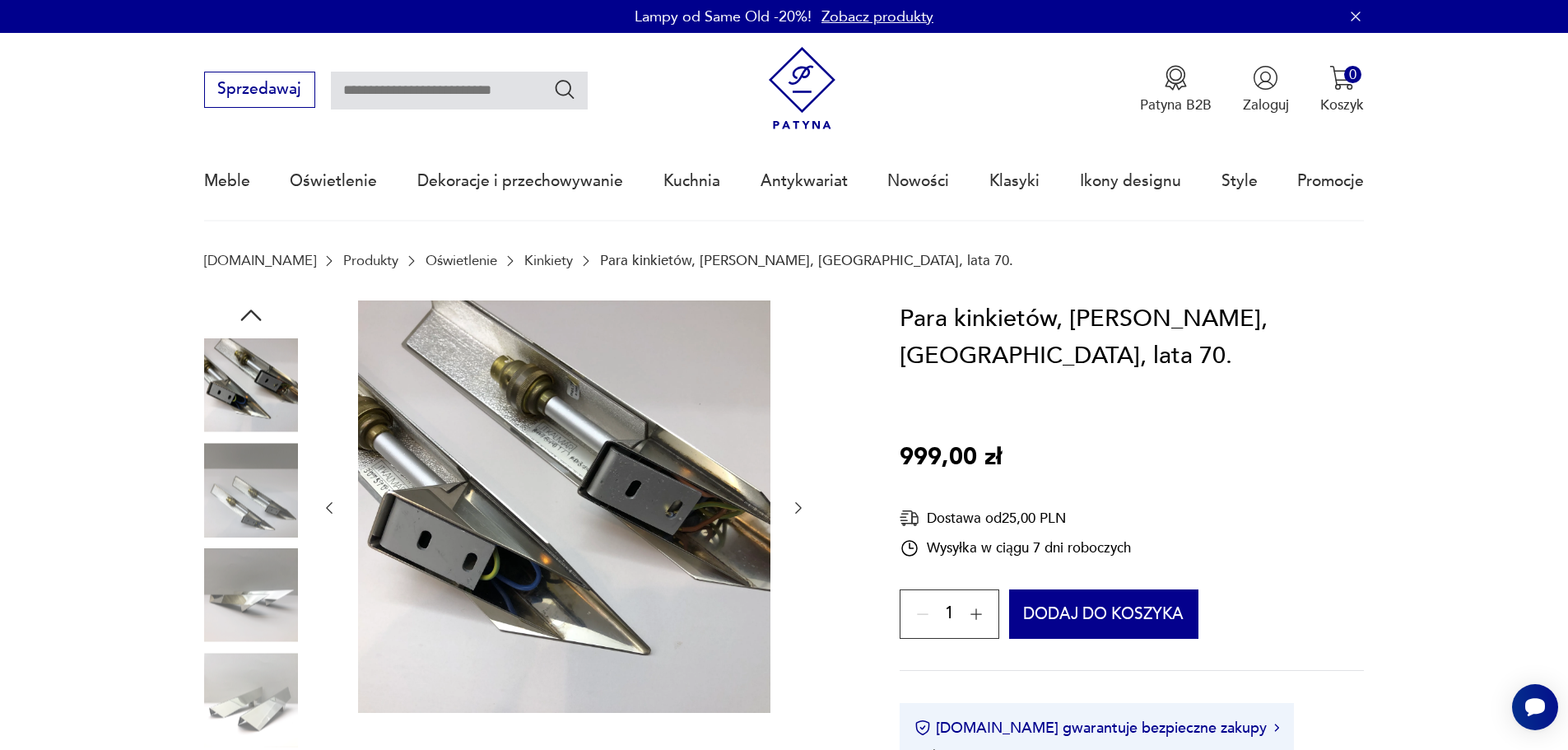
click at [796, 514] on icon "button" at bounding box center [798, 508] width 7 height 12
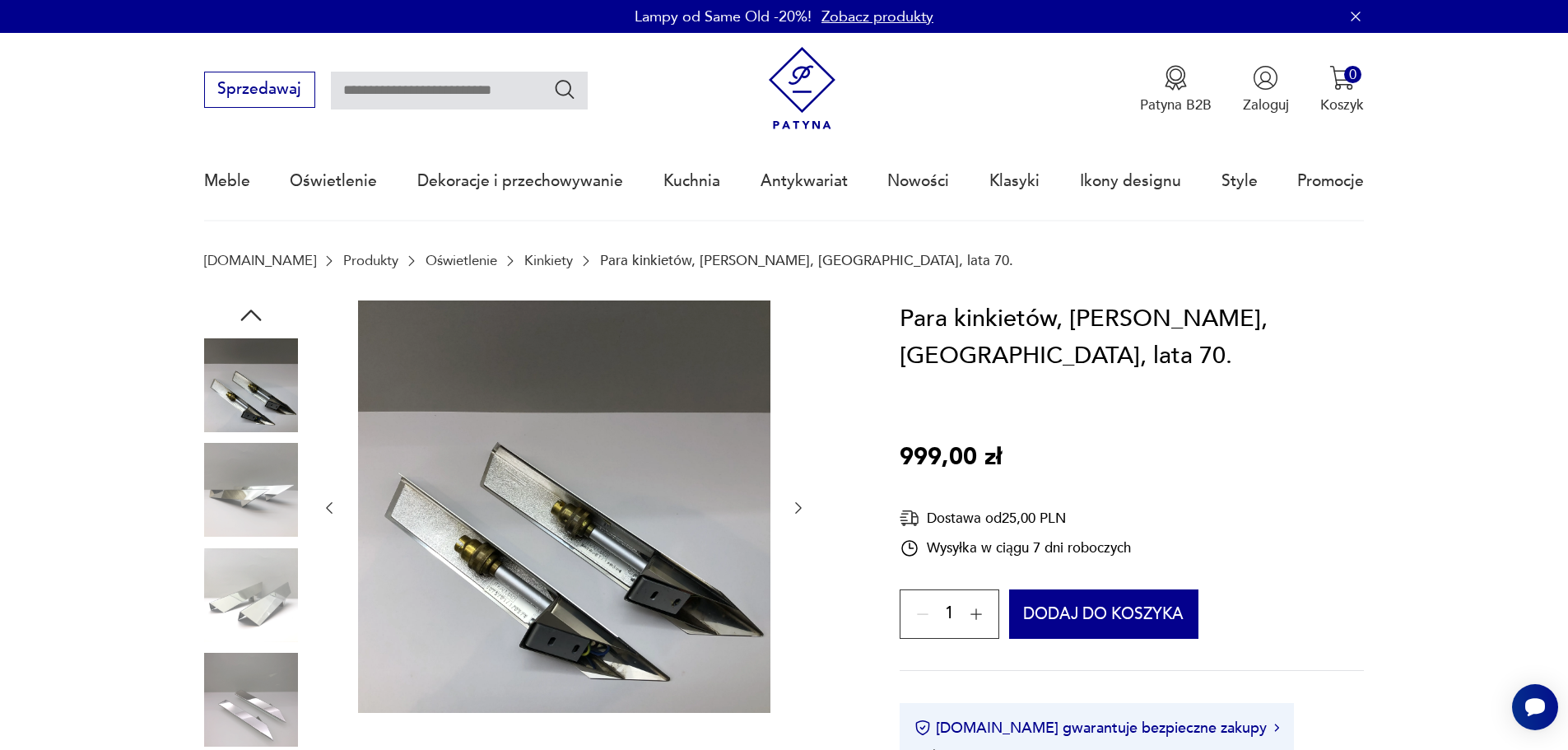
click at [796, 513] on icon "button" at bounding box center [798, 508] width 7 height 12
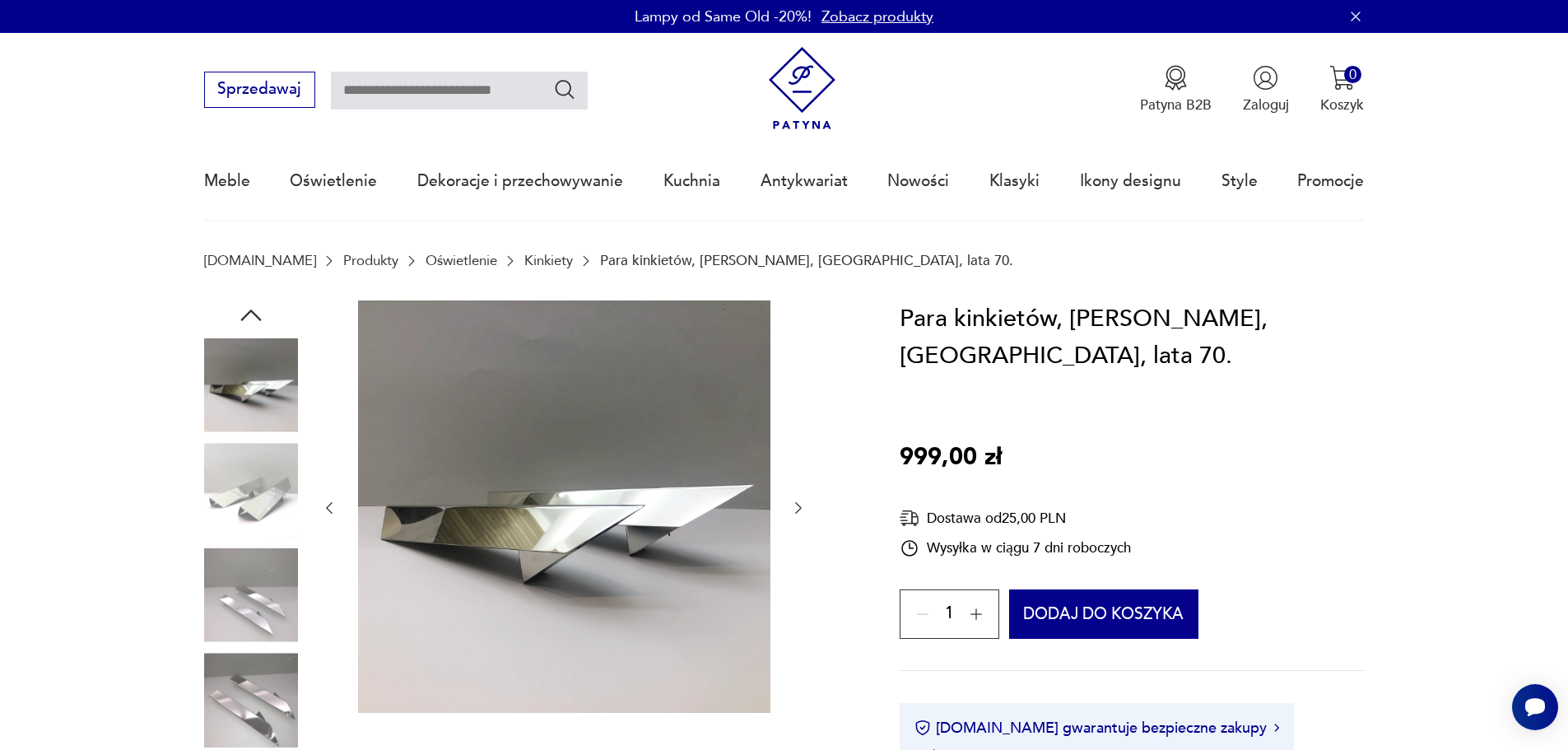
click at [796, 513] on icon "button" at bounding box center [798, 508] width 7 height 12
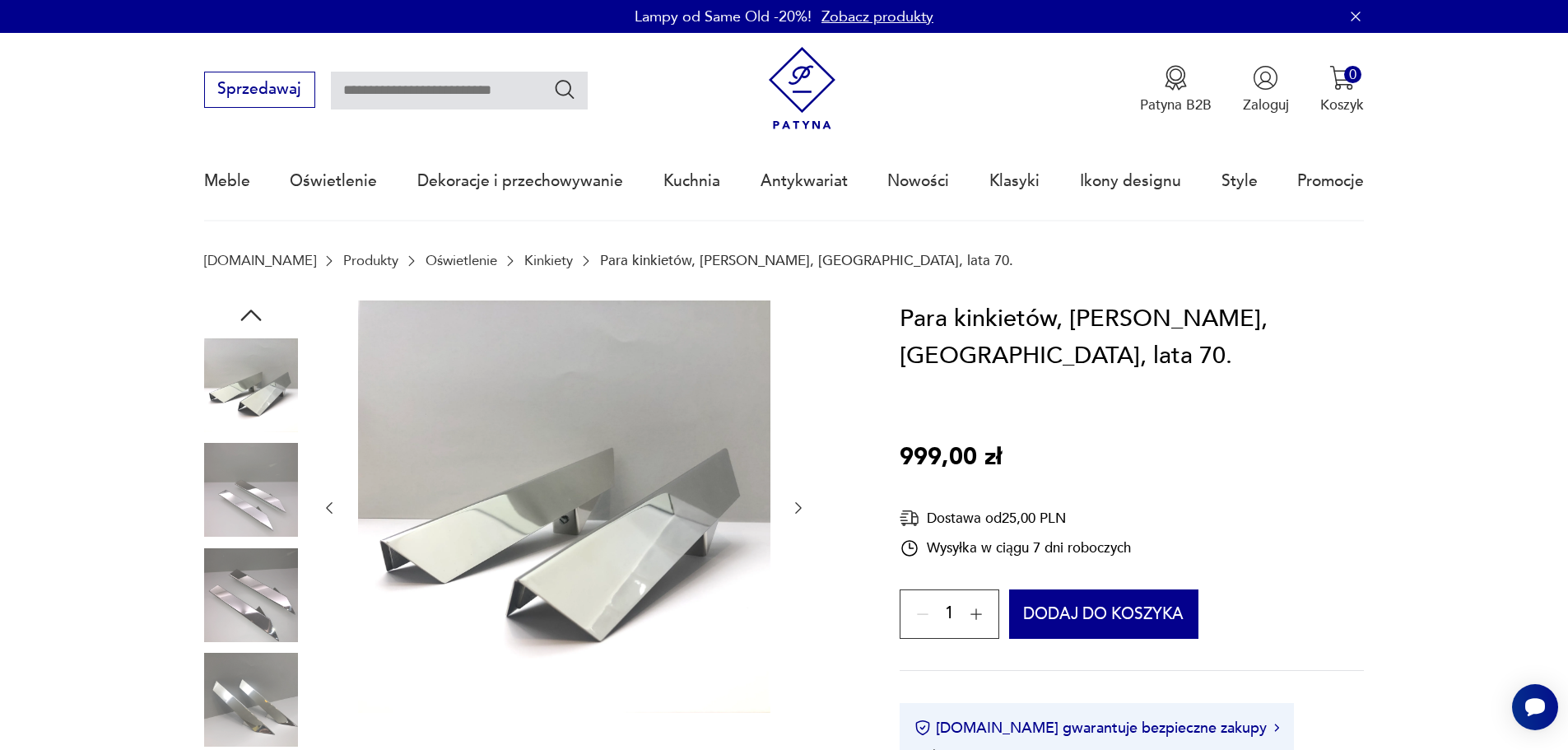
click at [796, 513] on icon "button" at bounding box center [798, 508] width 7 height 12
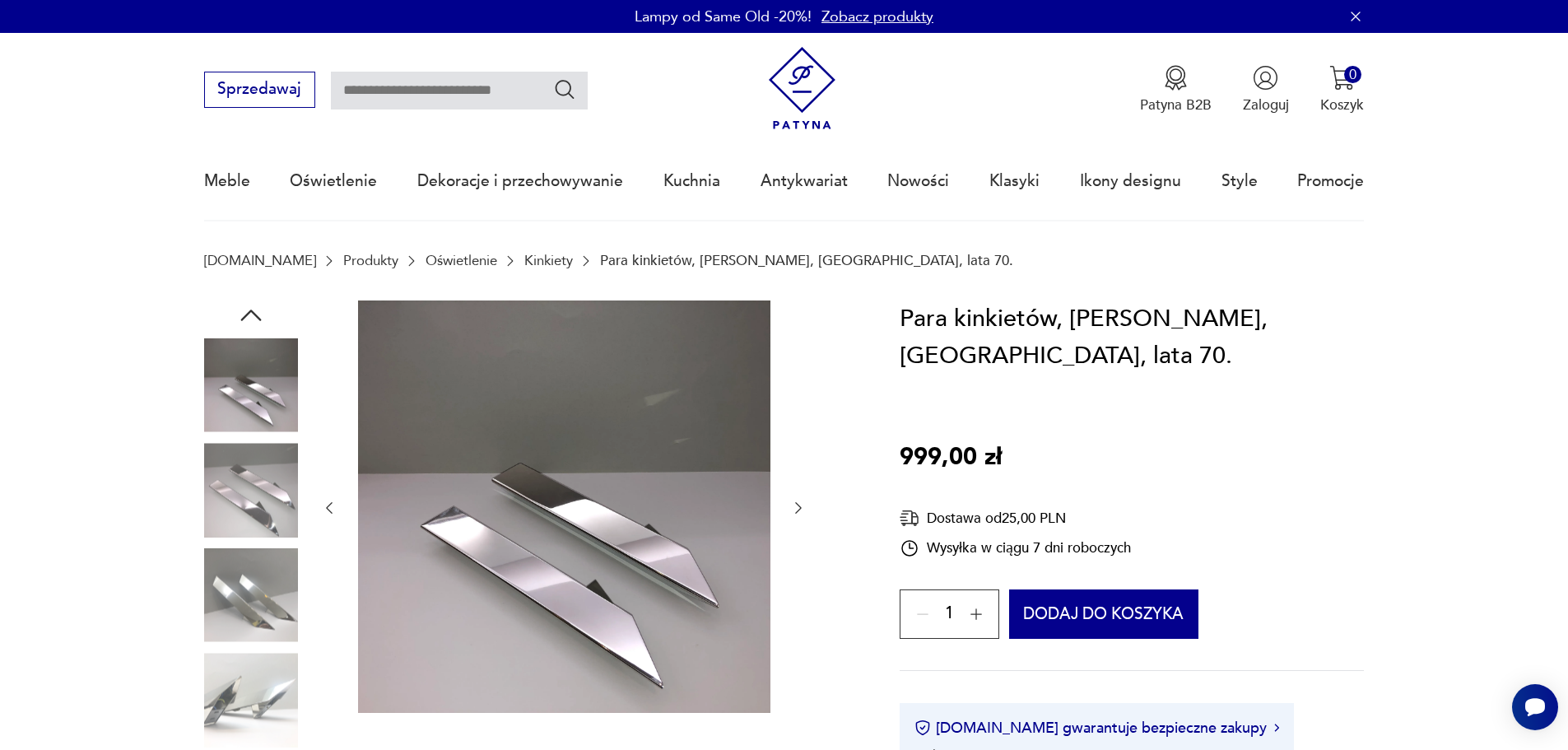
click at [796, 513] on icon "button" at bounding box center [798, 508] width 7 height 12
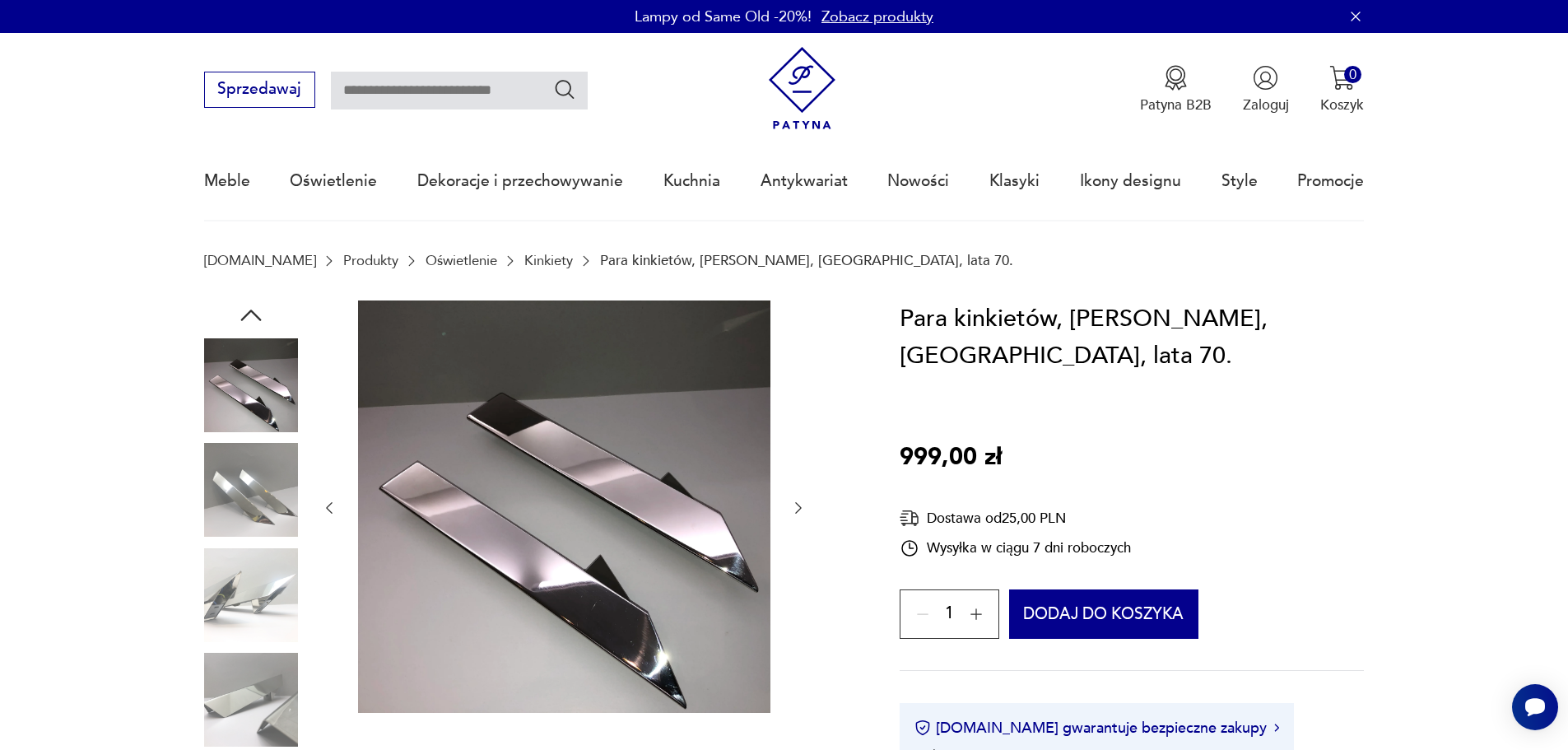
click at [796, 513] on icon "button" at bounding box center [798, 508] width 7 height 12
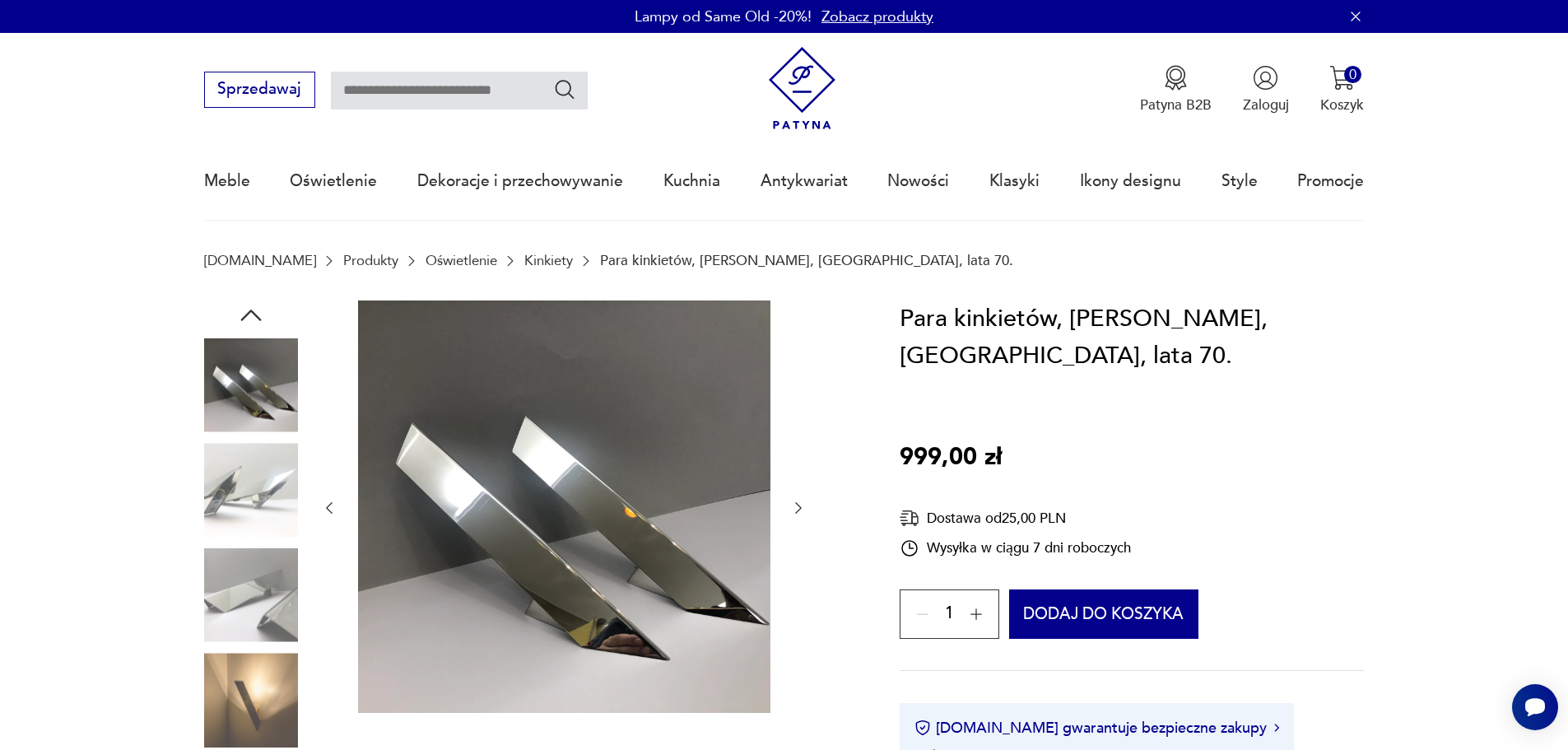
click at [796, 513] on icon "button" at bounding box center [798, 508] width 7 height 12
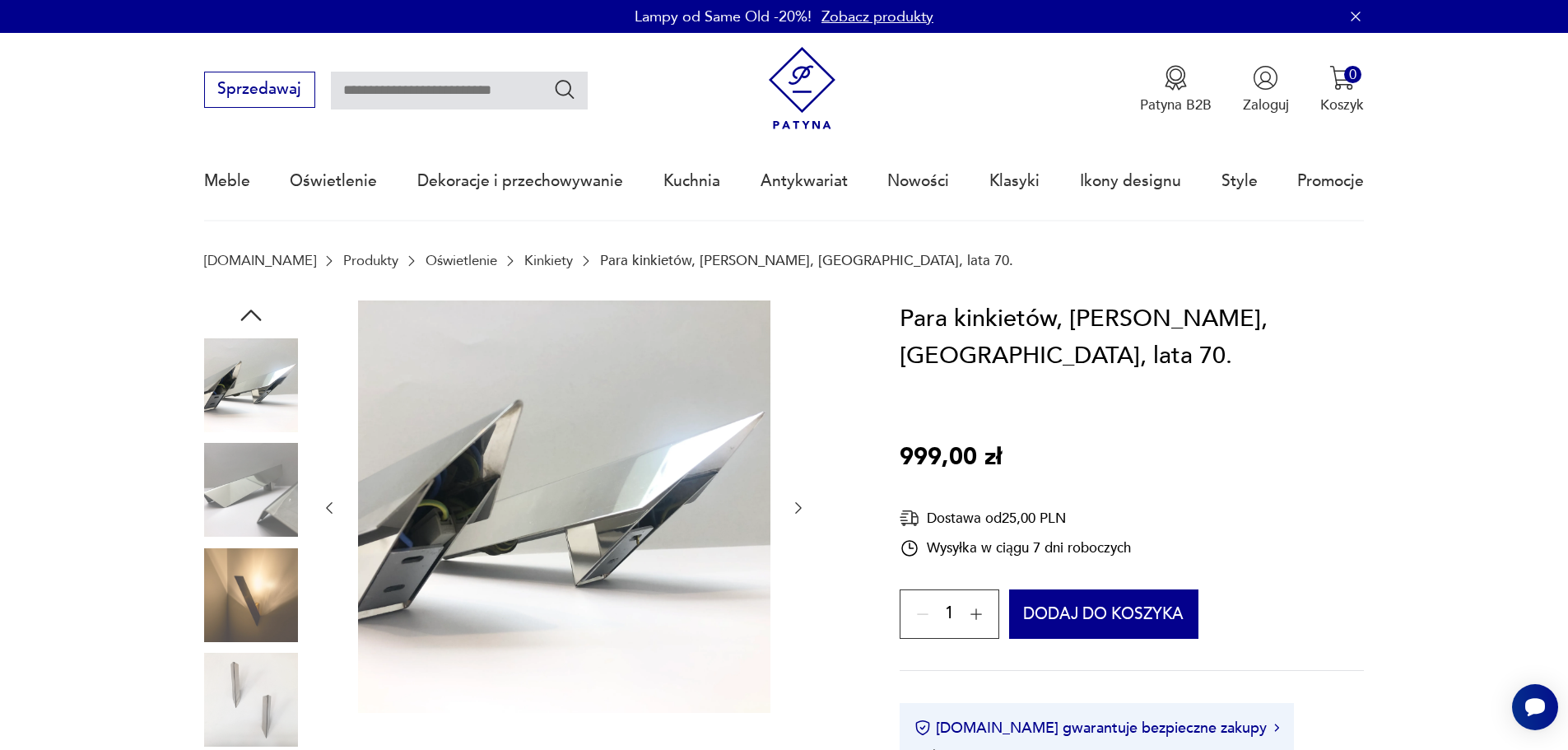
click at [796, 513] on icon "button" at bounding box center [798, 508] width 7 height 12
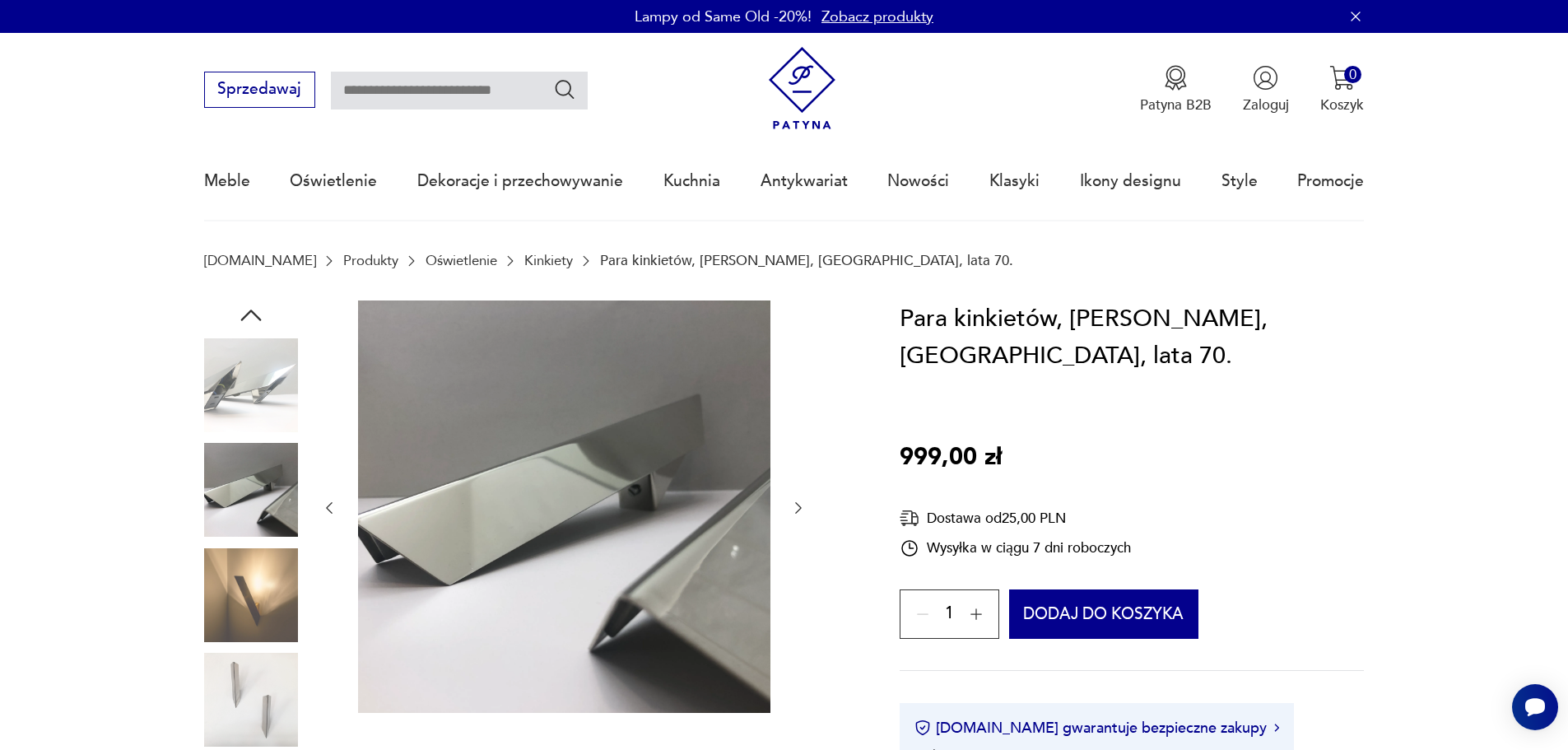
click at [796, 513] on icon "button" at bounding box center [798, 508] width 7 height 12
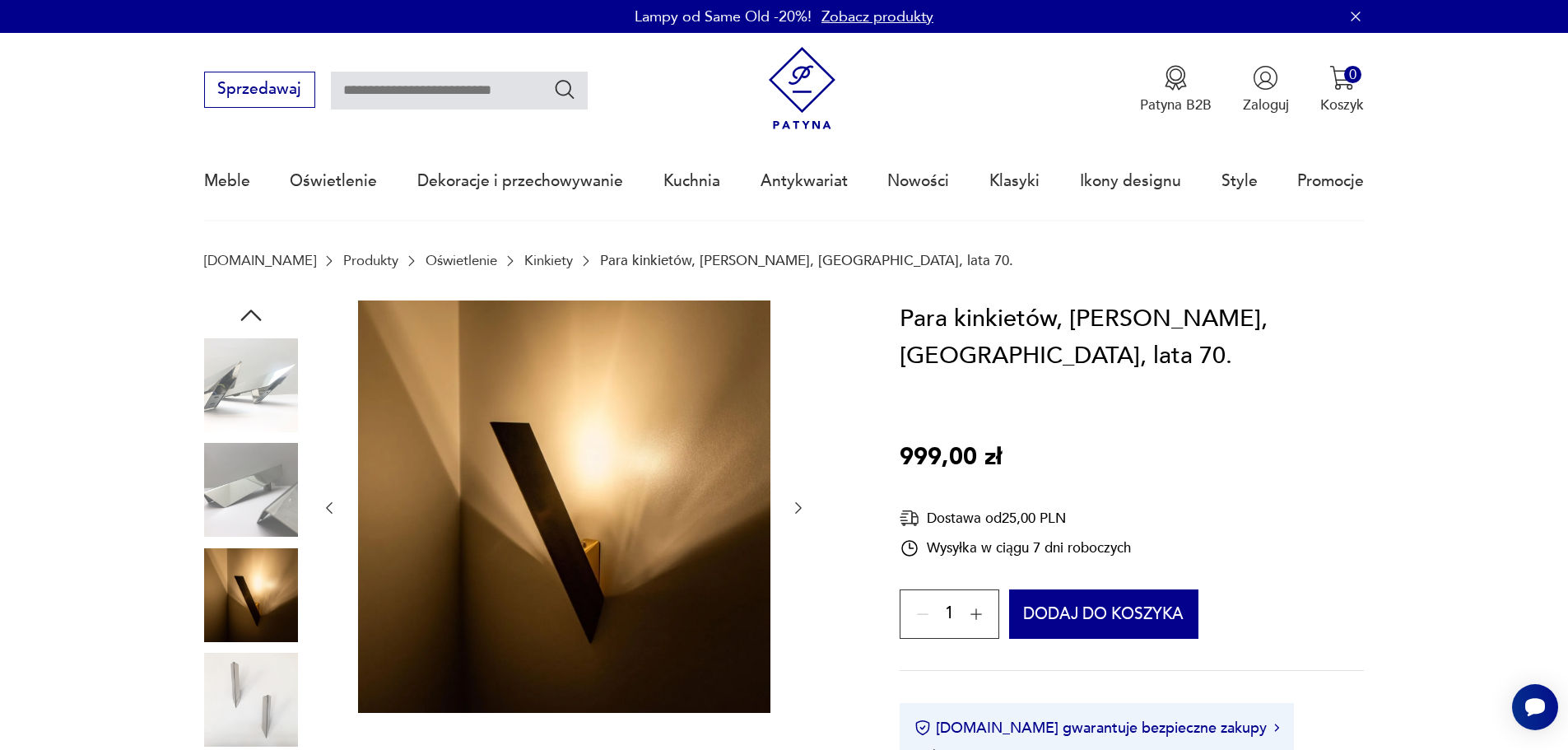
click at [796, 513] on icon "button" at bounding box center [798, 508] width 7 height 12
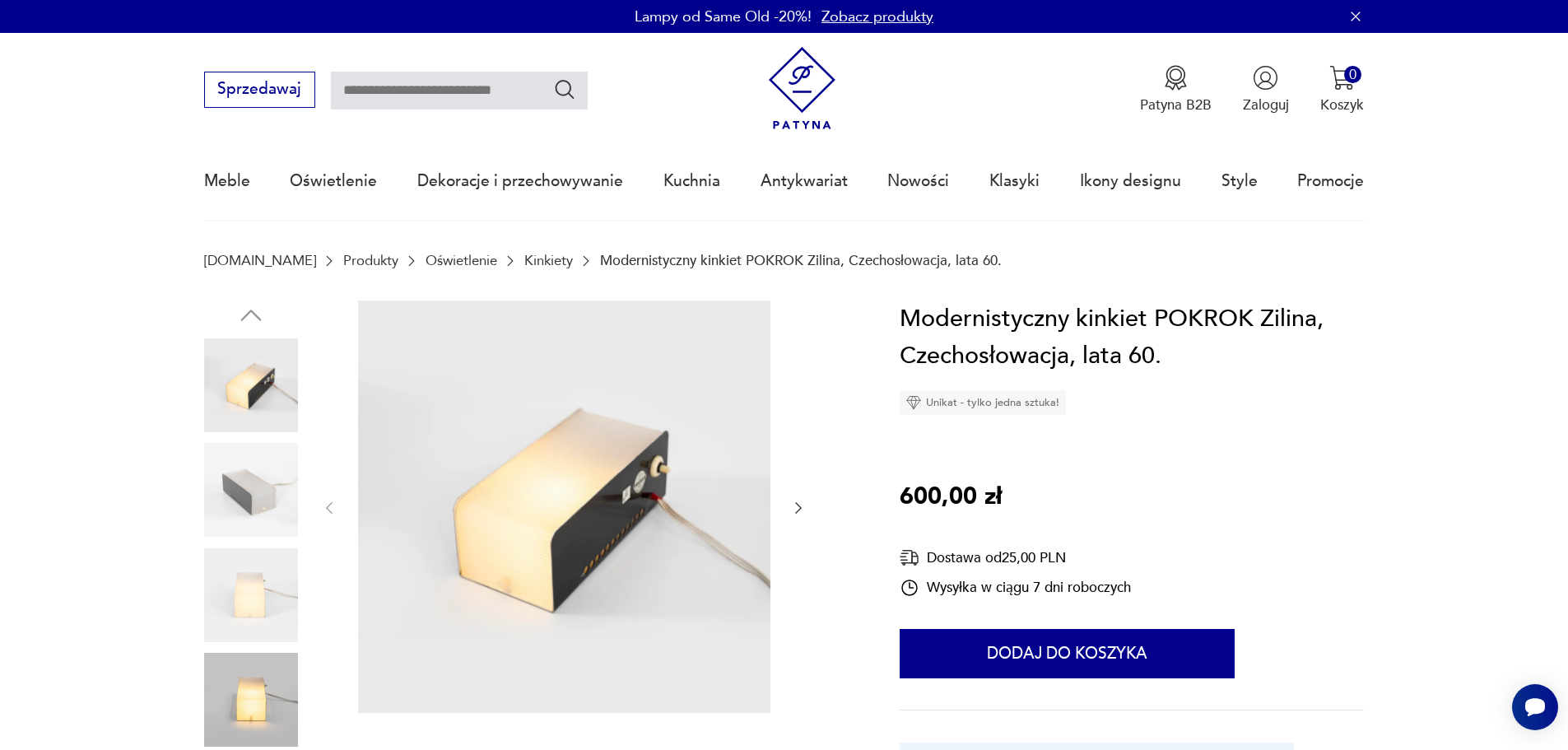
click at [796, 504] on icon "button" at bounding box center [798, 507] width 17 height 17
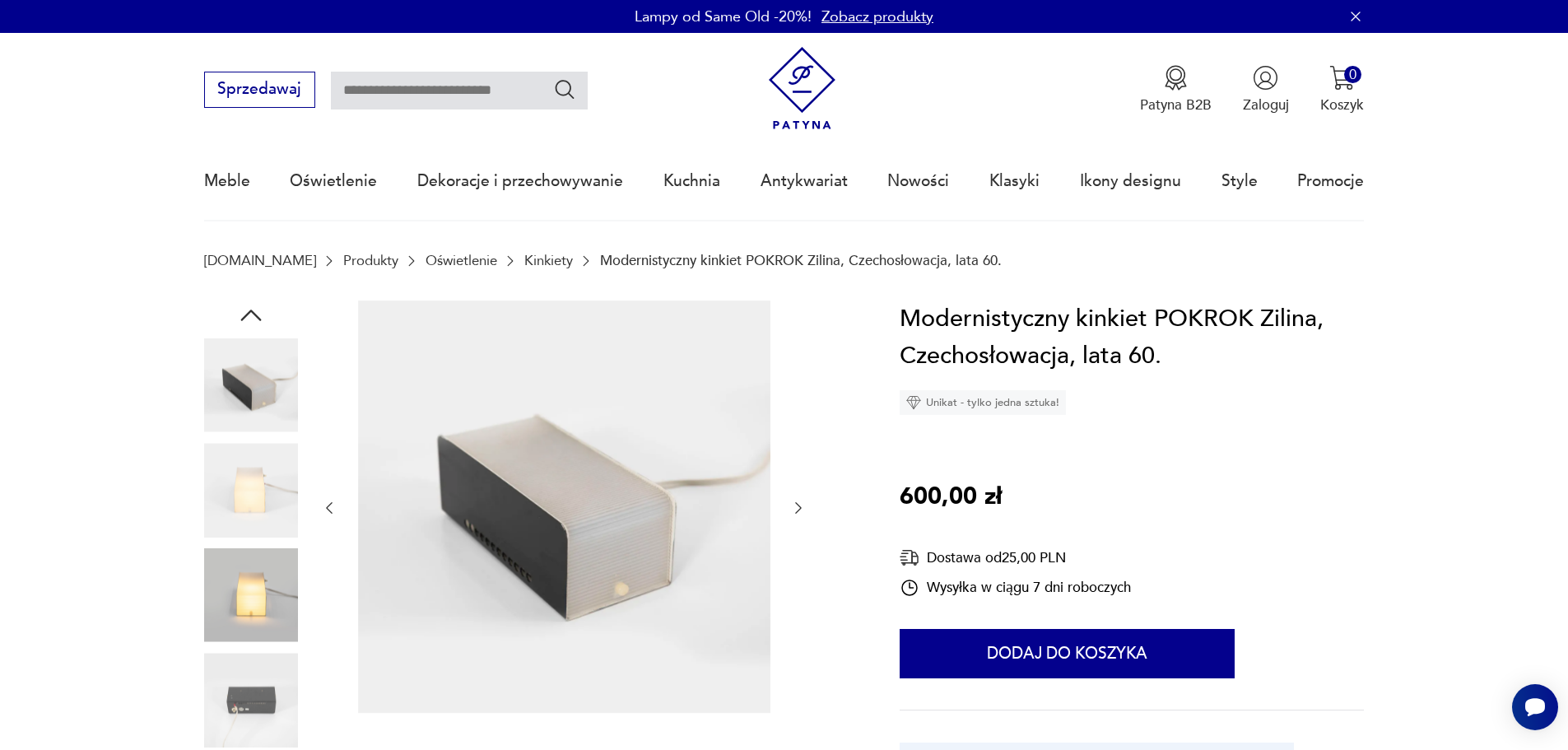
click at [796, 504] on icon "button" at bounding box center [798, 507] width 17 height 17
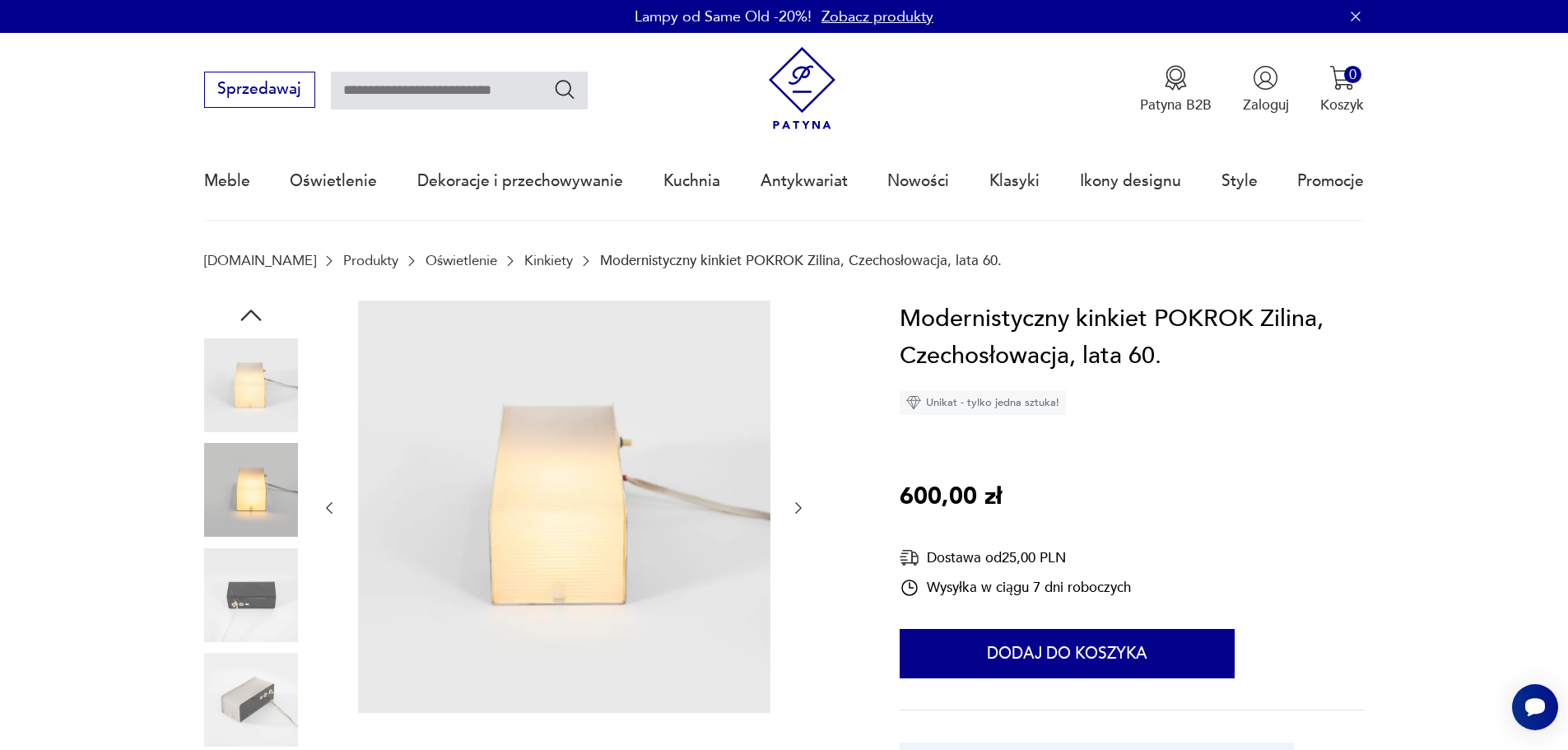
click at [796, 504] on icon "button" at bounding box center [798, 507] width 17 height 17
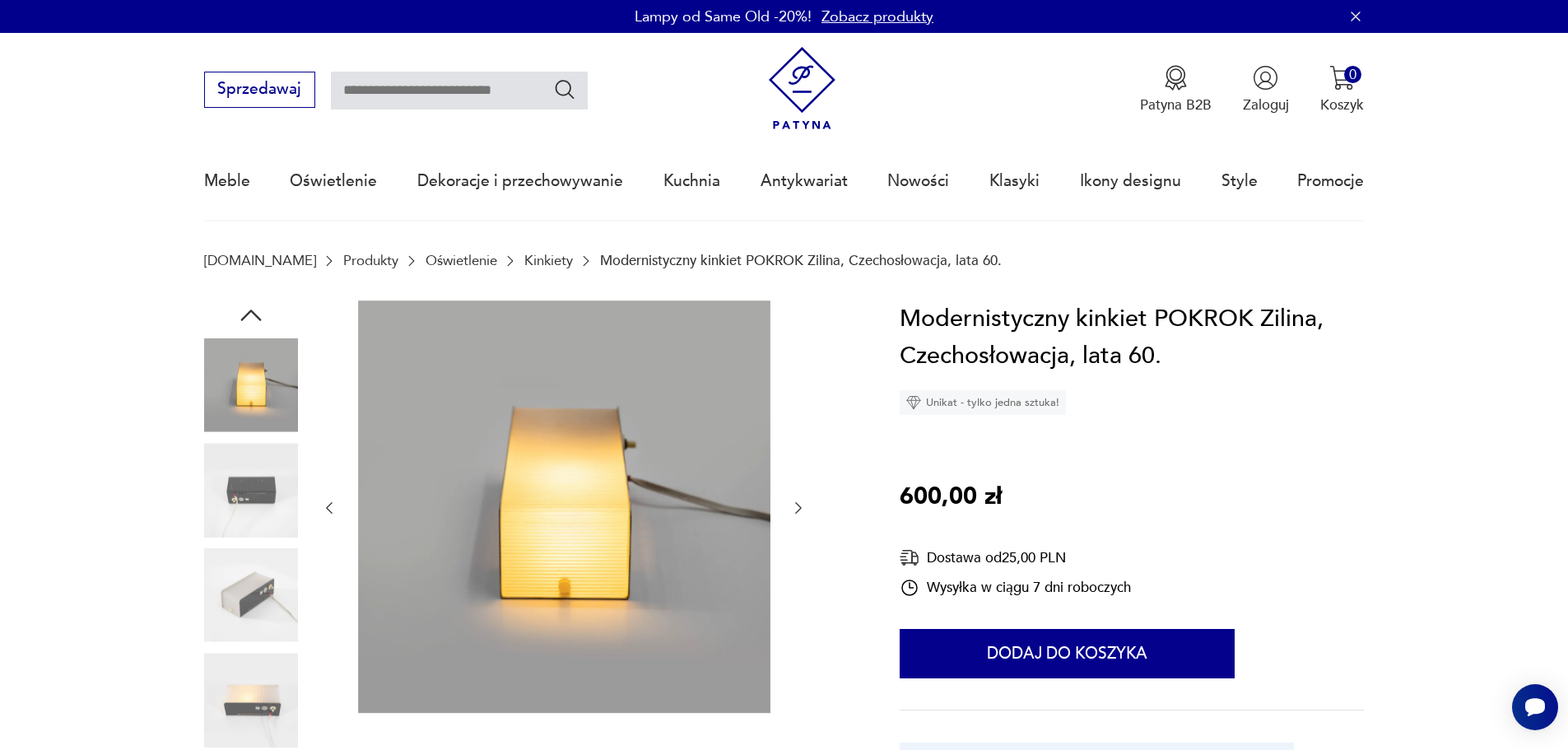
click at [796, 504] on icon "button" at bounding box center [798, 507] width 17 height 17
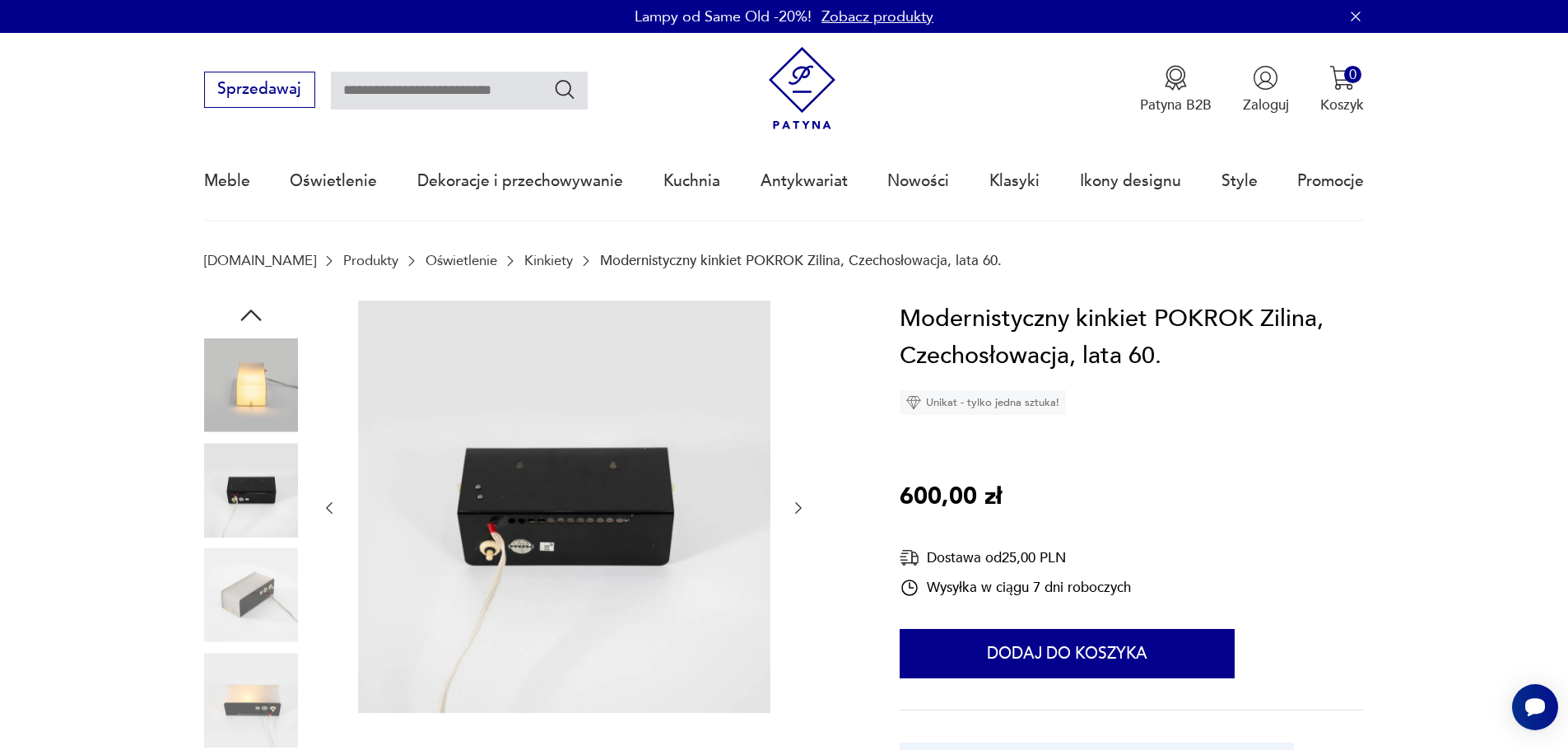
click at [796, 504] on icon "button" at bounding box center [798, 507] width 17 height 17
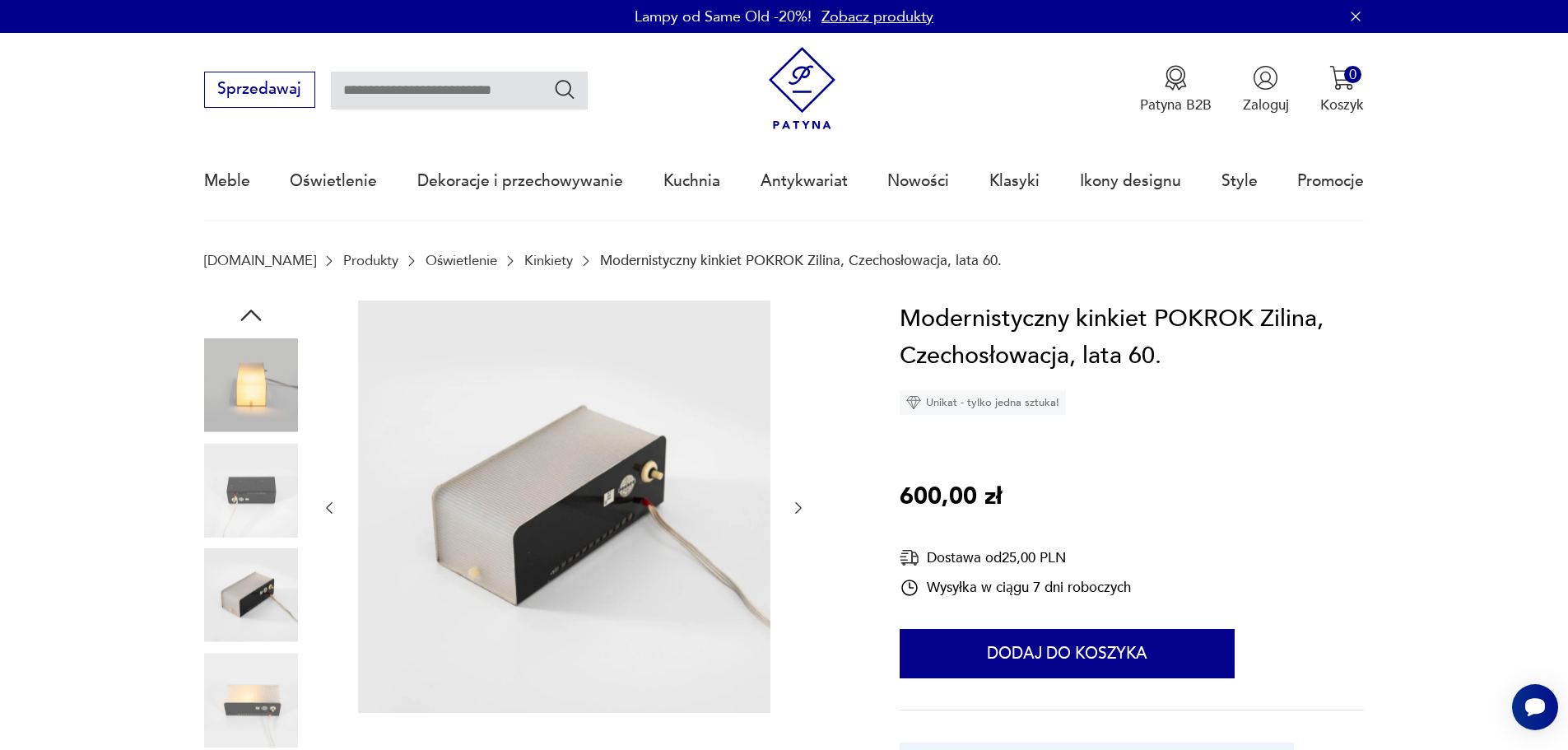
click at [796, 504] on icon "button" at bounding box center [798, 507] width 17 height 17
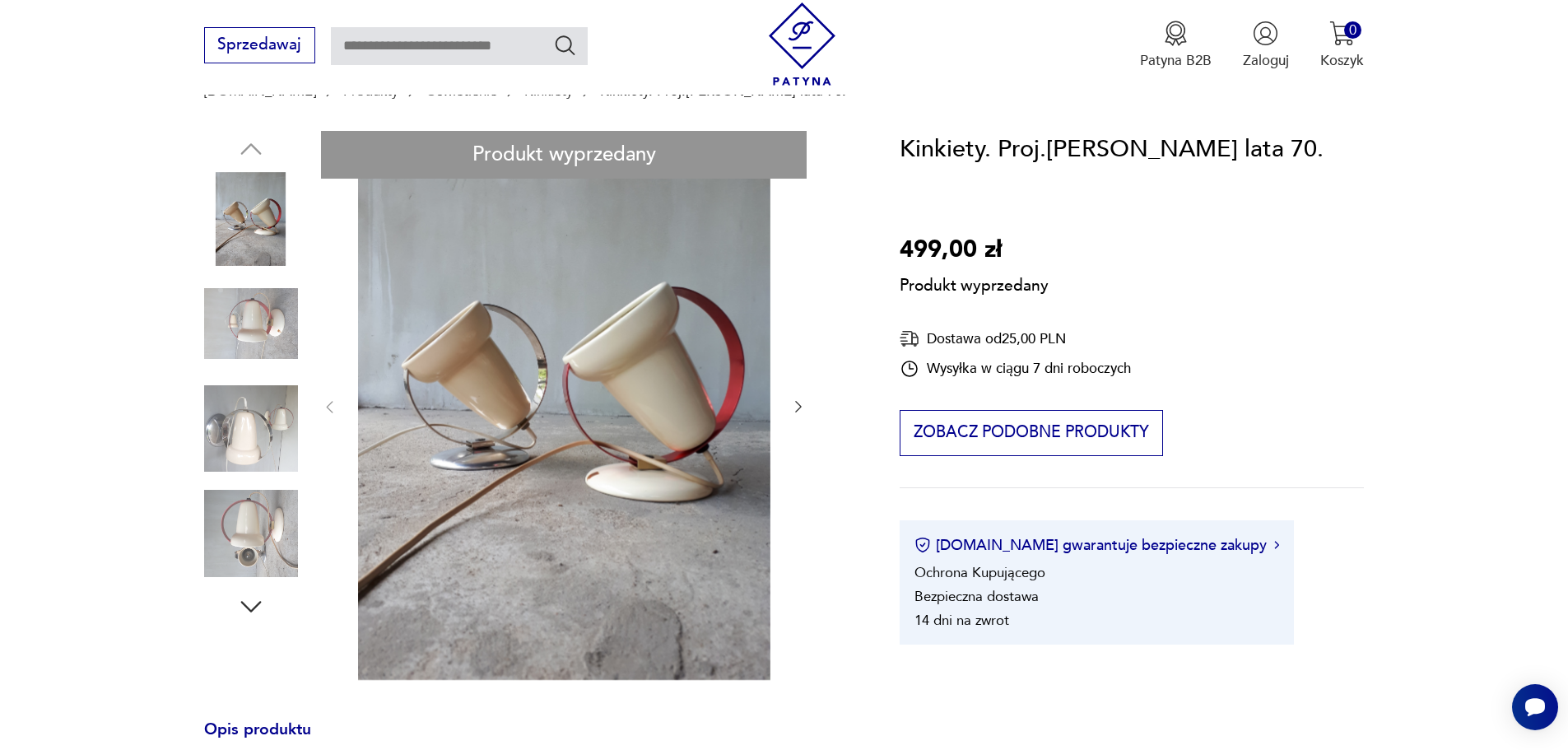
scroll to position [83, 0]
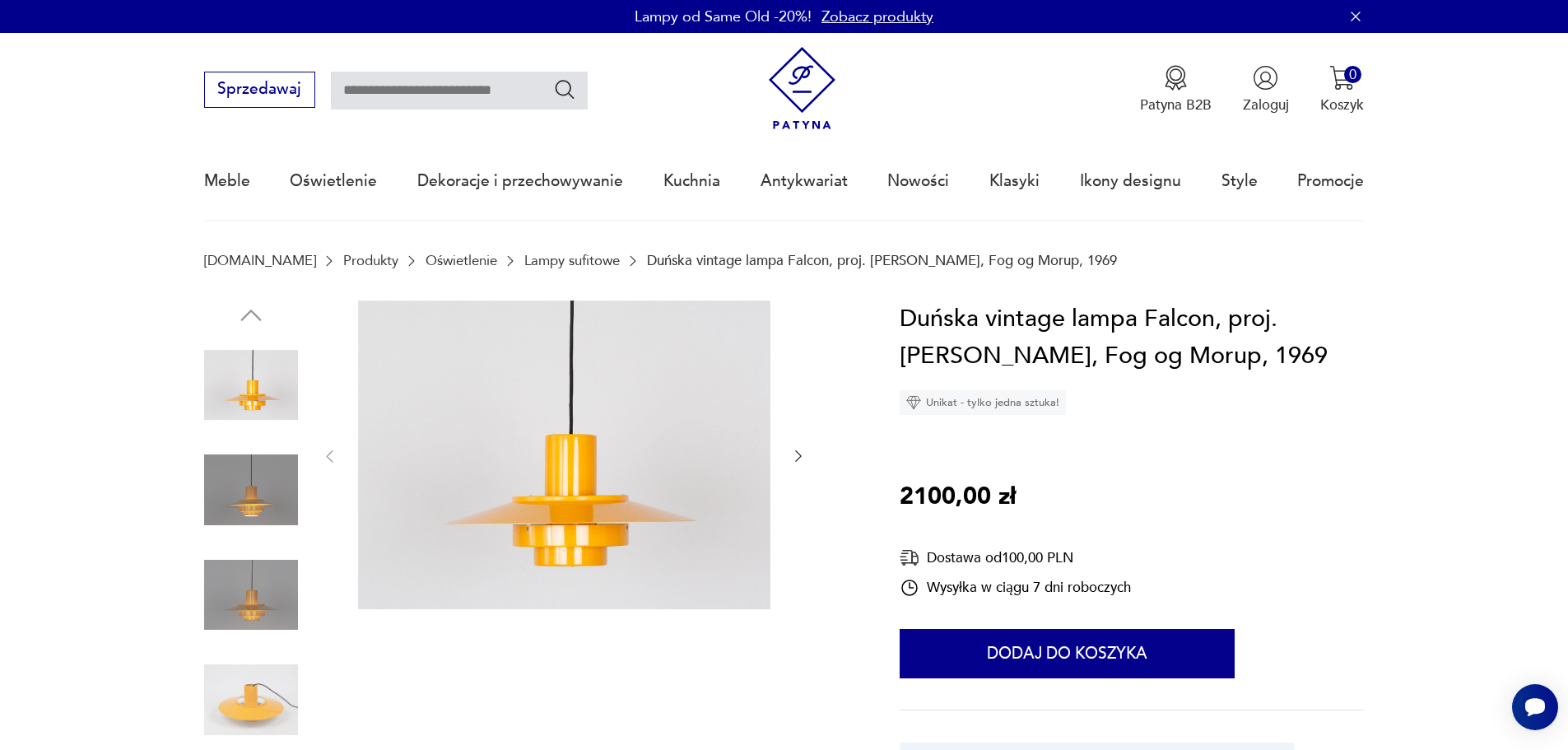
click at [799, 451] on icon "button" at bounding box center [798, 456] width 17 height 17
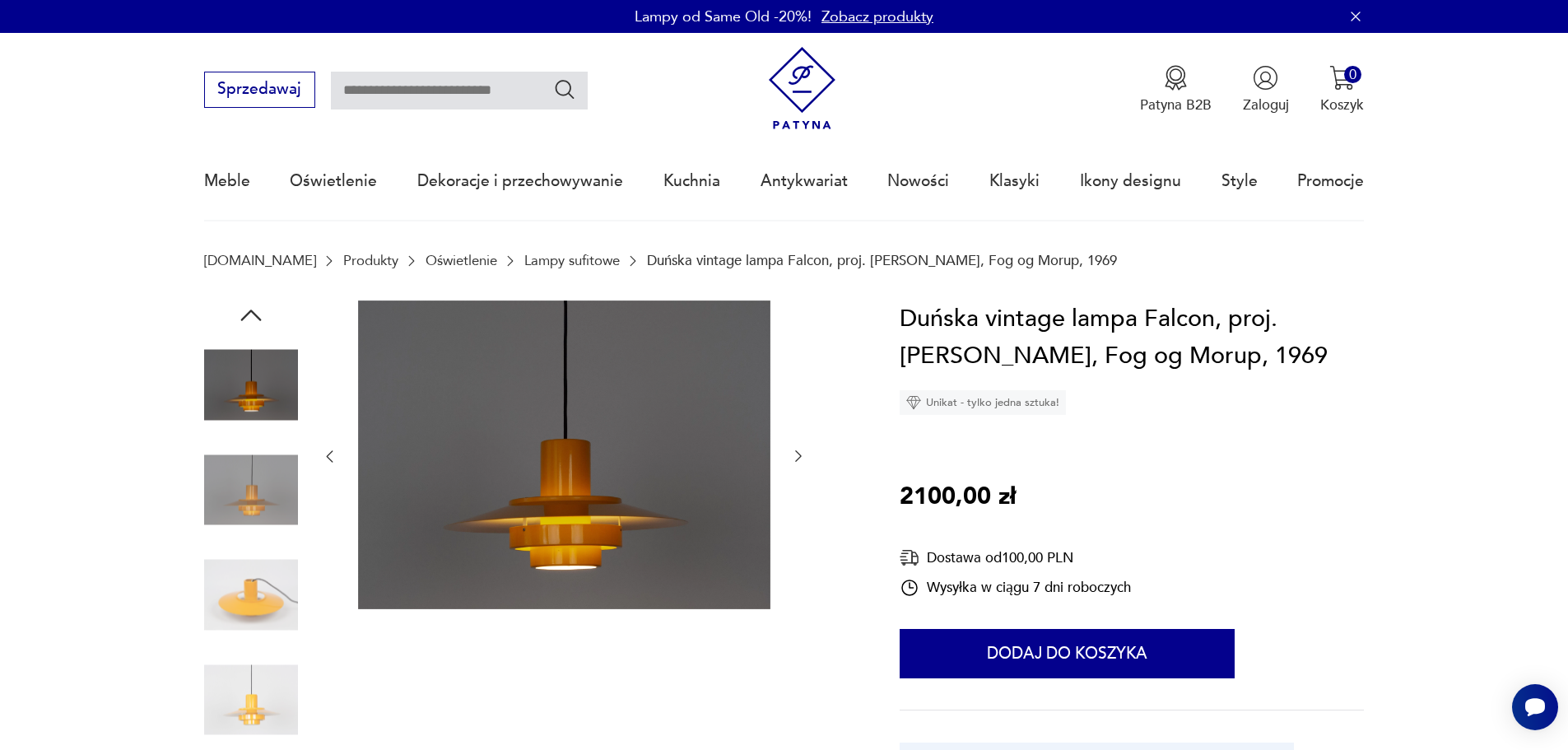
click at [799, 451] on icon "button" at bounding box center [798, 456] width 17 height 17
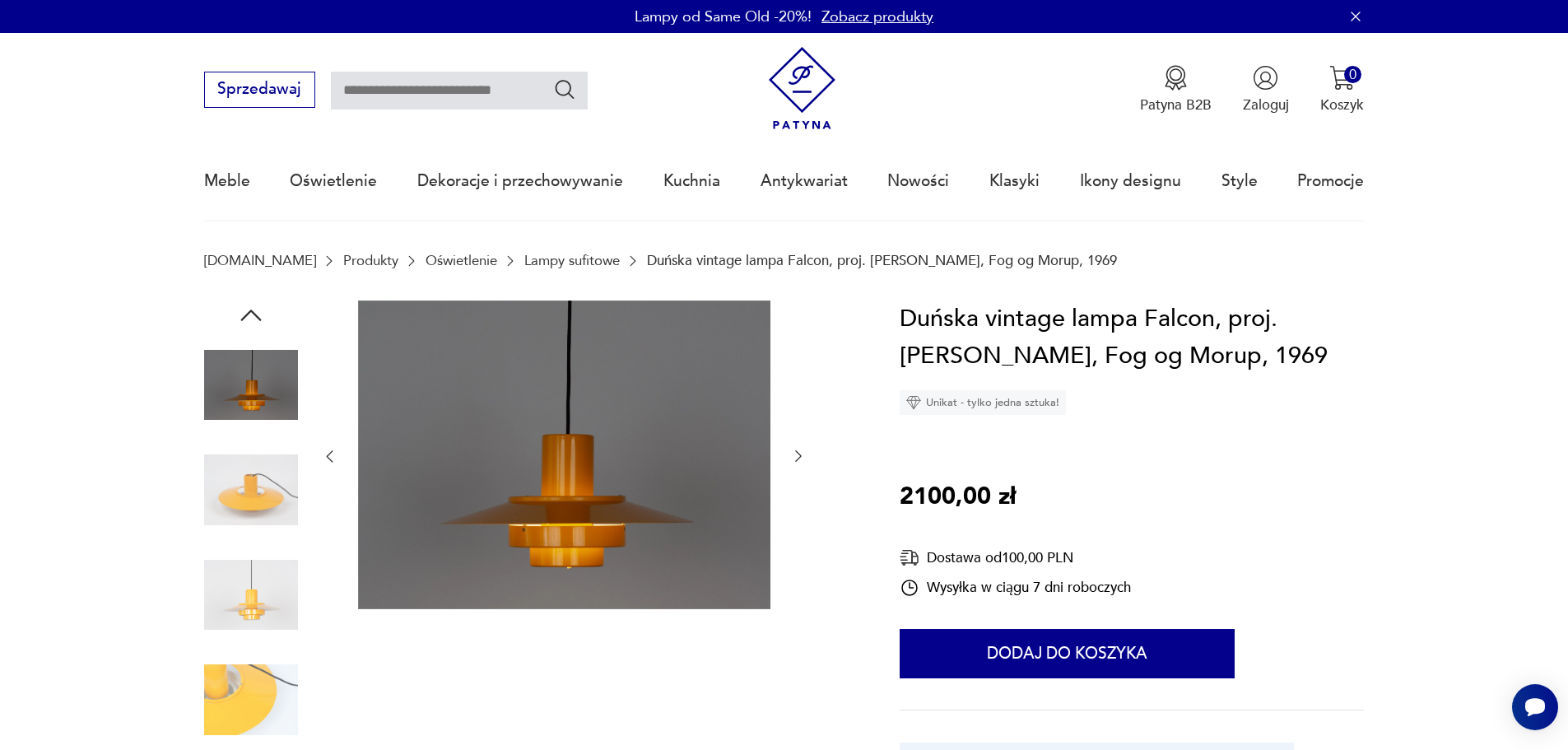
click at [800, 453] on icon "button" at bounding box center [798, 456] width 17 height 17
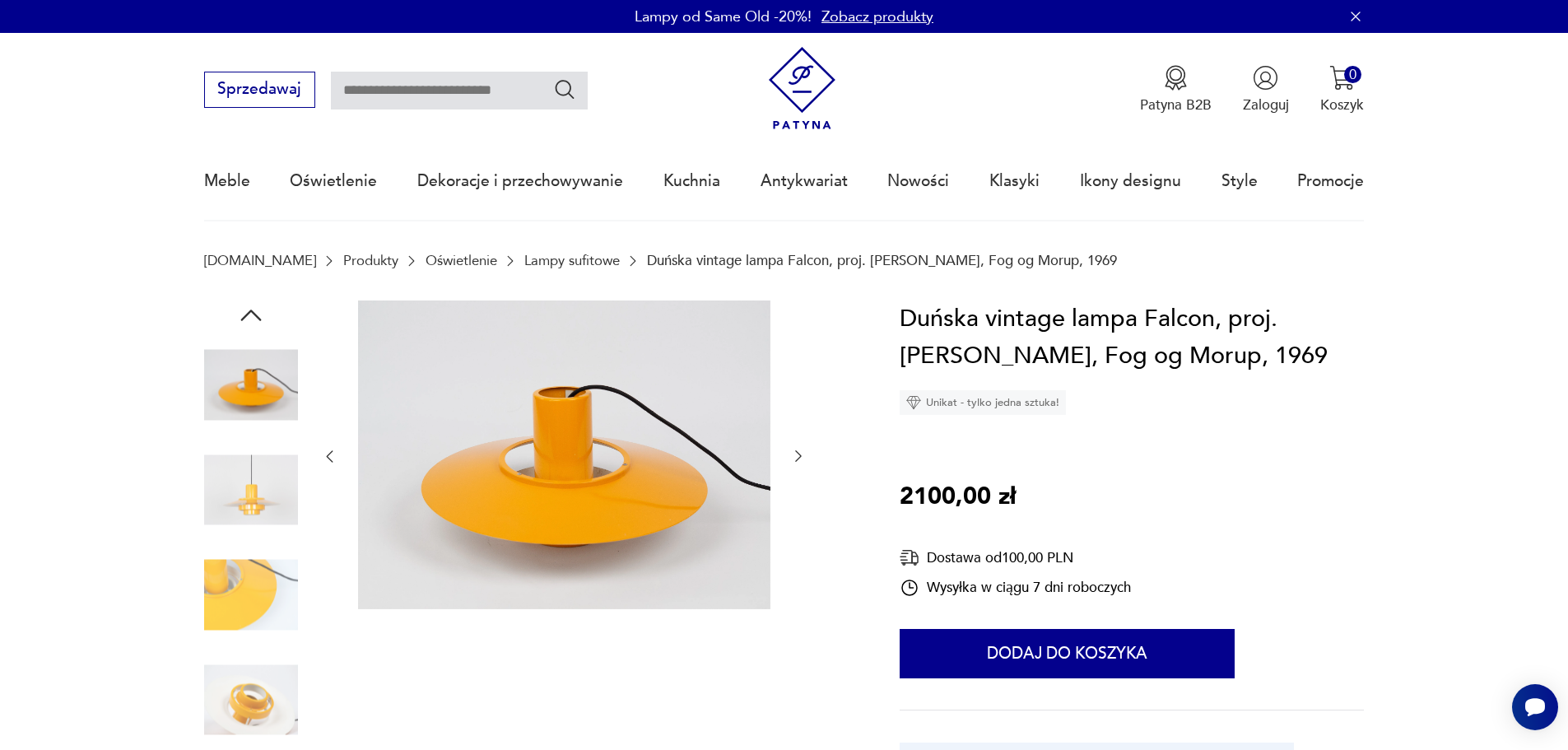
click at [800, 453] on icon "button" at bounding box center [798, 456] width 17 height 17
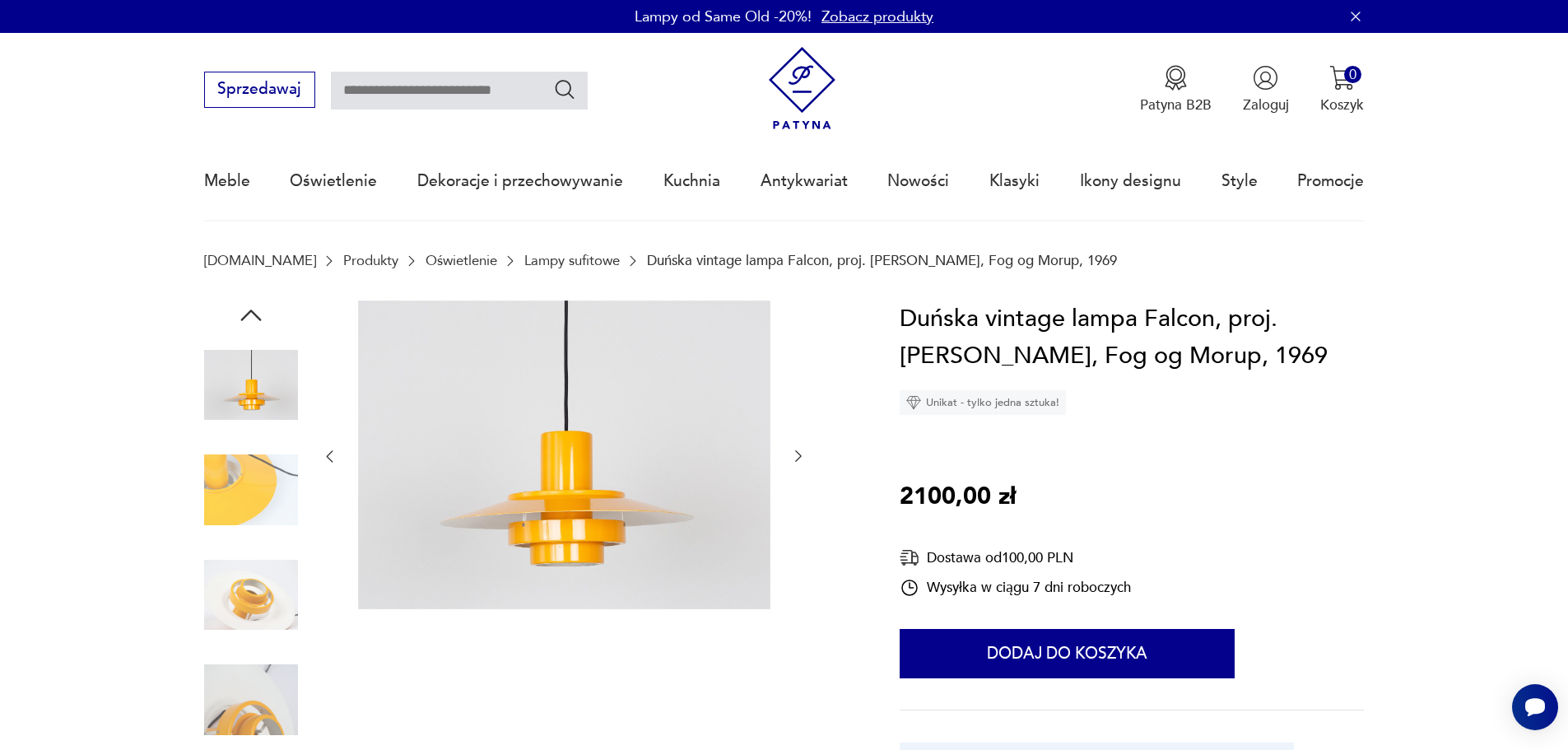
click at [800, 453] on icon "button" at bounding box center [798, 456] width 17 height 17
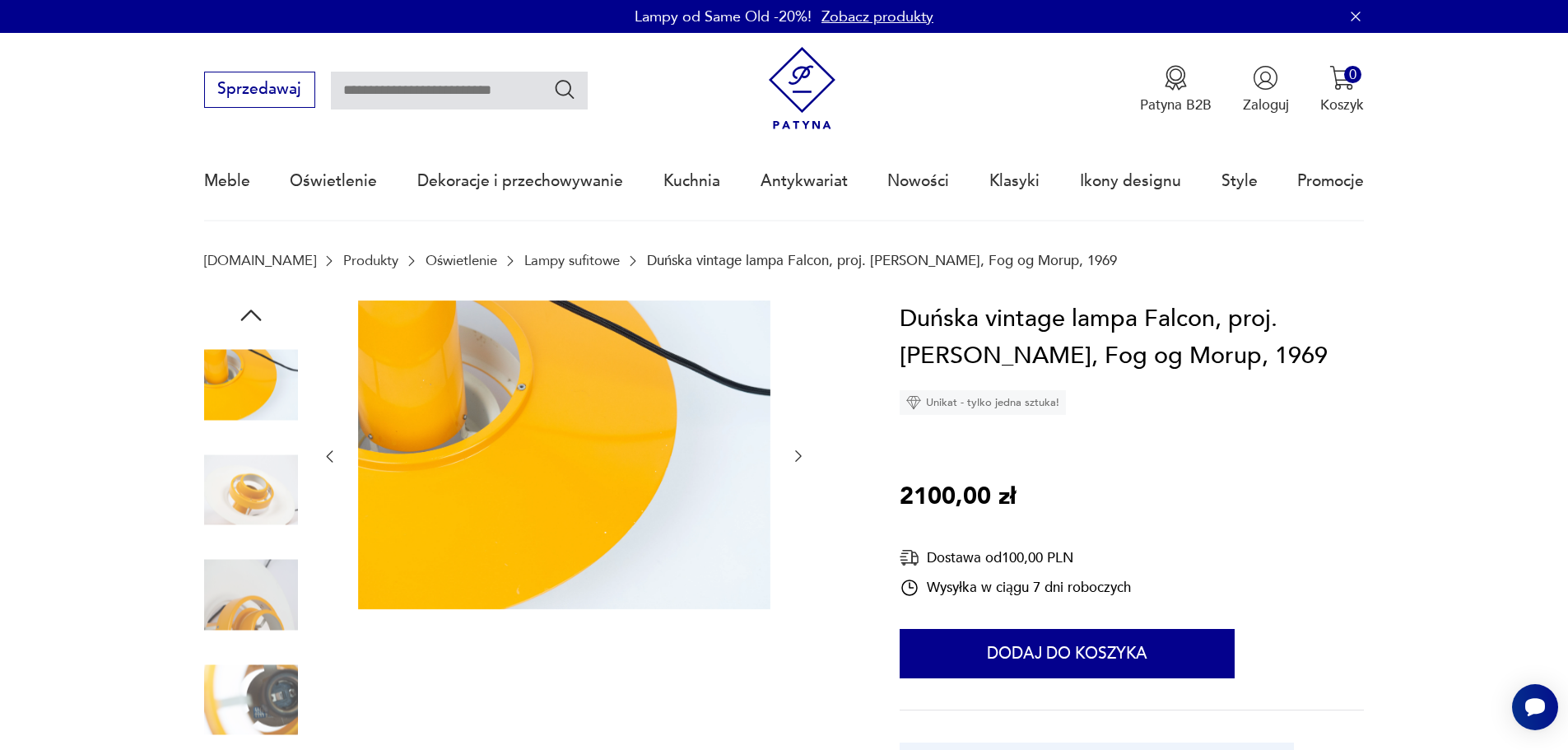
click at [800, 453] on icon "button" at bounding box center [798, 456] width 17 height 17
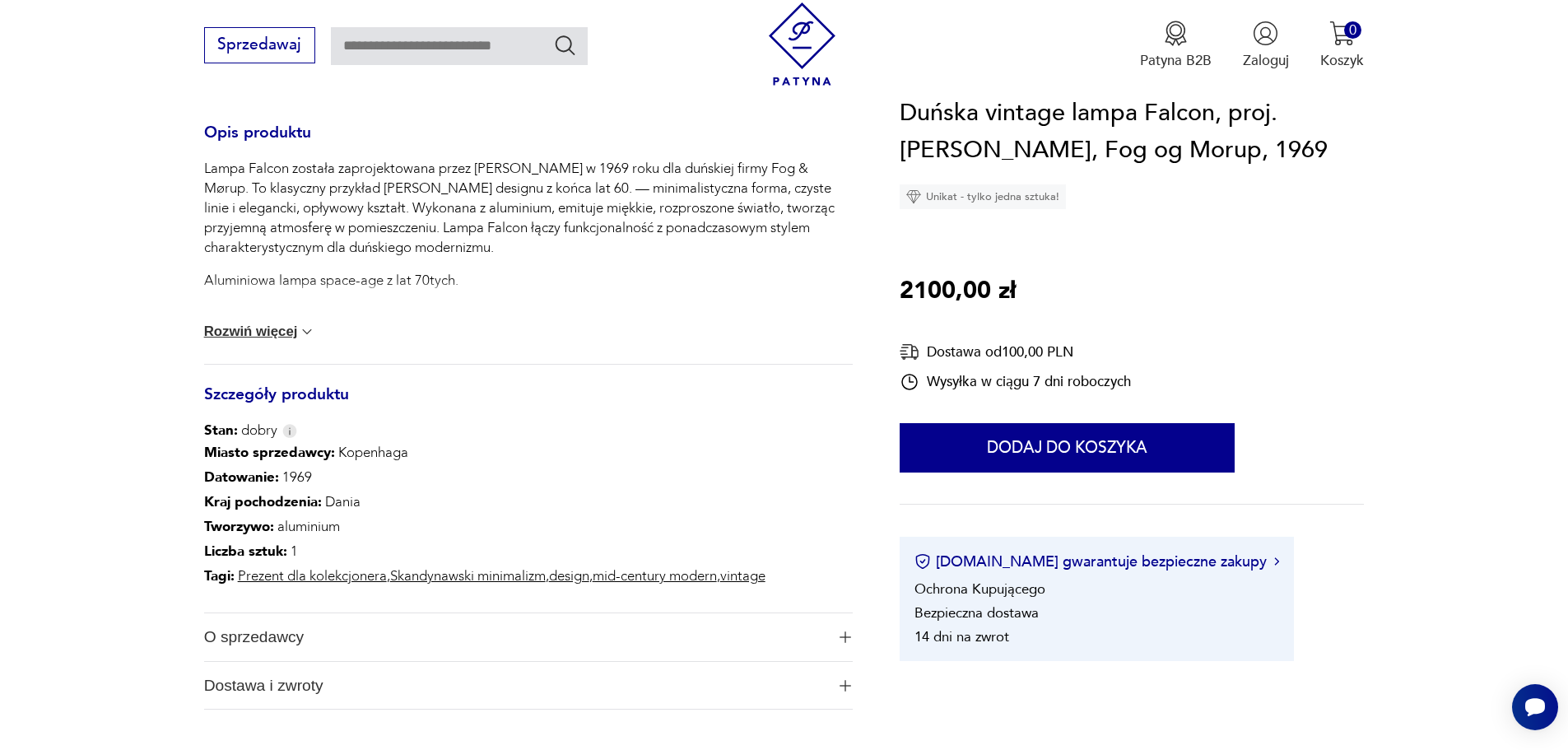
scroll to position [741, 0]
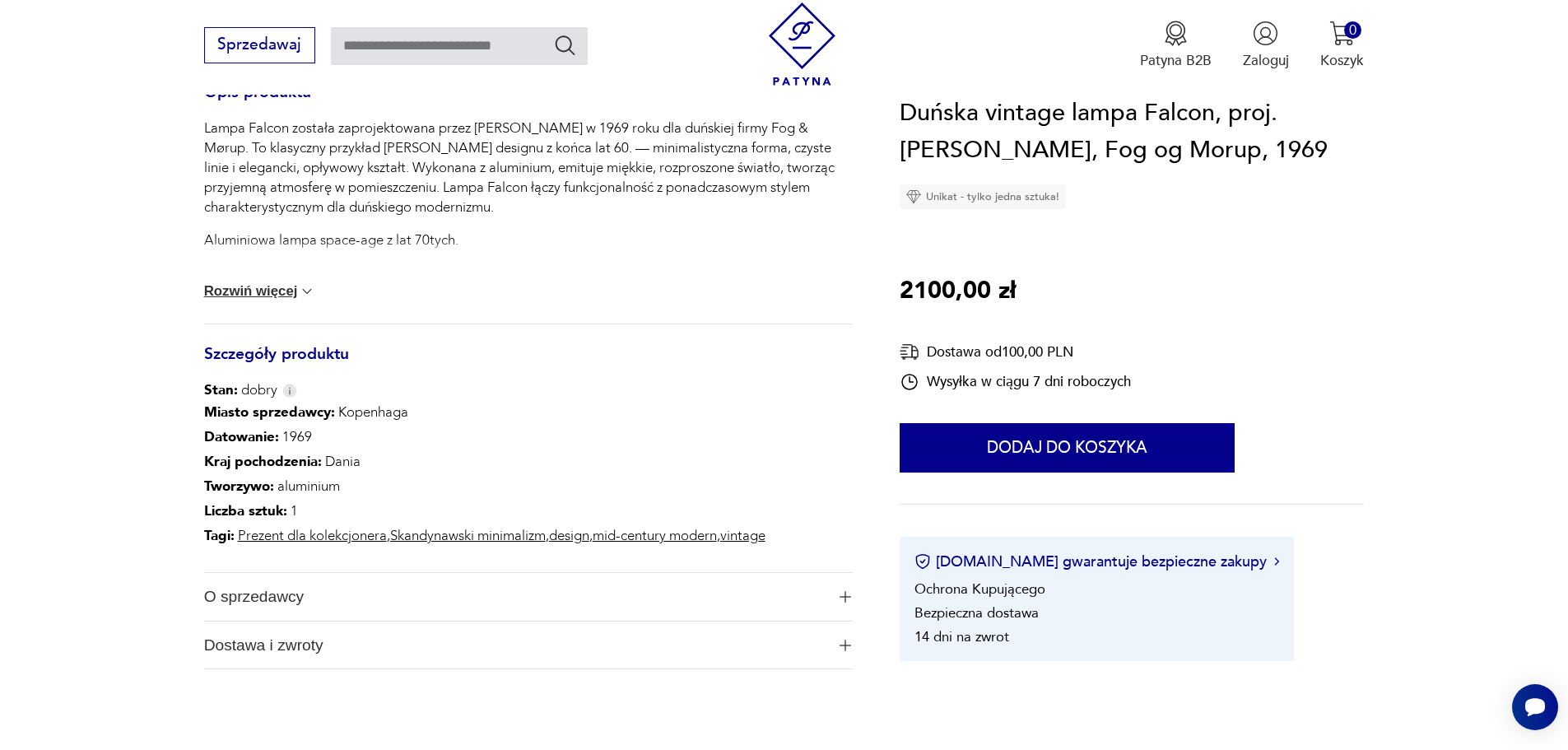
click at [292, 289] on button "Rozwiń więcej" at bounding box center [259, 290] width 112 height 17
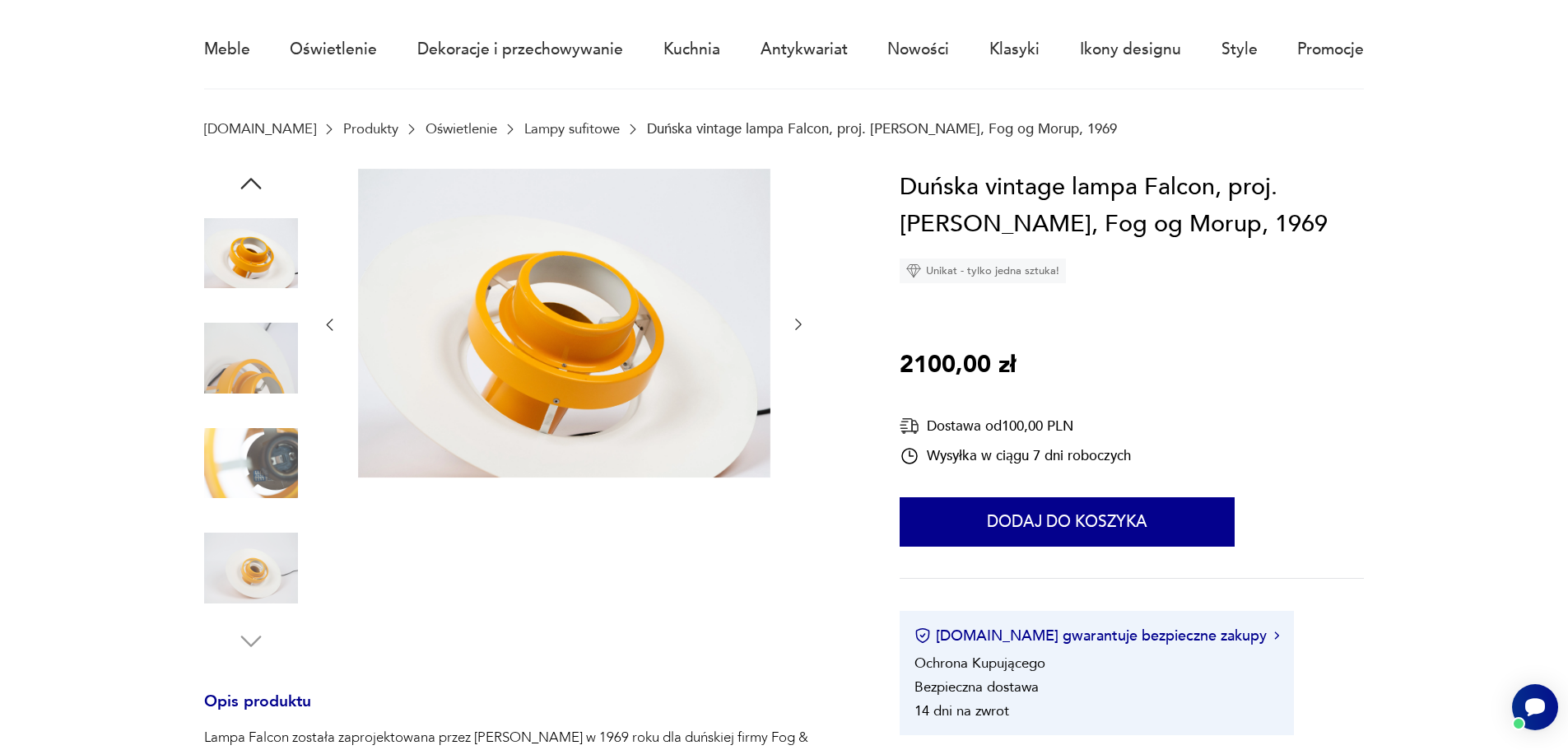
scroll to position [0, 0]
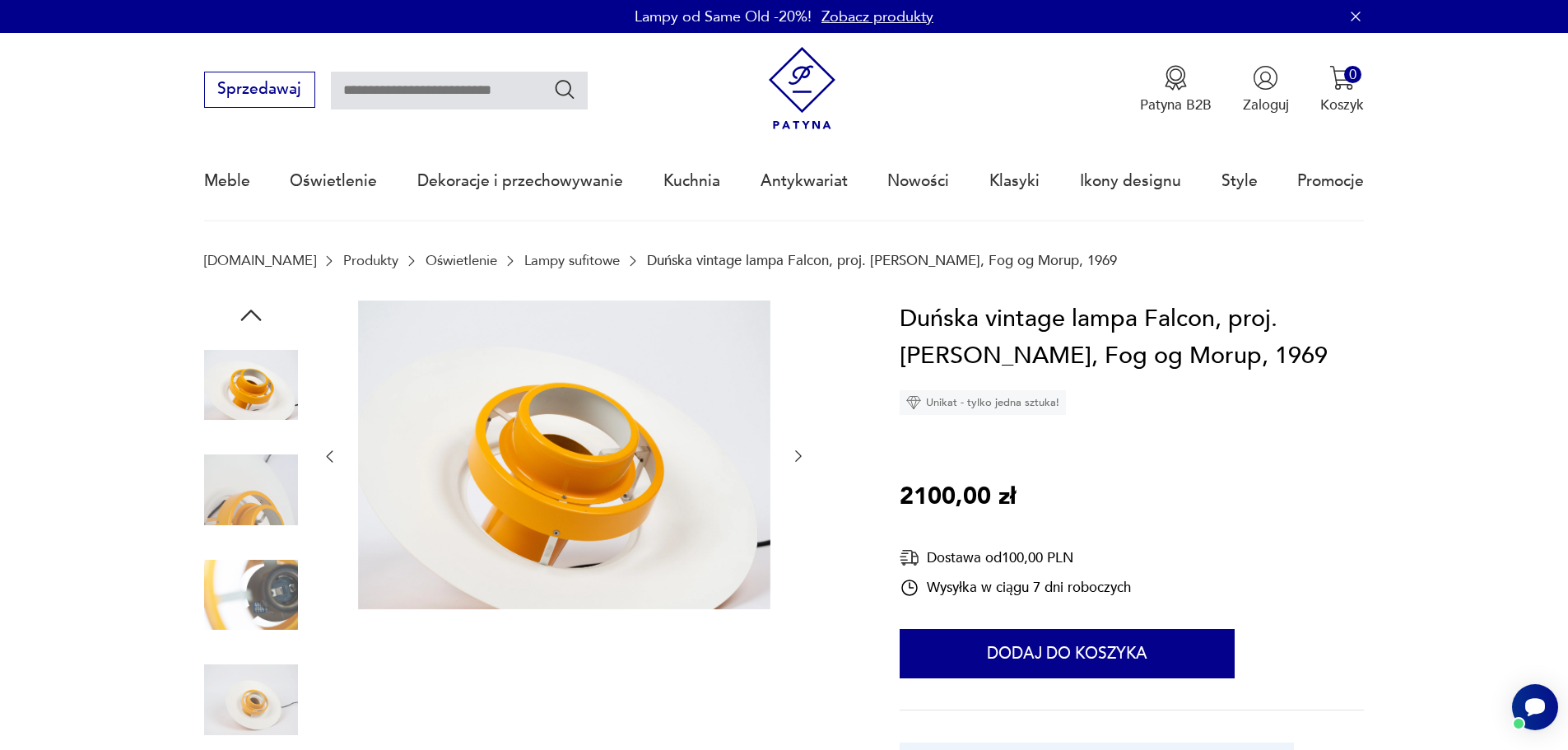
click at [301, 504] on div at bounding box center [528, 544] width 649 height 488
click at [272, 725] on img at bounding box center [251, 699] width 94 height 94
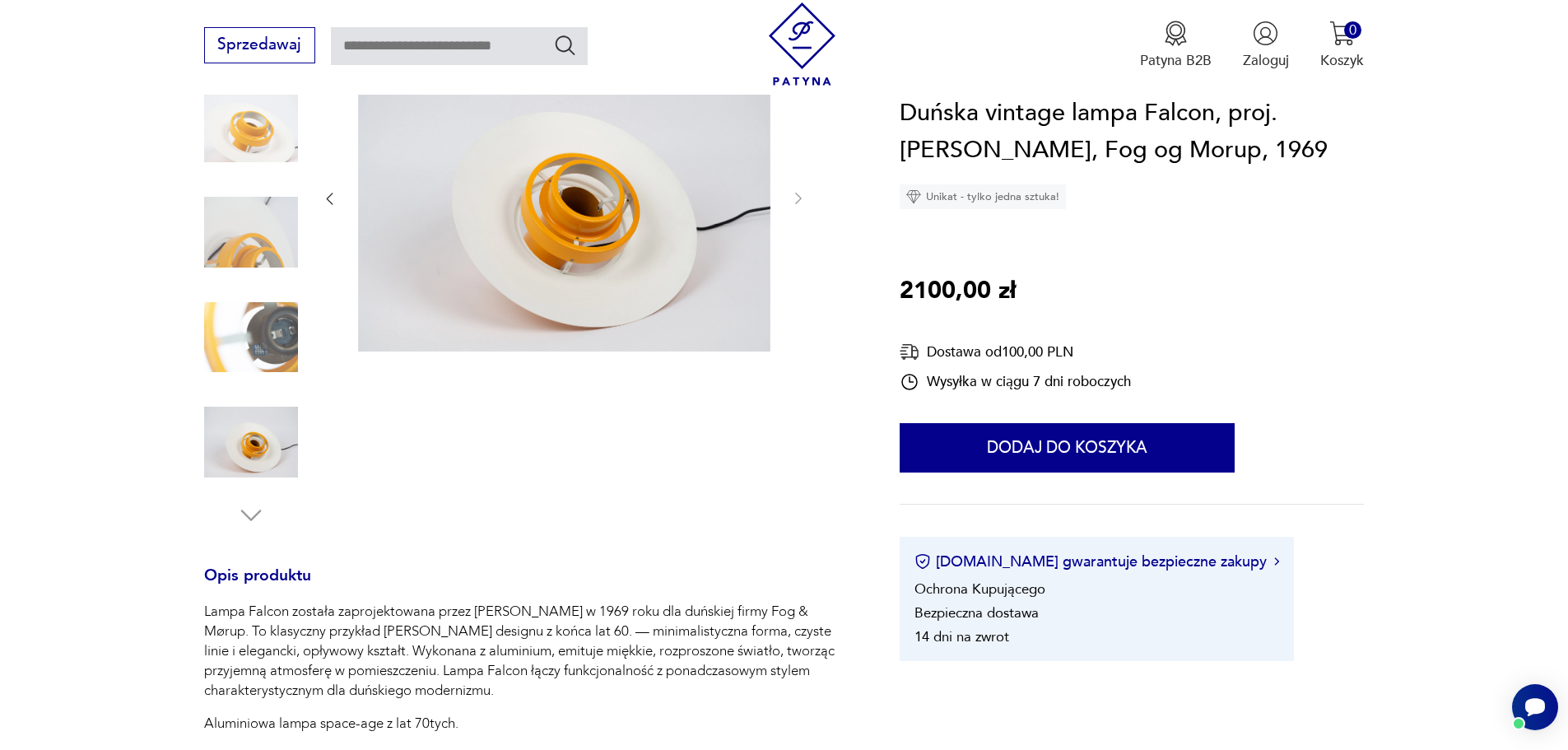
scroll to position [164, 0]
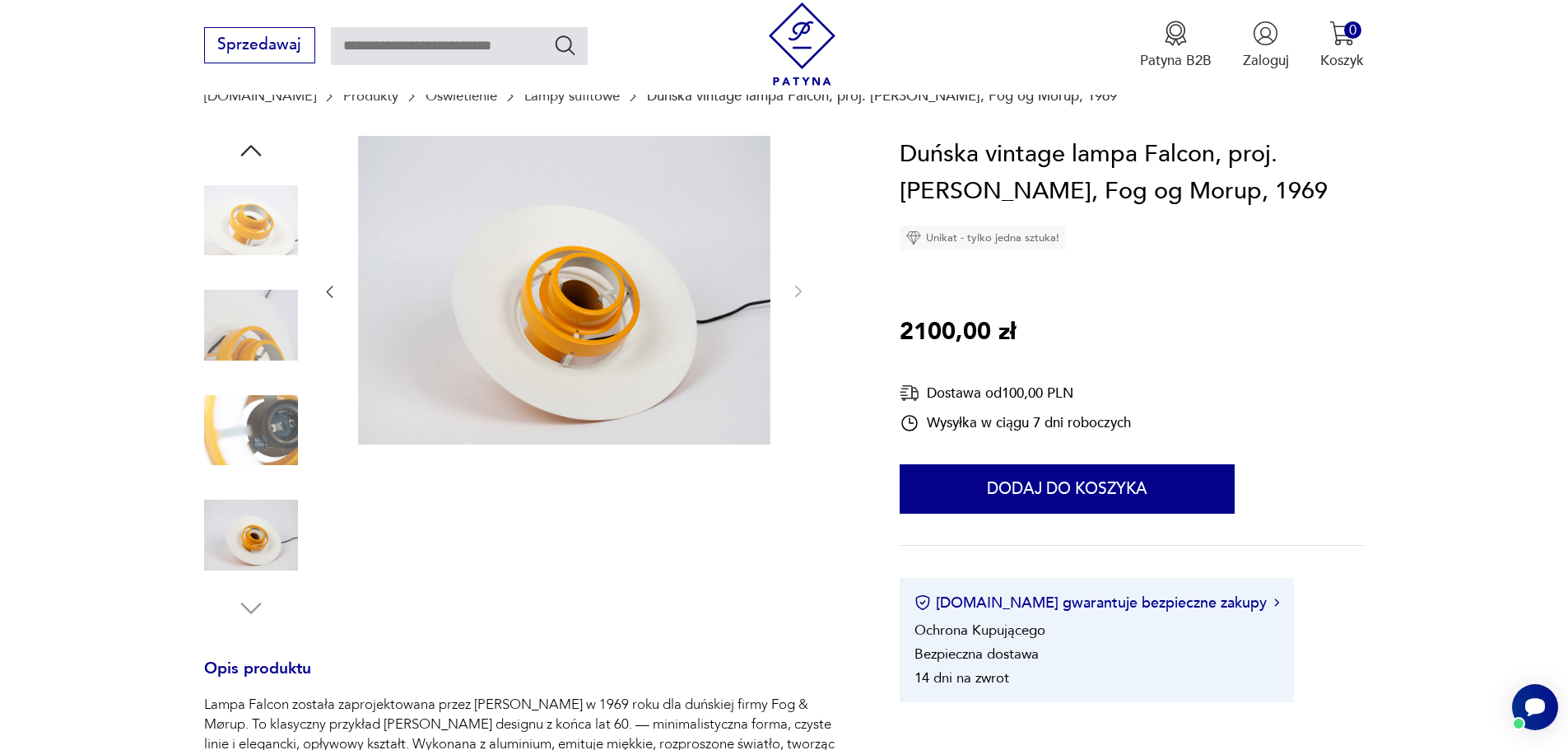
click at [256, 601] on div at bounding box center [251, 380] width 94 height 488
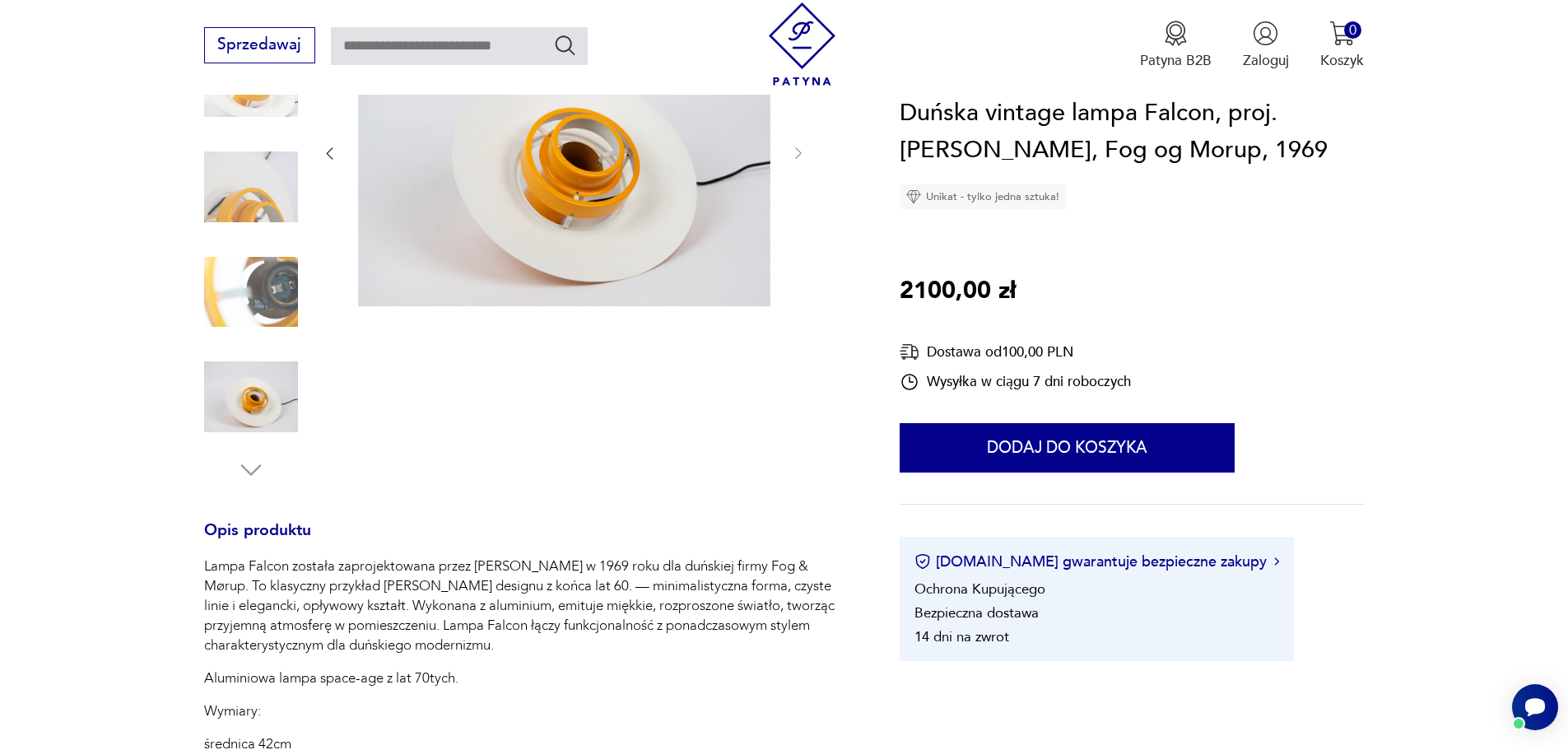
scroll to position [494, 0]
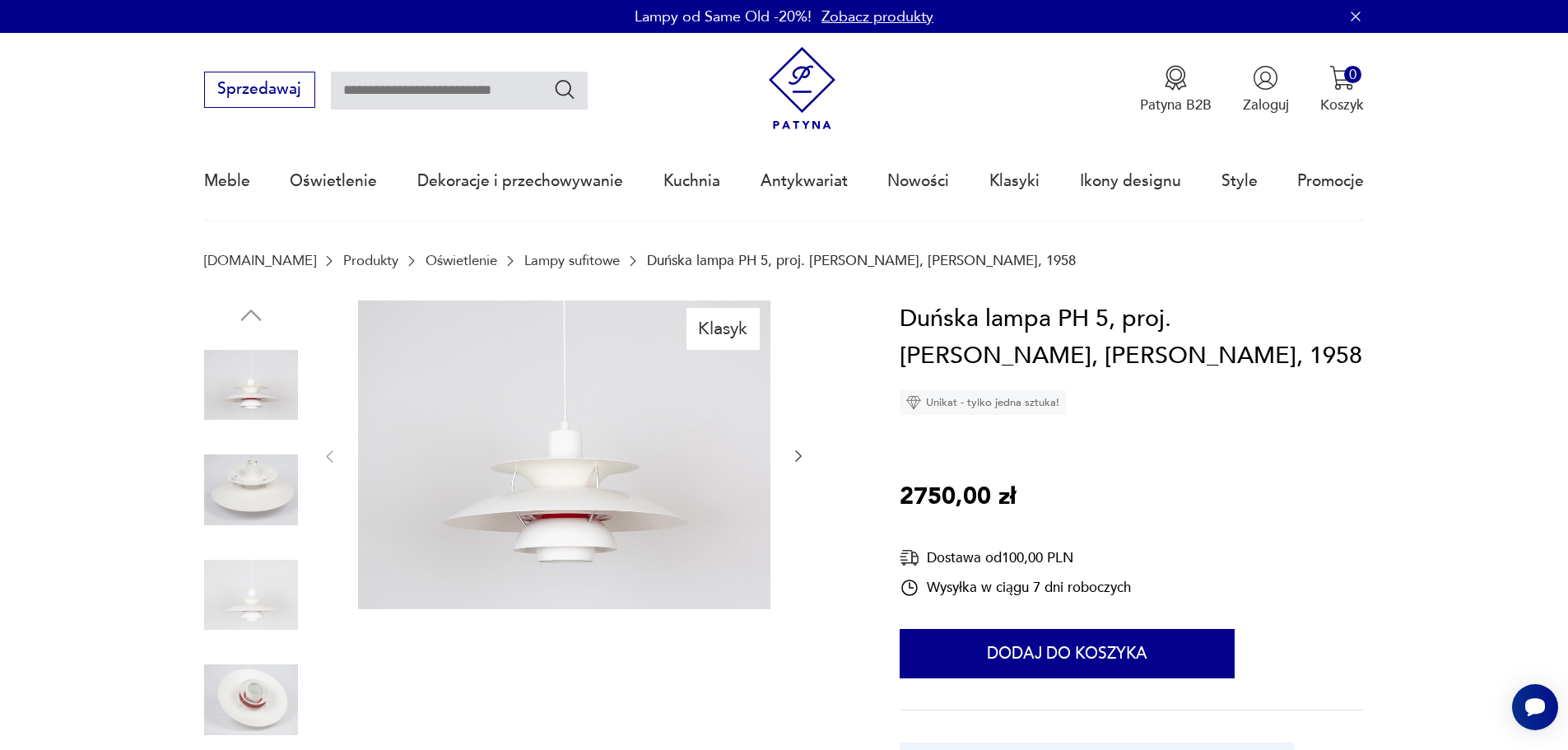
click at [793, 456] on icon "button" at bounding box center [798, 456] width 17 height 17
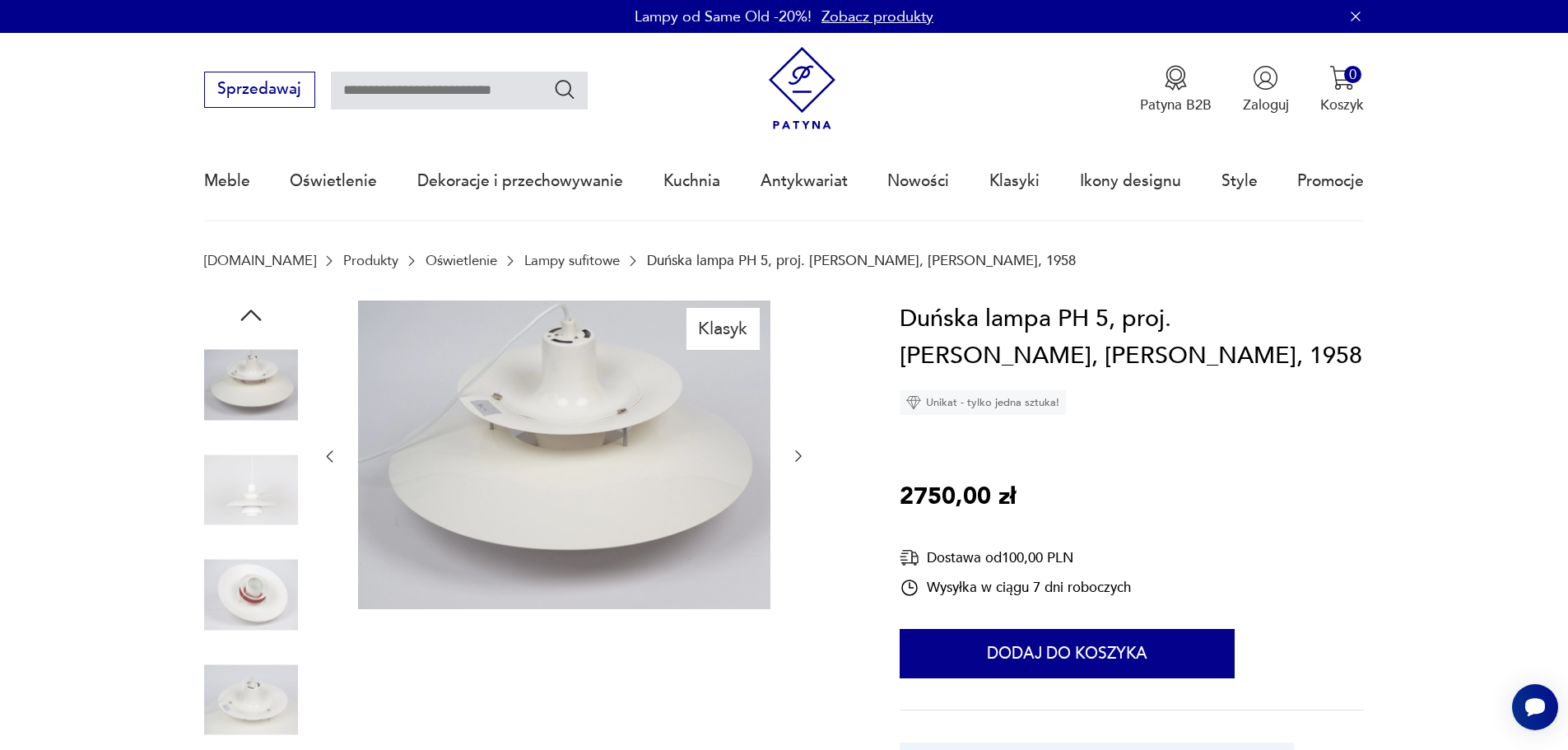
click at [795, 456] on icon "button" at bounding box center [798, 456] width 17 height 17
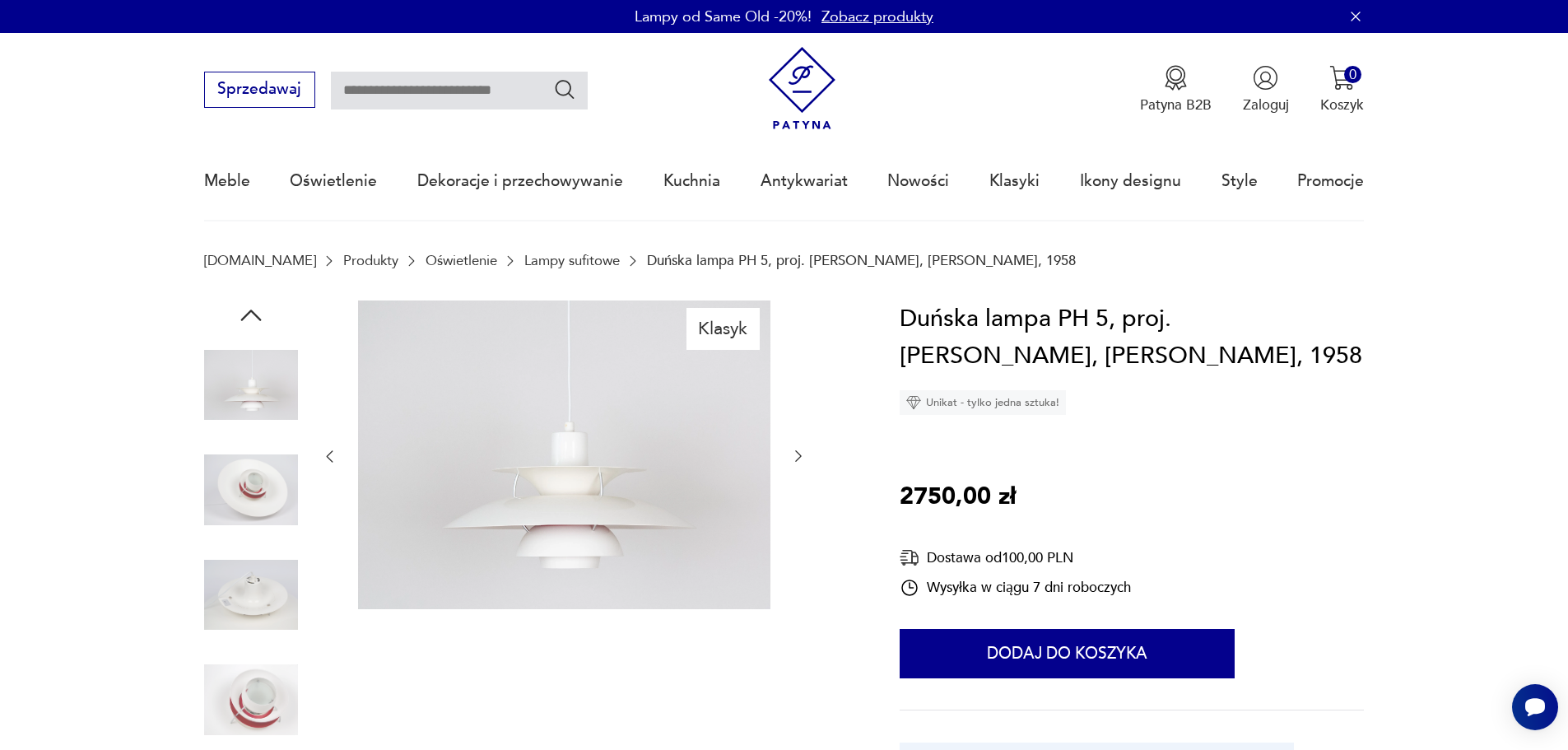
click at [796, 456] on icon "button" at bounding box center [798, 456] width 17 height 17
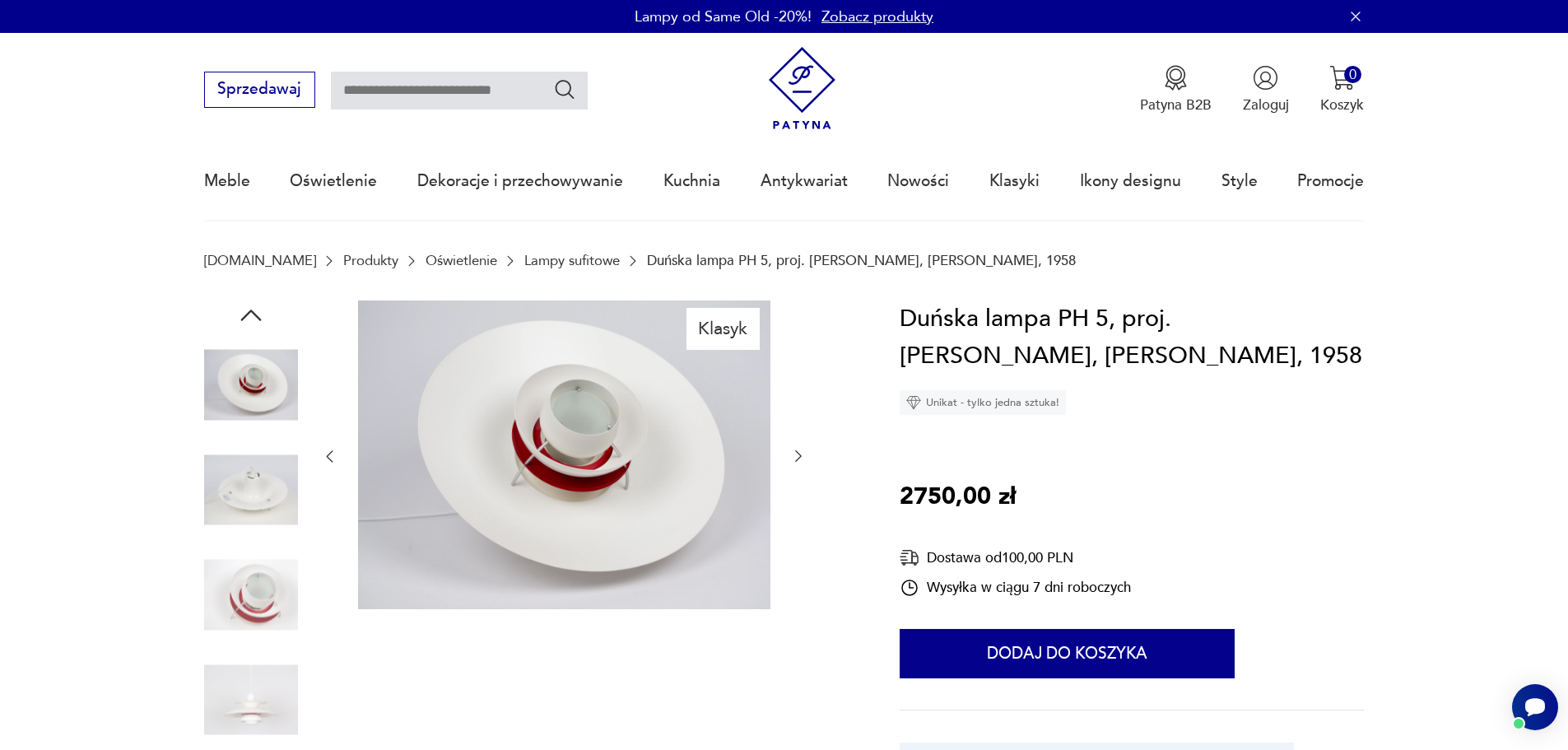
click at [800, 456] on icon "button" at bounding box center [798, 456] width 17 height 17
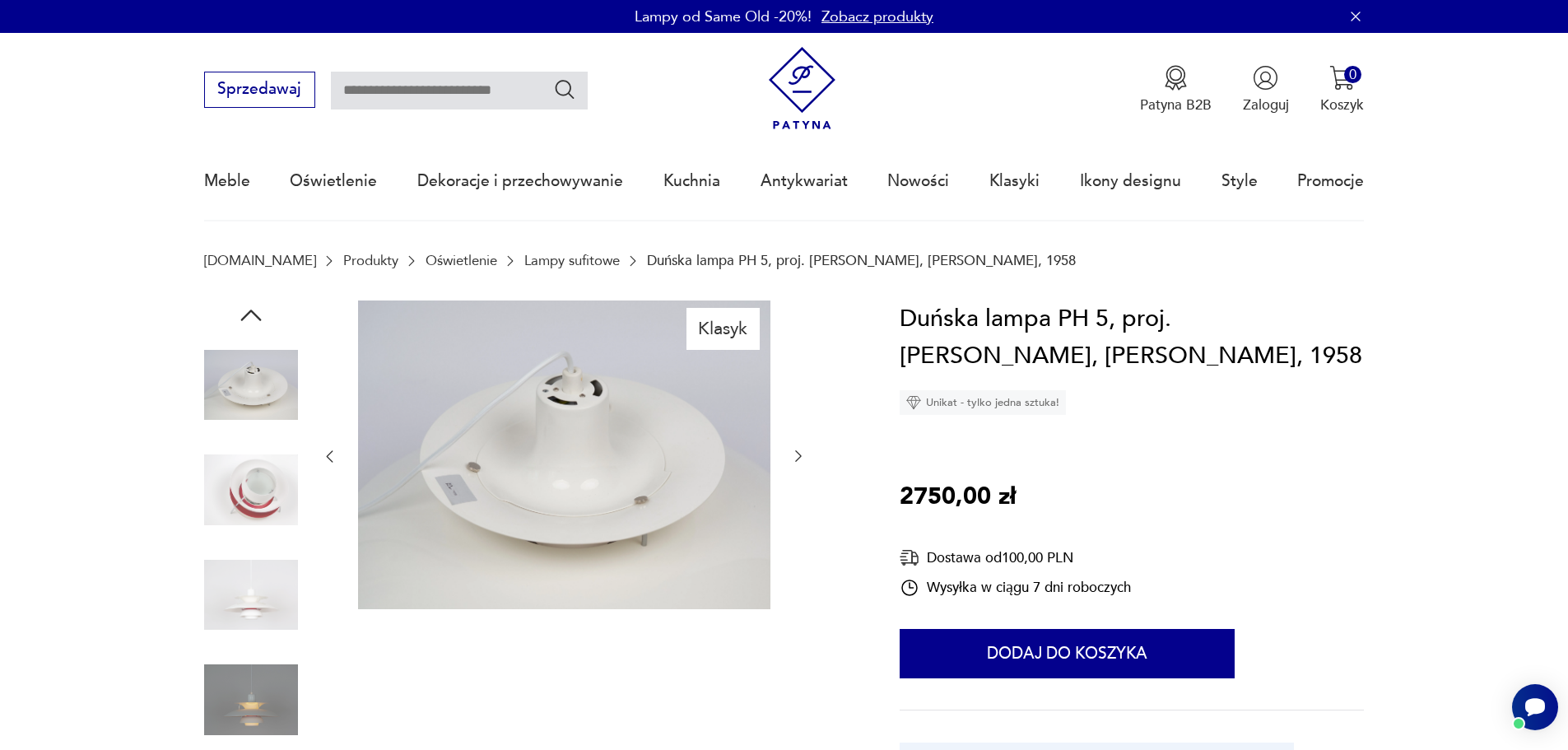
click at [801, 456] on icon "button" at bounding box center [798, 456] width 17 height 17
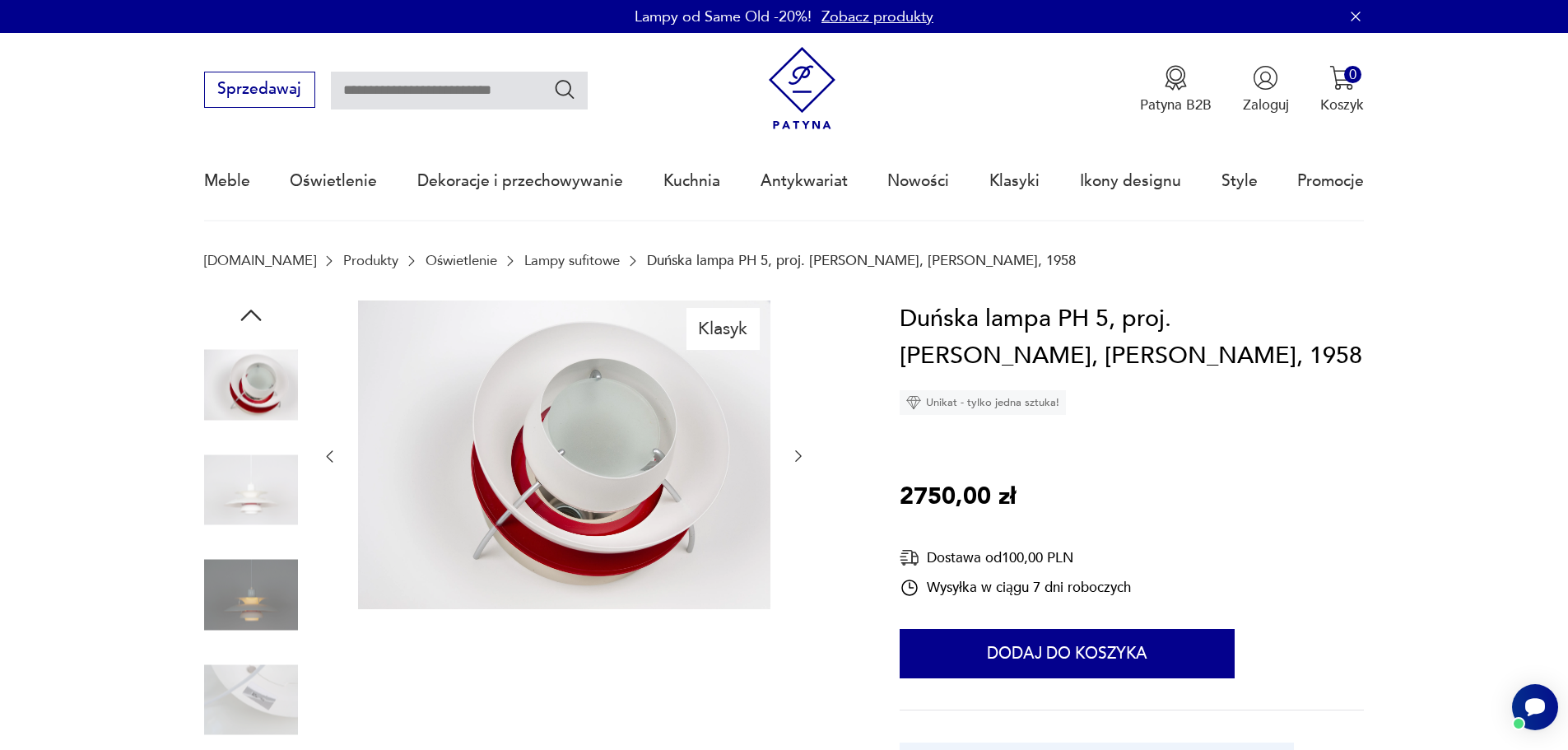
click at [801, 457] on icon "button" at bounding box center [798, 456] width 17 height 17
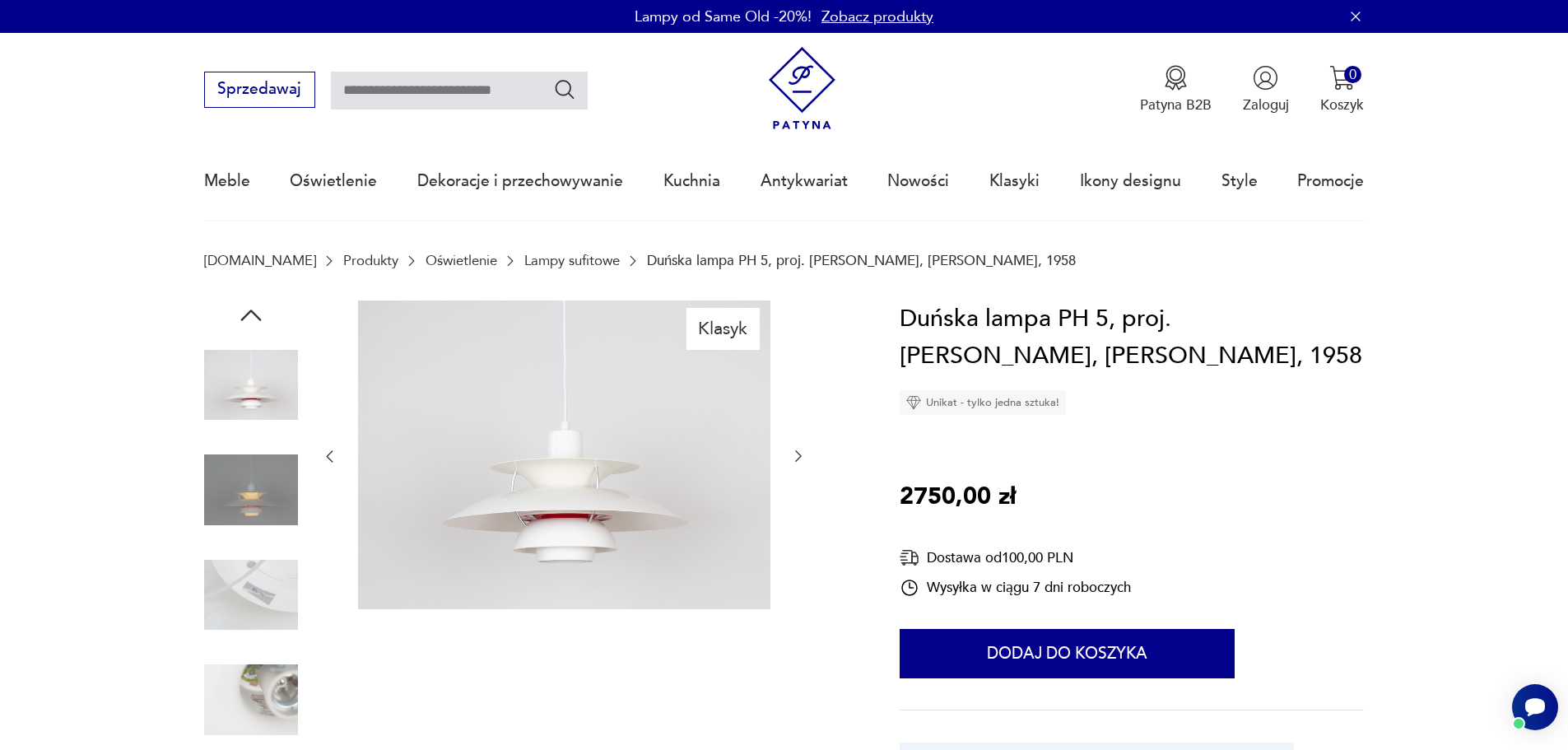
click at [801, 457] on icon "button" at bounding box center [798, 457] width 7 height 12
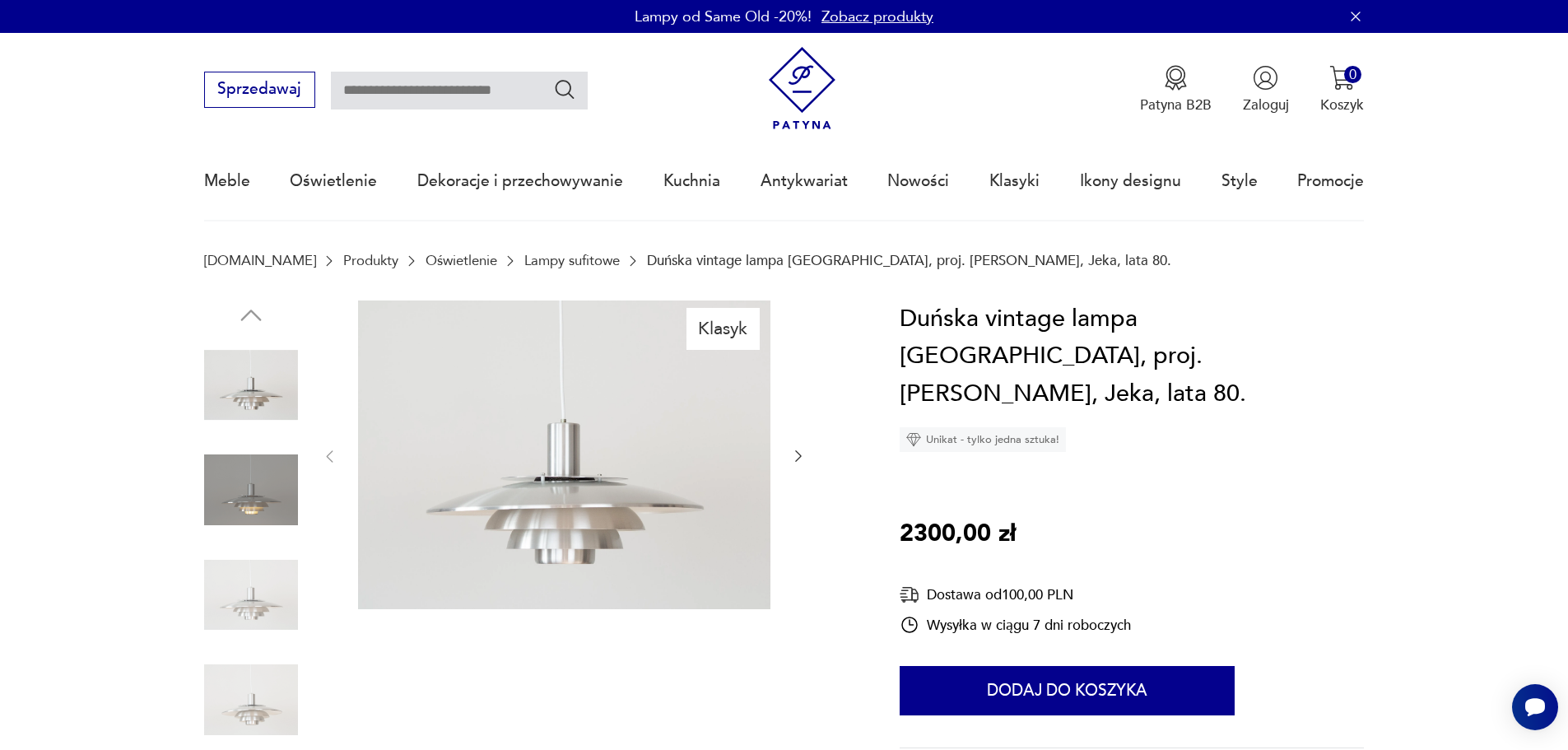
click at [801, 451] on icon "button" at bounding box center [798, 456] width 17 height 17
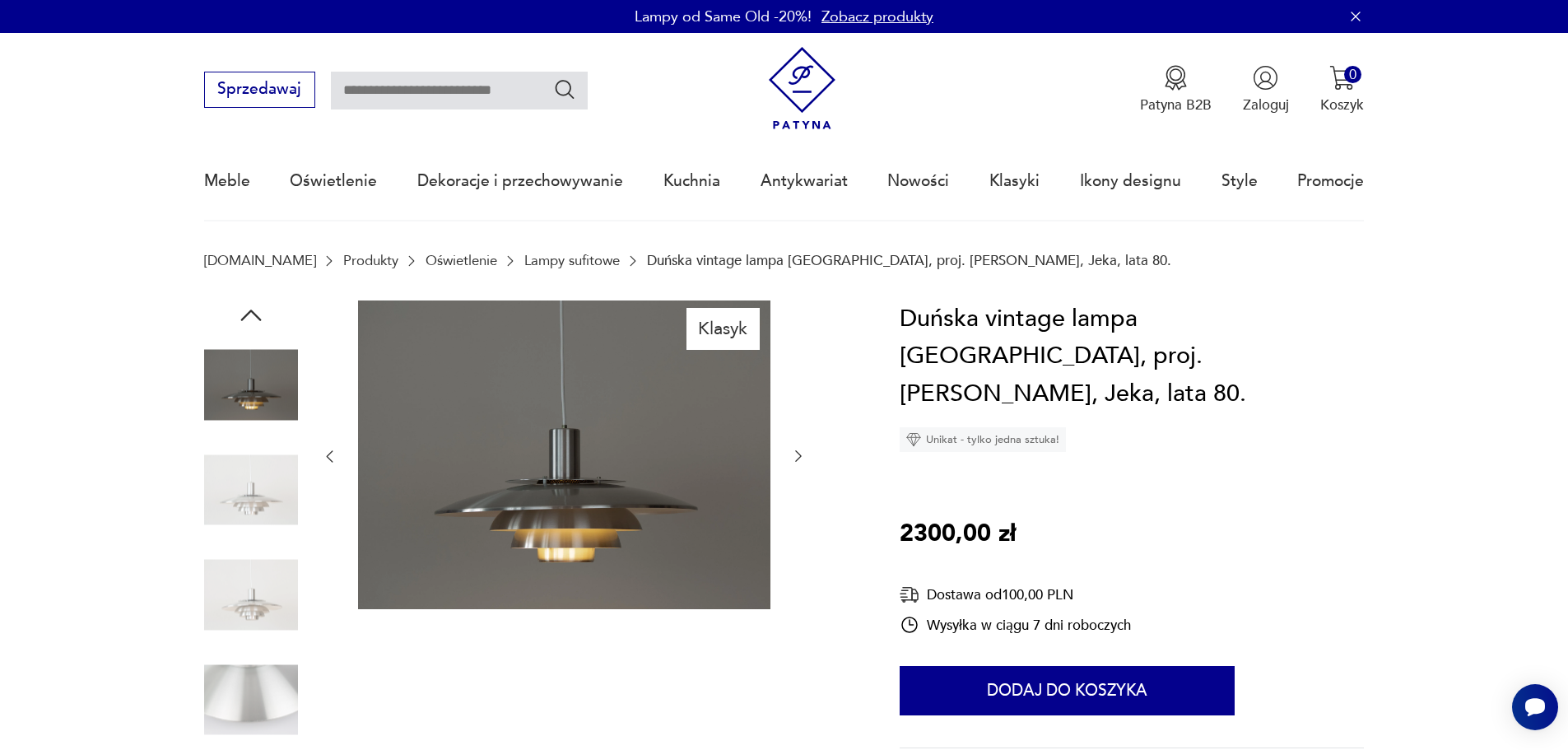
click at [801, 451] on icon "button" at bounding box center [798, 456] width 17 height 17
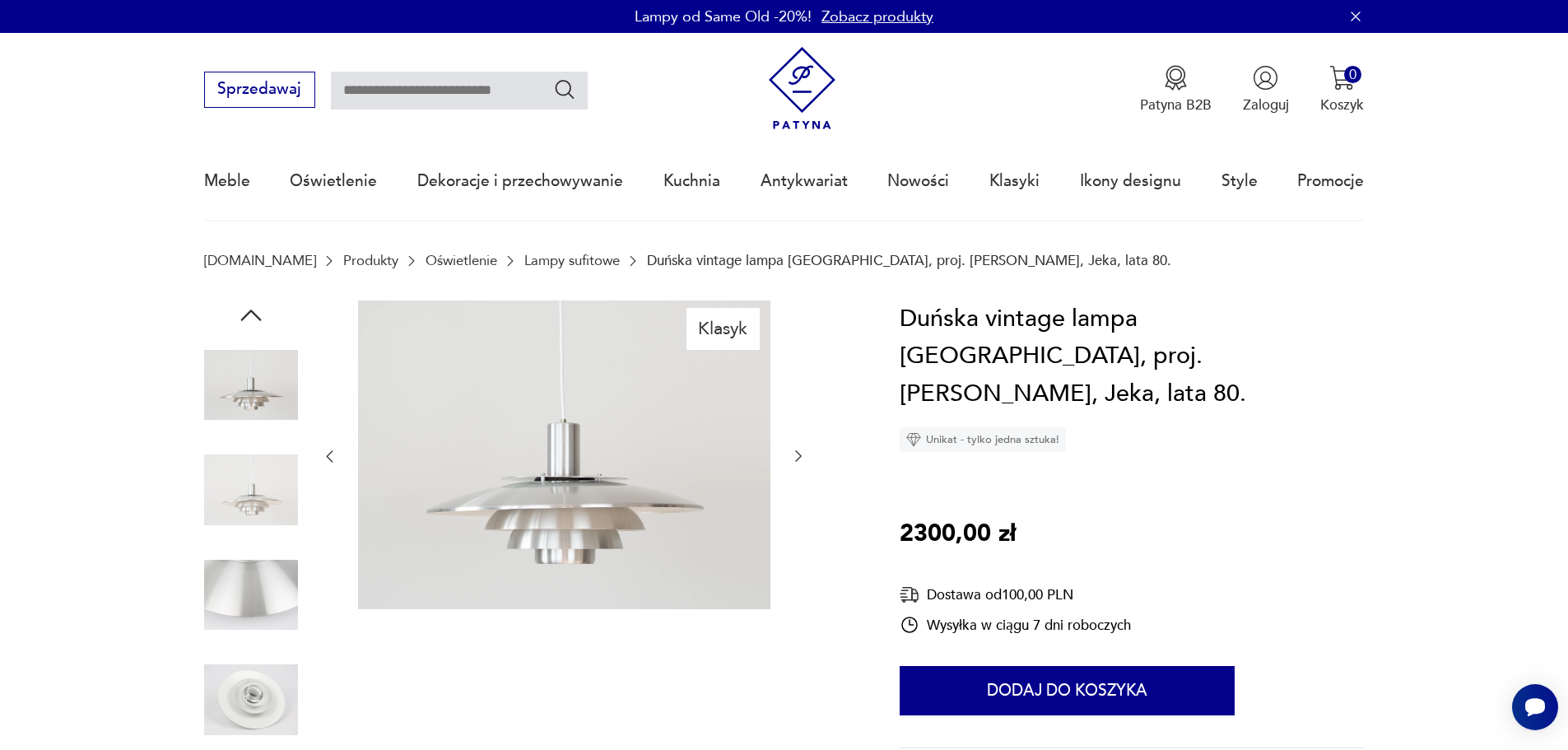
click at [801, 451] on icon "button" at bounding box center [798, 456] width 17 height 17
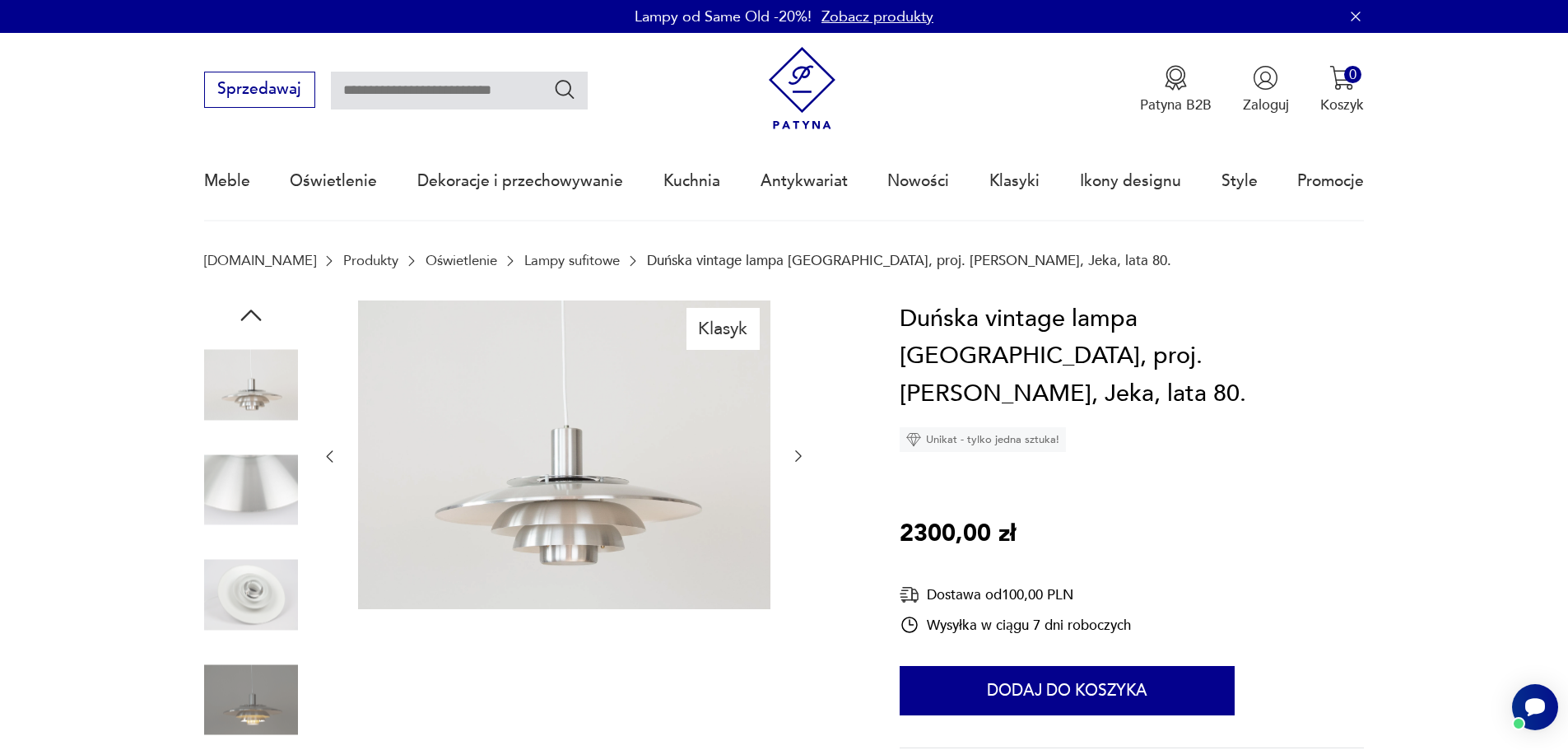
click at [801, 450] on icon "button" at bounding box center [798, 456] width 17 height 17
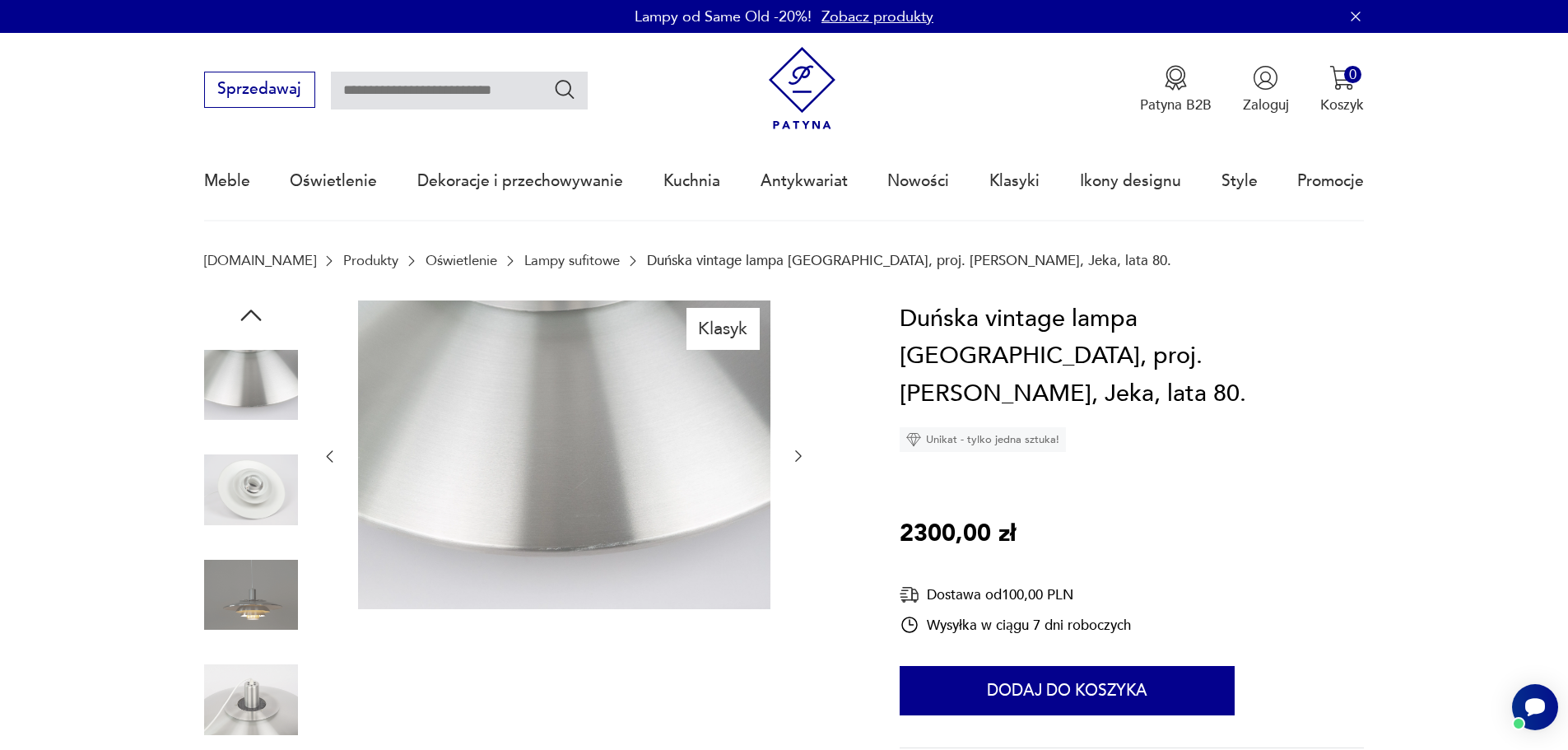
click at [801, 450] on icon "button" at bounding box center [798, 456] width 17 height 17
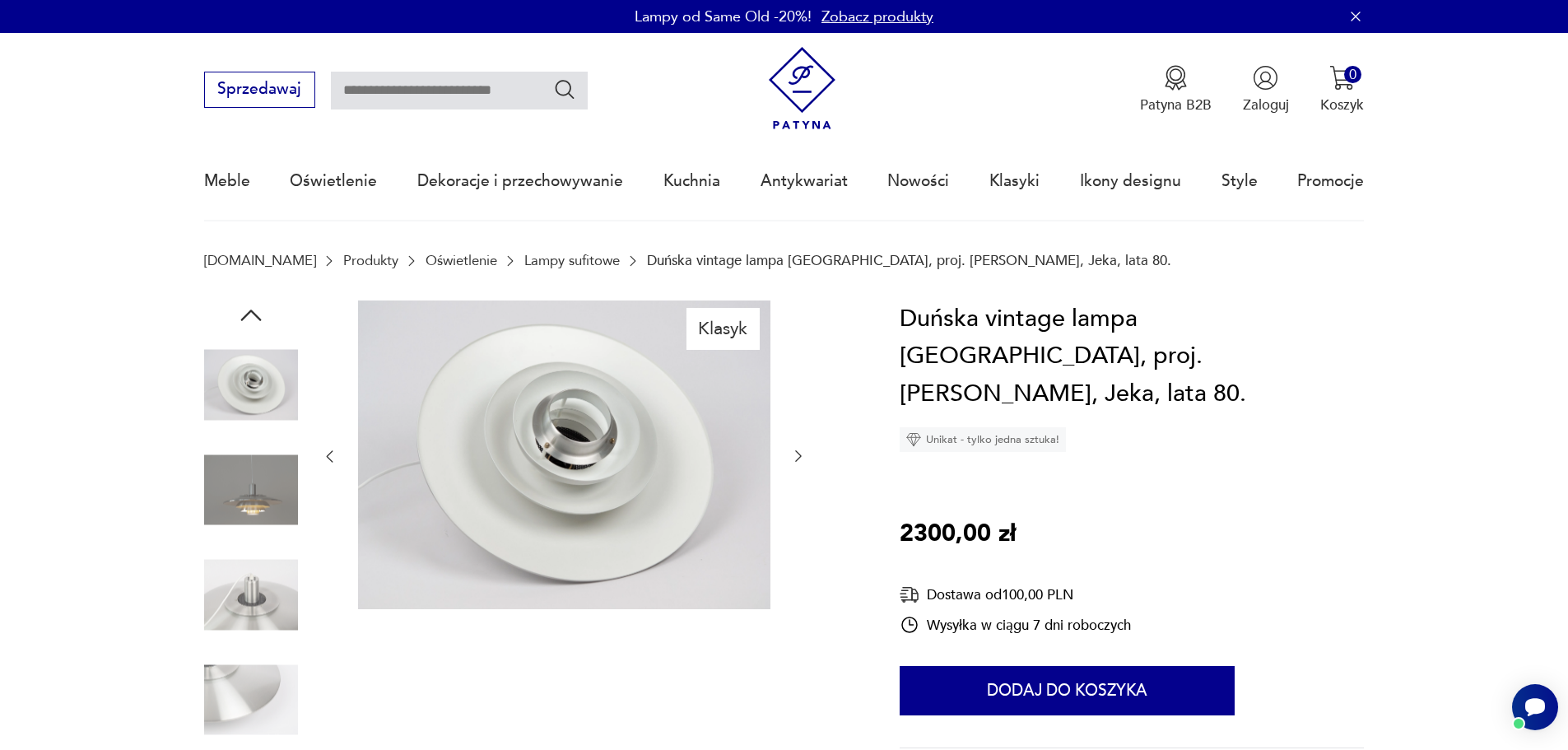
click at [801, 450] on icon "button" at bounding box center [798, 456] width 17 height 17
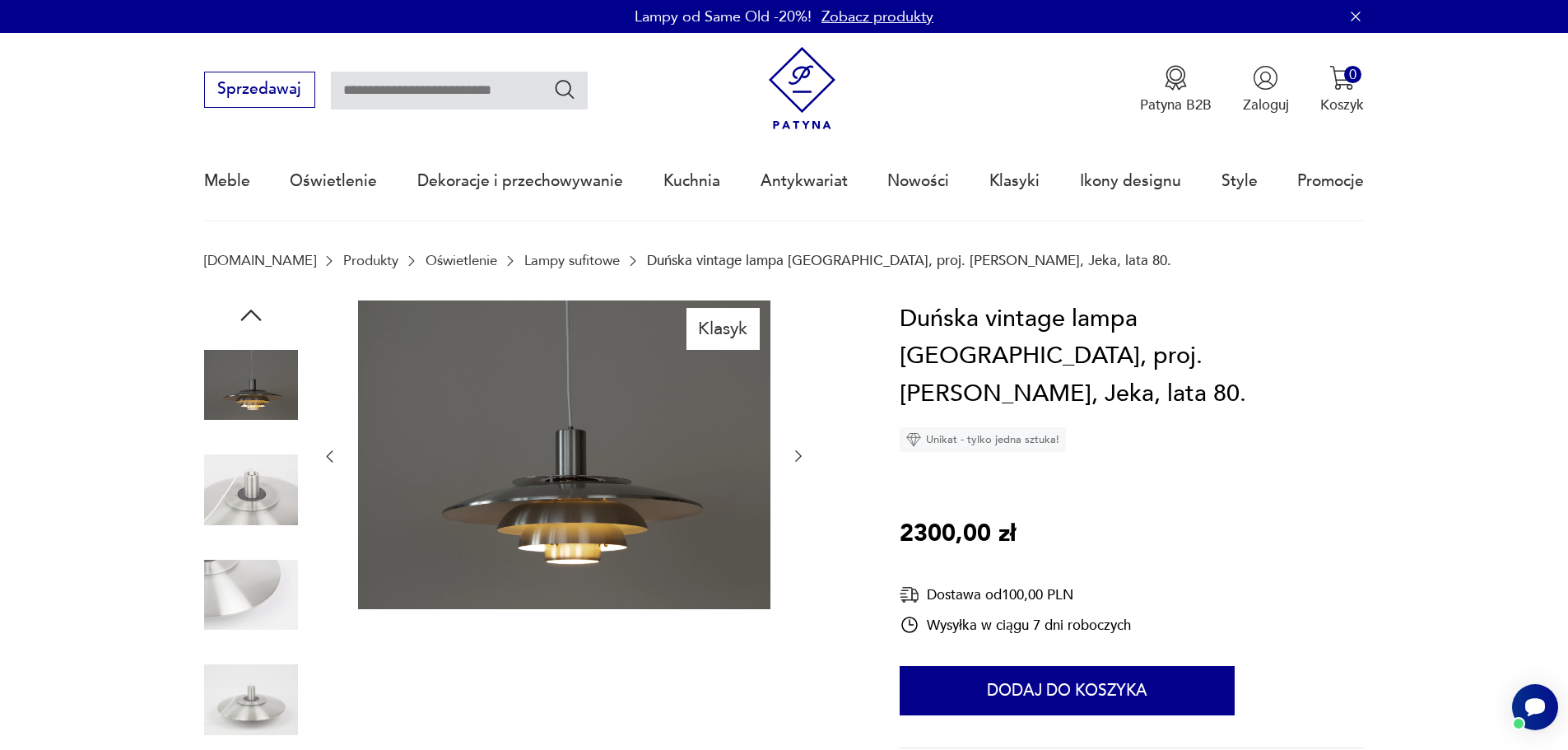
click at [801, 450] on icon "button" at bounding box center [798, 456] width 17 height 17
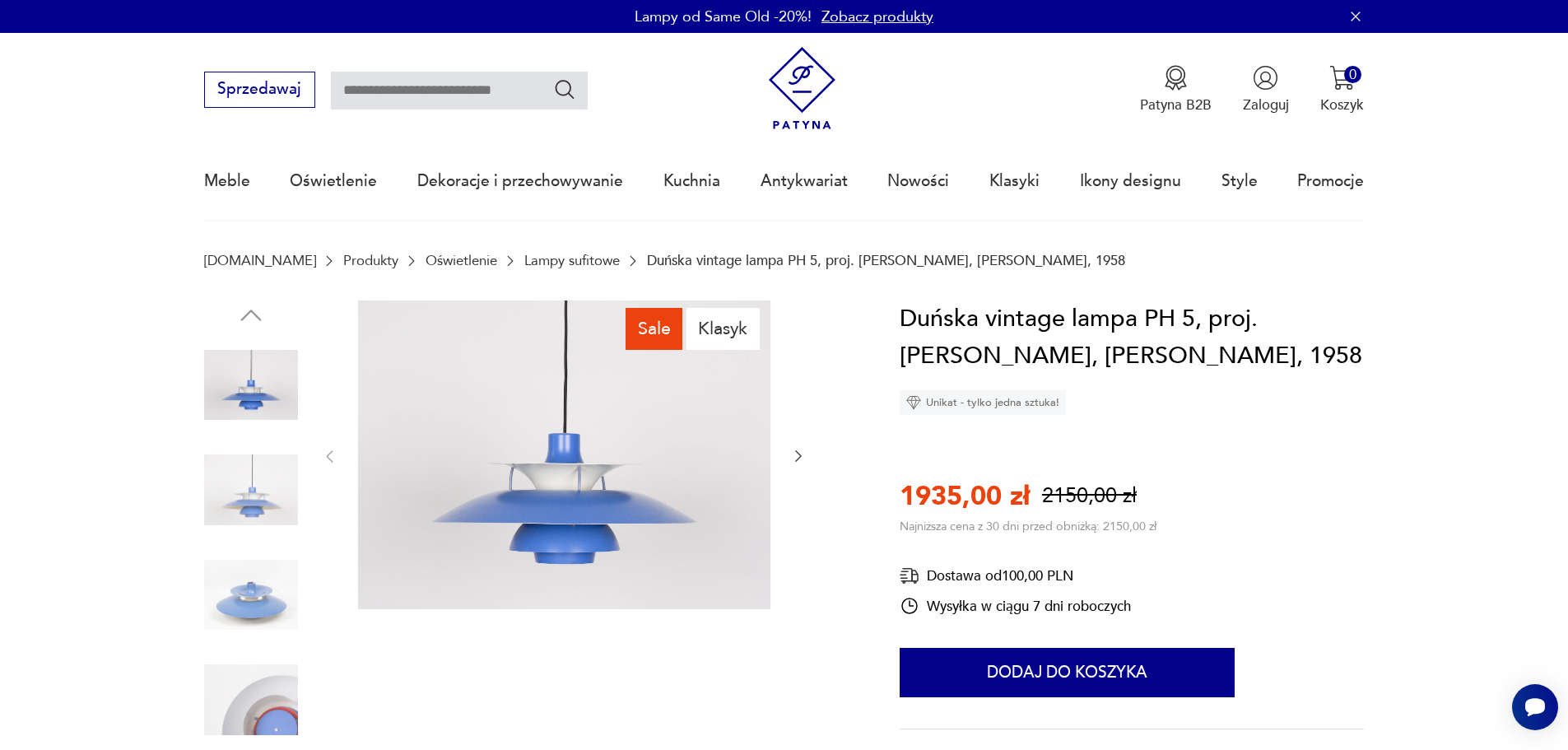
click at [798, 454] on icon "button" at bounding box center [798, 457] width 7 height 12
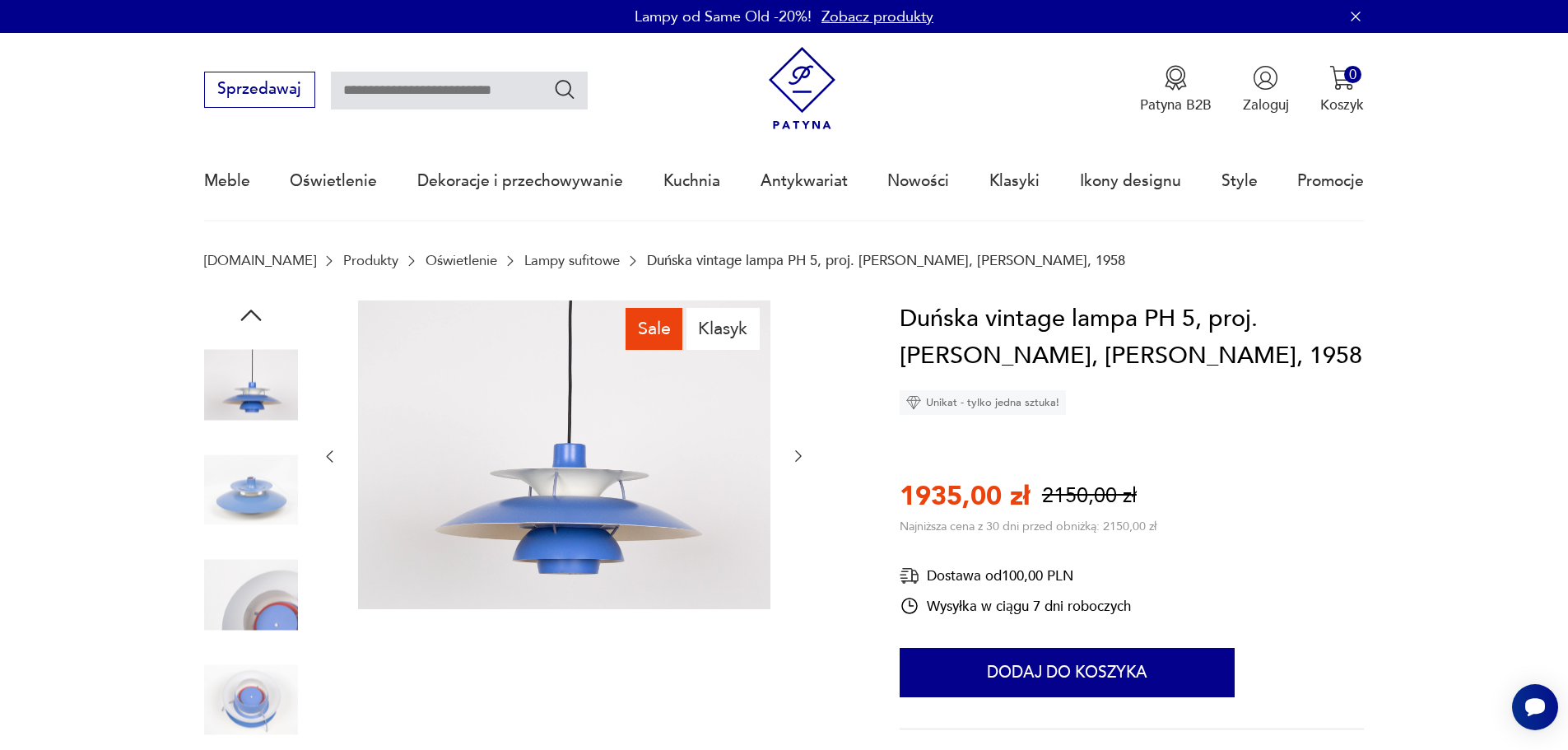
click at [798, 454] on icon "button" at bounding box center [798, 457] width 7 height 12
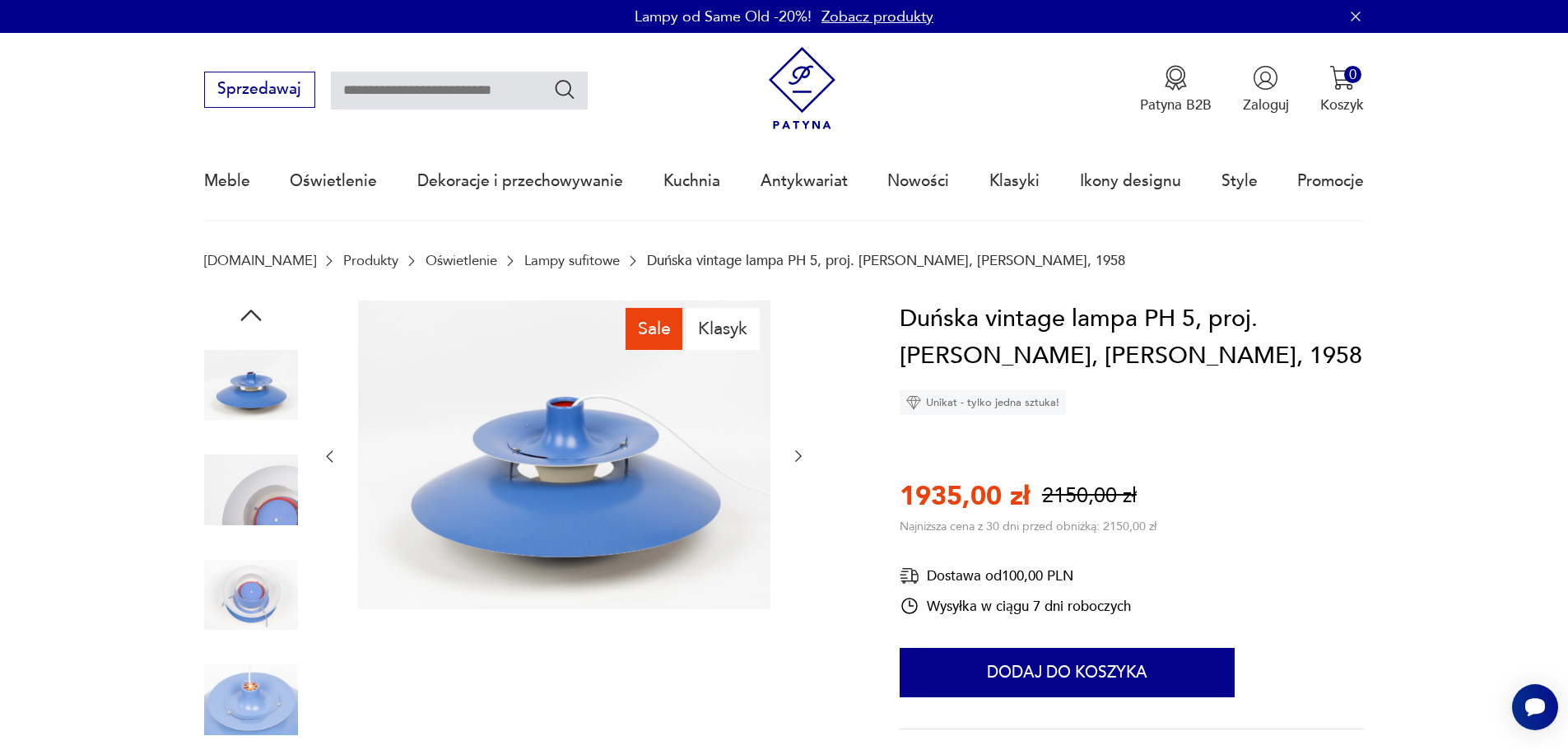
click at [796, 459] on icon "button" at bounding box center [798, 456] width 17 height 17
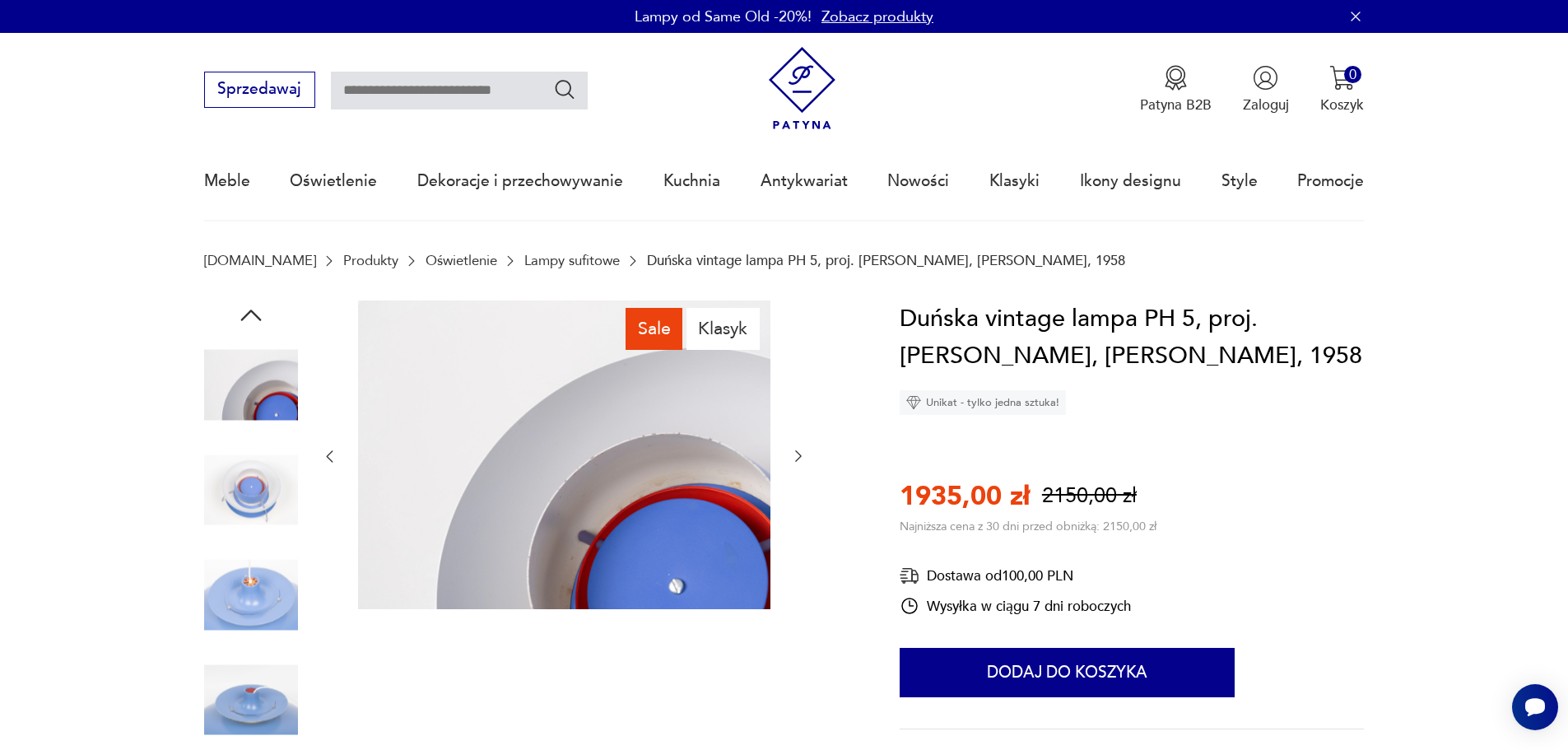
click at [796, 459] on icon "button" at bounding box center [798, 456] width 17 height 17
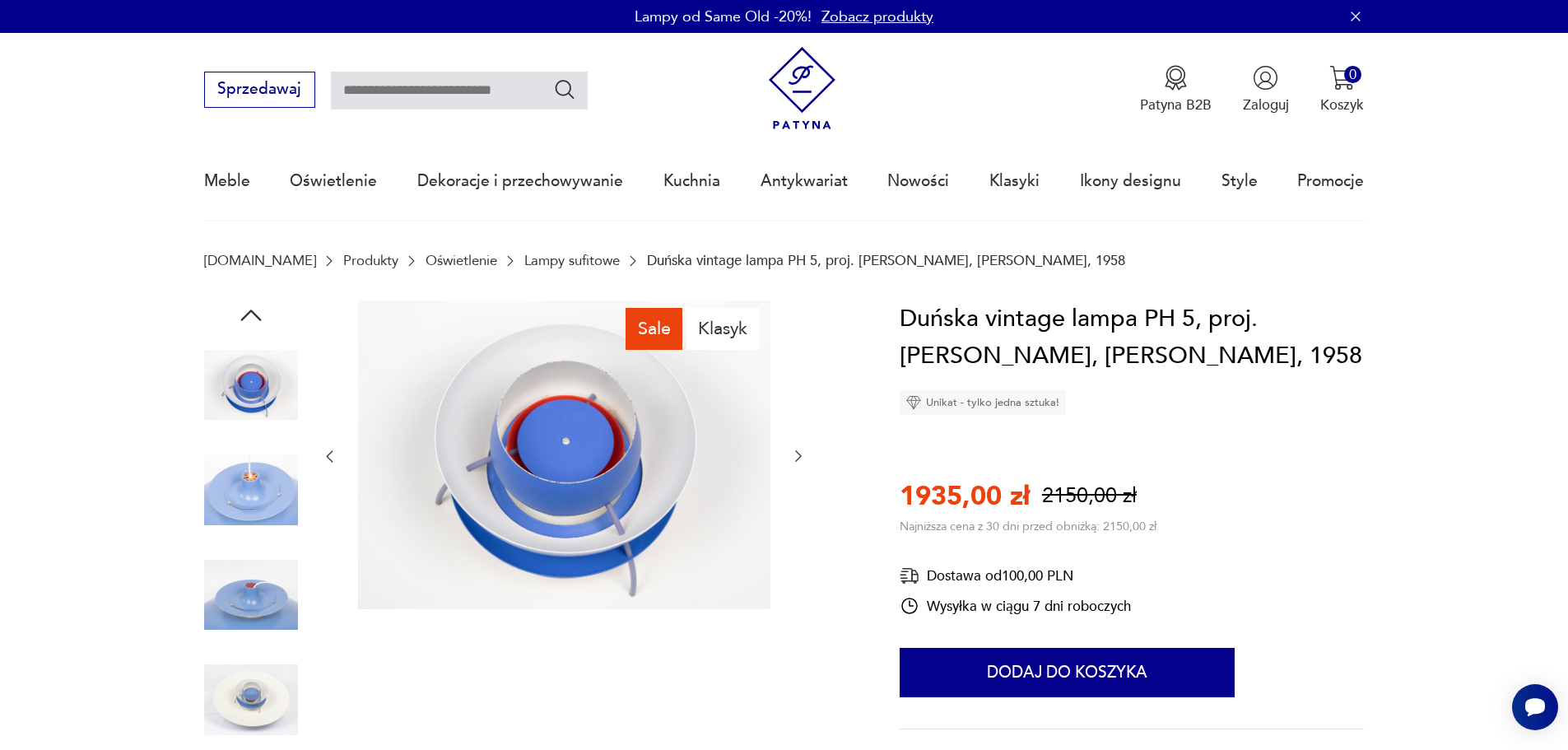
click at [796, 459] on icon "button" at bounding box center [798, 456] width 17 height 17
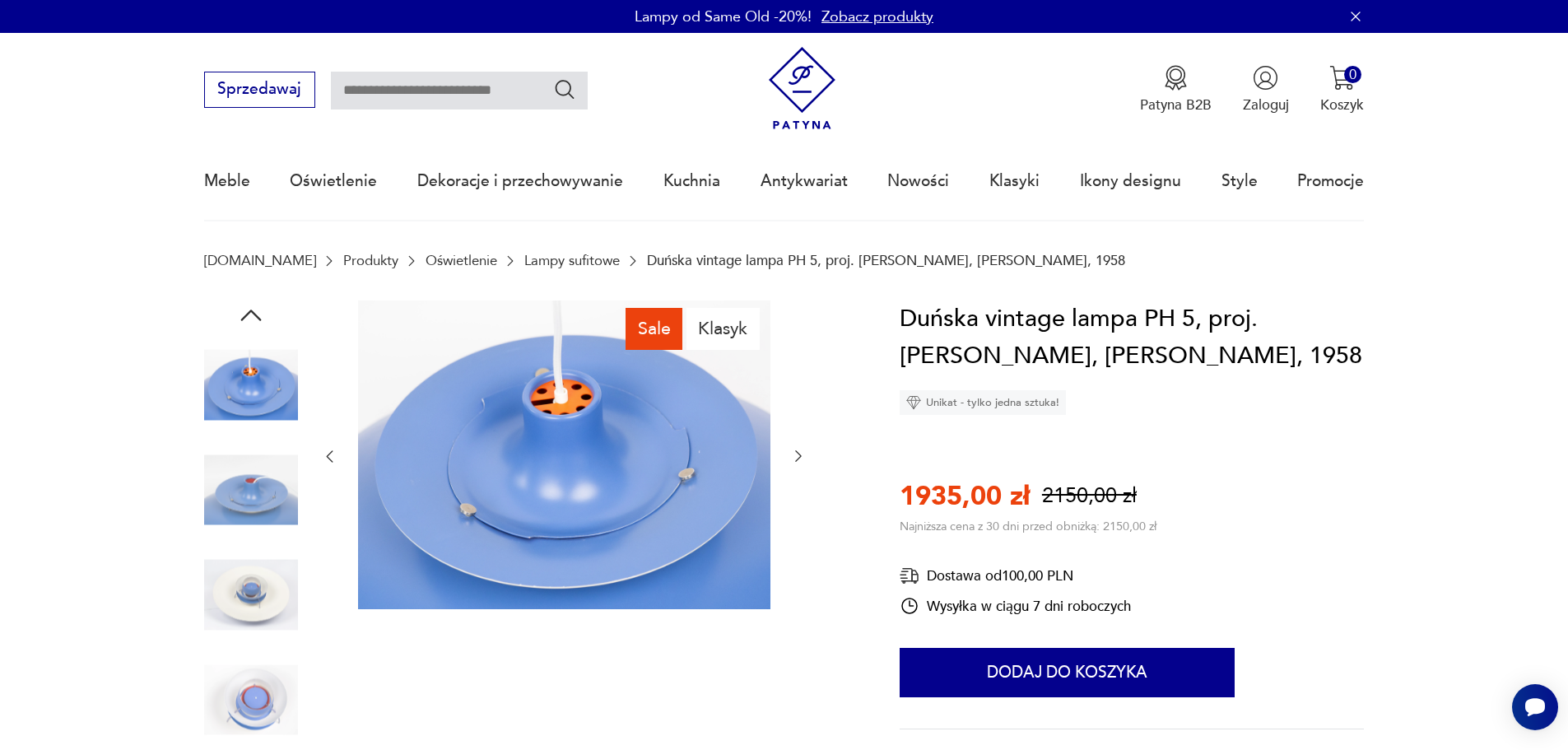
click at [796, 459] on icon "button" at bounding box center [798, 456] width 17 height 17
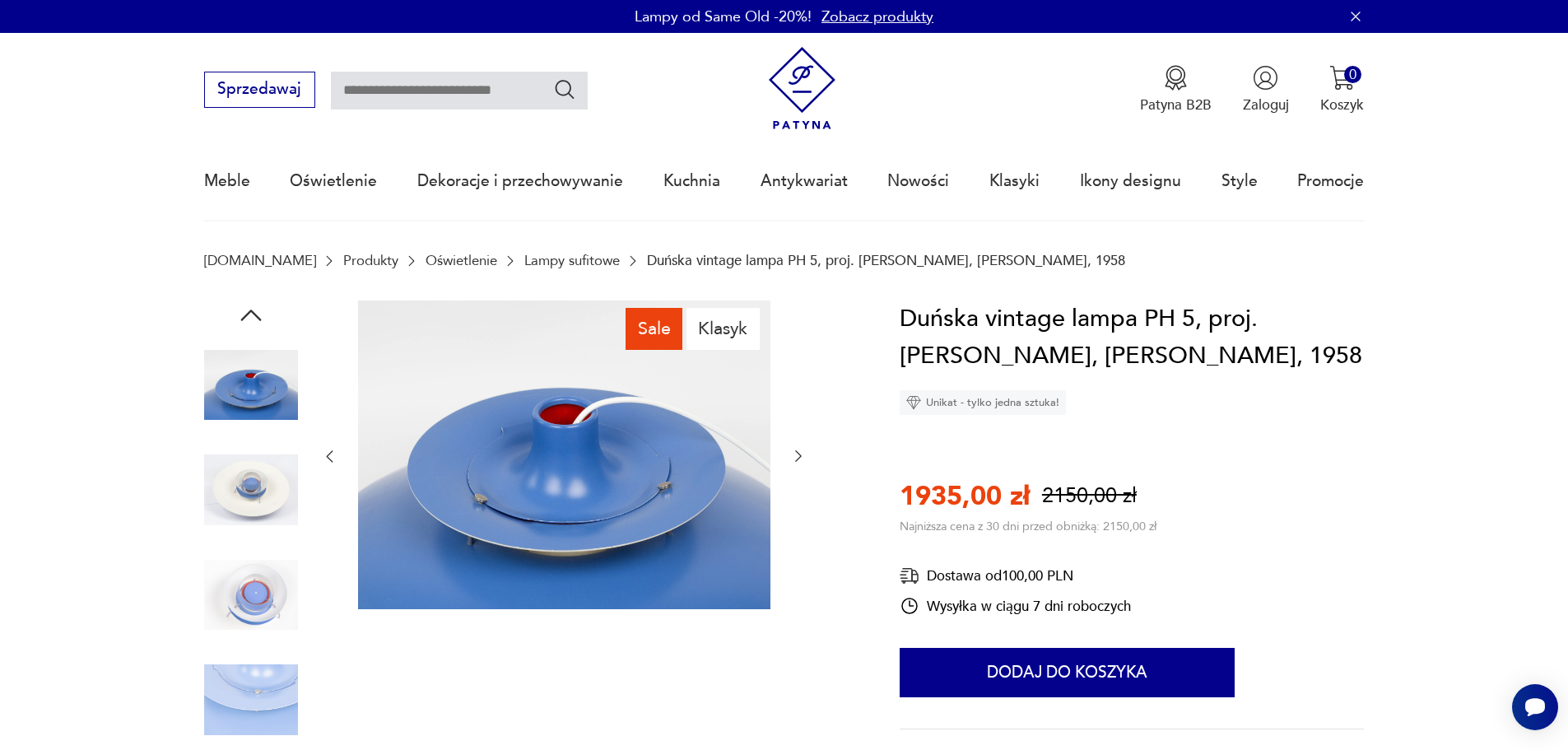
click at [796, 459] on icon "button" at bounding box center [798, 456] width 17 height 17
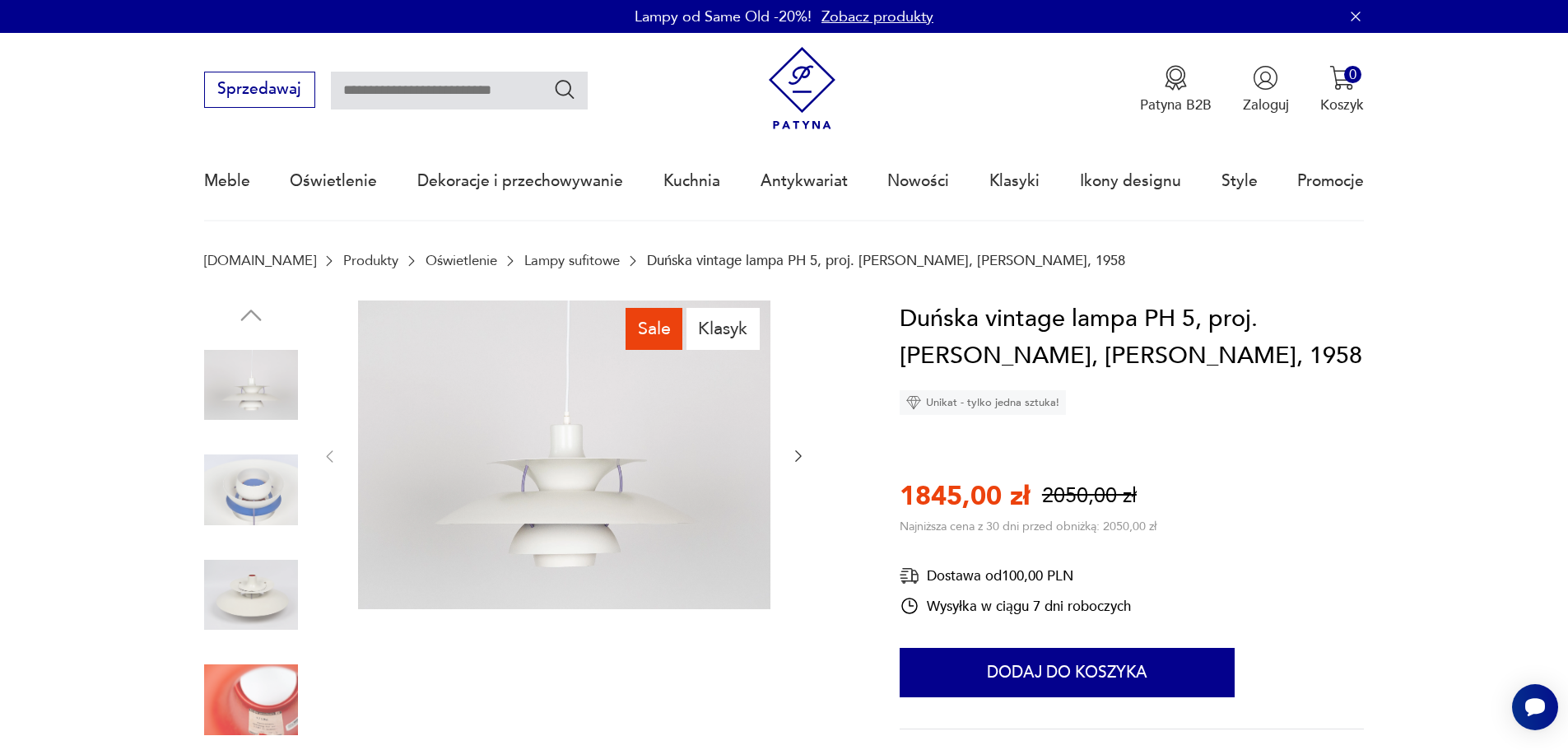
click at [256, 469] on img at bounding box center [251, 490] width 94 height 94
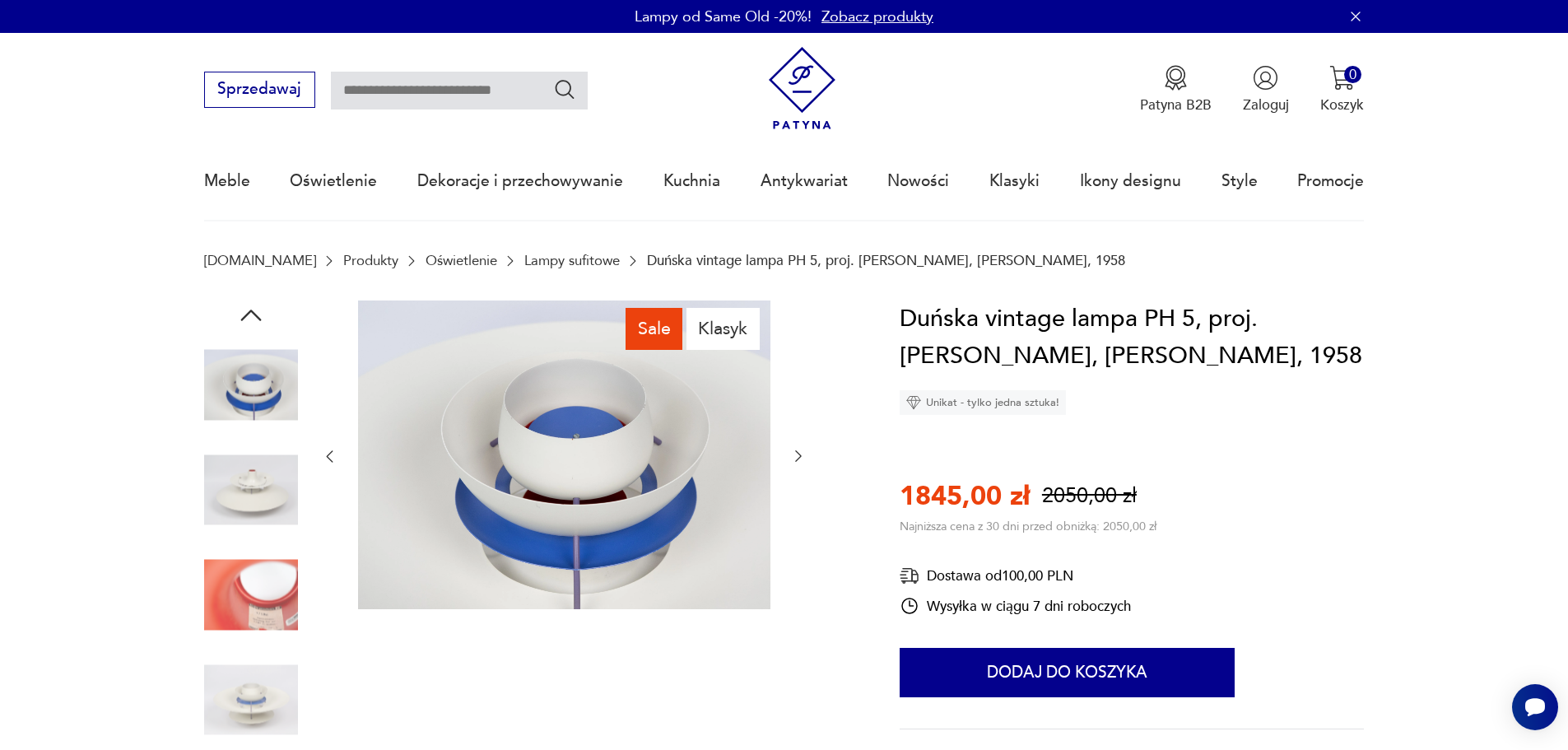
click at [244, 577] on img at bounding box center [251, 595] width 94 height 94
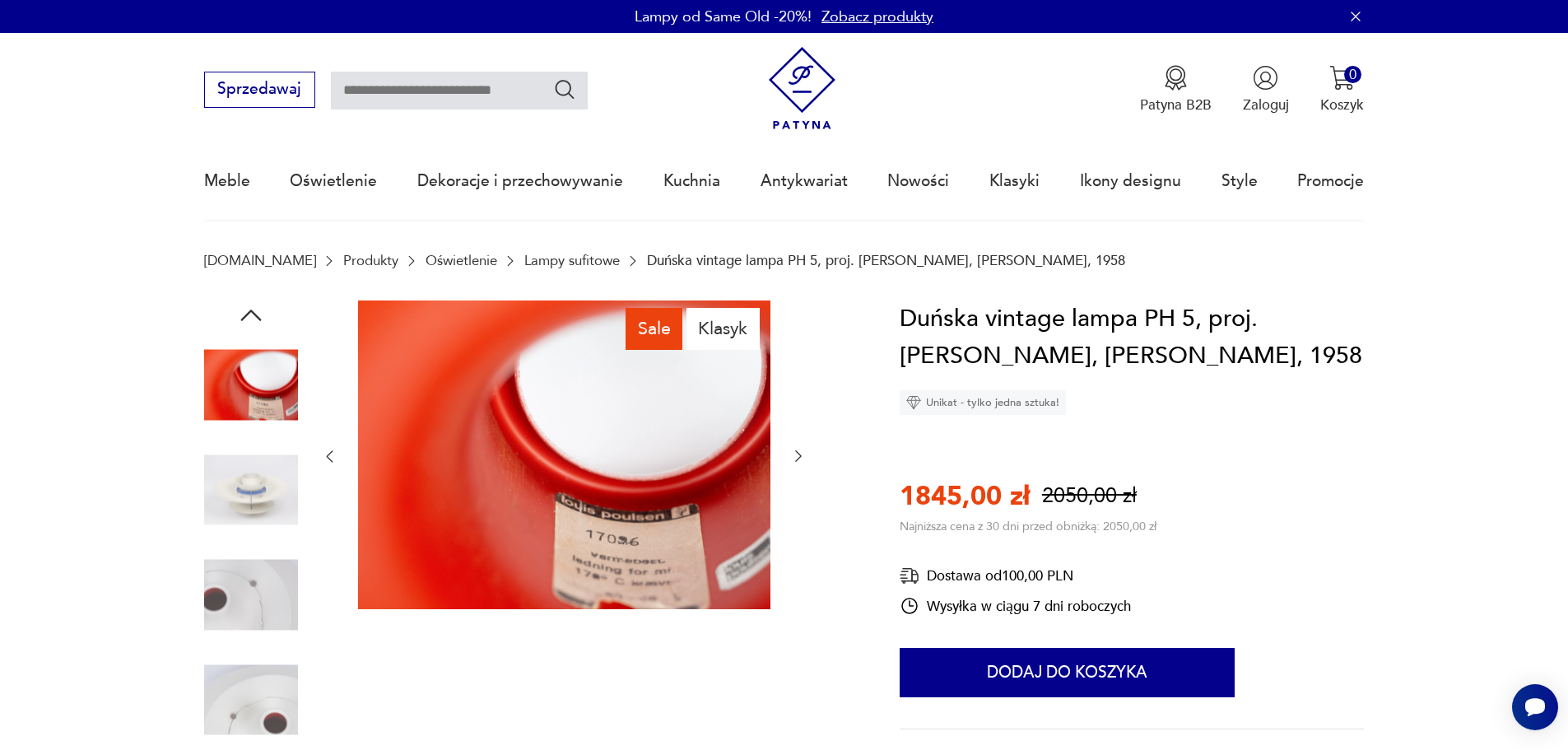
click at [247, 607] on img at bounding box center [251, 595] width 94 height 94
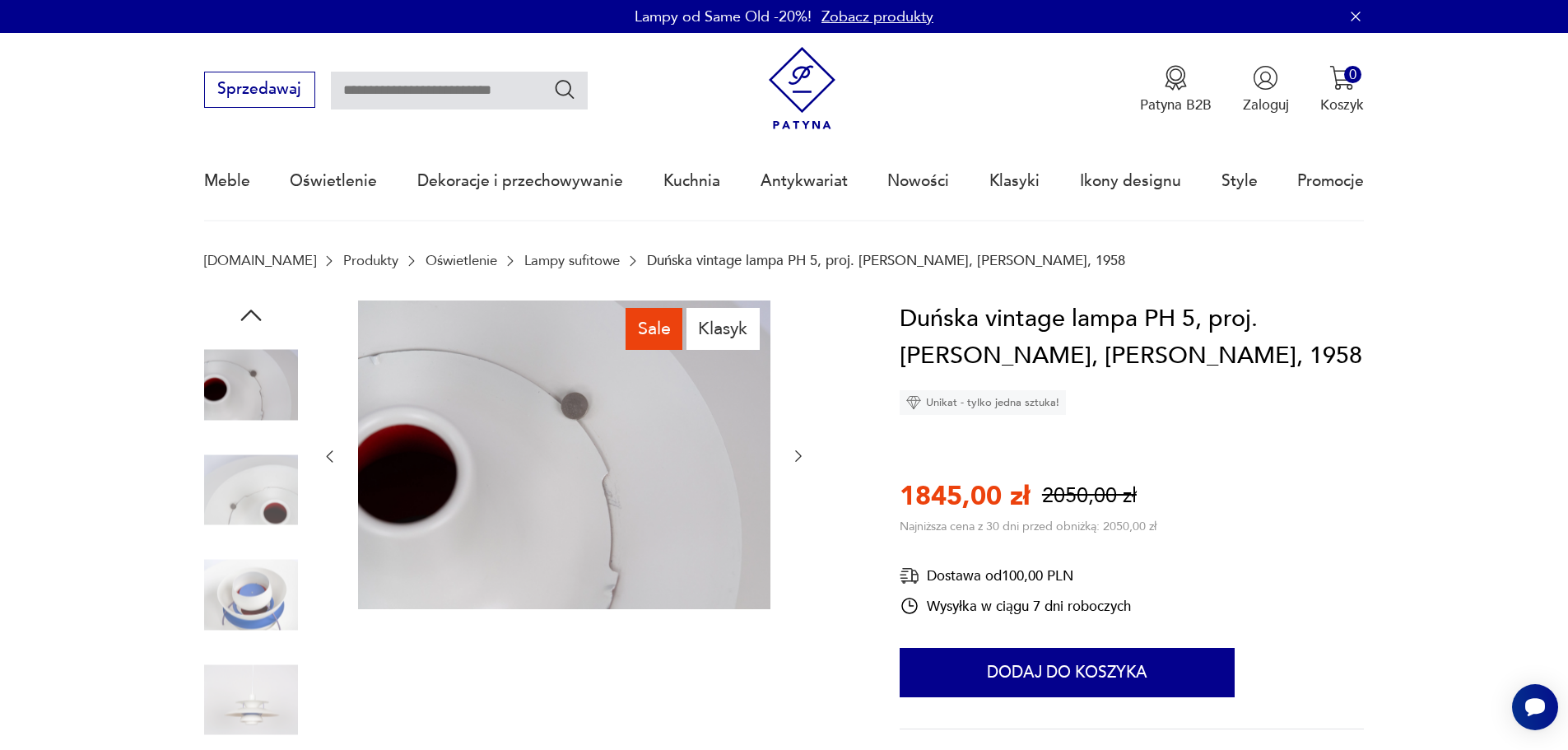
click at [214, 592] on img at bounding box center [251, 595] width 94 height 94
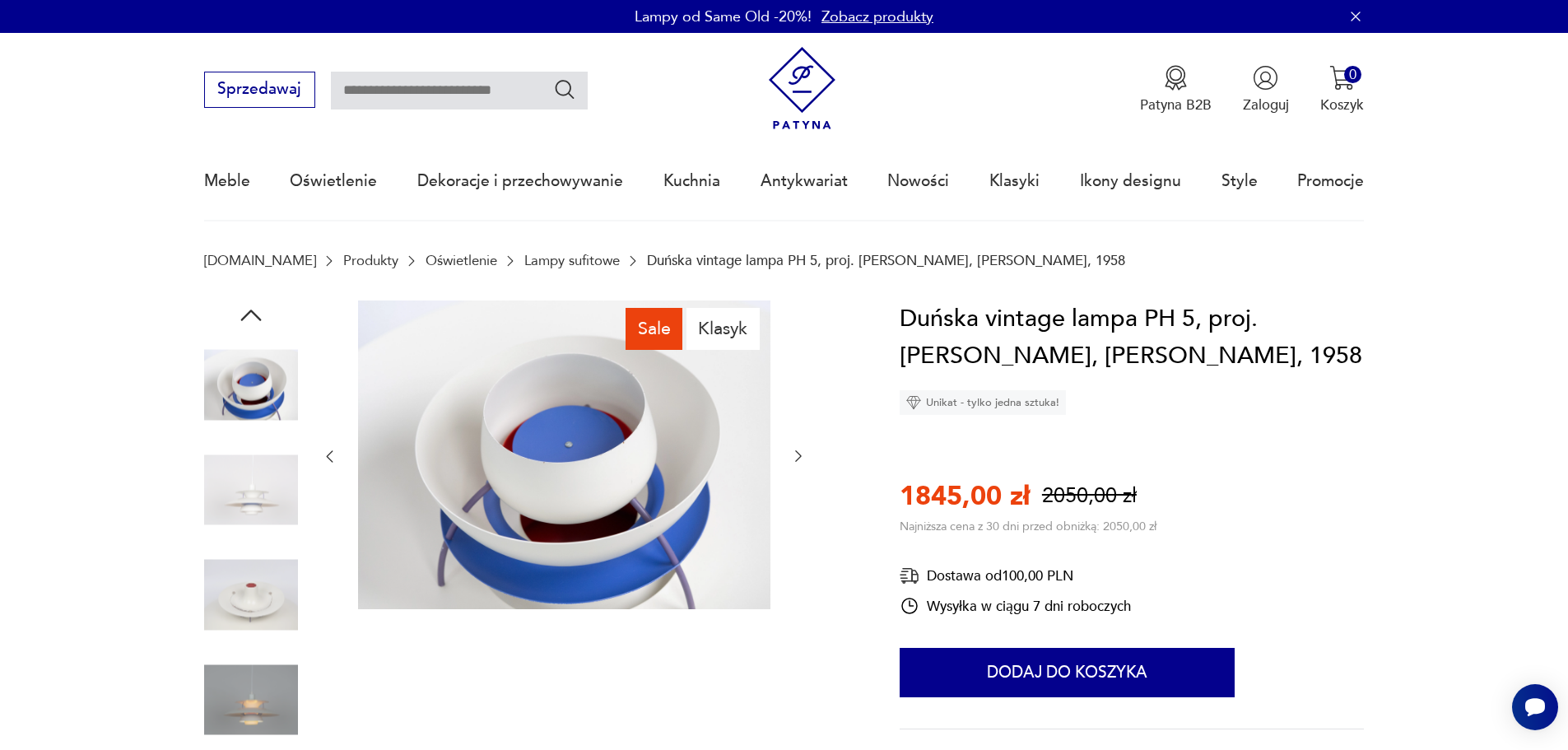
click at [252, 711] on img at bounding box center [251, 699] width 94 height 94
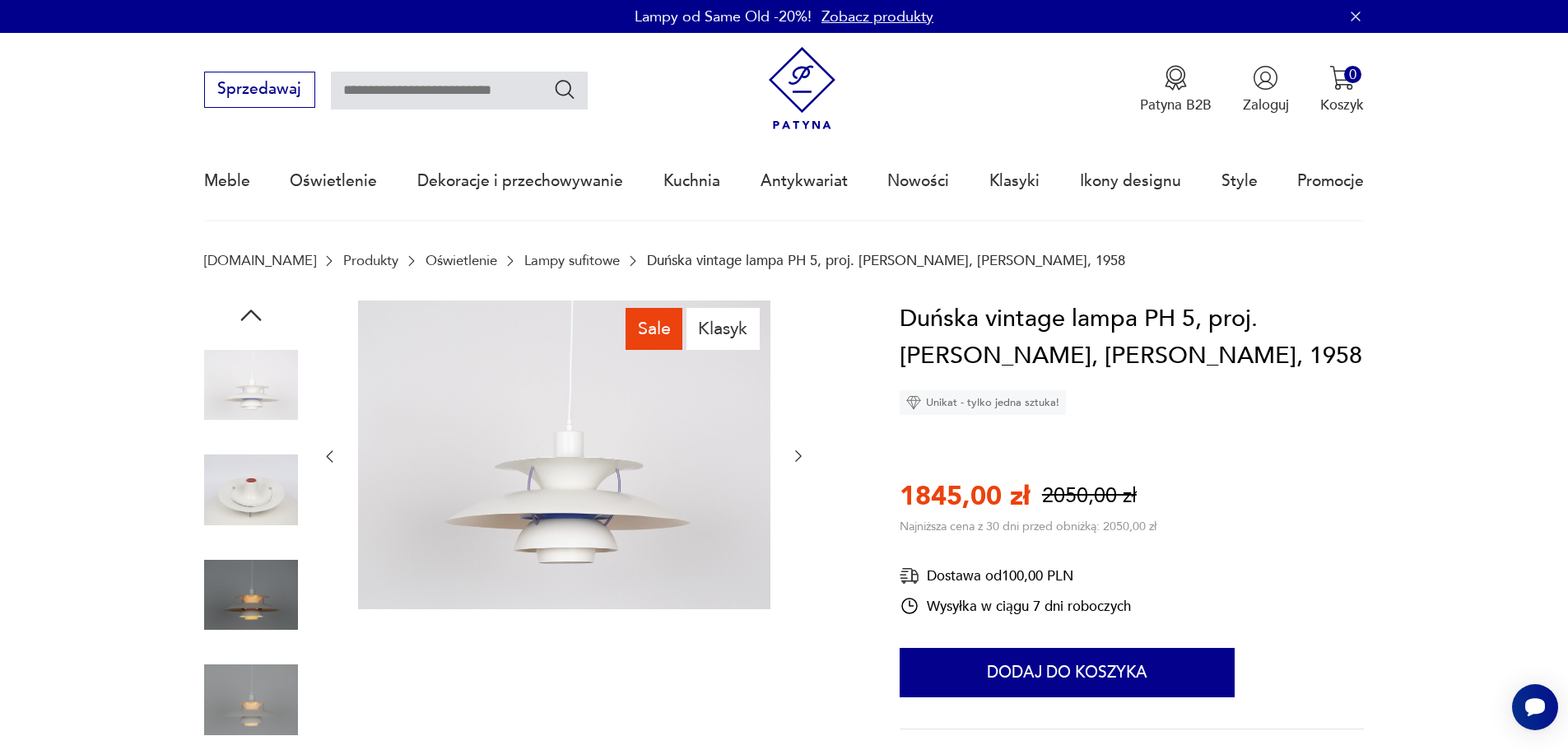
click at [289, 495] on img at bounding box center [251, 490] width 94 height 94
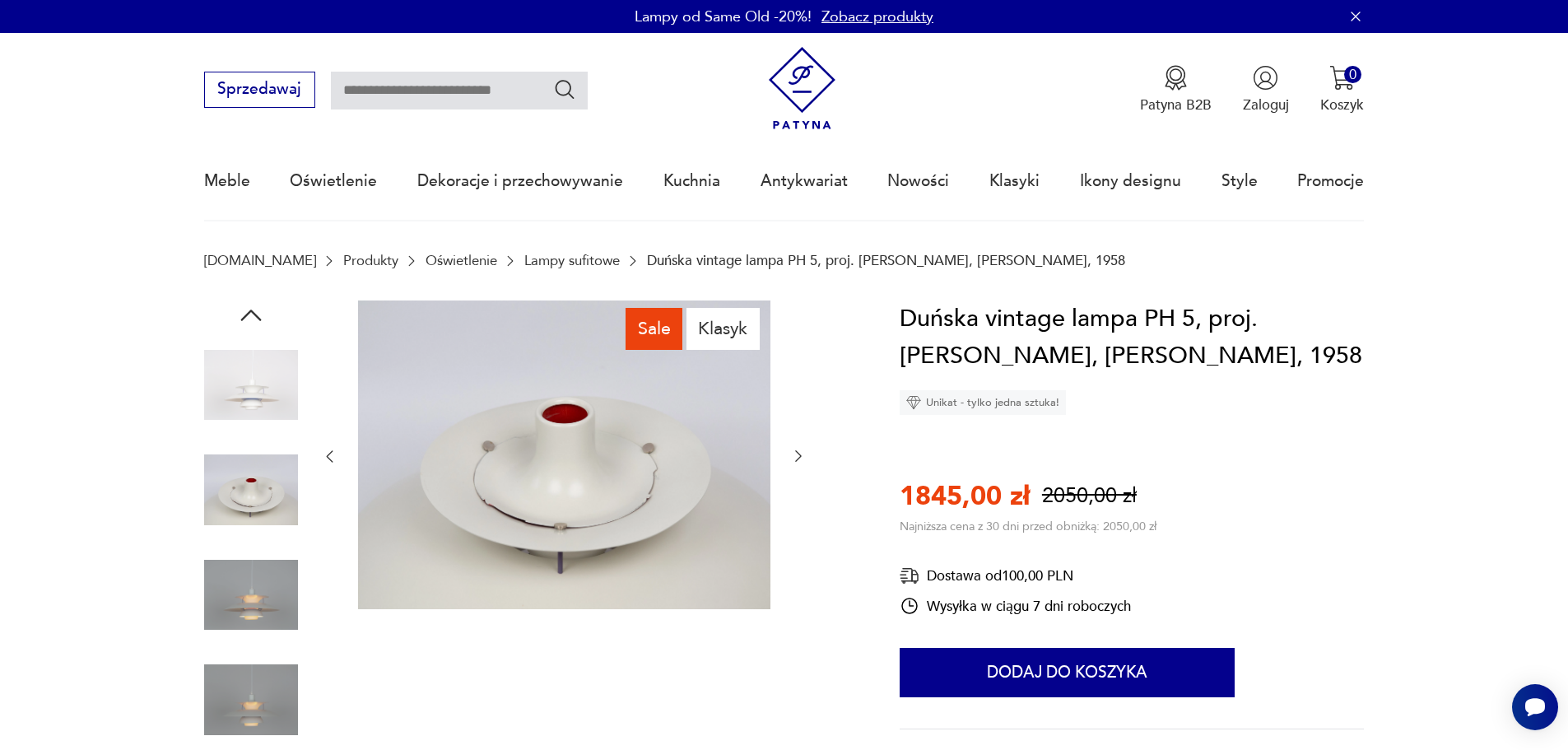
click at [272, 559] on img at bounding box center [251, 595] width 94 height 94
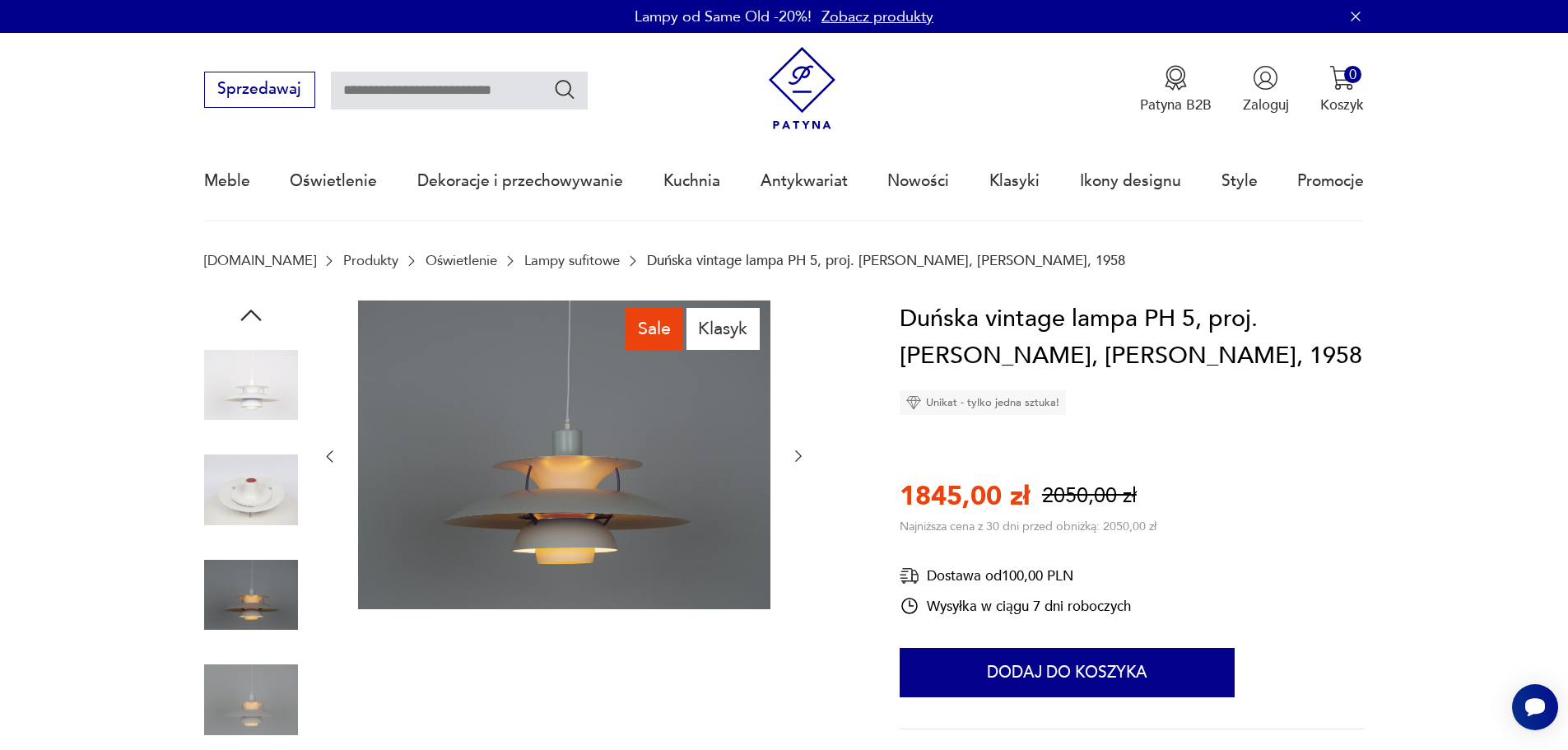
click at [236, 682] on img at bounding box center [251, 699] width 94 height 94
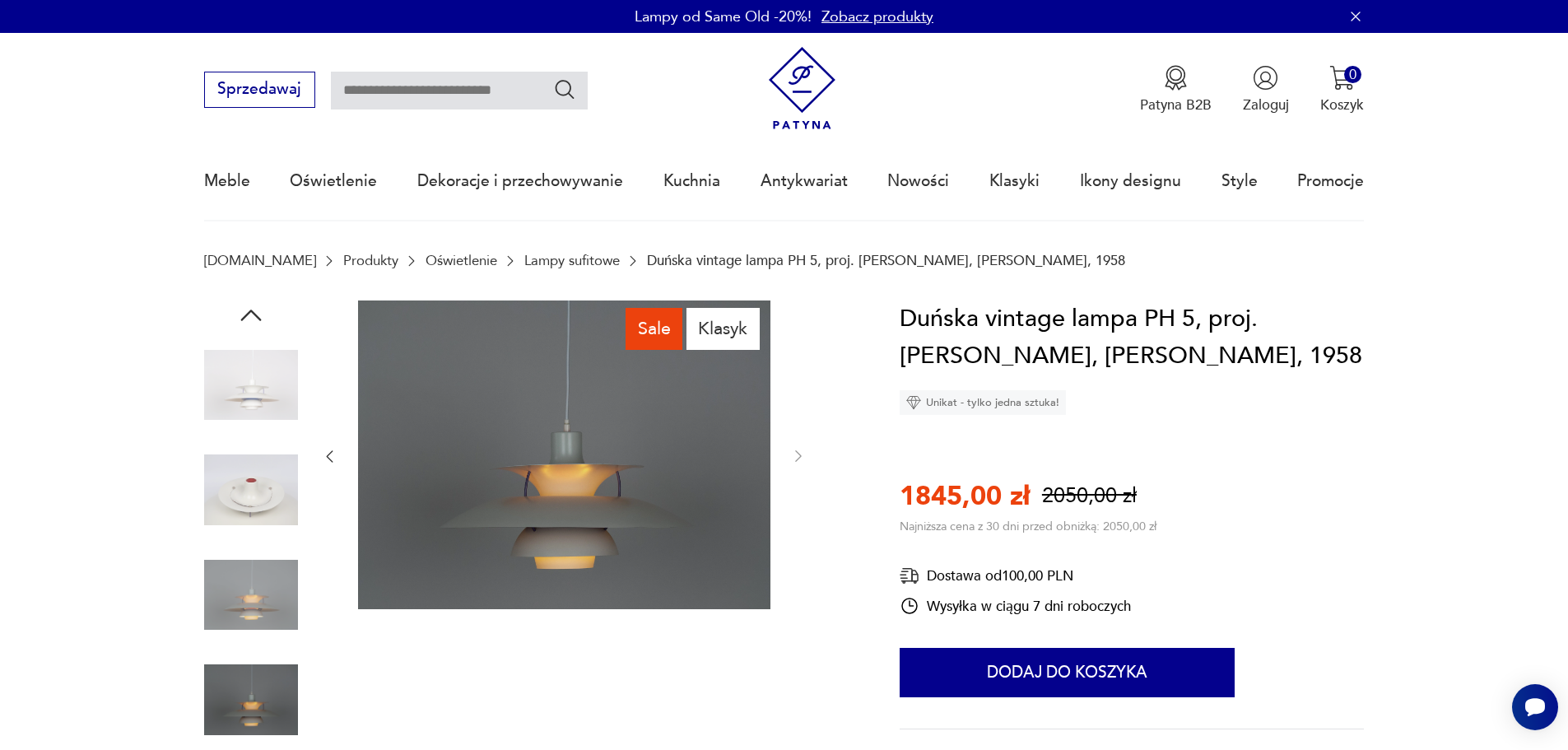
click at [268, 378] on img at bounding box center [251, 385] width 94 height 94
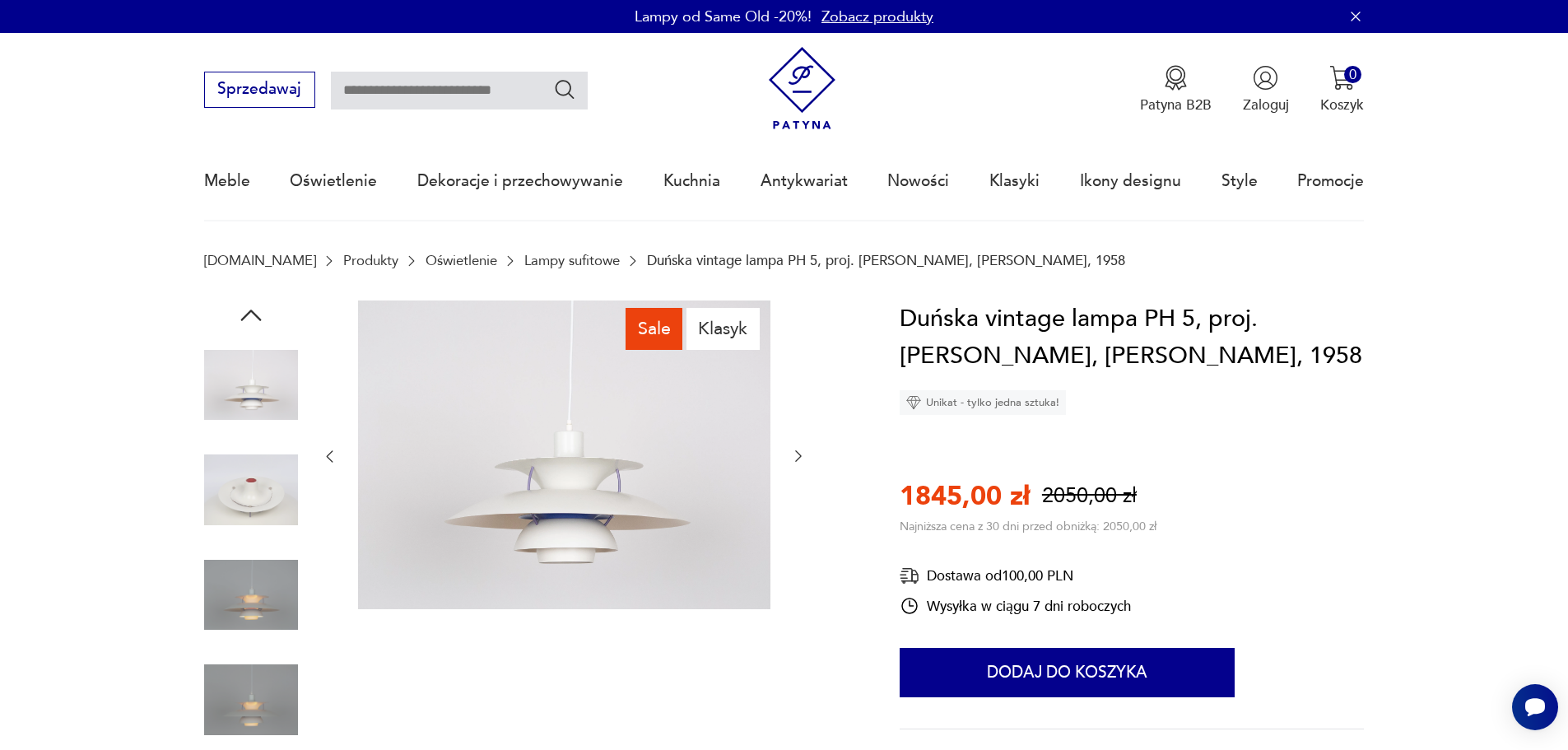
click at [244, 482] on img at bounding box center [251, 490] width 94 height 94
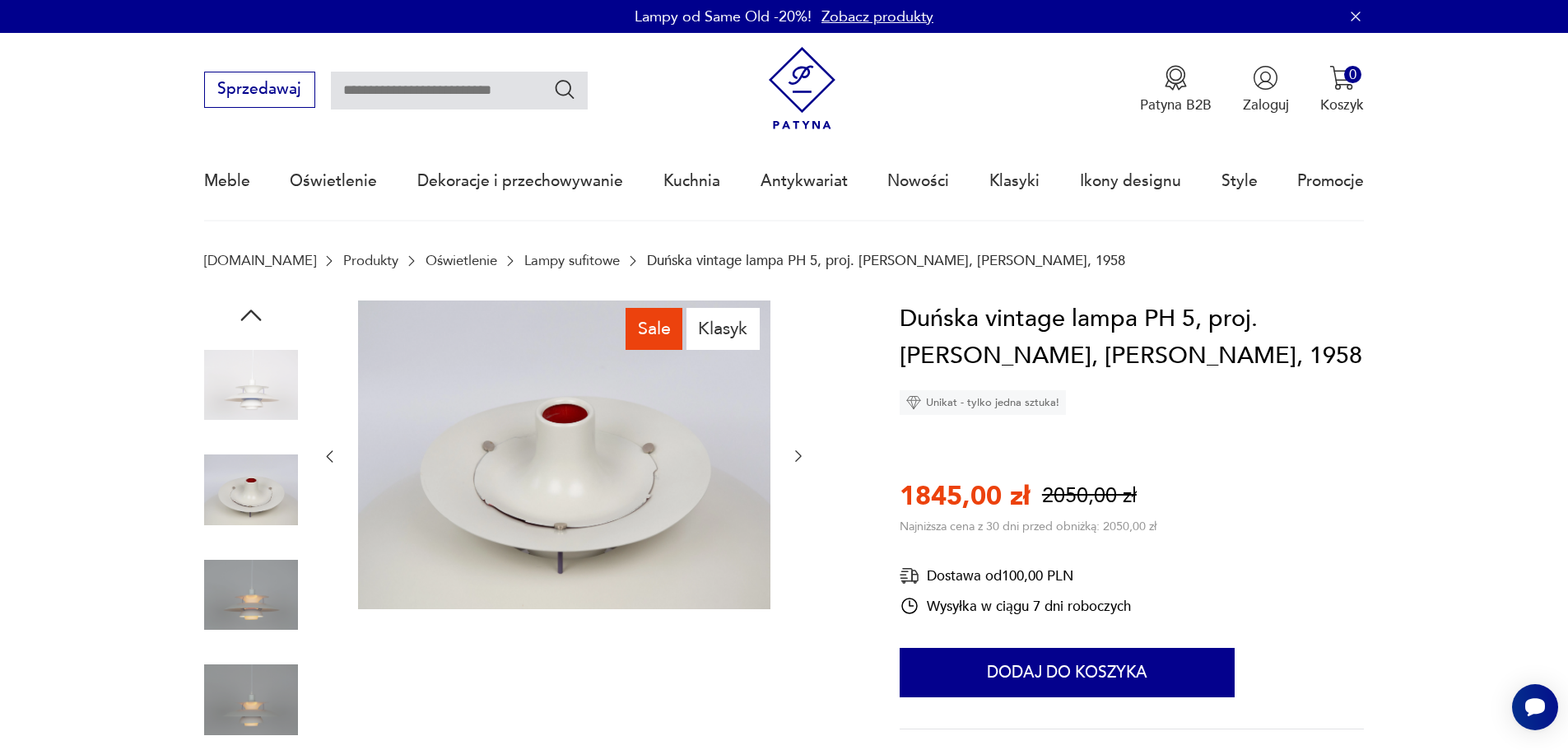
click at [257, 315] on icon "button" at bounding box center [251, 315] width 30 height 30
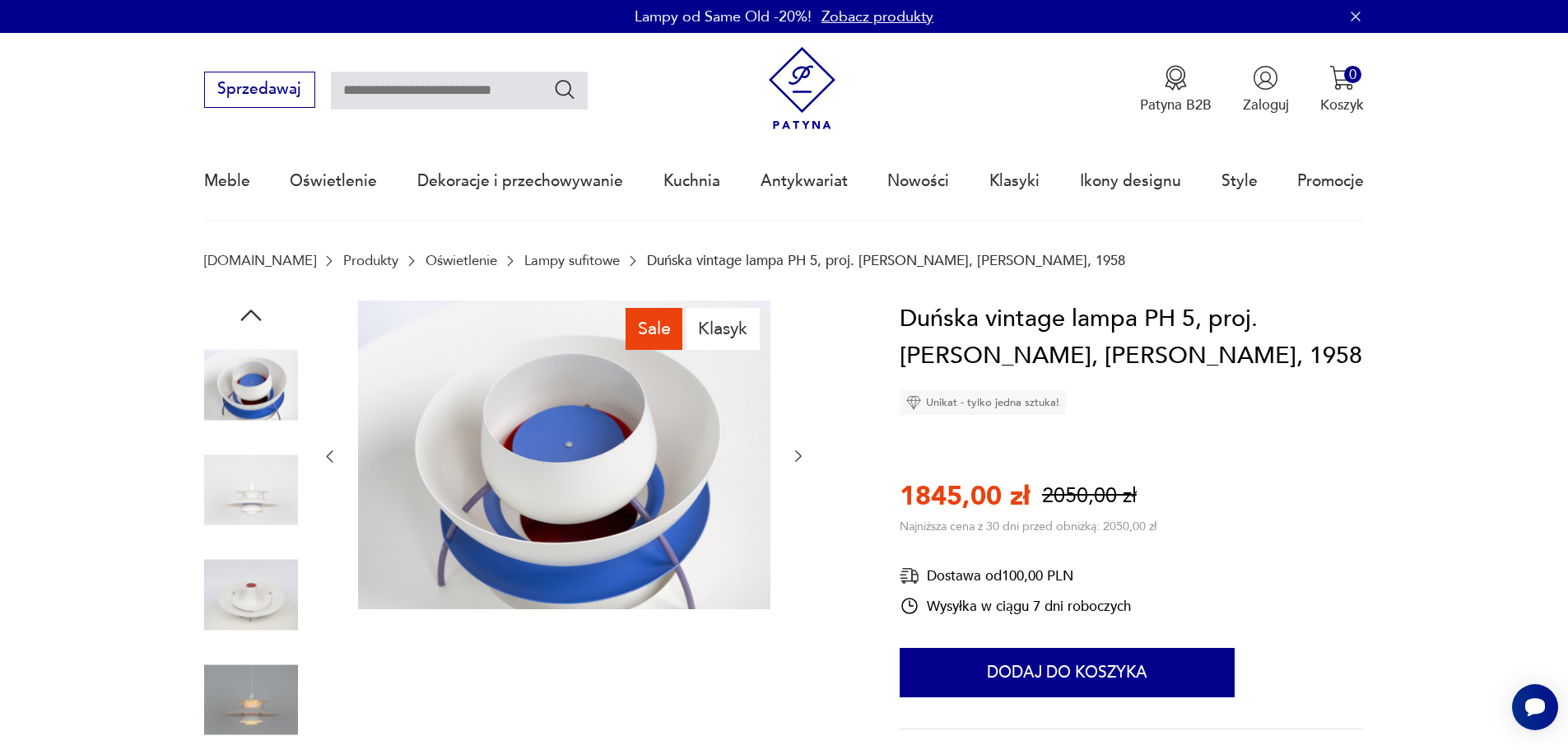
click at [261, 313] on icon "button" at bounding box center [251, 315] width 30 height 30
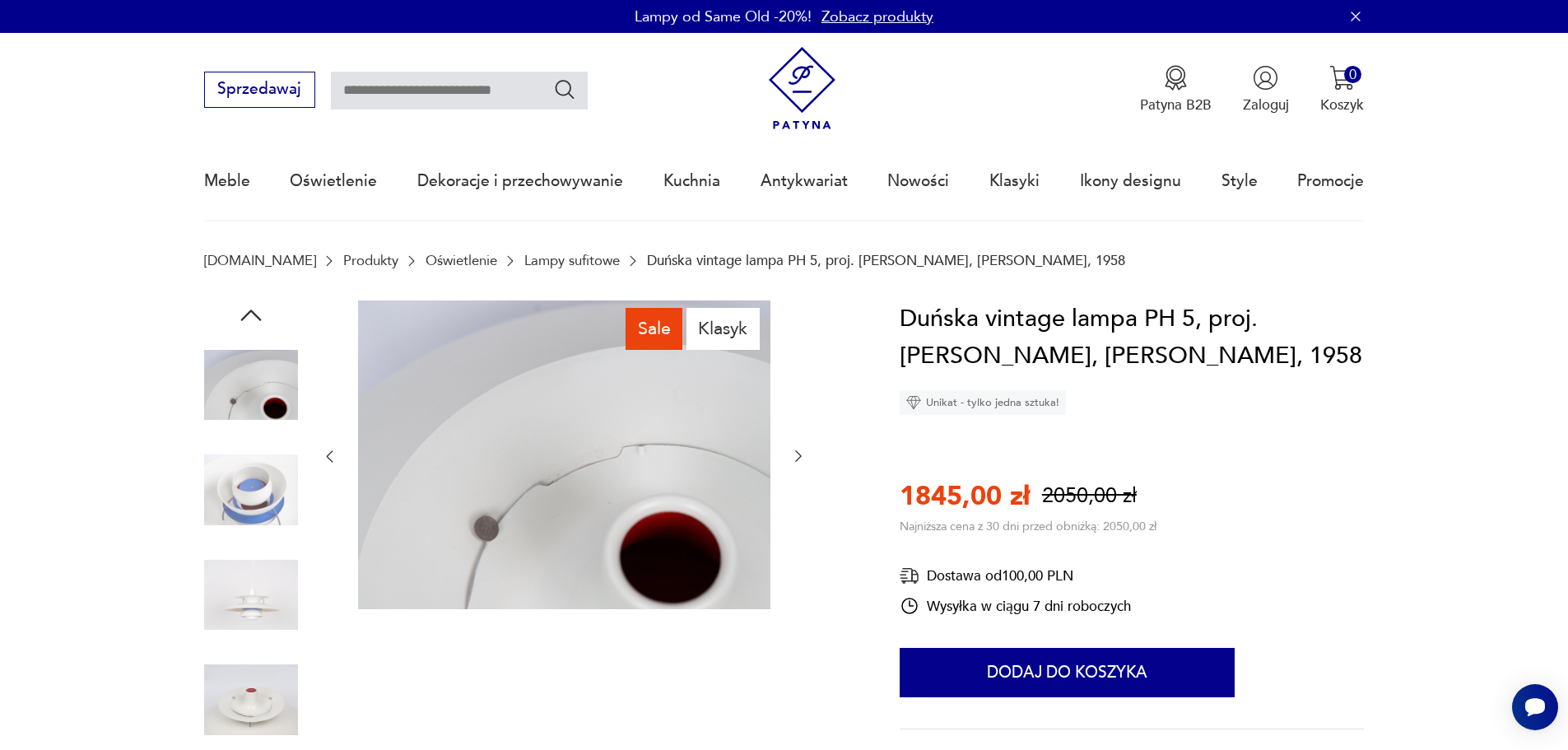
click at [261, 313] on icon "button" at bounding box center [251, 315] width 30 height 30
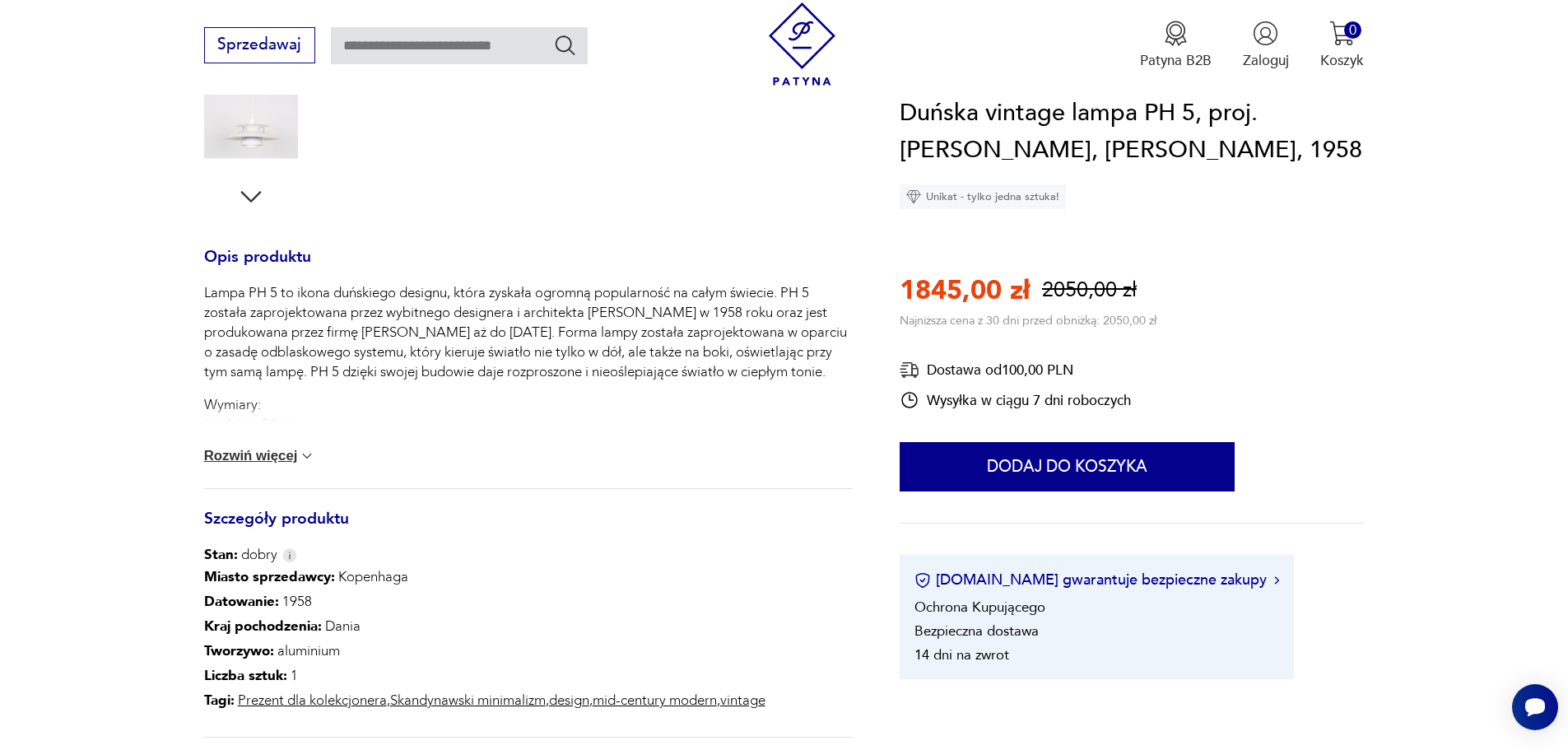
scroll to position [83, 0]
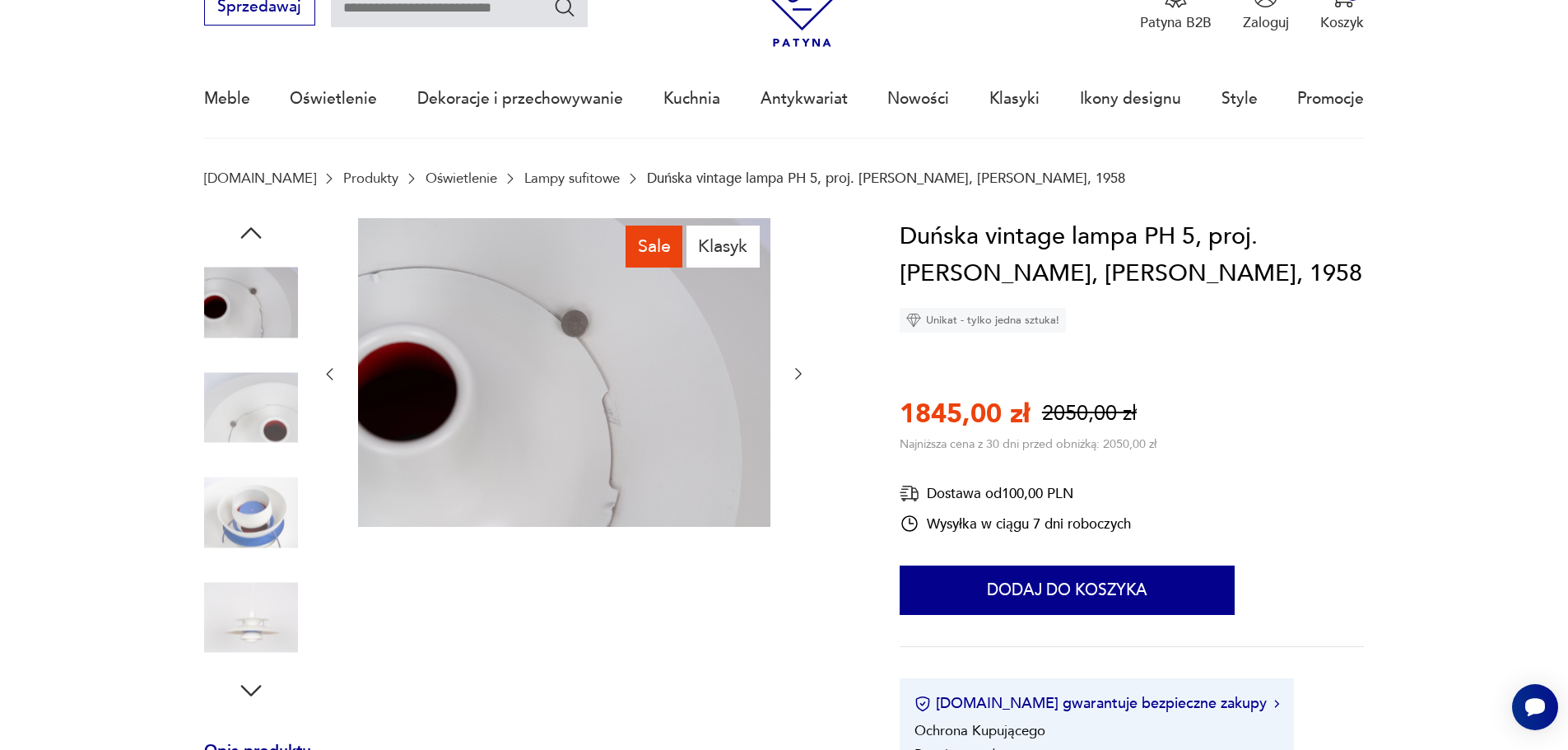
click at [234, 414] on img at bounding box center [251, 407] width 94 height 94
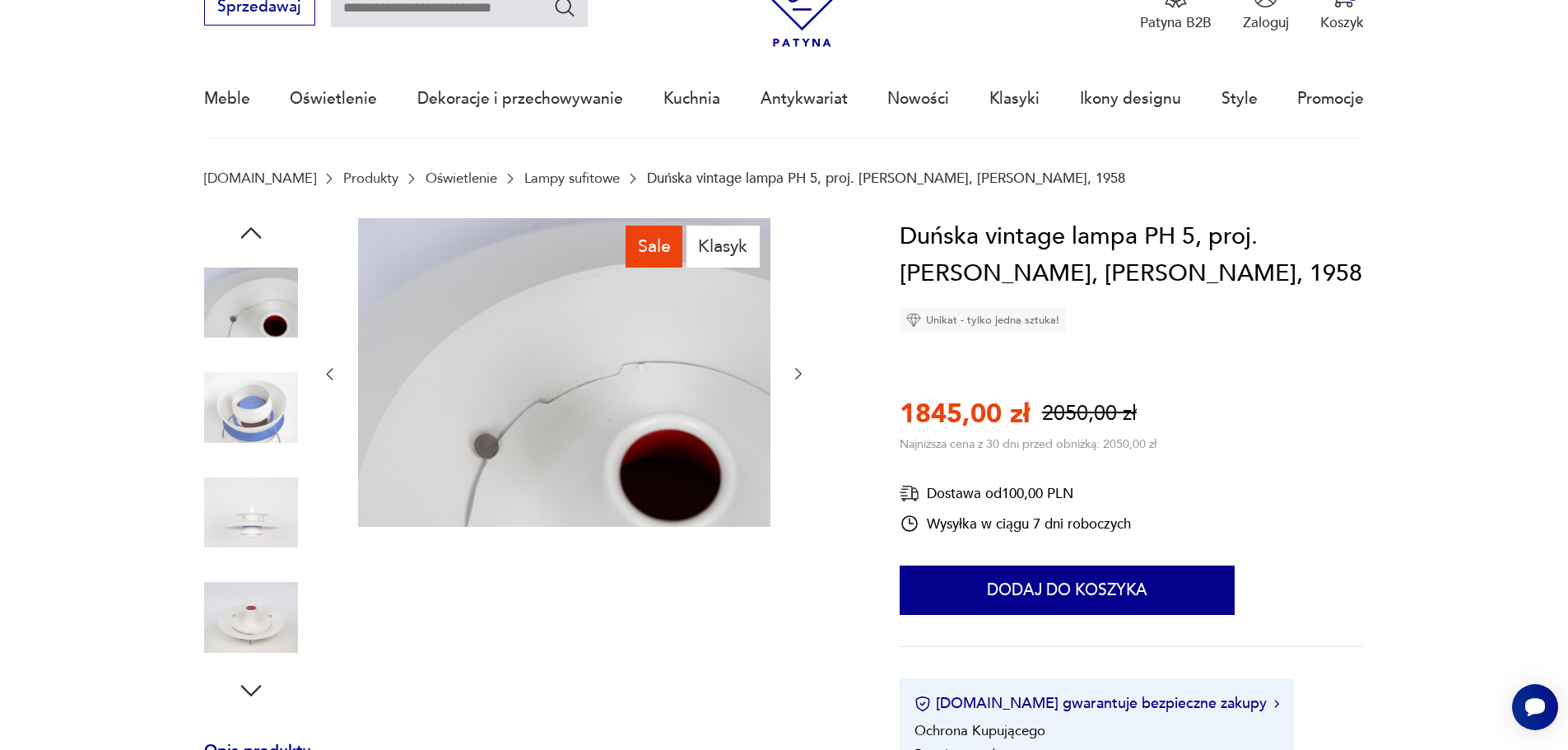
click at [246, 501] on img at bounding box center [251, 513] width 94 height 94
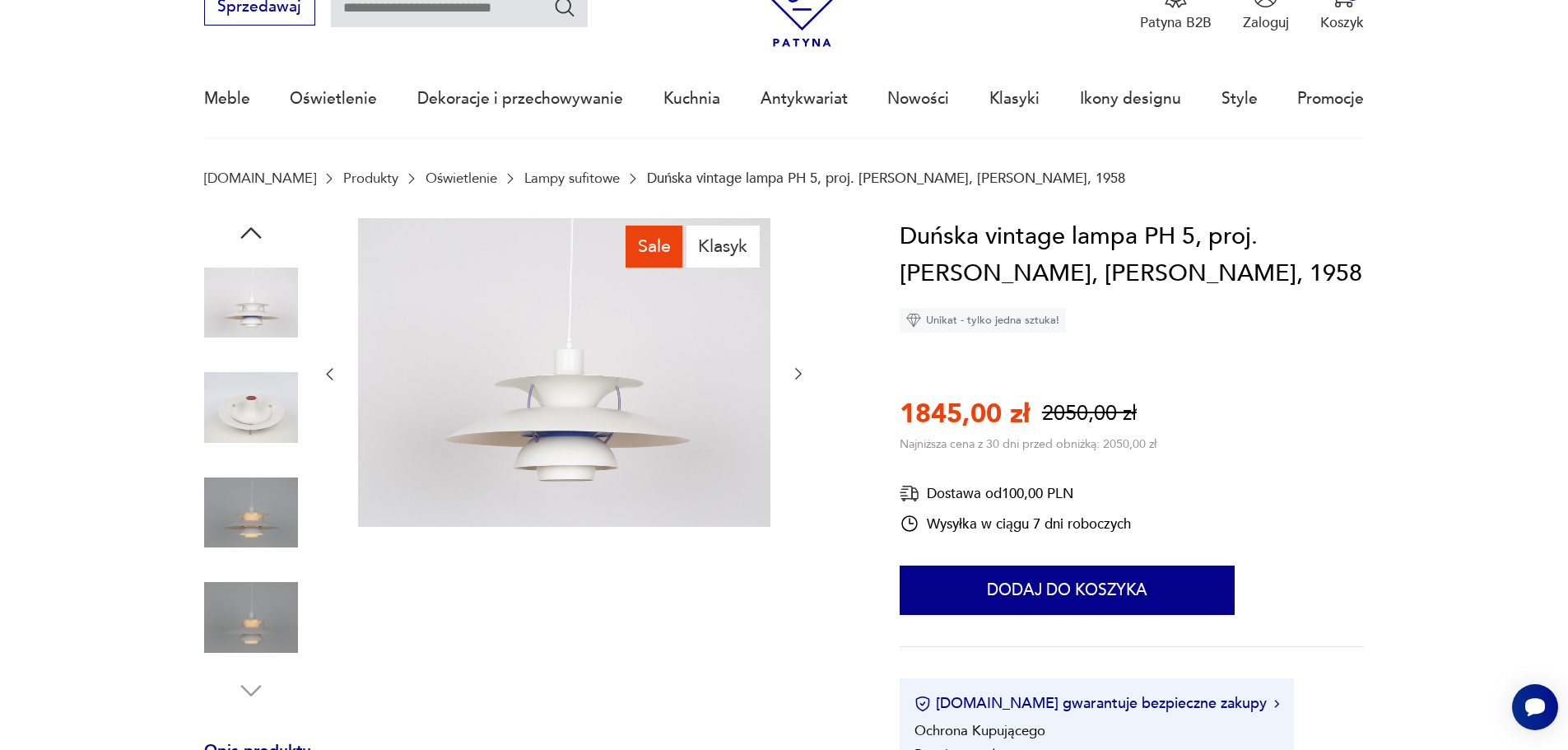
click at [278, 597] on img at bounding box center [251, 617] width 94 height 94
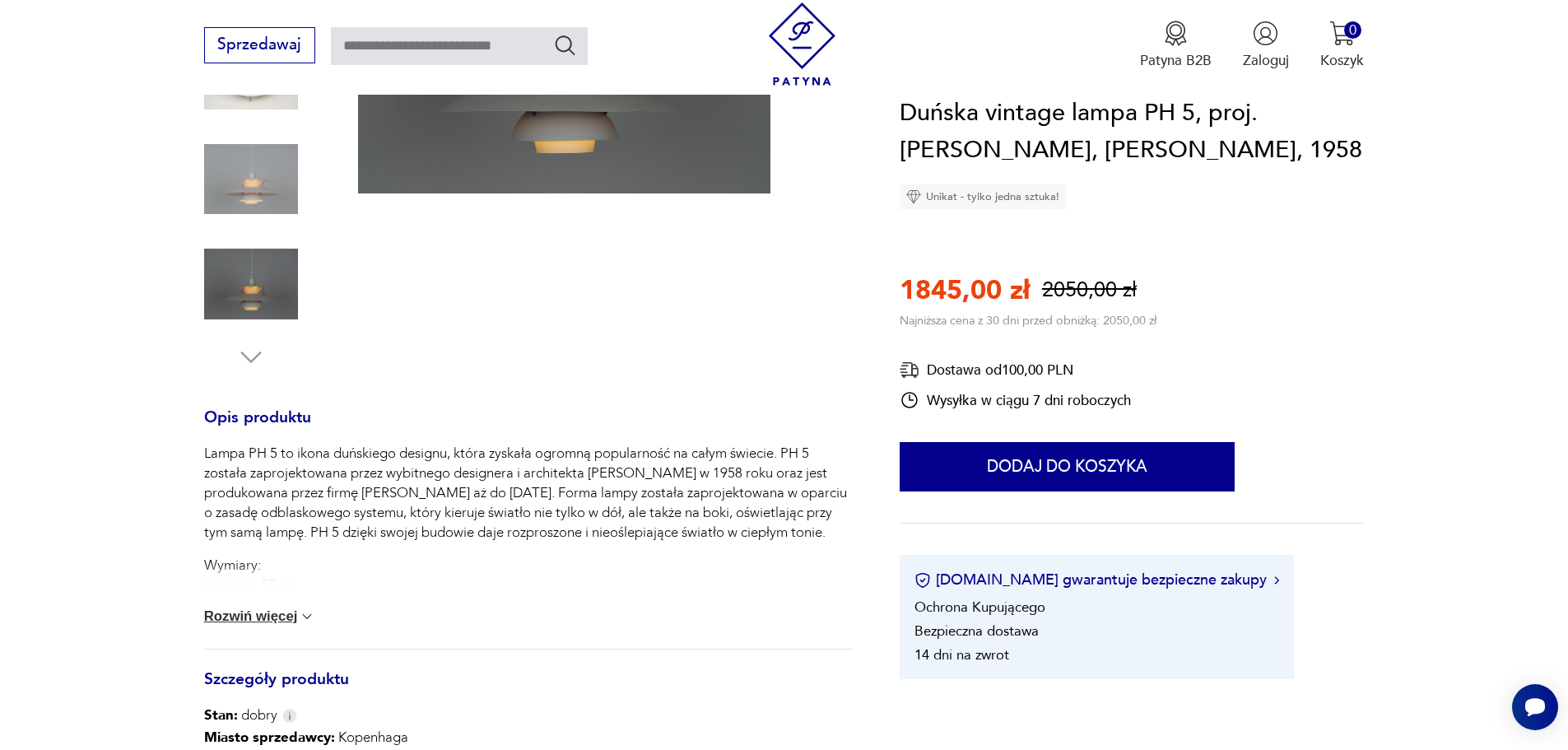
scroll to position [247, 0]
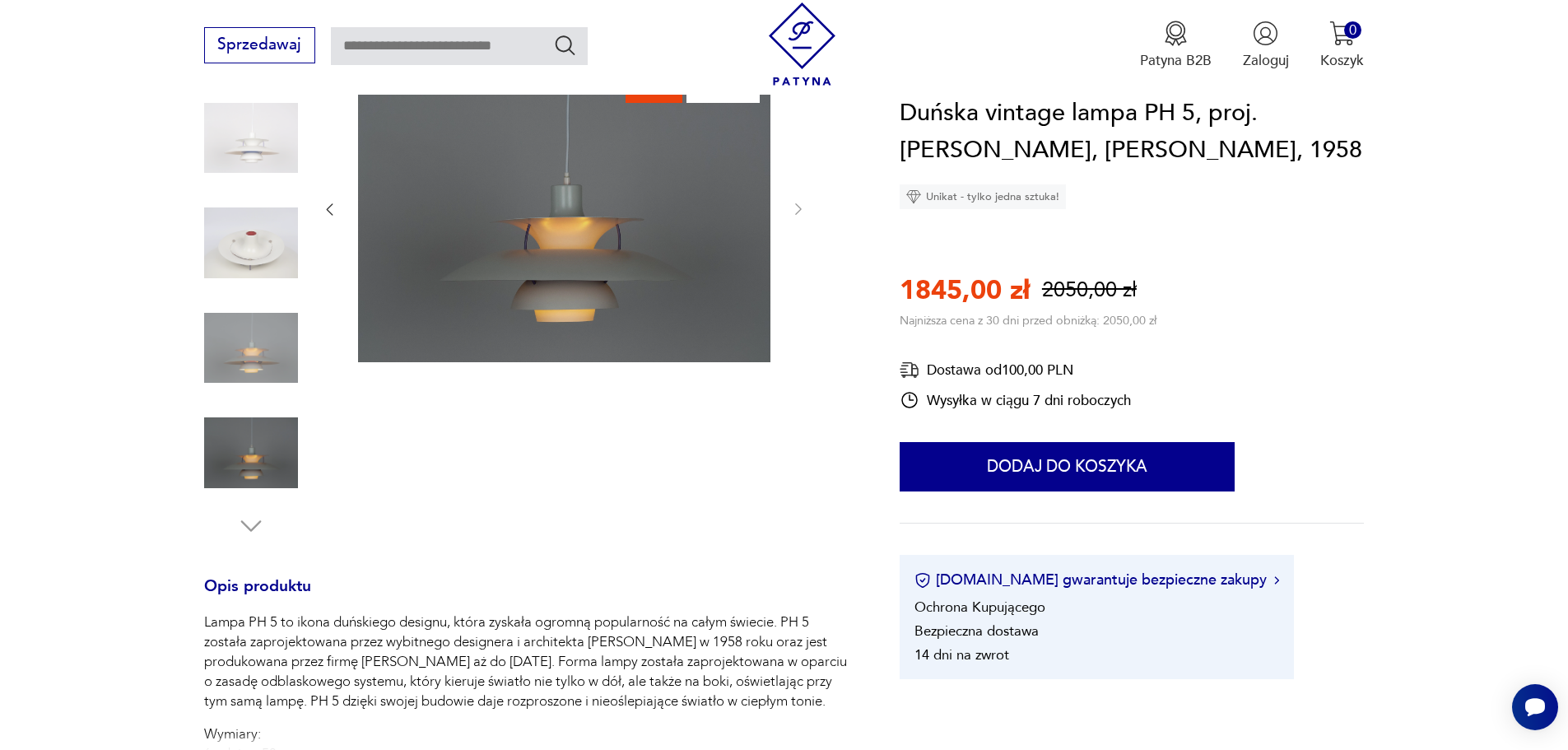
click at [242, 236] on img at bounding box center [251, 243] width 94 height 94
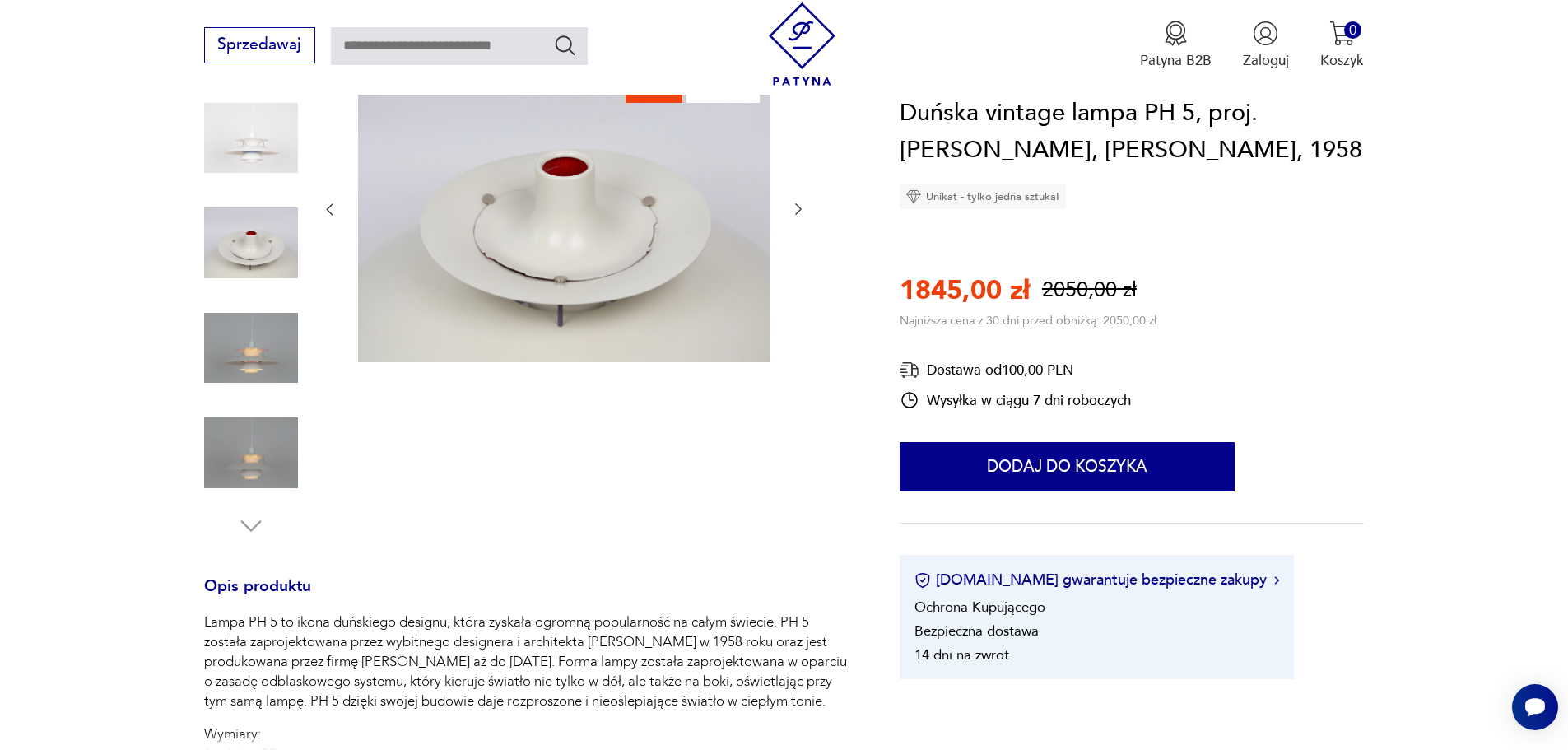
click at [256, 348] on img at bounding box center [251, 348] width 94 height 94
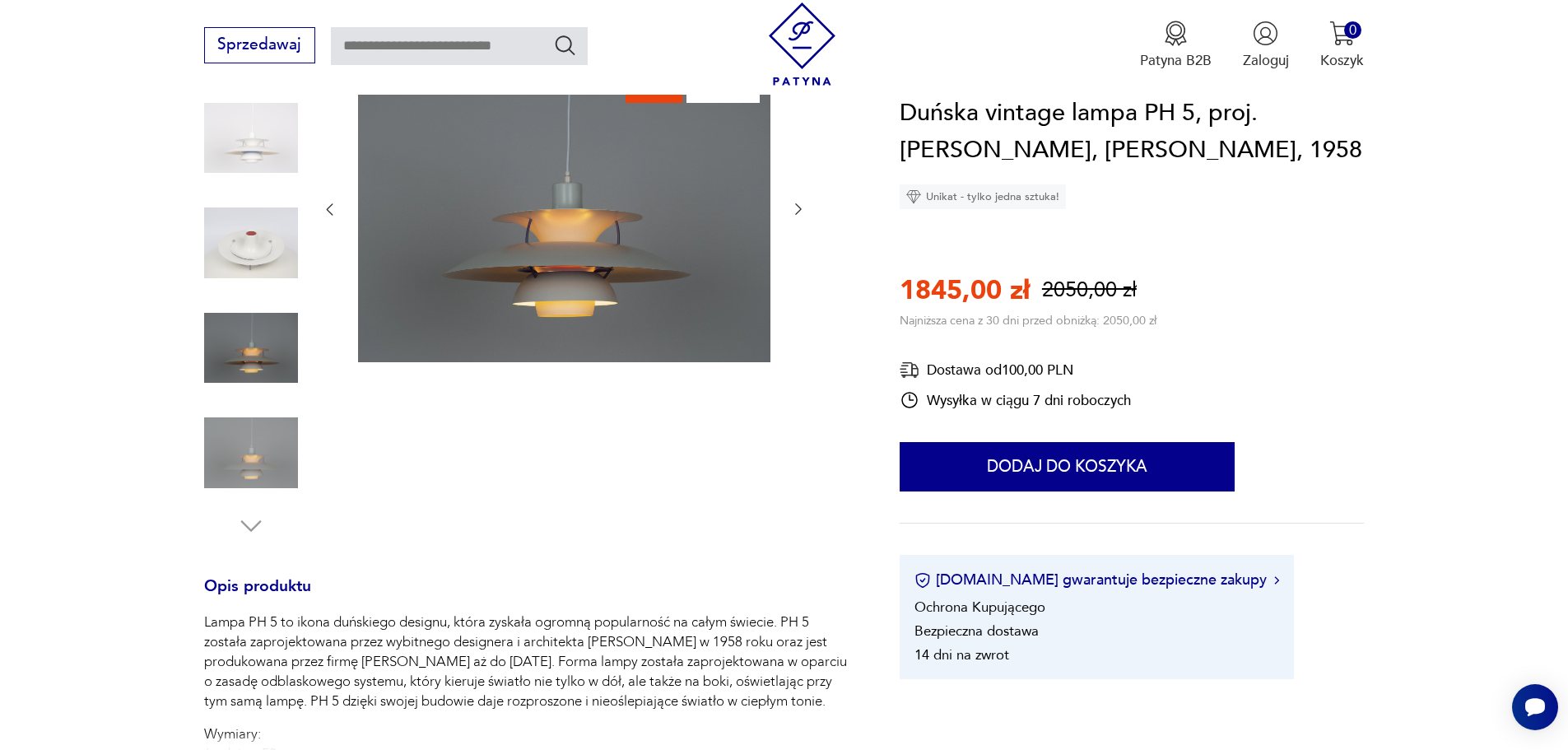
click at [235, 440] on img at bounding box center [251, 453] width 94 height 94
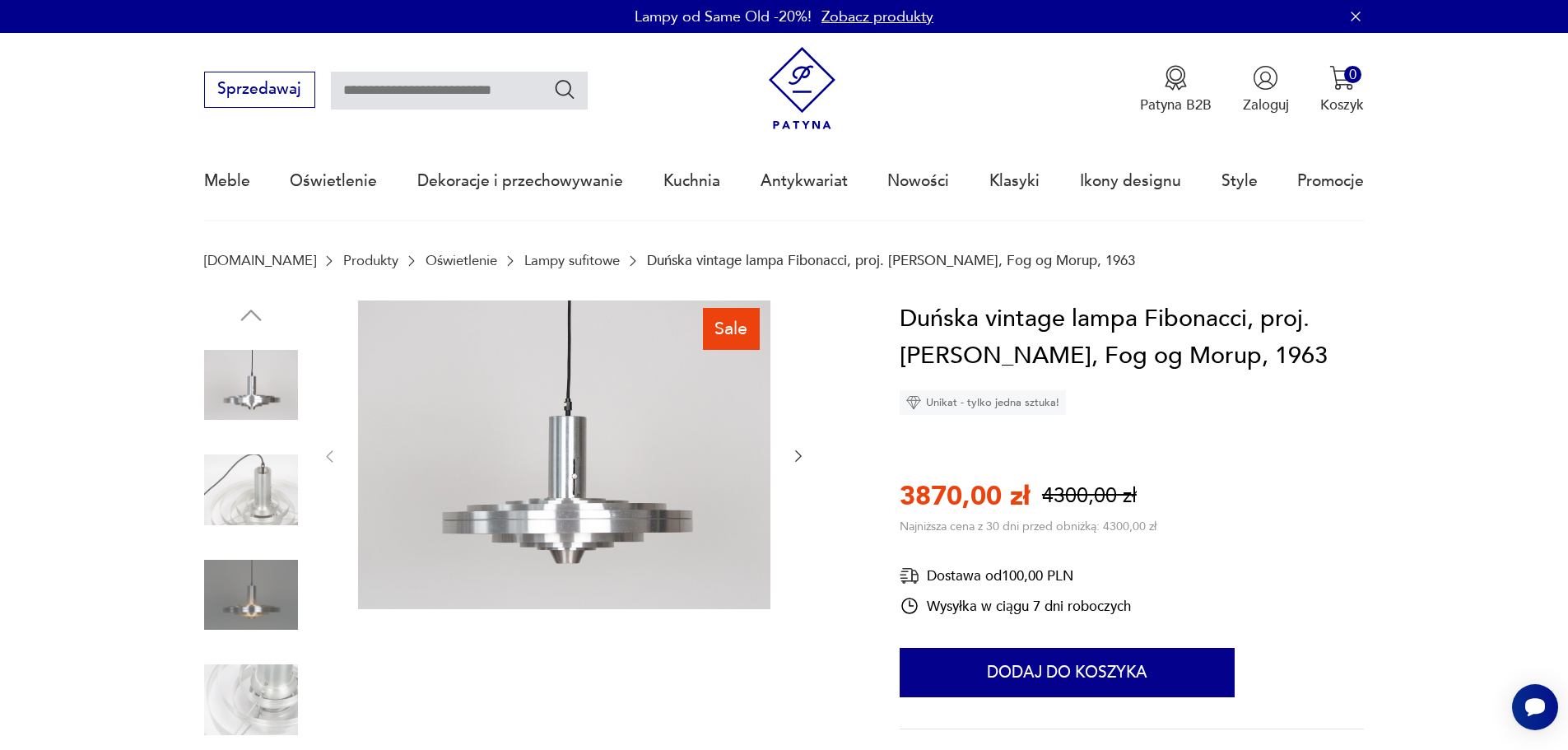
click at [251, 486] on img at bounding box center [251, 490] width 94 height 94
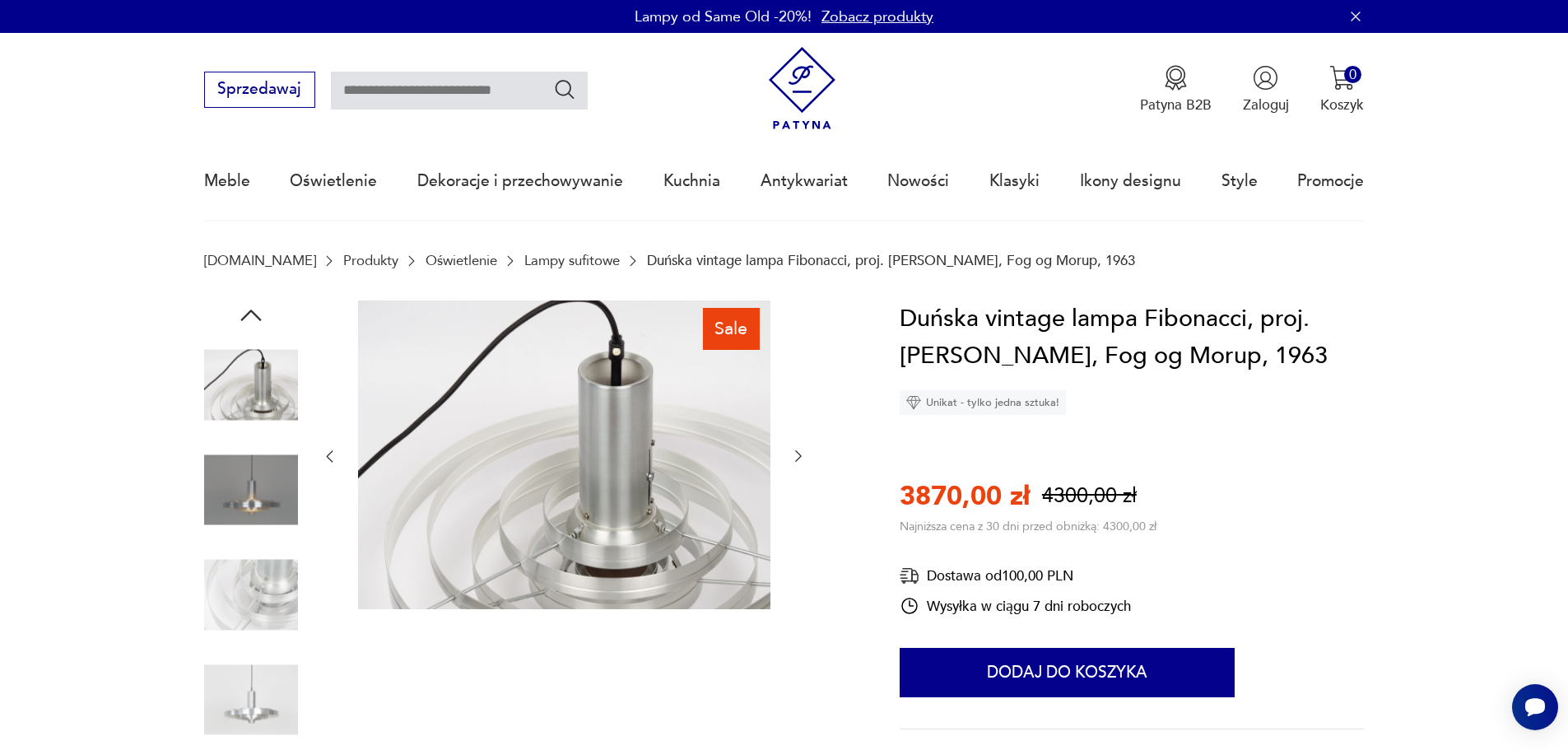
click at [276, 568] on img at bounding box center [251, 595] width 94 height 94
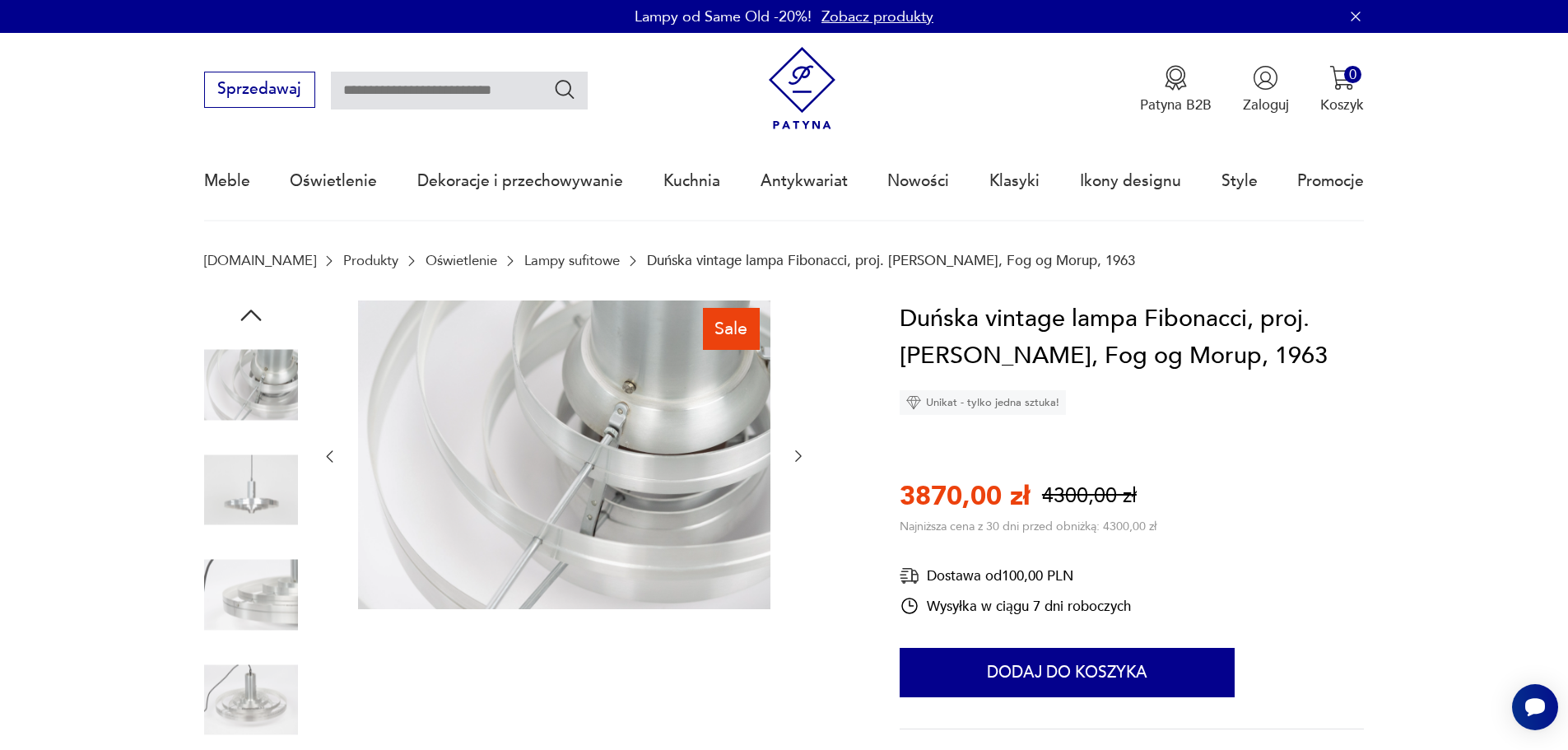
click at [276, 568] on img at bounding box center [251, 595] width 94 height 94
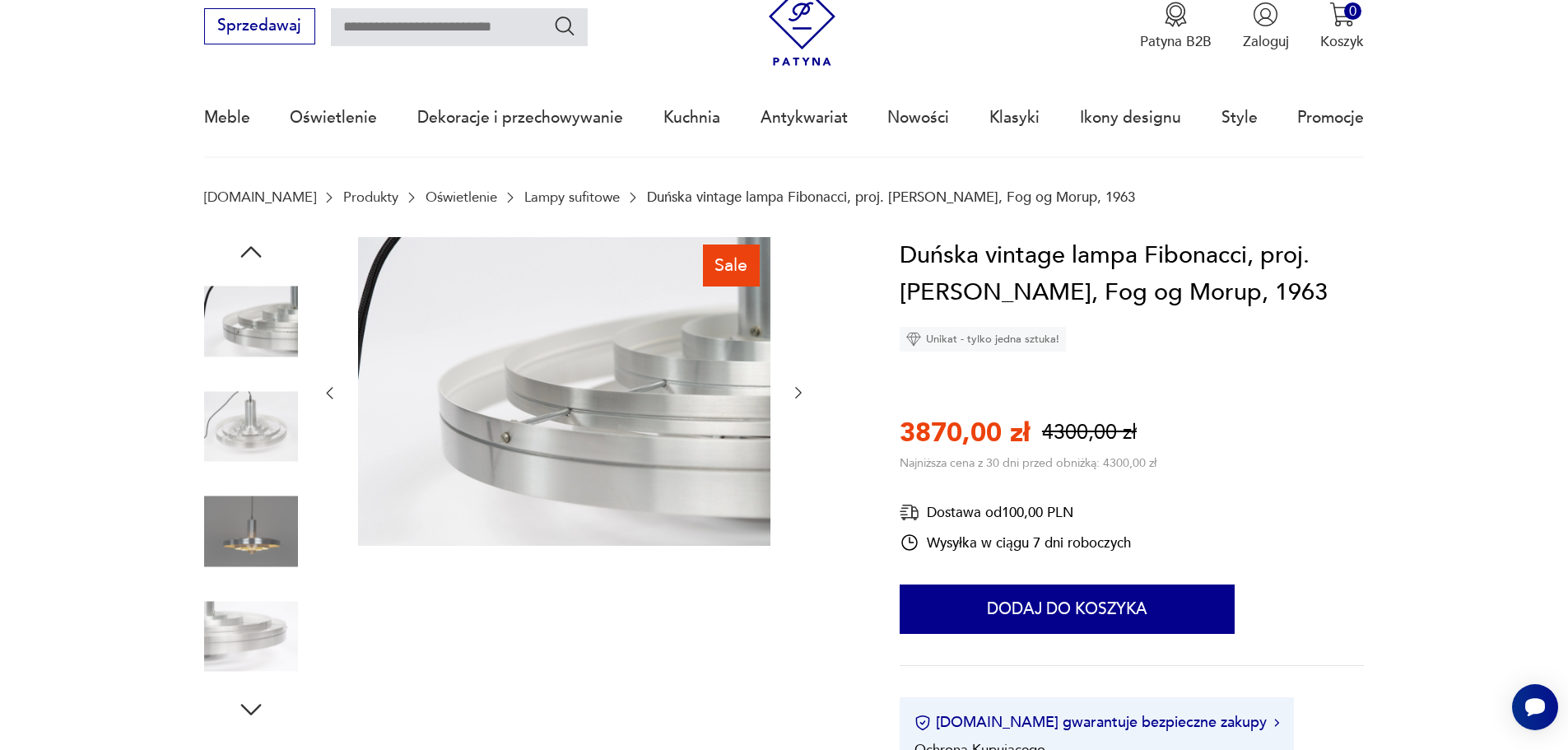
scroll to position [83, 0]
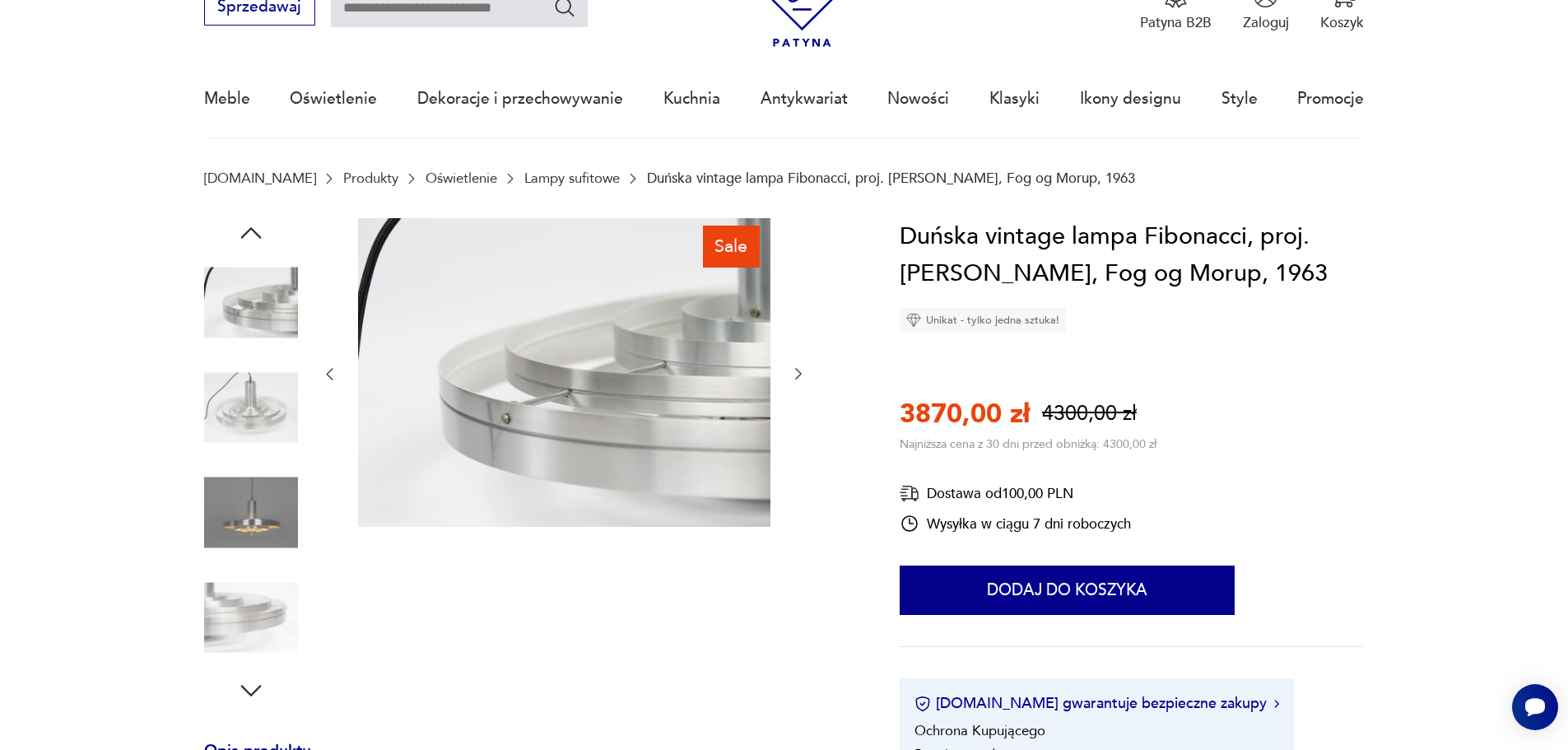
click at [256, 511] on img at bounding box center [251, 513] width 94 height 94
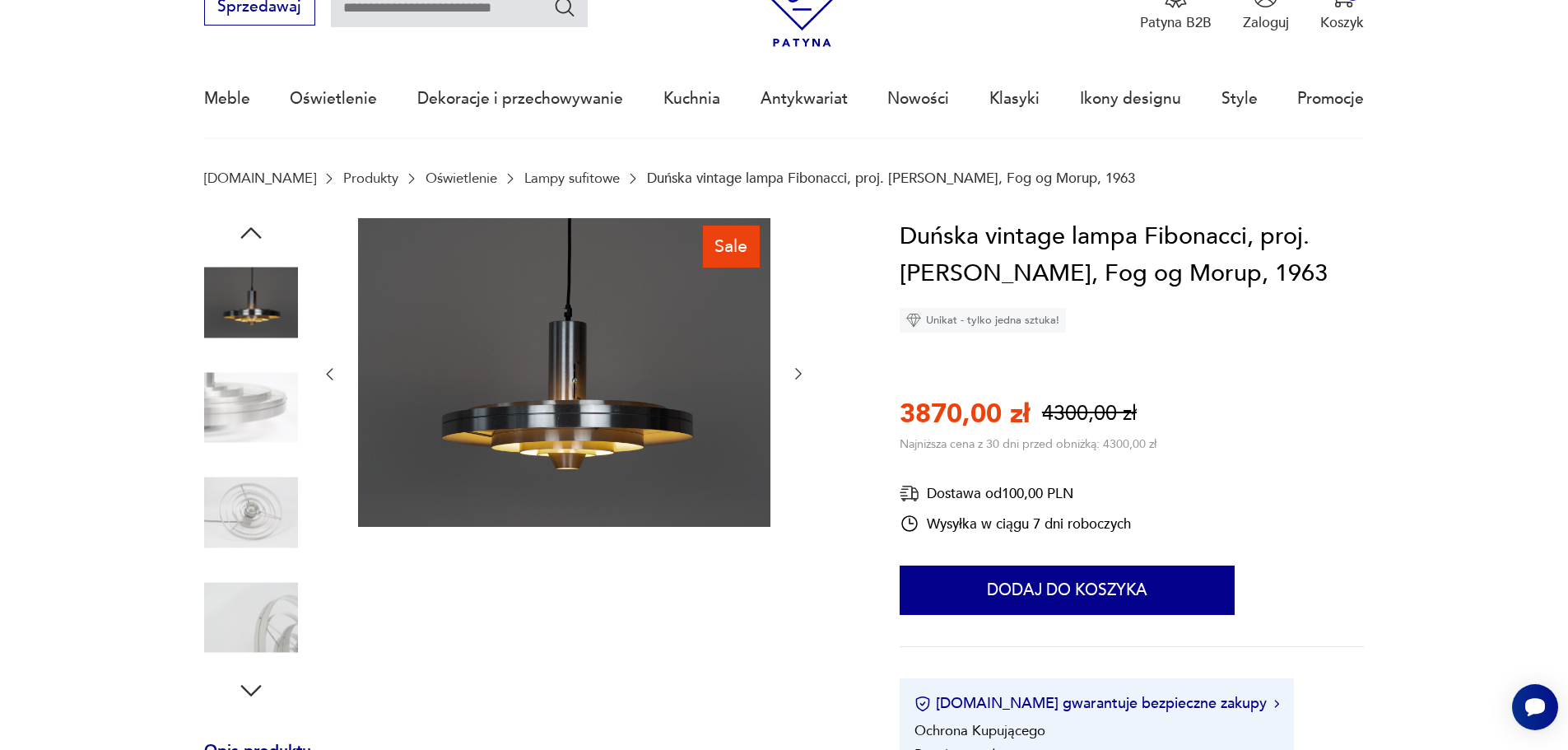
click at [795, 372] on icon "button" at bounding box center [798, 373] width 17 height 17
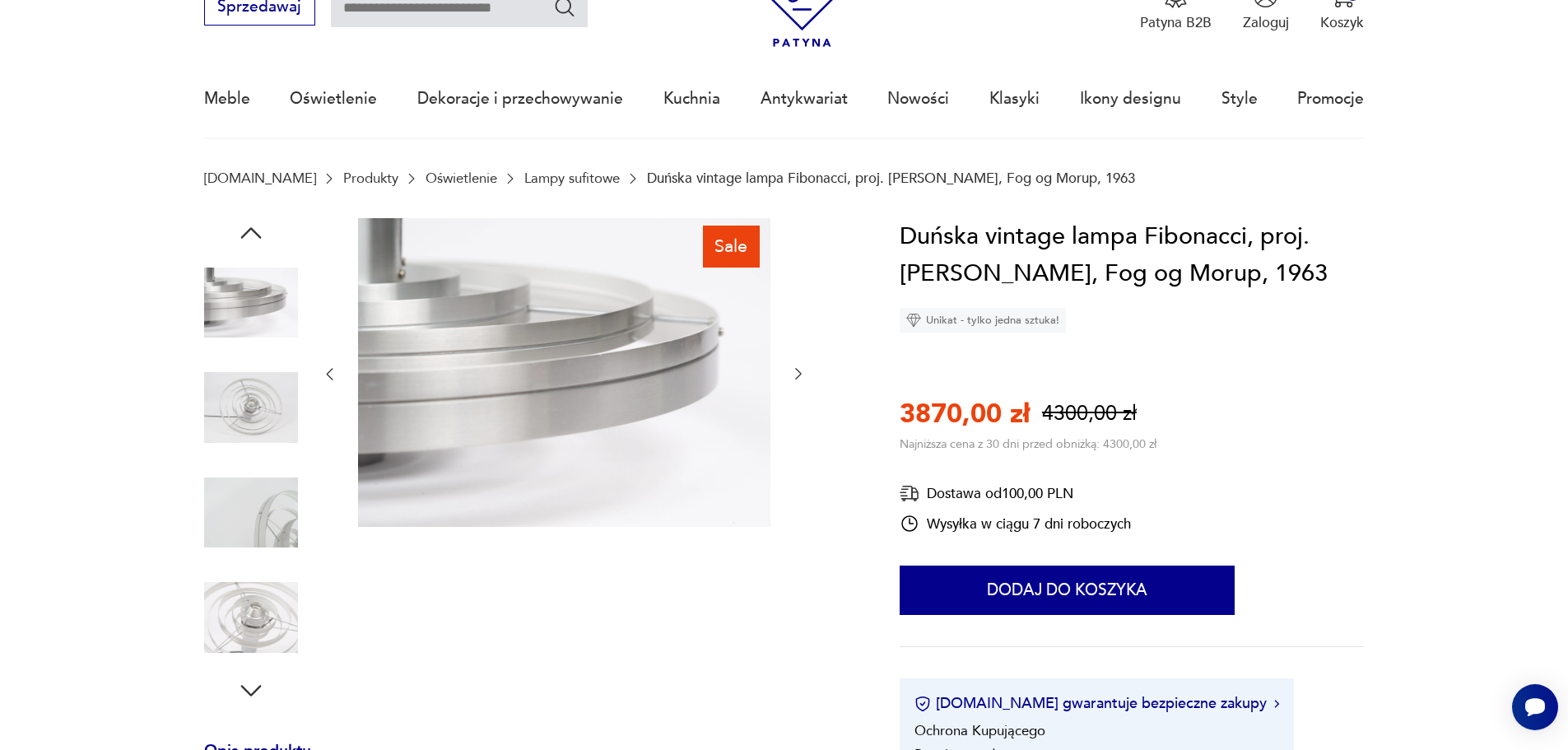
click at [790, 372] on icon "button" at bounding box center [798, 373] width 17 height 17
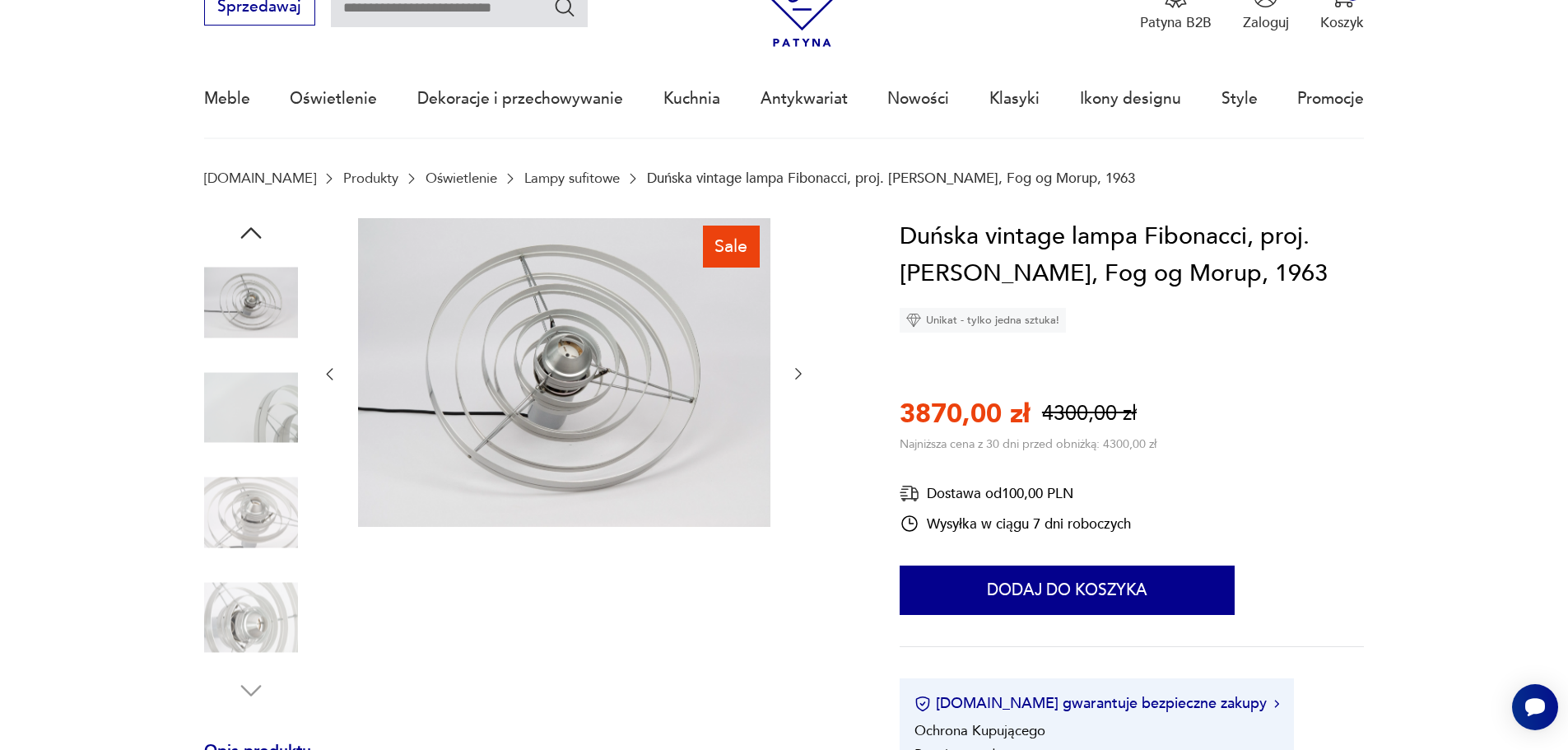
click at [790, 372] on icon "button" at bounding box center [798, 373] width 17 height 17
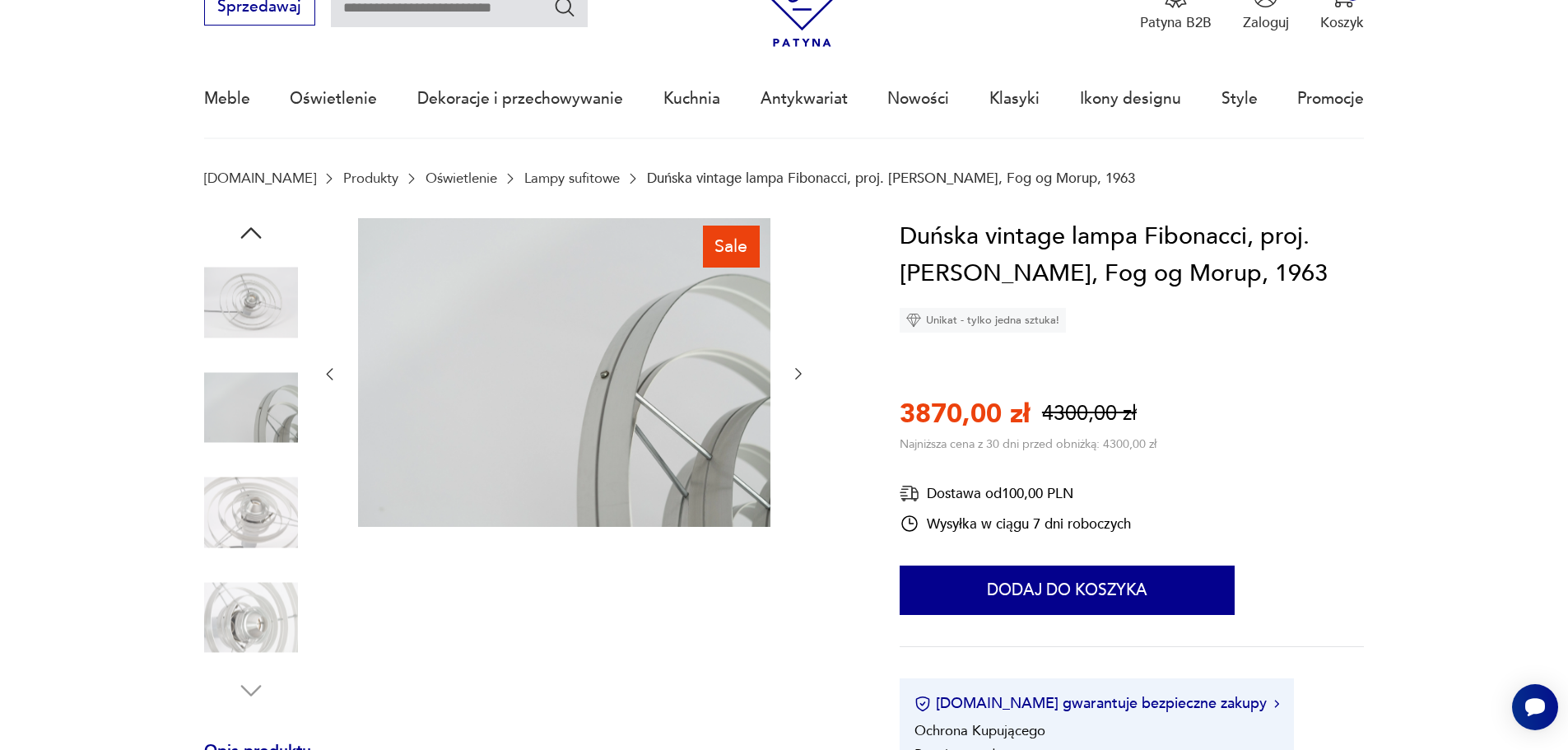
click at [790, 372] on icon "button" at bounding box center [798, 373] width 17 height 17
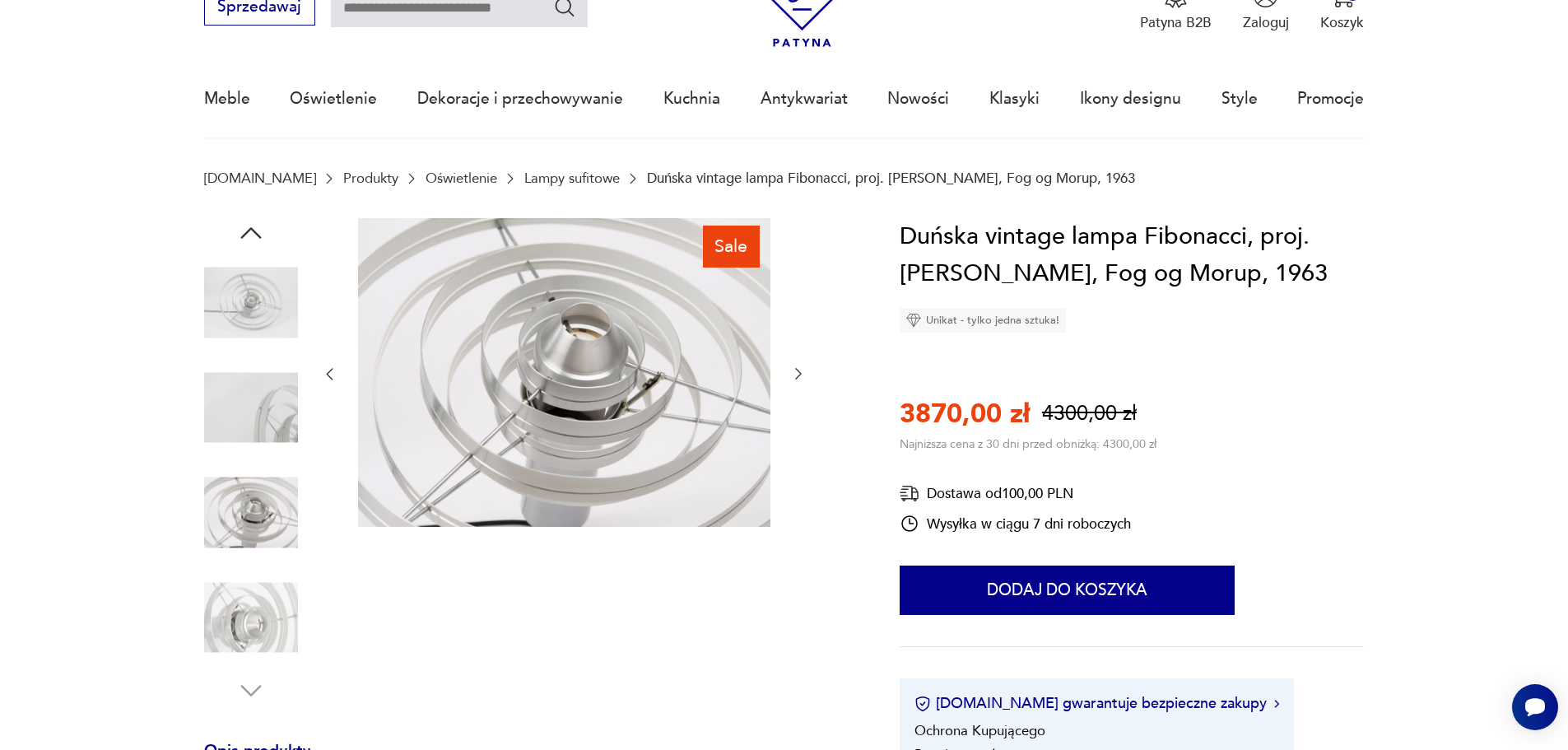
click at [289, 511] on img at bounding box center [251, 513] width 94 height 94
click at [267, 604] on img at bounding box center [251, 617] width 94 height 94
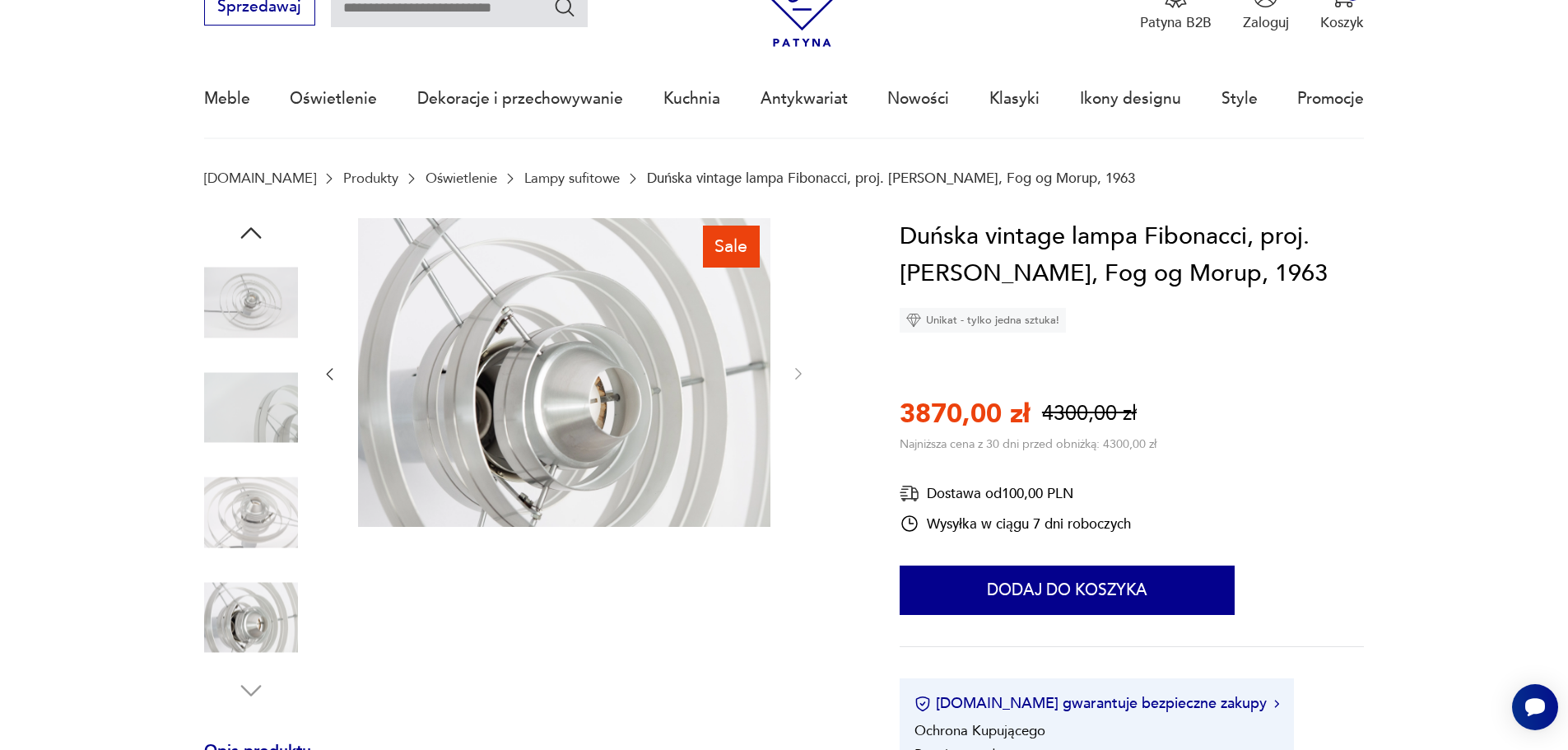
click at [258, 404] on img at bounding box center [251, 407] width 94 height 94
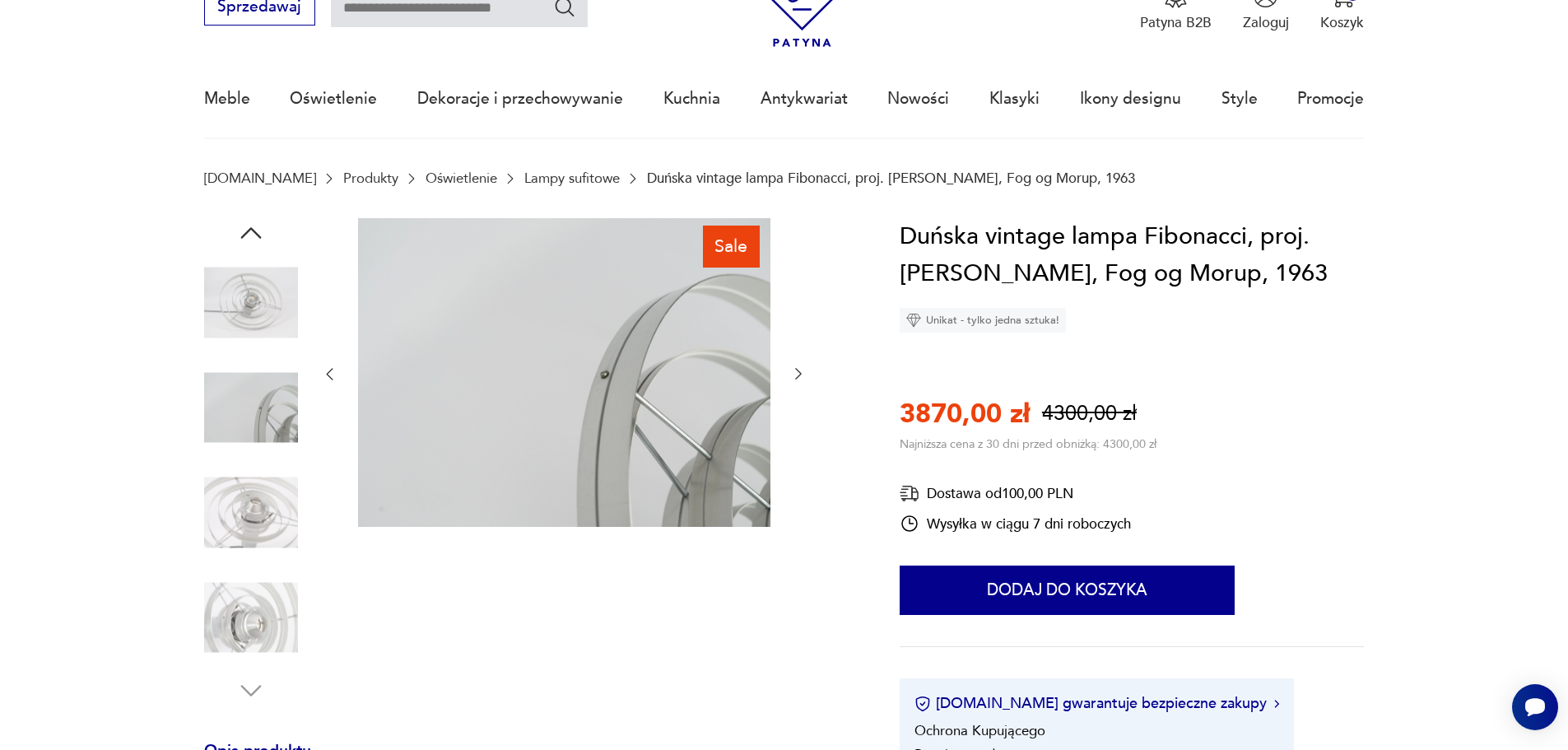
click at [245, 500] on img at bounding box center [251, 513] width 94 height 94
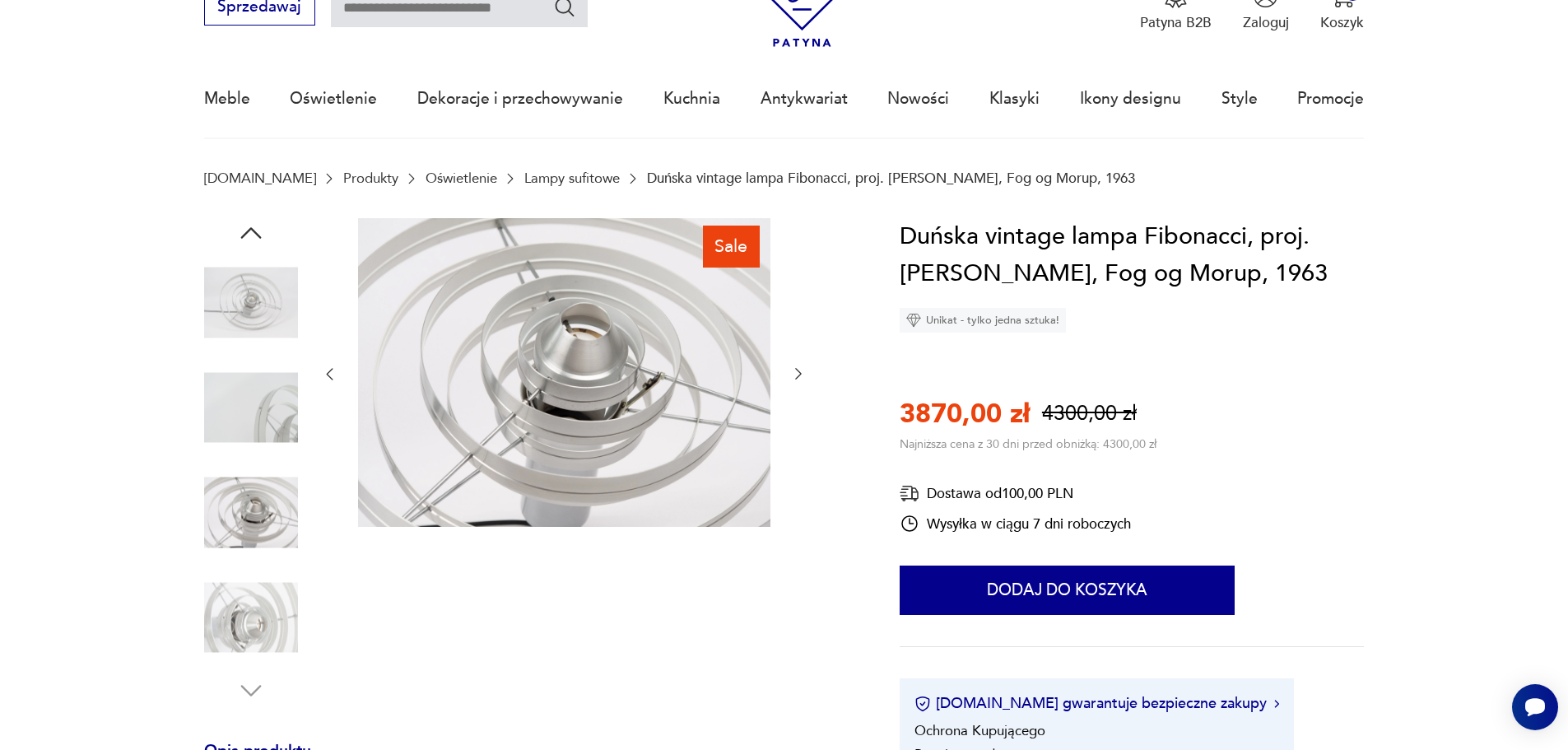
click at [242, 576] on img at bounding box center [251, 617] width 94 height 94
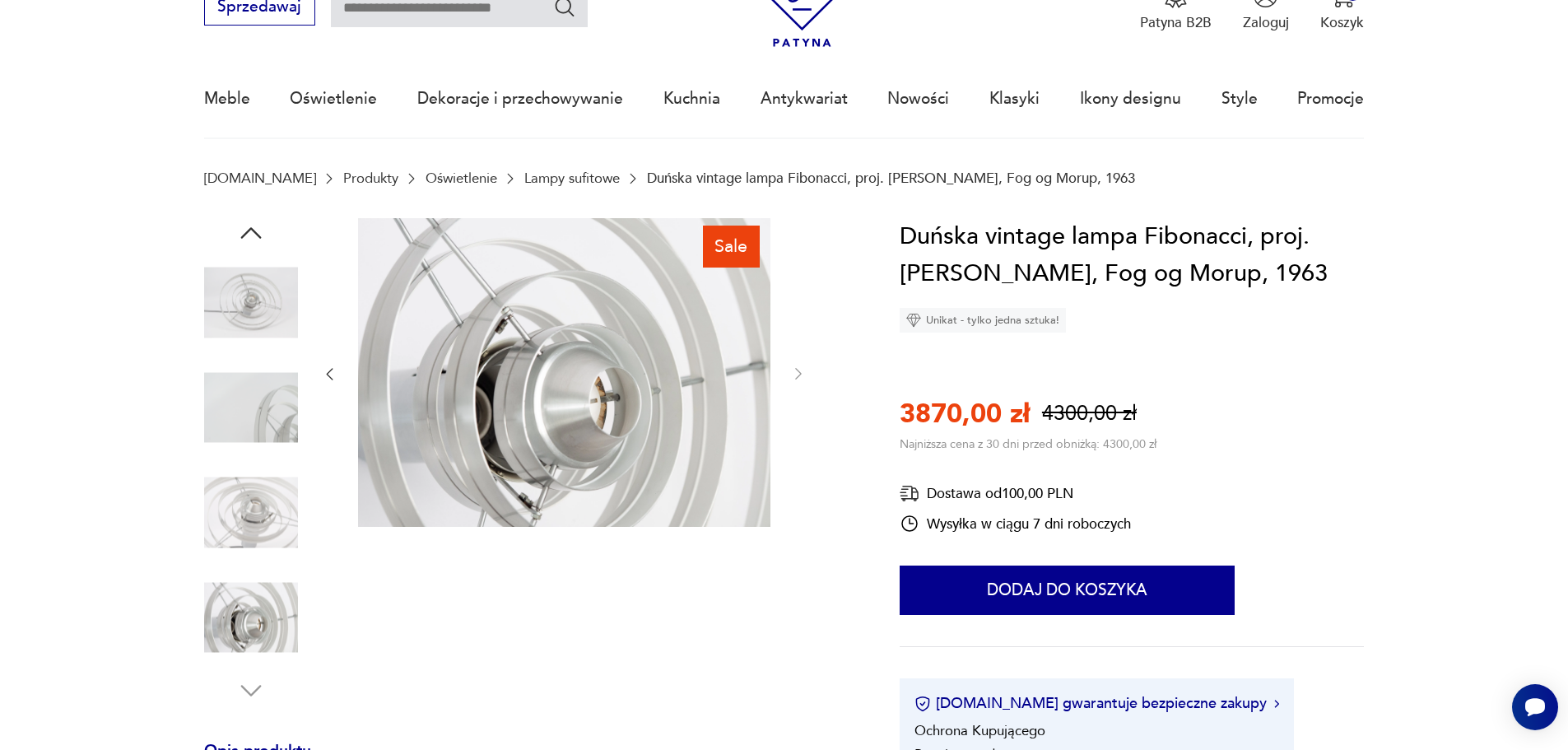
click at [240, 641] on img at bounding box center [251, 617] width 94 height 94
click at [243, 283] on img at bounding box center [251, 303] width 94 height 94
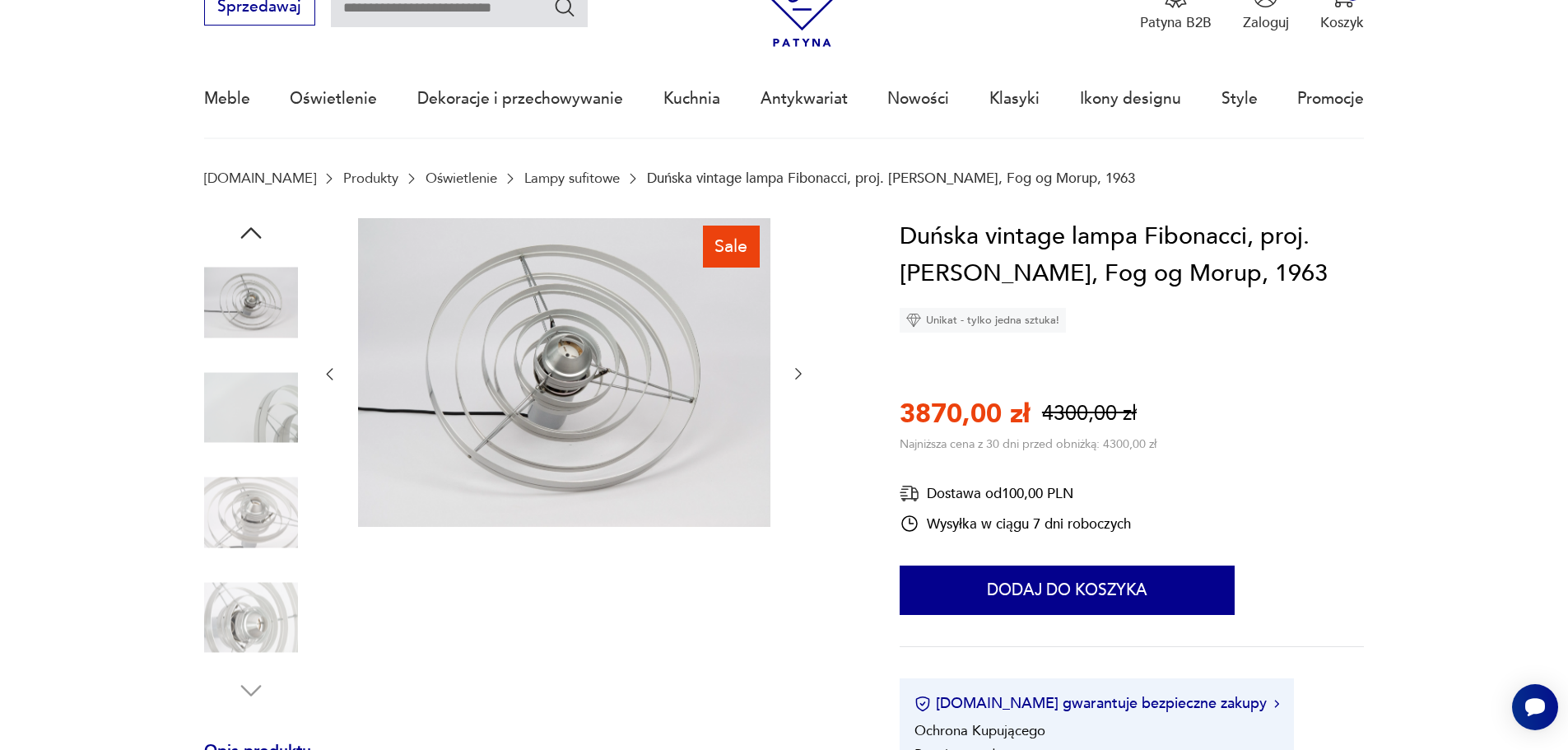
click at [244, 222] on icon "button" at bounding box center [251, 233] width 30 height 30
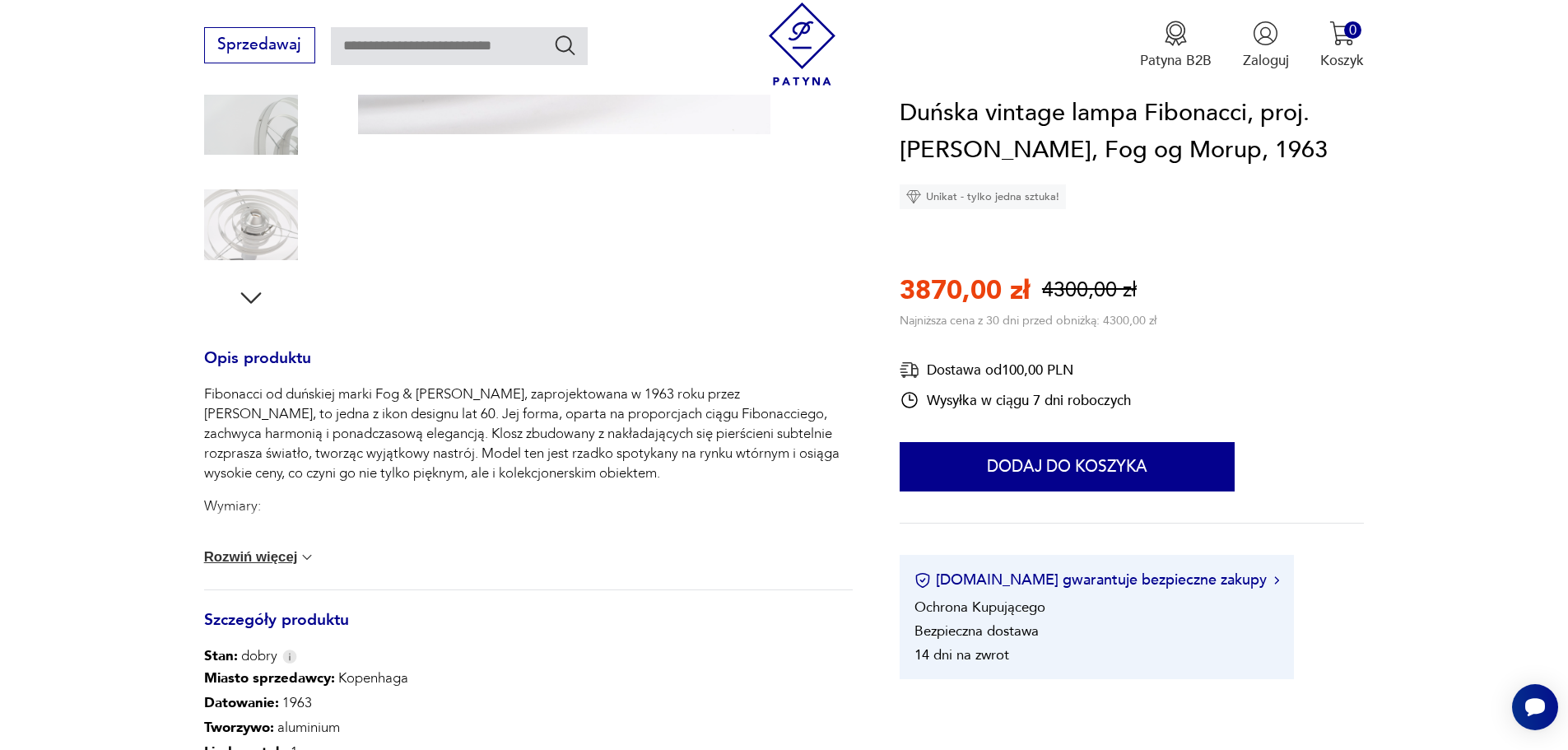
scroll to position [494, 0]
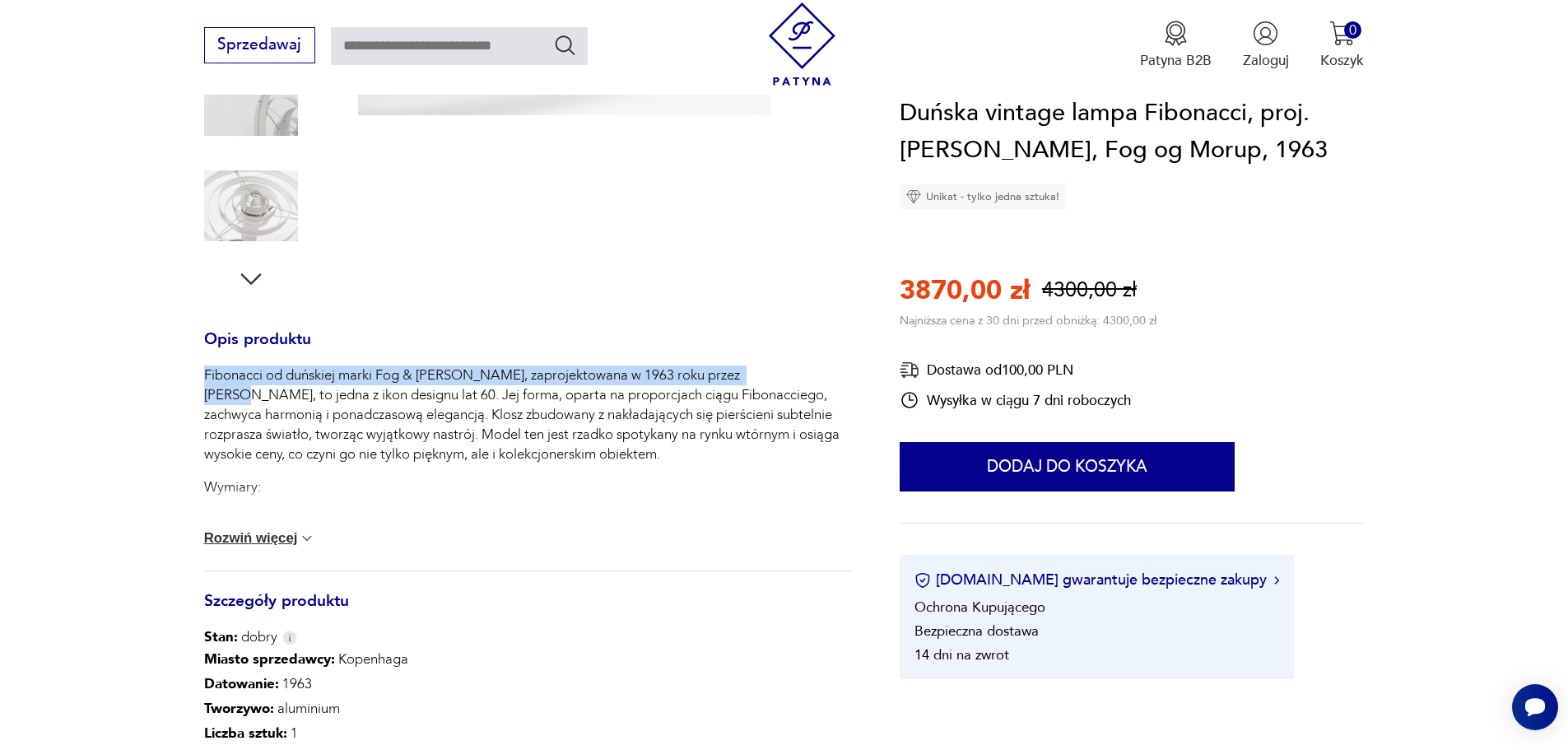
drag, startPoint x: 207, startPoint y: 375, endPoint x: 785, endPoint y: 374, distance: 578.0
click at [785, 374] on section "Sale Opis produktu Fibonacci od duńskiej marki Fog & Mørup, zaprojektowana w 19…" at bounding box center [784, 373] width 1568 height 1133
copy p "Fibonacci od duńskiej marki Fog & Mørup, zaprojektowana w 1963 roku przez Jo Ha…"
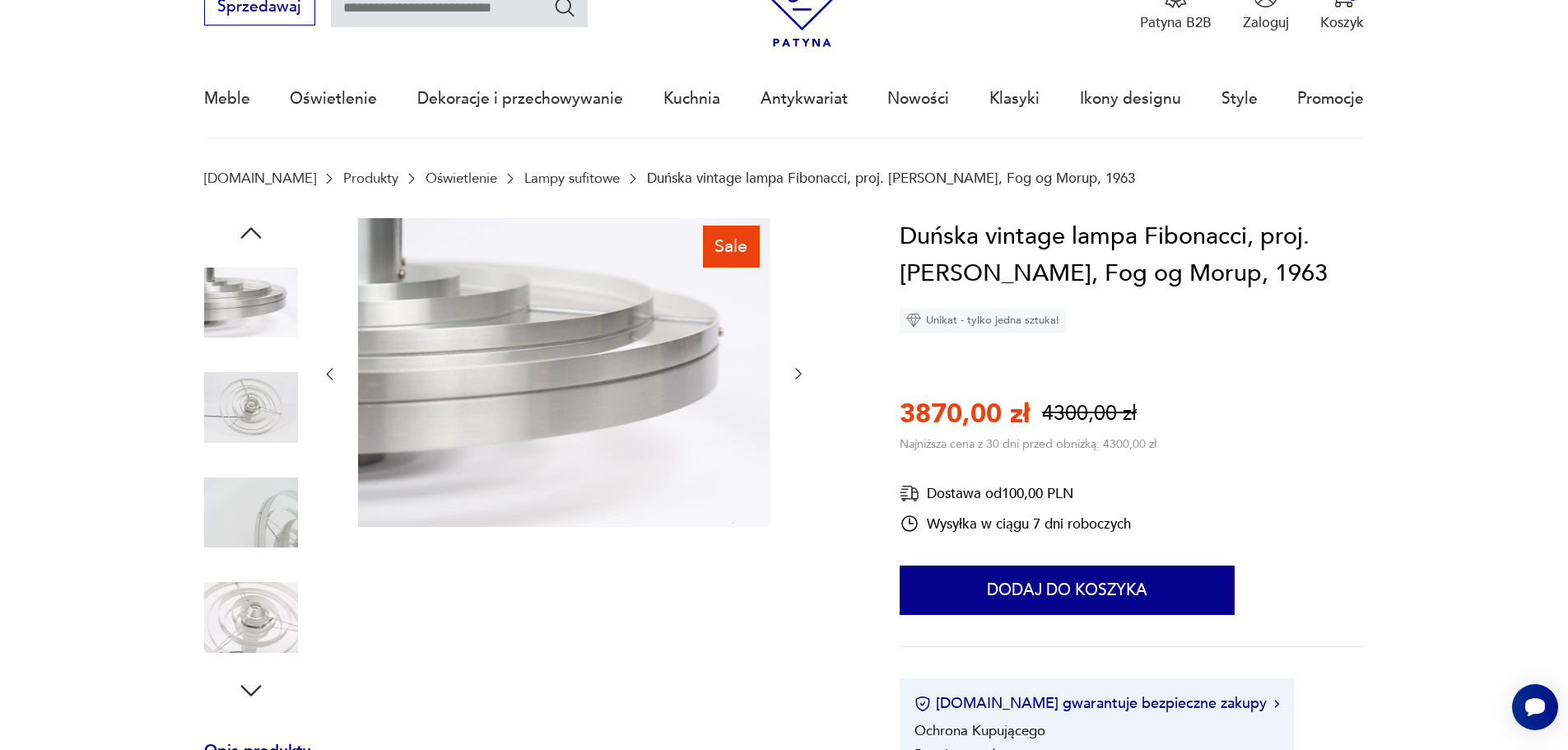
scroll to position [0, 0]
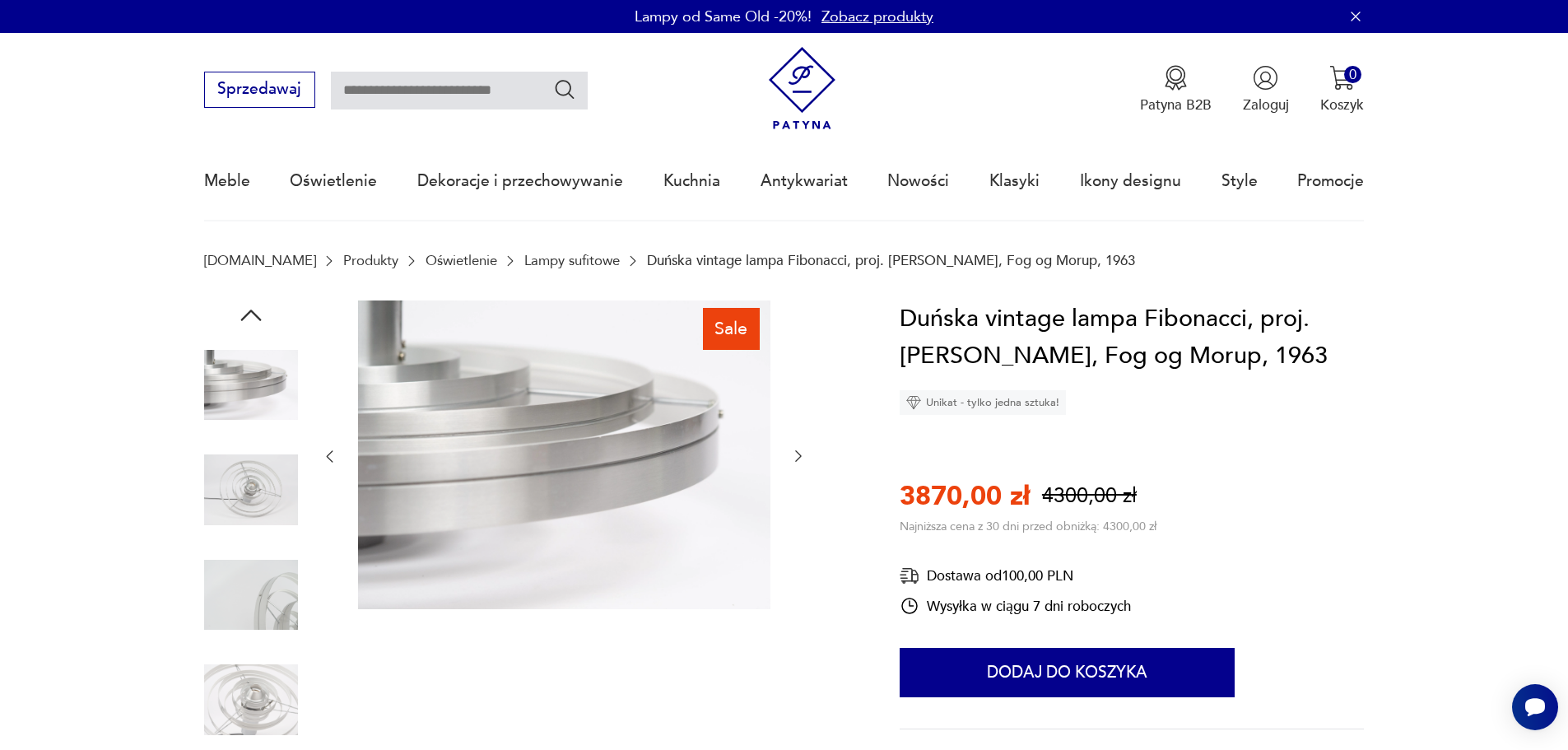
click at [799, 456] on icon "button" at bounding box center [798, 456] width 17 height 17
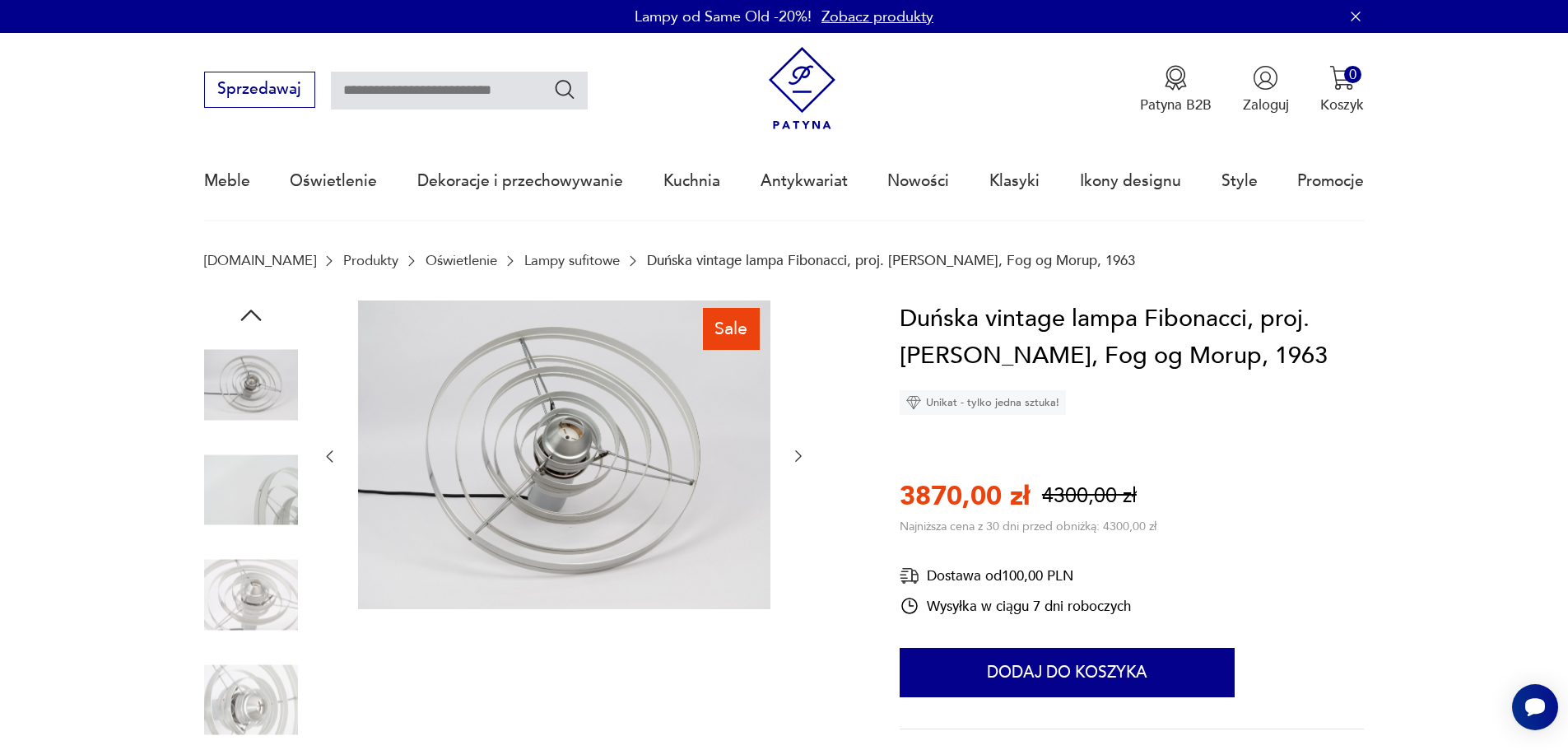
click at [800, 456] on icon "button" at bounding box center [798, 456] width 17 height 17
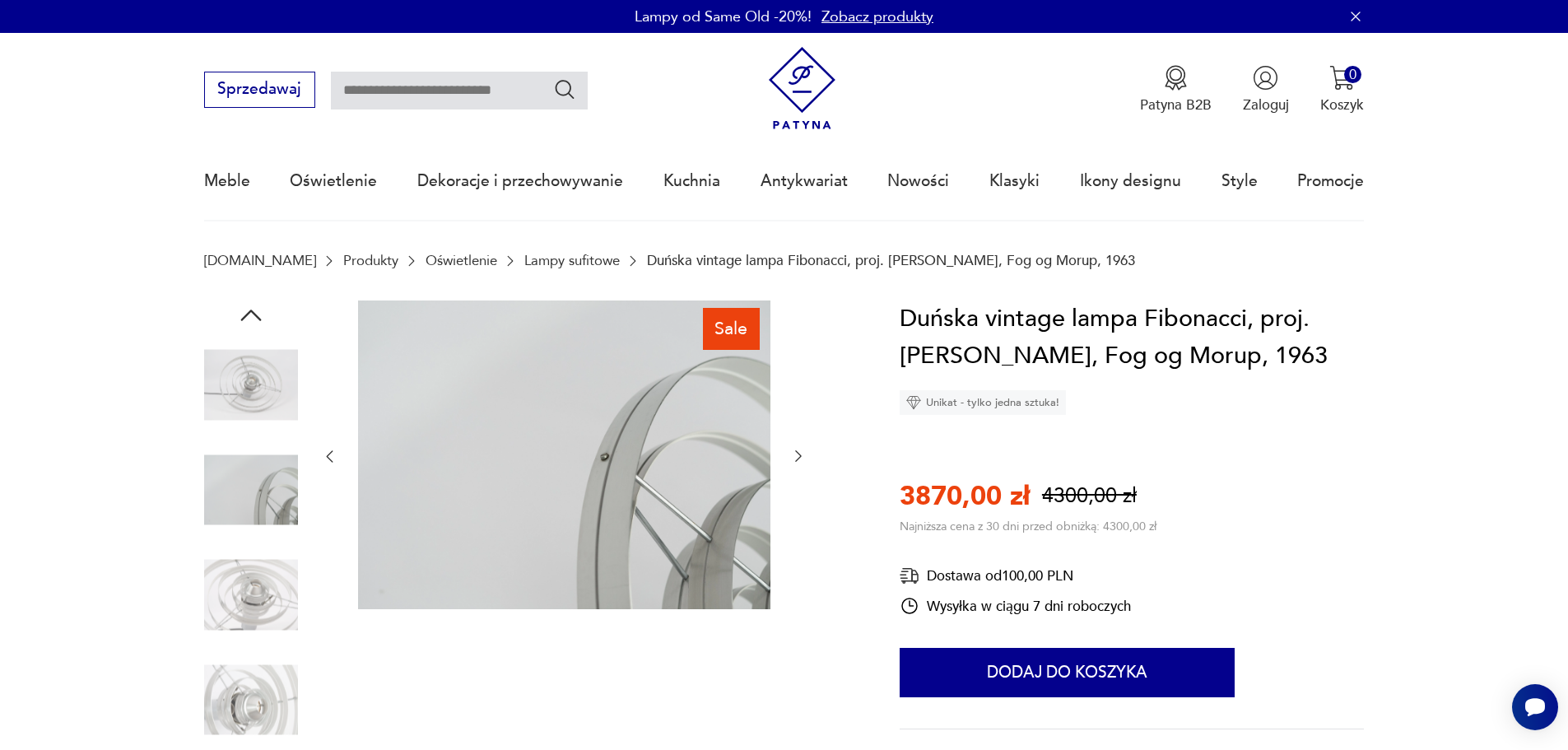
click at [800, 456] on icon "button" at bounding box center [798, 456] width 17 height 17
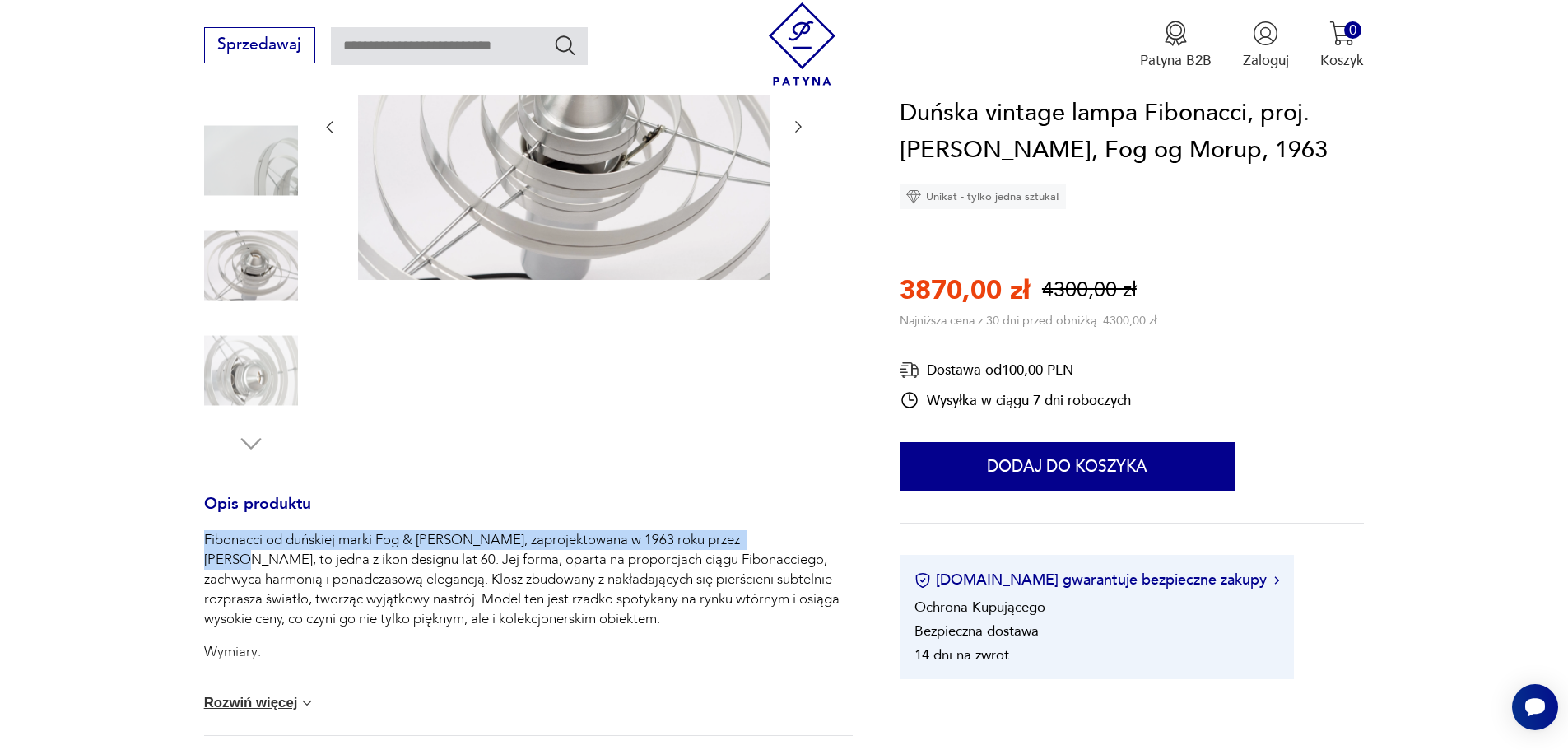
scroll to position [576, 0]
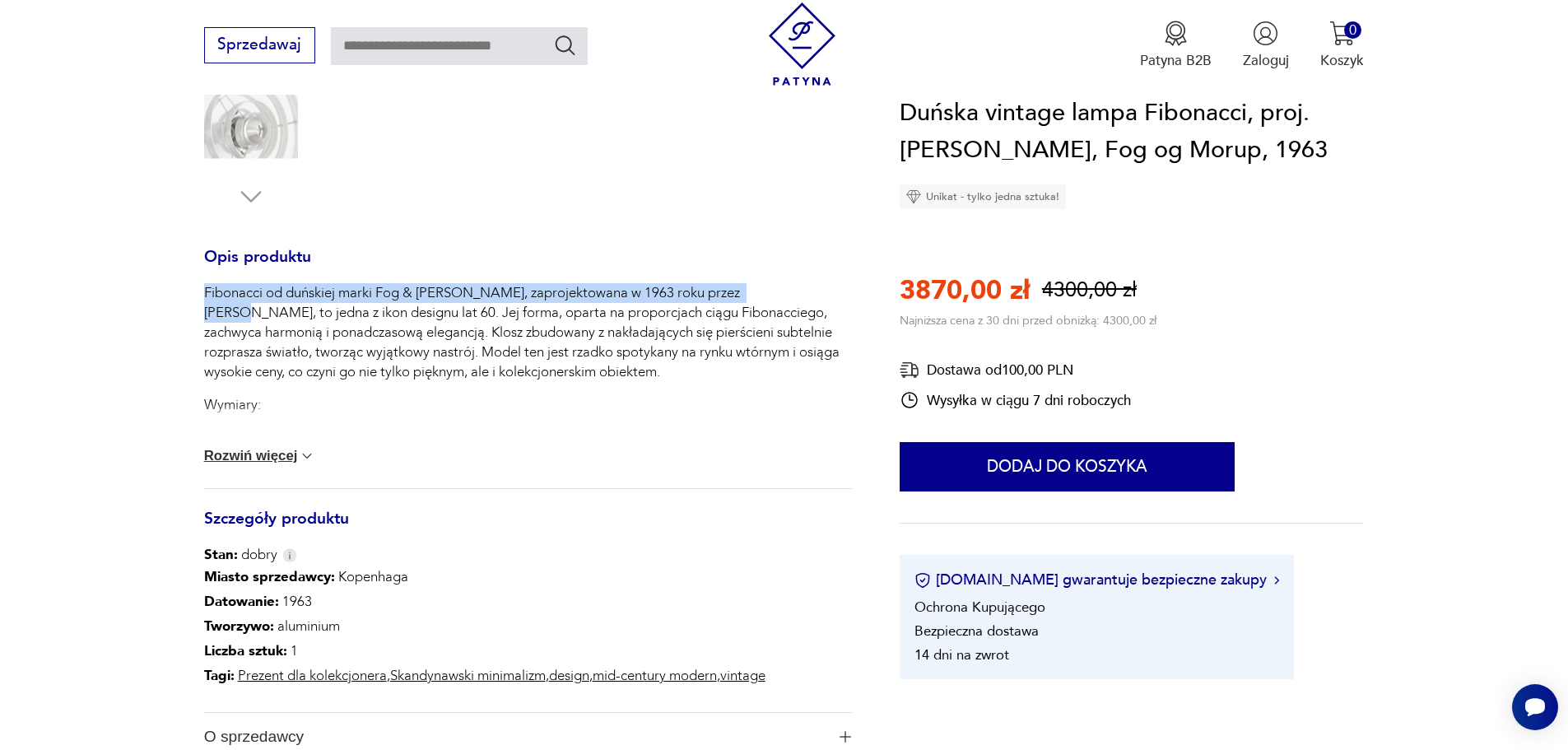
click at [289, 454] on button "Rozwiń więcej" at bounding box center [259, 456] width 112 height 17
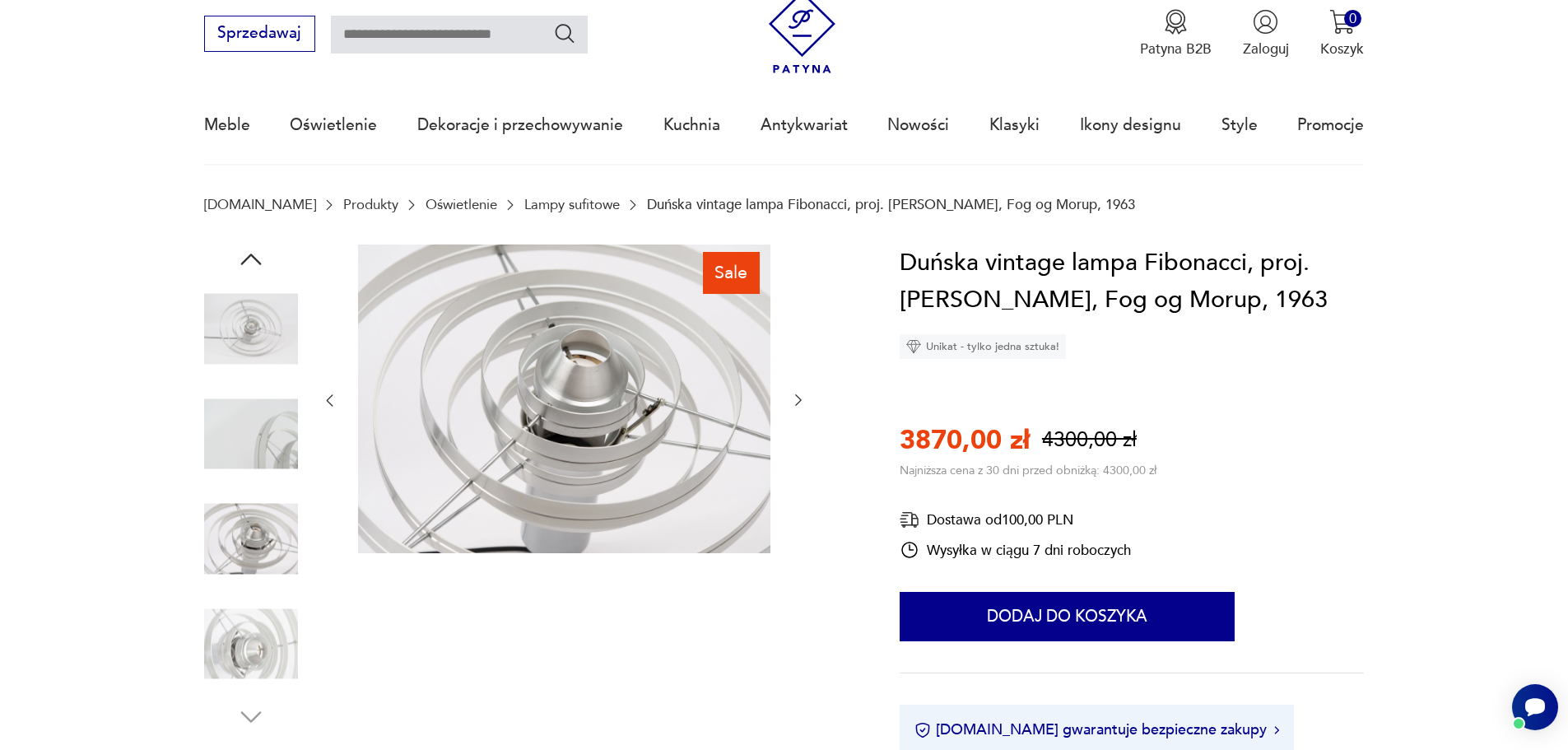
scroll to position [0, 0]
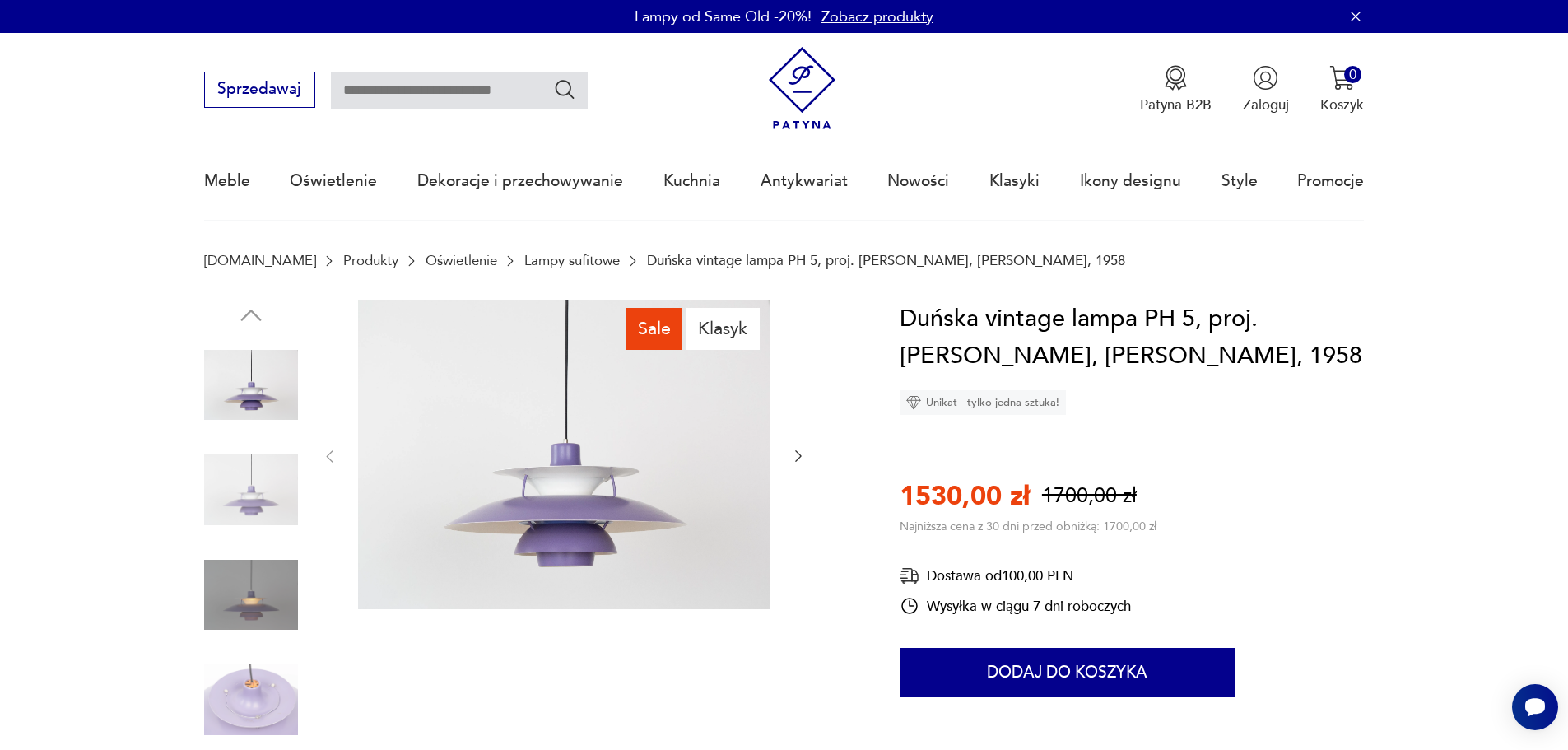
click at [802, 455] on icon "button" at bounding box center [798, 456] width 17 height 17
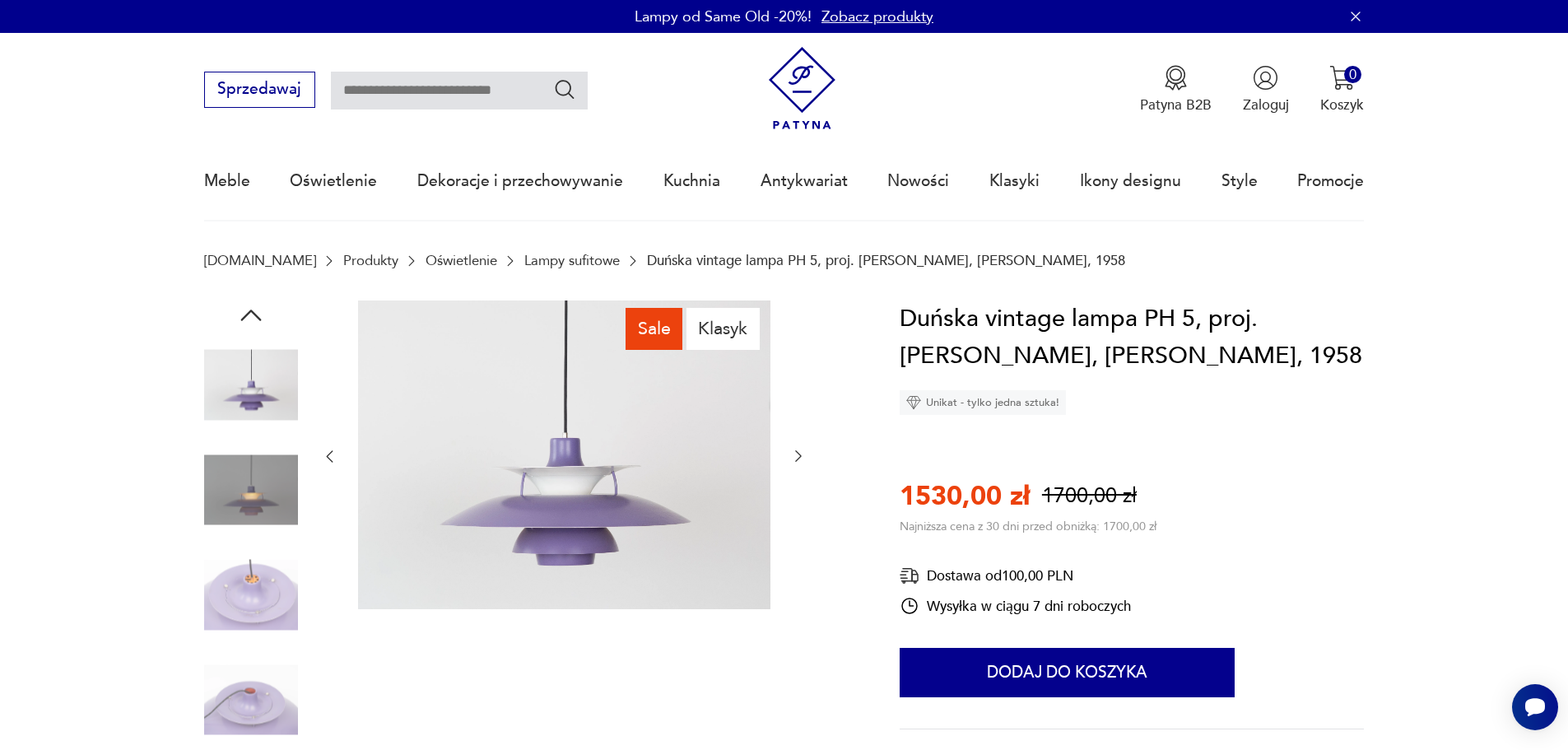
click at [802, 455] on icon "button" at bounding box center [798, 456] width 17 height 17
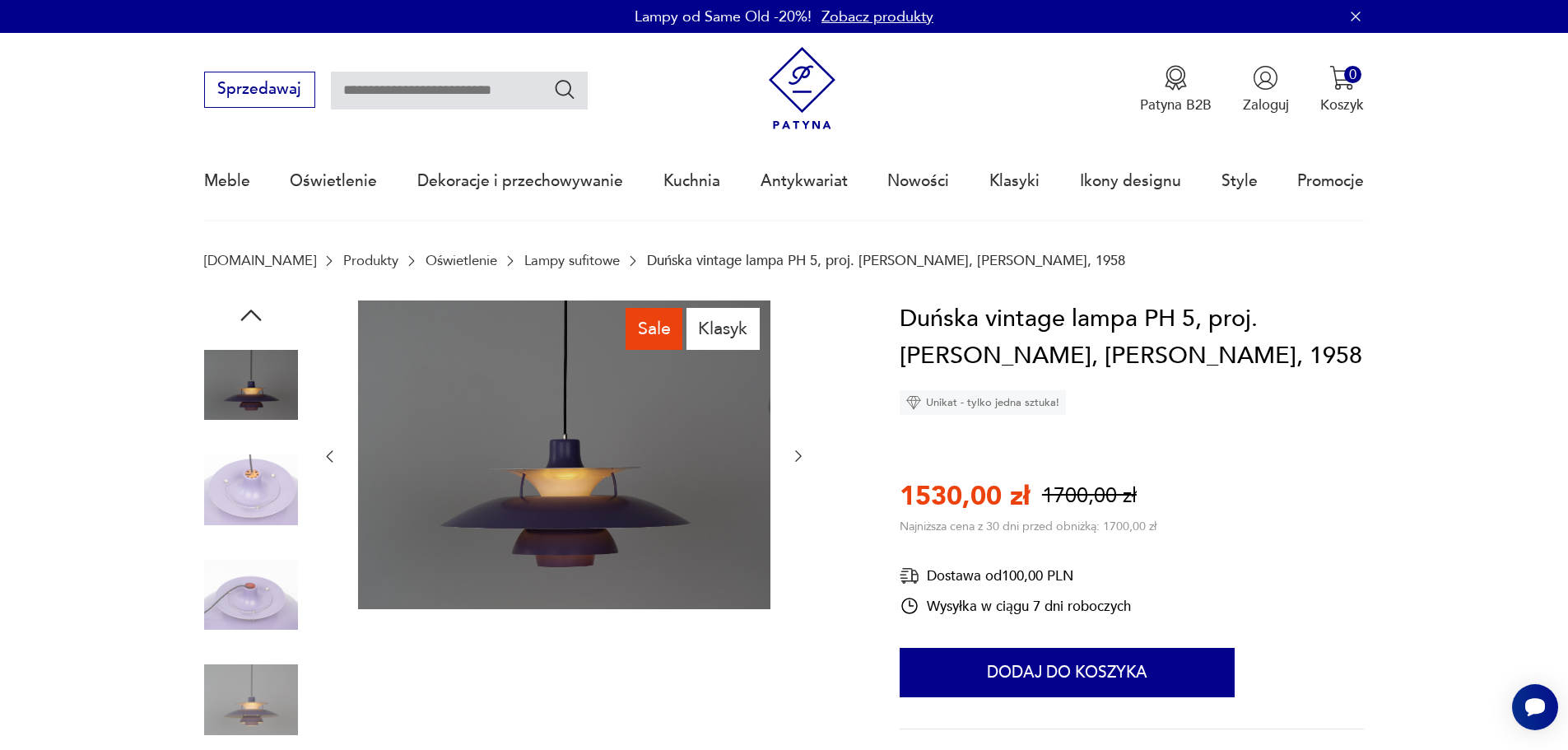
click at [803, 455] on icon "button" at bounding box center [798, 456] width 17 height 17
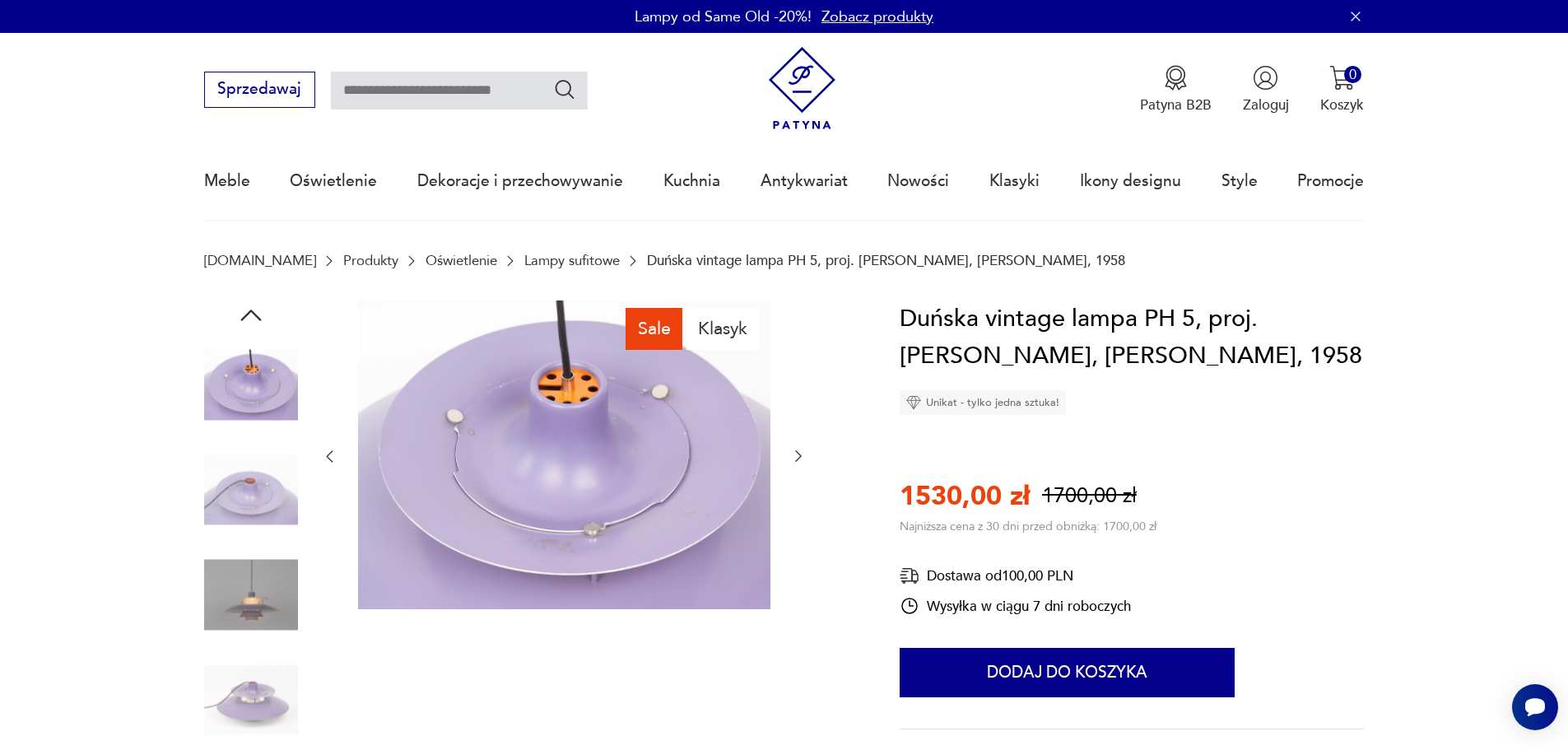
click at [803, 455] on icon "button" at bounding box center [798, 456] width 17 height 17
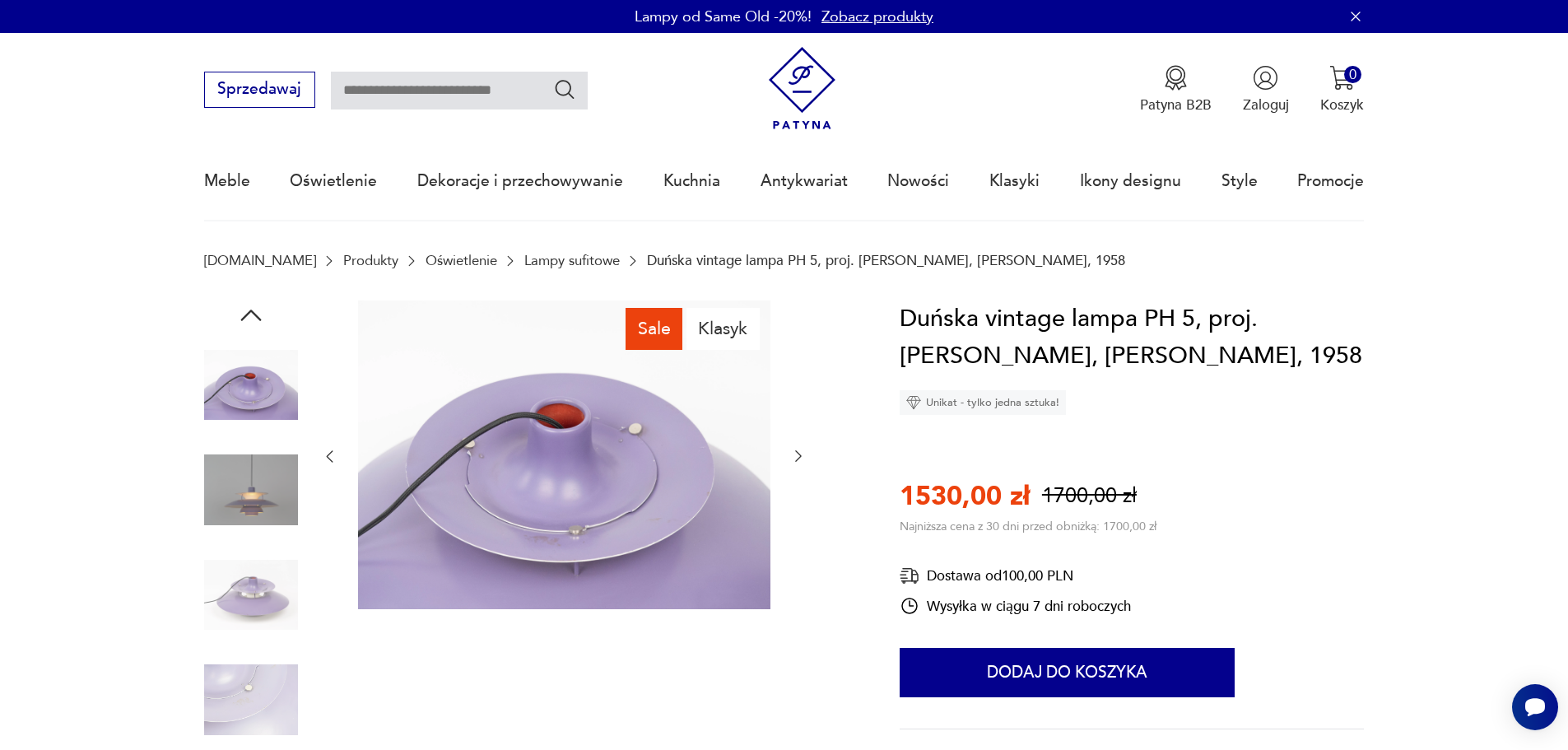
click at [803, 455] on icon "button" at bounding box center [798, 456] width 17 height 17
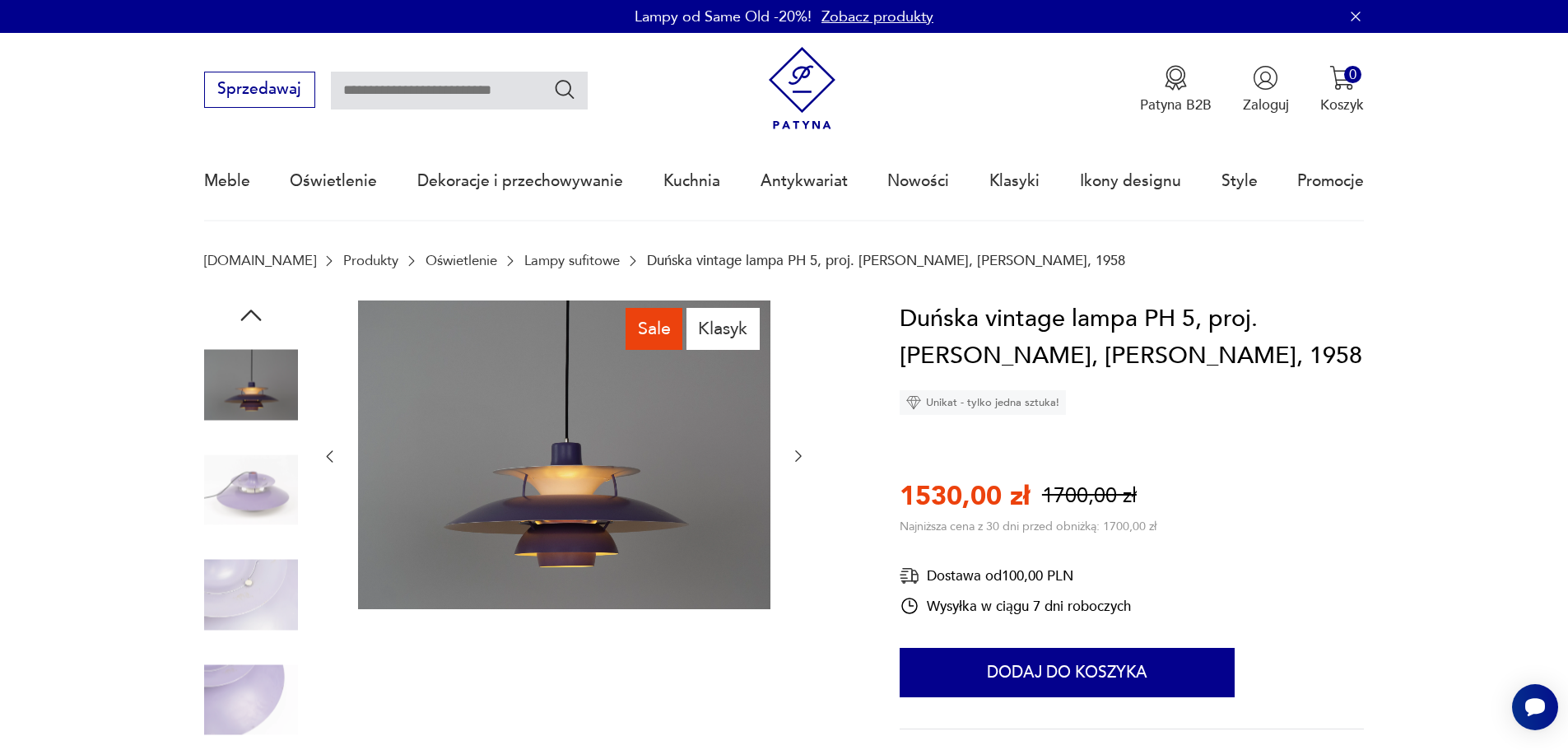
click at [803, 455] on icon "button" at bounding box center [798, 456] width 17 height 17
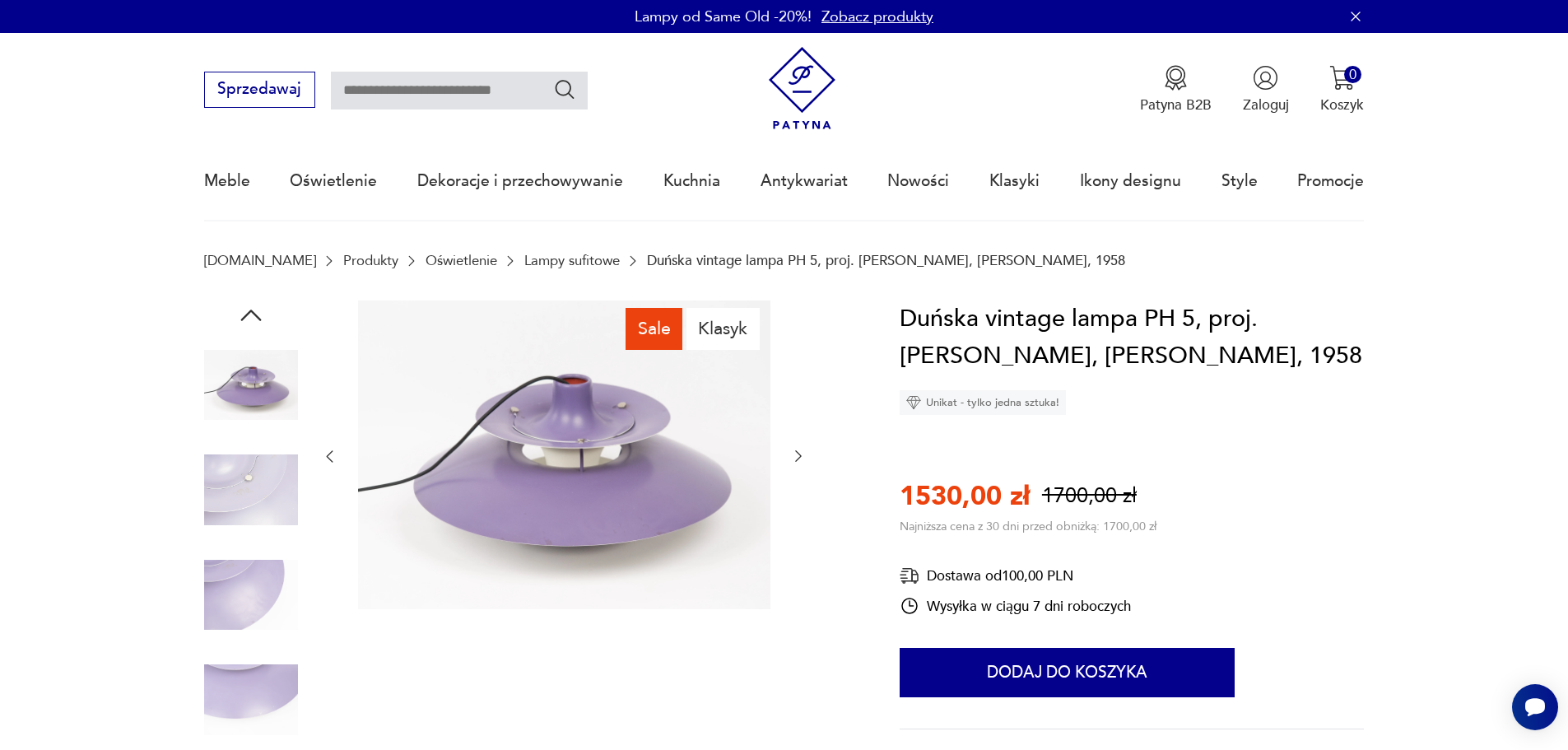
click at [803, 455] on icon "button" at bounding box center [798, 456] width 17 height 17
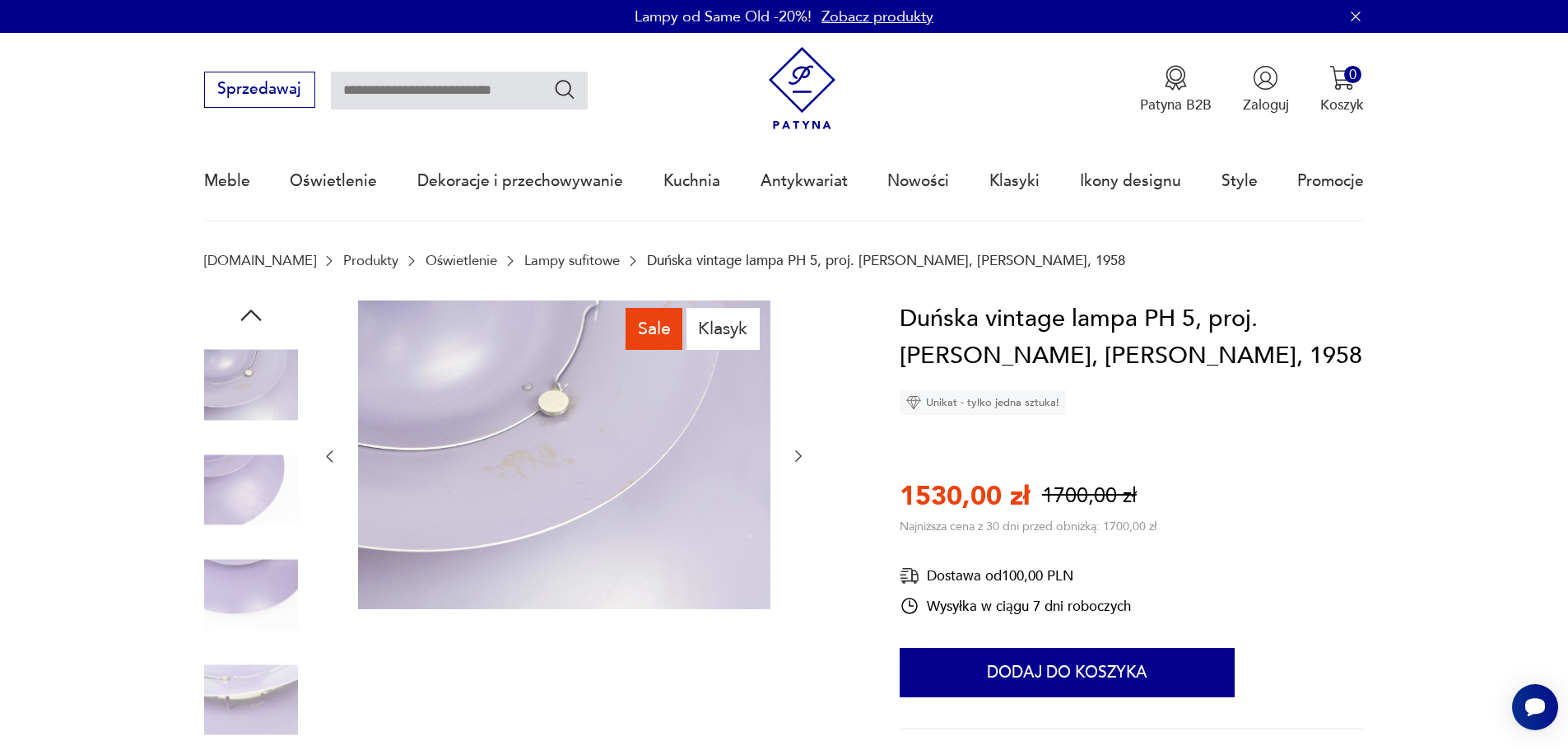
click at [803, 455] on icon "button" at bounding box center [798, 456] width 17 height 17
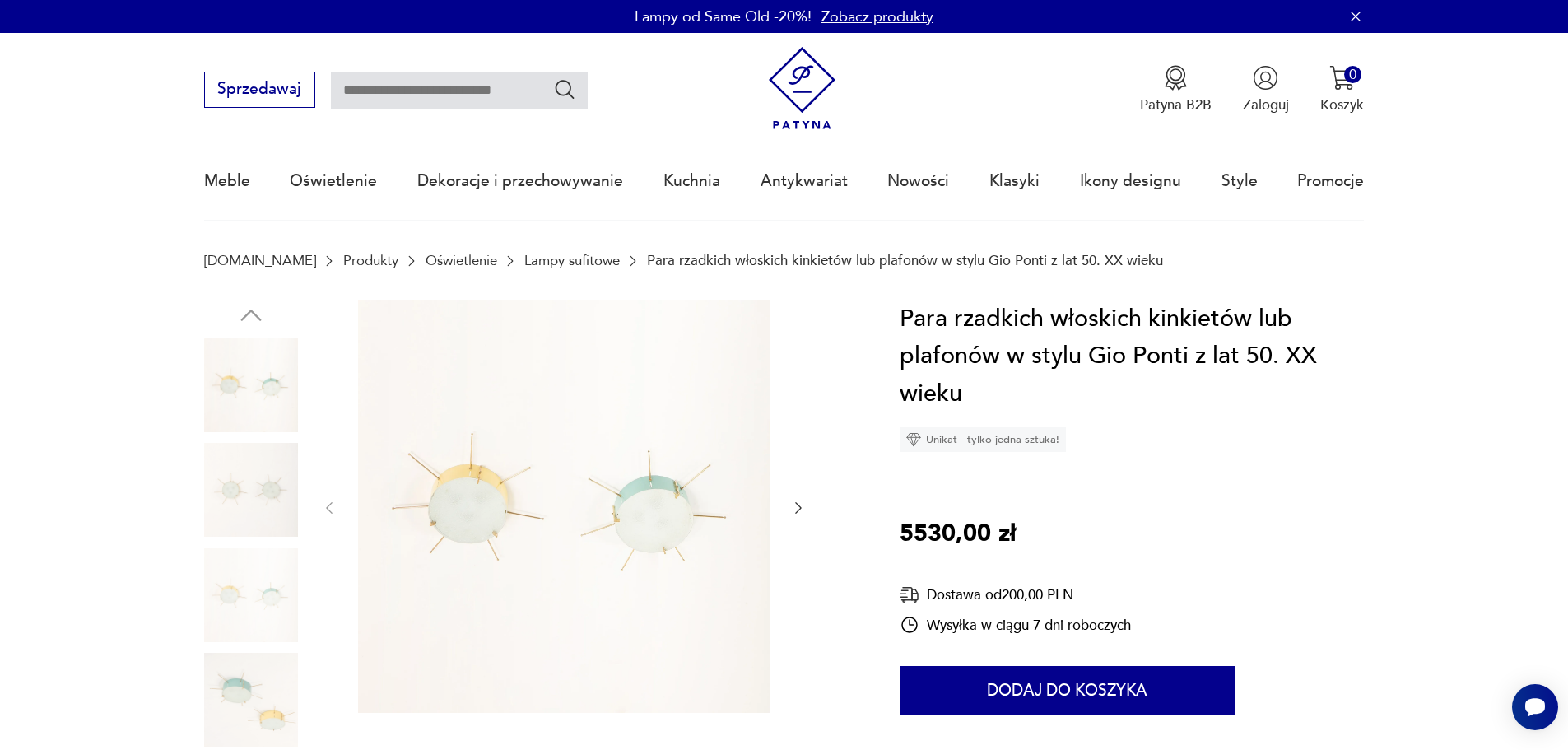
click at [802, 504] on icon "button" at bounding box center [798, 507] width 17 height 17
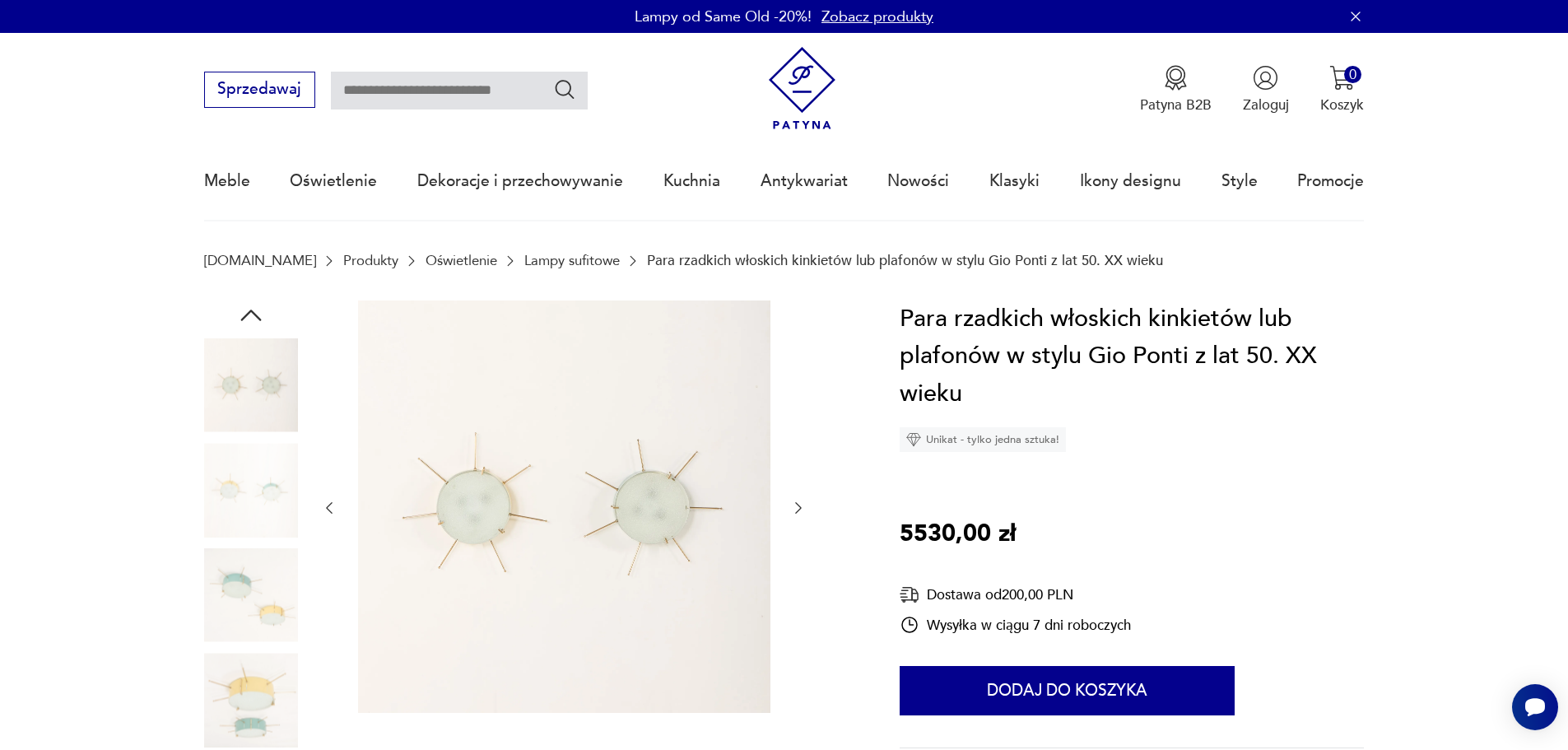
click at [802, 504] on icon "button" at bounding box center [798, 507] width 17 height 17
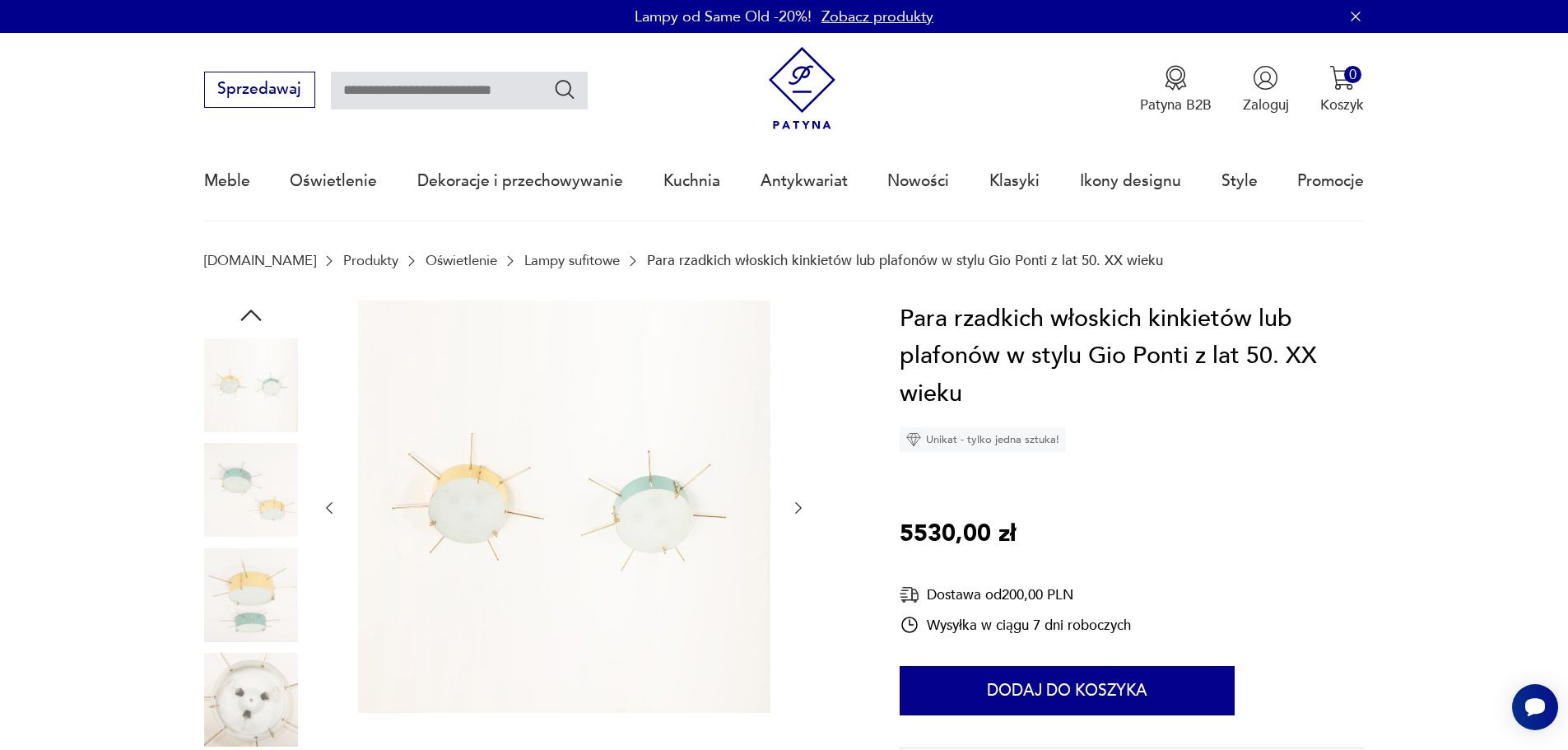
click at [802, 504] on icon "button" at bounding box center [798, 507] width 17 height 17
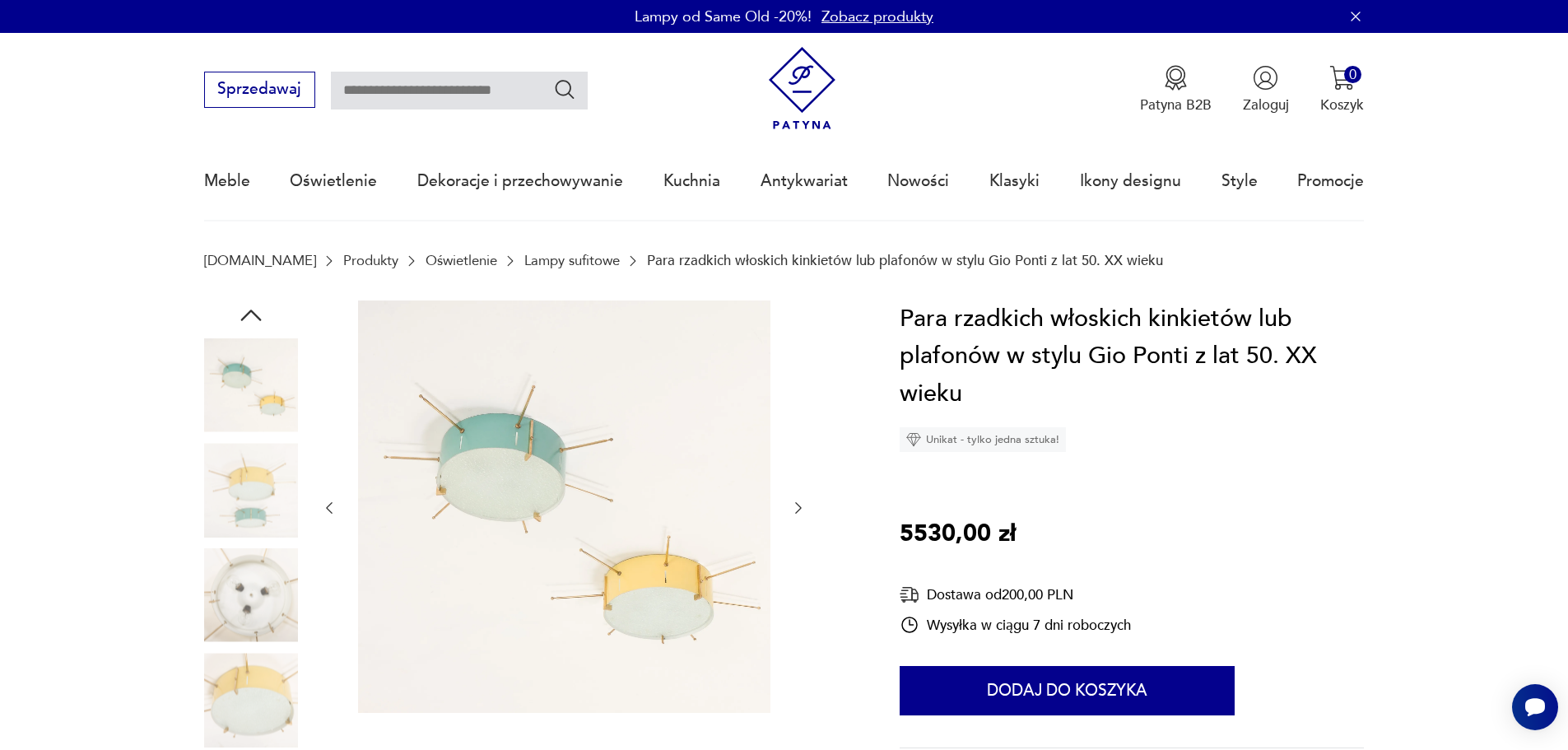
click at [802, 504] on icon "button" at bounding box center [798, 507] width 17 height 17
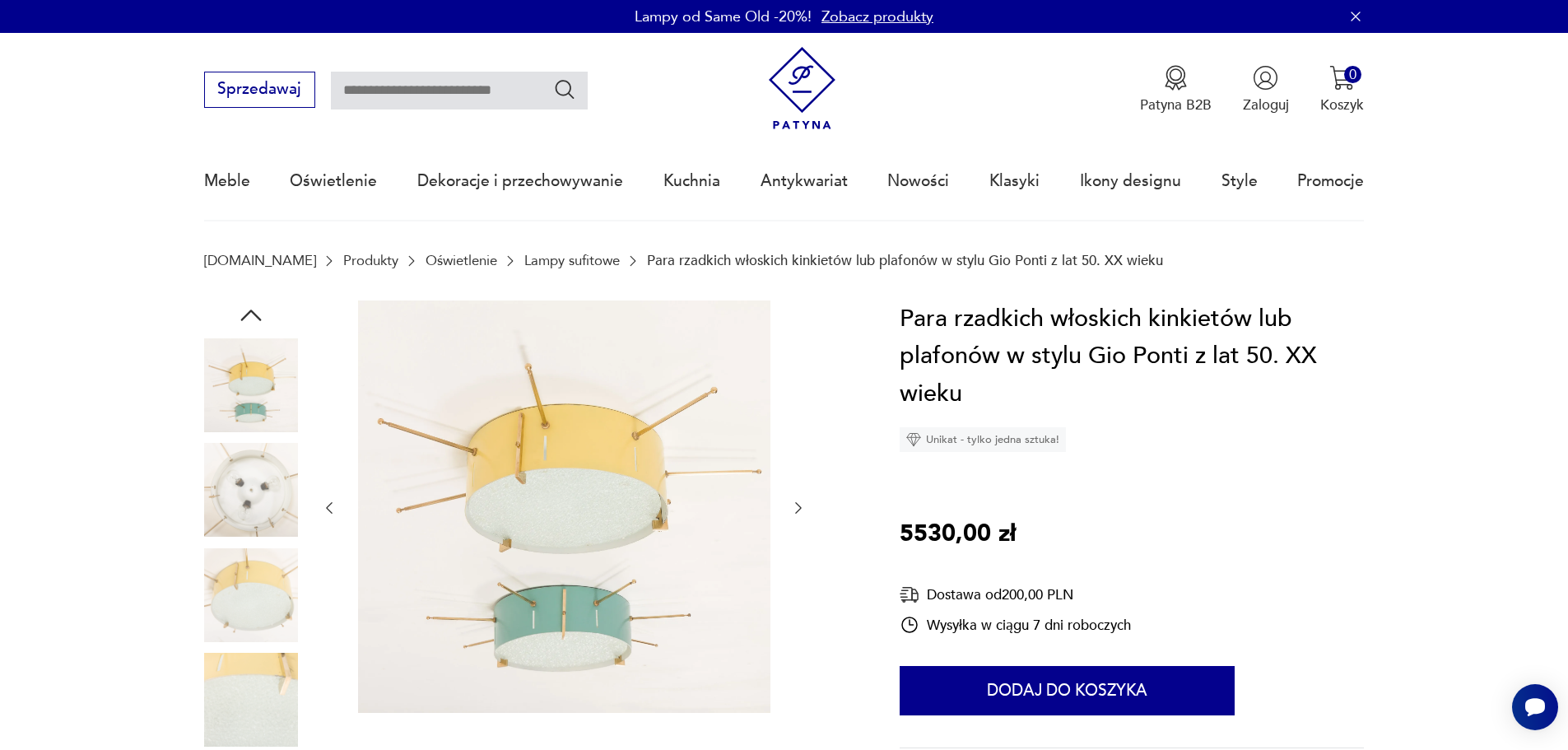
click at [802, 504] on icon "button" at bounding box center [798, 507] width 17 height 17
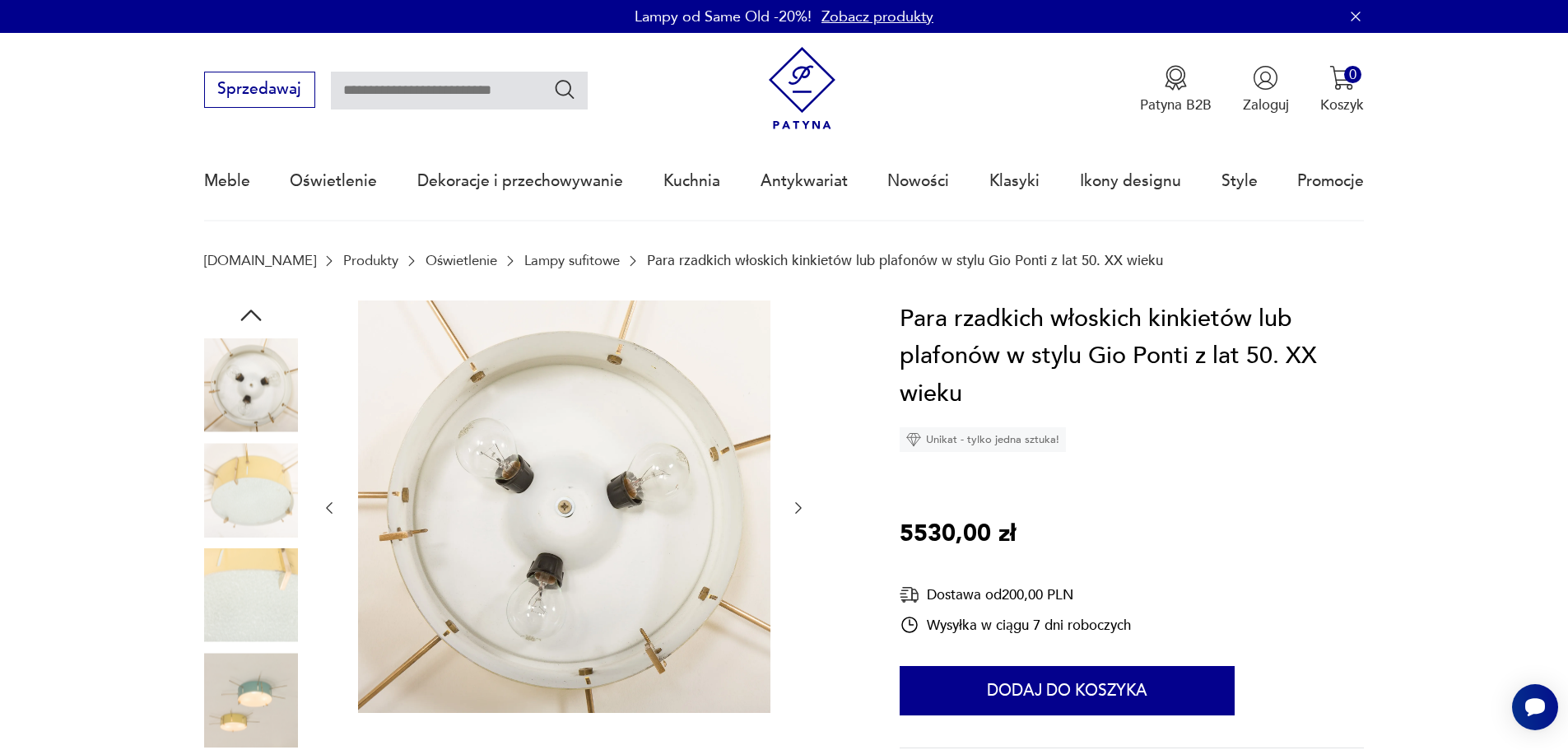
click at [802, 504] on icon "button" at bounding box center [798, 507] width 17 height 17
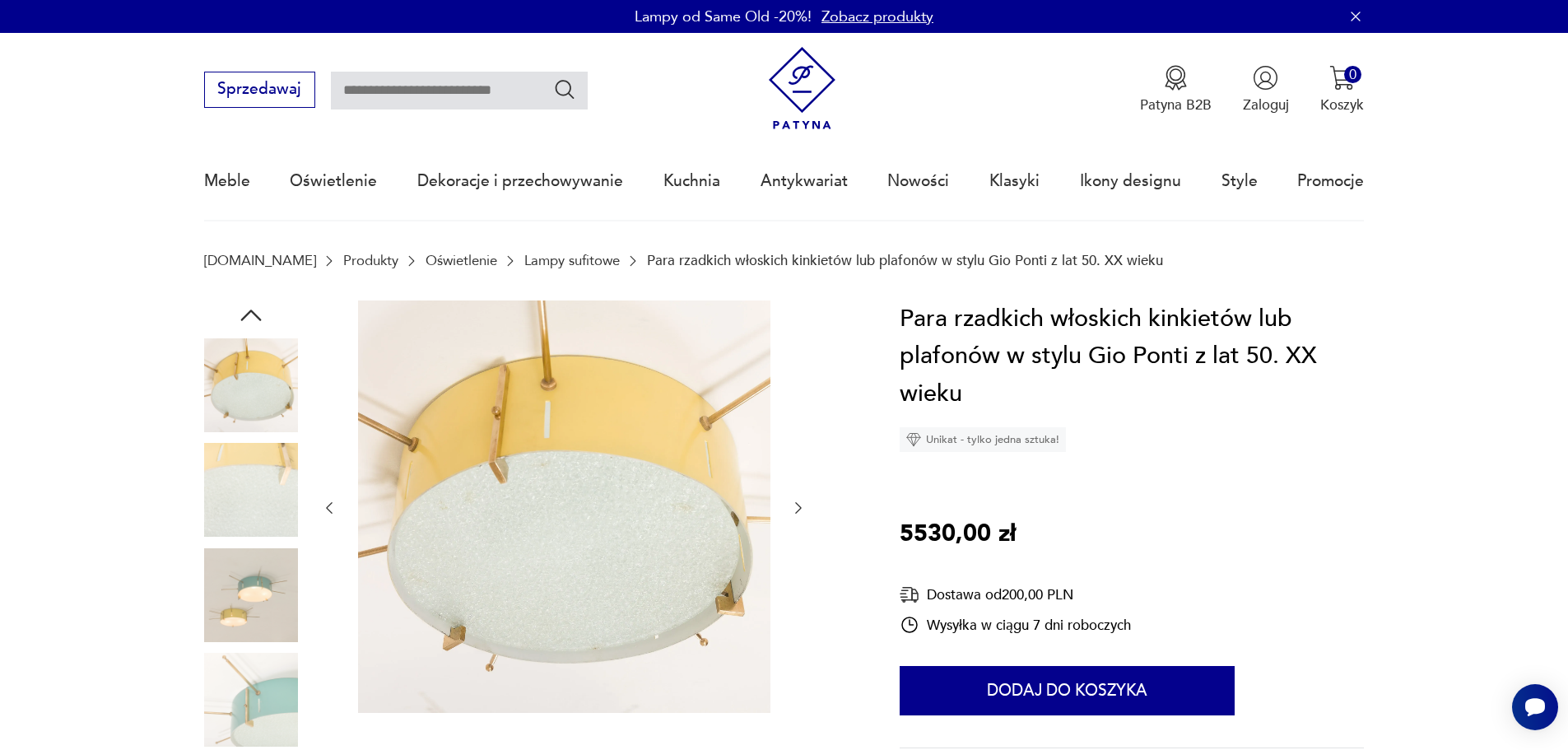
click at [802, 504] on icon "button" at bounding box center [798, 507] width 17 height 17
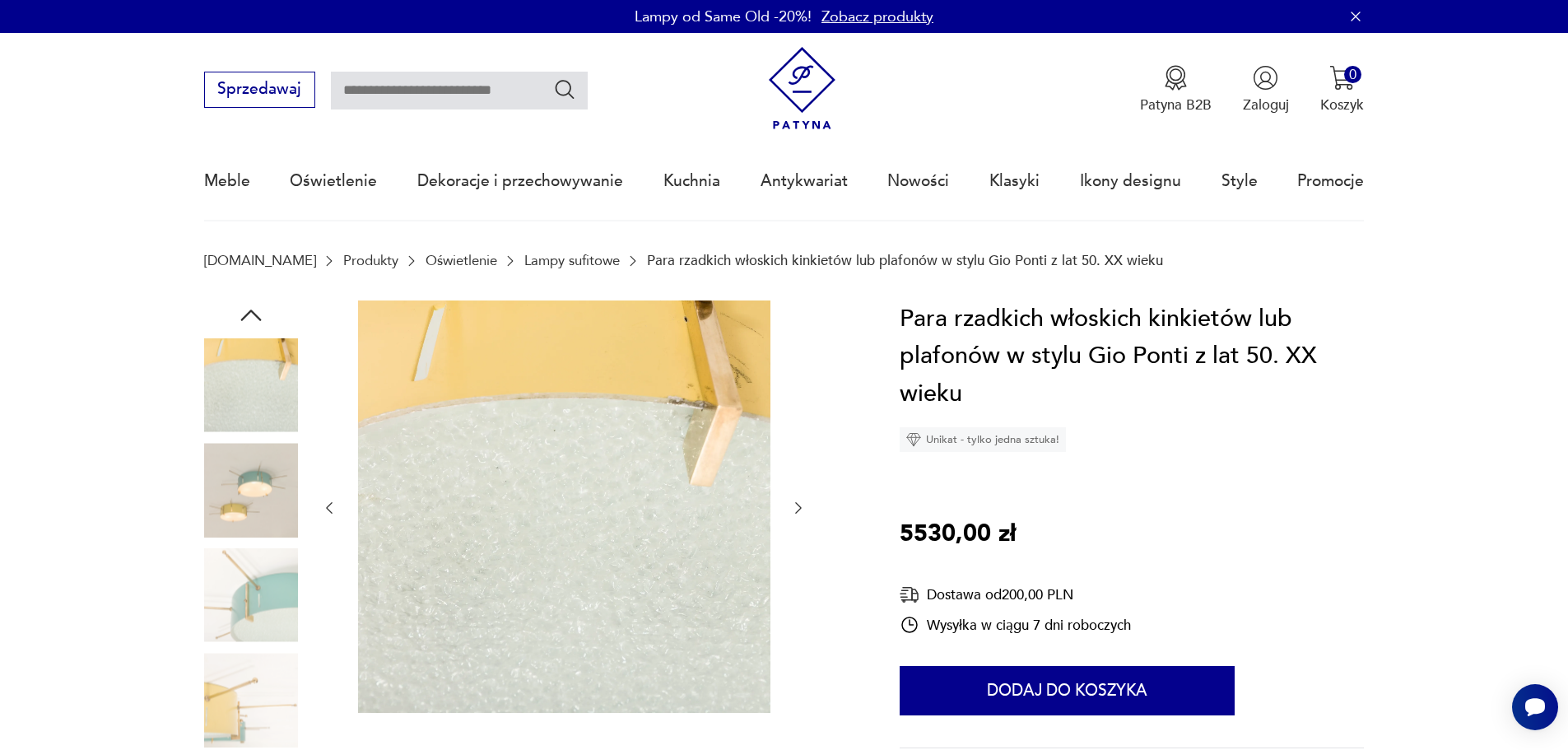
click at [802, 504] on icon "button" at bounding box center [798, 507] width 17 height 17
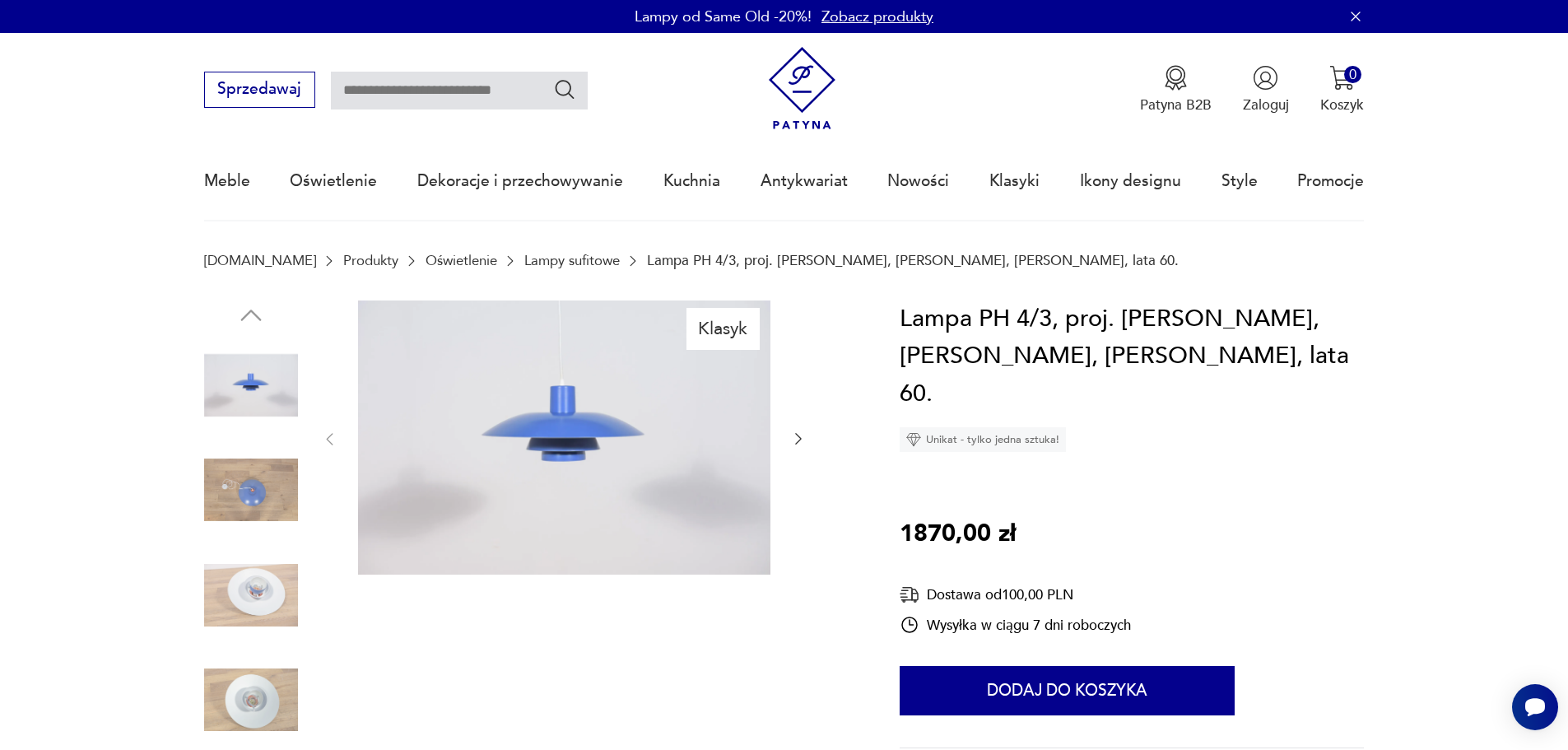
click at [792, 444] on icon "button" at bounding box center [798, 438] width 17 height 17
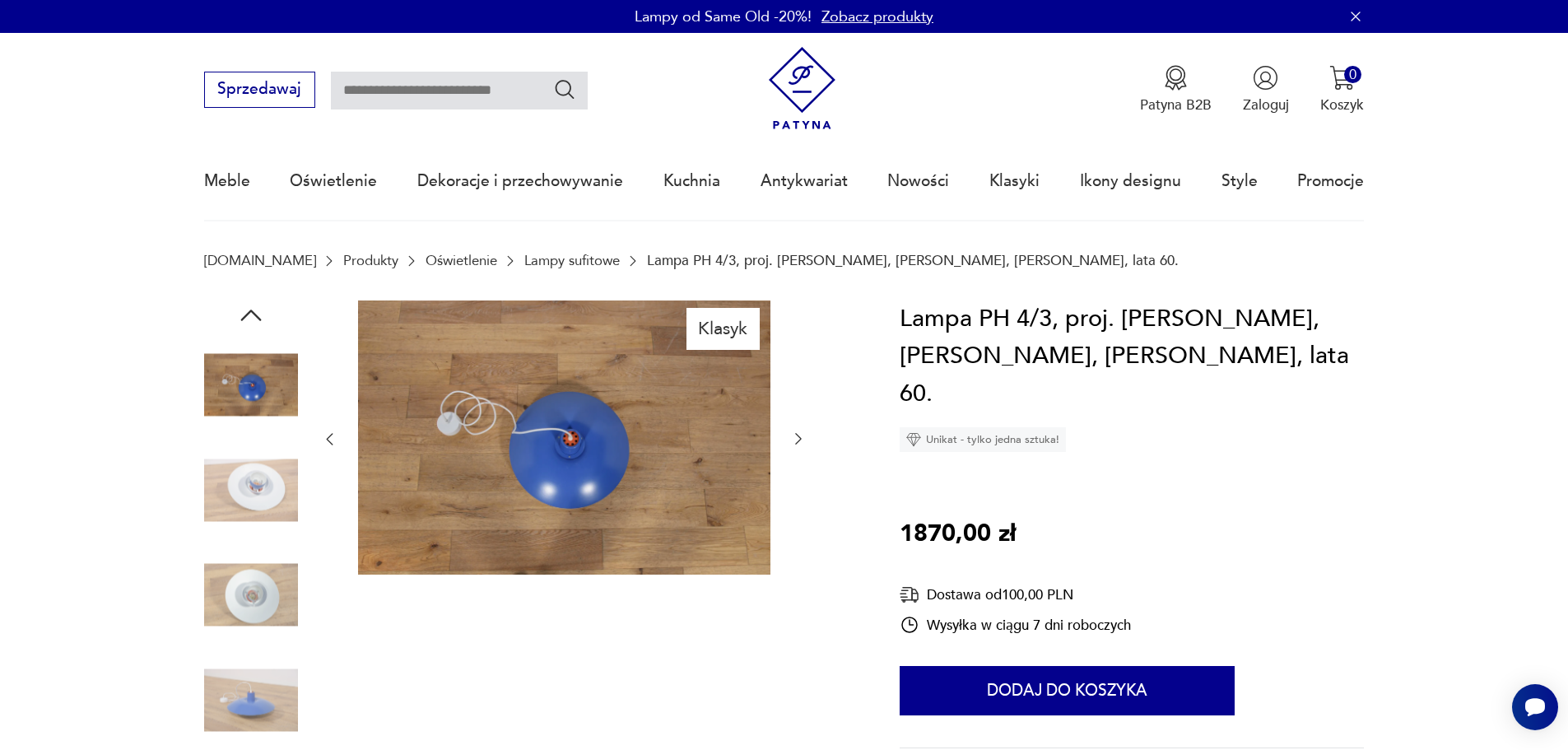
click at [793, 445] on icon "button" at bounding box center [798, 438] width 17 height 17
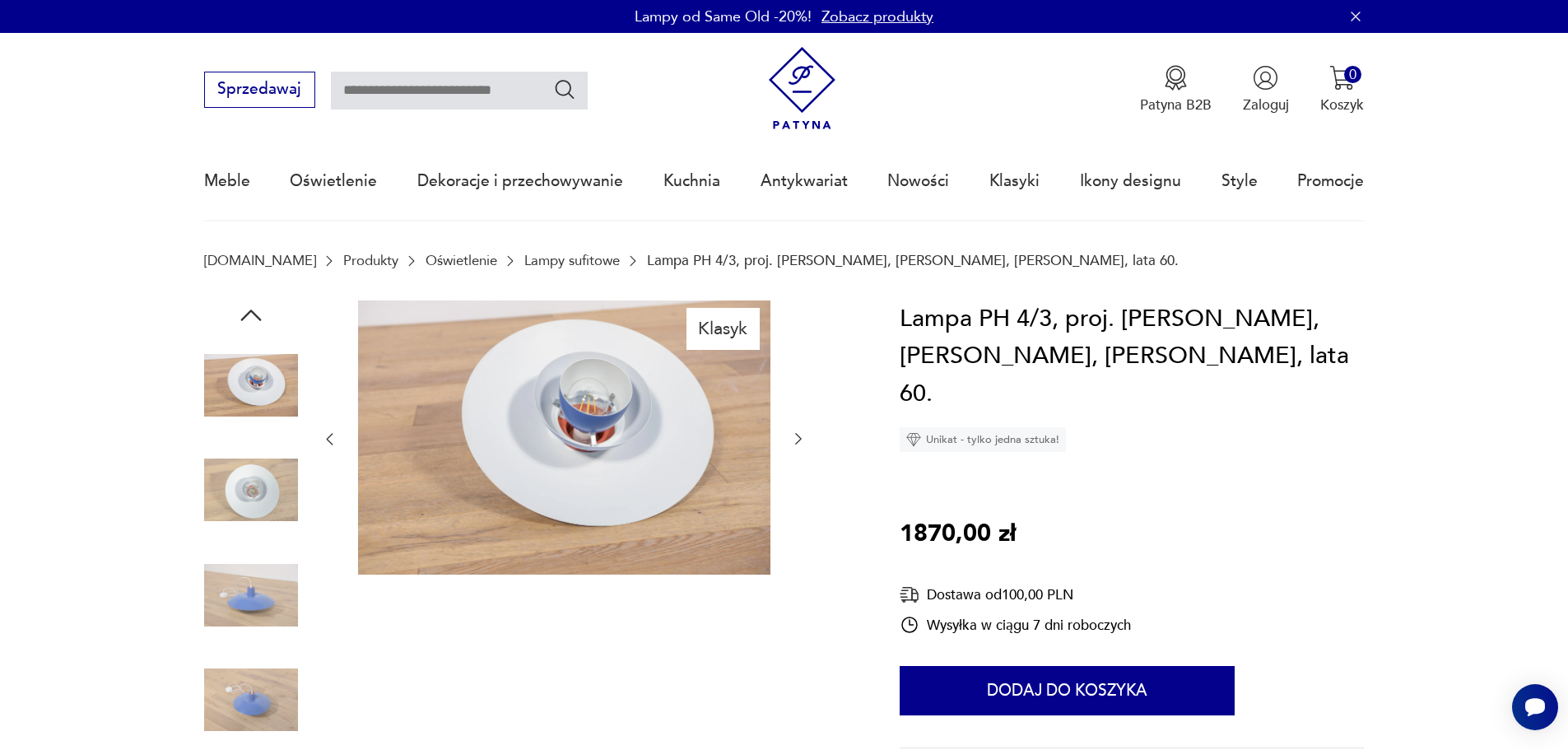
click at [794, 445] on icon "button" at bounding box center [798, 438] width 17 height 17
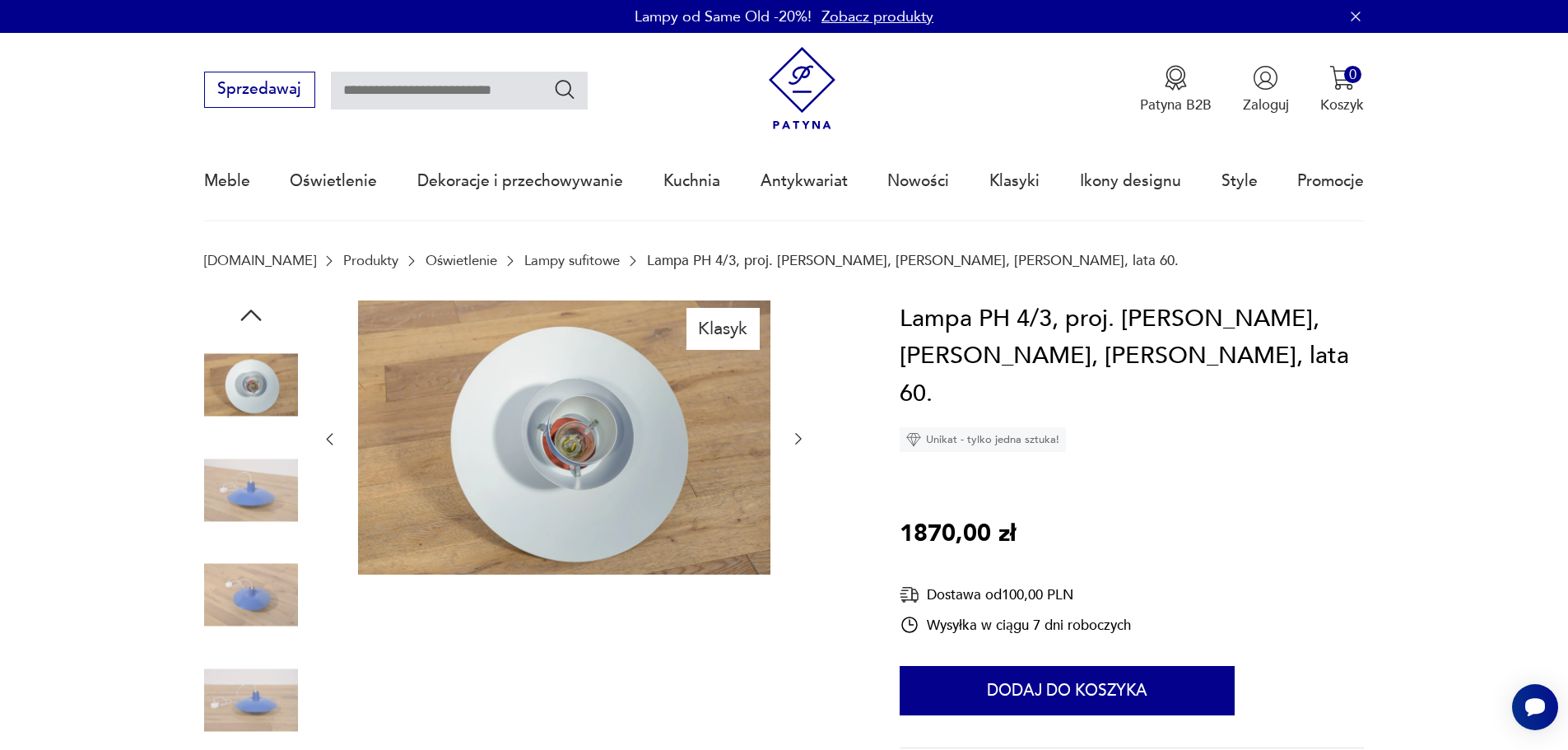
click at [795, 445] on icon "button" at bounding box center [798, 438] width 17 height 17
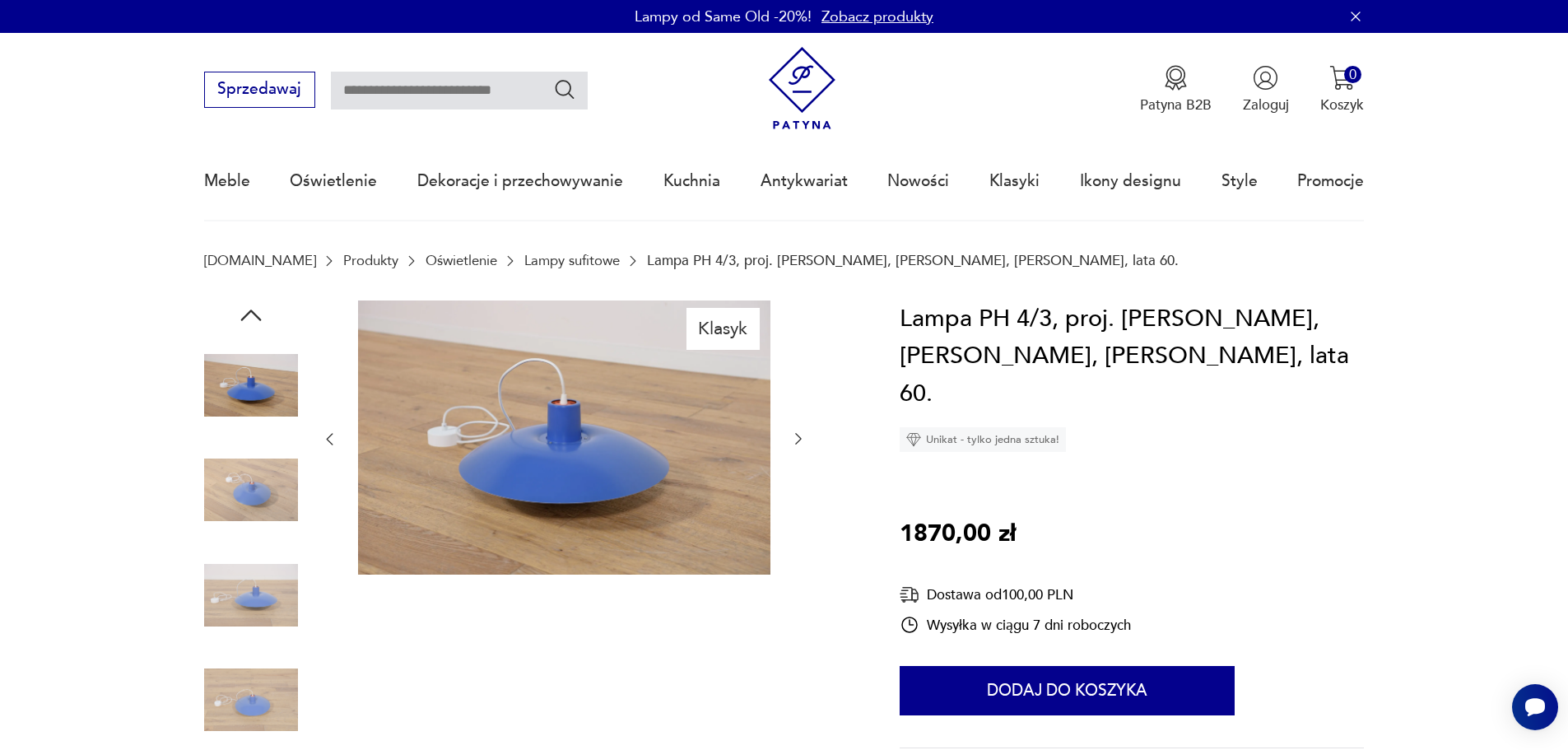
click at [795, 444] on icon "button" at bounding box center [798, 438] width 17 height 17
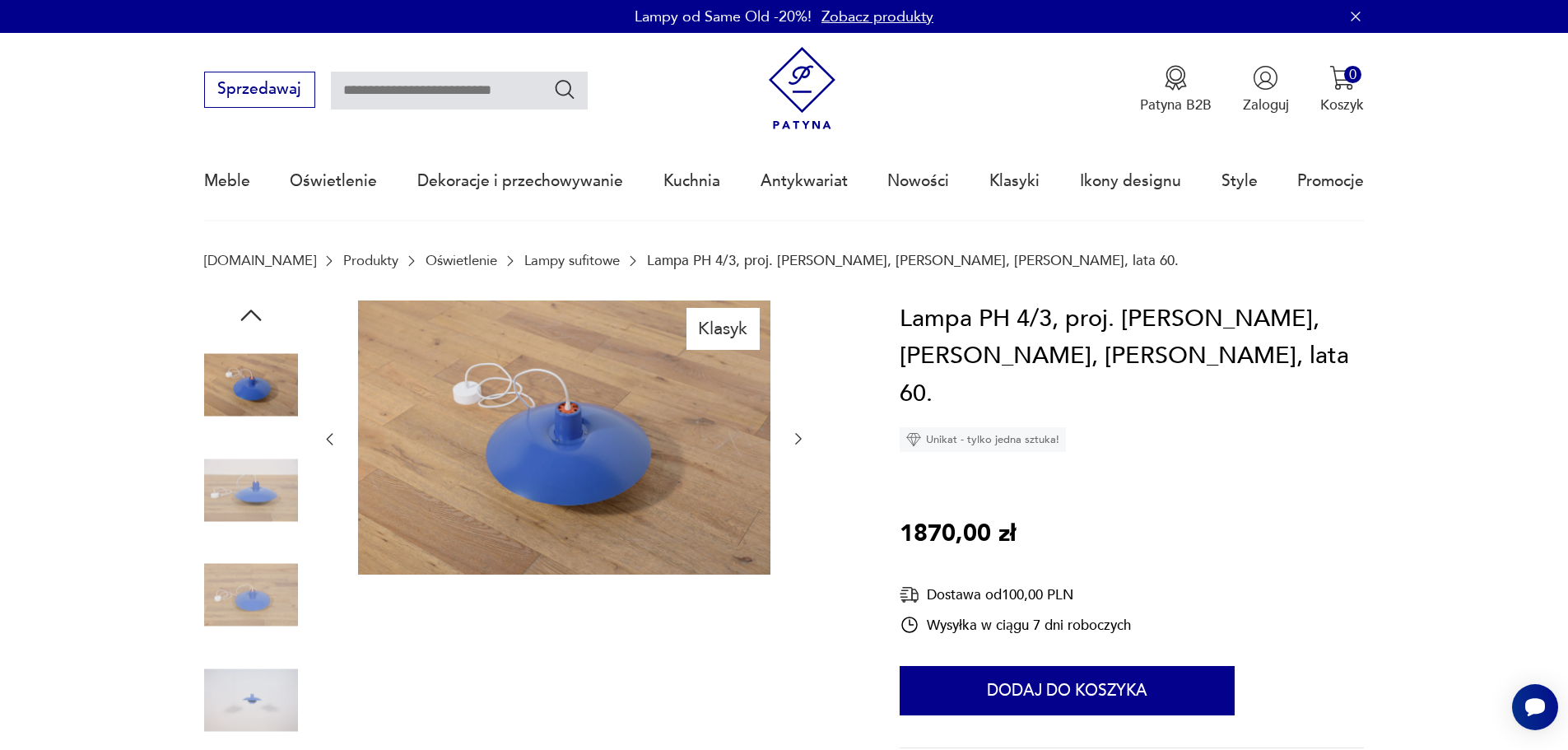
click at [796, 444] on icon "button" at bounding box center [798, 438] width 17 height 17
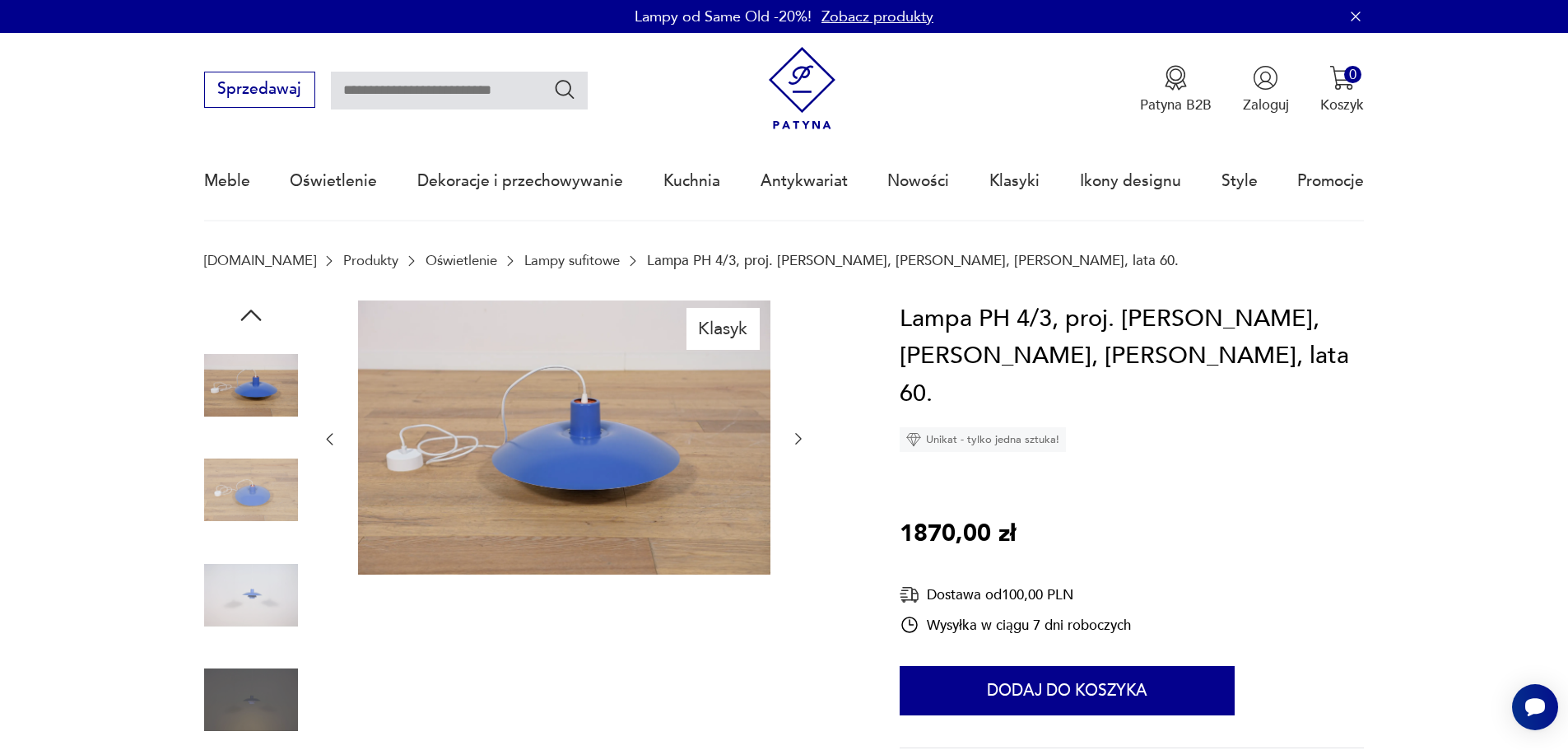
click at [796, 444] on icon "button" at bounding box center [798, 438] width 17 height 17
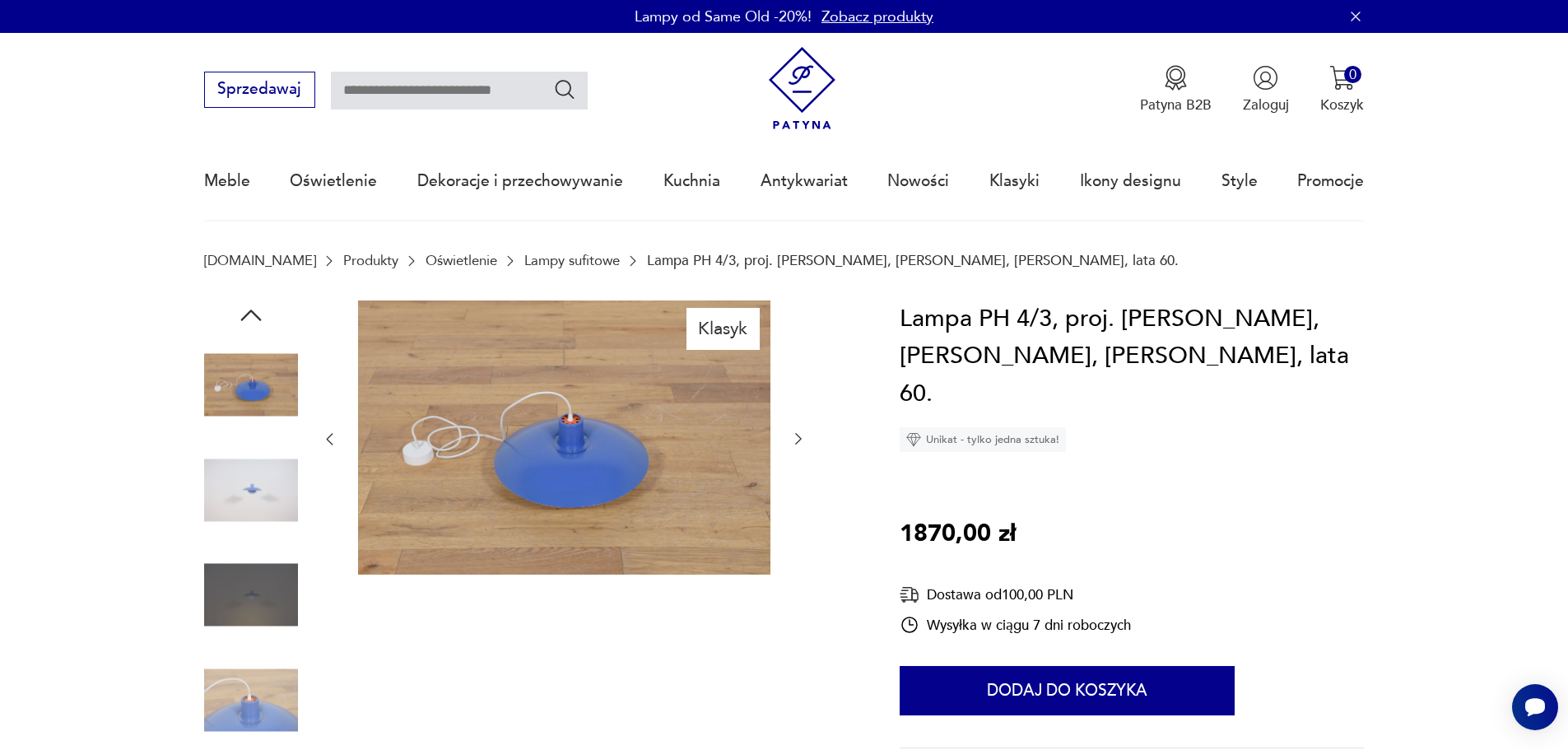
click at [796, 444] on icon "button" at bounding box center [798, 438] width 17 height 17
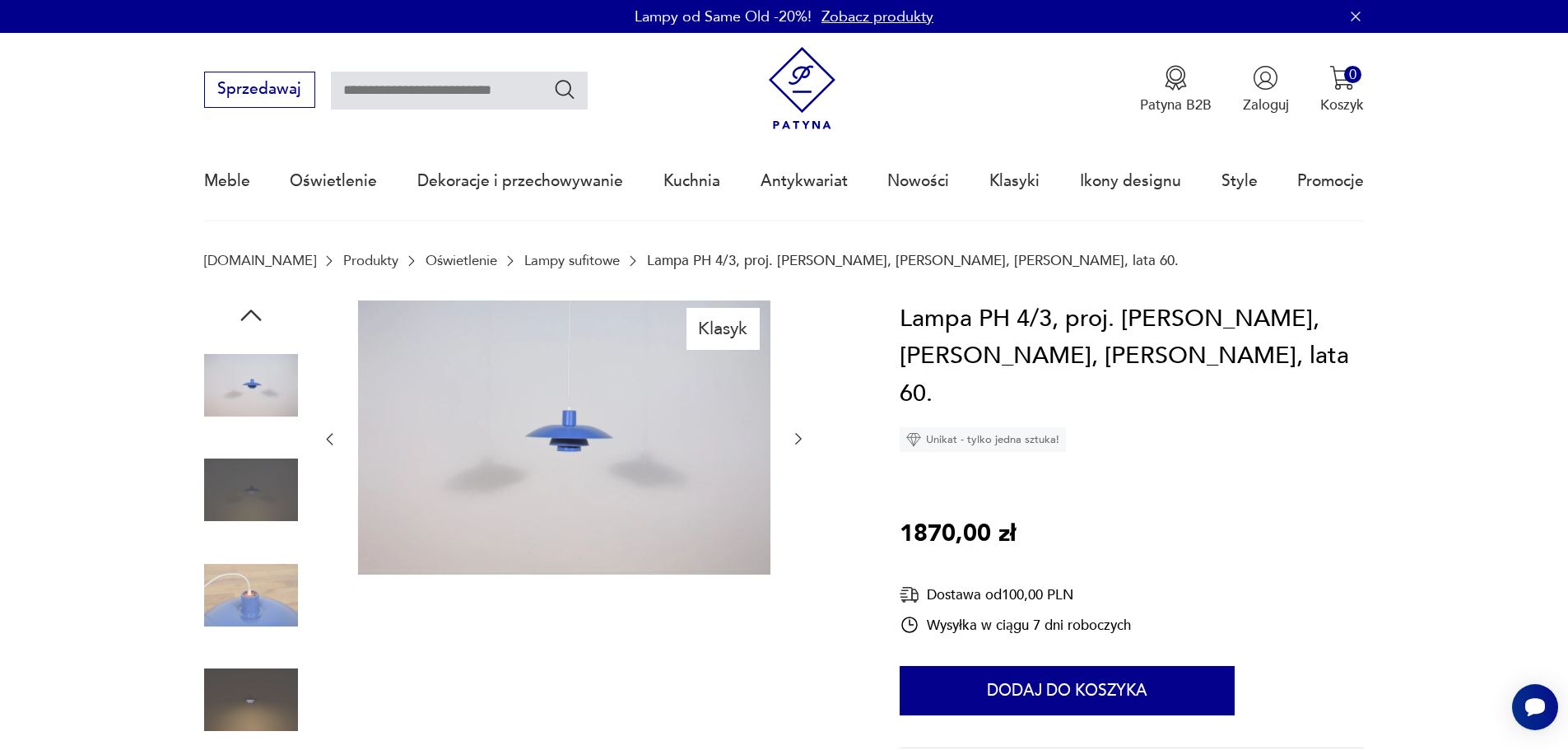
click at [796, 444] on icon "button" at bounding box center [798, 438] width 17 height 17
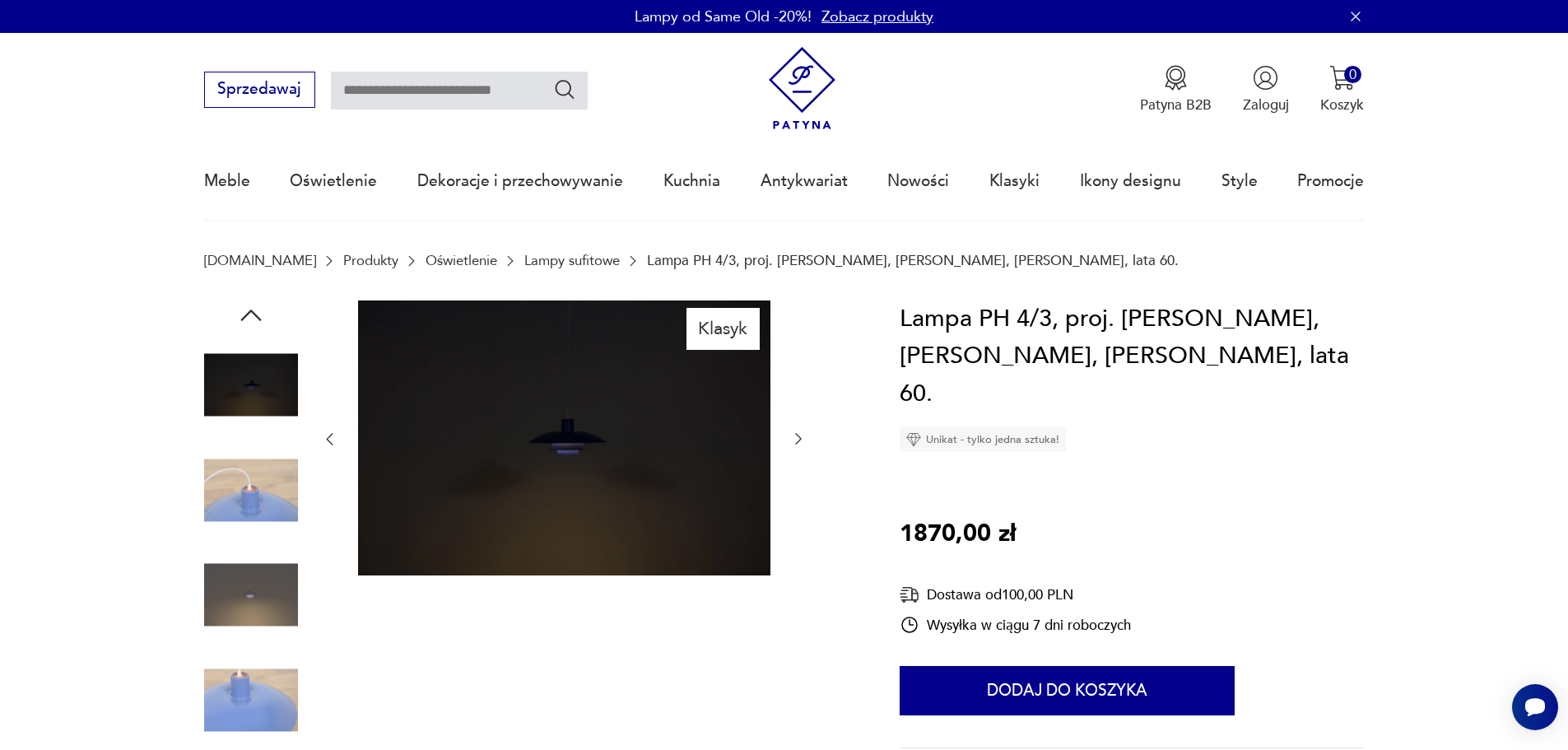
click at [796, 444] on icon "button" at bounding box center [798, 438] width 17 height 17
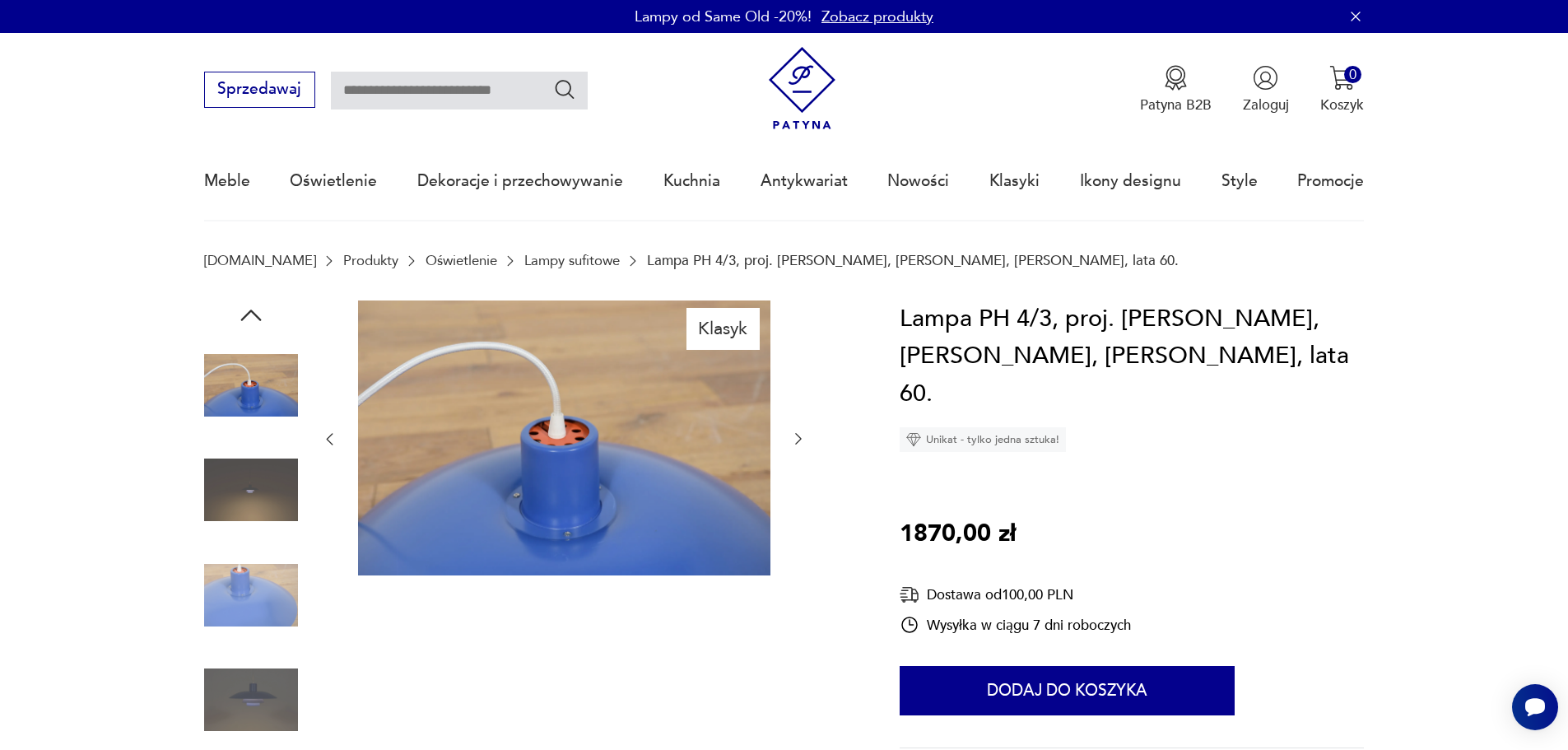
click at [796, 444] on icon "button" at bounding box center [798, 438] width 17 height 17
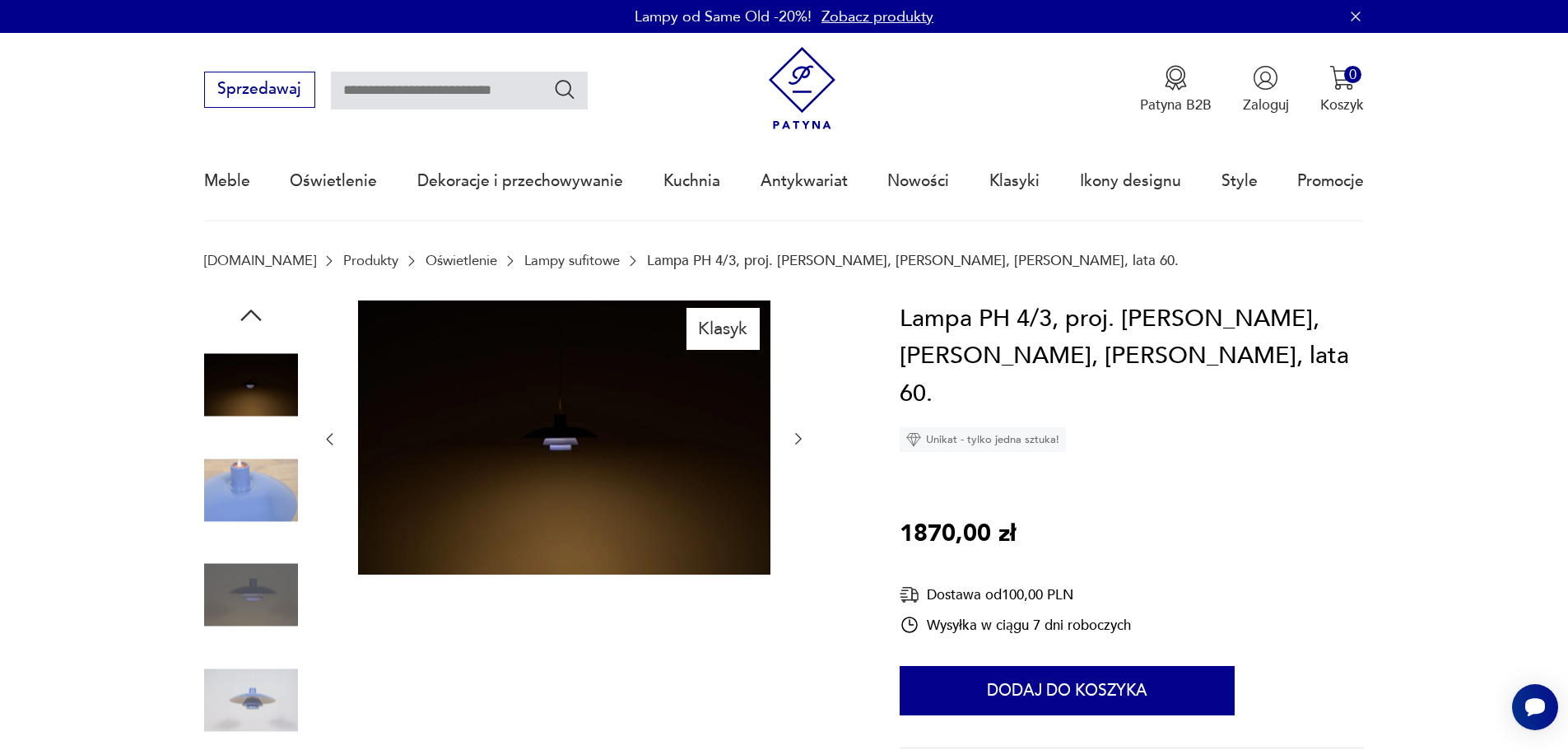
click at [796, 444] on icon "button" at bounding box center [798, 438] width 17 height 17
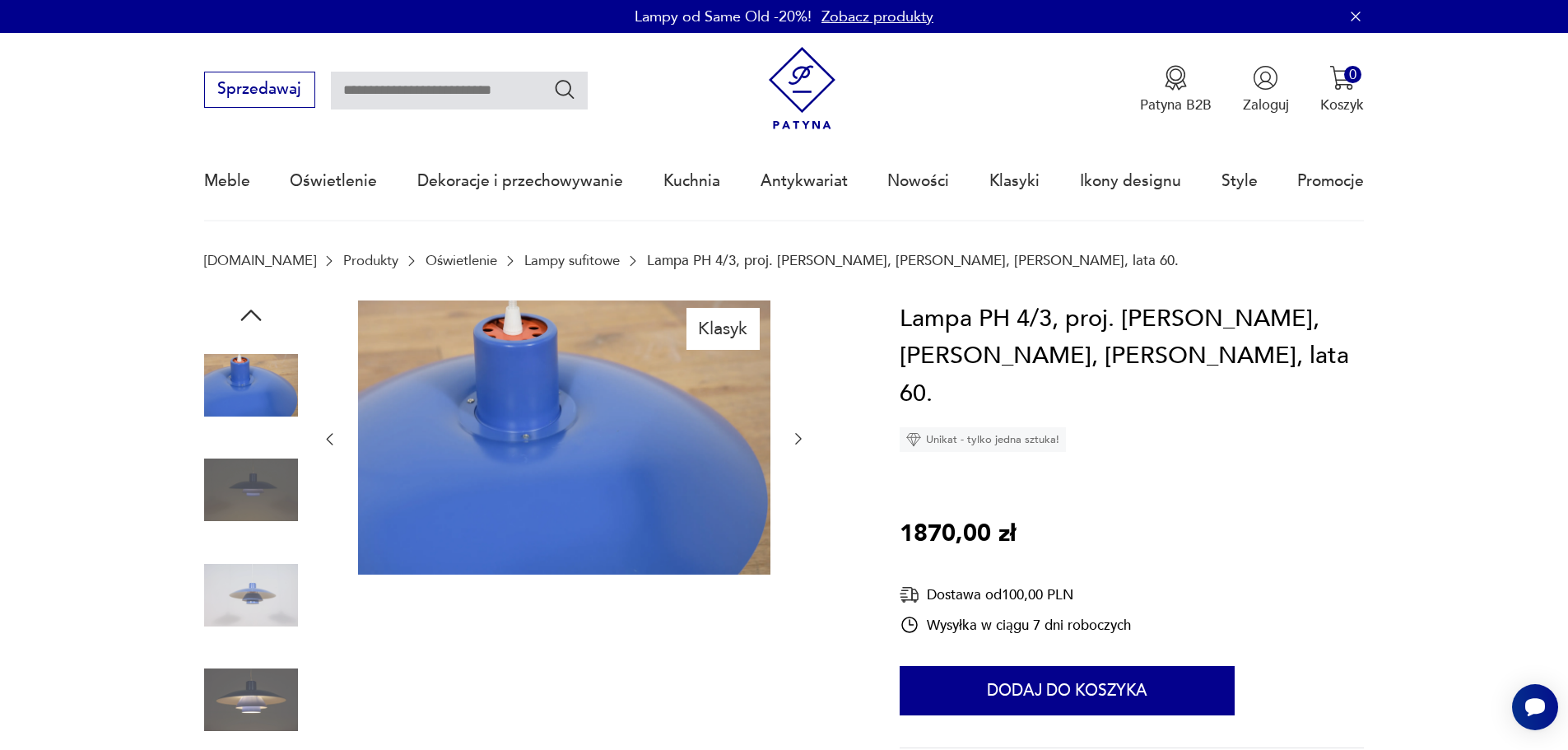
click at [796, 444] on icon "button" at bounding box center [798, 438] width 17 height 17
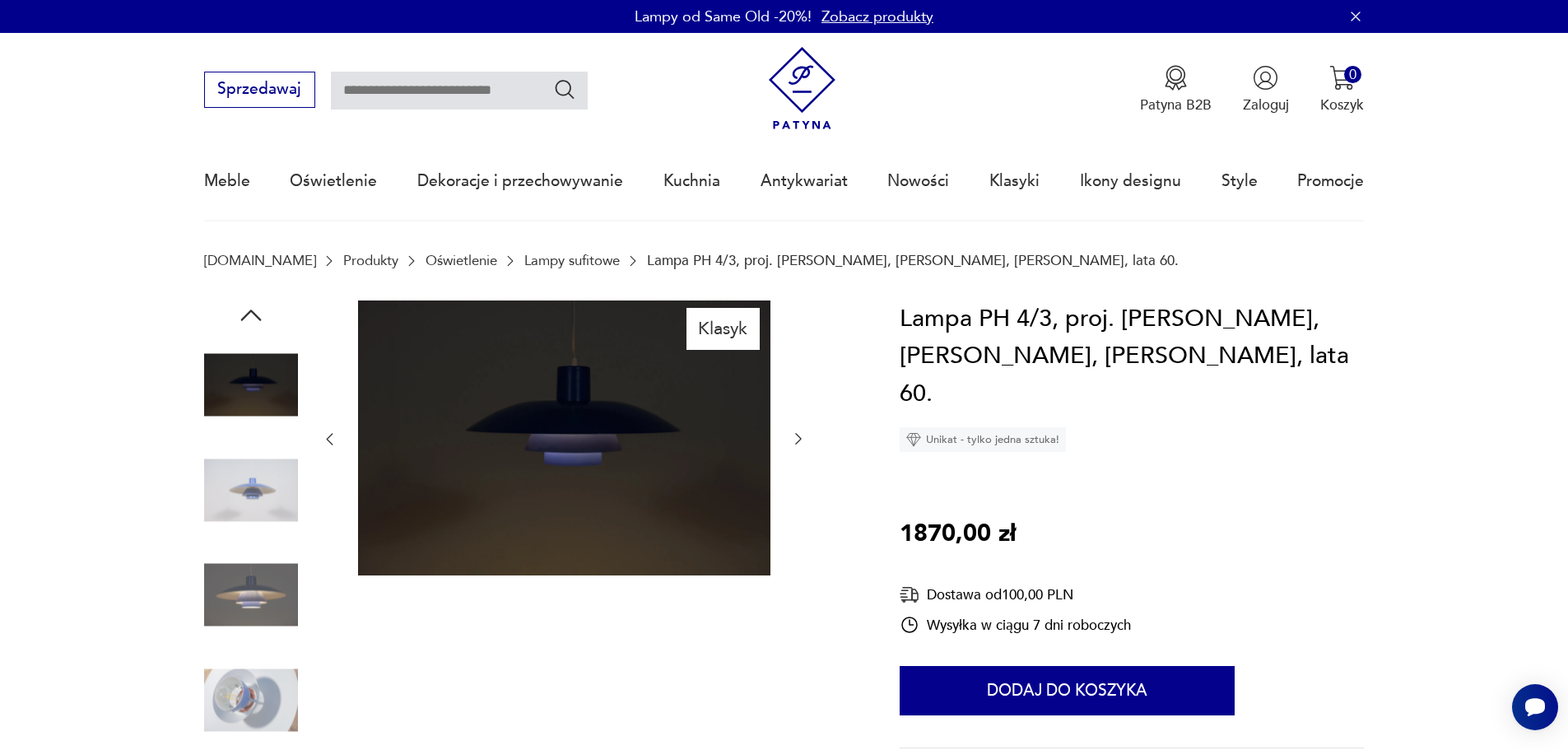
click at [796, 444] on icon "button" at bounding box center [798, 438] width 17 height 17
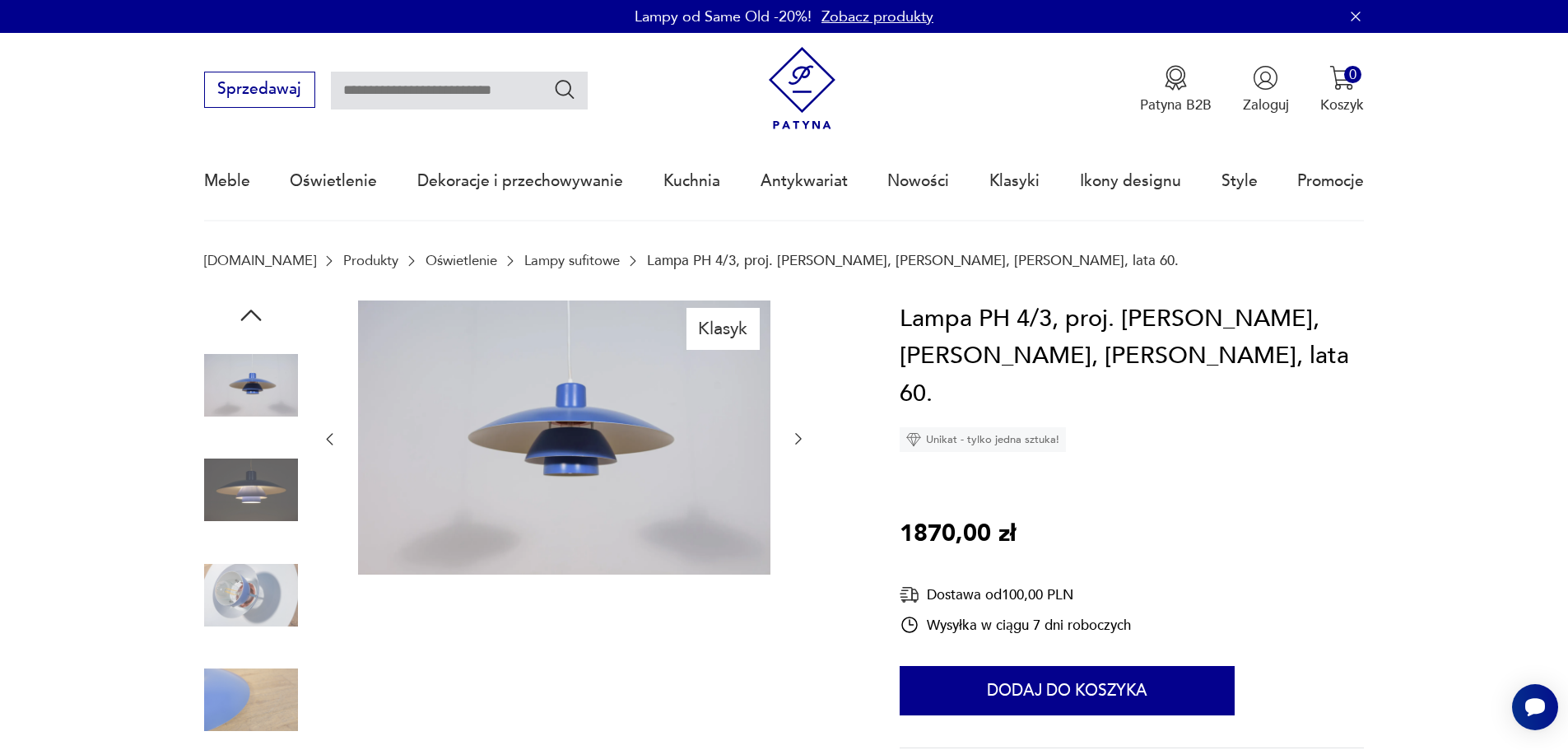
click at [796, 444] on icon "button" at bounding box center [798, 438] width 17 height 17
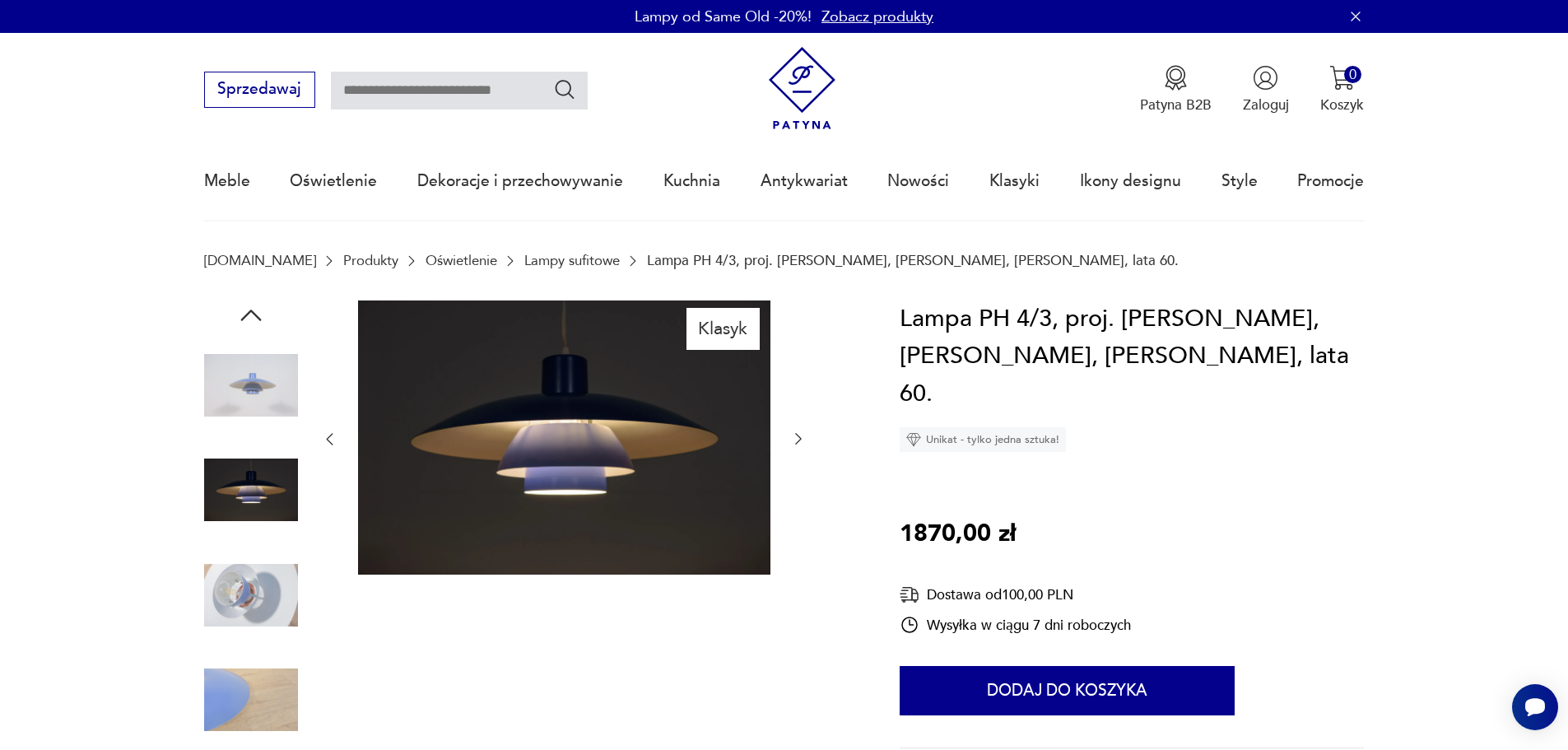
click at [796, 444] on icon "button" at bounding box center [798, 438] width 17 height 17
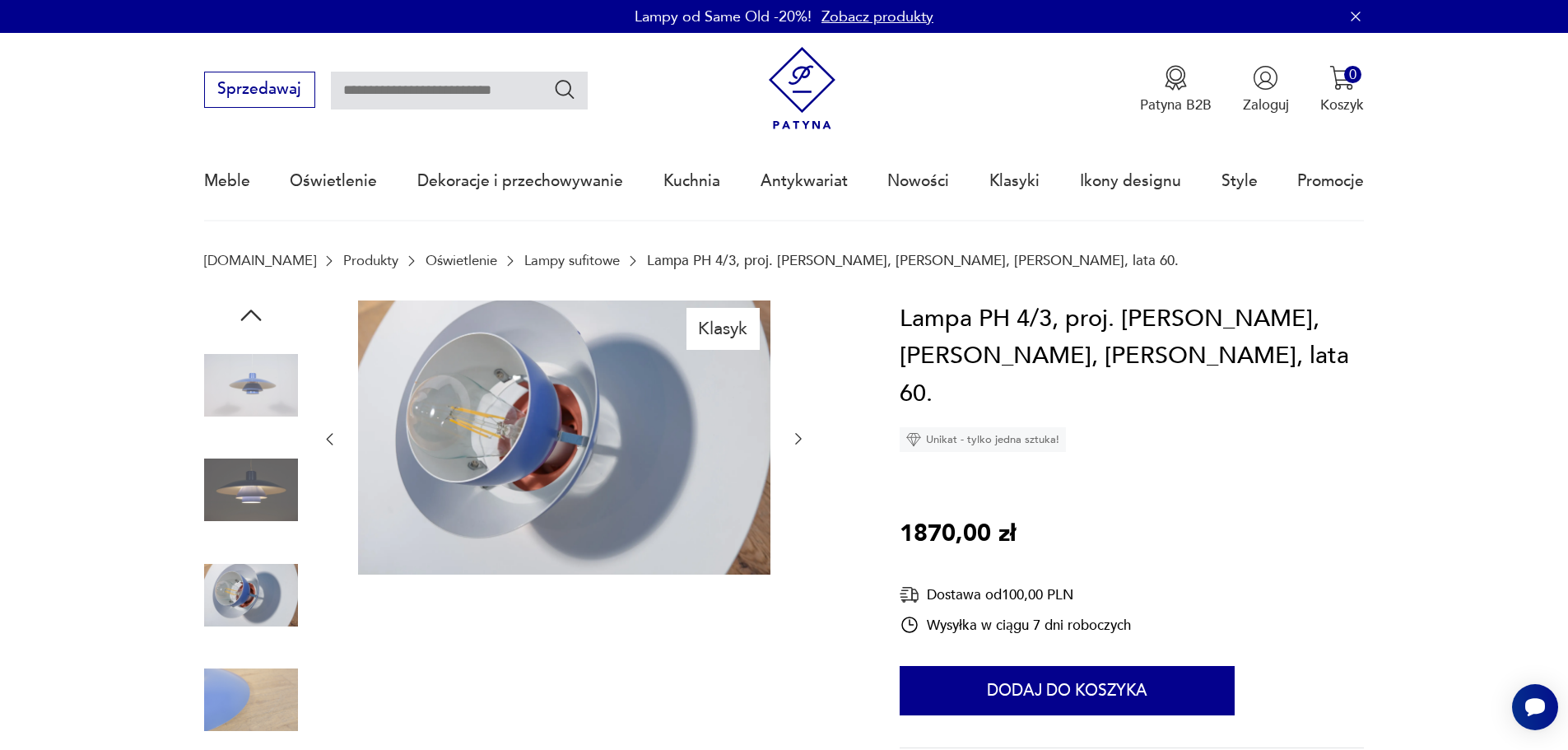
click at [796, 444] on icon "button" at bounding box center [798, 438] width 17 height 17
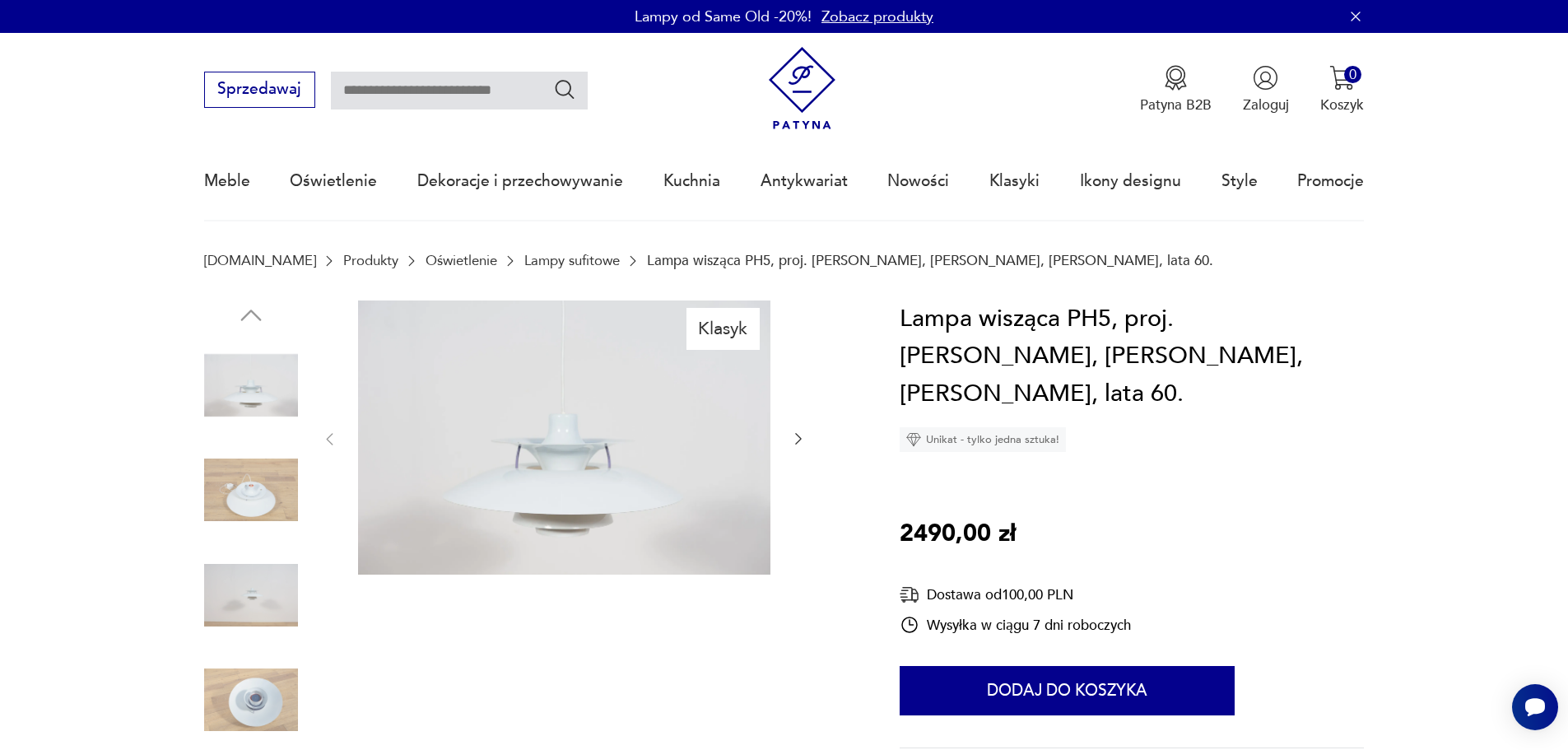
click at [801, 436] on icon "button" at bounding box center [798, 438] width 17 height 17
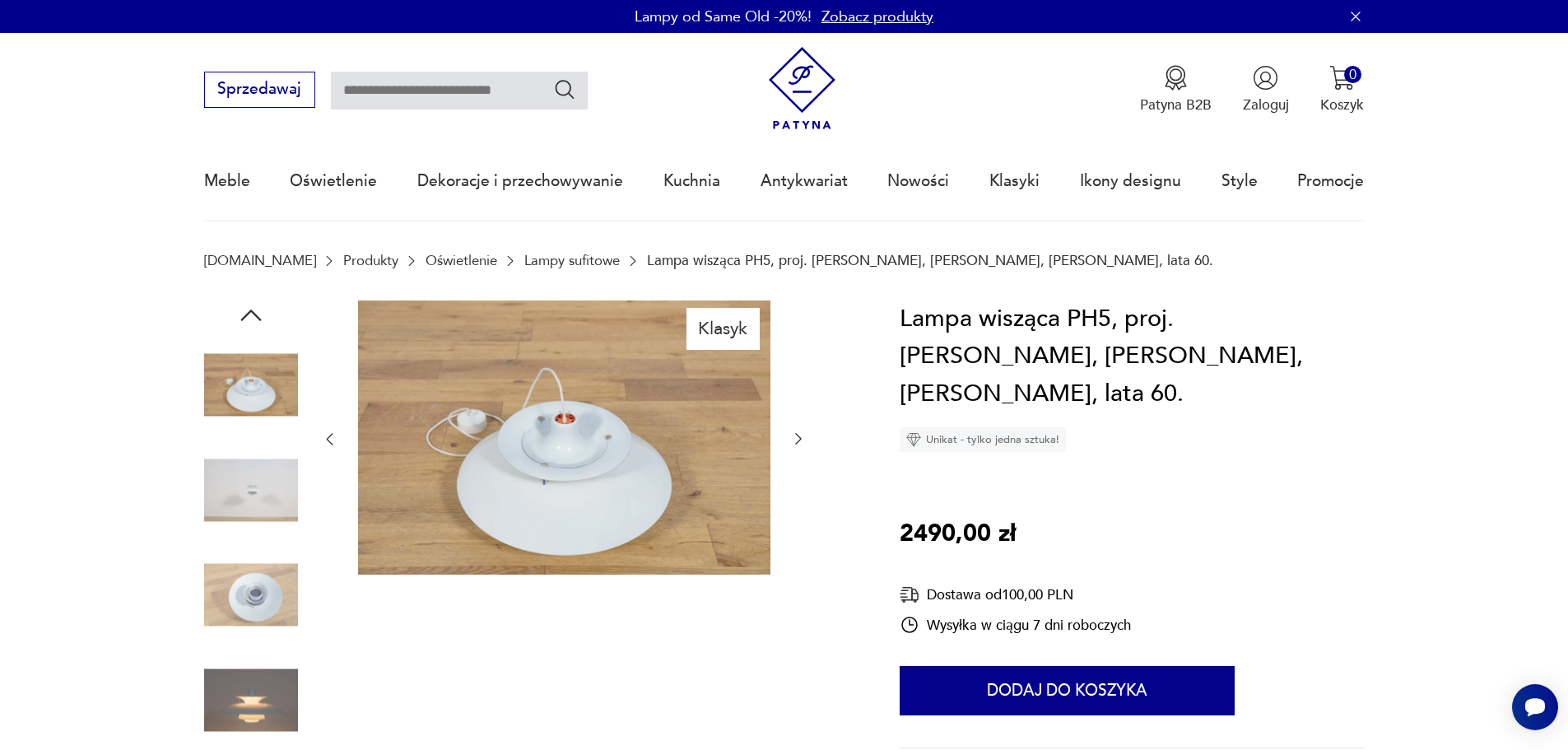
click at [802, 436] on icon "button" at bounding box center [798, 438] width 17 height 17
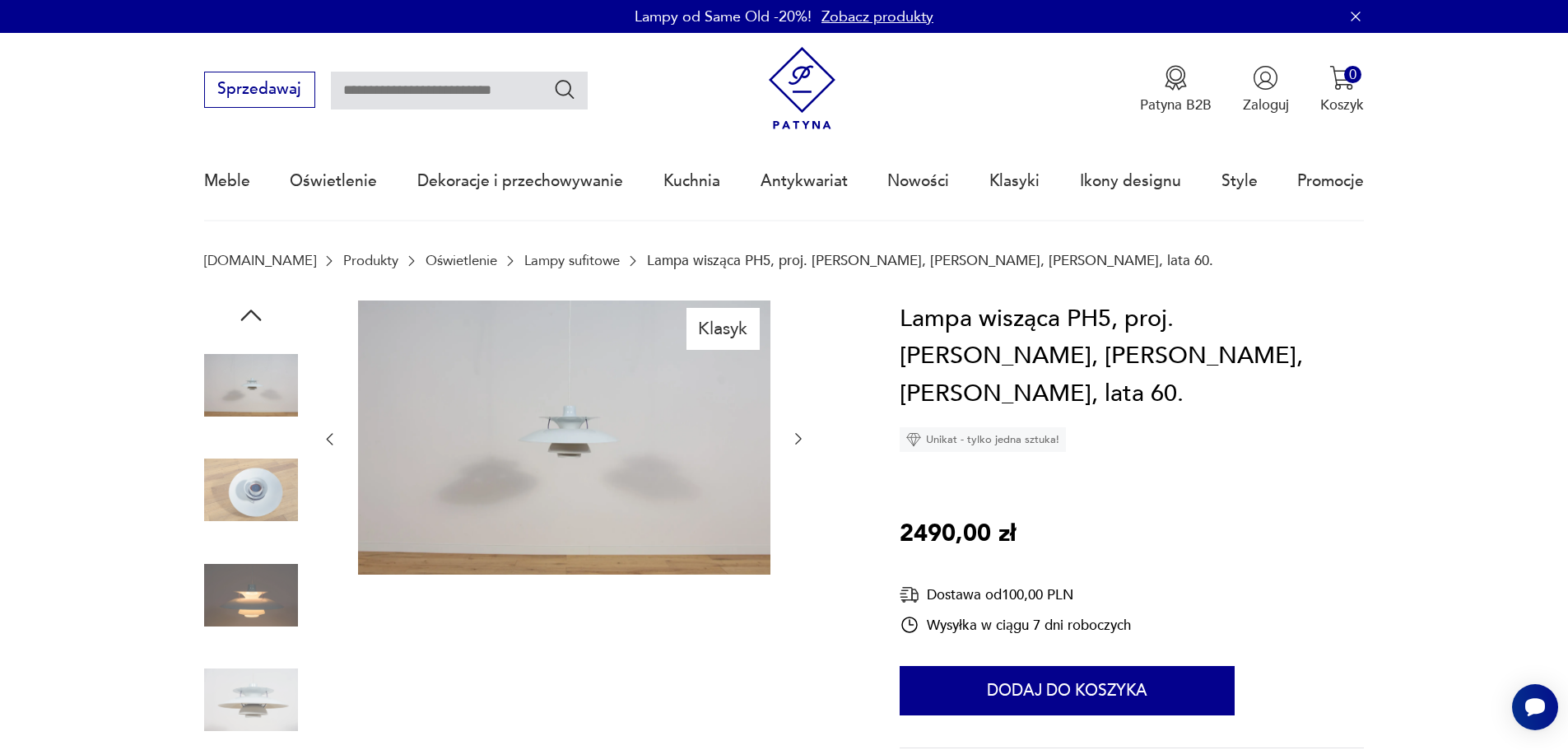
click at [802, 436] on icon "button" at bounding box center [798, 438] width 17 height 17
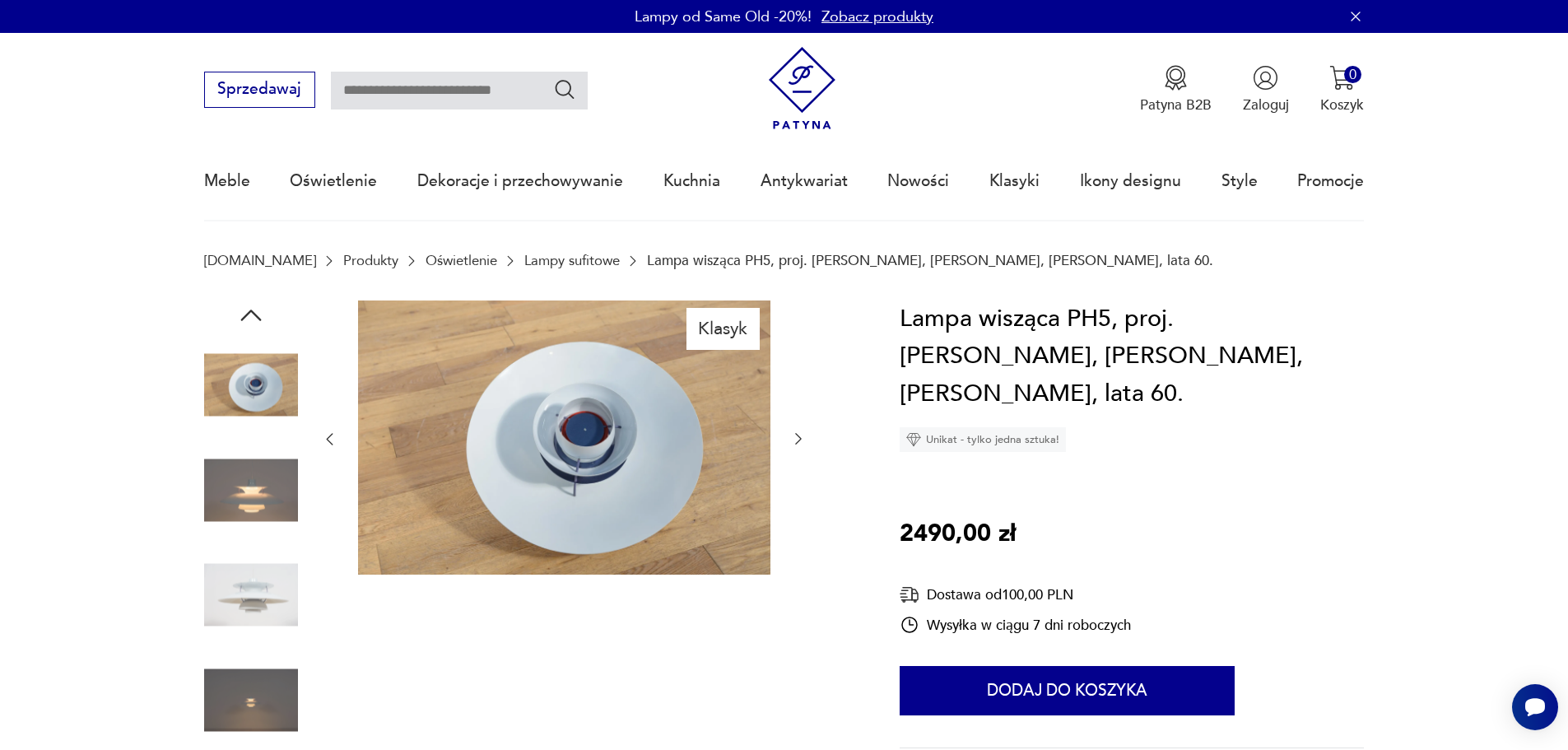
click at [802, 436] on icon "button" at bounding box center [798, 438] width 17 height 17
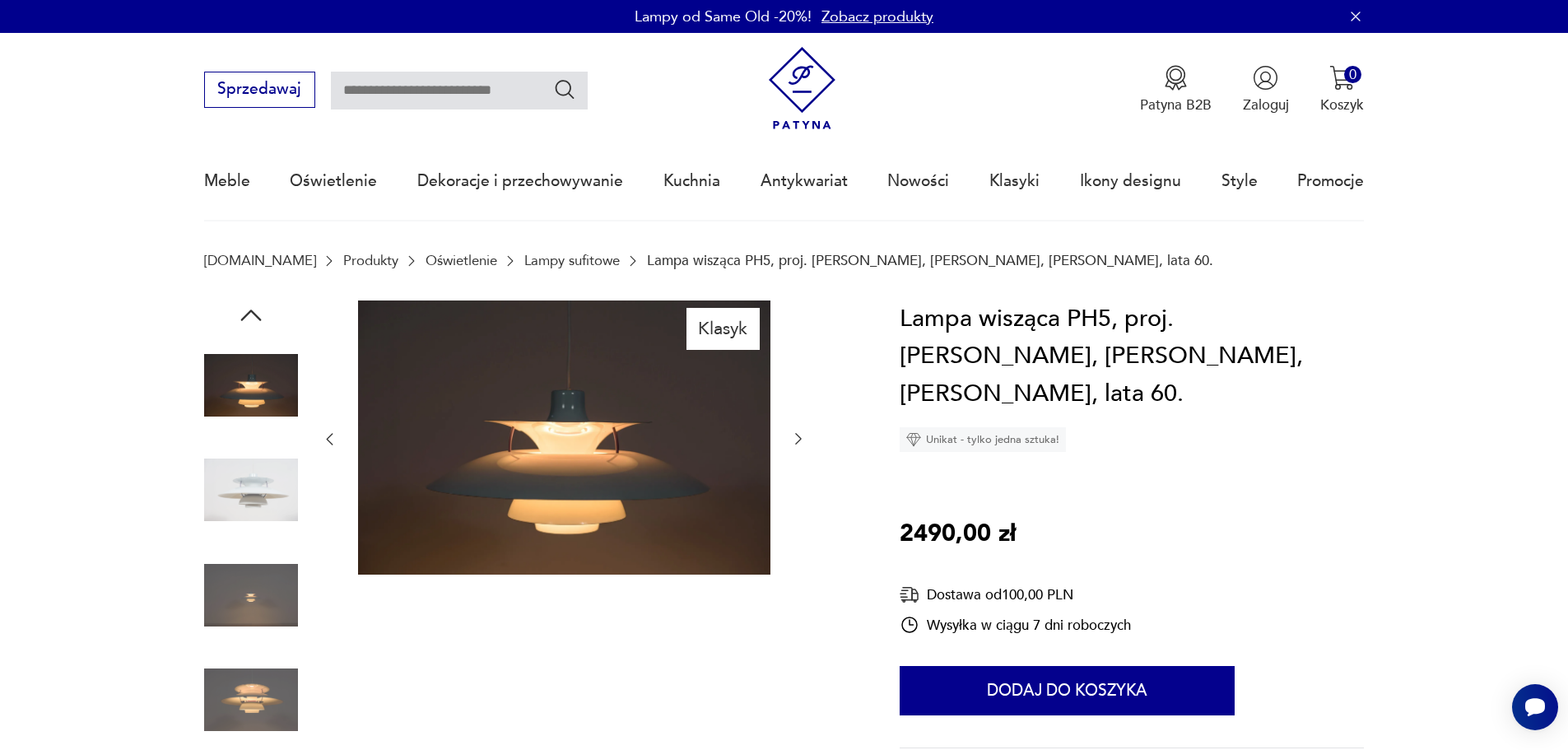
click at [802, 436] on icon "button" at bounding box center [798, 438] width 17 height 17
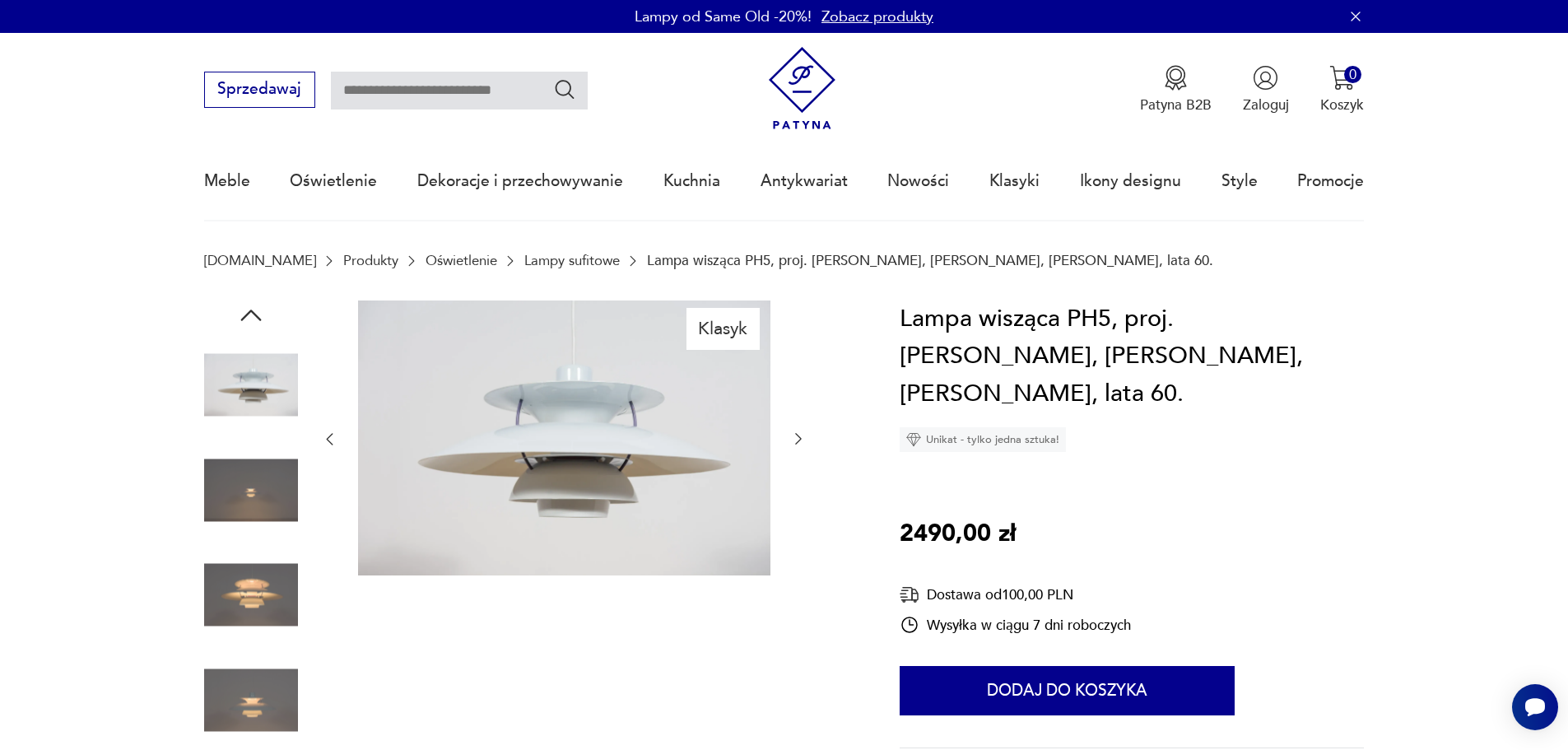
click at [802, 434] on icon "button" at bounding box center [798, 438] width 17 height 17
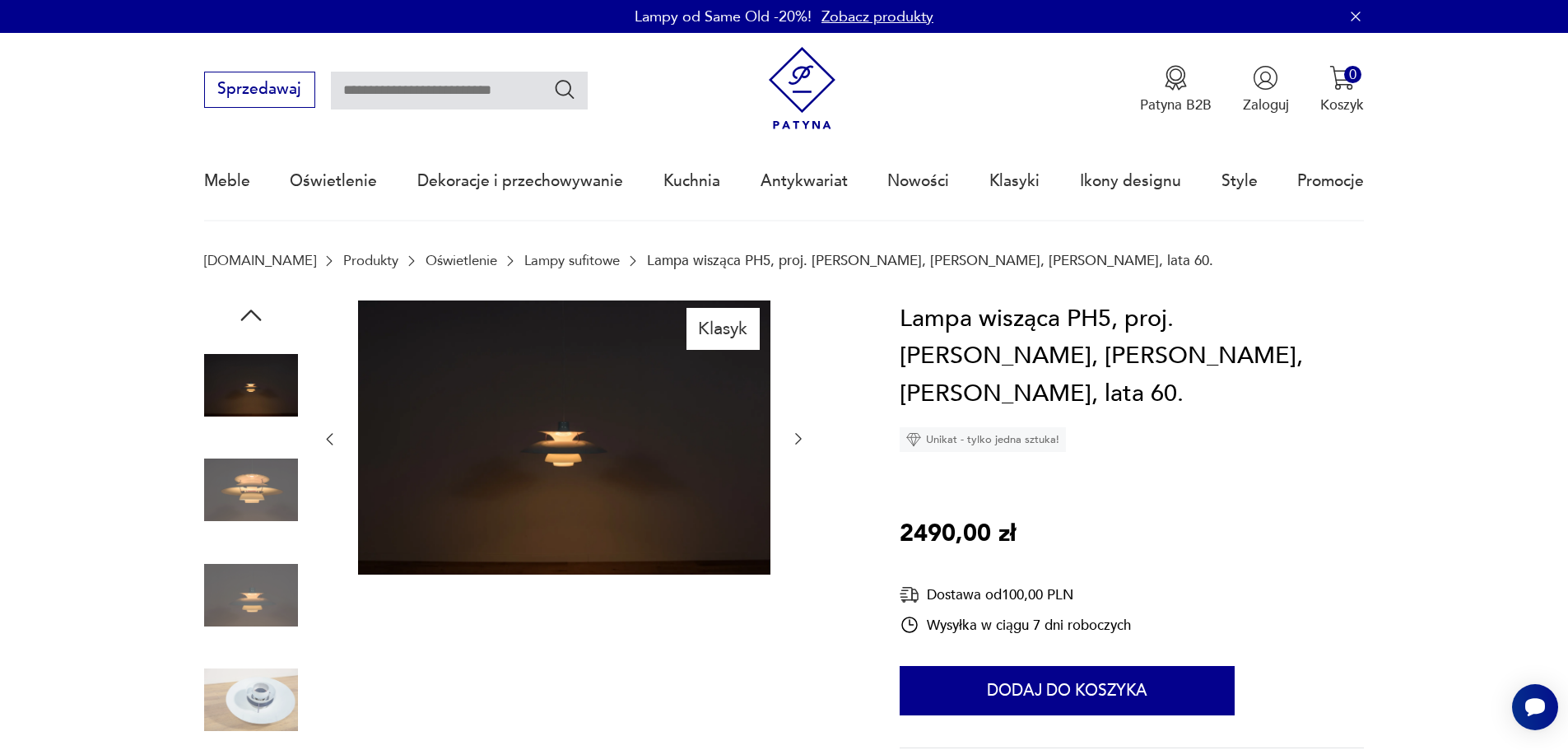
click at [802, 434] on icon "button" at bounding box center [798, 438] width 17 height 17
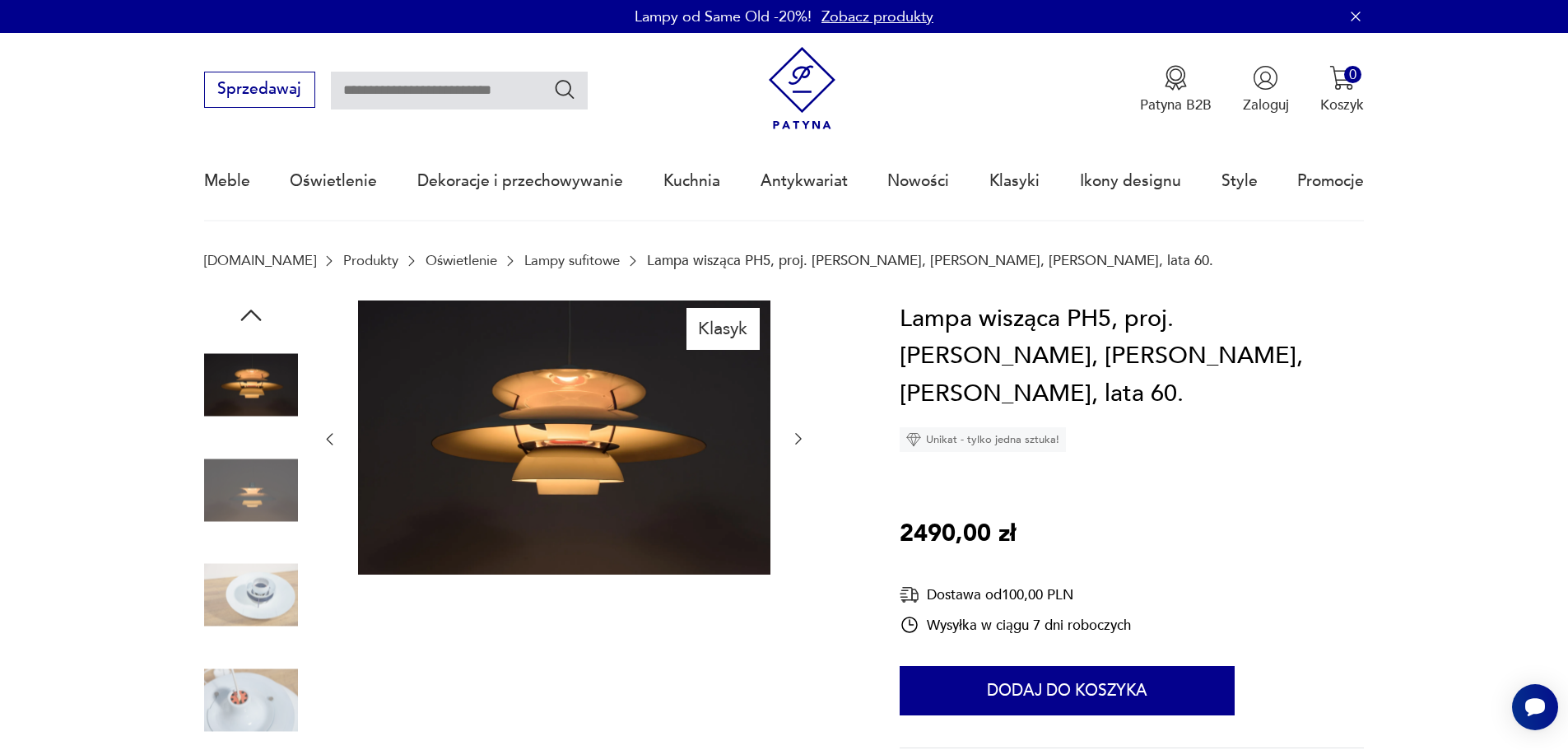
click at [802, 434] on icon "button" at bounding box center [798, 438] width 17 height 17
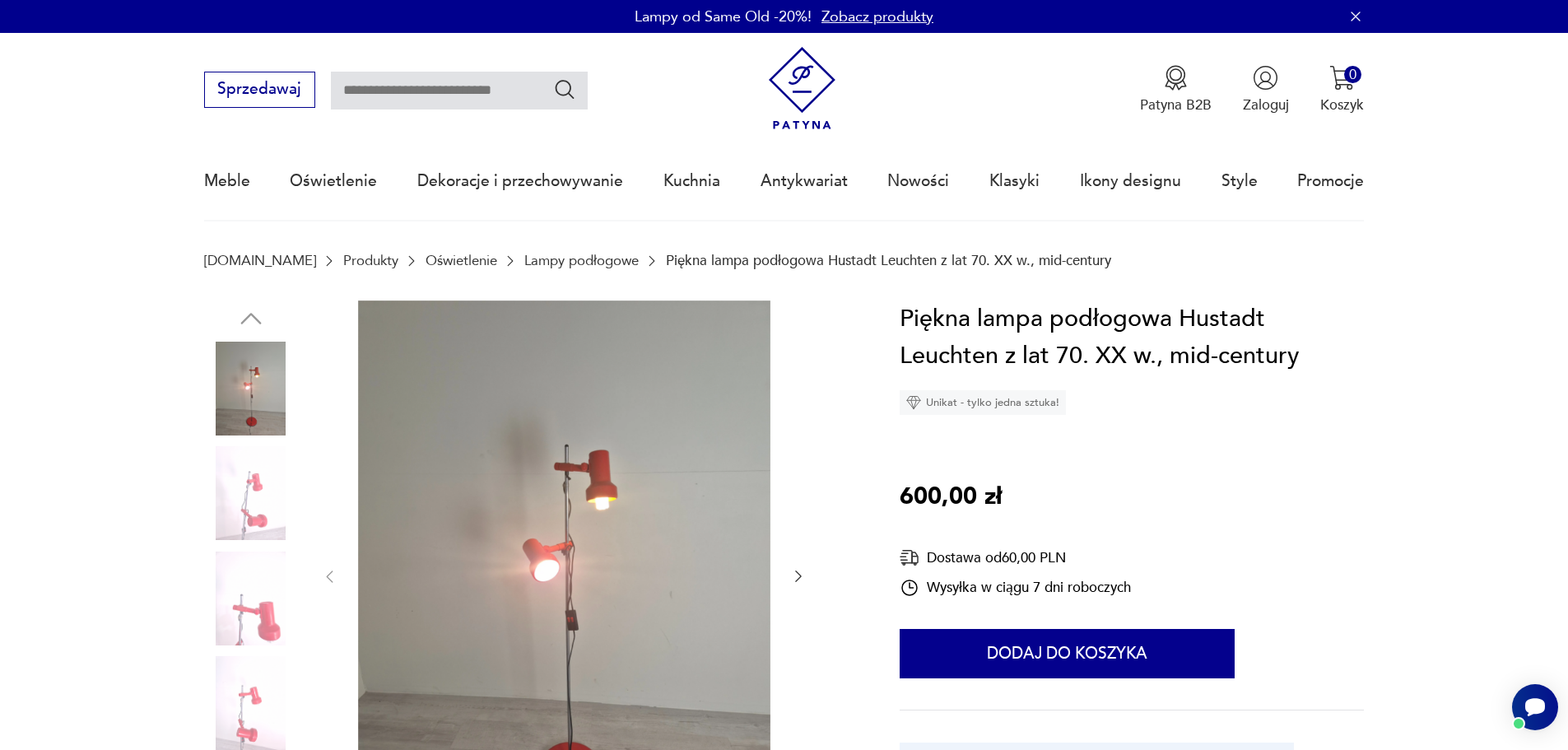
click at [797, 575] on icon "button" at bounding box center [798, 576] width 17 height 17
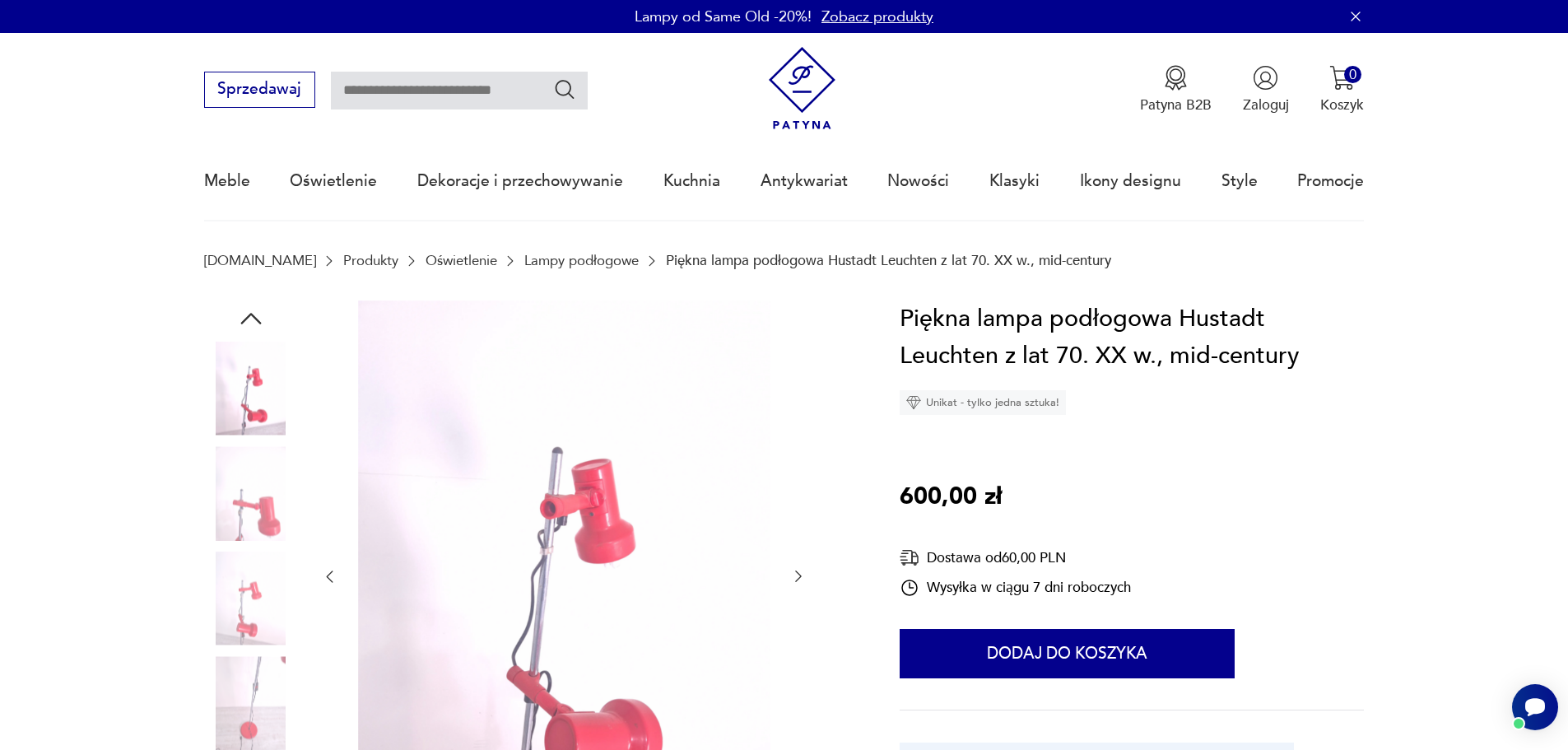
click at [795, 574] on icon "button" at bounding box center [798, 576] width 17 height 17
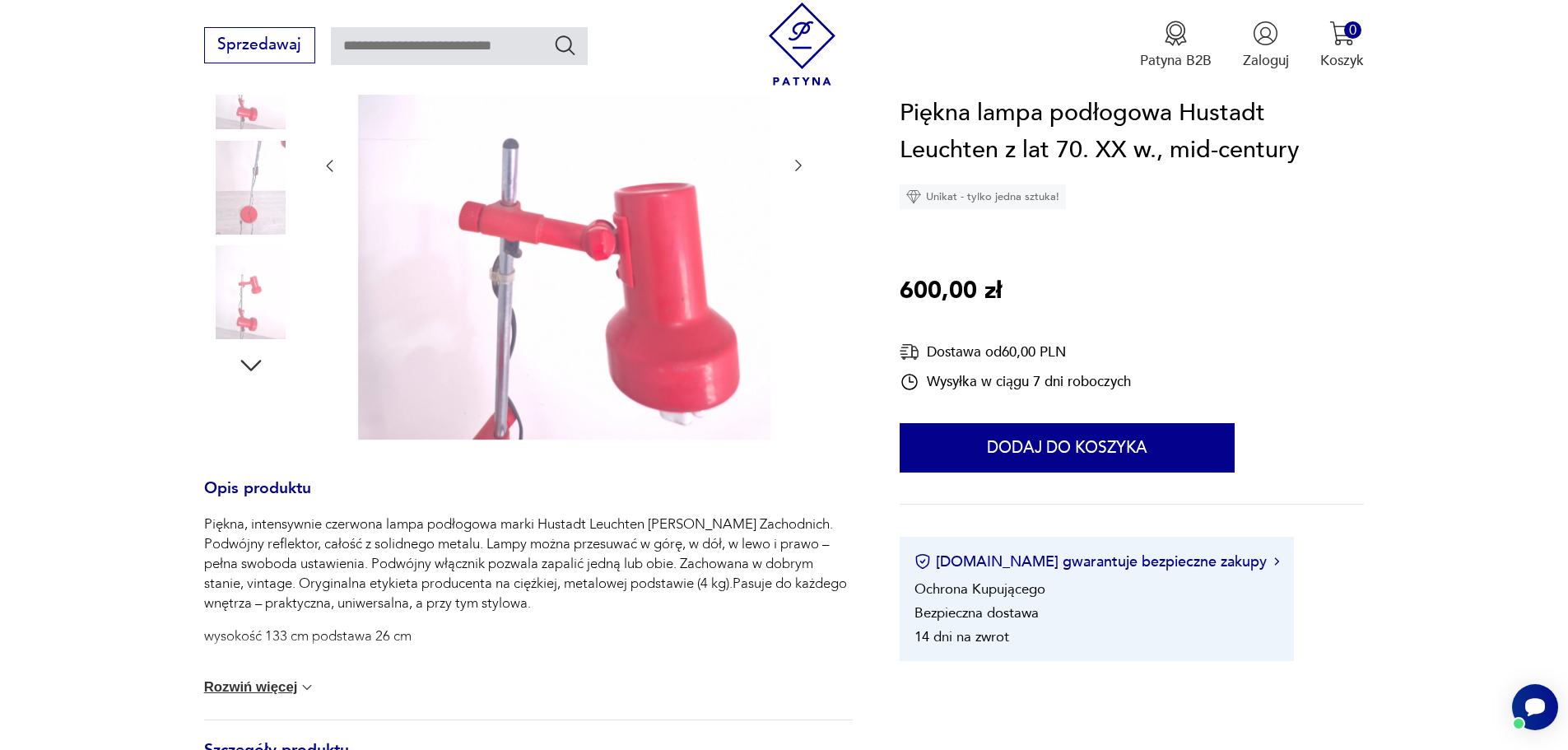
scroll to position [412, 0]
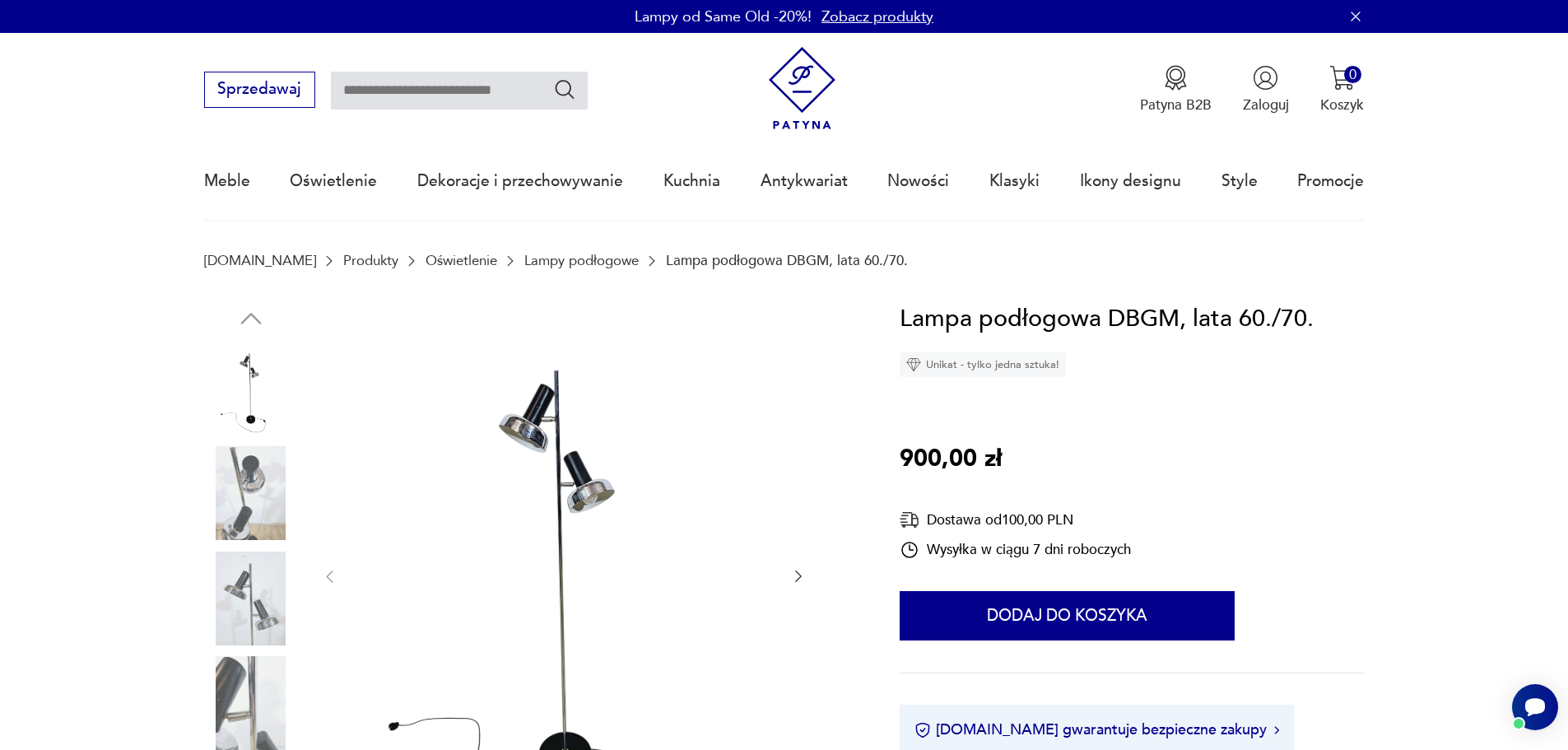
click at [793, 568] on icon "button" at bounding box center [798, 576] width 17 height 17
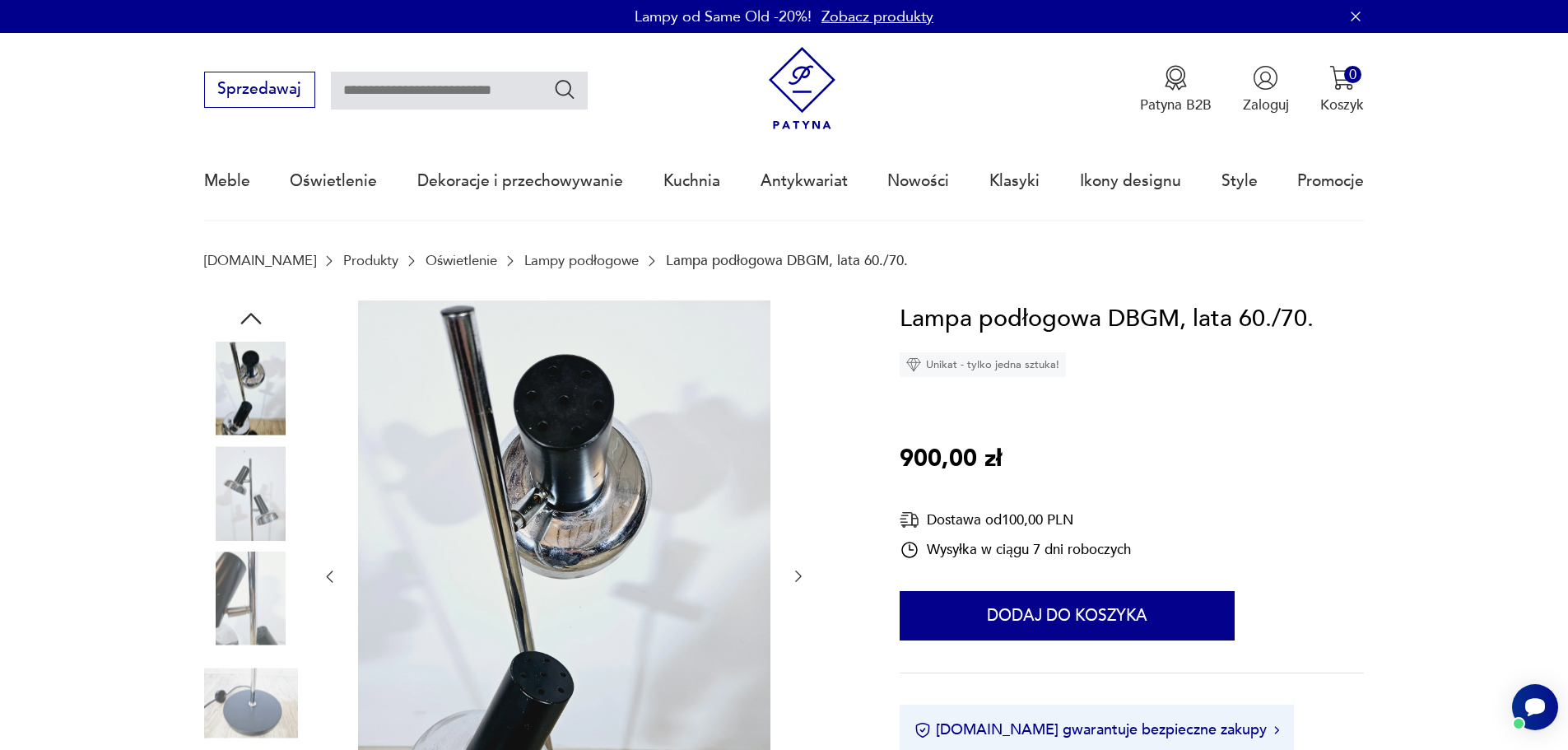
click at [795, 568] on icon "button" at bounding box center [798, 576] width 17 height 17
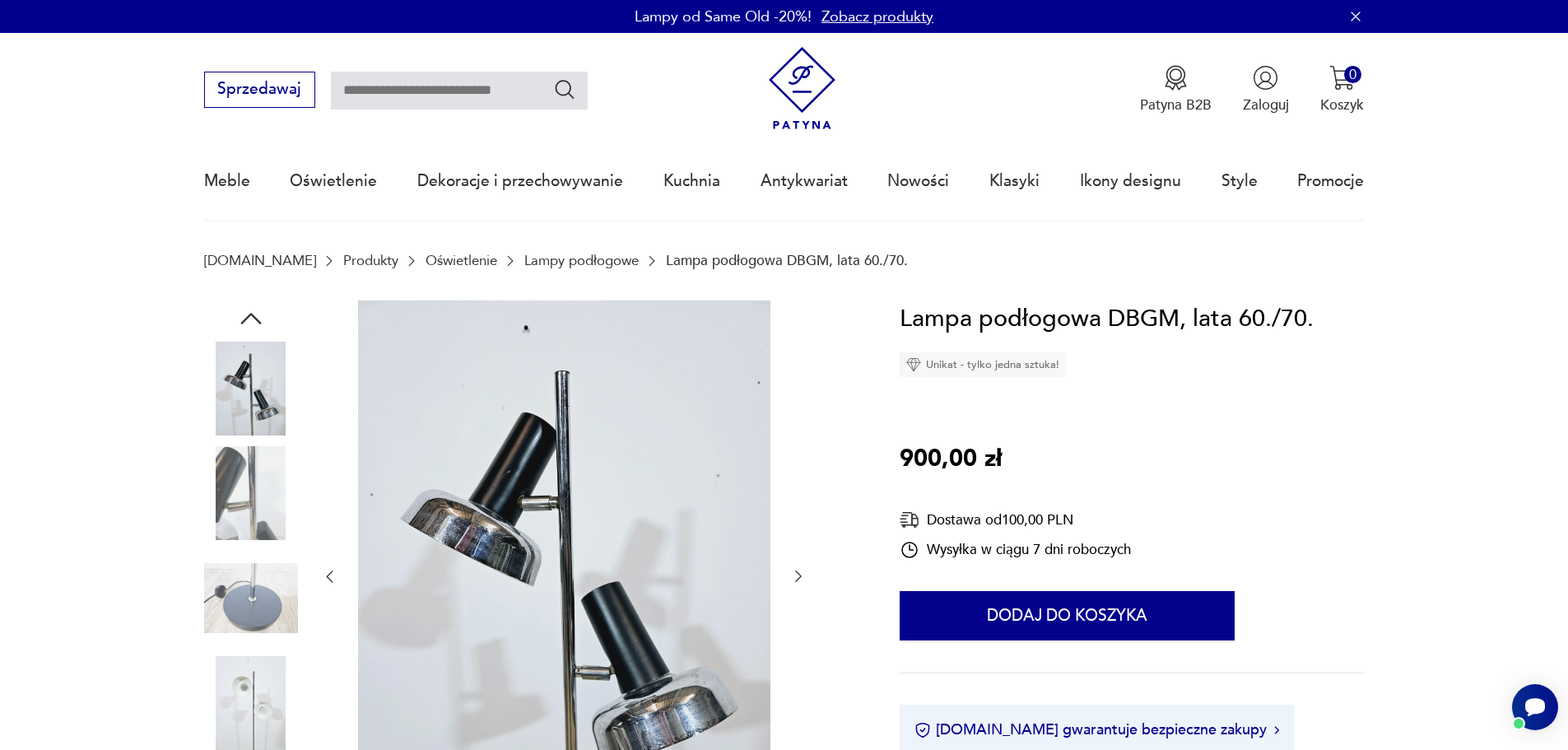
click at [795, 568] on icon "button" at bounding box center [798, 576] width 17 height 17
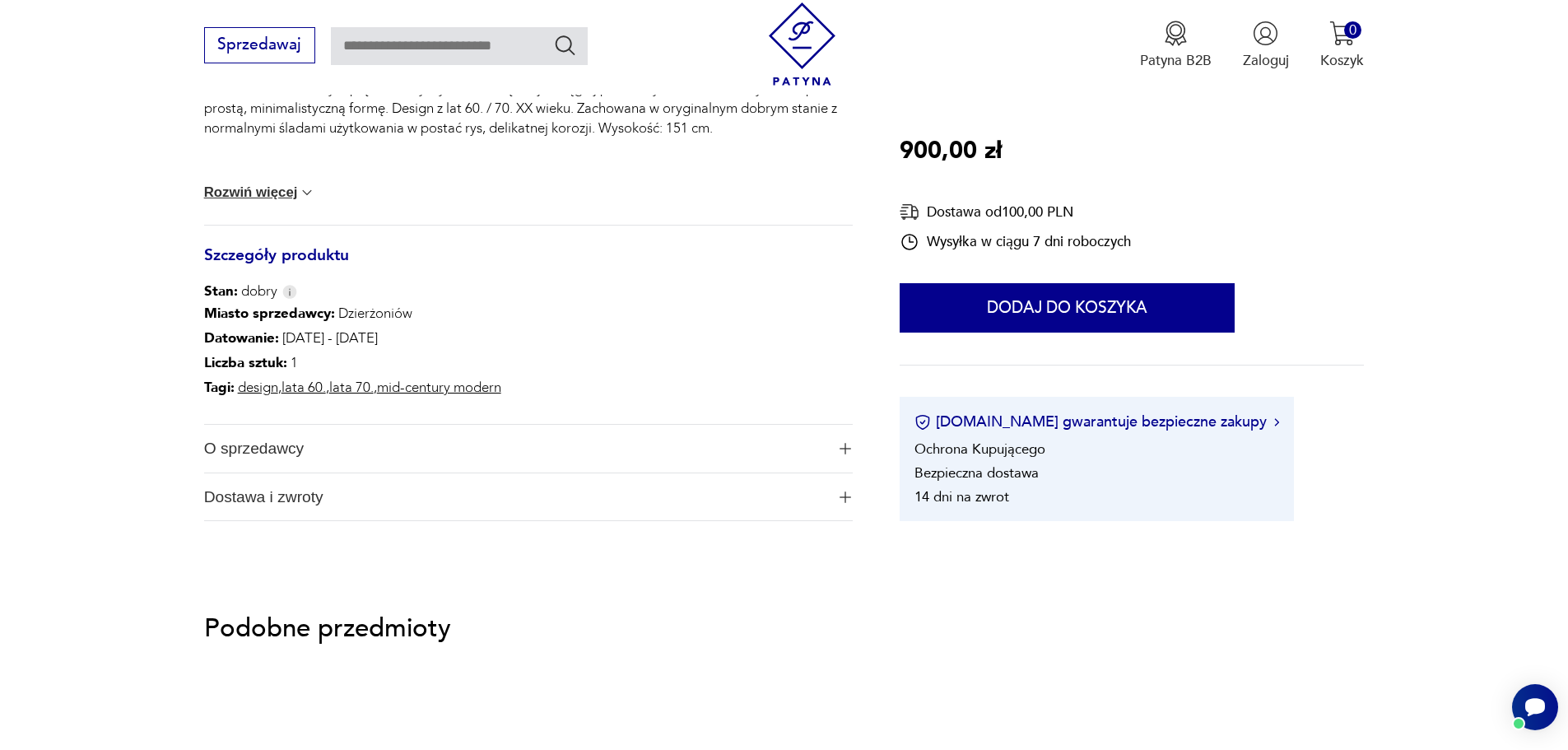
scroll to position [412, 0]
